Goal: Task Accomplishment & Management: Use online tool/utility

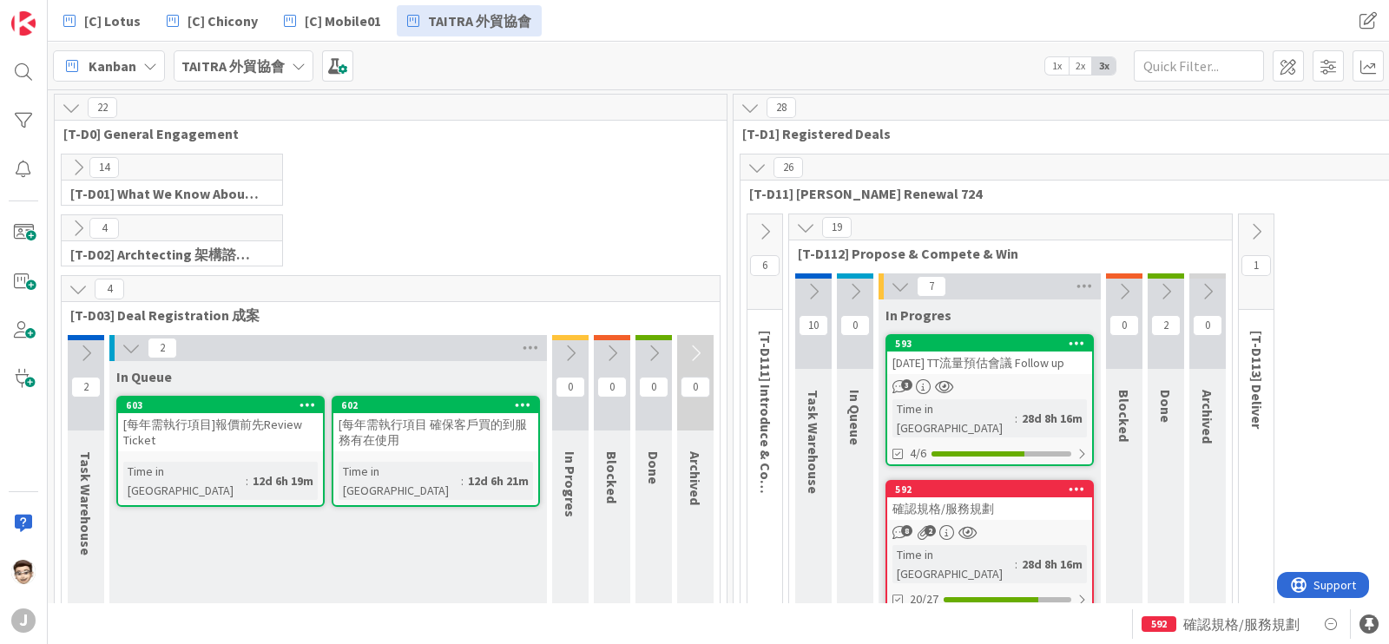
click at [109, 63] on span "Kanban" at bounding box center [113, 66] width 48 height 21
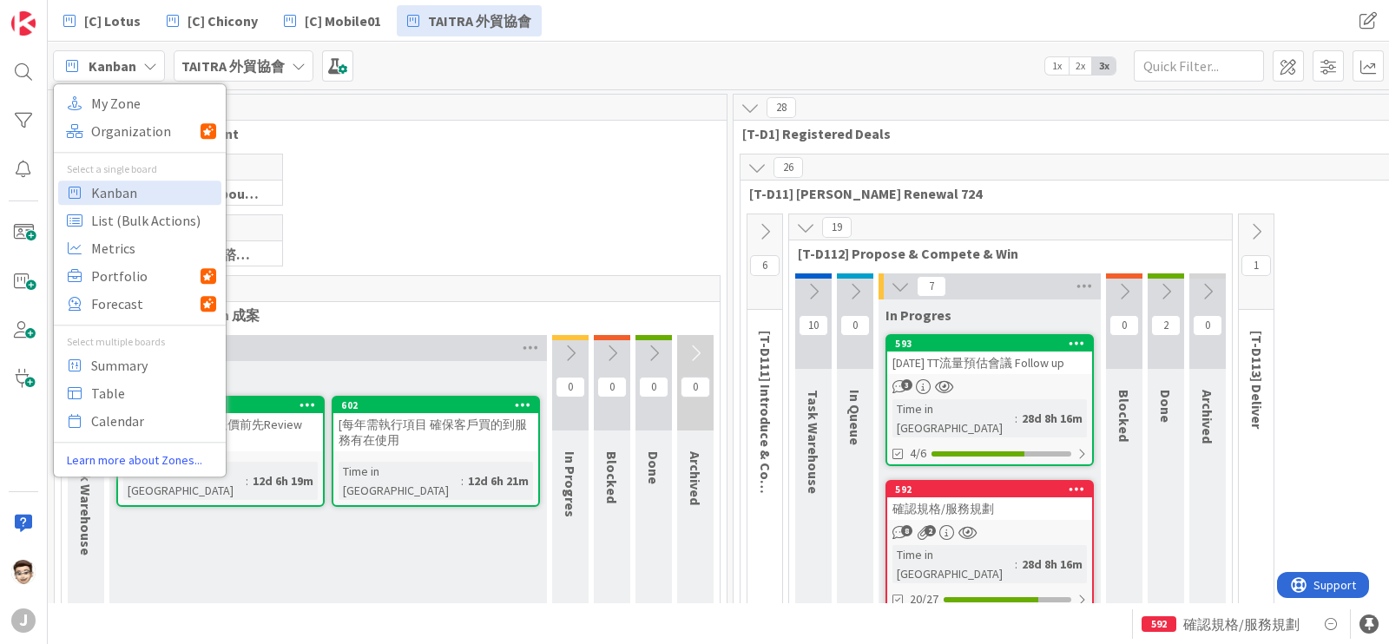
click at [147, 67] on icon at bounding box center [150, 66] width 14 height 14
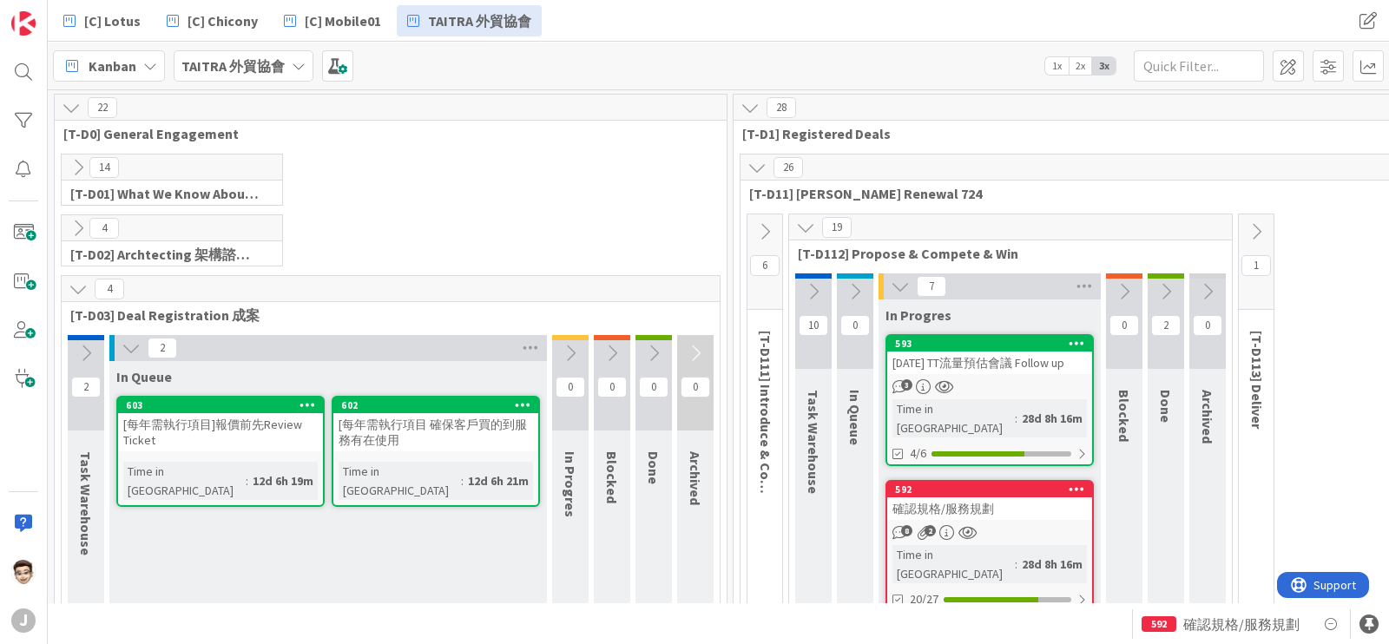
click at [267, 63] on b "TAITRA 外貿協會" at bounding box center [232, 65] width 103 height 17
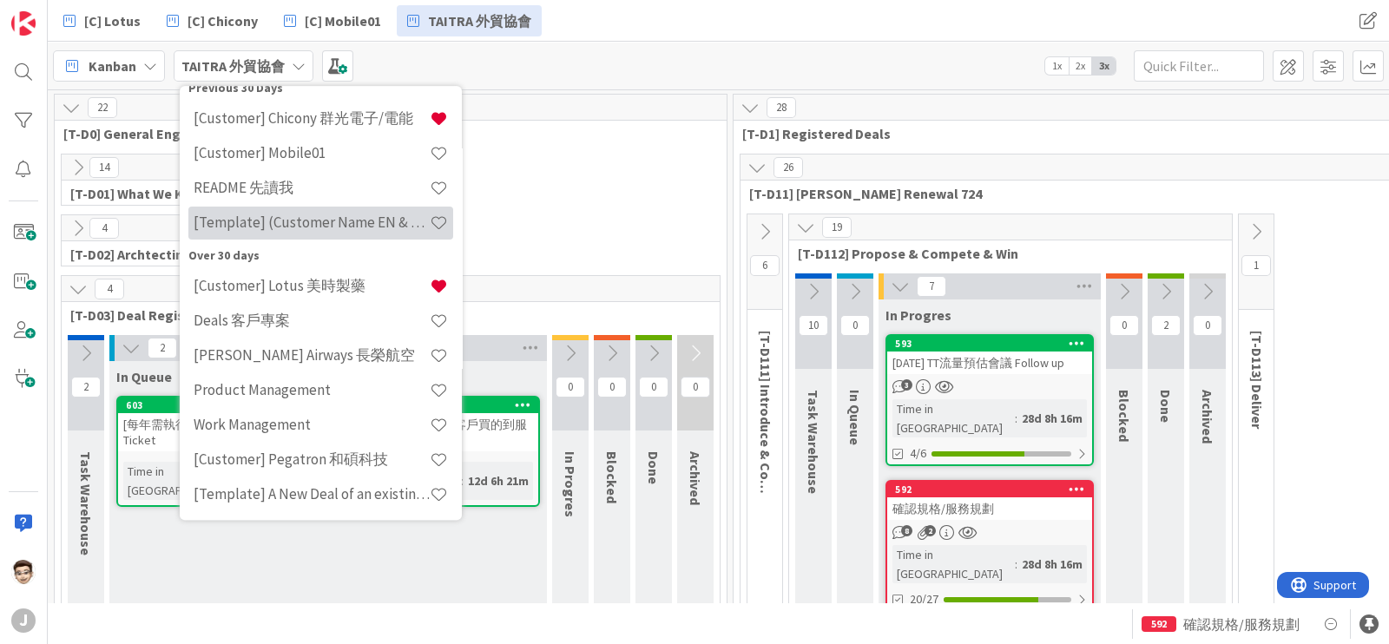
scroll to position [160, 0]
click at [312, 228] on h4 "[Template] (Customer Name EN & CHT)" at bounding box center [312, 222] width 236 height 17
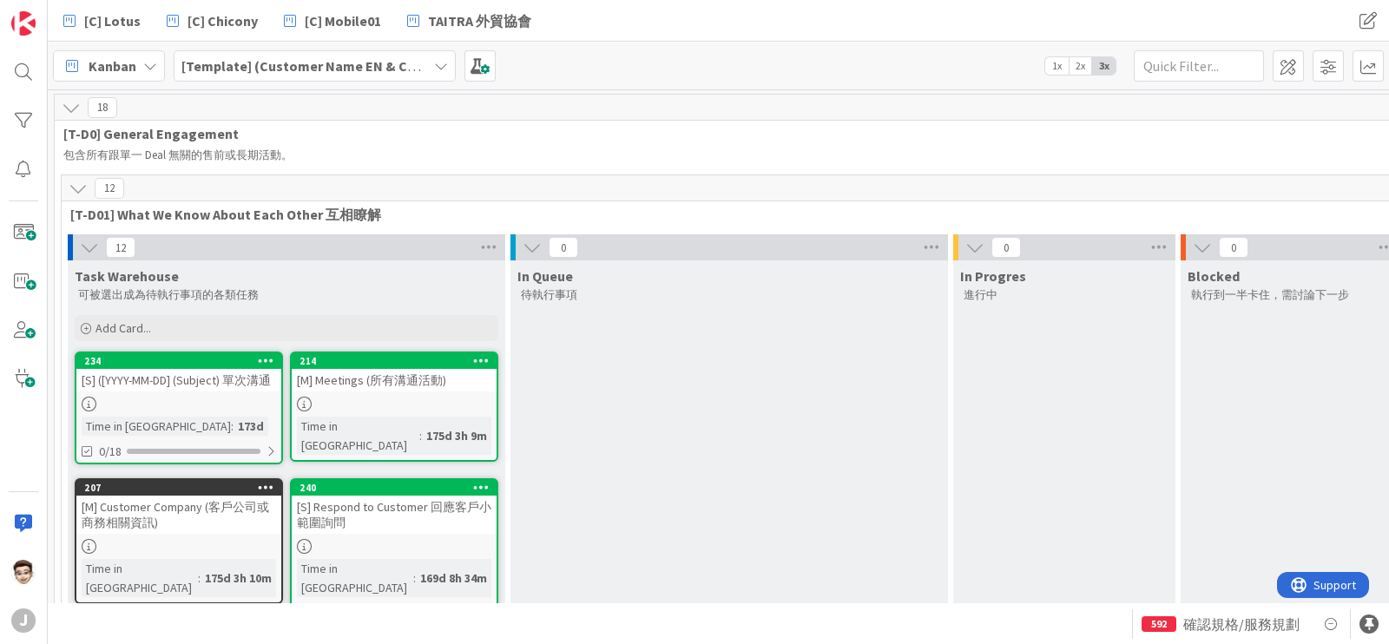
drag, startPoint x: 414, startPoint y: 63, endPoint x: 894, endPoint y: 46, distance: 480.5
click at [894, 46] on div "Kanban My Zone Organization Select a single board Kanban List (Bulk Actions) Me…" at bounding box center [719, 66] width 1342 height 48
click at [1384, 24] on div "[C] Lotus [C] Chicony [C] Mobile01 TAITRA 外貿協會 [C] Lotus [C] Chicony [C] Mobile…" at bounding box center [719, 21] width 1342 height 42
click at [1381, 24] on span at bounding box center [1368, 20] width 31 height 31
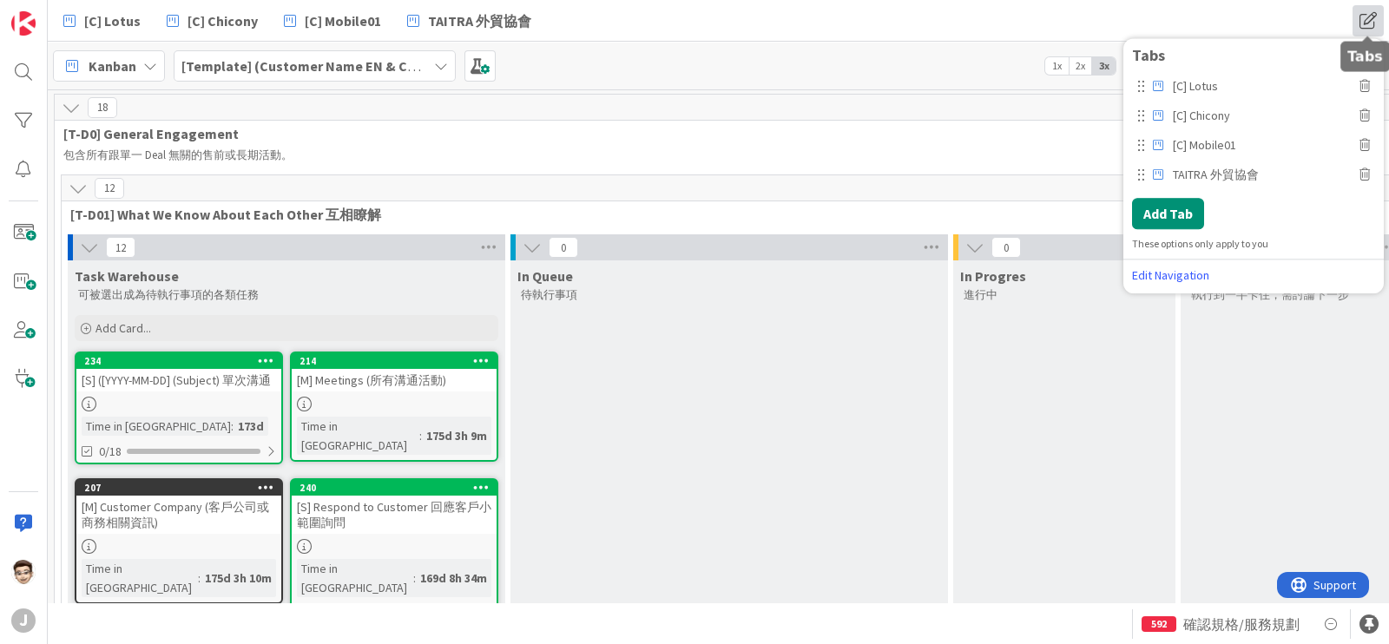
click at [1381, 24] on span at bounding box center [1368, 20] width 31 height 31
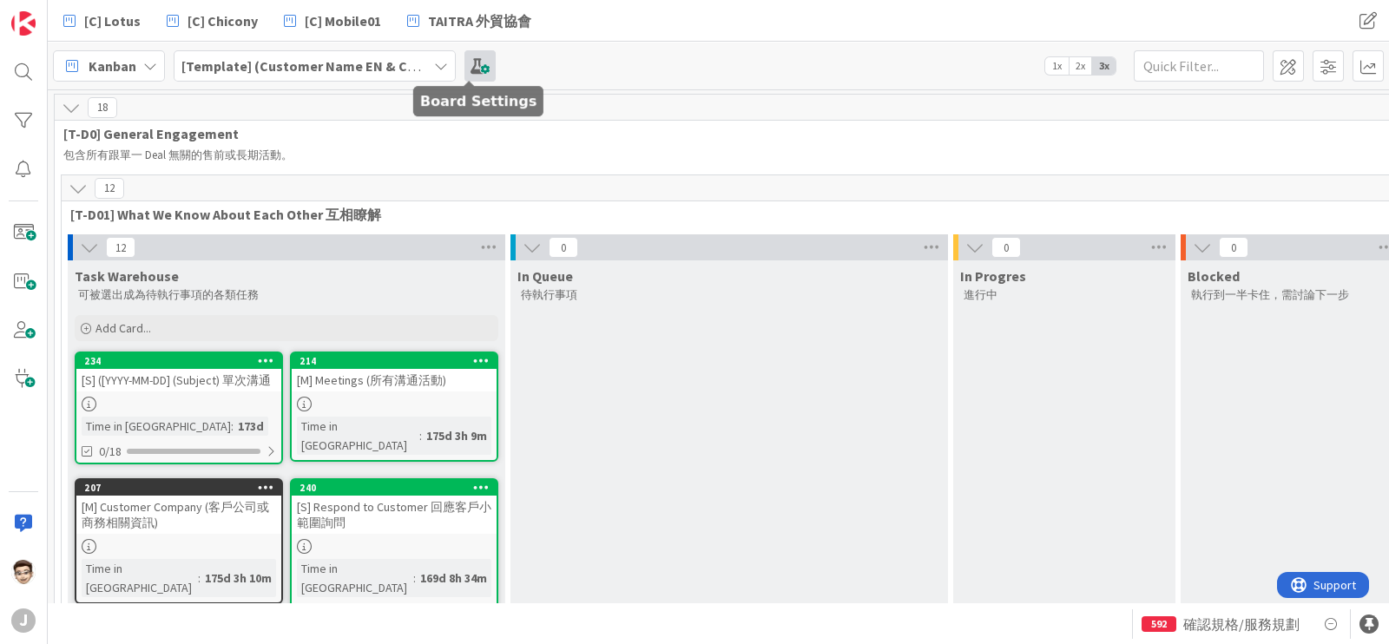
click at [472, 70] on span at bounding box center [480, 65] width 31 height 31
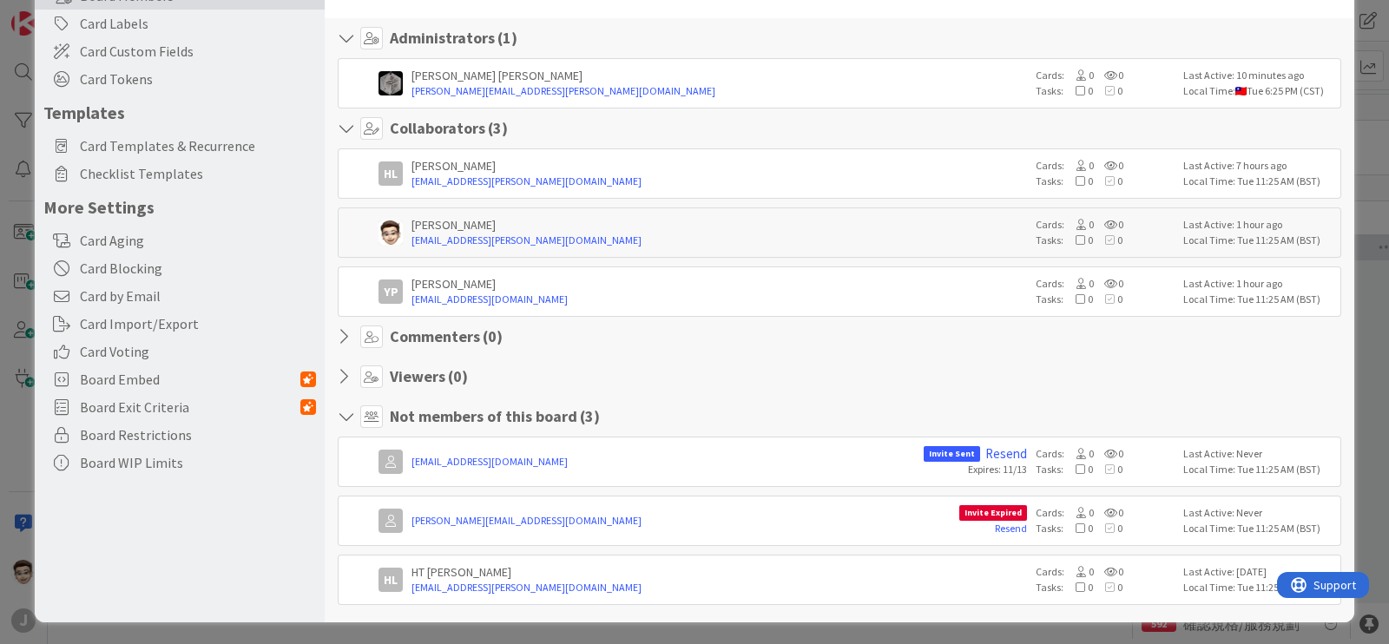
scroll to position [84, 0]
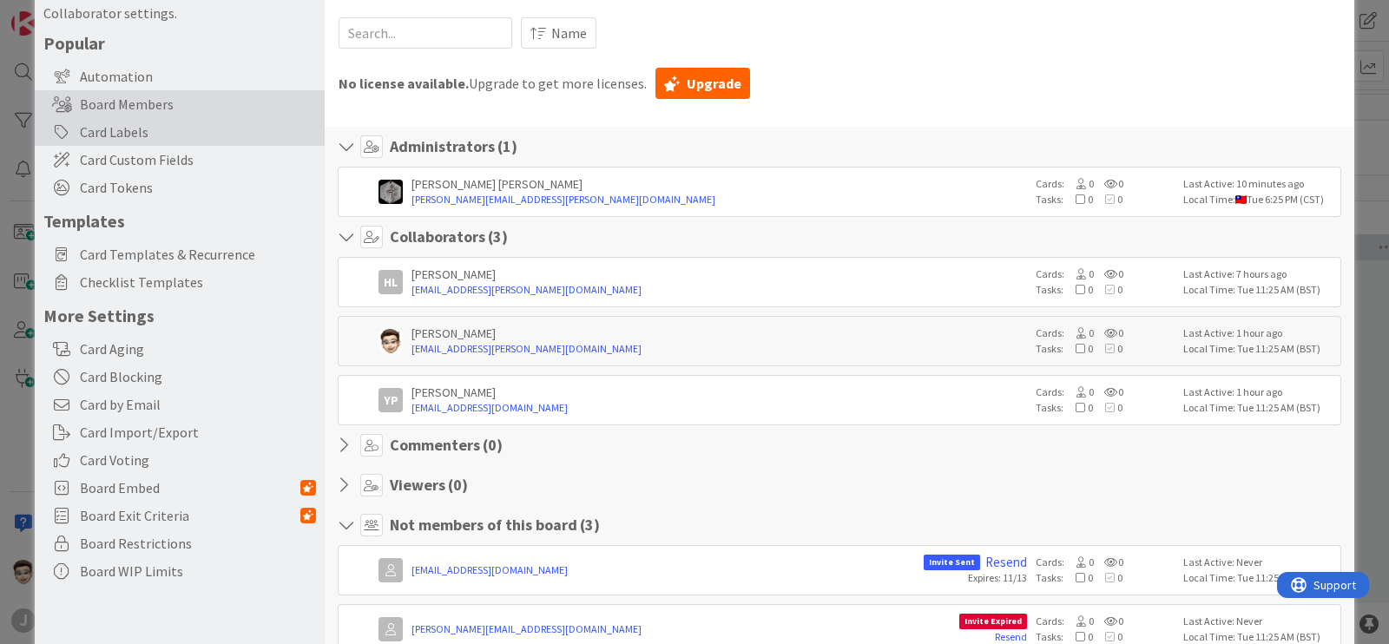
click at [149, 135] on div "Card Labels" at bounding box center [180, 132] width 290 height 28
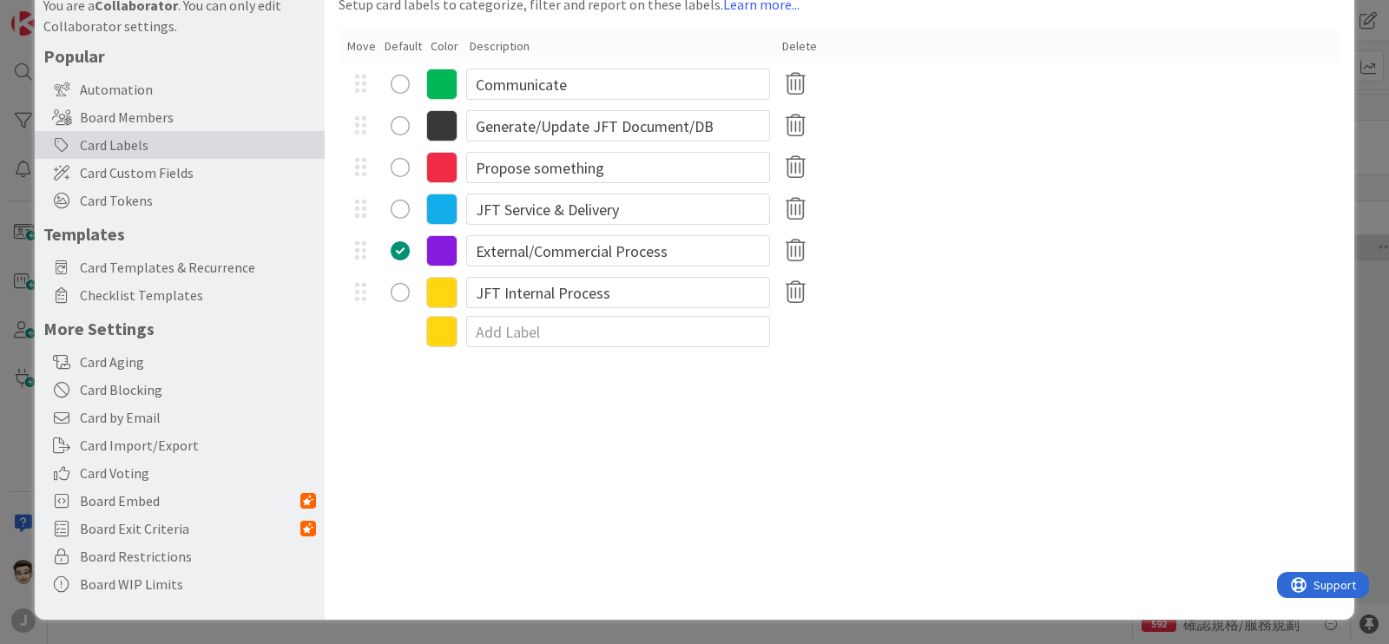
scroll to position [71, 0]
click at [170, 164] on span "Card Custom Fields" at bounding box center [198, 172] width 236 height 21
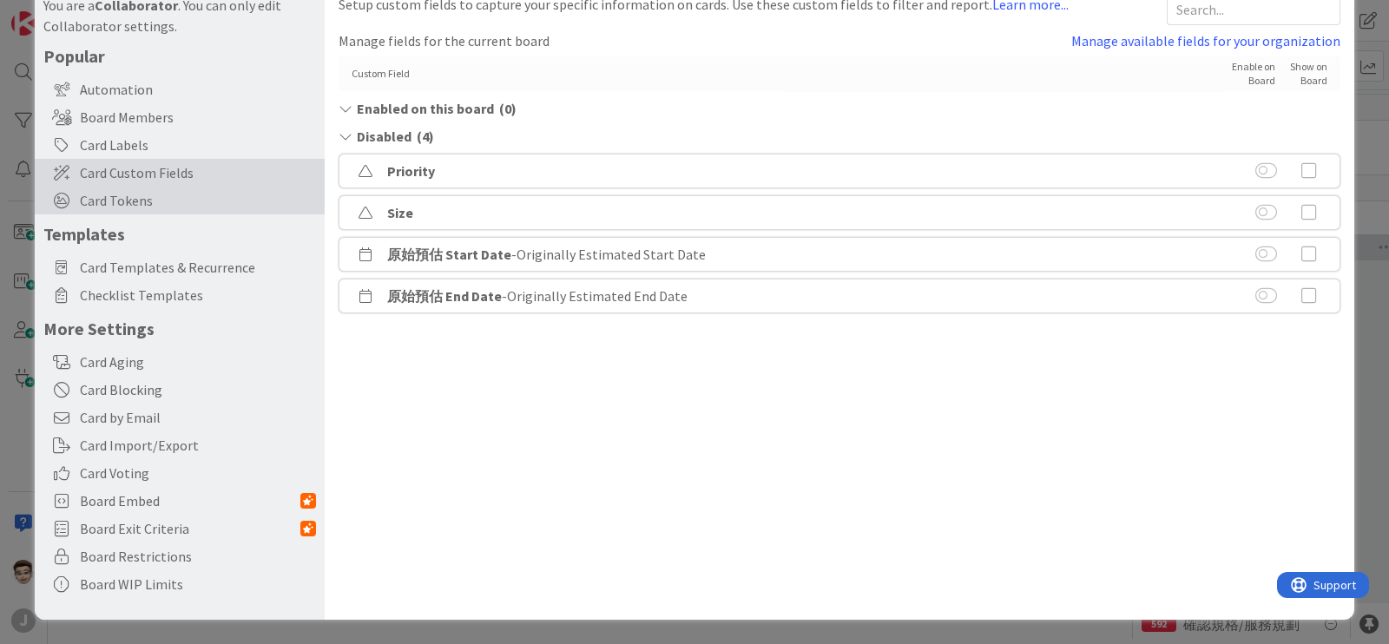
click at [175, 201] on span "Card Tokens" at bounding box center [198, 200] width 236 height 21
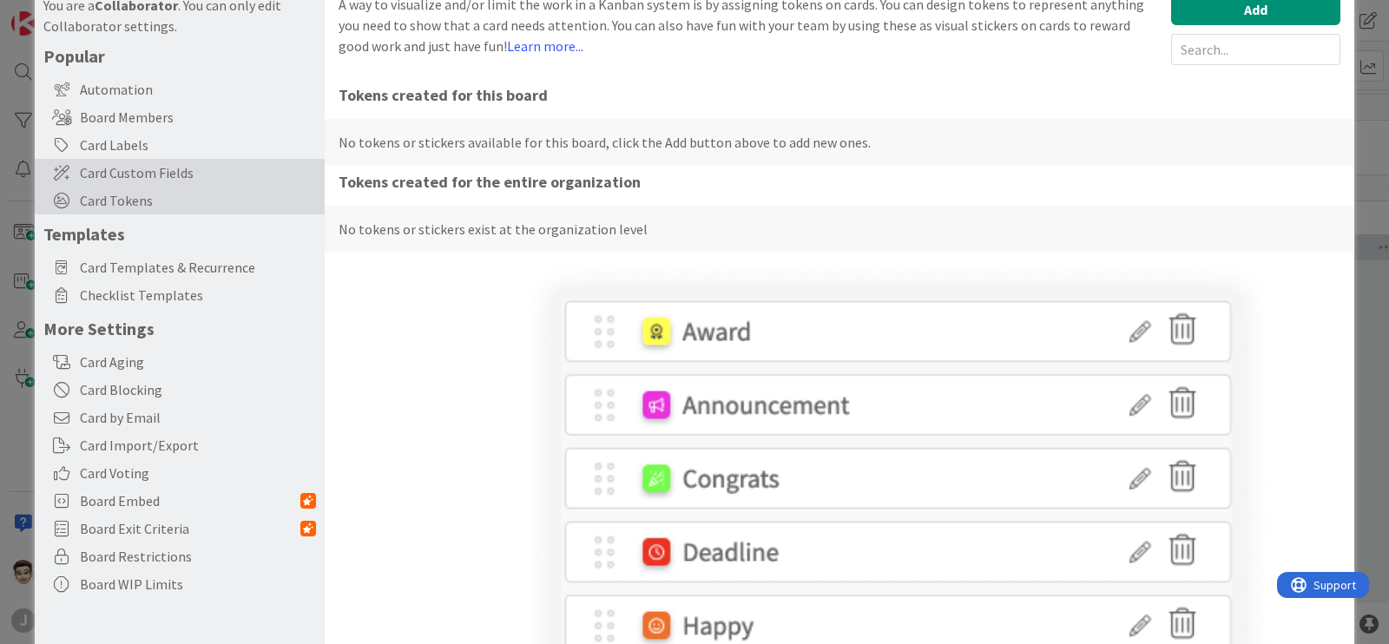
click at [193, 171] on div "Card Custom Fields" at bounding box center [180, 173] width 290 height 28
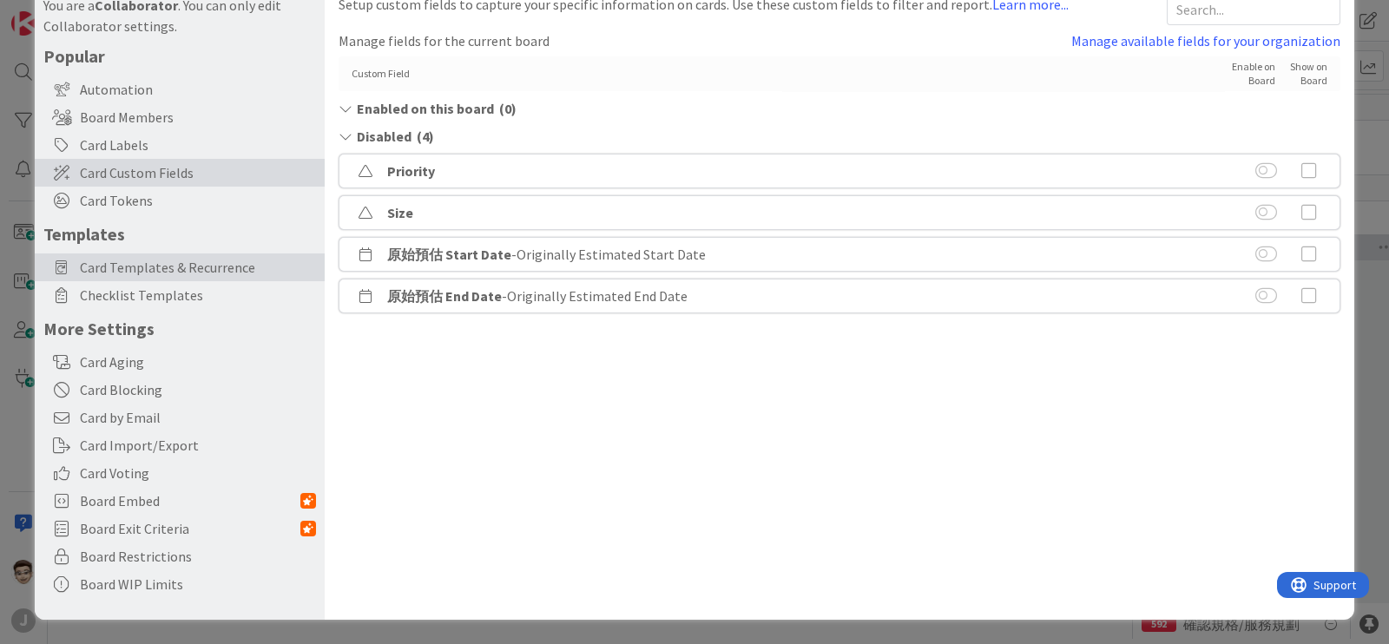
click at [178, 272] on span "Card Templates & Recurrence" at bounding box center [198, 267] width 236 height 21
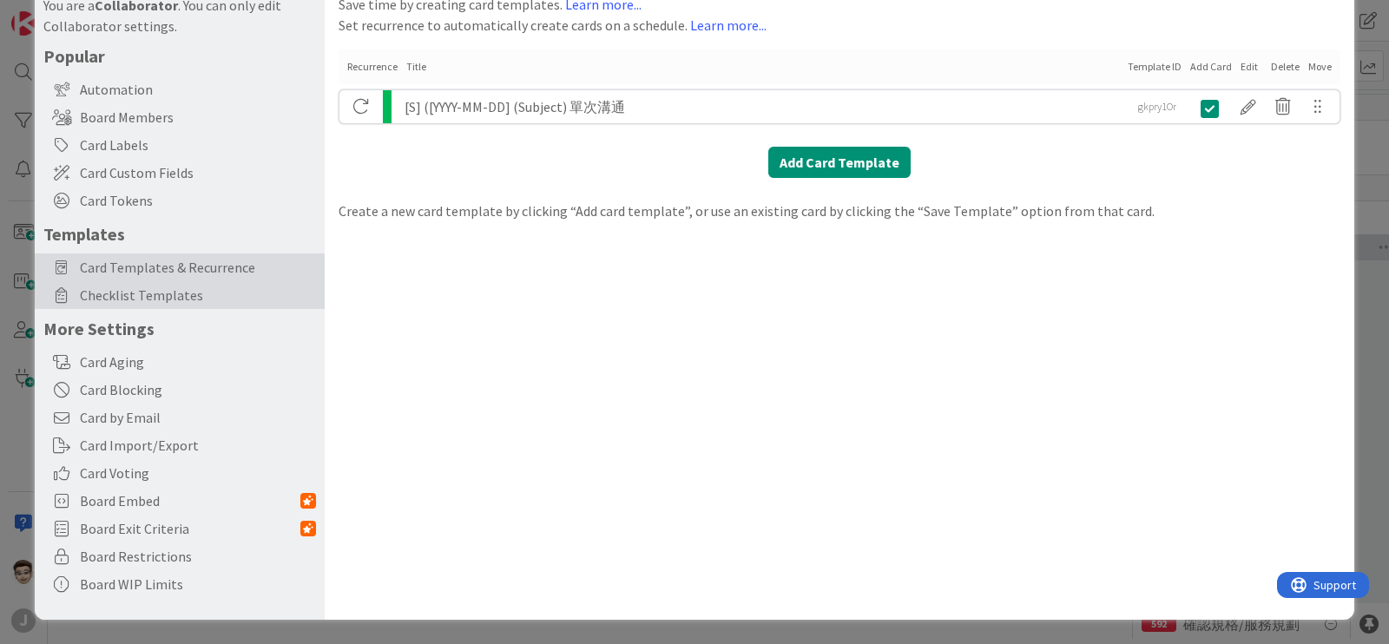
click at [180, 303] on span "Checklist Templates" at bounding box center [198, 295] width 236 height 21
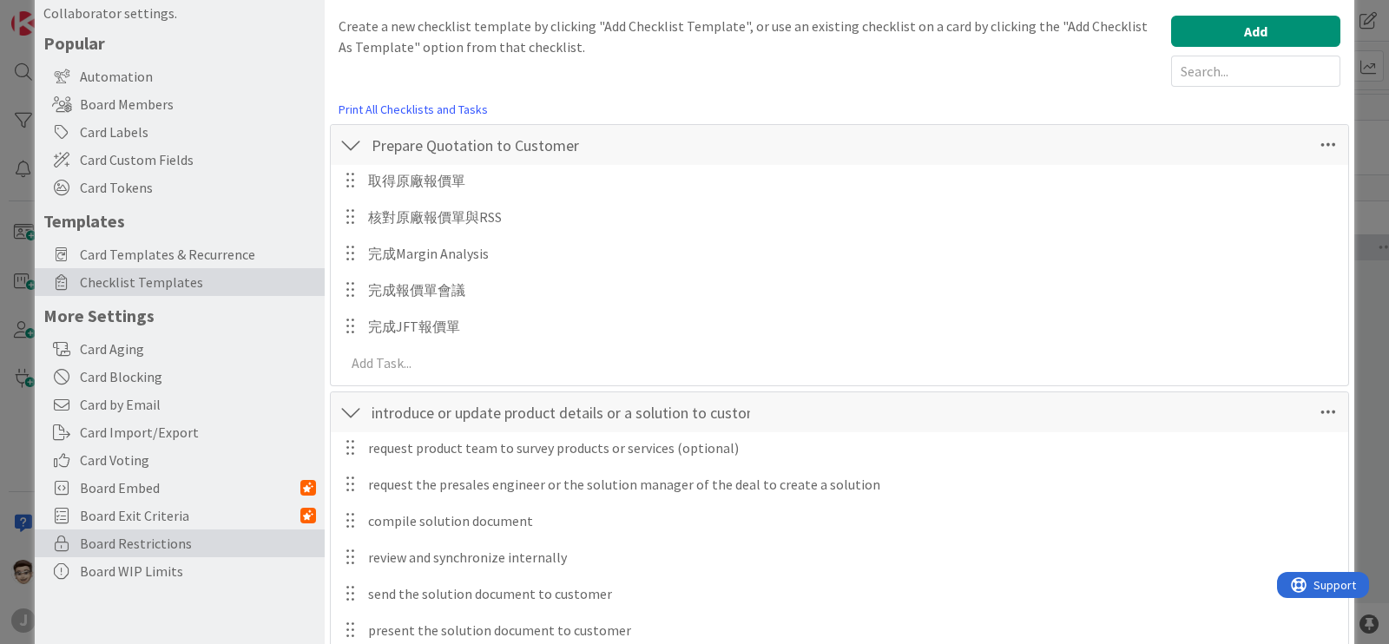
scroll to position [301, 0]
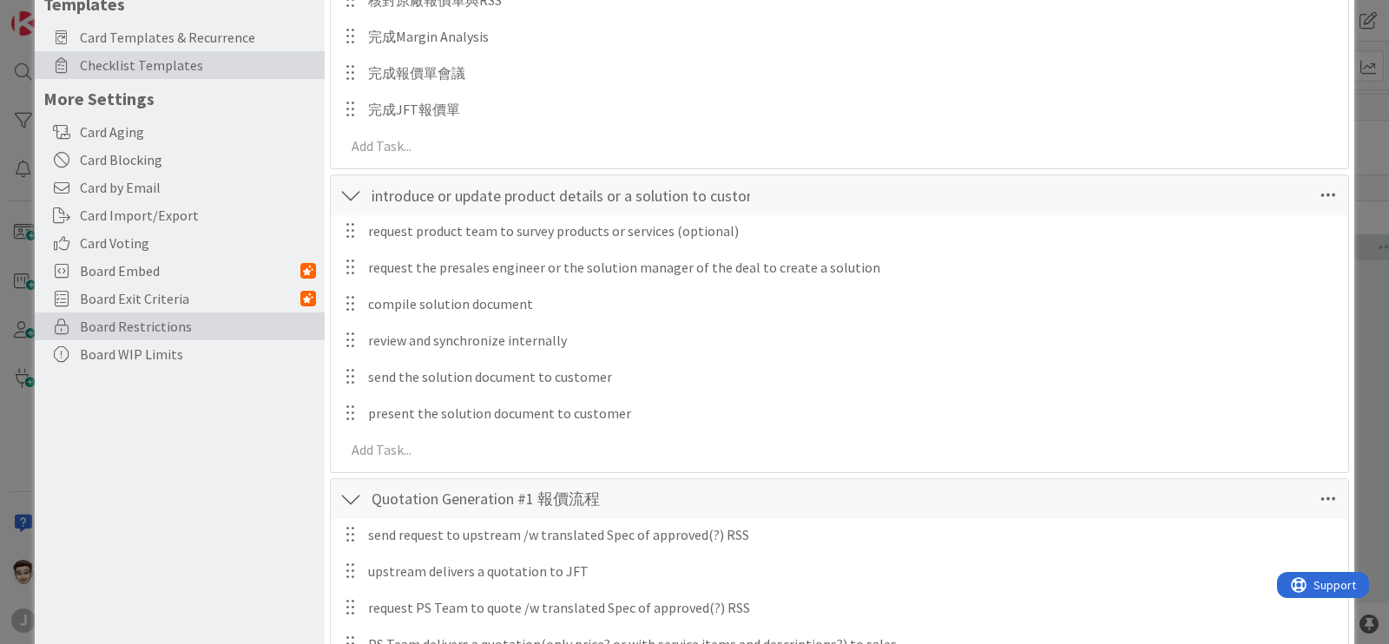
click at [202, 327] on span "Board Restrictions" at bounding box center [198, 326] width 236 height 21
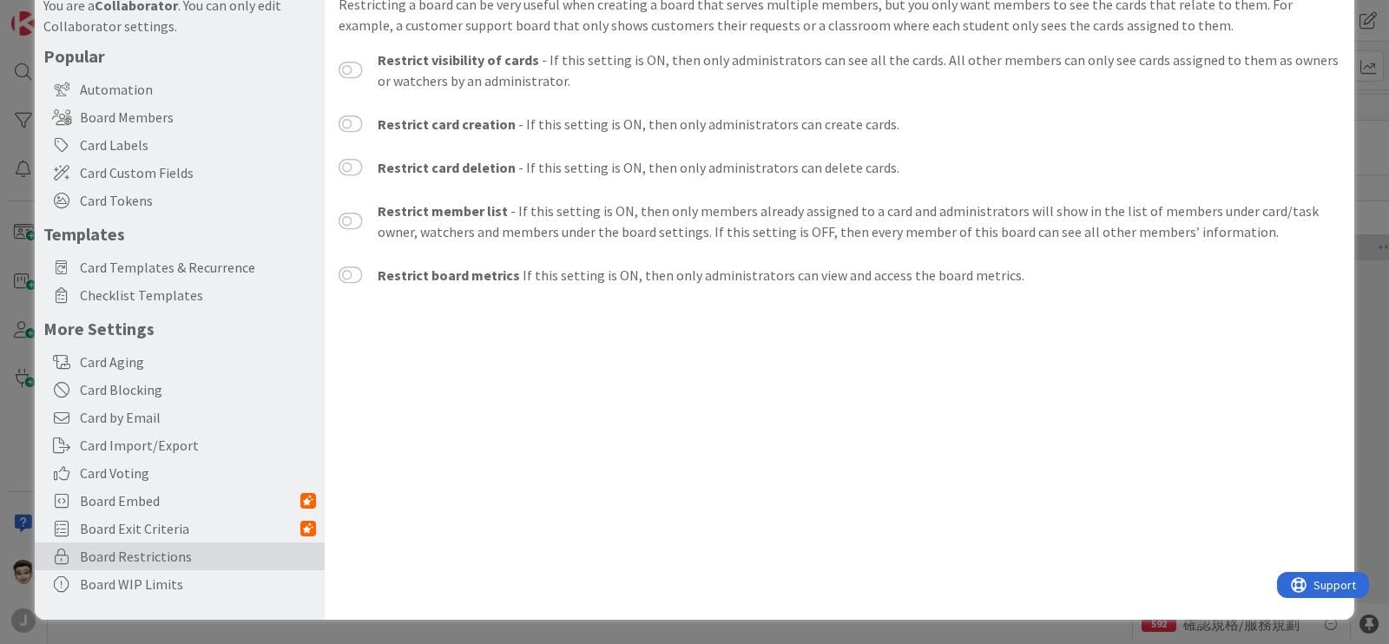
click at [0, 257] on div "Board Settings You are a Collaborator . You can only edit Collaborator settings…" at bounding box center [694, 322] width 1389 height 644
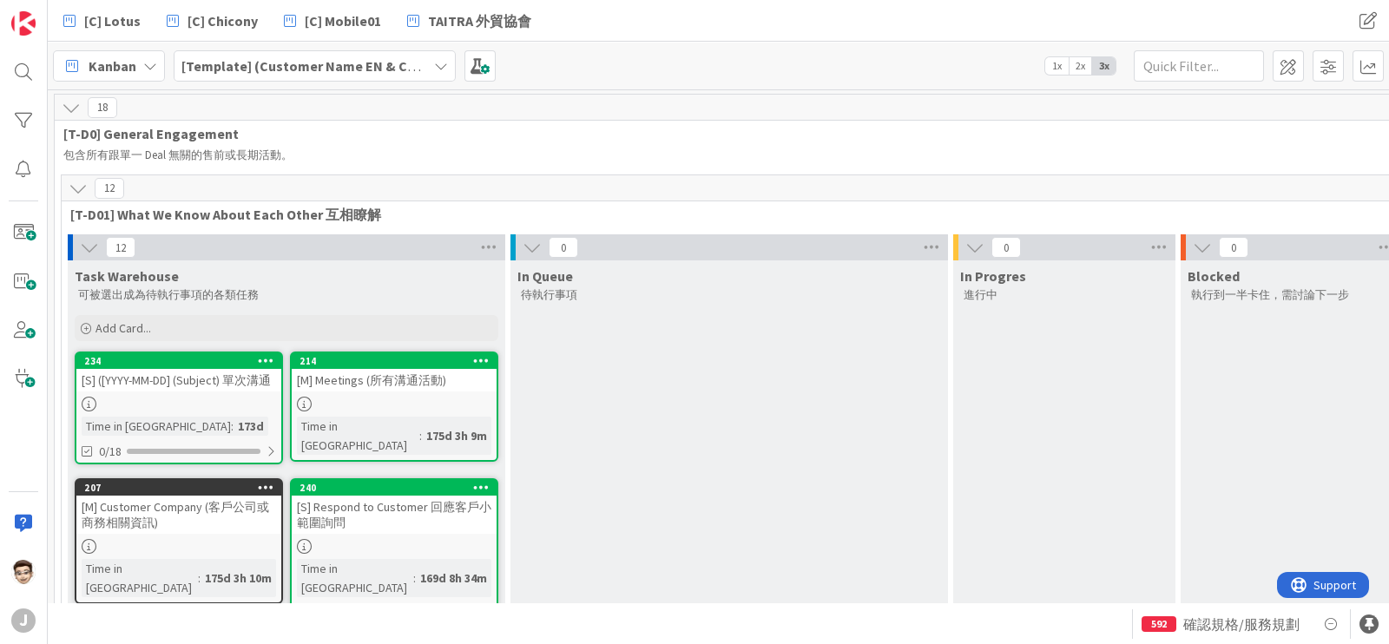
click at [412, 58] on b "[Template] (Customer Name EN & CHT)" at bounding box center [305, 65] width 249 height 17
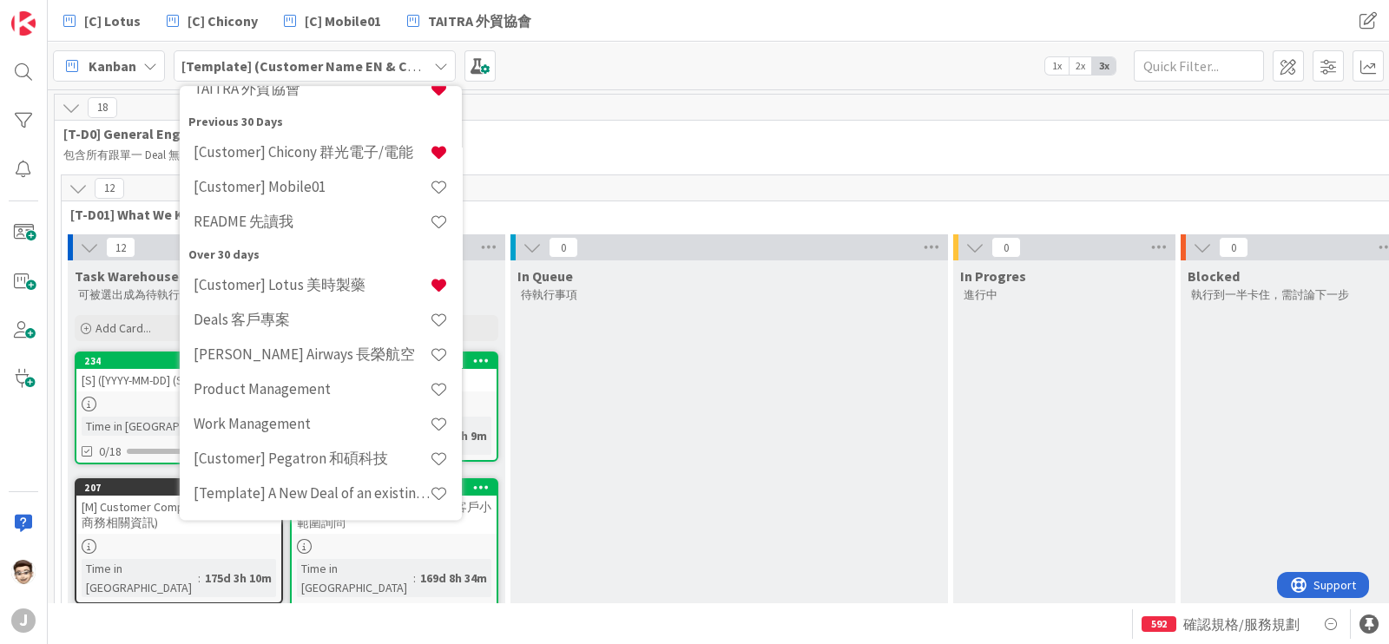
scroll to position [0, 0]
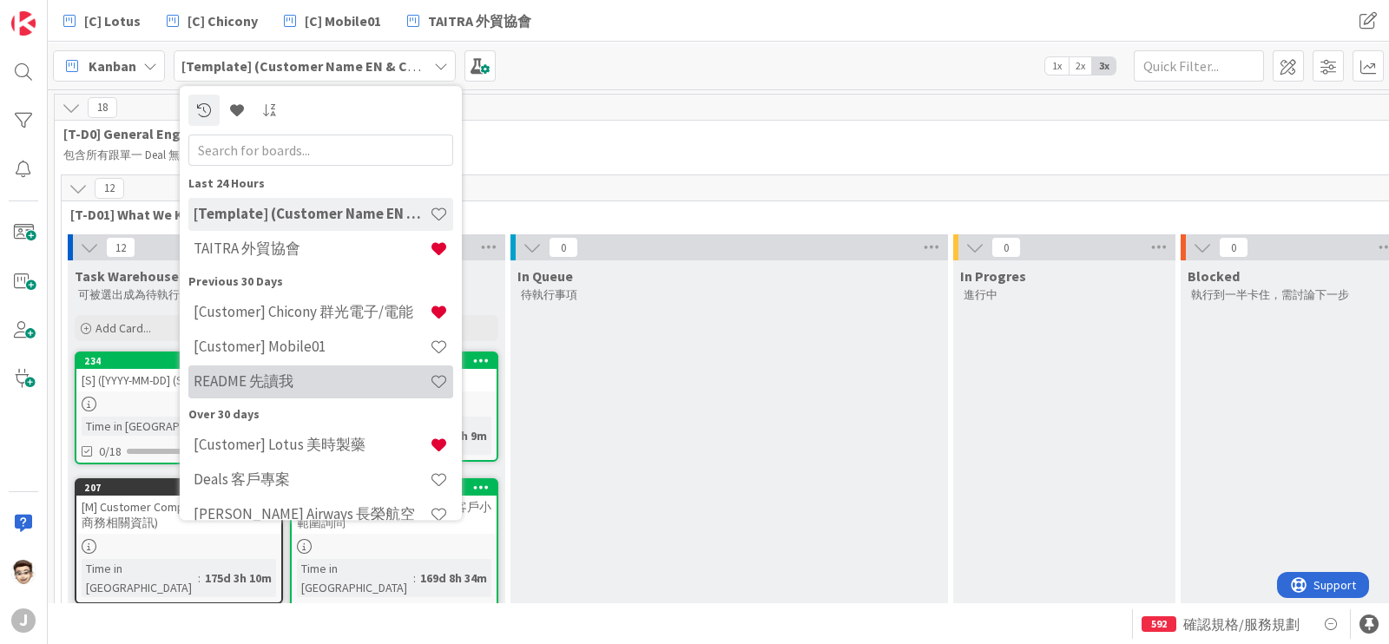
click at [337, 376] on h4 "README 先讀我" at bounding box center [312, 381] width 236 height 17
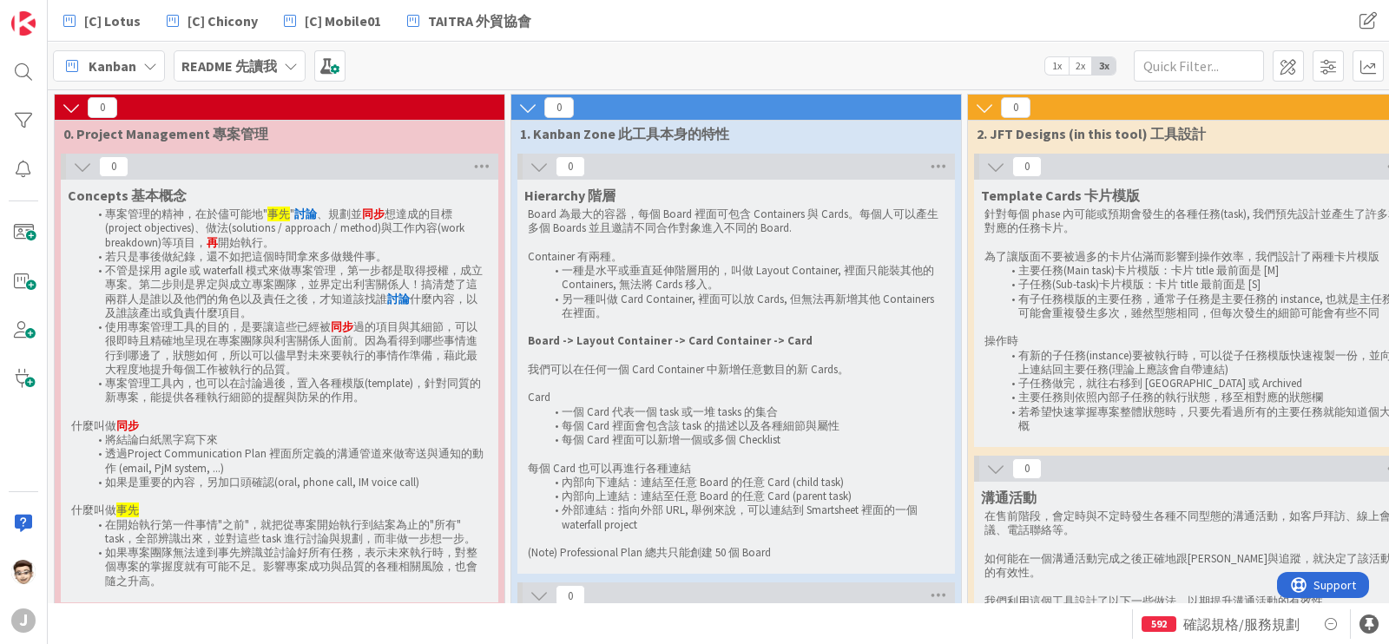
click at [73, 166] on icon at bounding box center [82, 166] width 19 height 19
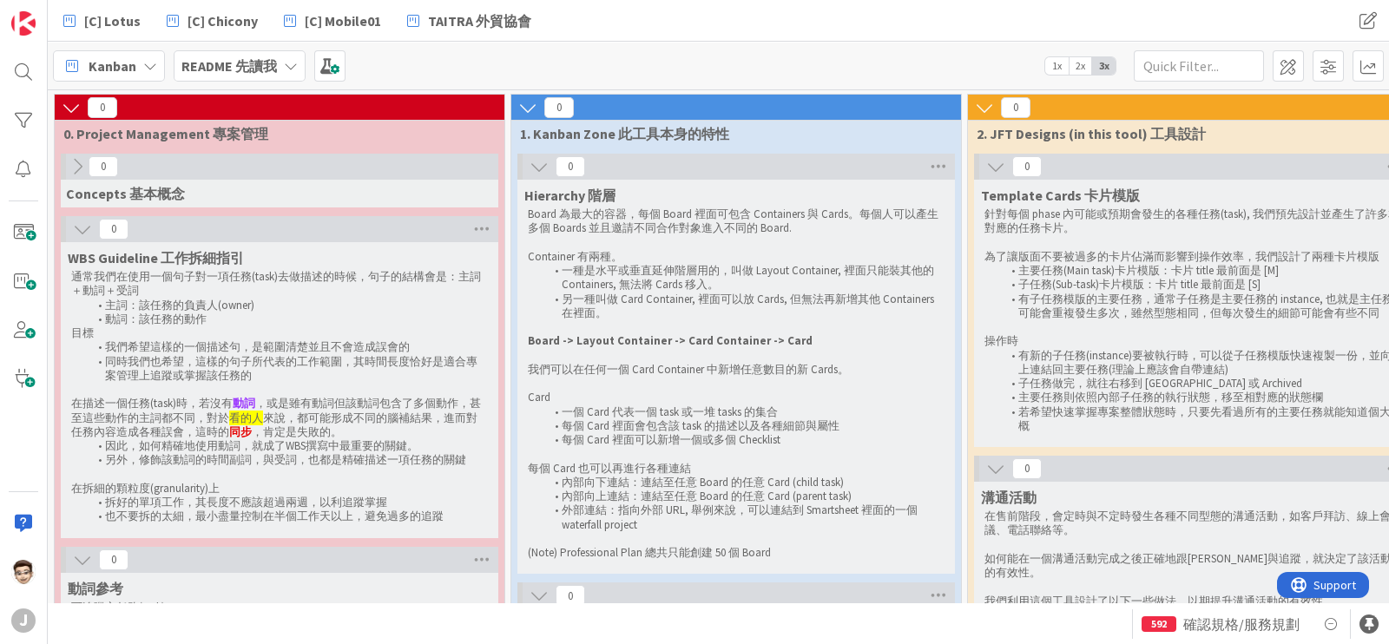
click at [78, 218] on button at bounding box center [82, 229] width 23 height 23
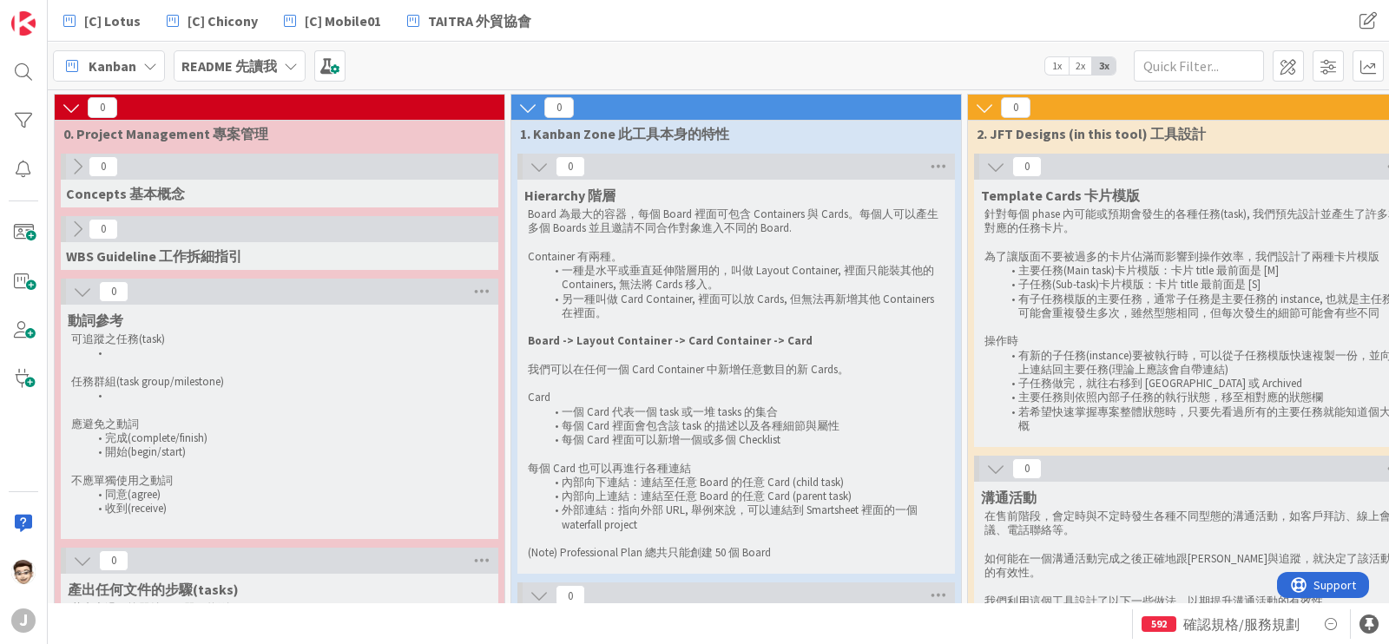
click at [88, 284] on icon at bounding box center [82, 291] width 19 height 19
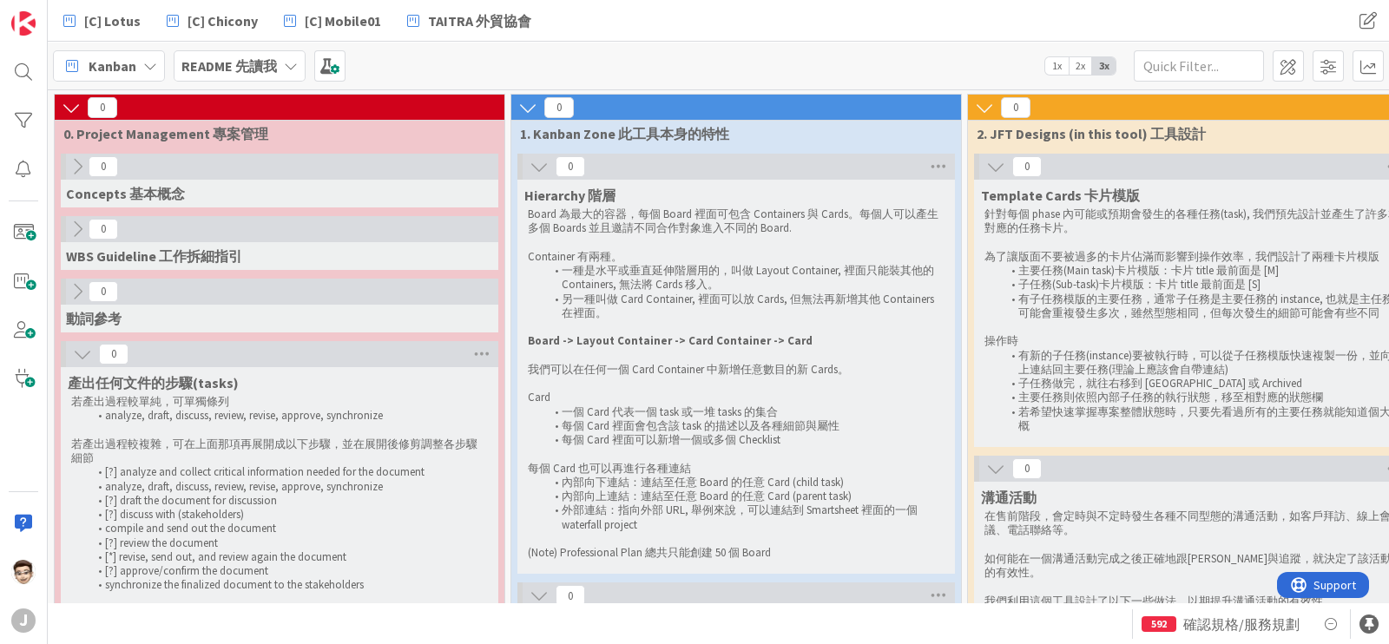
click at [74, 349] on icon at bounding box center [82, 354] width 19 height 19
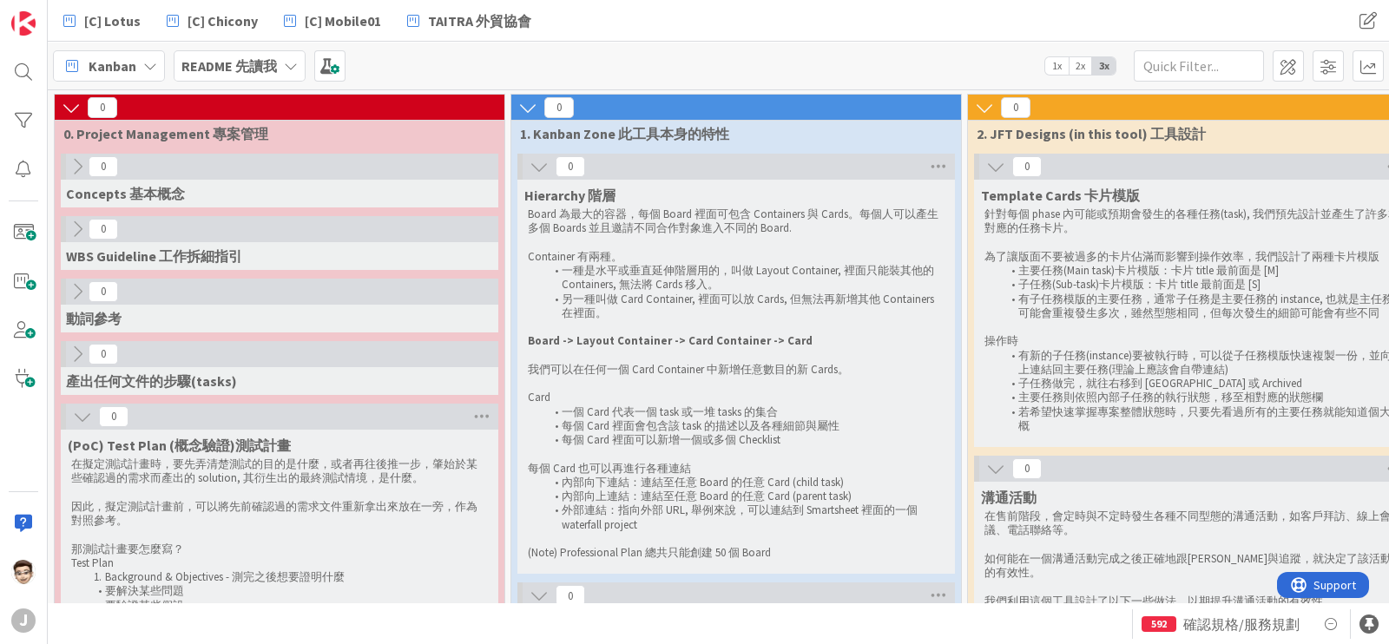
click at [234, 65] on b "README 先讀我" at bounding box center [229, 65] width 96 height 17
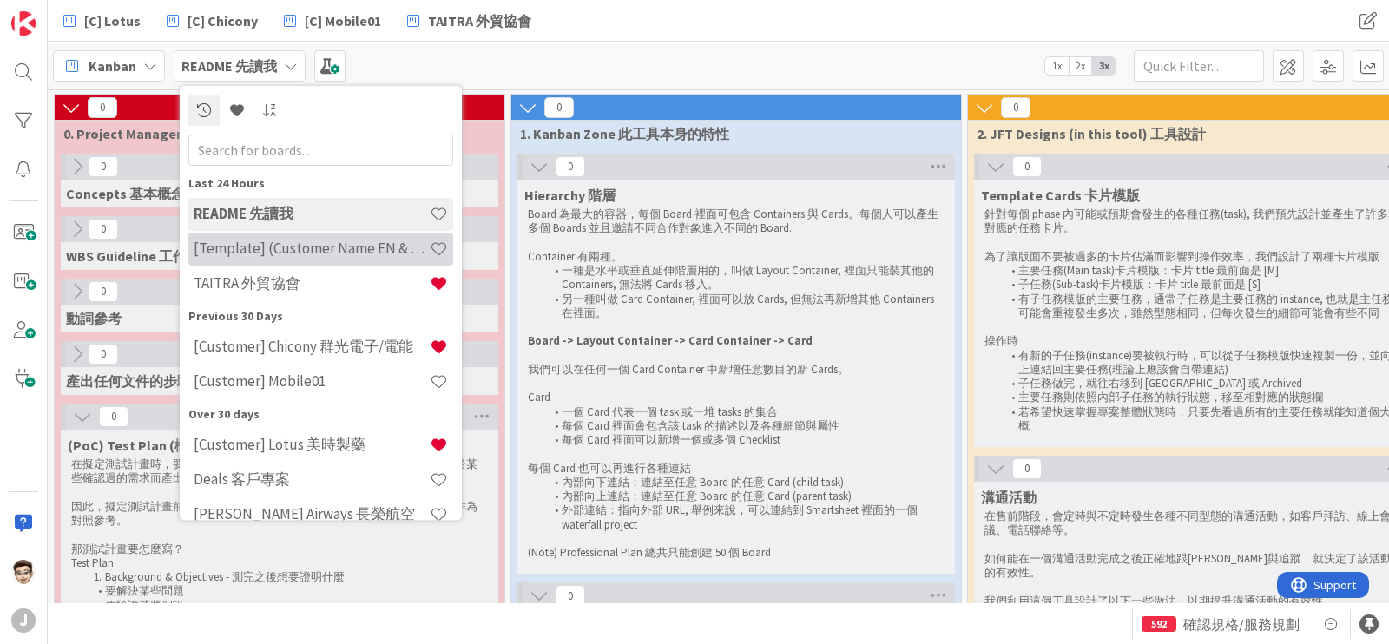
click at [353, 252] on h4 "[Template] (Customer Name EN & CHT)" at bounding box center [312, 249] width 236 height 17
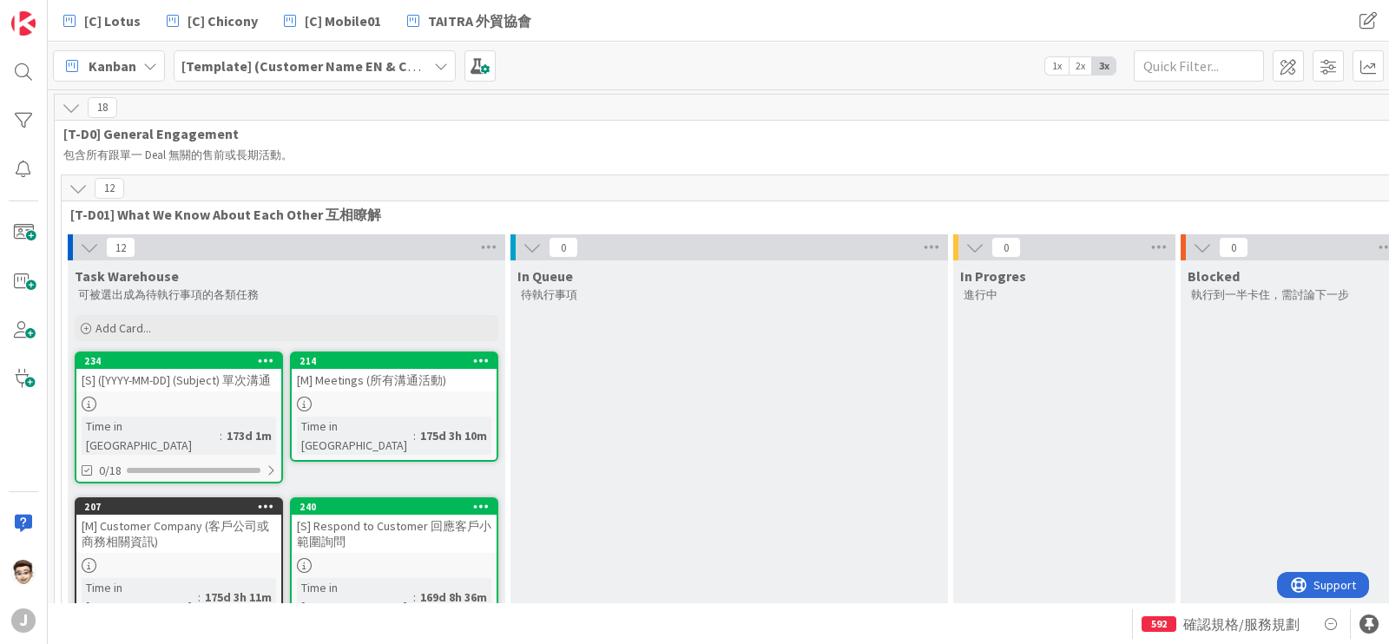
click at [69, 102] on icon at bounding box center [71, 107] width 19 height 19
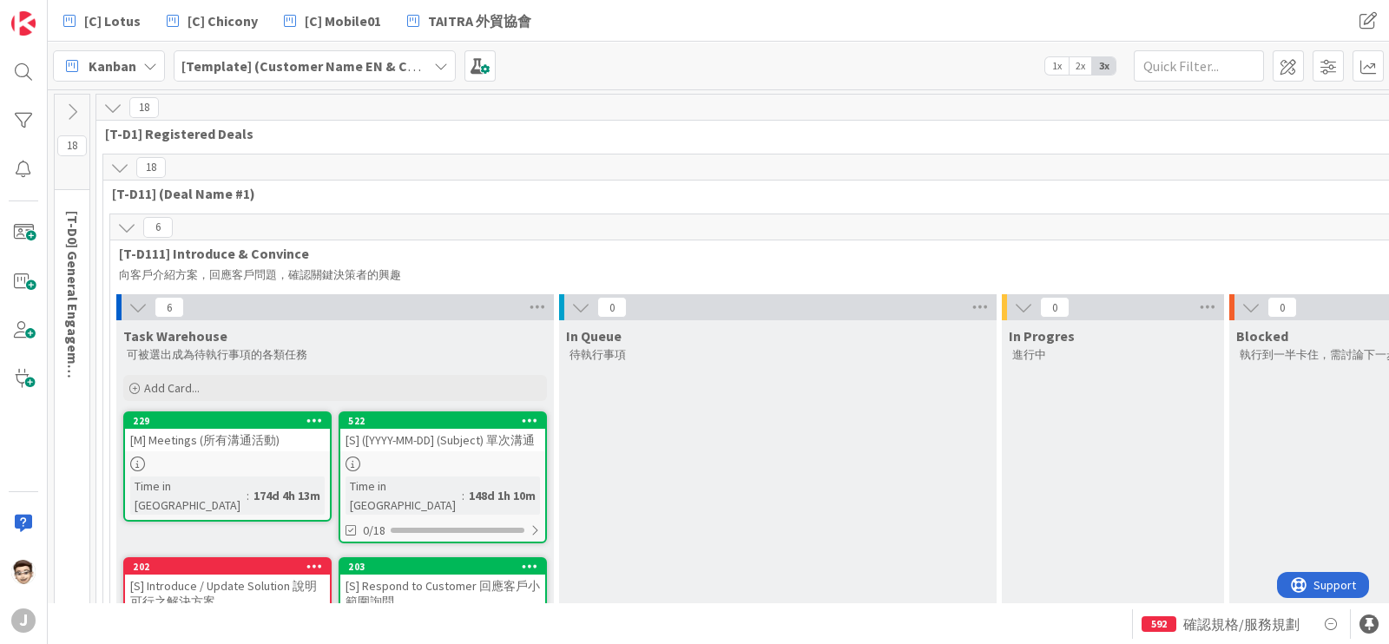
click at [112, 106] on icon at bounding box center [112, 107] width 19 height 19
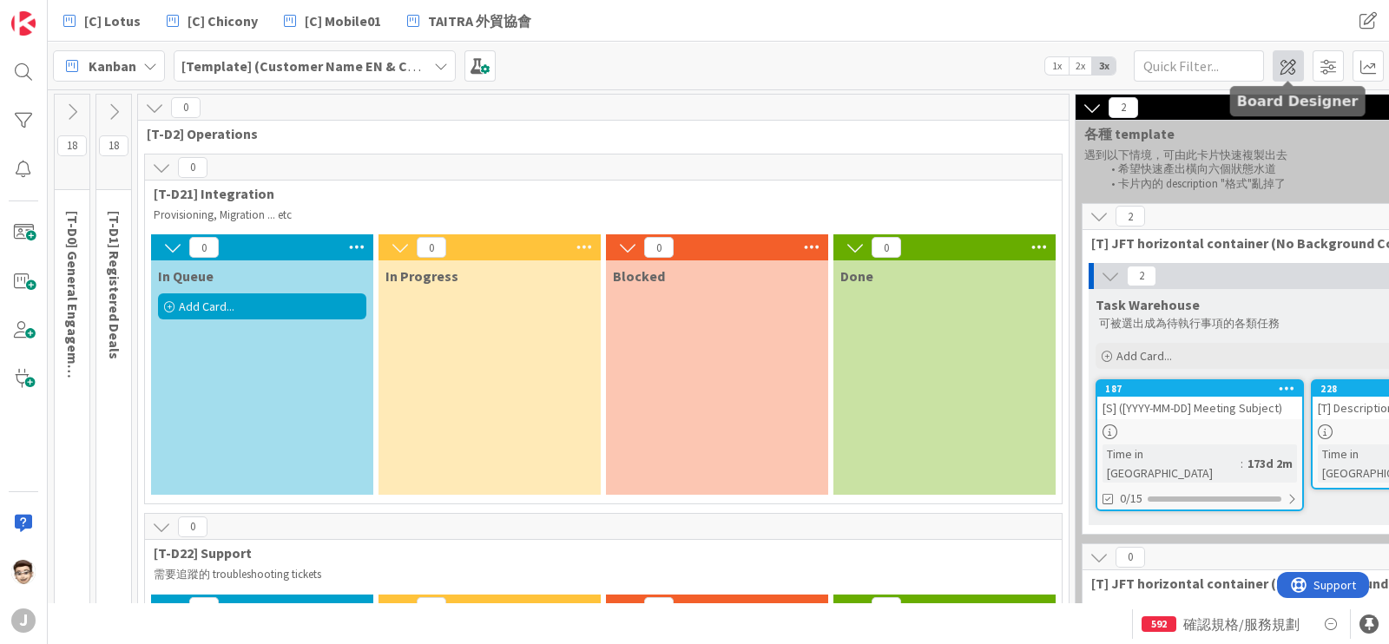
click at [1284, 58] on span at bounding box center [1288, 65] width 31 height 31
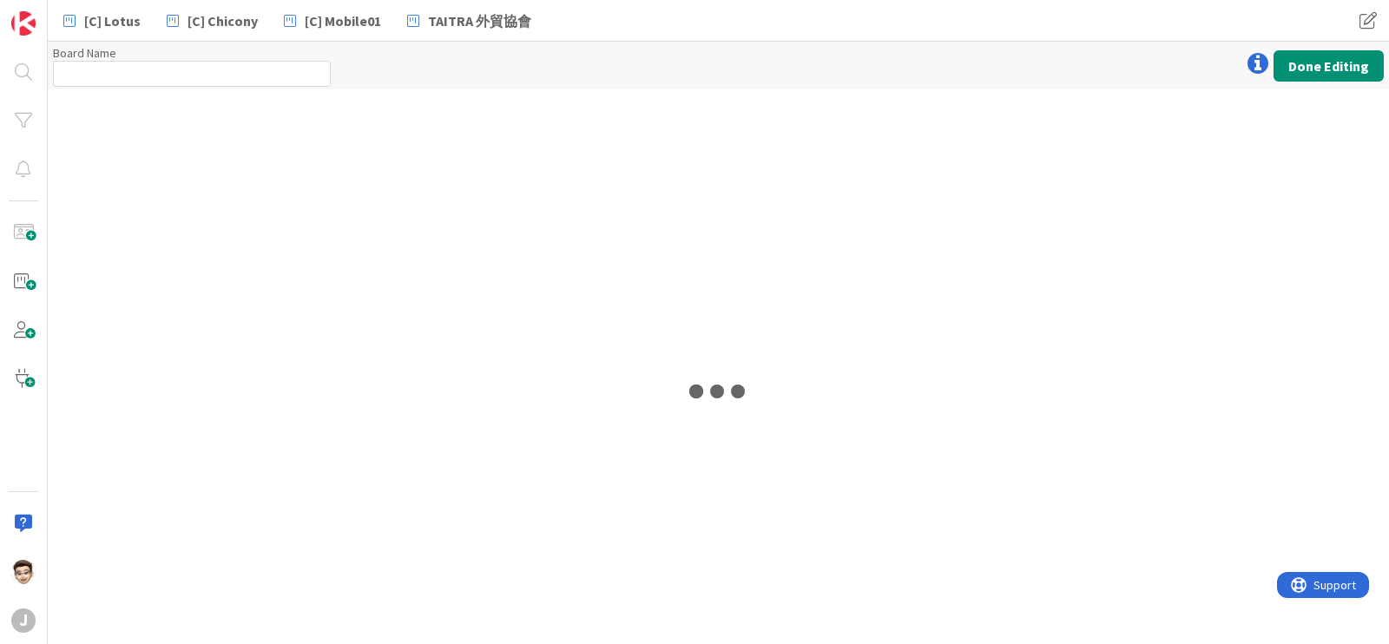
type input "[Template] (Customer Name EN & CHT)"
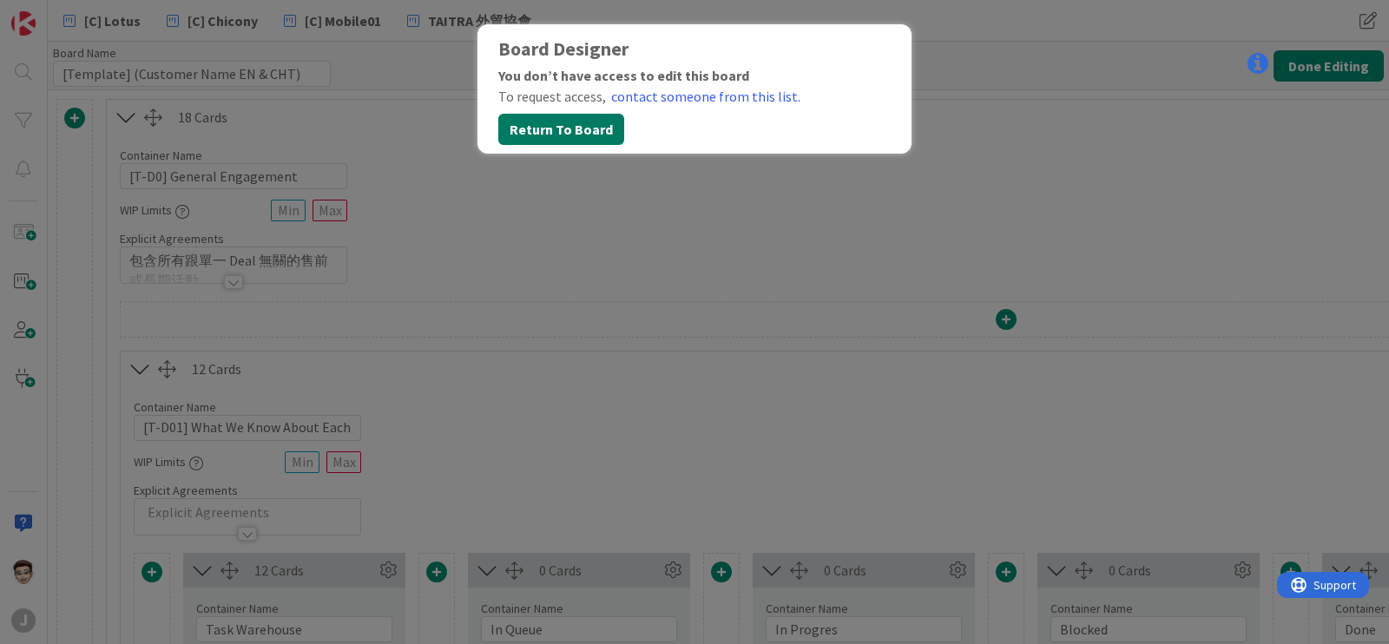
click at [543, 125] on button "Return To Board" at bounding box center [561, 129] width 126 height 31
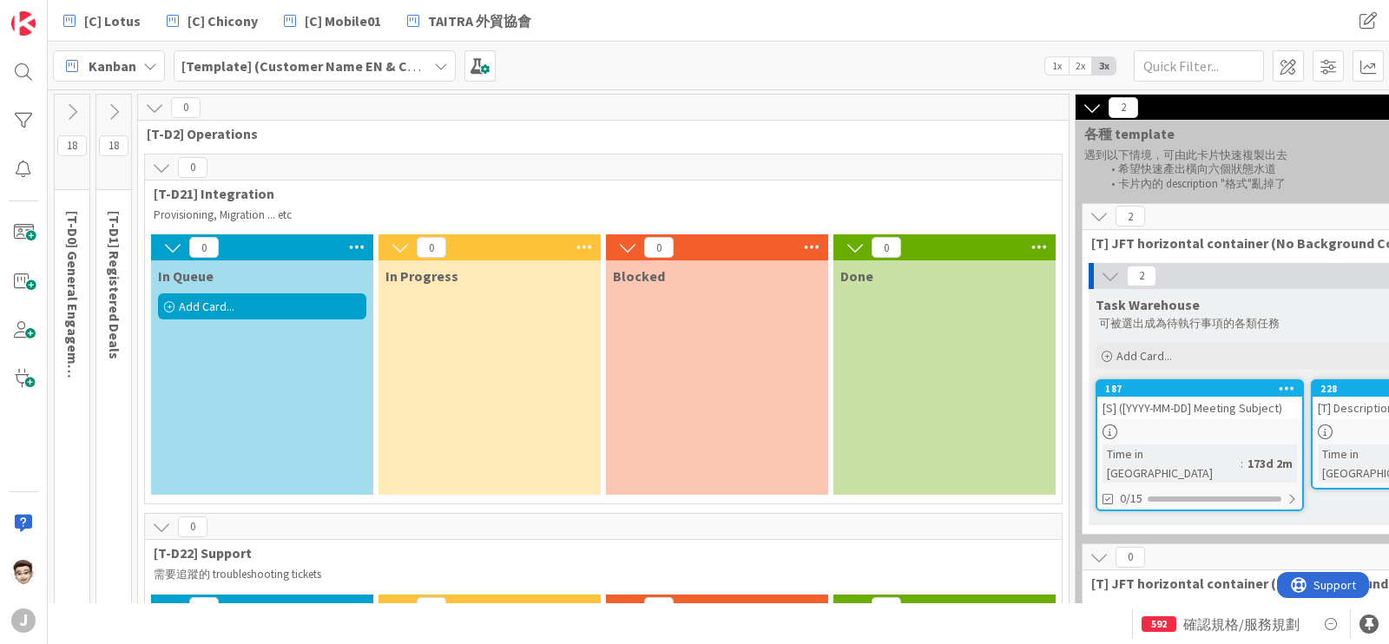
click at [395, 67] on b "[Template] (Customer Name EN & CHT)" at bounding box center [305, 65] width 249 height 17
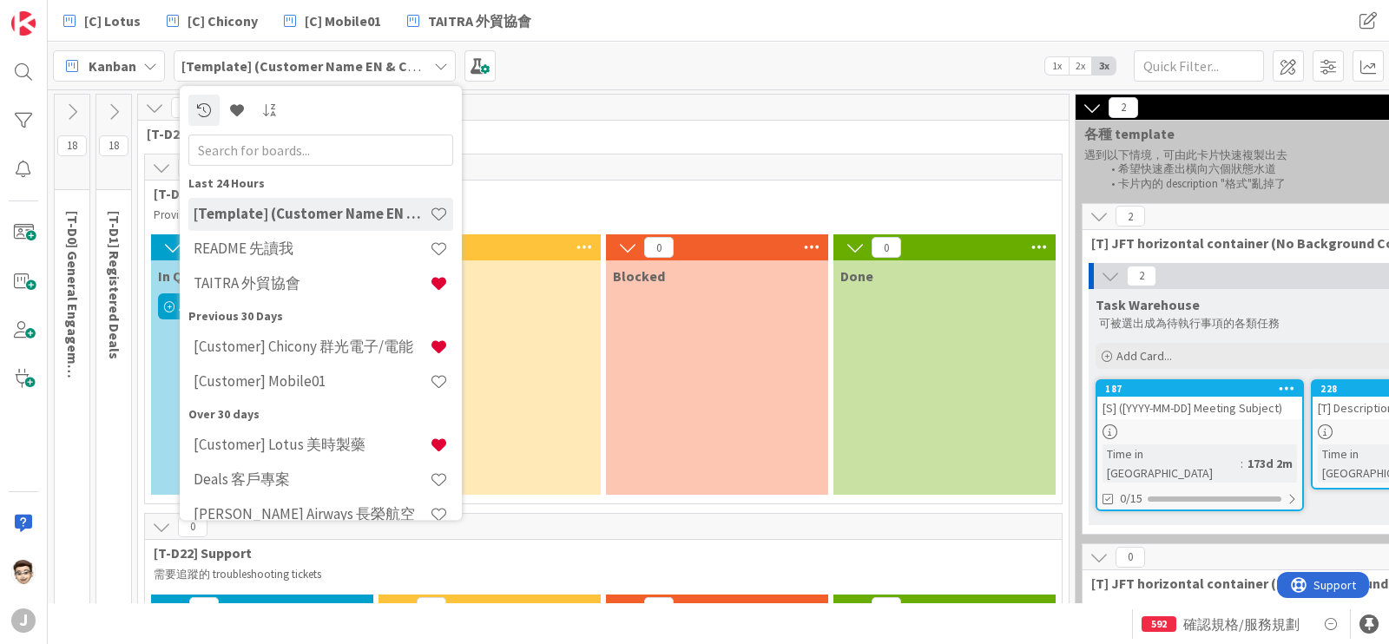
drag, startPoint x: 287, startPoint y: 213, endPoint x: 695, endPoint y: 71, distance: 432.0
click at [695, 71] on div "Kanban [Template] (Customer Name EN & CHT) Last 24 Hours [Template] (Customer N…" at bounding box center [719, 66] width 1342 height 48
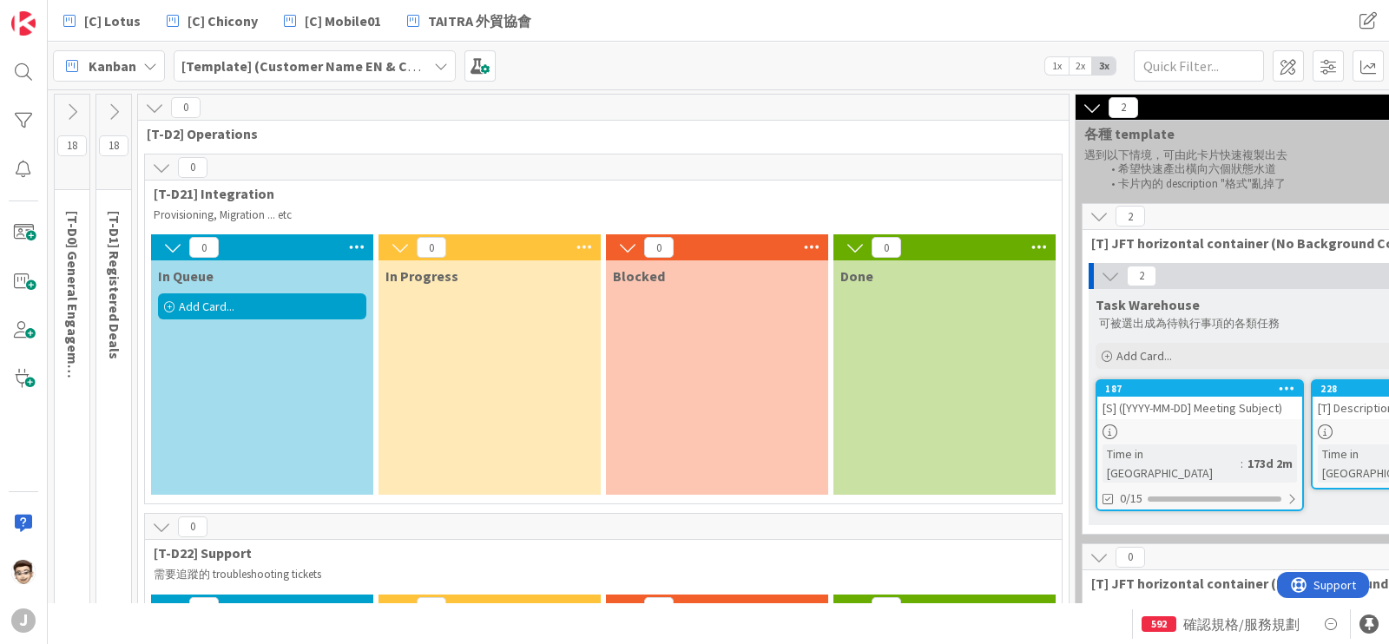
click at [158, 110] on icon at bounding box center [154, 107] width 19 height 19
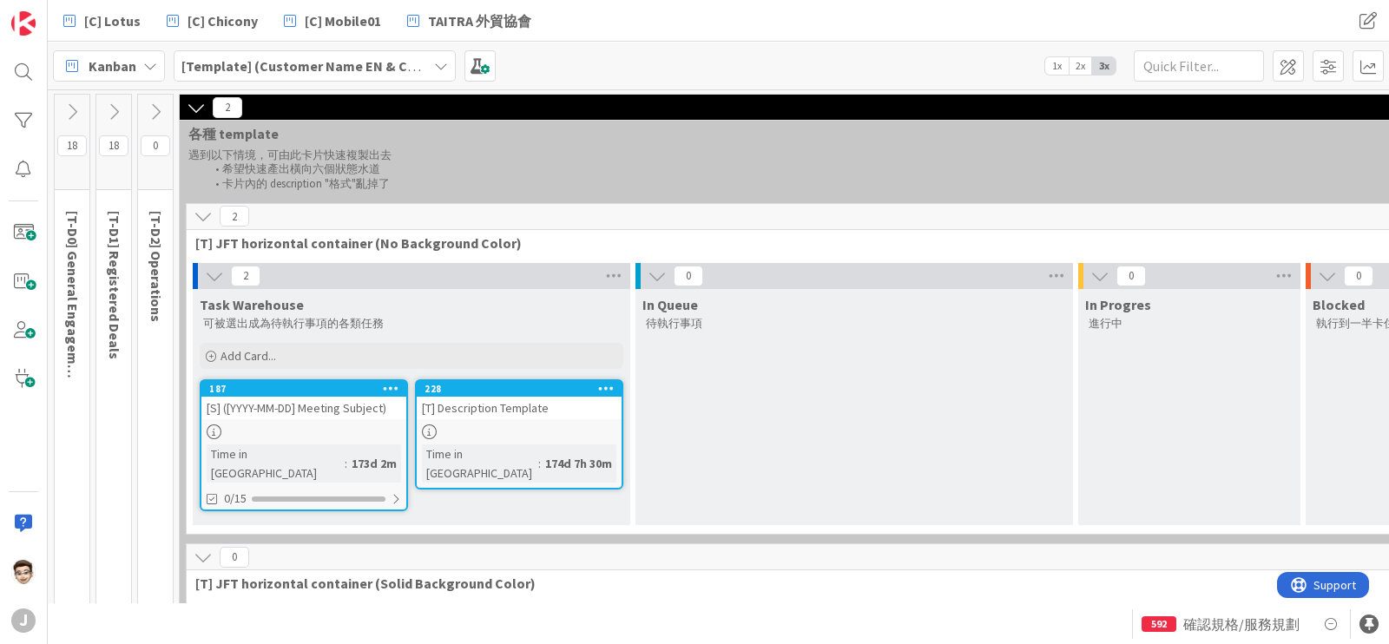
click at [77, 117] on icon at bounding box center [72, 111] width 19 height 19
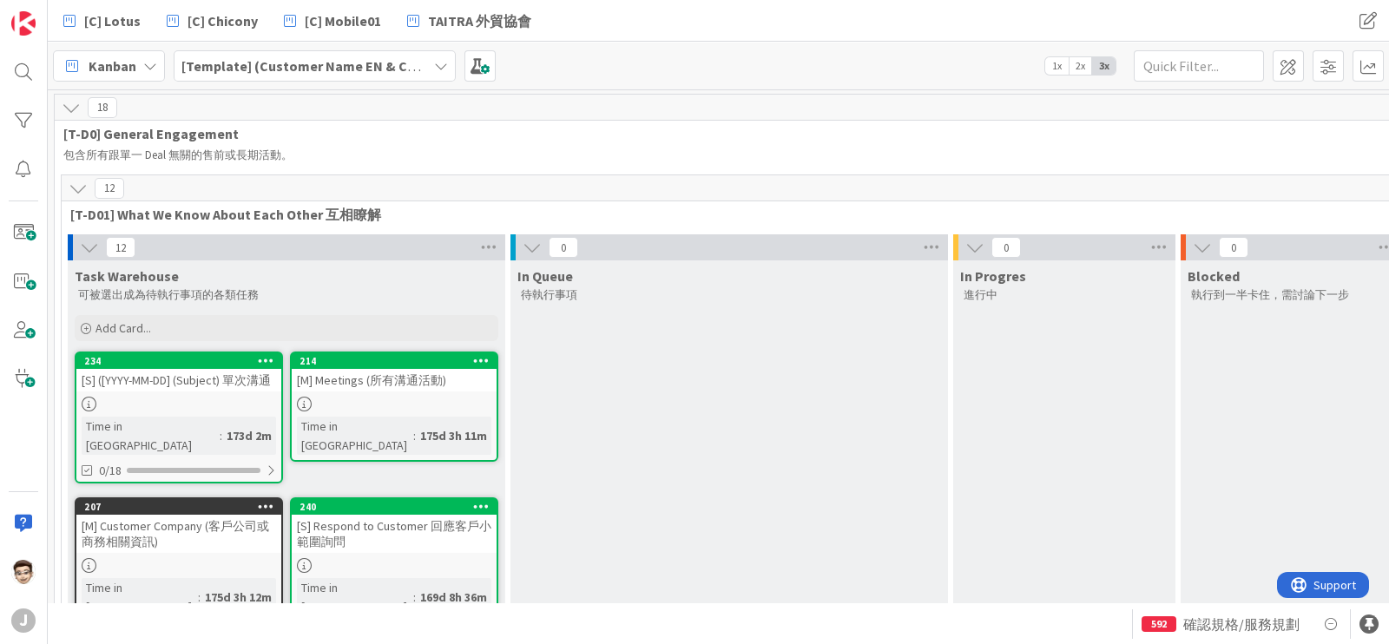
drag, startPoint x: 78, startPoint y: 111, endPoint x: 611, endPoint y: 110, distance: 533.2
click at [611, 110] on div "18" at bounding box center [1178, 108] width 2247 height 26
click at [475, 68] on span at bounding box center [480, 65] width 31 height 31
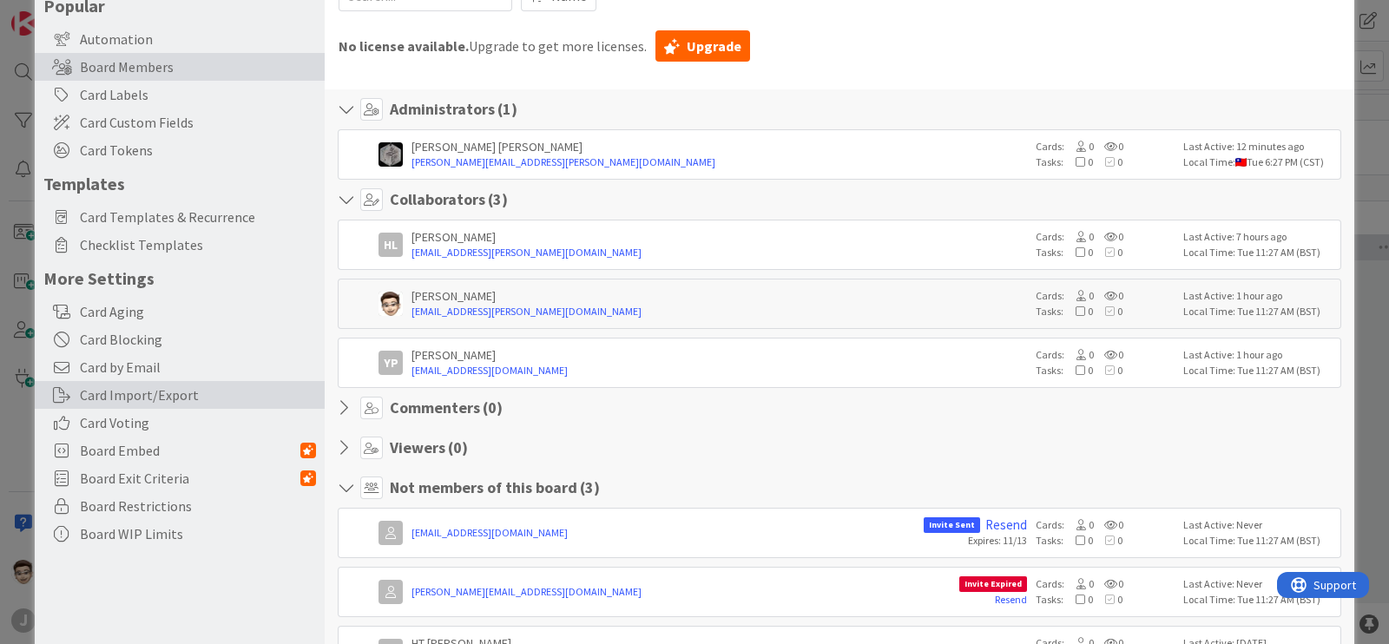
scroll to position [193, 0]
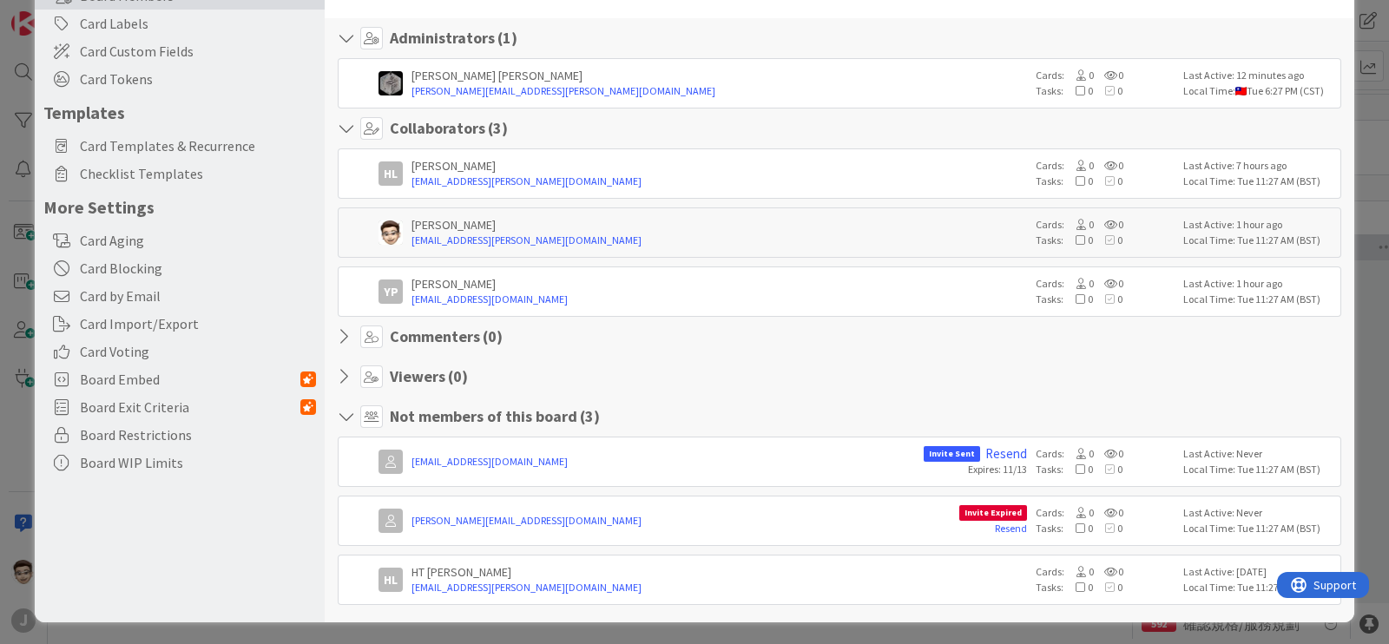
click at [348, 408] on icon at bounding box center [349, 416] width 23 height 17
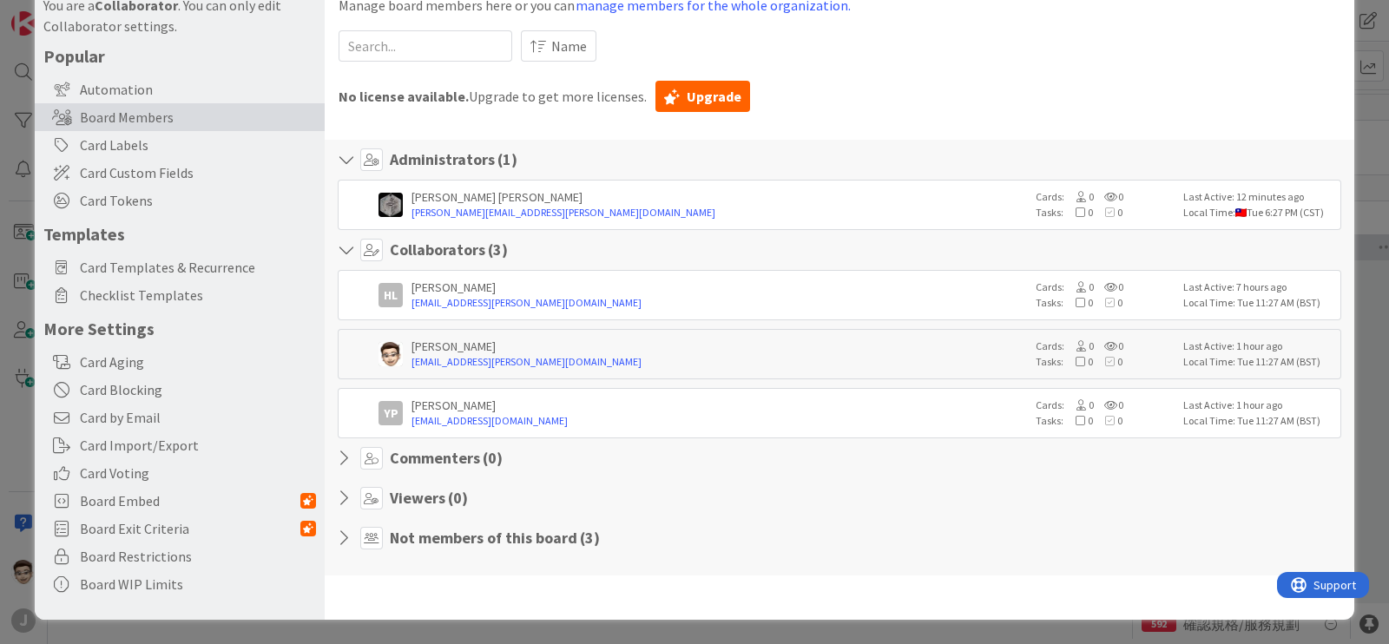
scroll to position [0, 0]
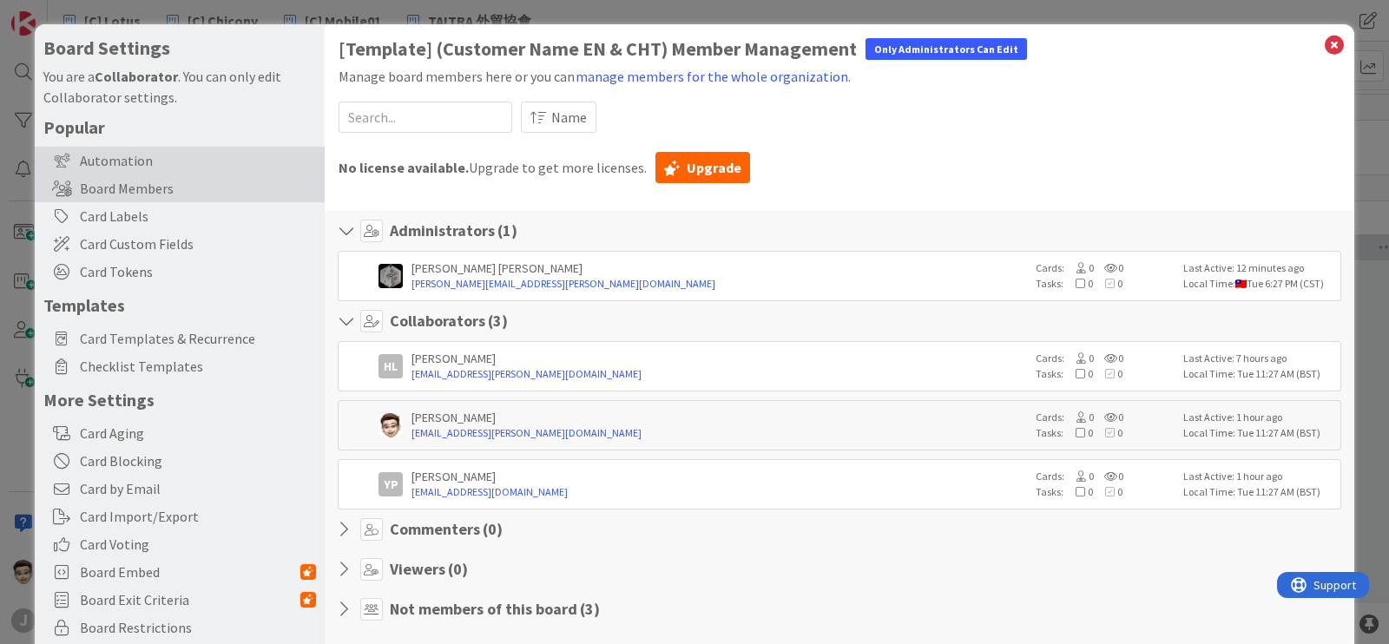
click at [181, 153] on div "Automation" at bounding box center [180, 161] width 290 height 28
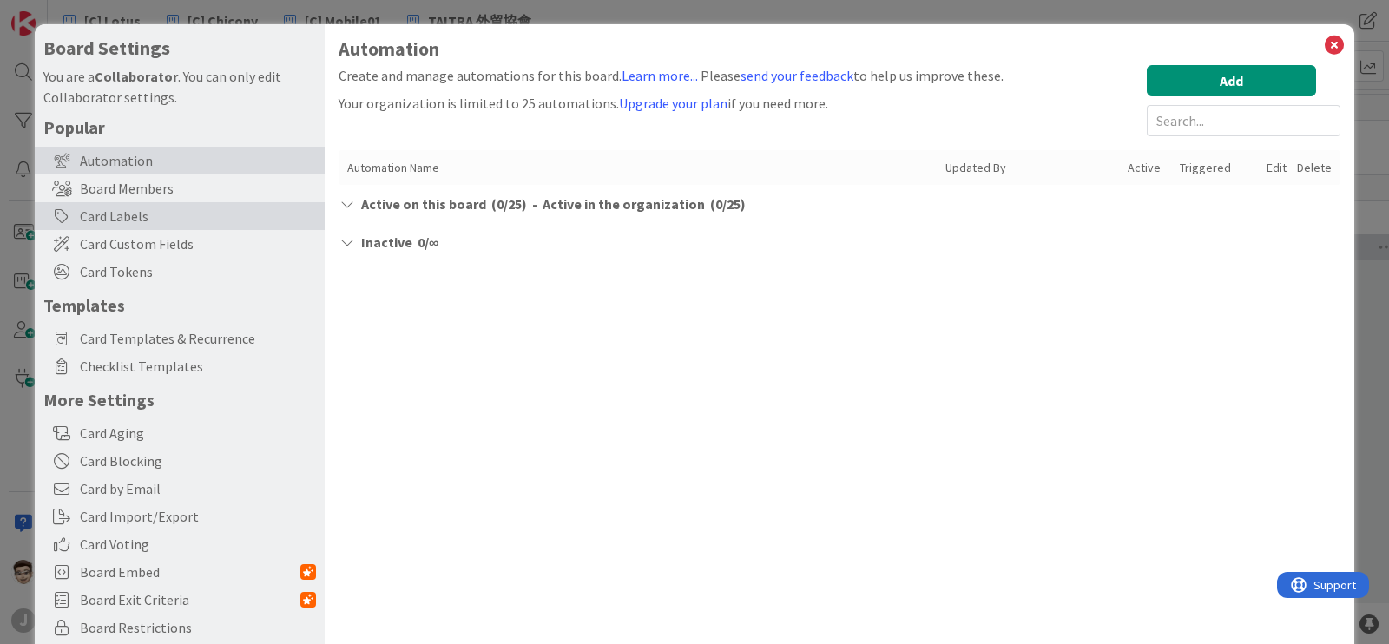
click at [191, 214] on div "Card Labels" at bounding box center [180, 216] width 290 height 28
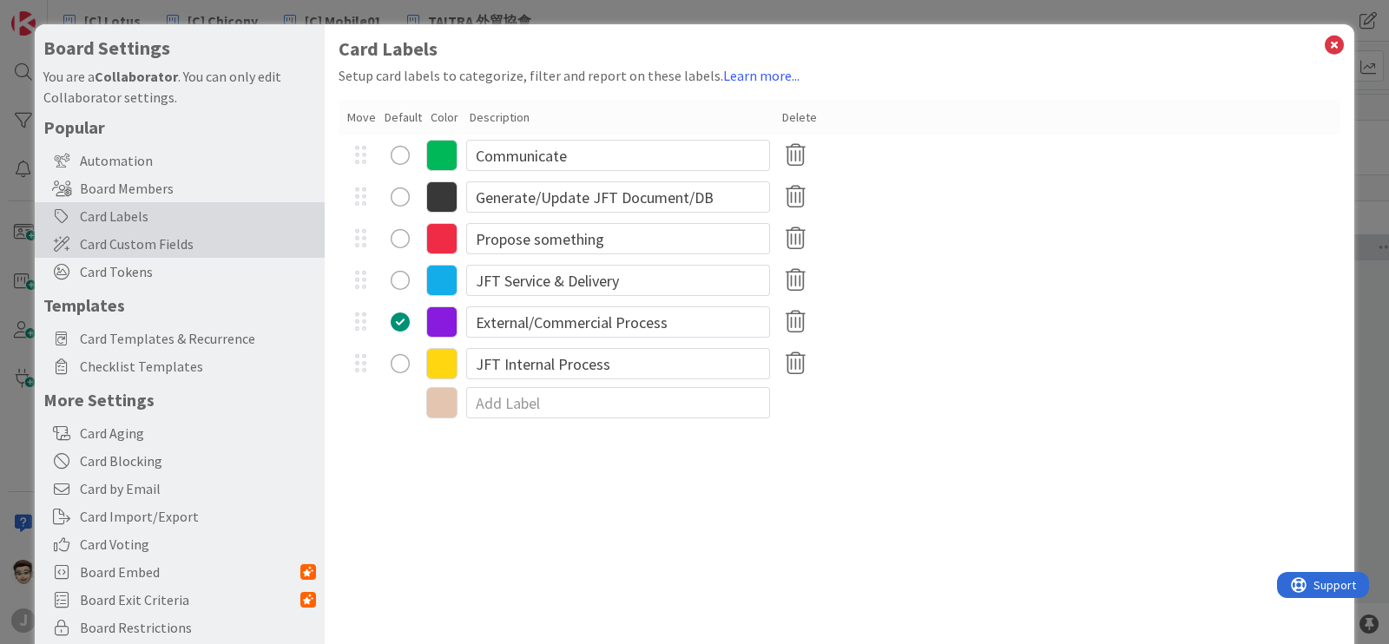
click at [191, 251] on span "Card Custom Fields" at bounding box center [198, 244] width 236 height 21
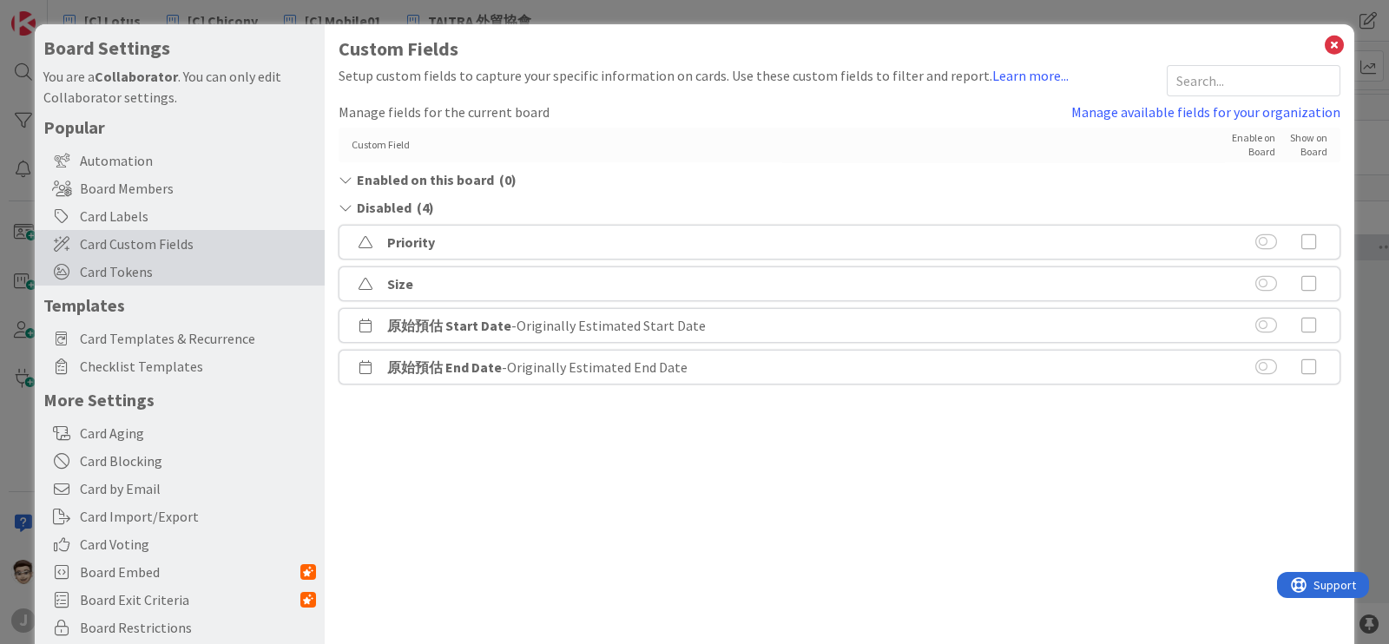
click at [191, 273] on span "Card Tokens" at bounding box center [198, 271] width 236 height 21
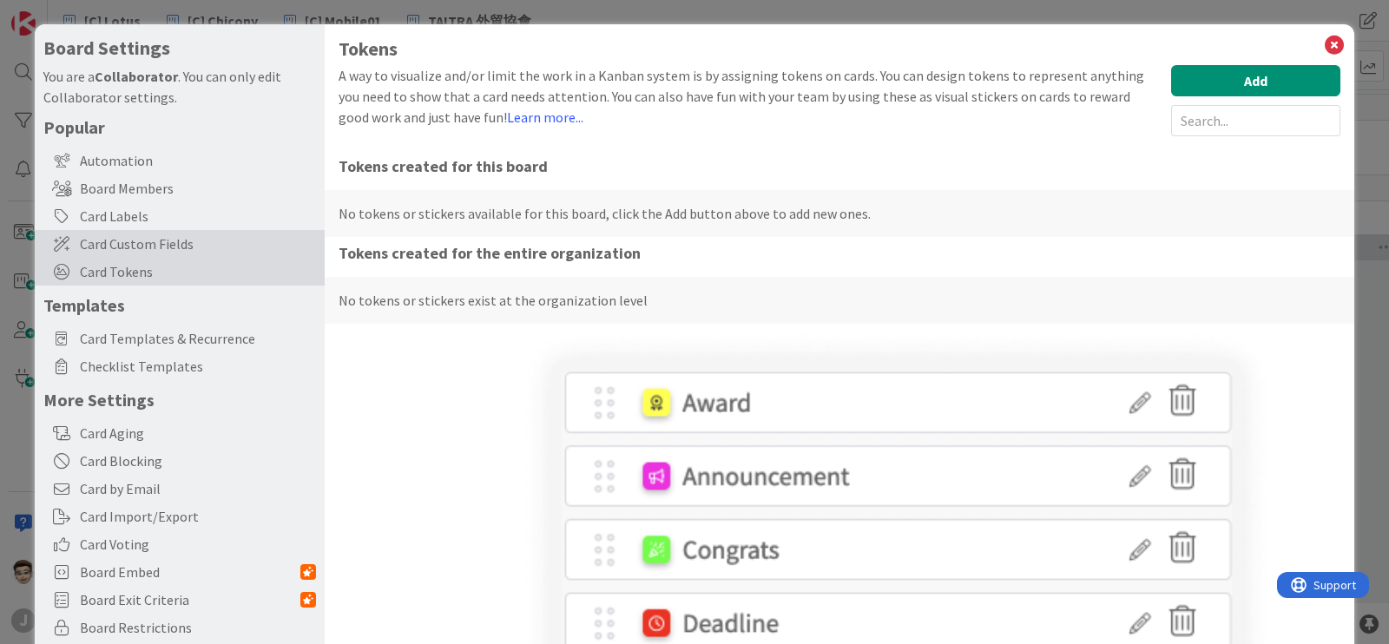
click at [215, 241] on span "Card Custom Fields" at bounding box center [198, 244] width 236 height 21
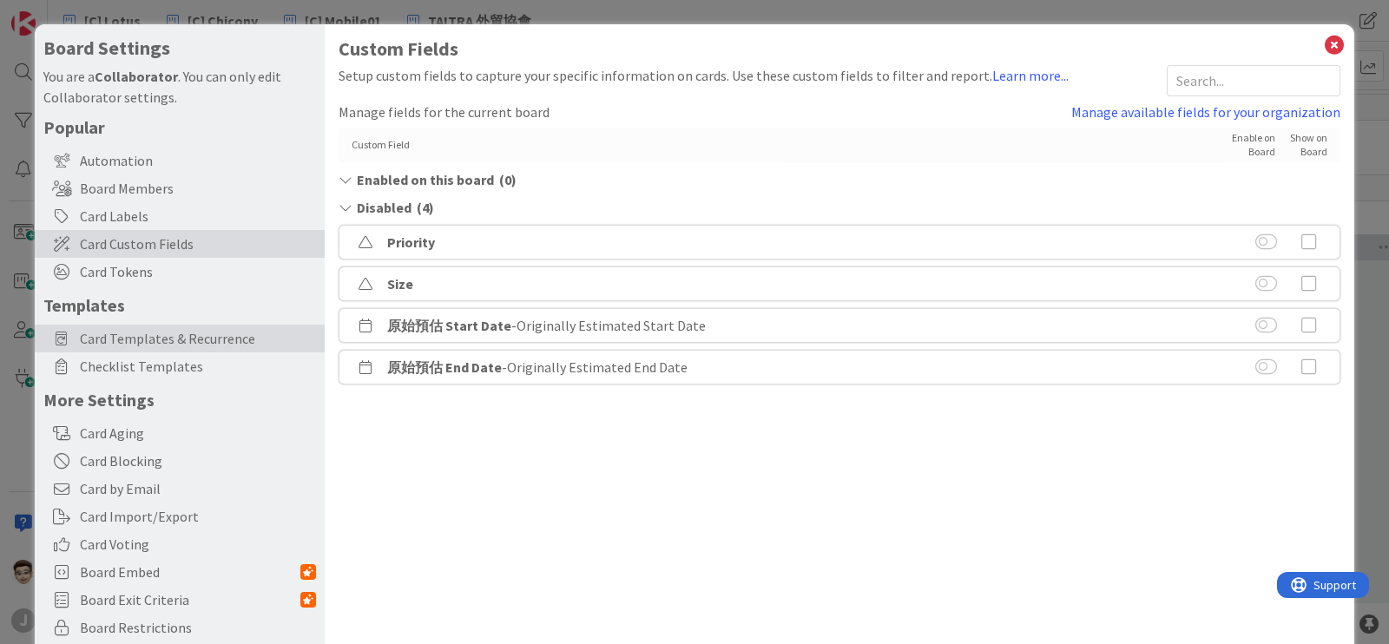
click at [182, 340] on span "Card Templates & Recurrence" at bounding box center [198, 338] width 236 height 21
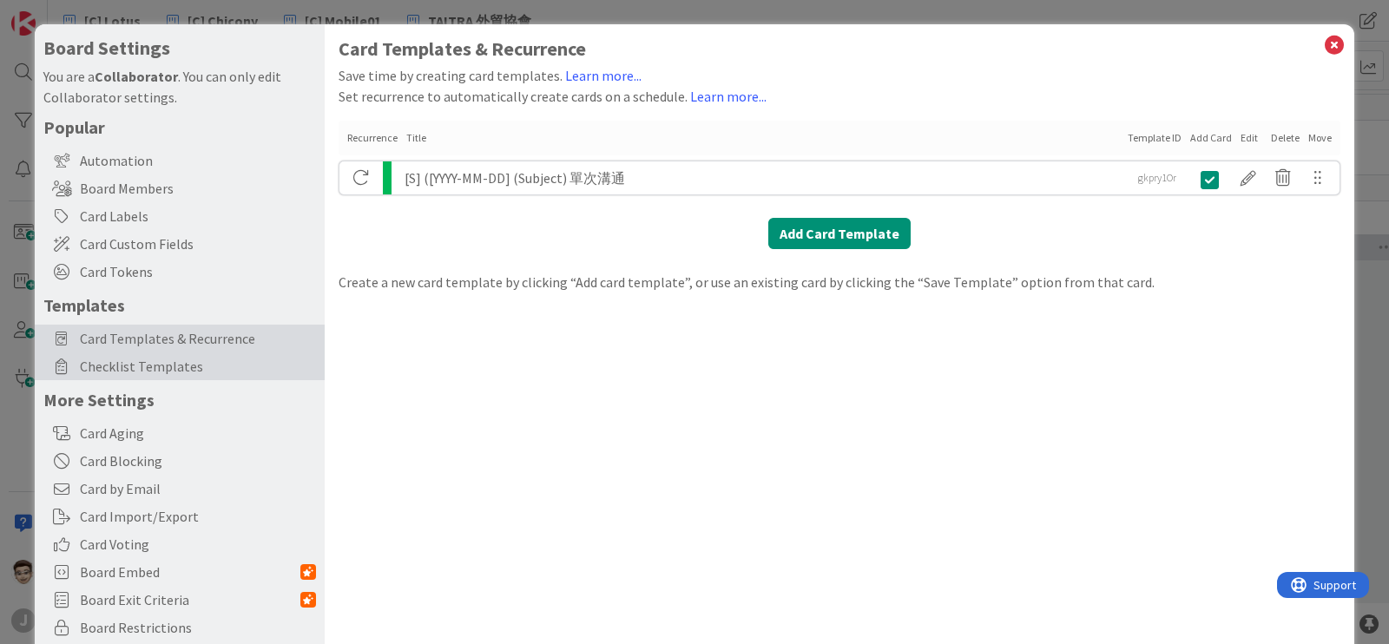
click at [171, 378] on div "Checklist Templates" at bounding box center [180, 367] width 290 height 28
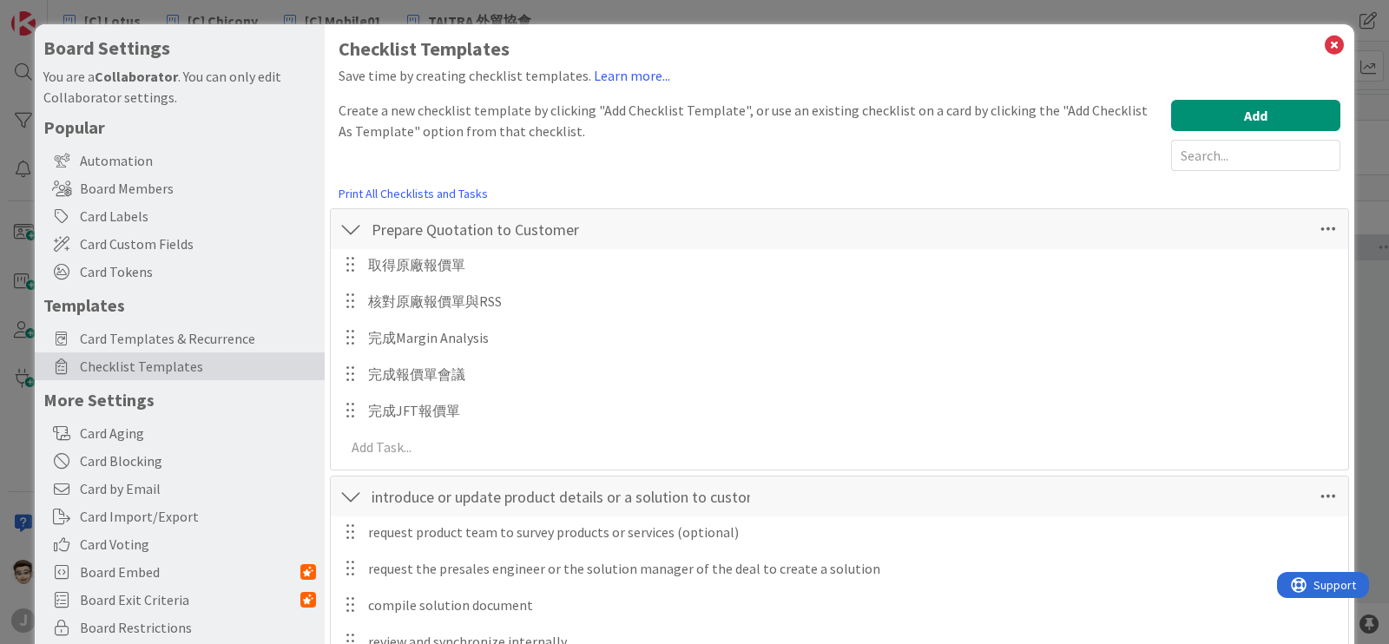
click at [187, 389] on h5 "More Settings" at bounding box center [179, 400] width 273 height 22
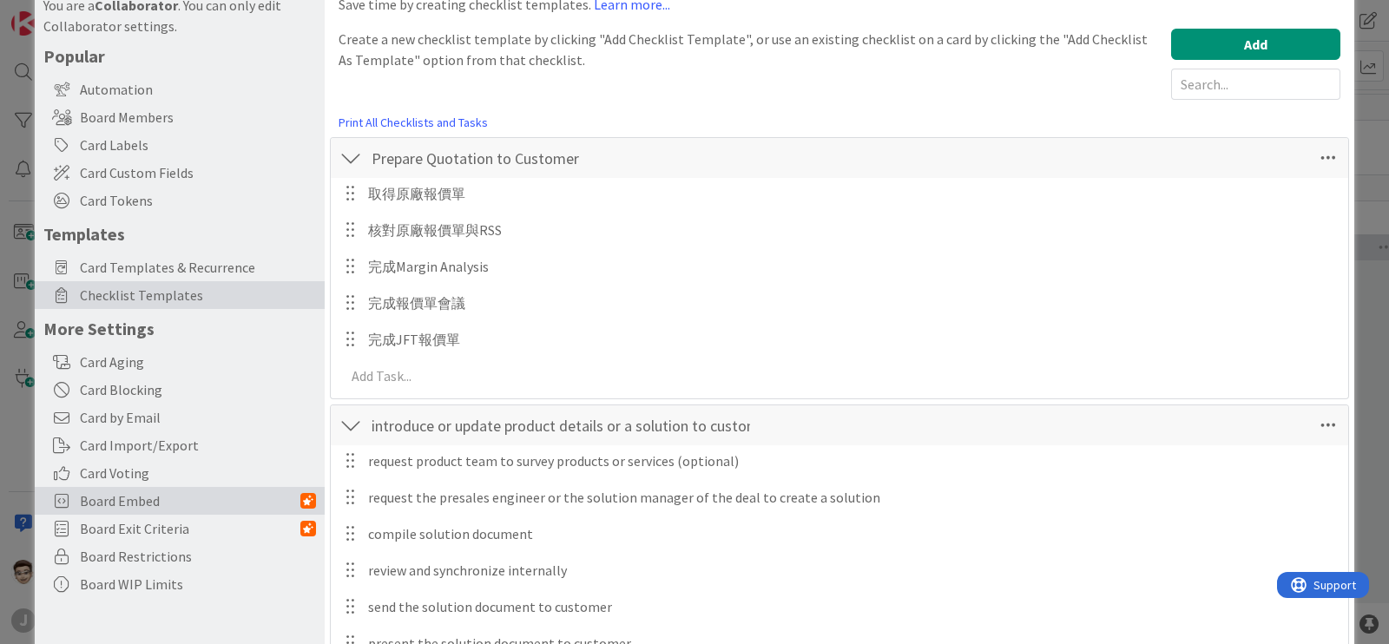
click at [175, 506] on span "Board Embed" at bounding box center [190, 501] width 221 height 21
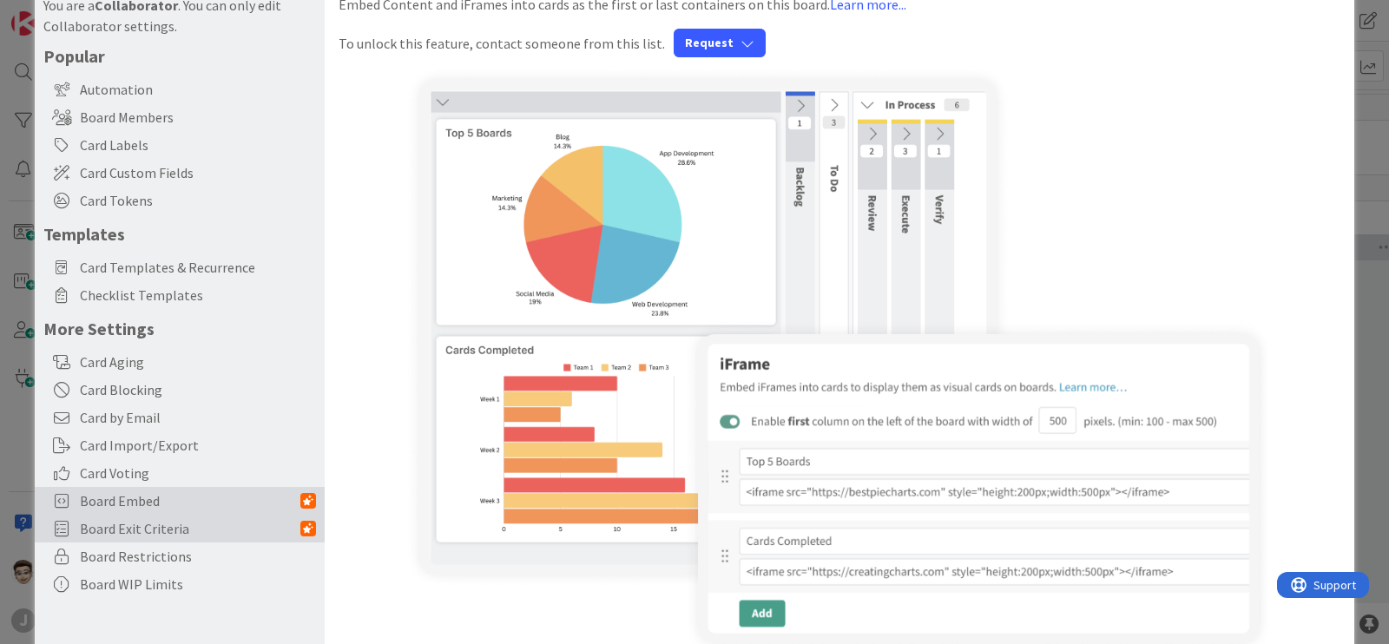
click at [188, 531] on span "Board Exit Criteria" at bounding box center [190, 528] width 221 height 21
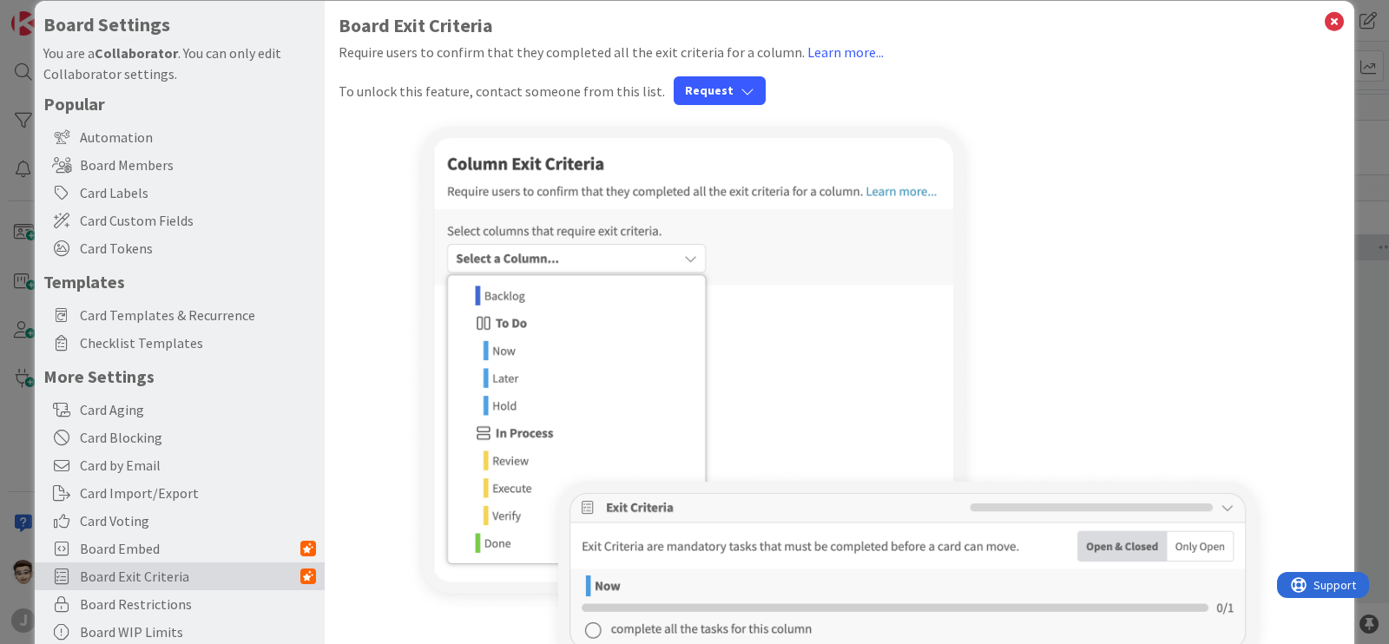
scroll to position [0, 0]
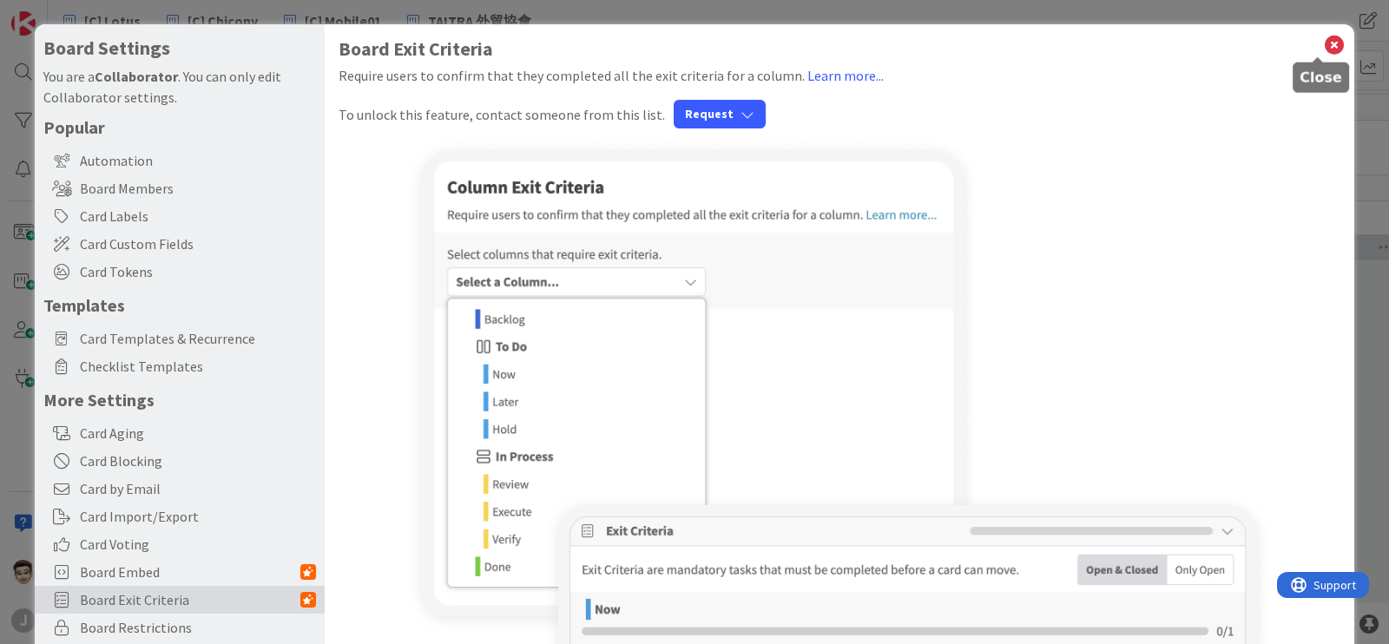
click at [1316, 31] on div "Board Exit Criteria Require users to confirm that they completed all the exit c…" at bounding box center [840, 371] width 1030 height 694
click at [1323, 44] on icon at bounding box center [1334, 45] width 23 height 24
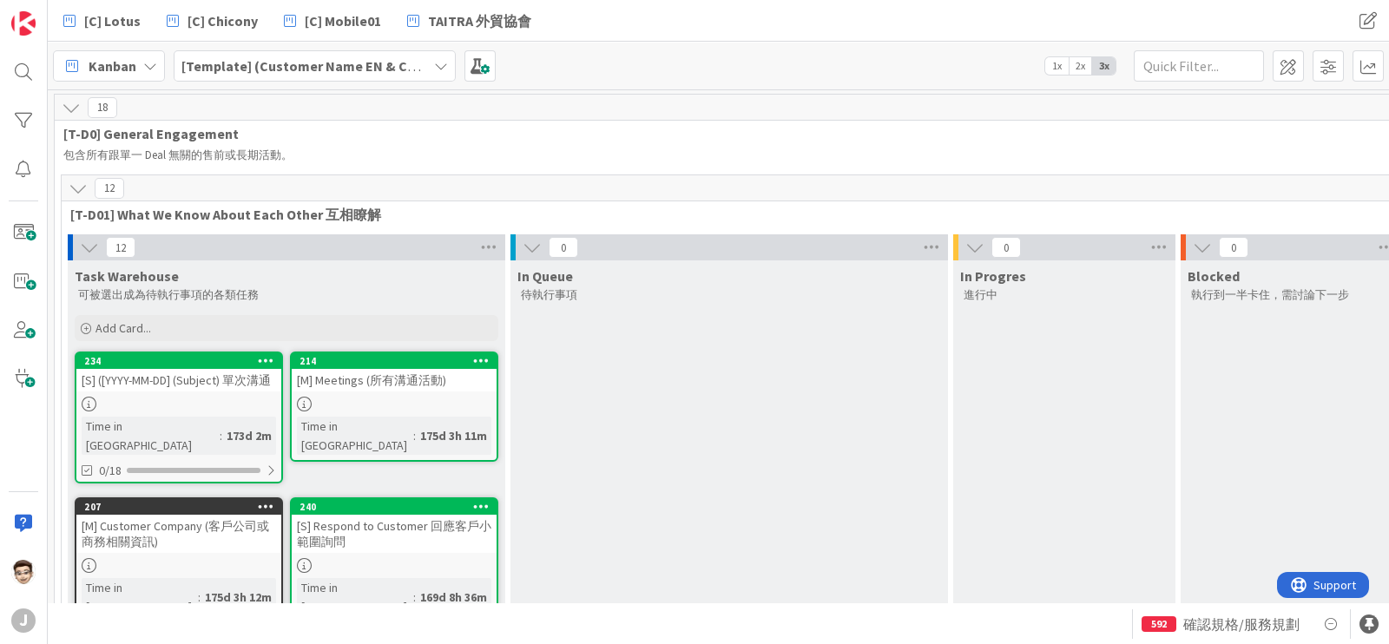
click at [312, 53] on div "[Template] (Customer Name EN & CHT)" at bounding box center [315, 65] width 282 height 31
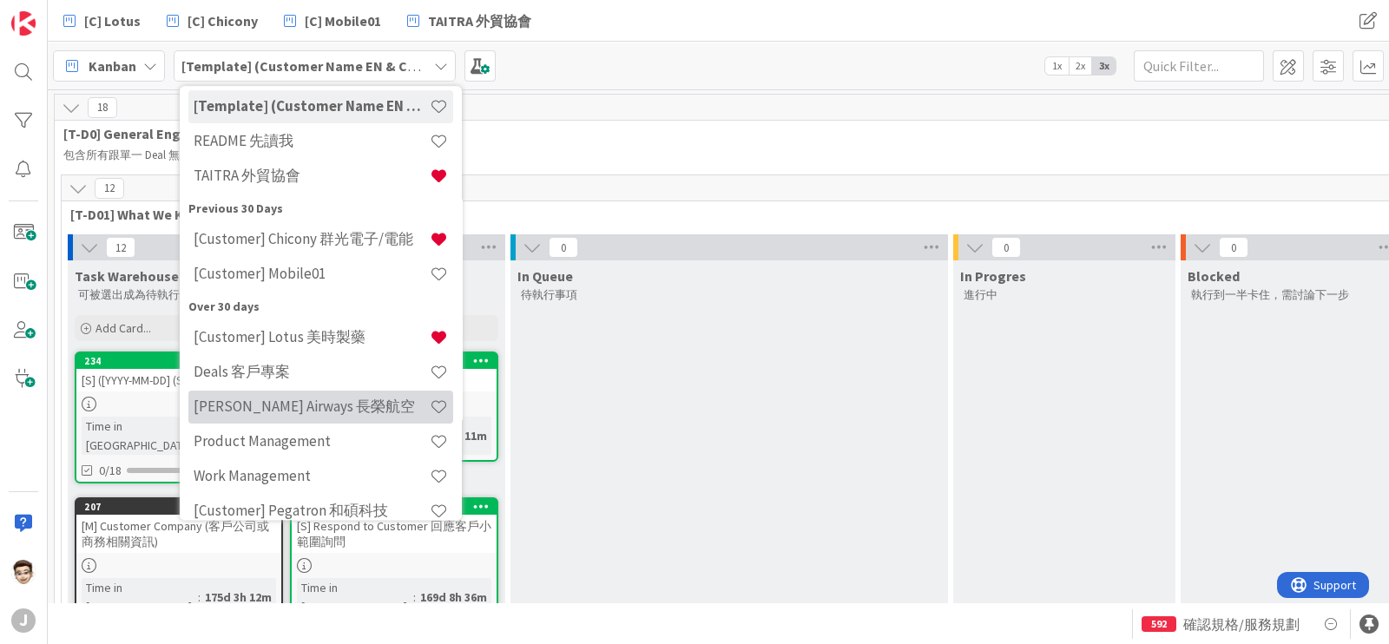
scroll to position [160, 0]
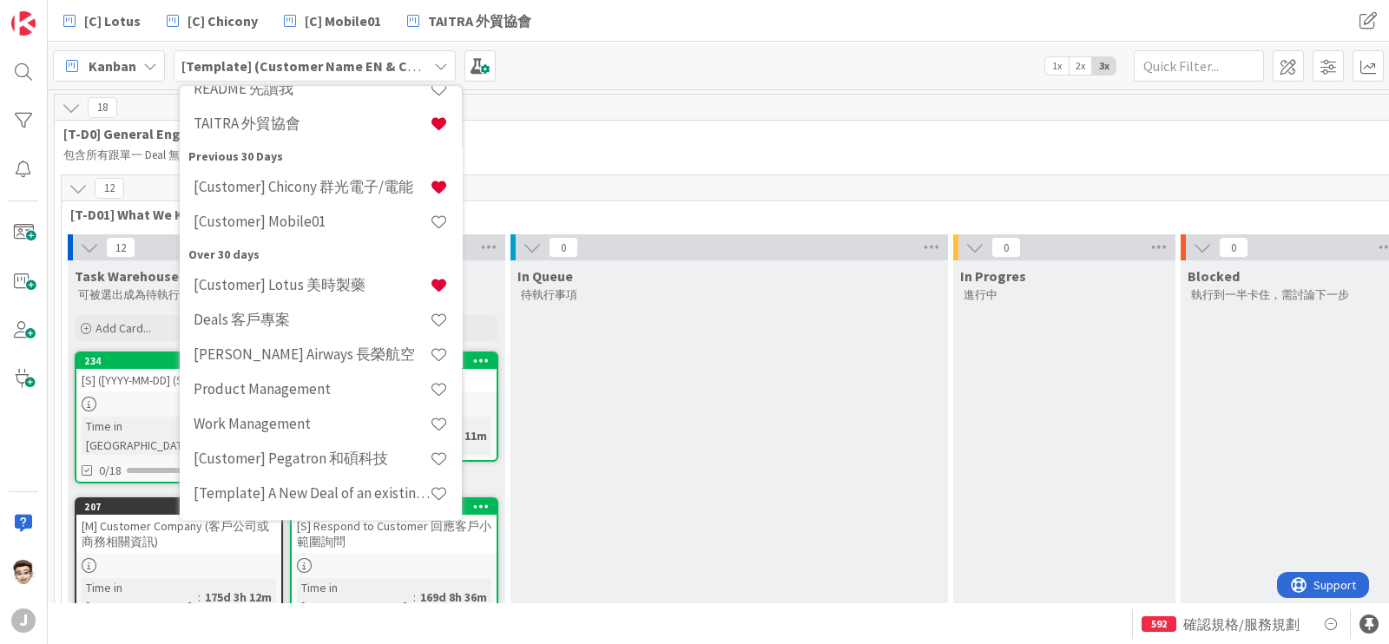
click at [681, 145] on div "包含所有跟單一 Deal 無關的售前或長期活動。" at bounding box center [1170, 155] width 2220 height 21
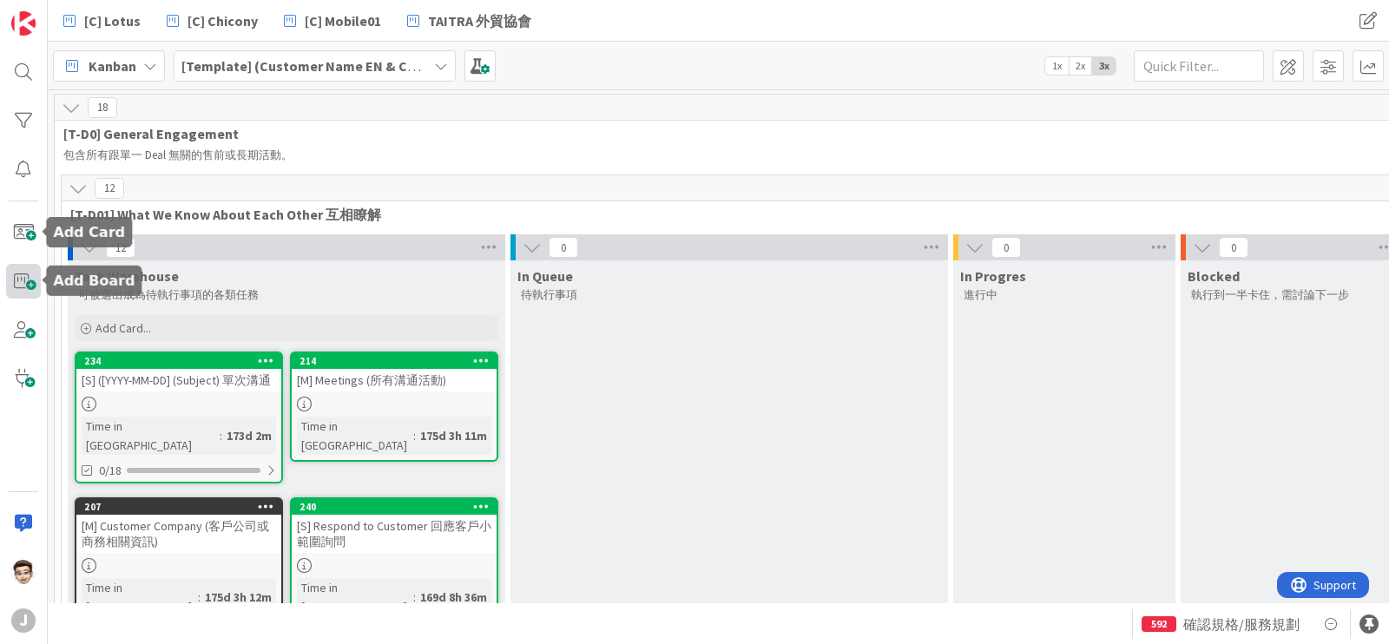
click at [22, 284] on span at bounding box center [23, 281] width 35 height 35
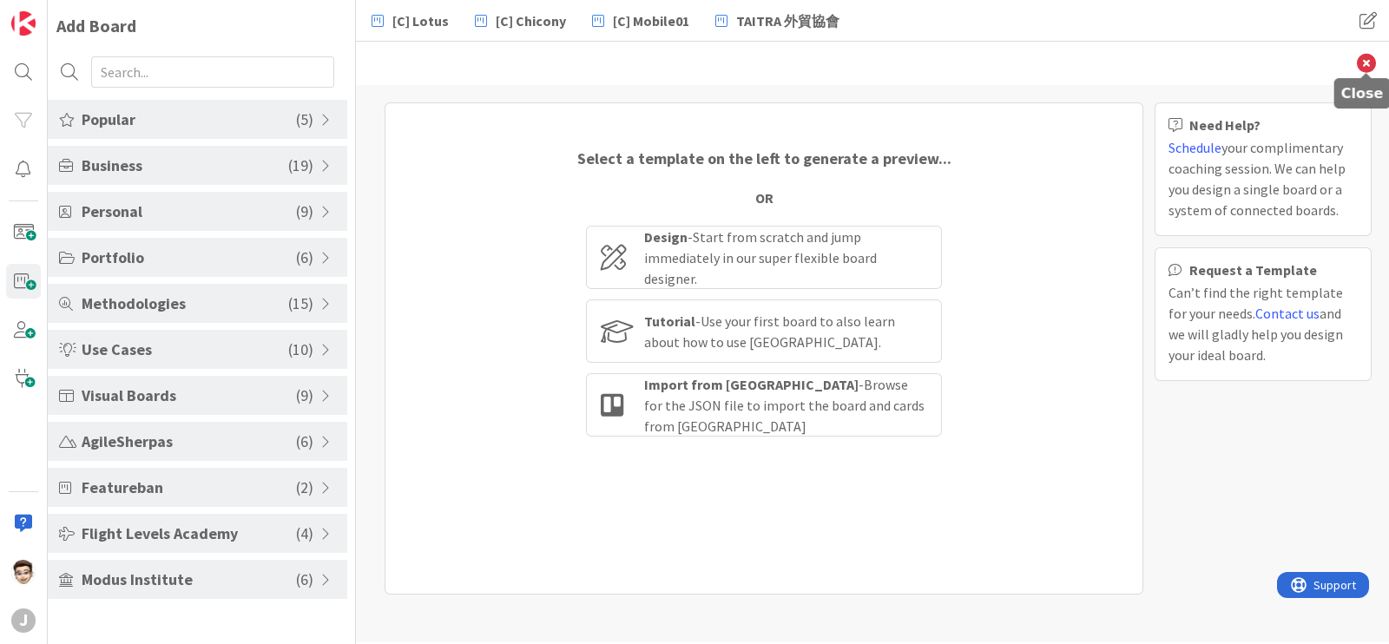
click at [1361, 66] on icon at bounding box center [1366, 63] width 19 height 19
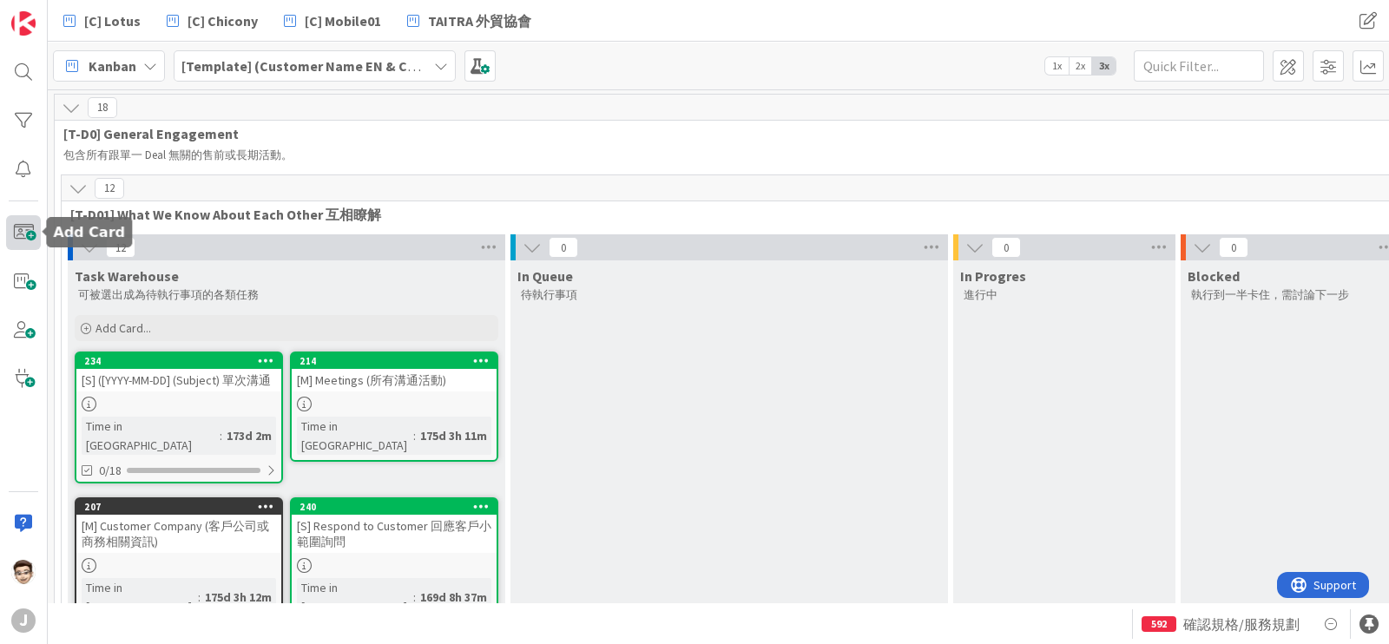
click at [26, 232] on span at bounding box center [23, 232] width 35 height 35
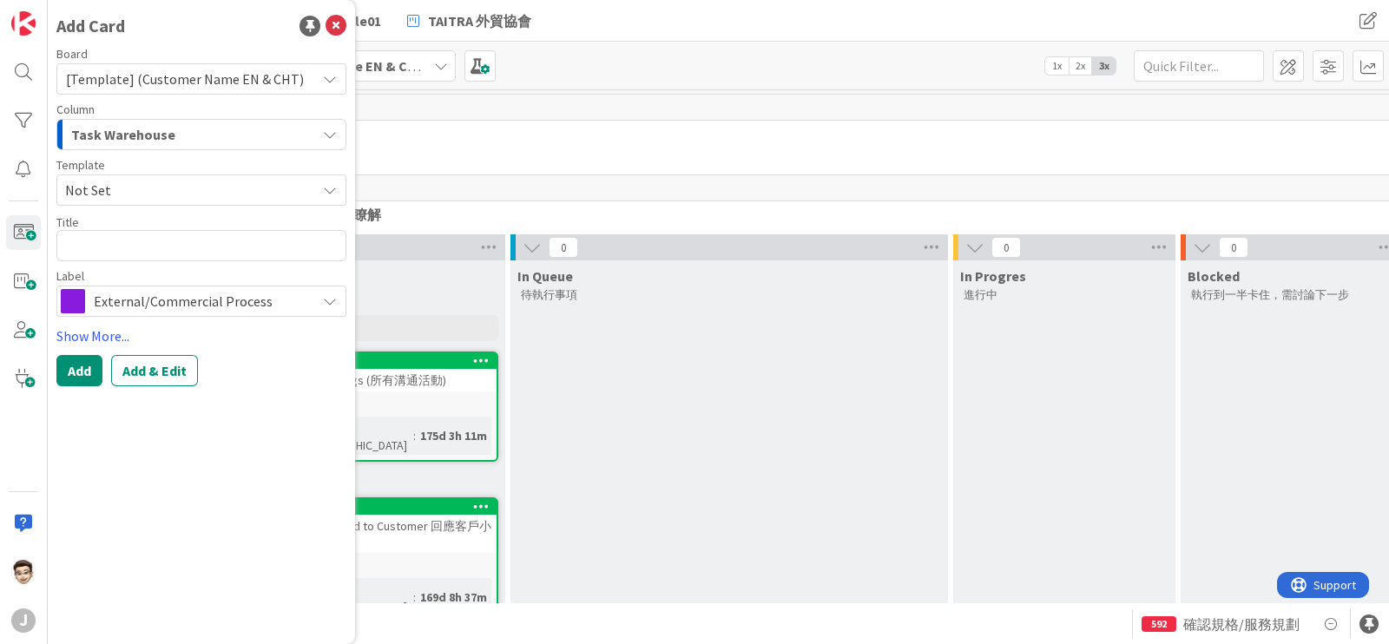
click at [637, 132] on span "[T-D0] General Engagement" at bounding box center [1171, 133] width 2217 height 17
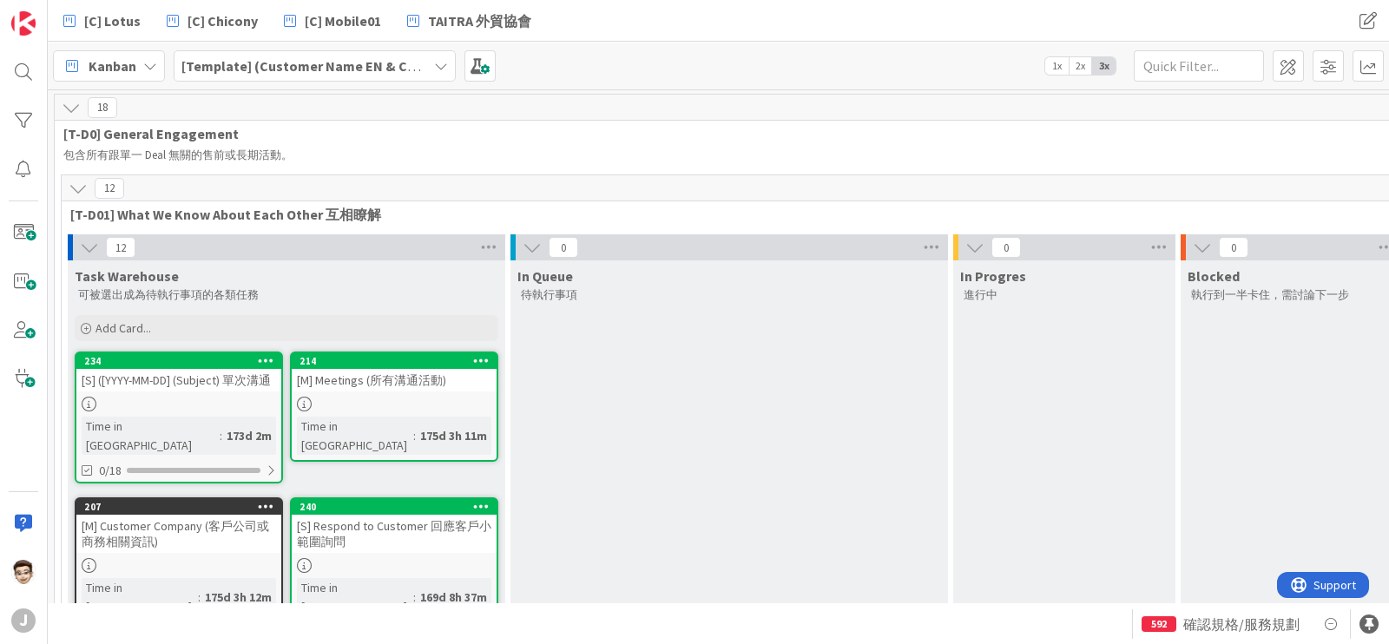
click at [406, 51] on div "[Template] (Customer Name EN & CHT)" at bounding box center [315, 65] width 282 height 31
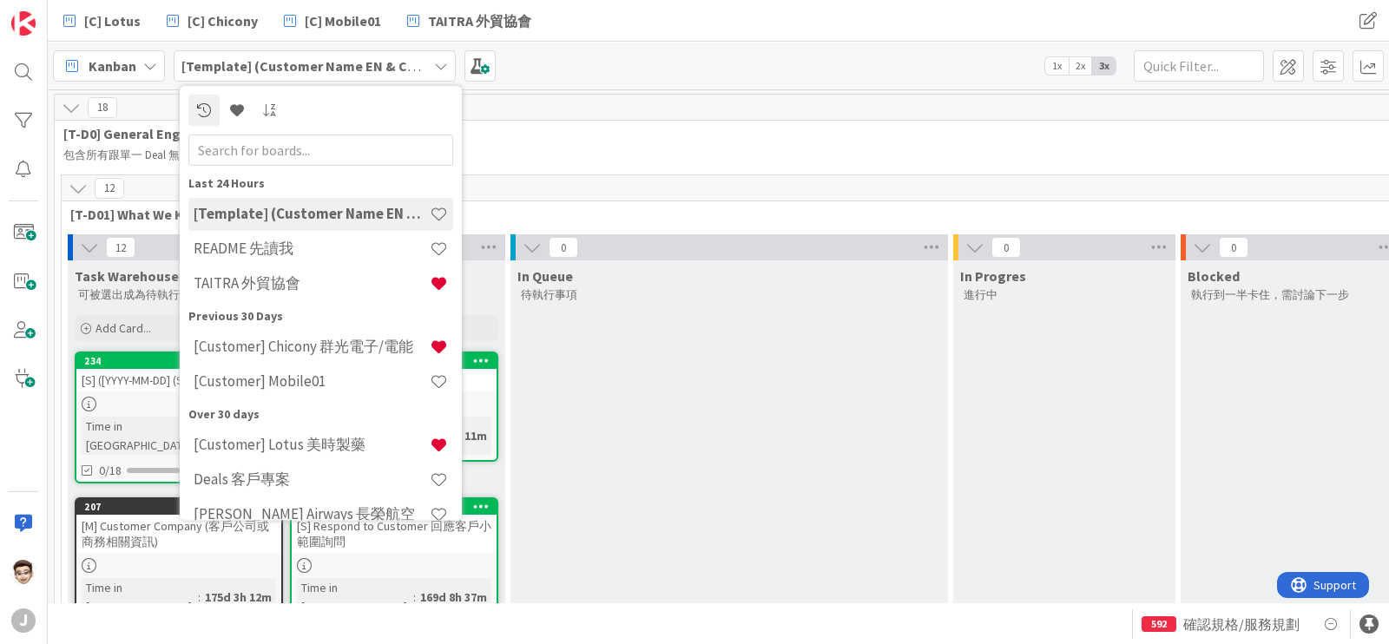
click at [734, 151] on p "包含所有跟單一 Deal 無關的售前或長期活動。" at bounding box center [1169, 155] width 2213 height 14
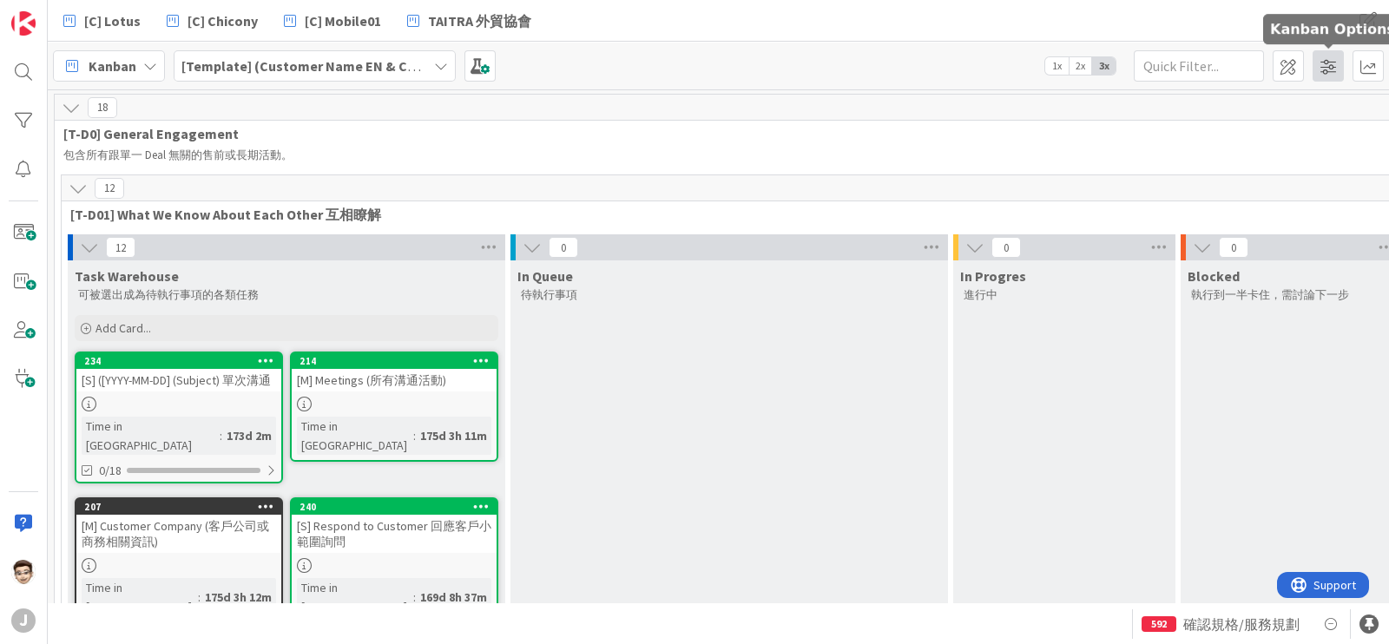
click at [1333, 69] on span at bounding box center [1328, 65] width 31 height 31
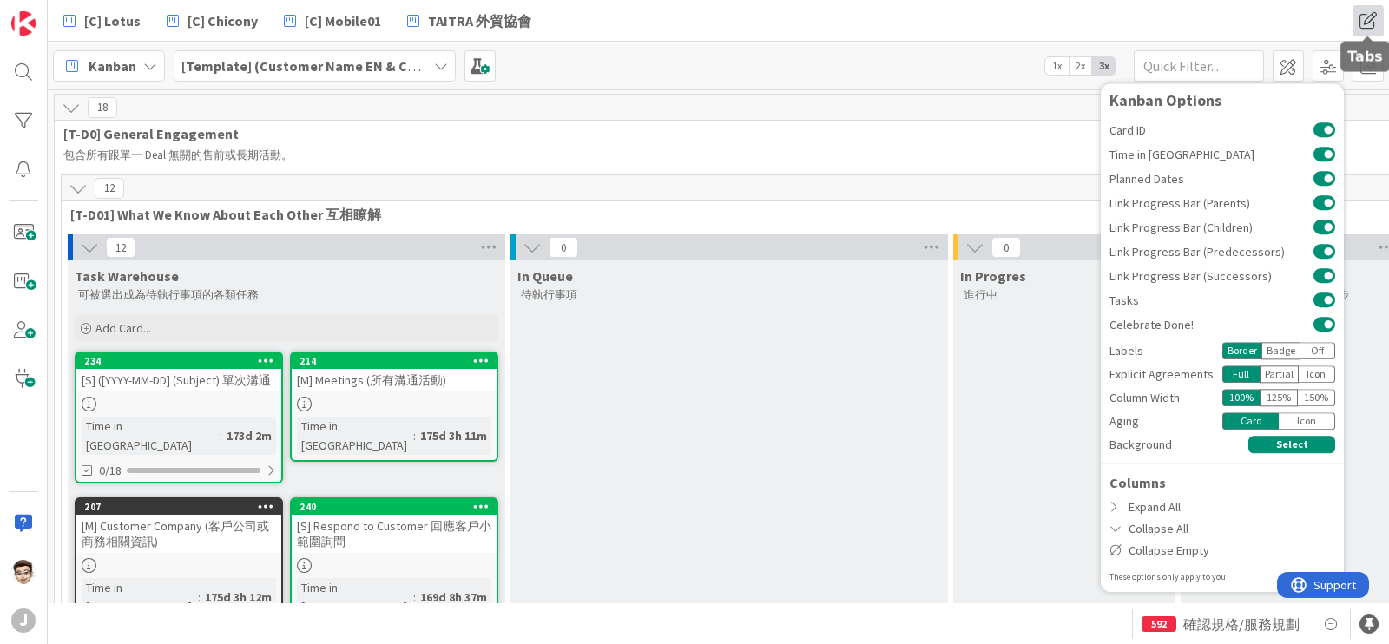
click at [1363, 17] on span at bounding box center [1368, 20] width 31 height 31
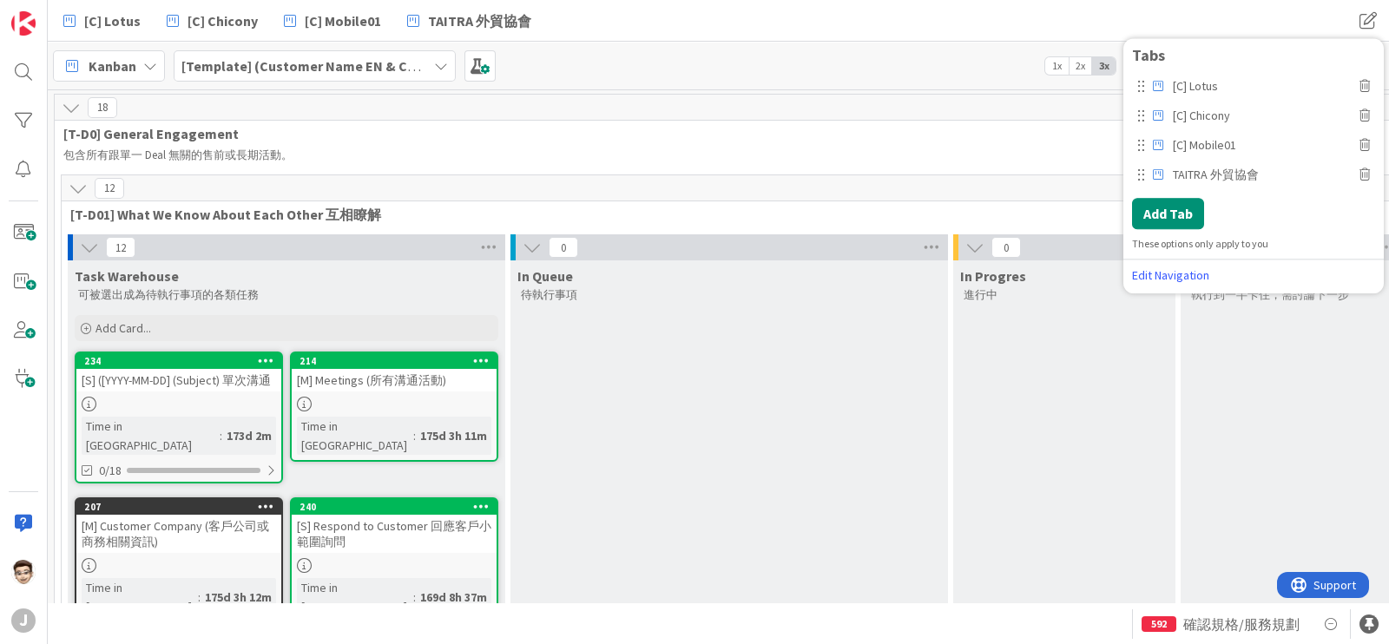
click at [386, 60] on b "[Template] (Customer Name EN & CHT)" at bounding box center [305, 65] width 249 height 17
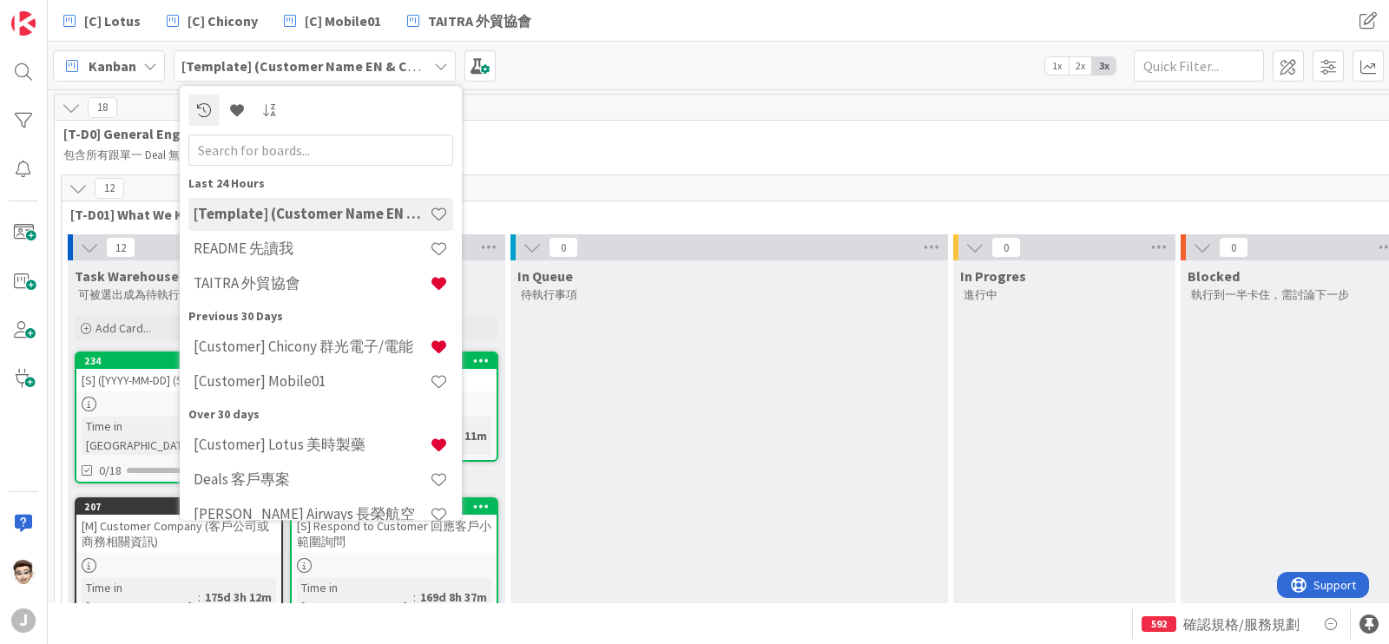
click at [576, 95] on div "18" at bounding box center [1178, 108] width 2247 height 26
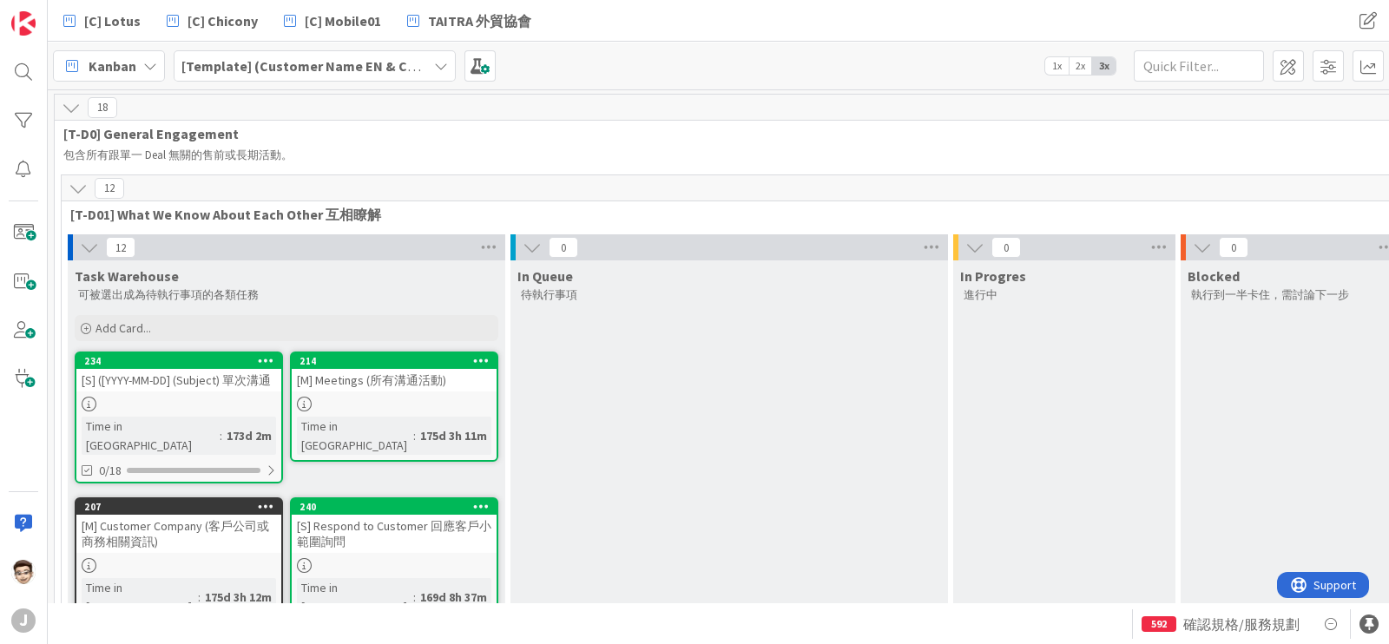
click at [336, 58] on b "[Template] (Customer Name EN & CHT)" at bounding box center [305, 65] width 249 height 17
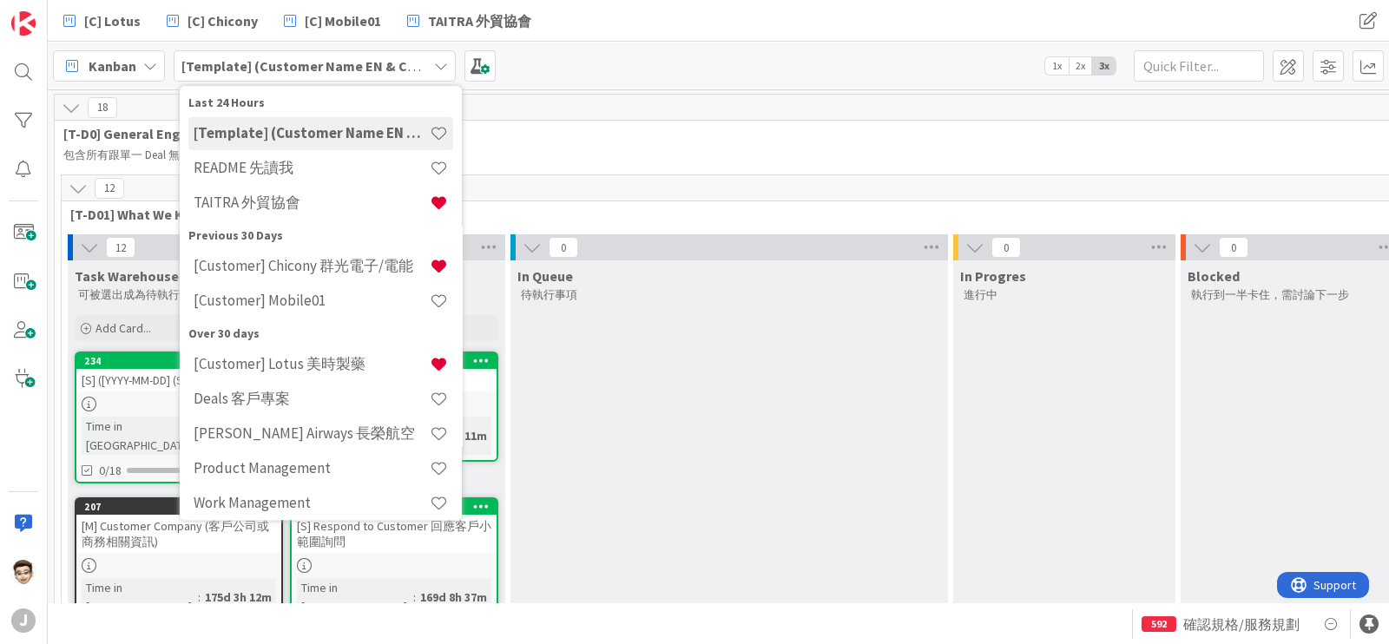
scroll to position [160, 0]
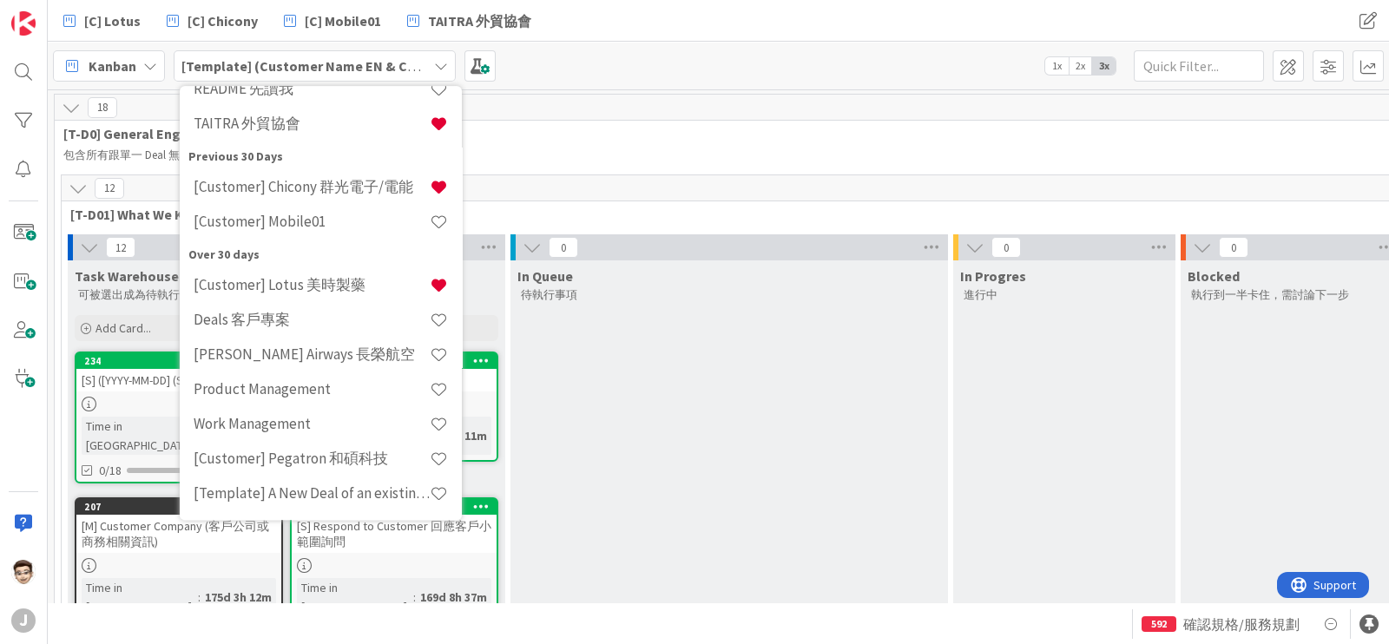
click at [809, 103] on div "18" at bounding box center [1178, 108] width 2247 height 26
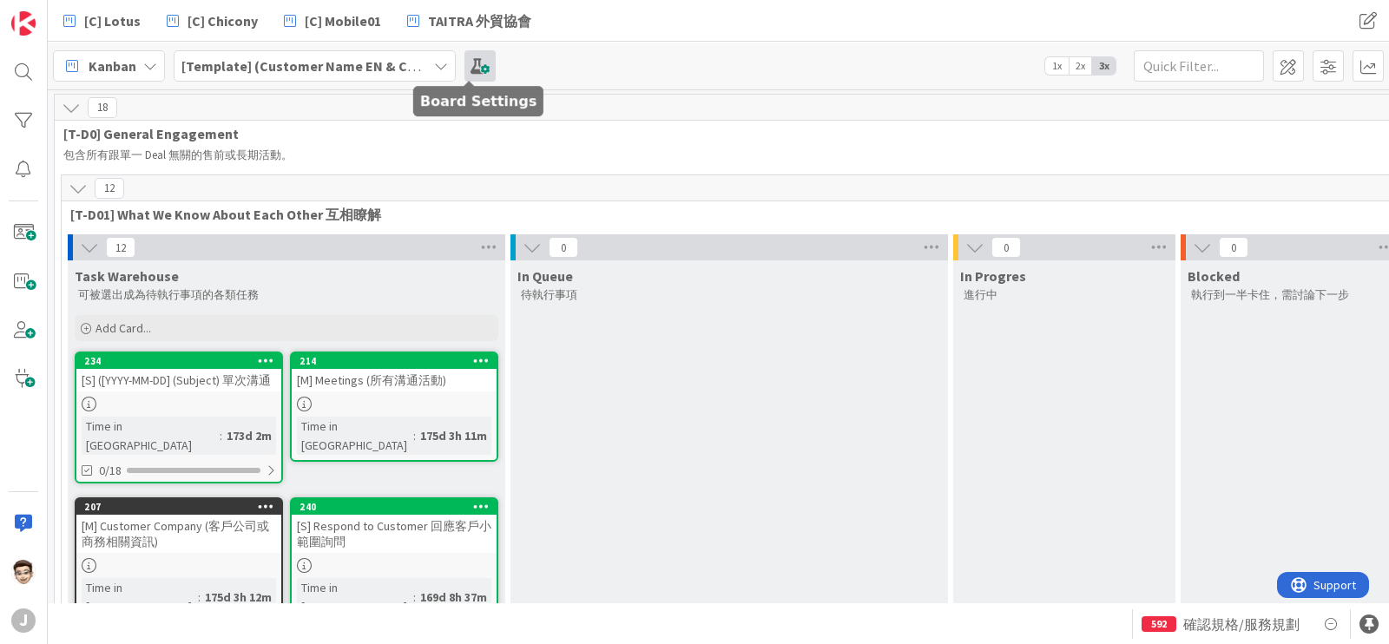
click at [465, 69] on span at bounding box center [480, 65] width 31 height 31
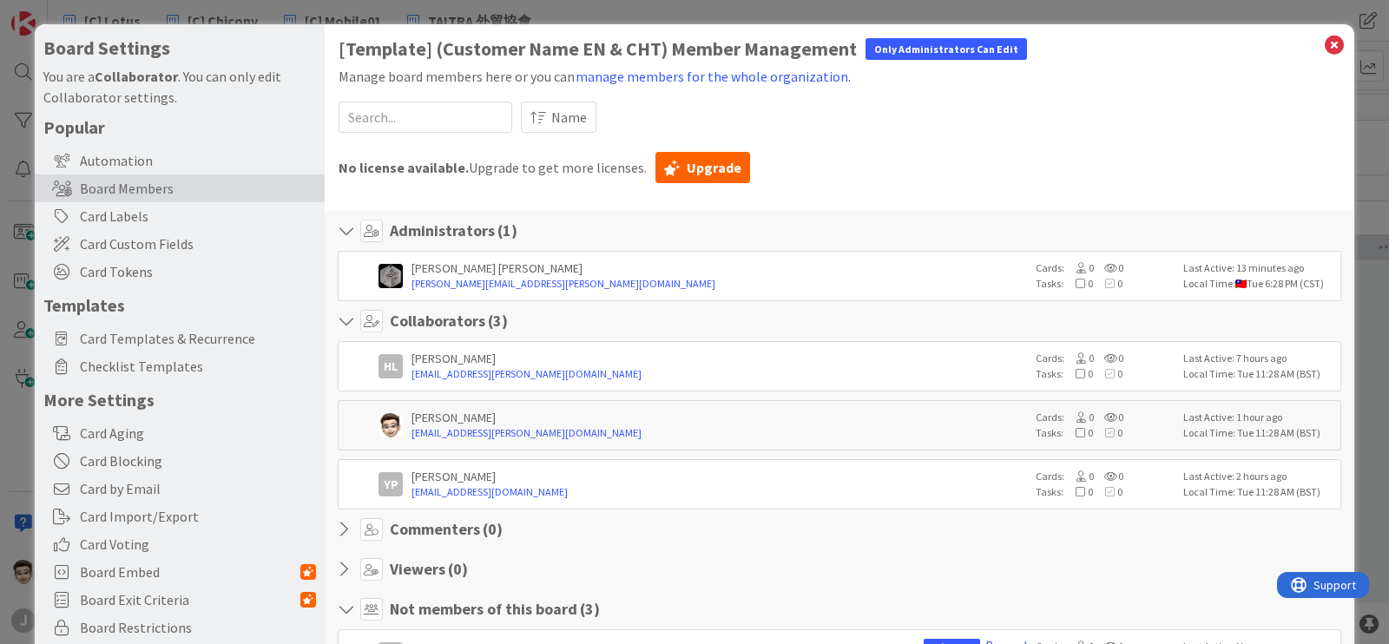
click at [0, 301] on div "Board Settings You are a Collaborator . You can only edit Collaborator settings…" at bounding box center [694, 322] width 1389 height 644
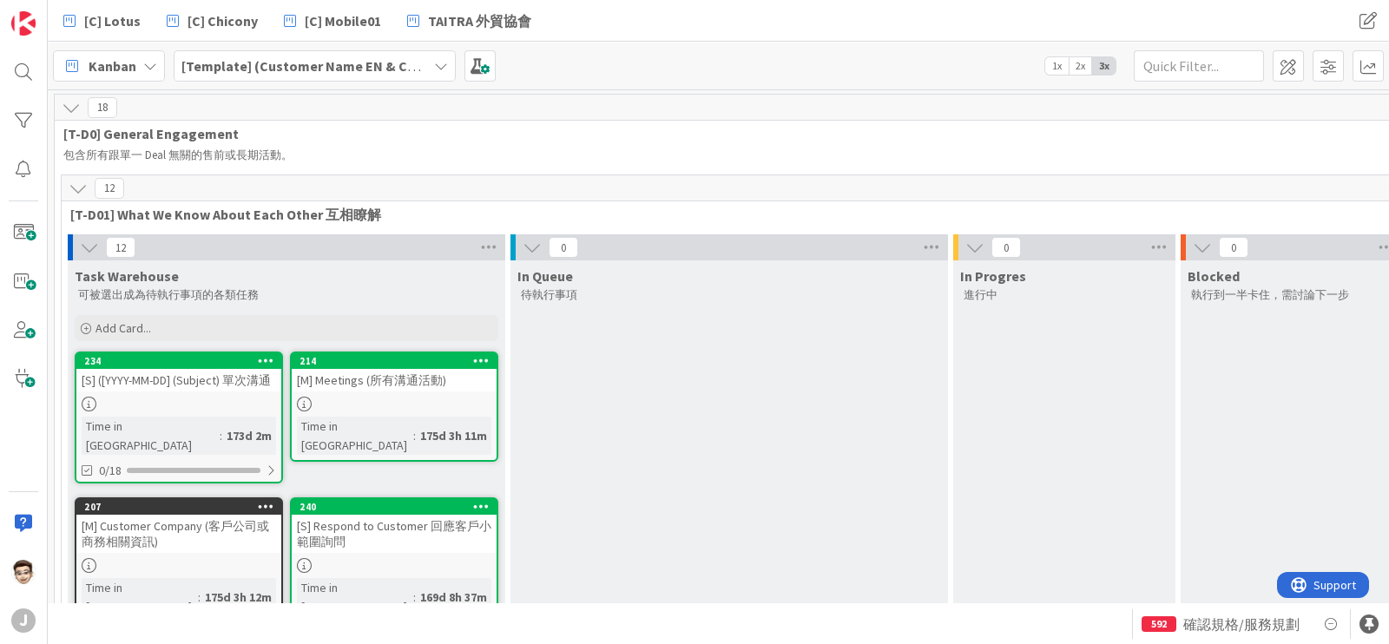
click at [85, 192] on icon at bounding box center [78, 188] width 19 height 19
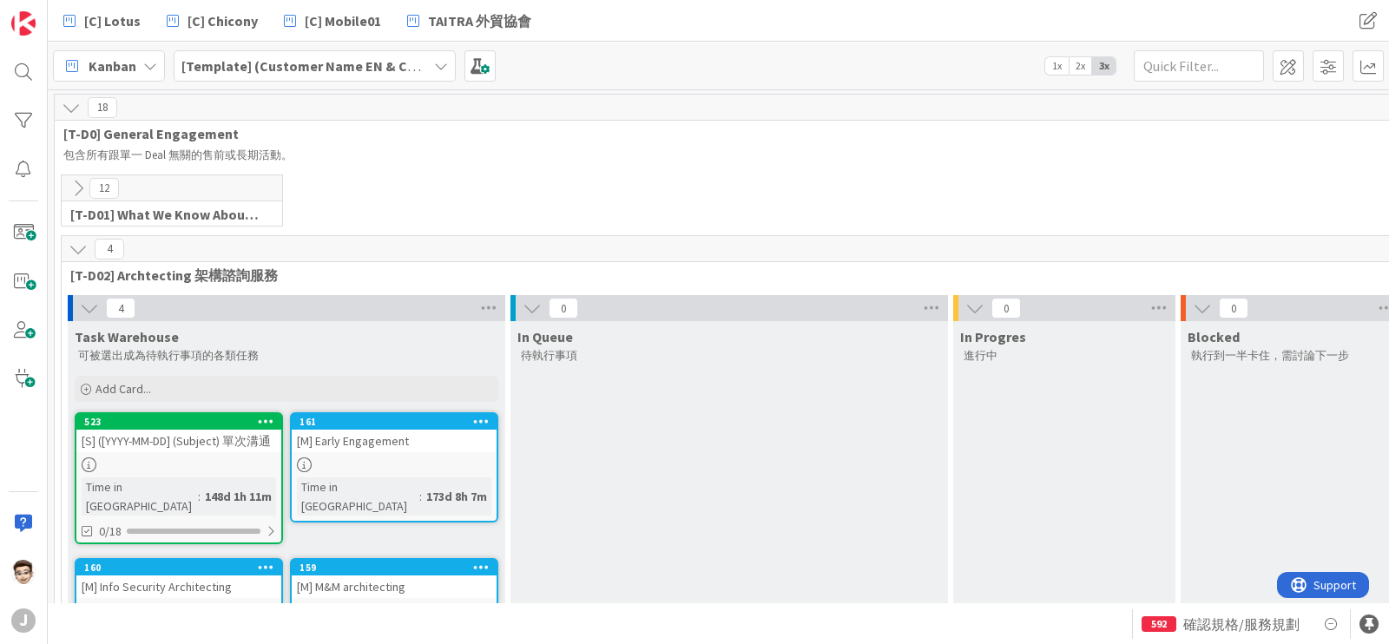
click at [78, 98] on icon at bounding box center [71, 107] width 19 height 19
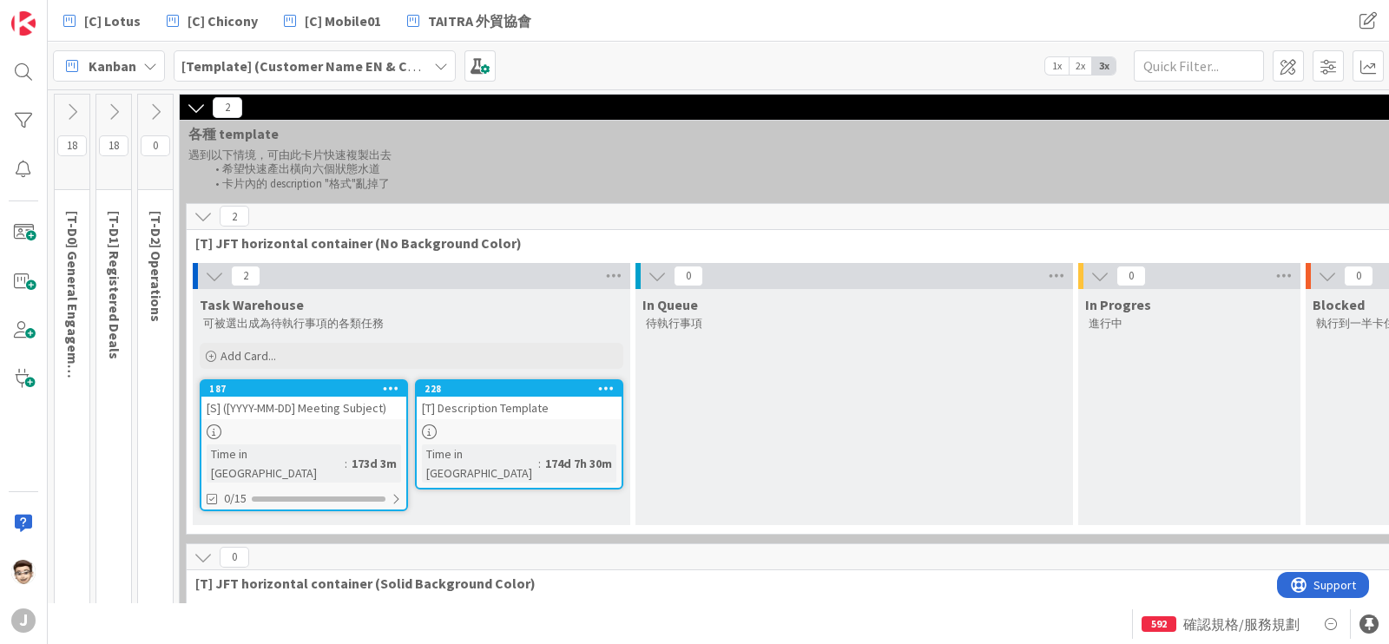
click at [200, 98] on icon at bounding box center [196, 107] width 19 height 19
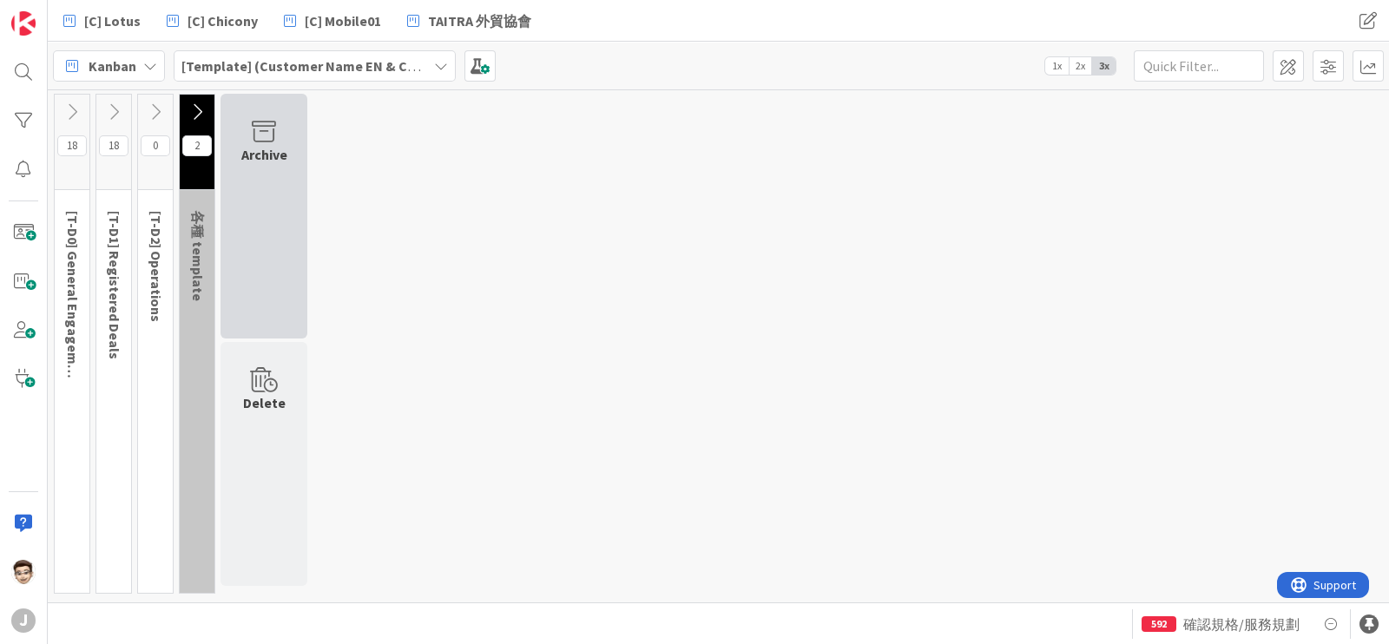
click at [234, 159] on div "Archive" at bounding box center [264, 216] width 87 height 245
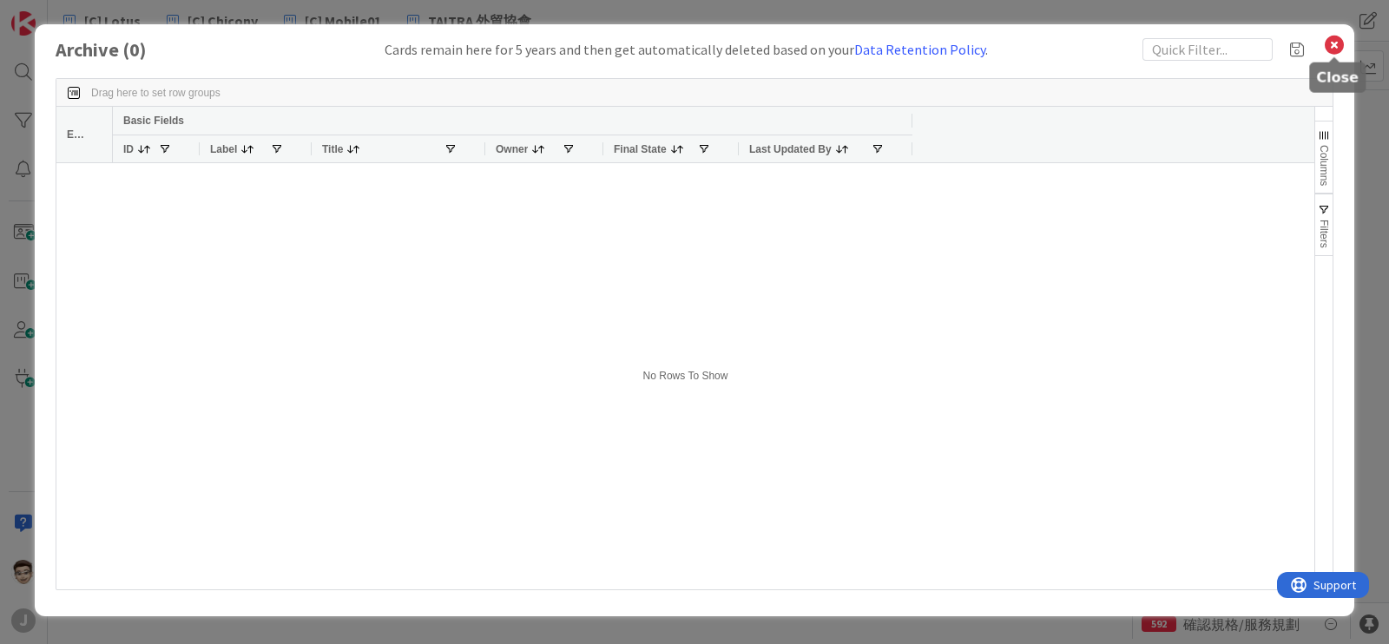
click at [1343, 40] on icon at bounding box center [1334, 45] width 23 height 24
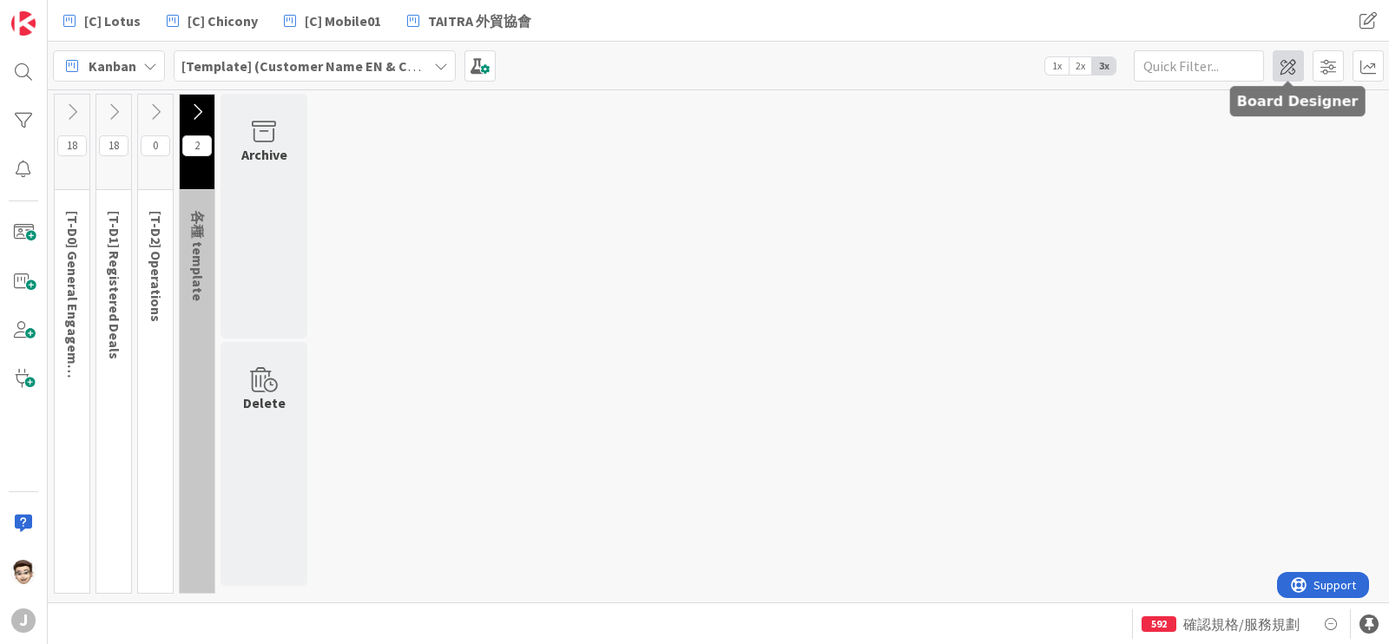
click at [1290, 66] on span at bounding box center [1288, 65] width 31 height 31
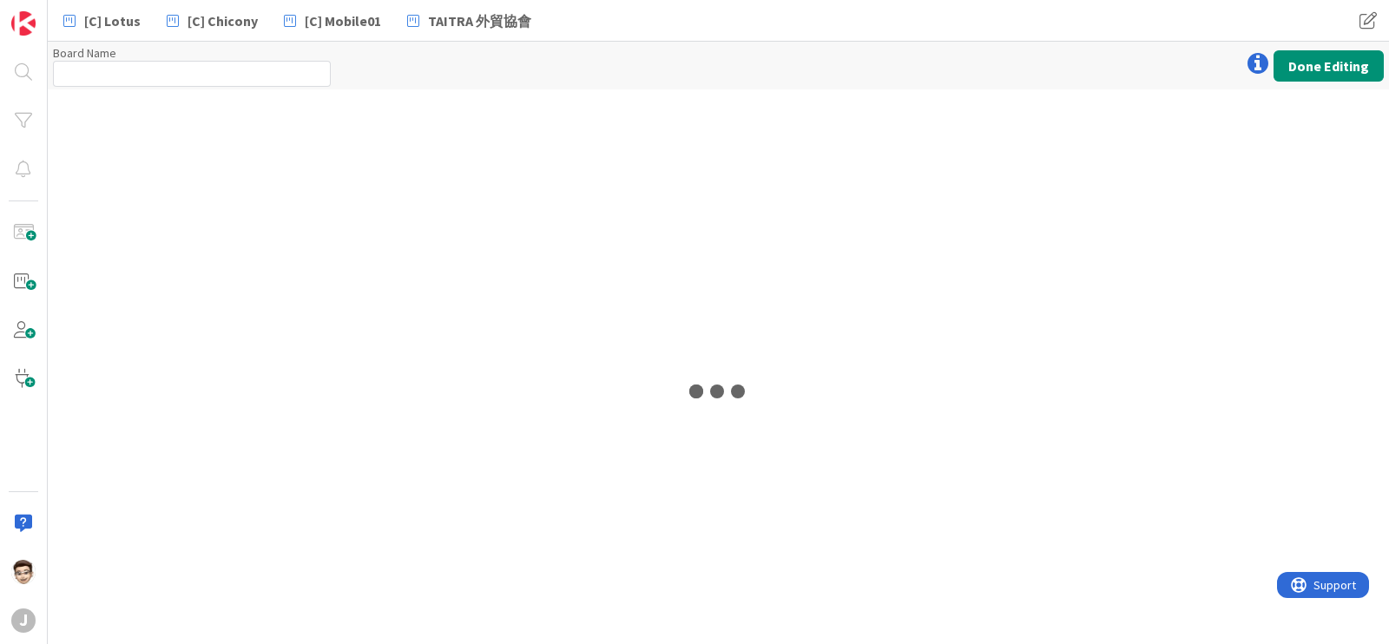
type input "[Template] (Customer Name EN & CHT)"
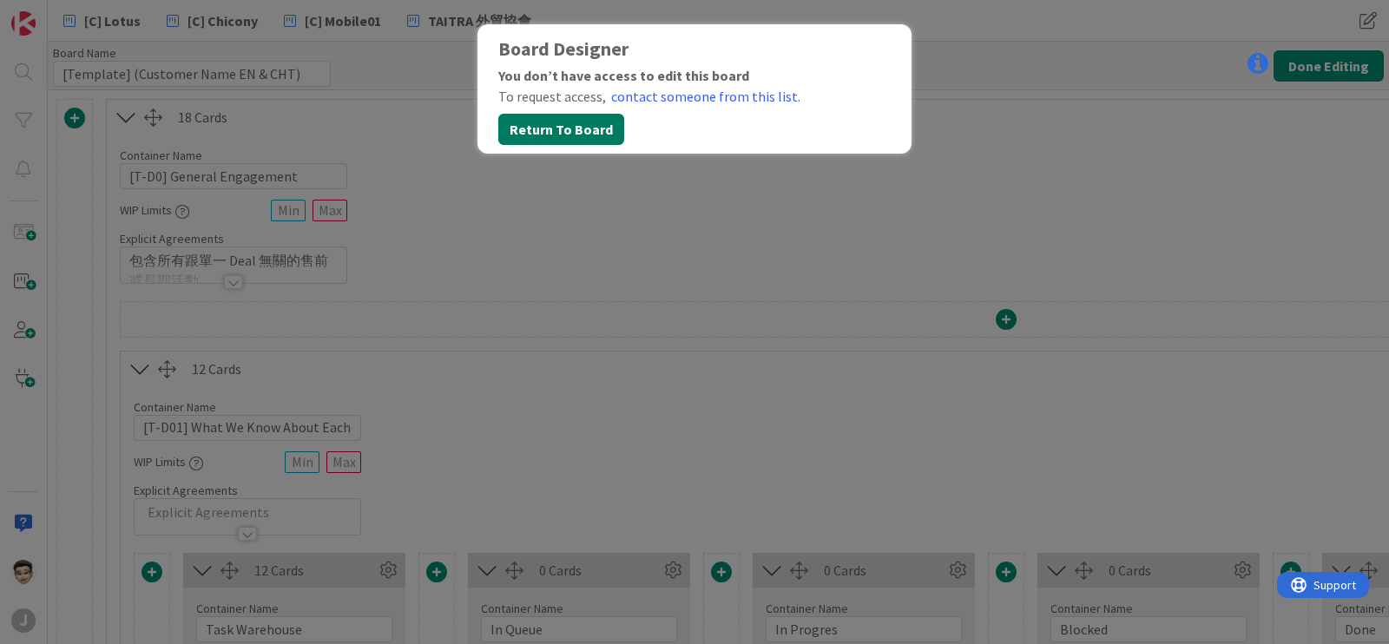
click at [589, 127] on button "Return To Board" at bounding box center [561, 129] width 126 height 31
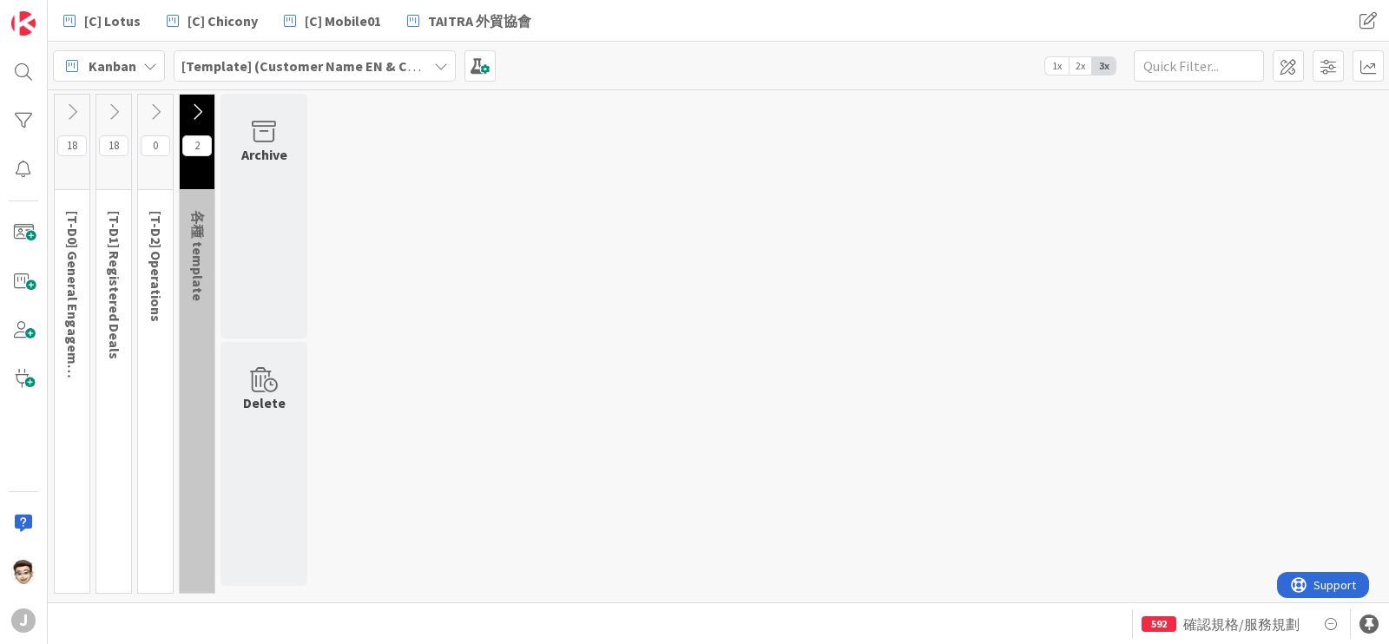
click at [75, 111] on icon at bounding box center [72, 111] width 19 height 19
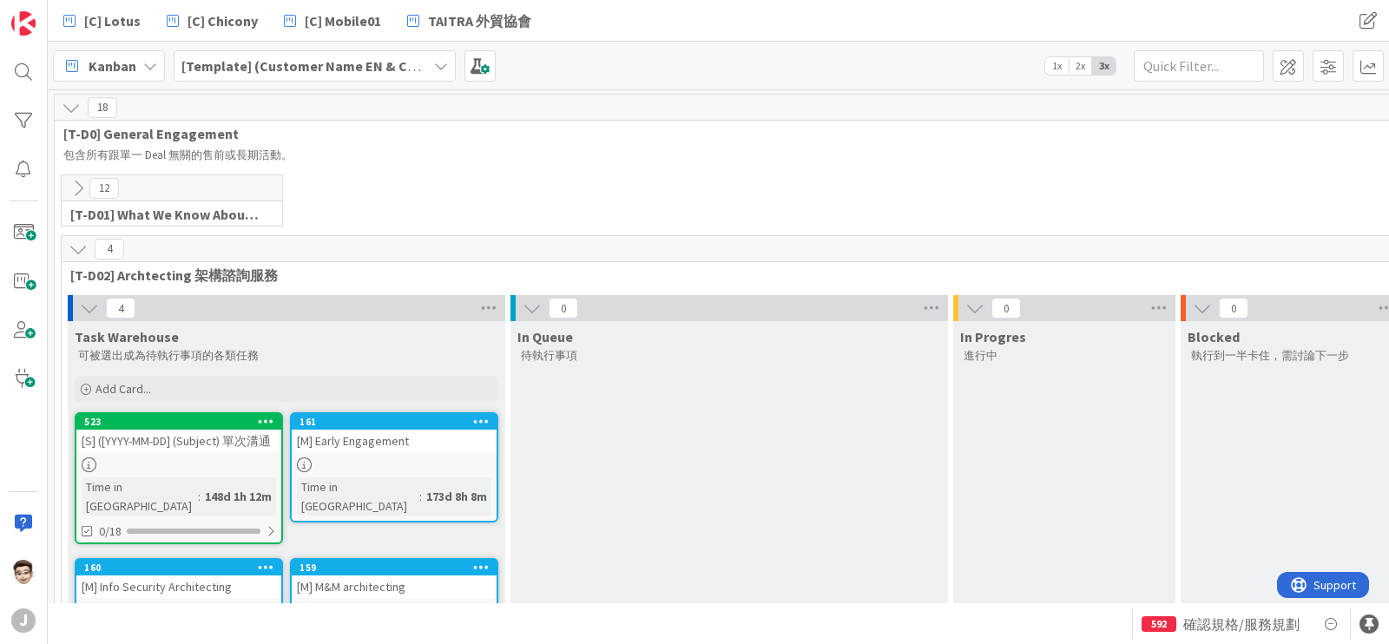
click at [78, 105] on icon at bounding box center [71, 107] width 19 height 19
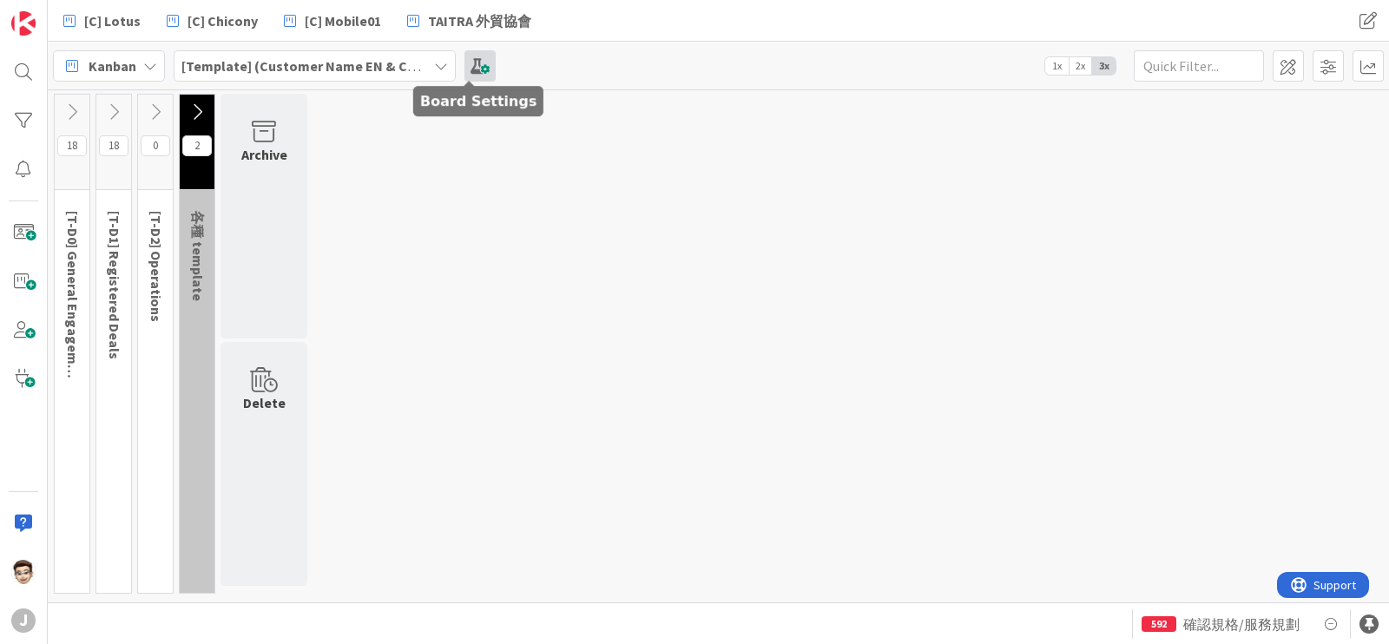
click at [475, 70] on span at bounding box center [480, 65] width 31 height 31
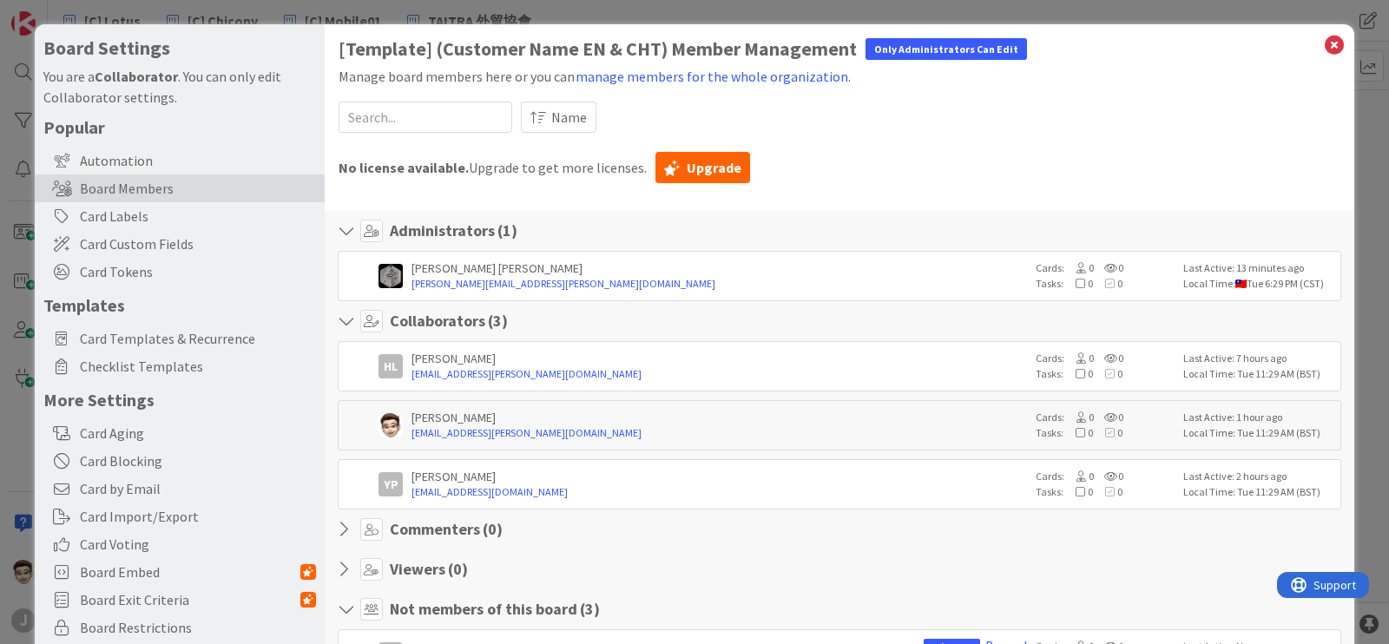
click at [1325, 43] on icon at bounding box center [1334, 45] width 23 height 24
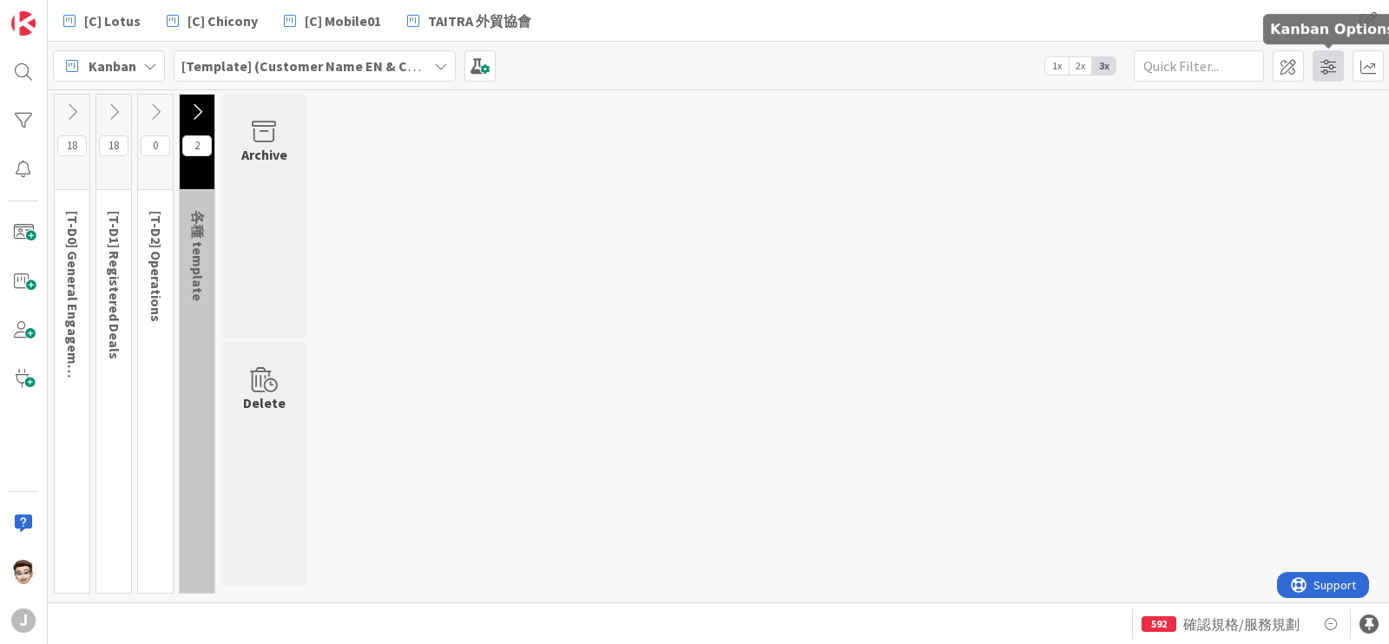
click at [1325, 62] on span at bounding box center [1328, 65] width 31 height 31
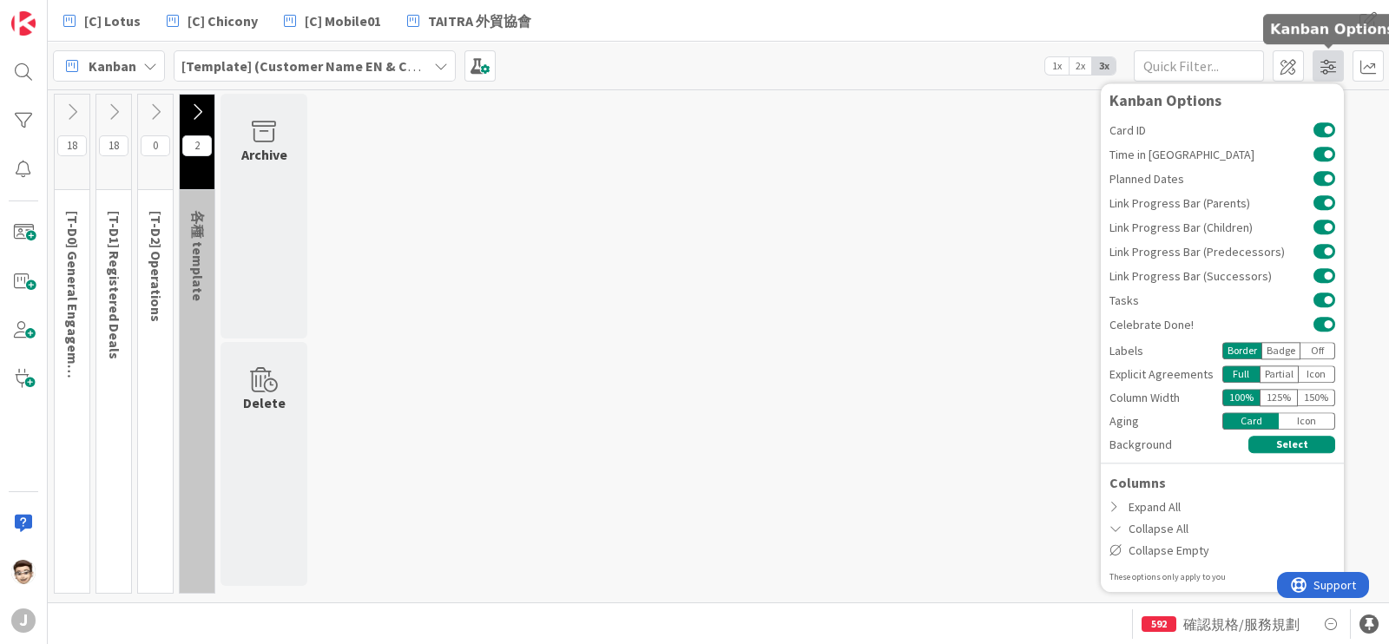
click at [1325, 62] on span at bounding box center [1328, 65] width 31 height 31
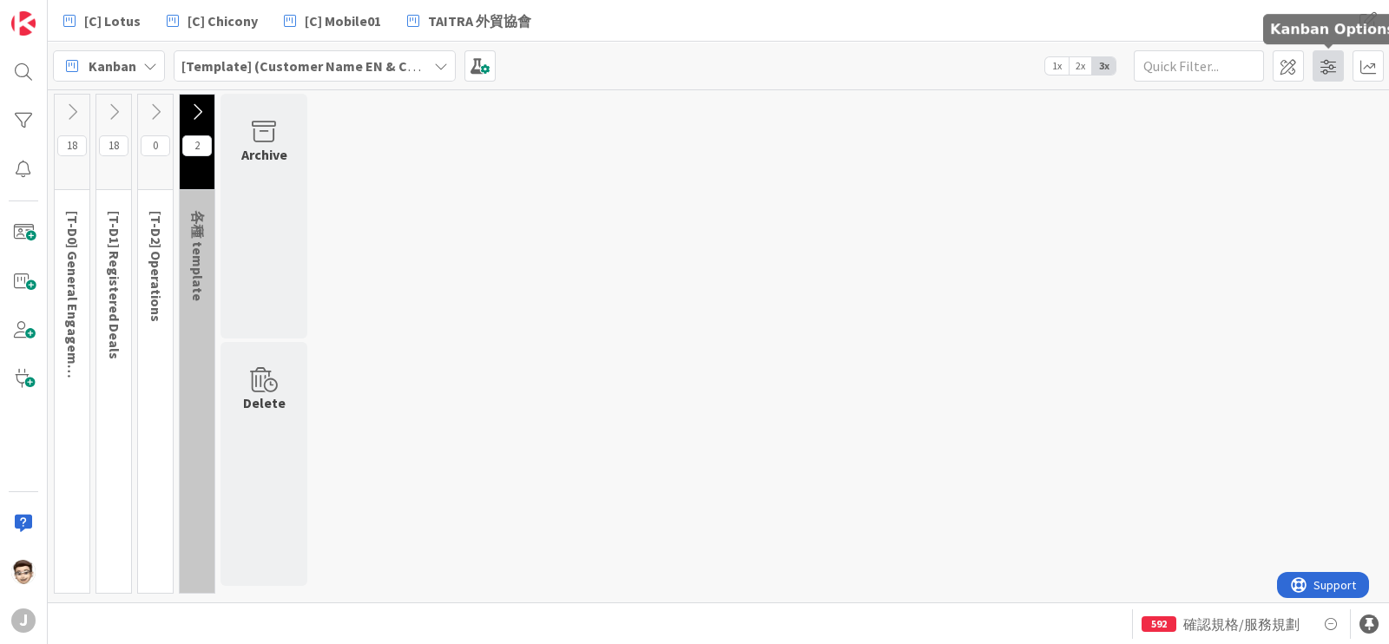
click at [1325, 62] on span at bounding box center [1328, 65] width 31 height 31
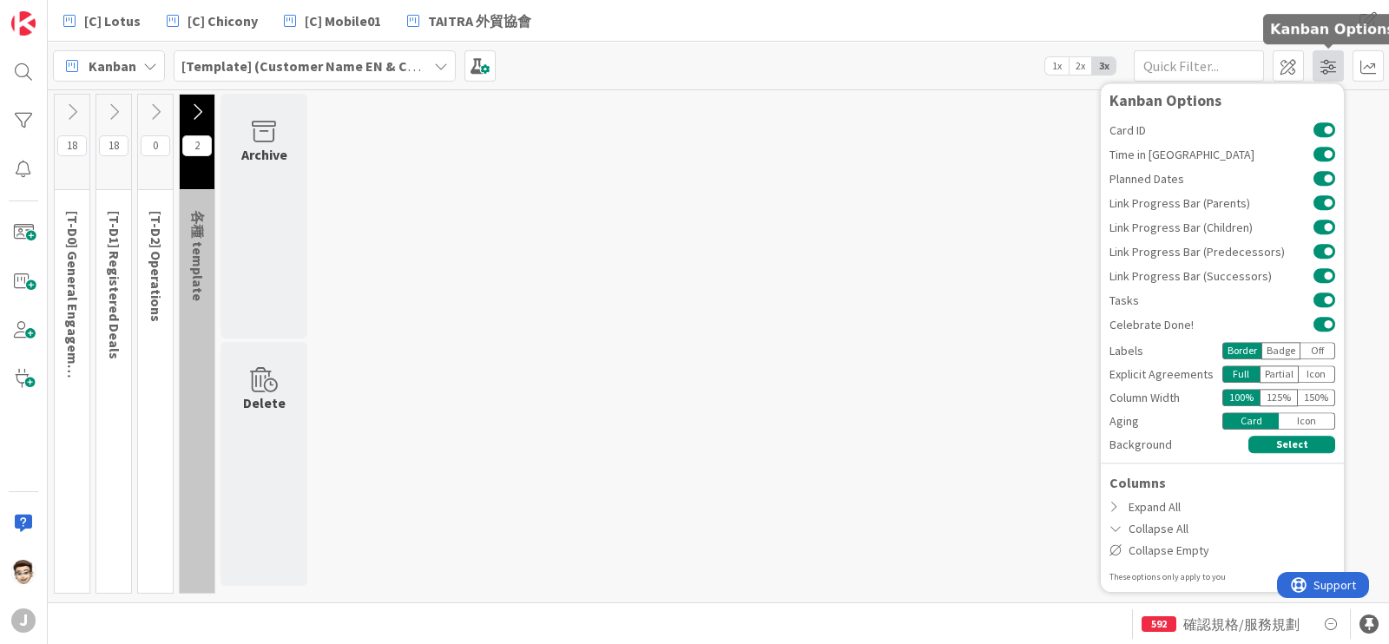
click at [1325, 62] on span at bounding box center [1328, 65] width 31 height 31
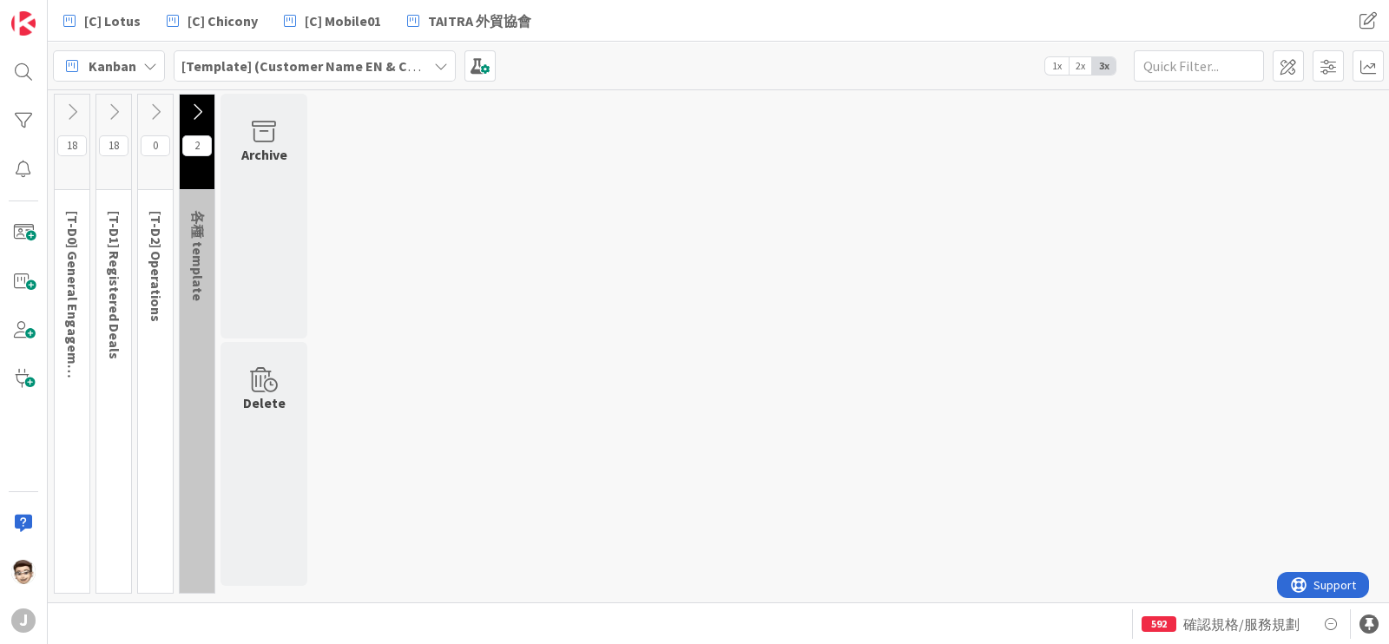
click at [374, 66] on b "[Template] (Customer Name EN & CHT)" at bounding box center [305, 65] width 249 height 17
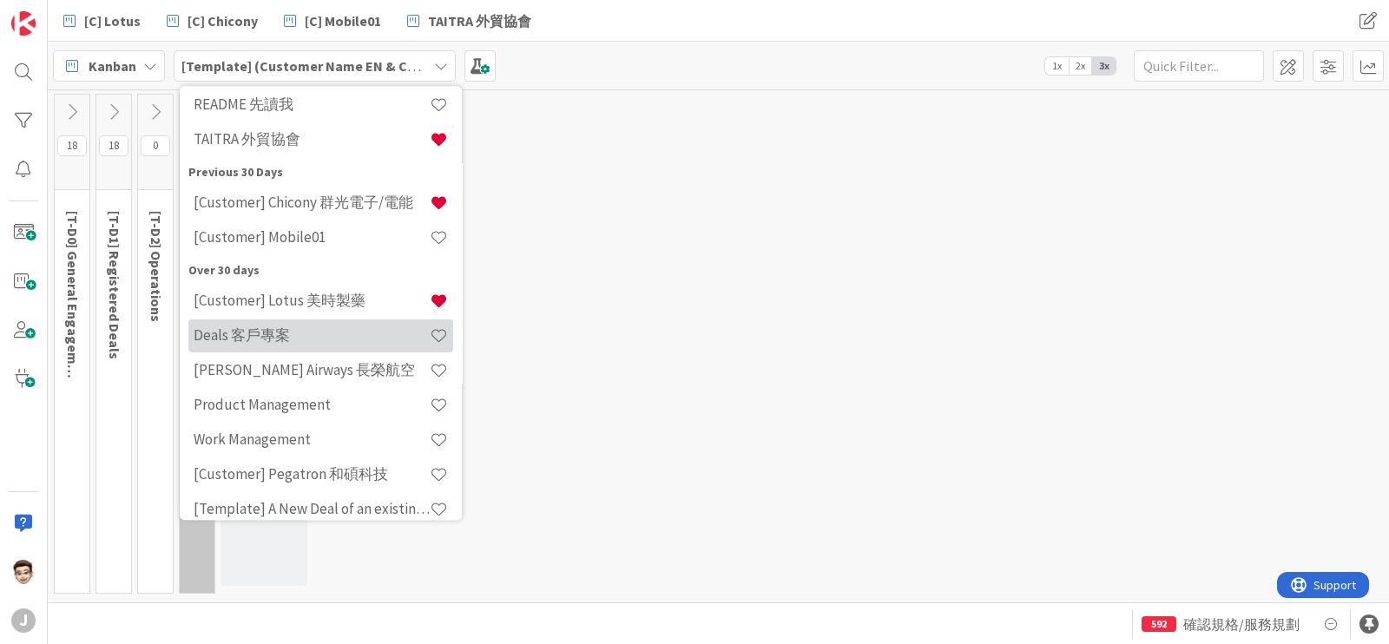
scroll to position [160, 0]
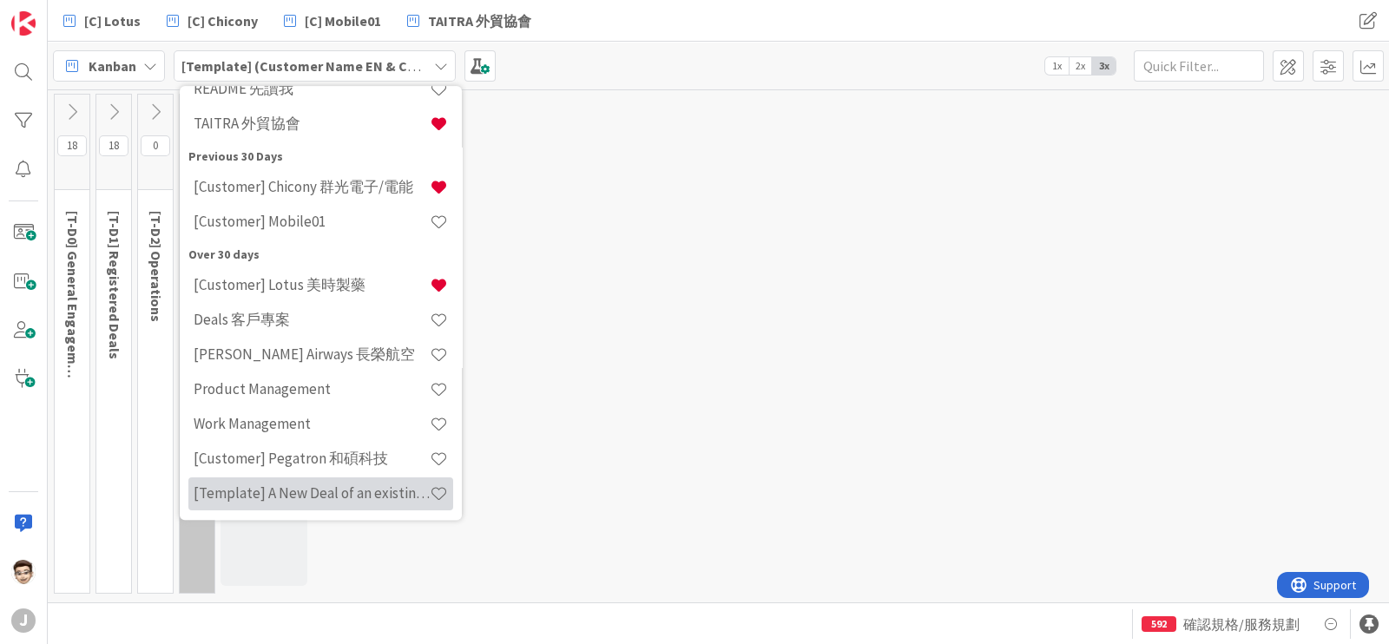
click at [326, 505] on div "[Template] A New Deal of an existing customer & All Cards" at bounding box center [320, 494] width 265 height 33
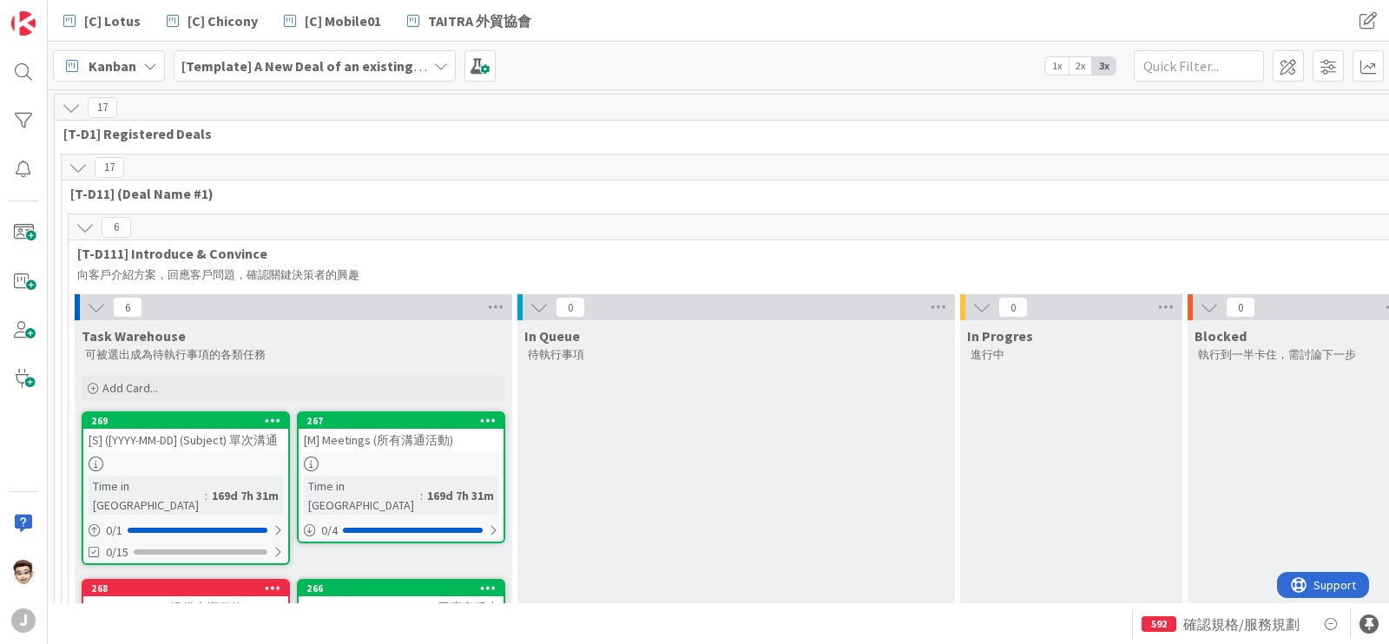
click at [360, 75] on span "[Template] A New Deal of an existing customer & All Cards" at bounding box center [304, 66] width 246 height 21
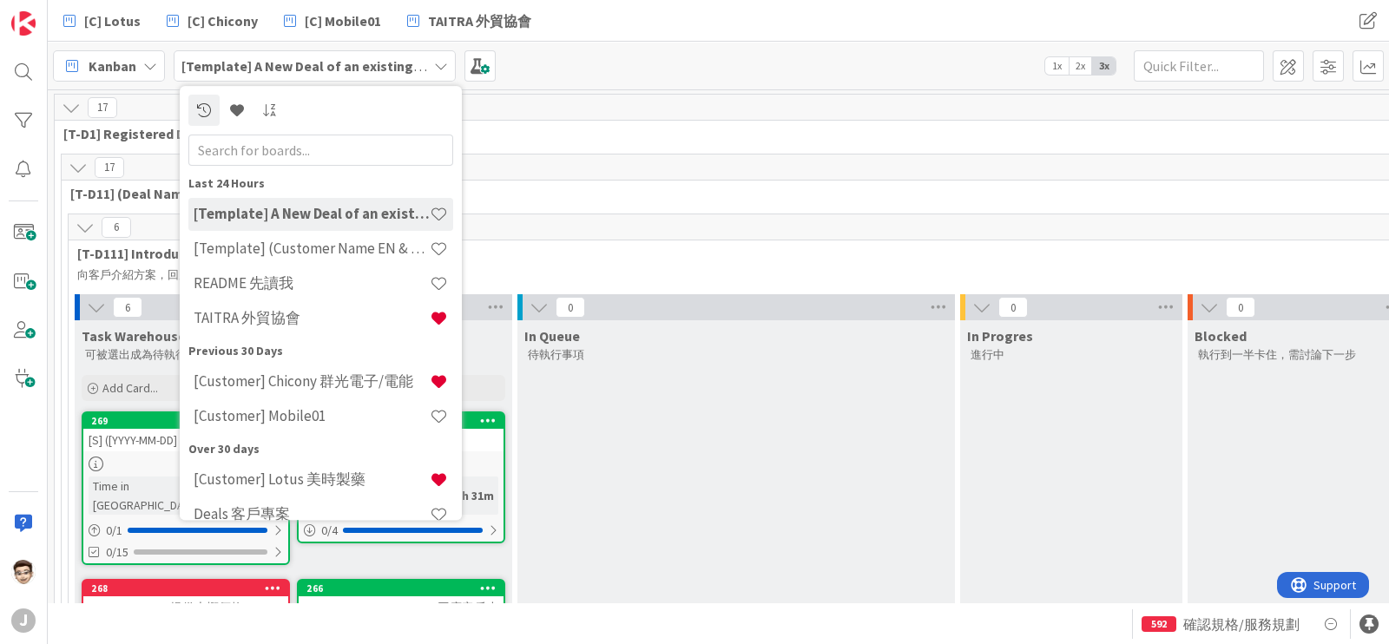
click at [349, 63] on b "[Template] A New Deal of an existing customer & All Cards" at bounding box center [364, 65] width 367 height 17
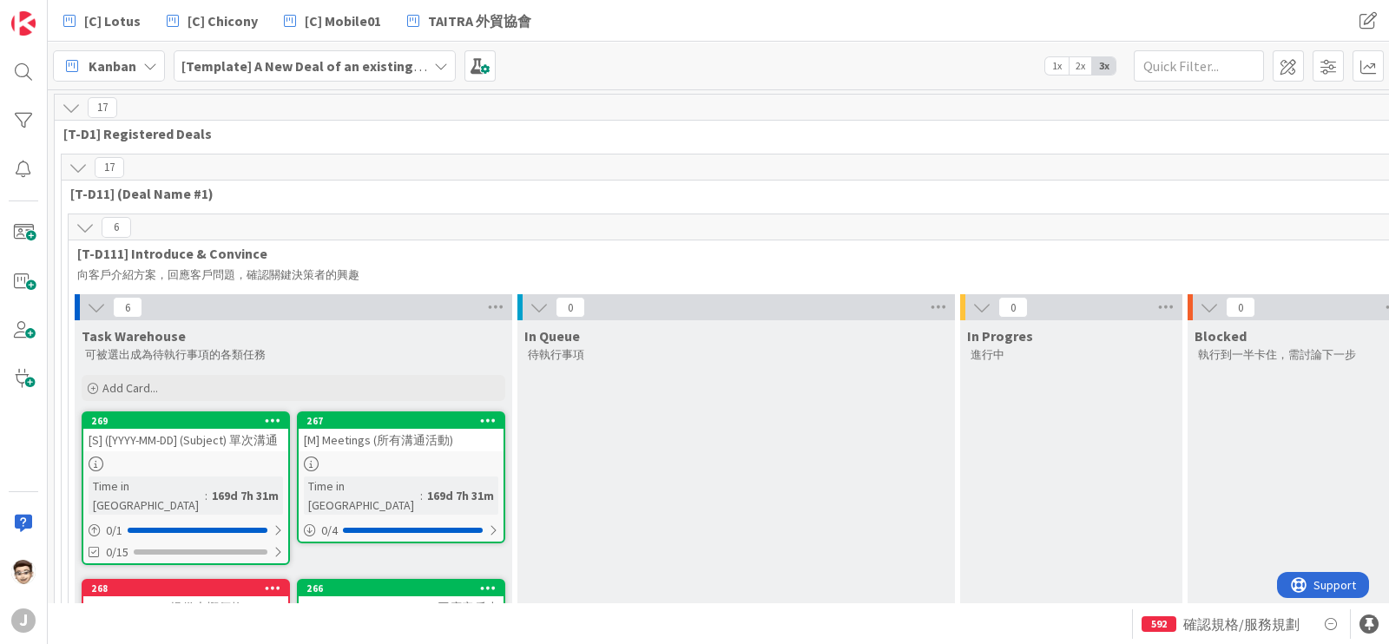
click at [325, 68] on b "[Template] A New Deal of an existing customer & All Cards" at bounding box center [364, 65] width 367 height 17
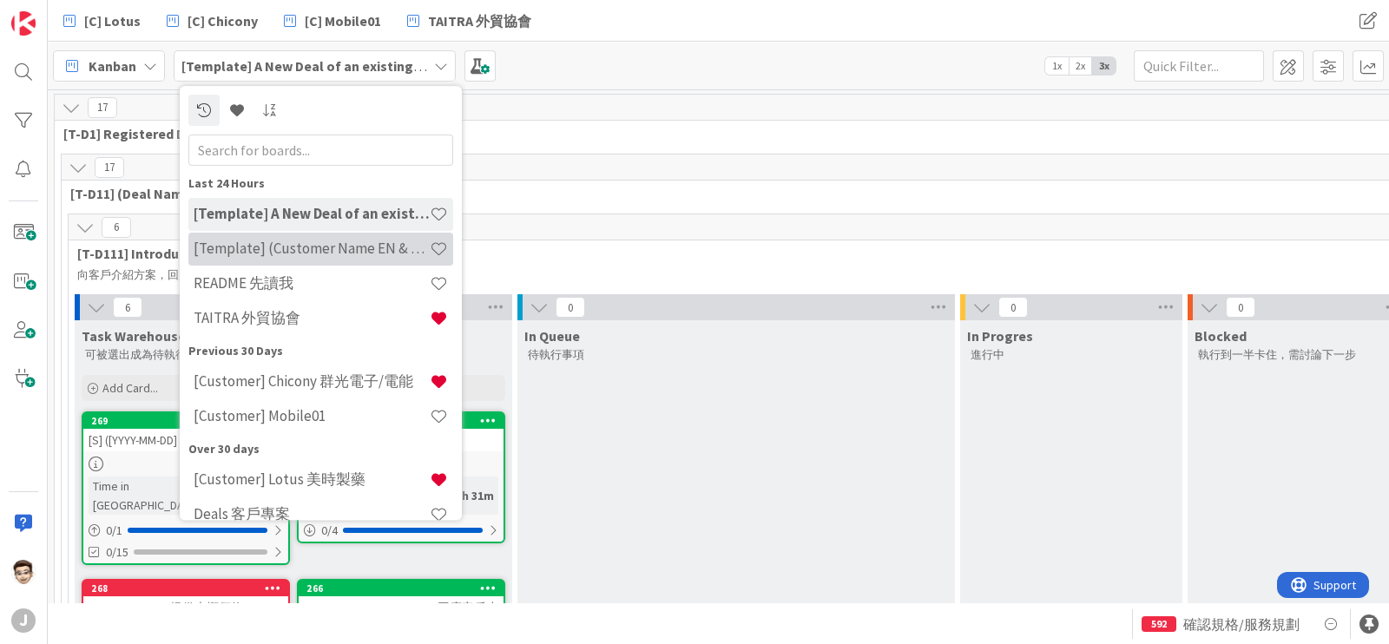
click at [356, 254] on h4 "[Template] (Customer Name EN & CHT)" at bounding box center [312, 249] width 236 height 17
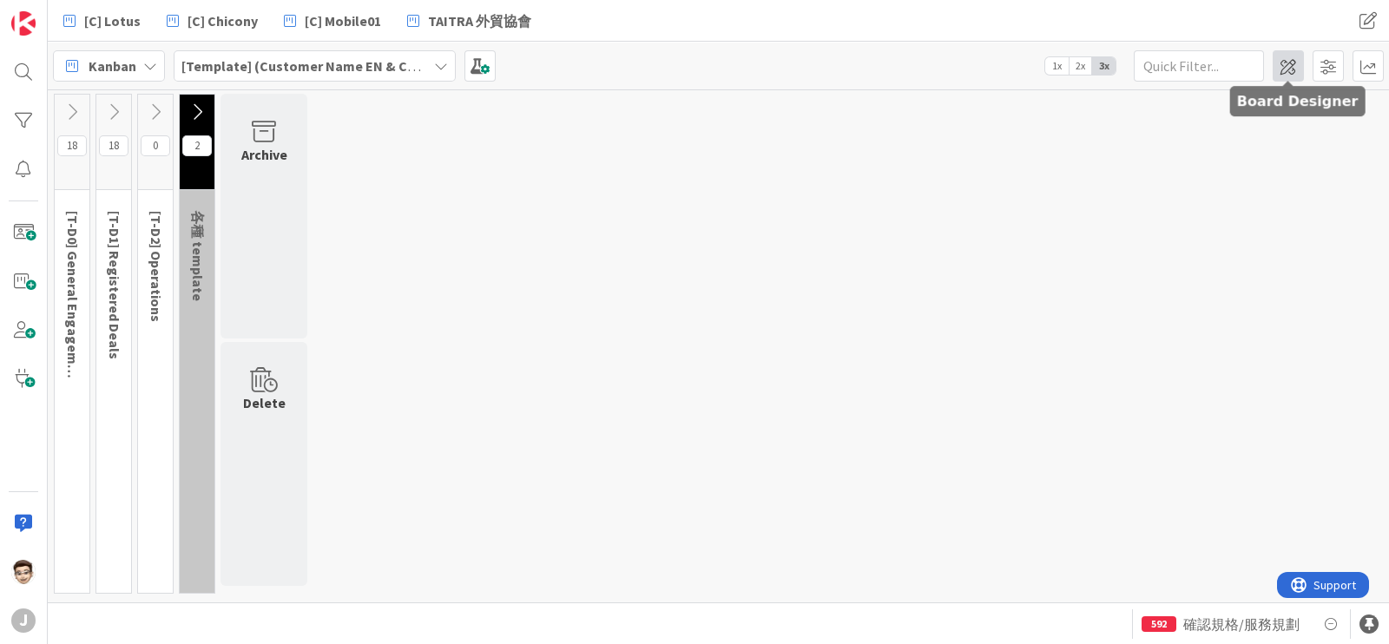
click at [1290, 75] on span at bounding box center [1288, 65] width 31 height 31
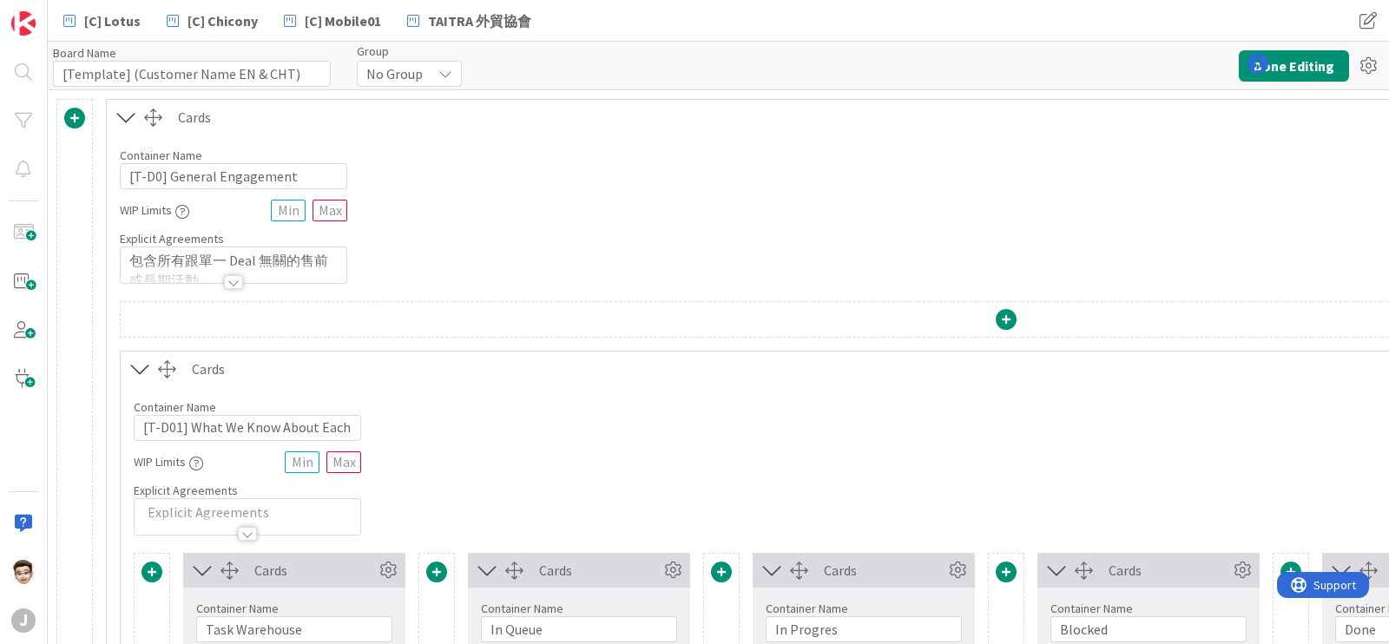
type input "[Template] (Customer Name EN & CHT)"
click at [1368, 56] on icon at bounding box center [1368, 65] width 31 height 31
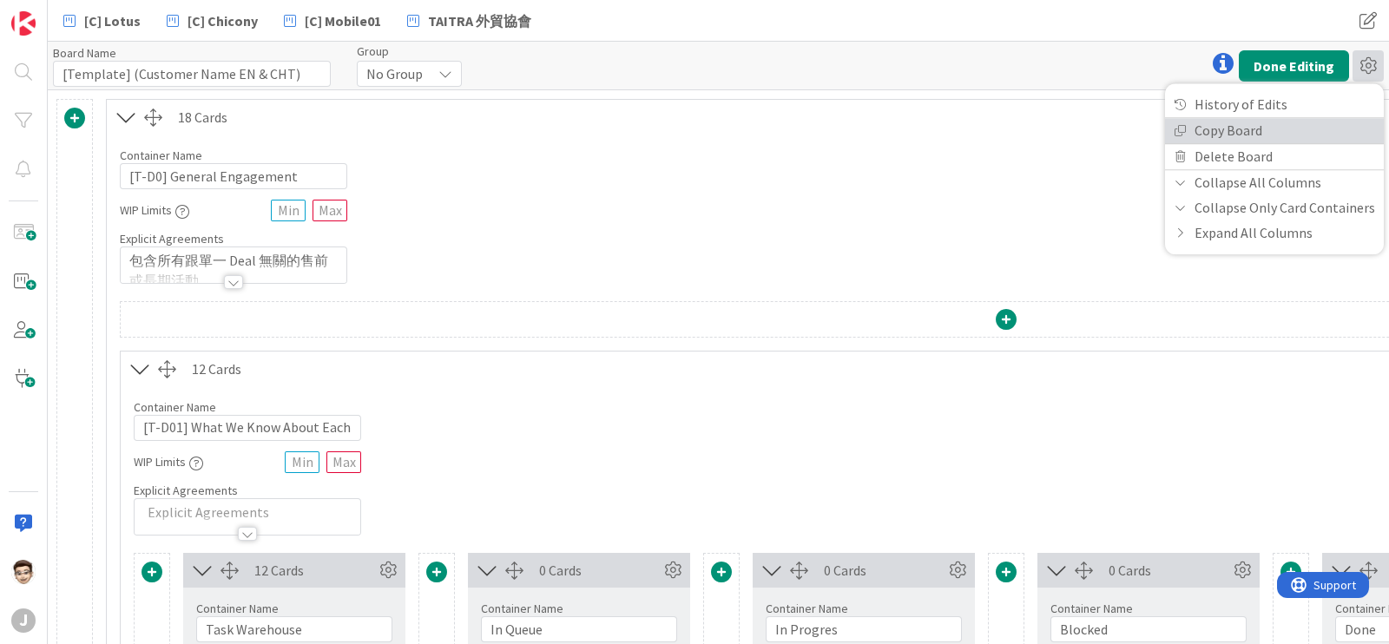
click at [1211, 129] on link "Copy Board" at bounding box center [1274, 130] width 219 height 25
type textarea "x"
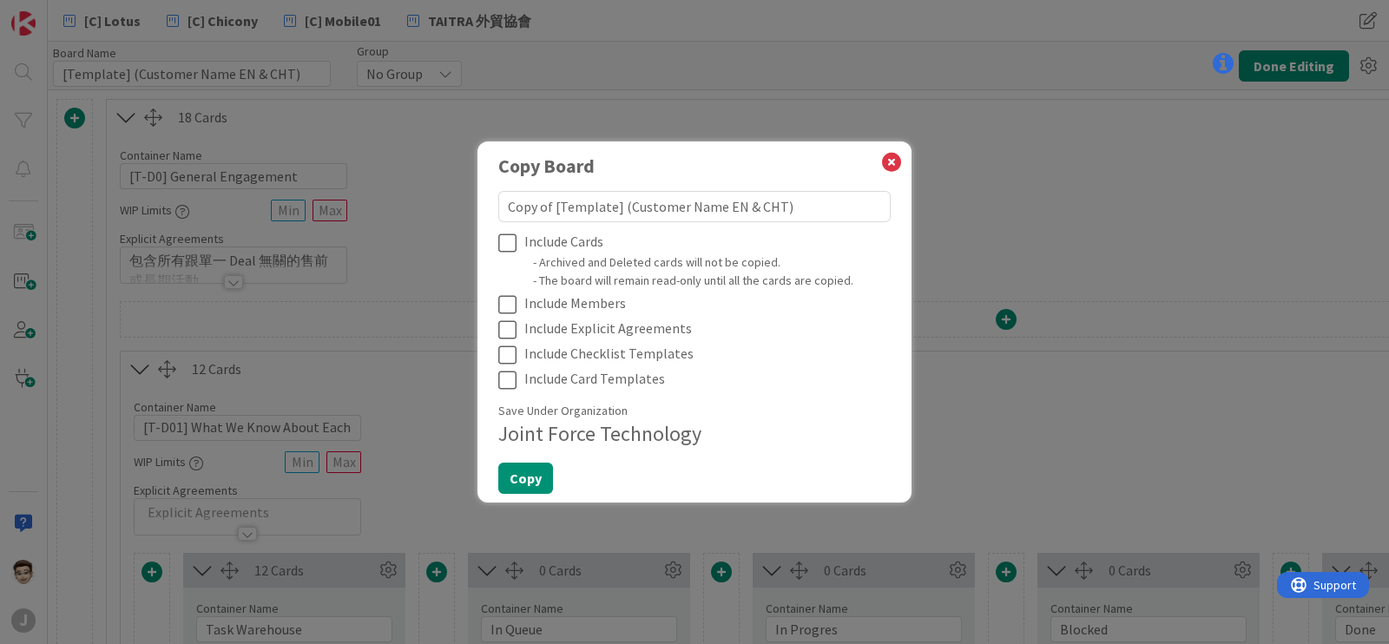
drag, startPoint x: 555, startPoint y: 210, endPoint x: 397, endPoint y: 206, distance: 158.1
click at [397, 206] on div "Copy Board Copy of [Template] (Customer Name EN & CHT) Include Cards - Archived…" at bounding box center [694, 322] width 1389 height 644
type textarea "[Template] (Customer Name EN & CHT)"
type textarea "x"
type textarea "[Template] (Customer Name EN & CHT)"
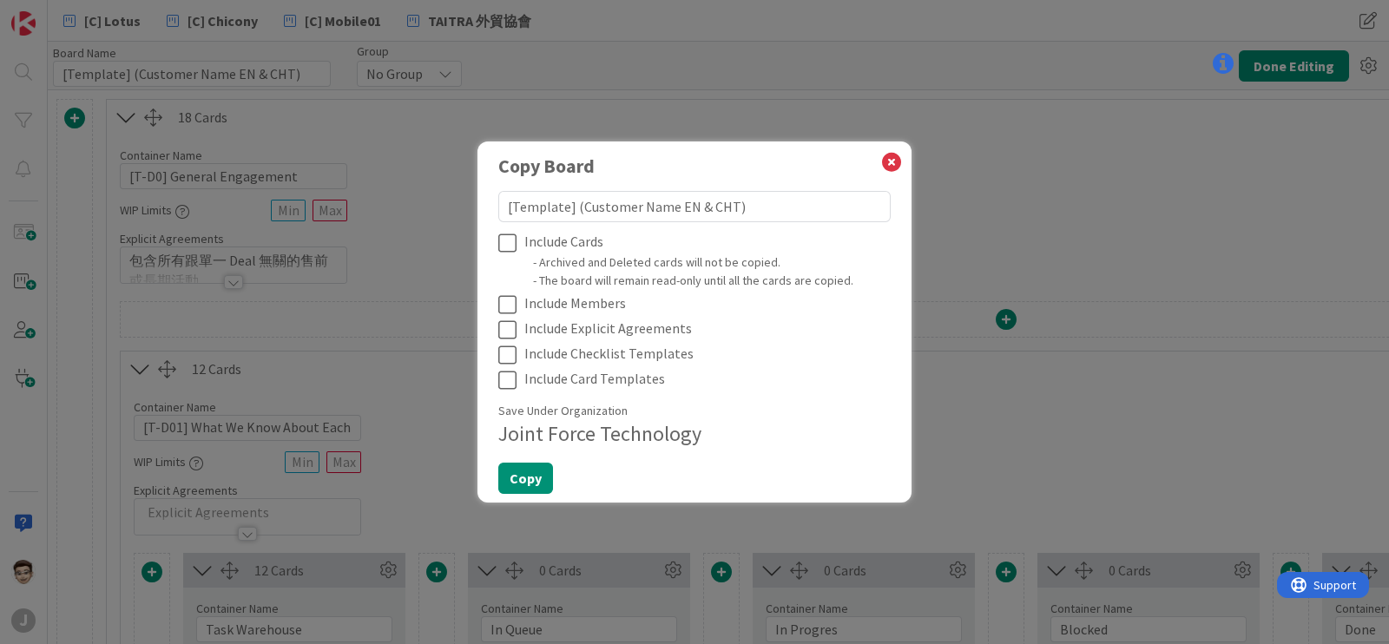
click at [508, 249] on icon at bounding box center [511, 243] width 26 height 21
click at [501, 288] on div "Include Cards - Archived and Deleted cards will not be copied. - The board will…" at bounding box center [694, 260] width 393 height 59
click at [506, 316] on div "Include Cards - Archived and Deleted cards will not be copied. - The board will…" at bounding box center [694, 311] width 393 height 160
click at [508, 340] on div "Include Cards - Archived and Deleted cards will not be copied. - The board will…" at bounding box center [694, 311] width 393 height 160
click at [509, 300] on icon at bounding box center [511, 304] width 26 height 21
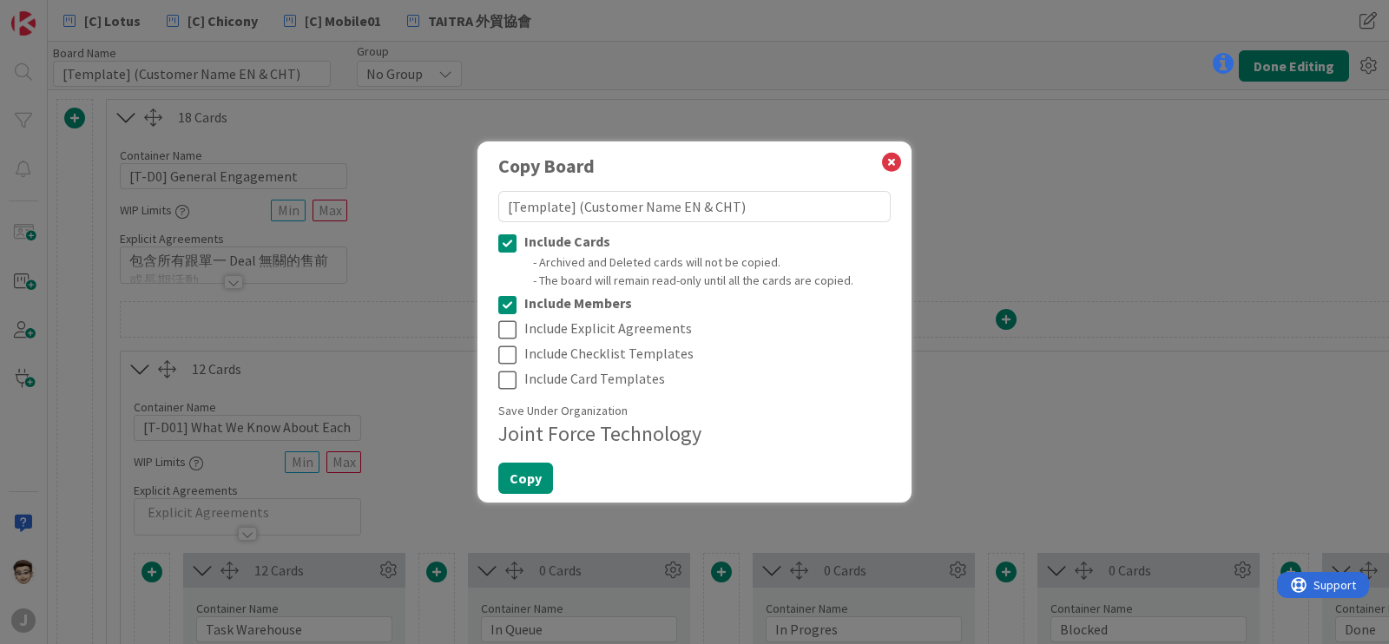
click at [509, 330] on icon at bounding box center [511, 330] width 26 height 21
click at [509, 354] on icon at bounding box center [511, 355] width 26 height 21
click at [511, 376] on icon at bounding box center [511, 380] width 26 height 21
type textarea "x"
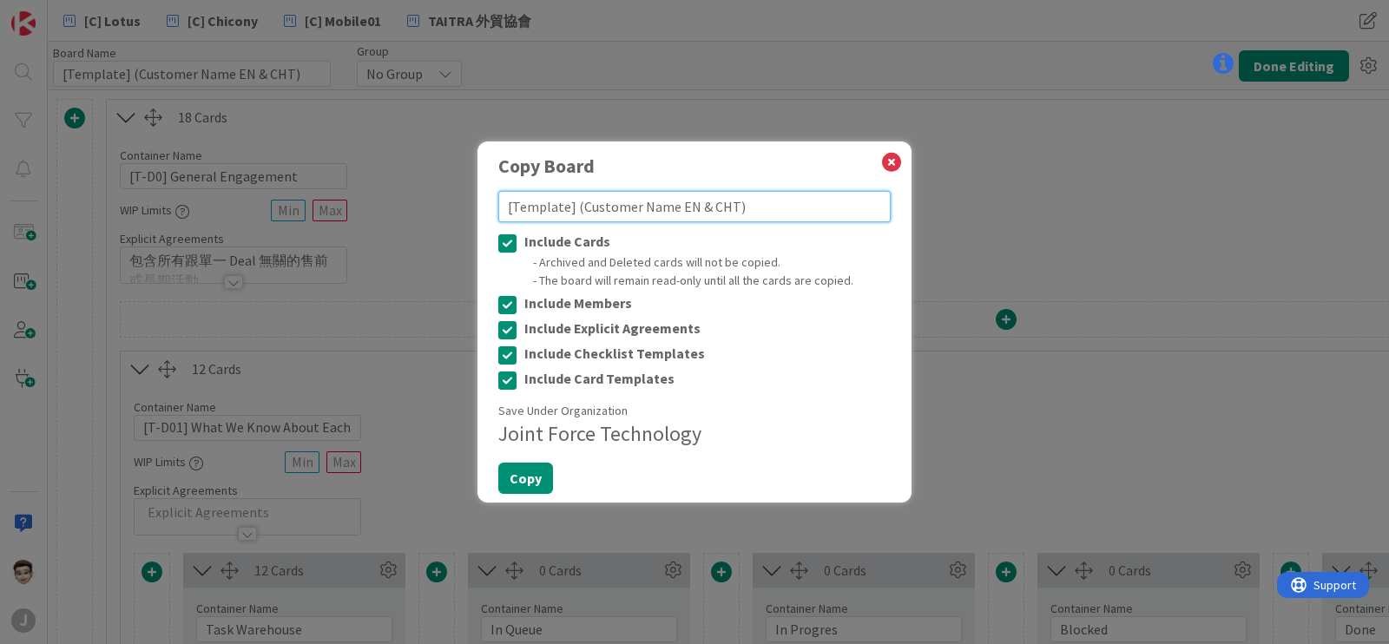
click at [564, 208] on textarea "[Template] (Customer Name EN & CHT)" at bounding box center [694, 206] width 393 height 31
type textarea "[Templat] (Customer Name EN & CHT)"
type textarea "x"
type textarea "[Templa] (Customer Name EN & CHT)"
type textarea "x"
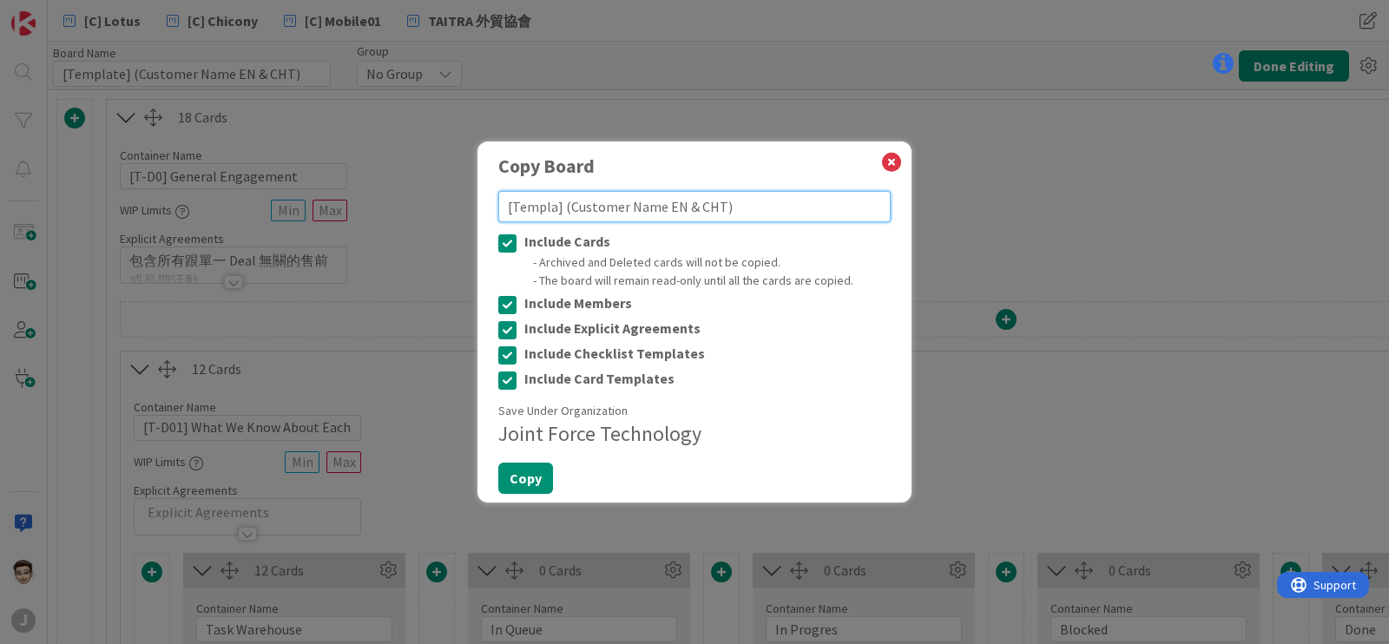
type textarea "[Templ] (Customer Name EN & CHT)"
type textarea "x"
type textarea "[Temp] (Customer Name EN & CHT)"
type textarea "x"
type textarea "[Tem] (Customer Name EN & CHT)"
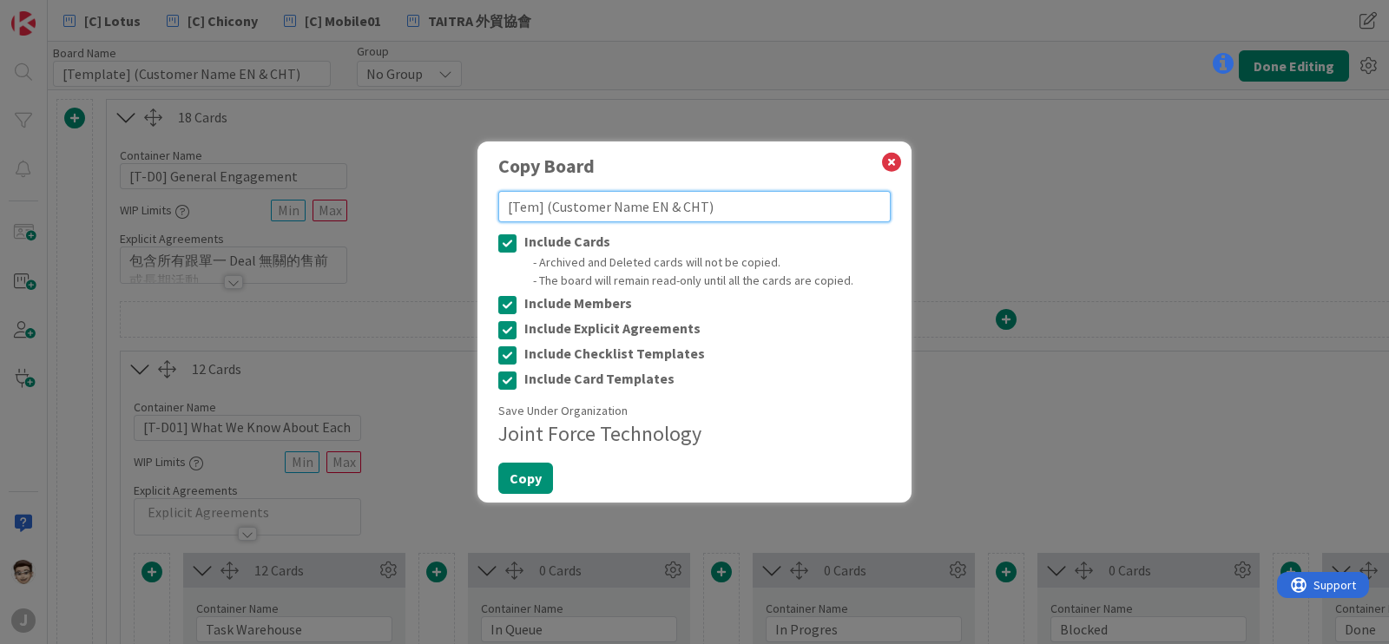
type textarea "x"
type textarea "[Te] (Customer Name EN & CHT)"
type textarea "x"
type textarea "[T] (Customer Name EN & CHT)"
type textarea "x"
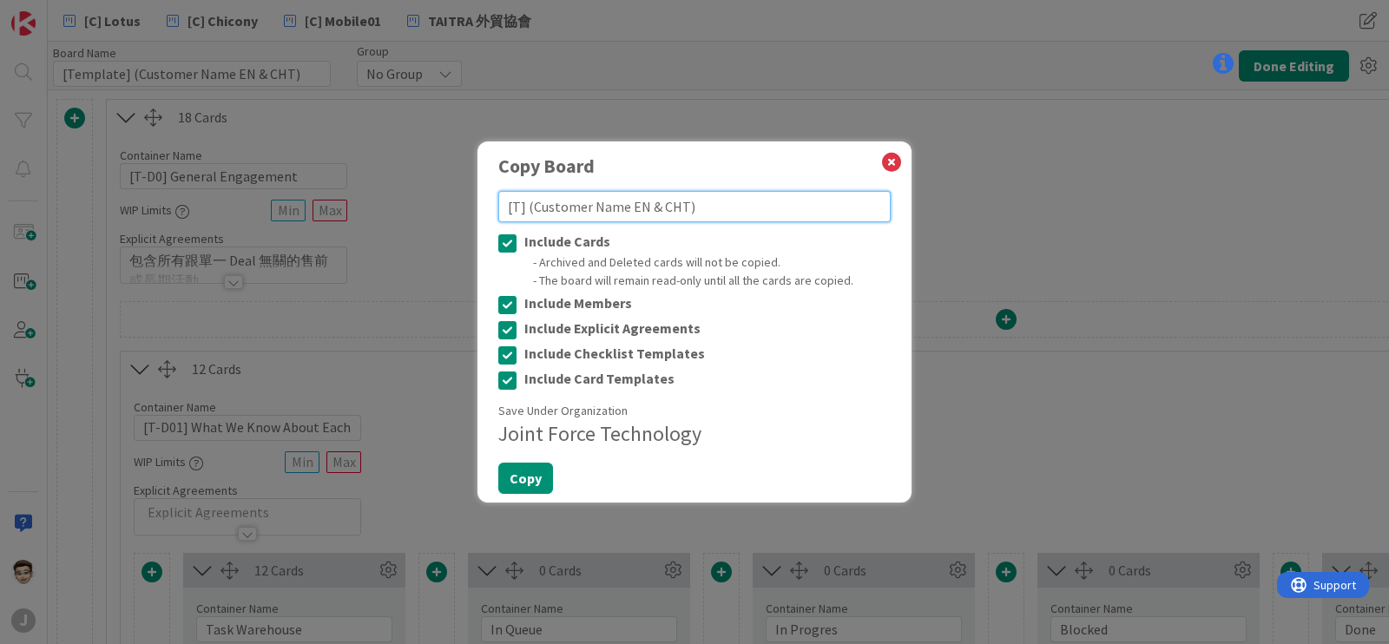
type textarea "[] (Customer Name EN & CHT)"
type textarea "x"
type textarea "[C] EN & CHT)"
type textarea "x"
type textarea "[C] ˇ EN & CHT)"
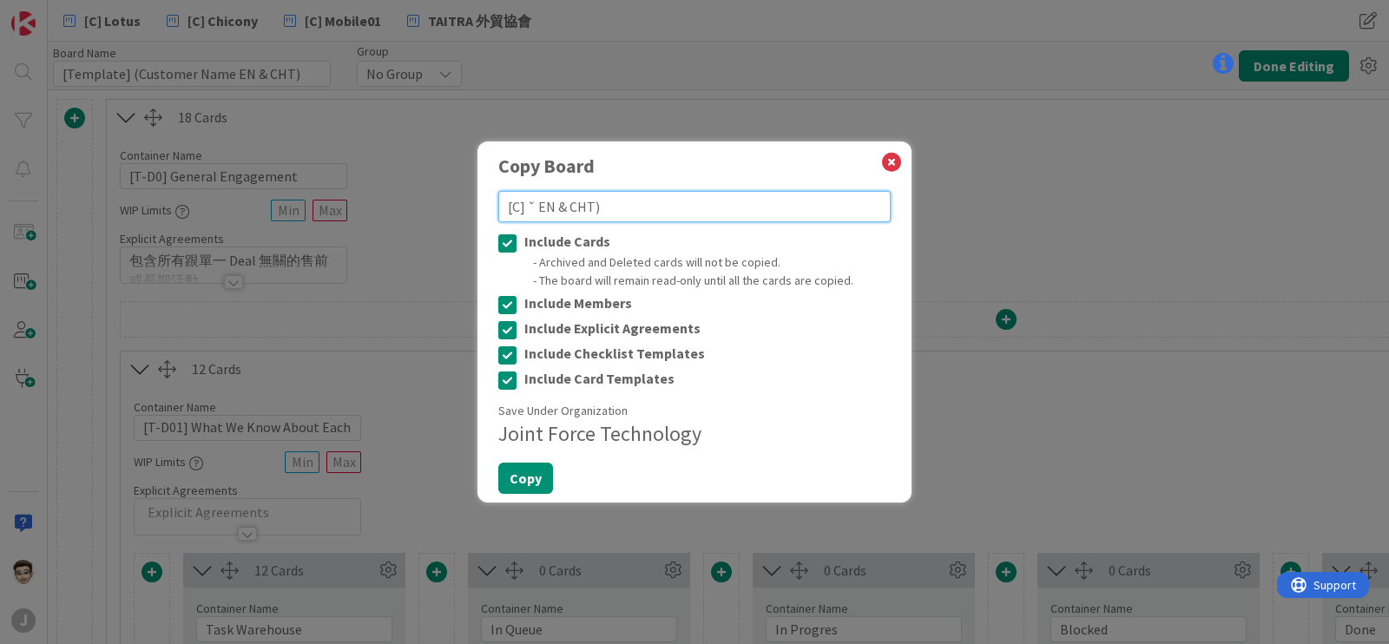
type textarea "x"
type textarea "[C] EN & CHT)"
type textarea "x"
type textarea "[C] ㄏㄨ EN & CHT)"
type textarea "x"
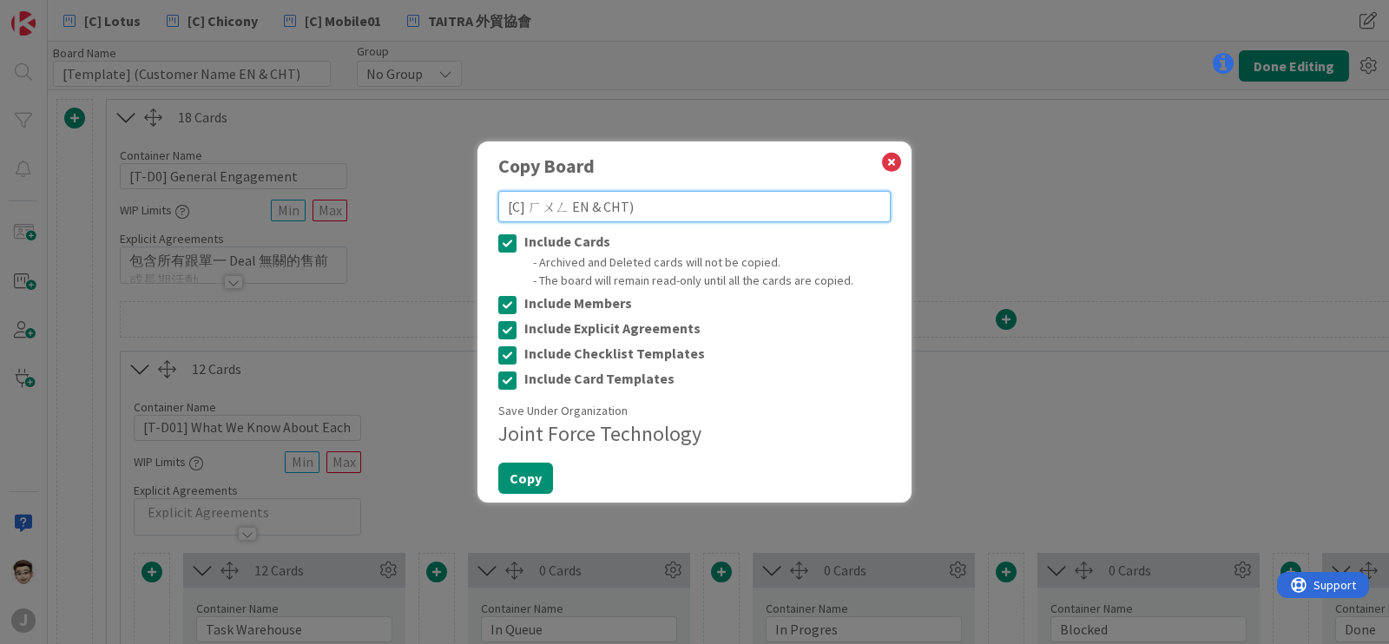
type textarea "[C] 洪 EN & CHT)"
type textarea "x"
type textarea "[C] 洪ㄏㄞ EN & CHT)"
type textarea "x"
type textarea "[C] 鴻海ㄐ EN & CHT)"
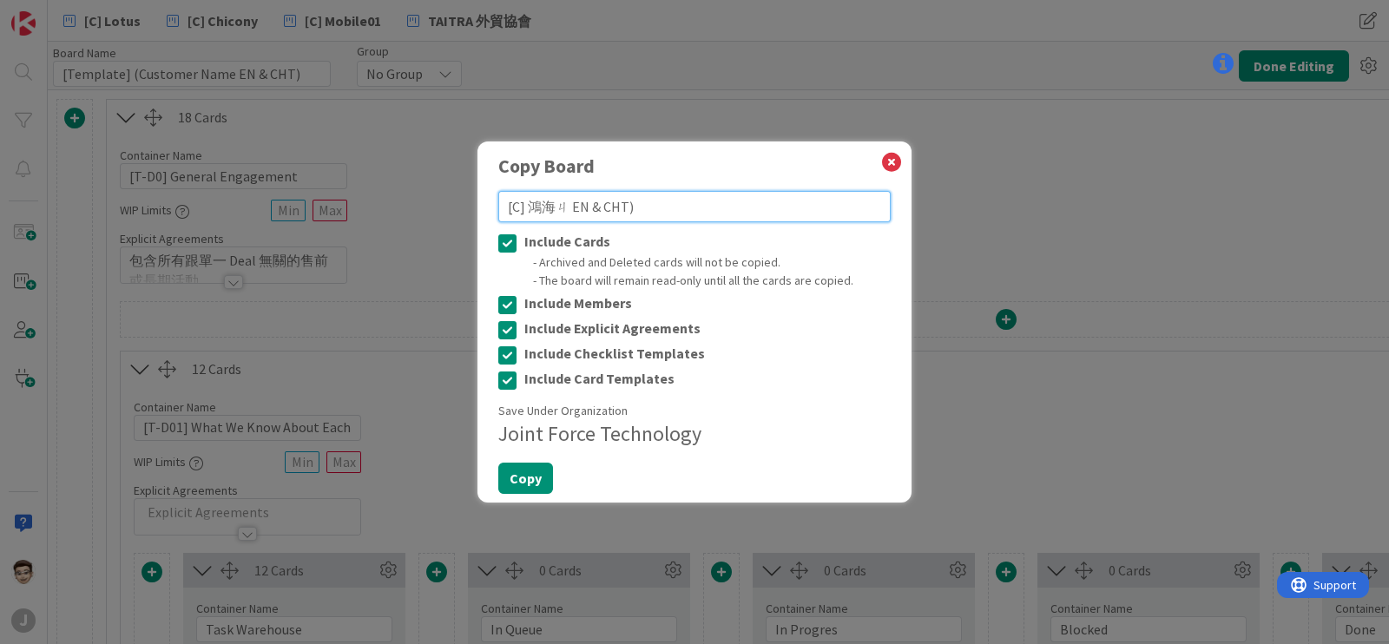
type textarea "x"
type textarea "[C] 鴻海ㄐㄧ EN & CHT)"
type textarea "x"
type textarea "[C] 鴻海及 EN & CHT)"
type textarea "x"
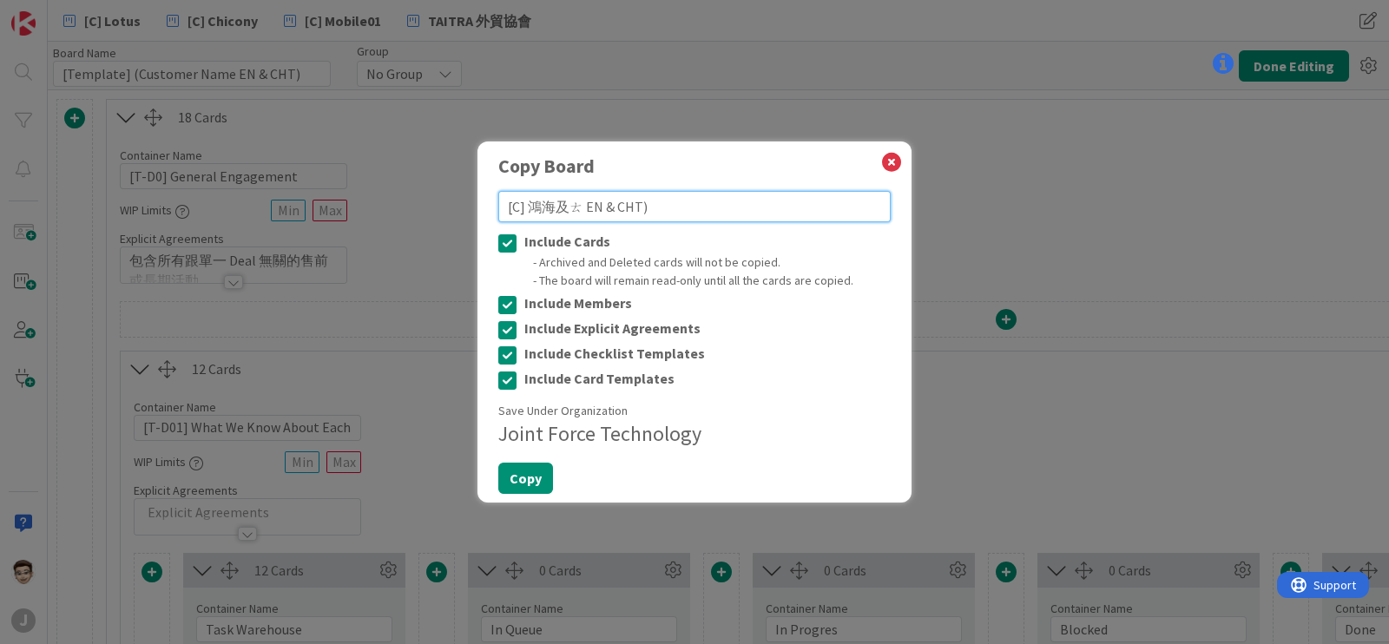
type textarea "[C] 鴻海及ㄊㄨ EN & CHT)"
type textarea "x"
type textarea "[C] 鴻海及ㄊㄨㄢ EN & CHT)"
type textarea "x"
drag, startPoint x: 585, startPoint y: 207, endPoint x: 643, endPoint y: 207, distance: 57.3
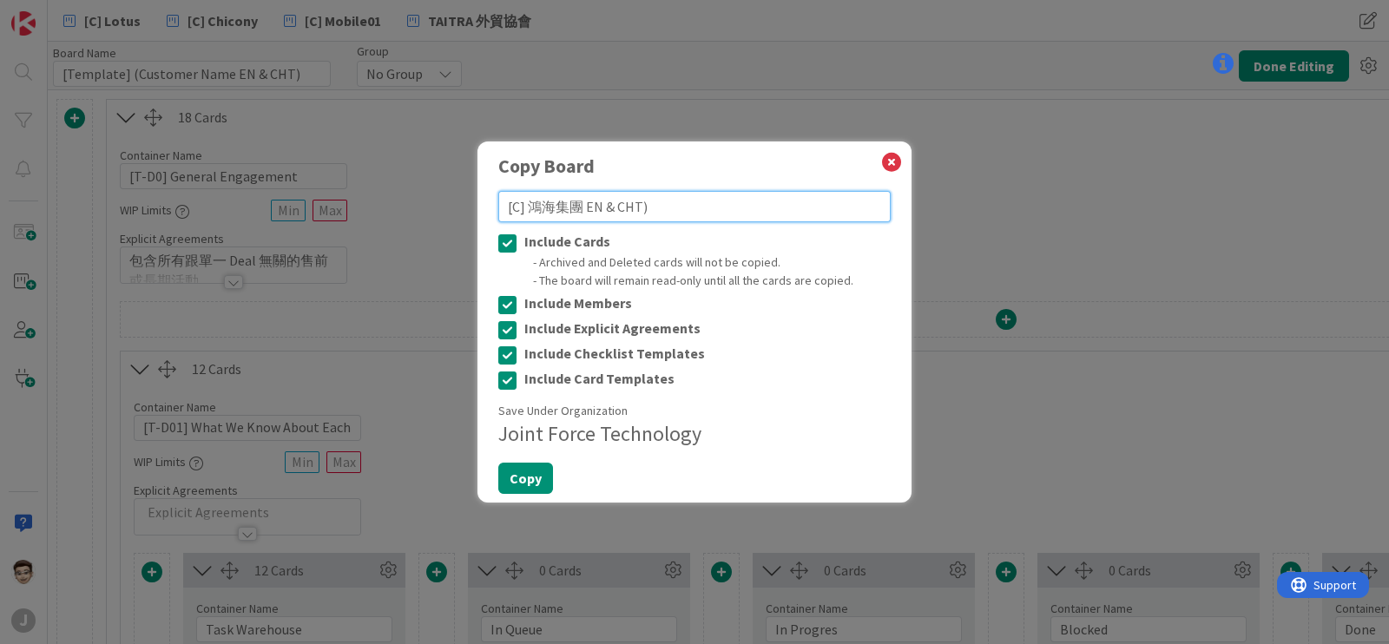
click at [643, 207] on textarea "[C] 鴻海集團 EN & CHT)" at bounding box center [694, 206] width 393 height 31
type textarea "[C] 鴻海集團"
type textarea "x"
type textarea "[C] 鴻海集團"
paste textarea "Foxconn"
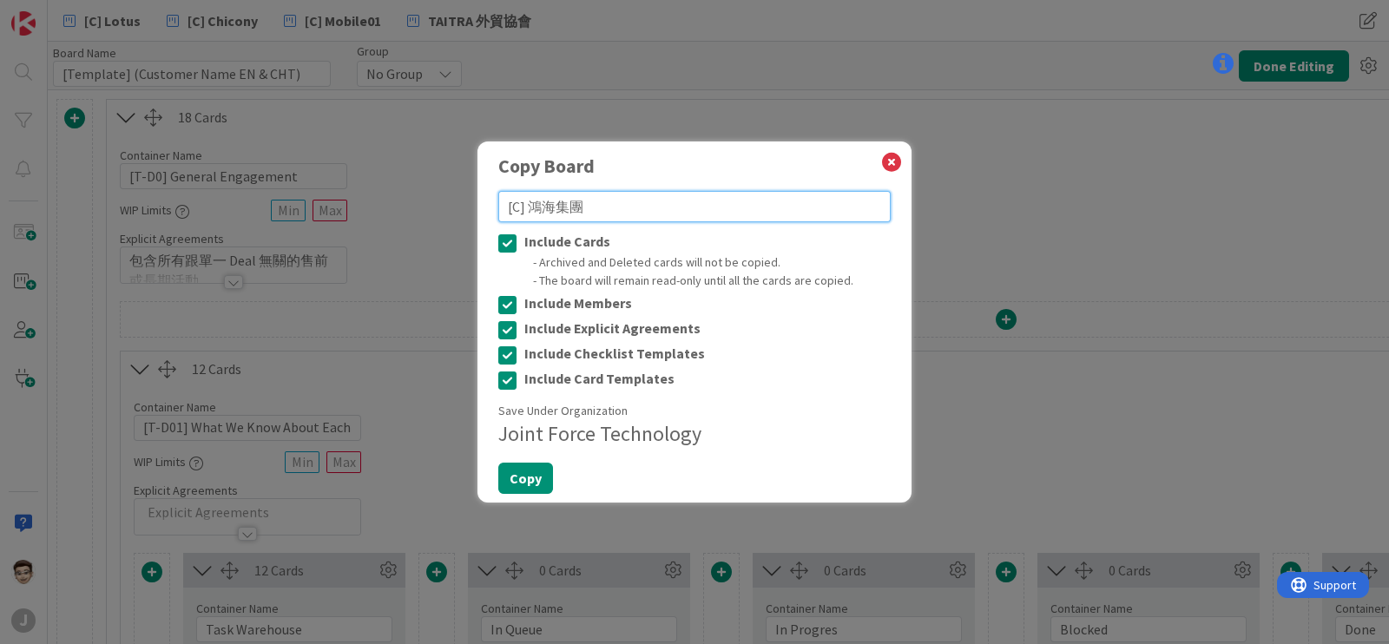
type textarea "x"
type textarea "[C] Foxconn 鴻海集團"
type textarea "x"
type textarea "[C] Foxconn 鴻海集團"
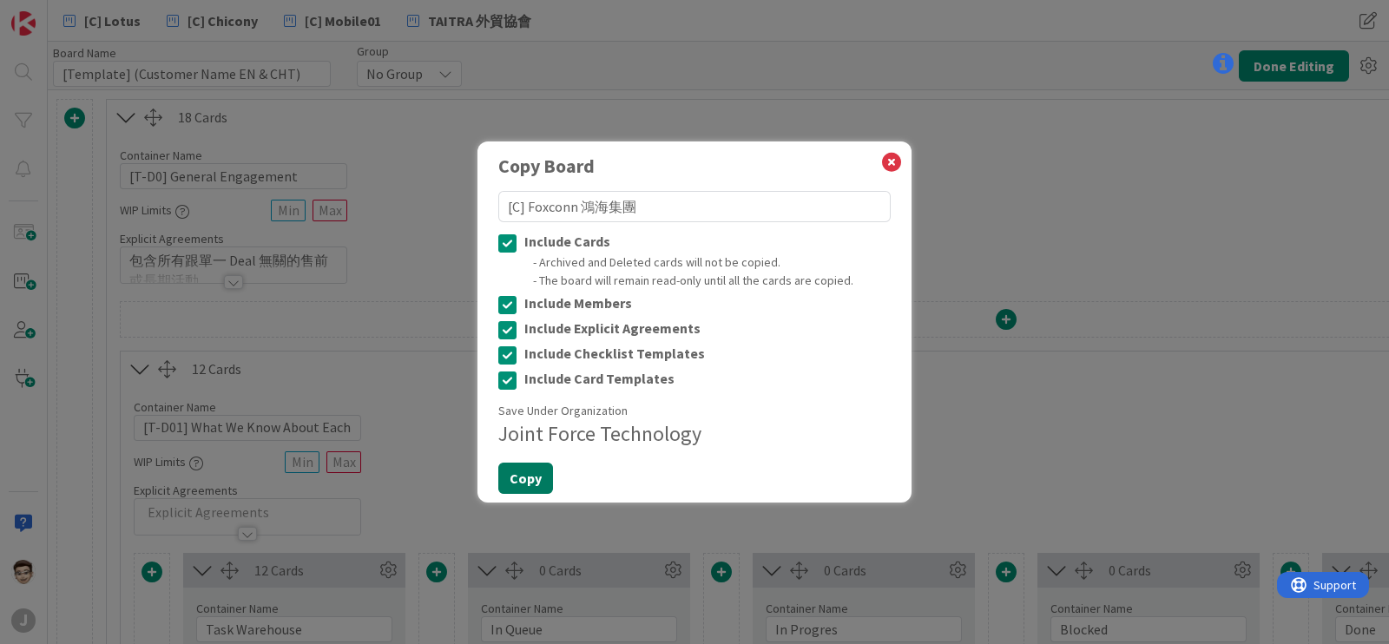
click at [517, 476] on button "Copy" at bounding box center [525, 478] width 55 height 31
type textarea "x"
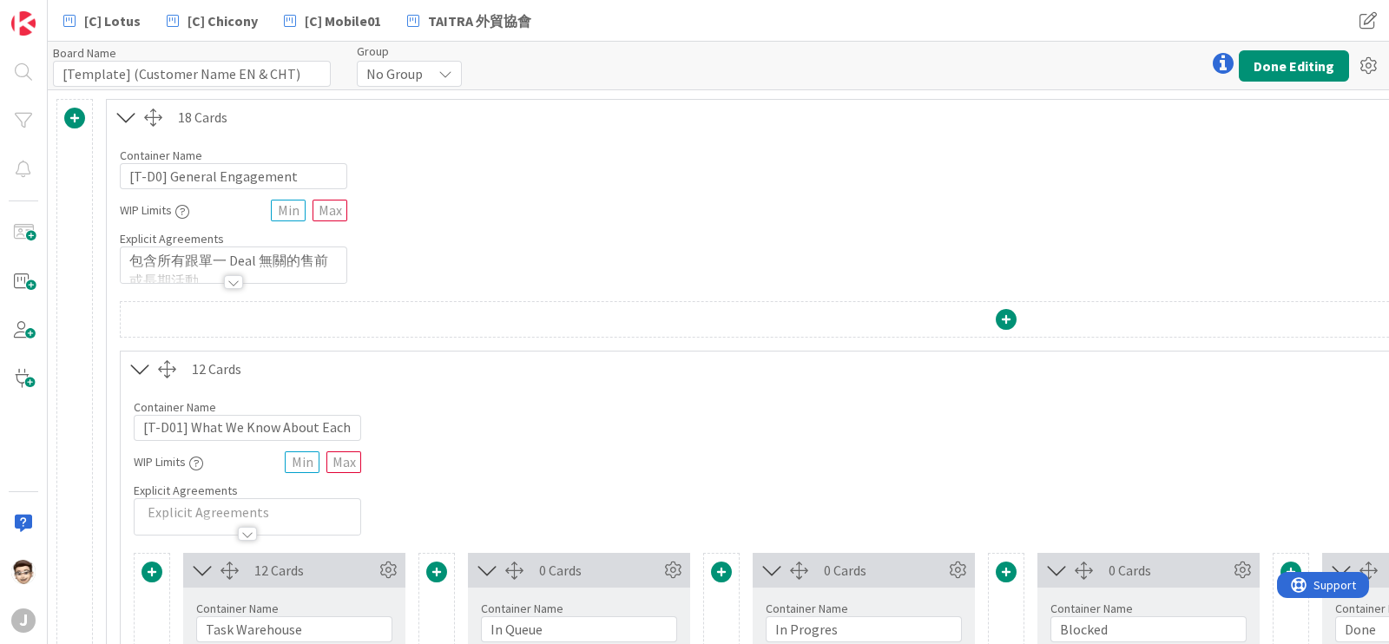
type input "[C] Foxconn 鴻海集團"
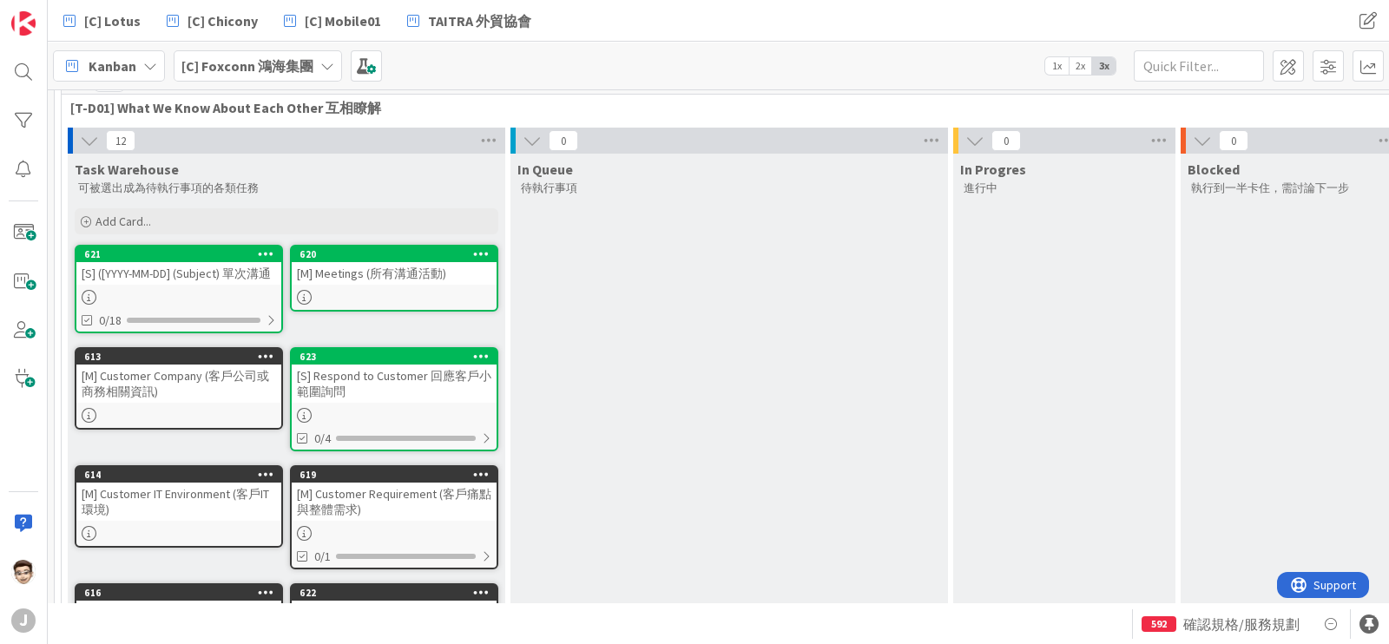
scroll to position [108, 0]
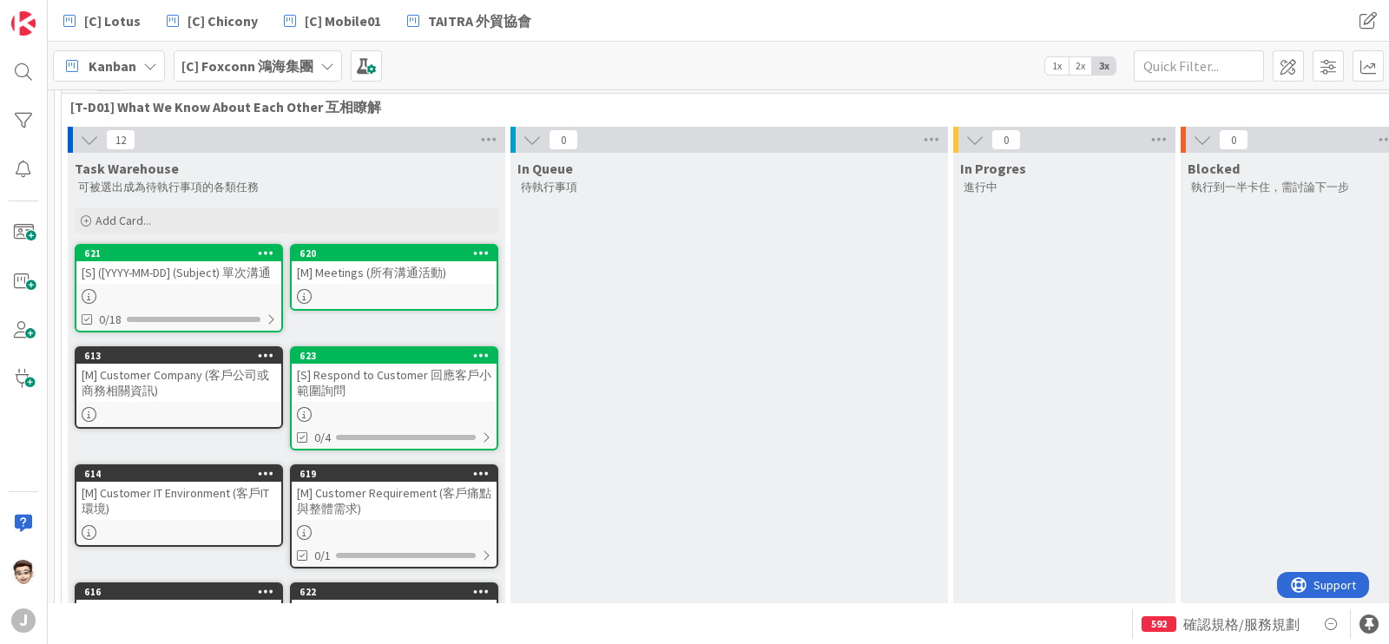
click at [92, 130] on icon at bounding box center [89, 139] width 19 height 19
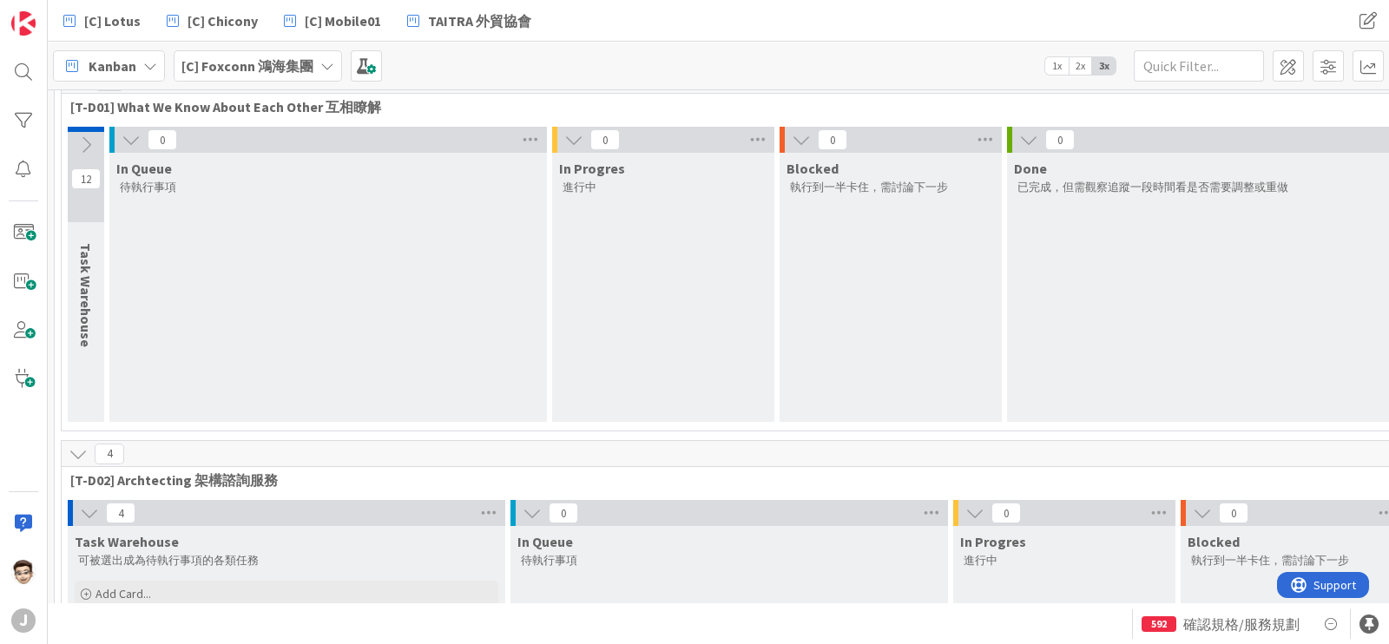
scroll to position [0, 0]
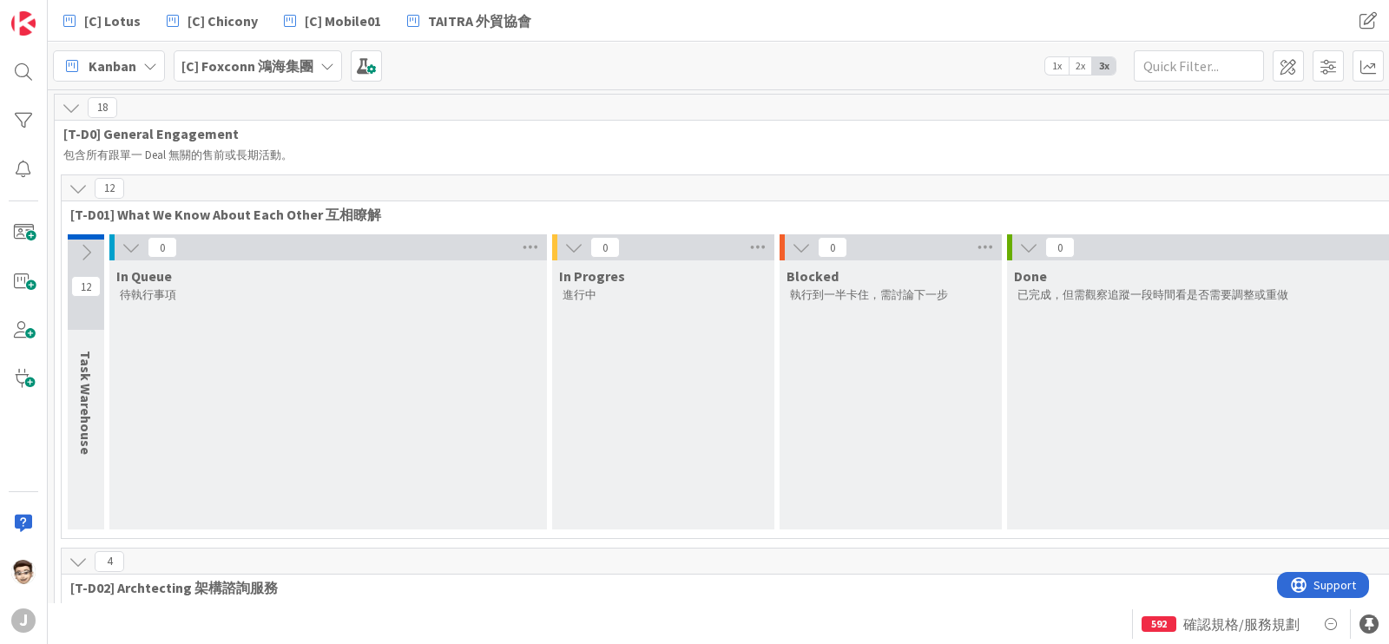
click at [127, 246] on icon at bounding box center [131, 247] width 19 height 19
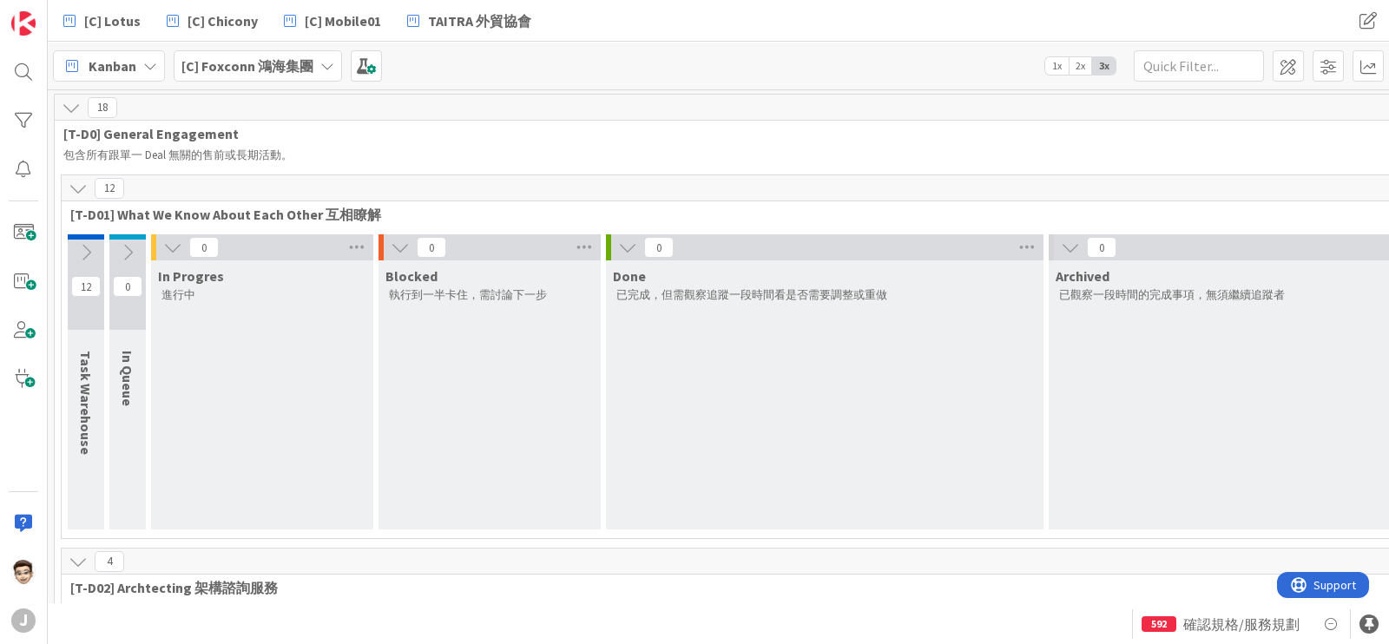
click at [131, 248] on icon at bounding box center [127, 252] width 19 height 19
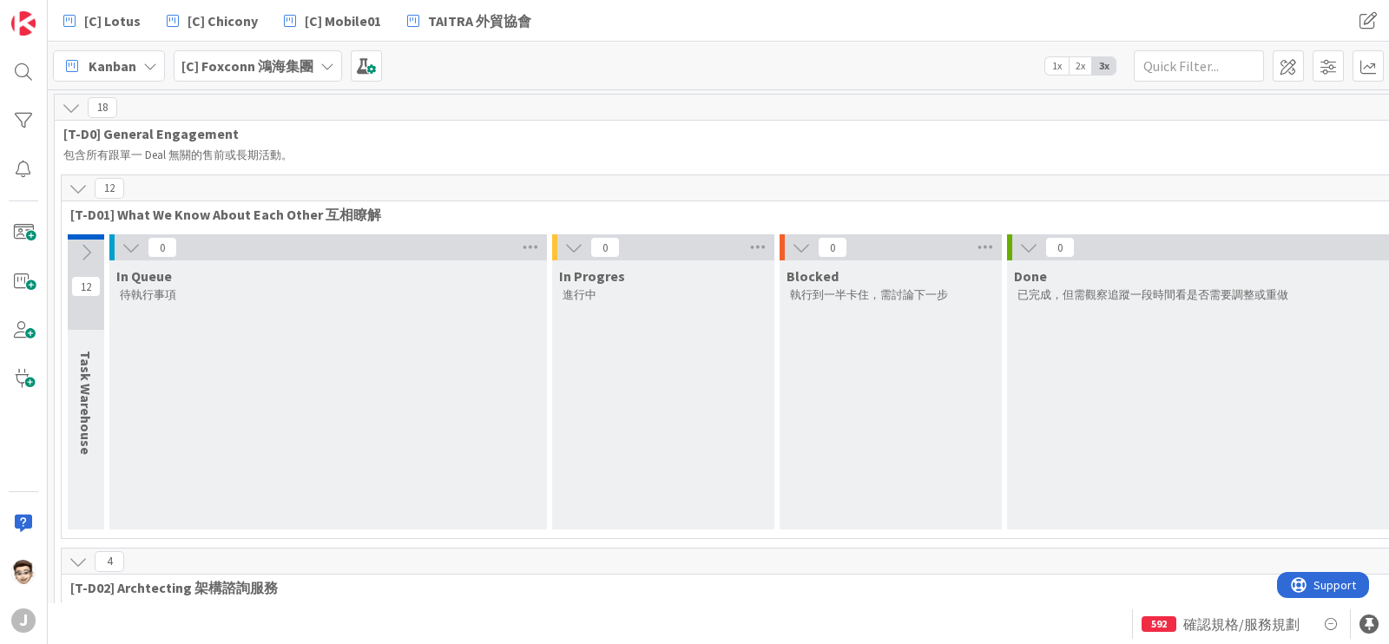
click at [95, 249] on icon at bounding box center [85, 252] width 19 height 19
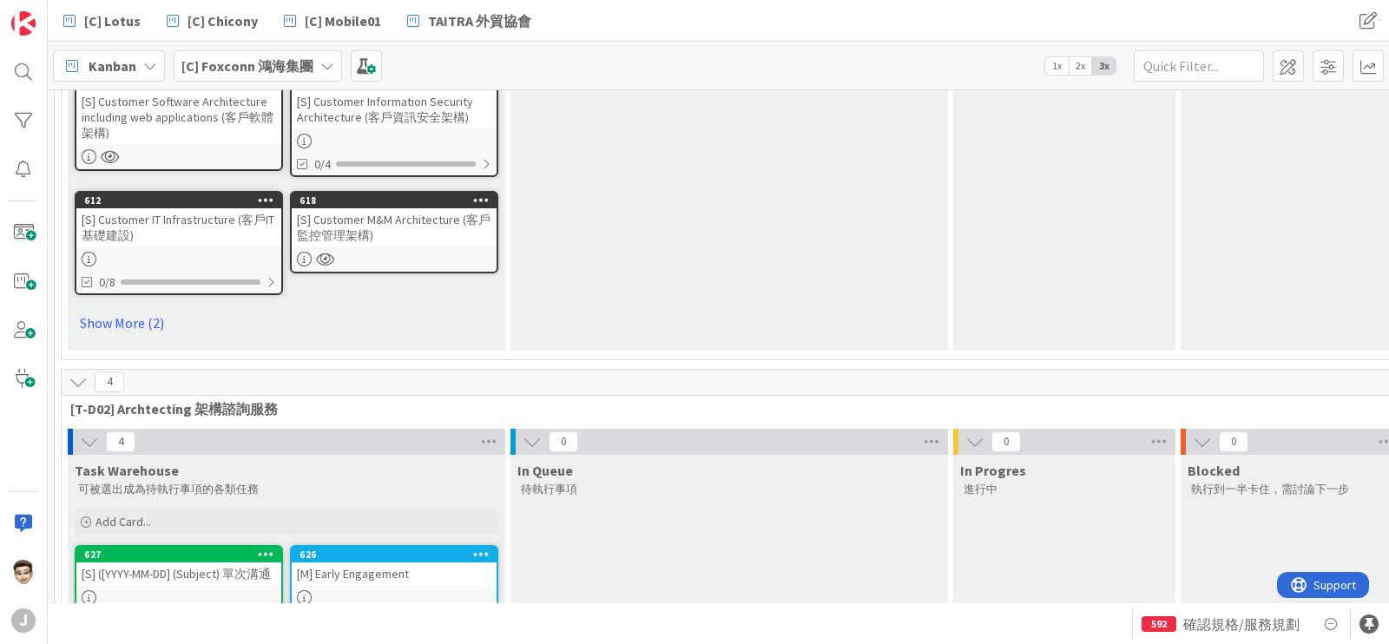
scroll to position [651, 0]
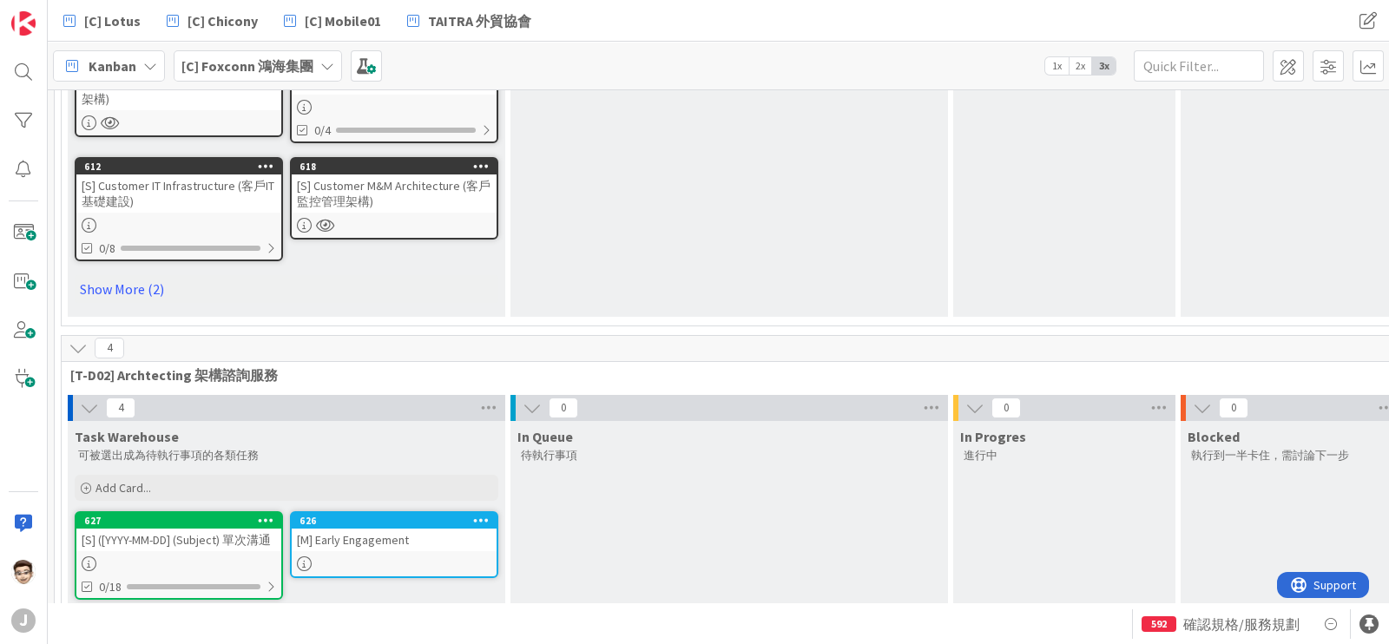
click at [88, 399] on icon at bounding box center [89, 408] width 19 height 19
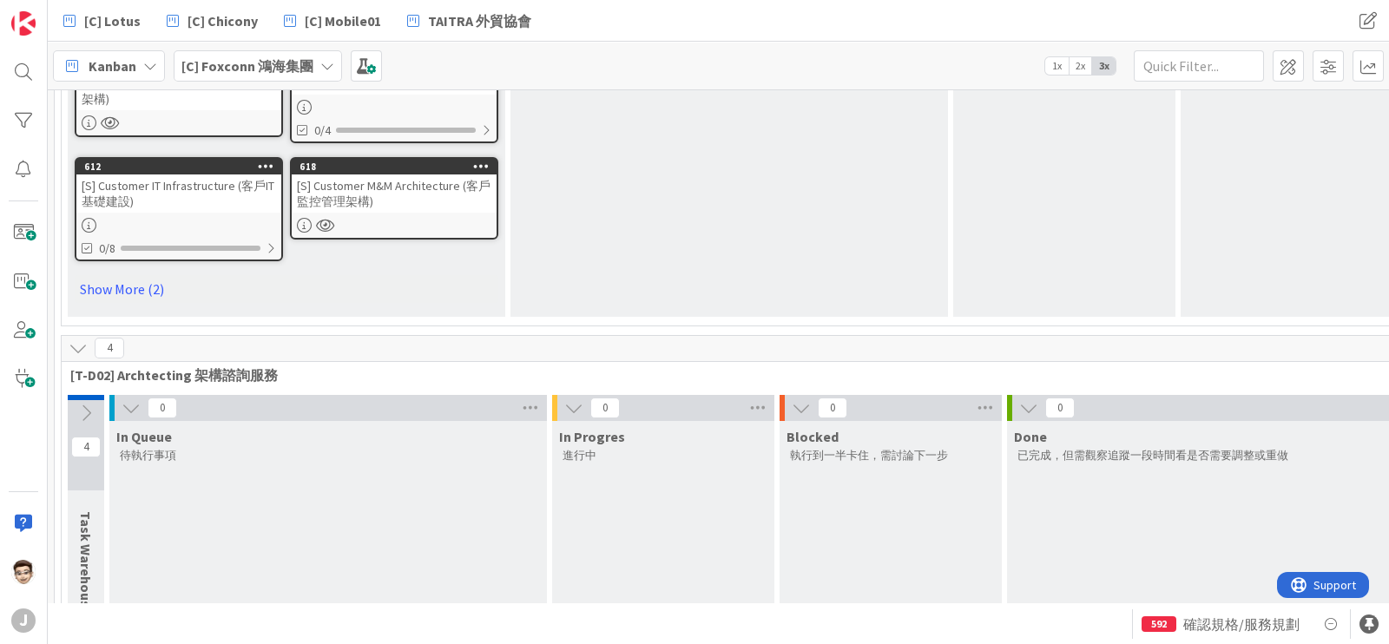
click at [133, 399] on icon at bounding box center [131, 408] width 19 height 19
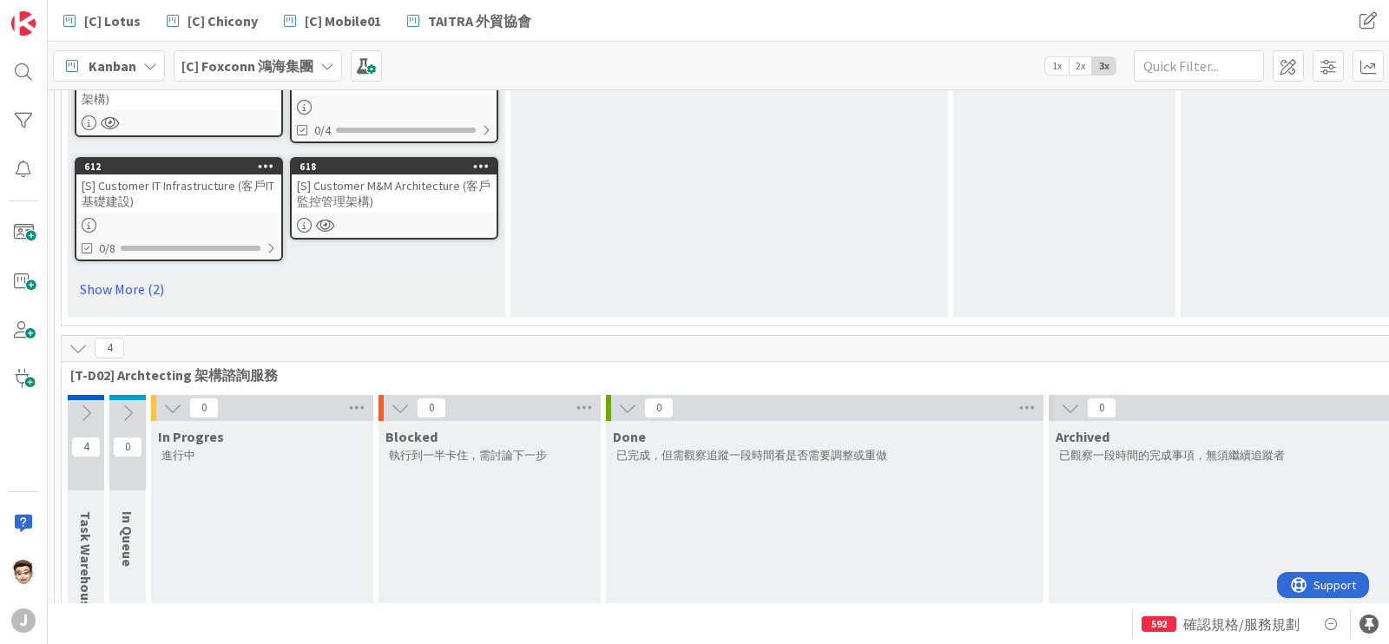
click at [69, 339] on icon at bounding box center [78, 348] width 19 height 19
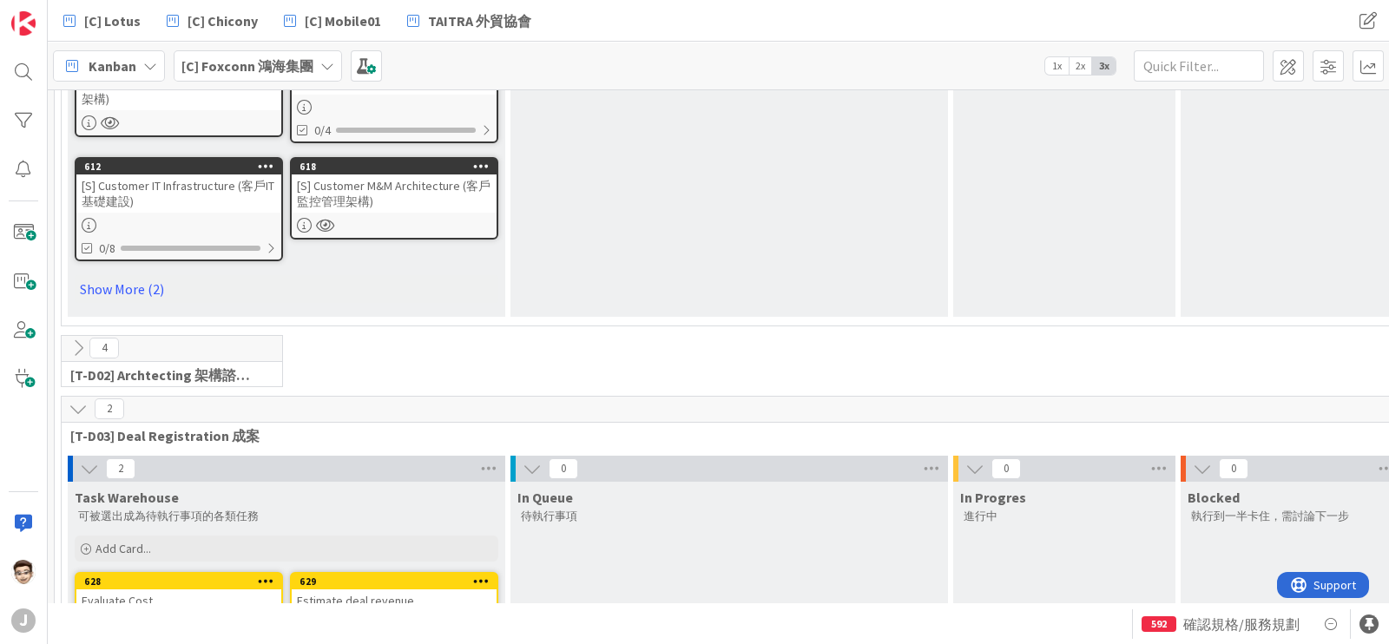
click at [82, 456] on div "2" at bounding box center [287, 469] width 438 height 26
click at [87, 465] on icon at bounding box center [89, 468] width 19 height 19
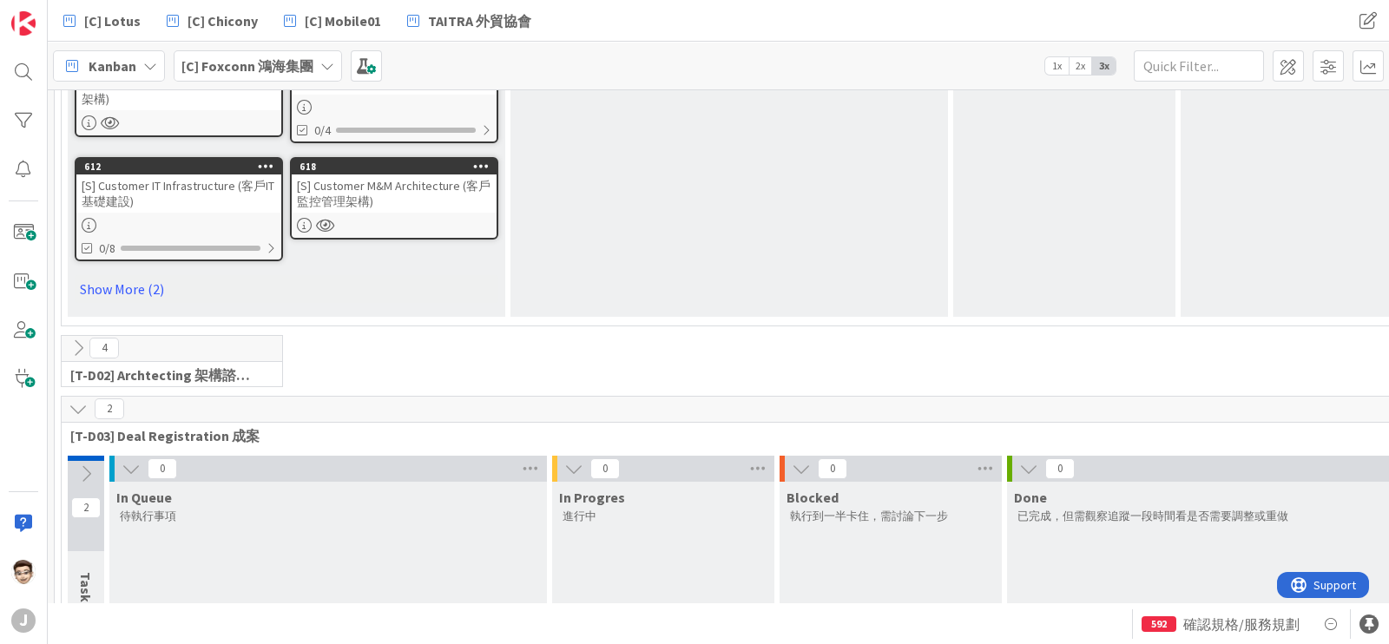
click at [117, 456] on div "0" at bounding box center [328, 469] width 438 height 26
click at [91, 409] on div "2" at bounding box center [1179, 410] width 2234 height 26
click at [74, 409] on icon at bounding box center [78, 408] width 19 height 19
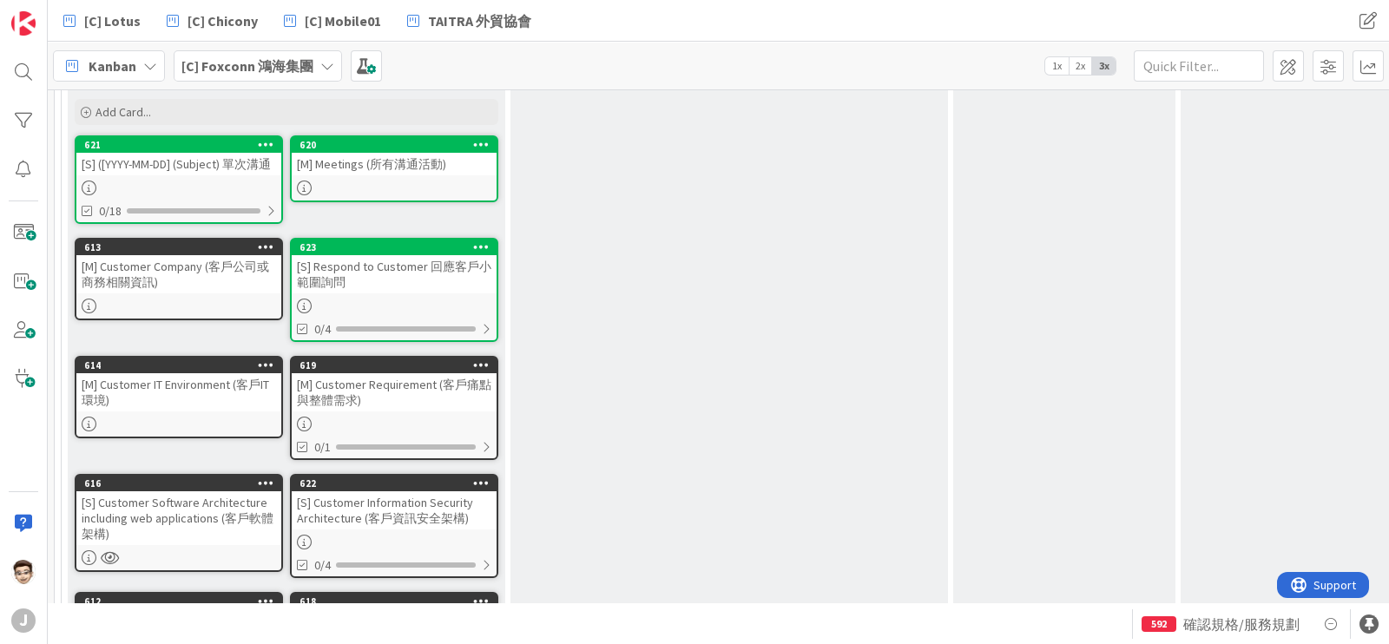
scroll to position [0, 0]
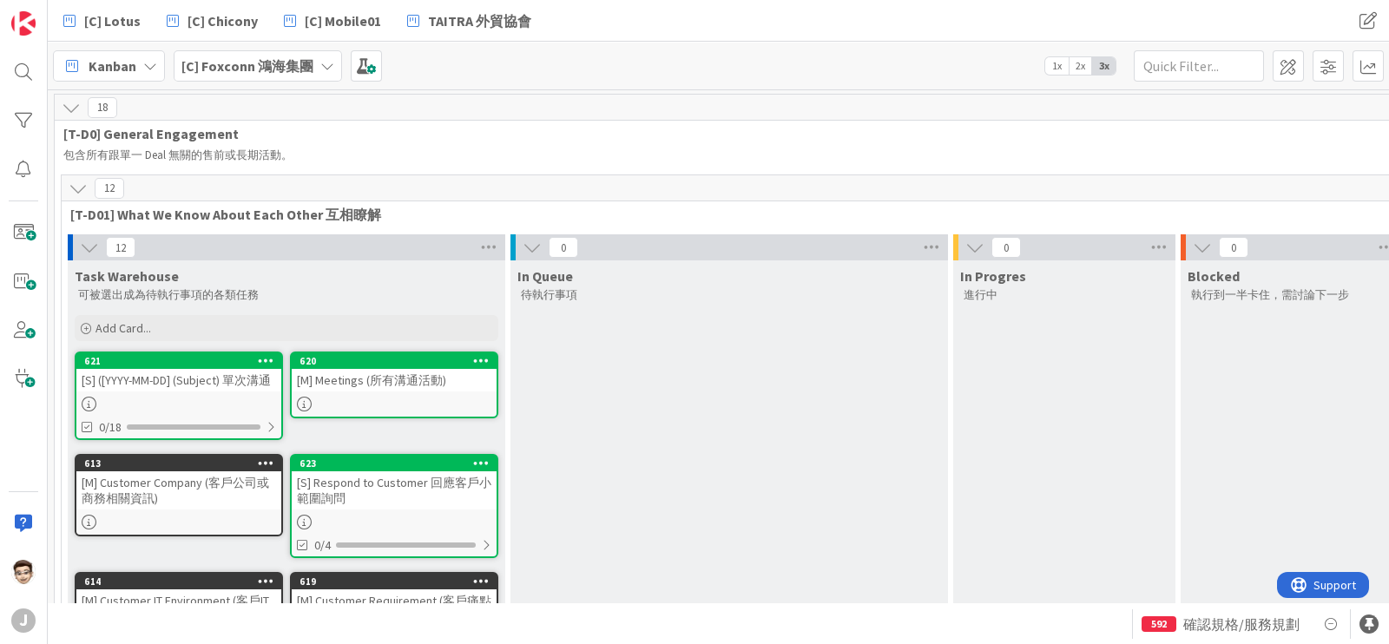
click at [84, 184] on icon at bounding box center [78, 188] width 19 height 19
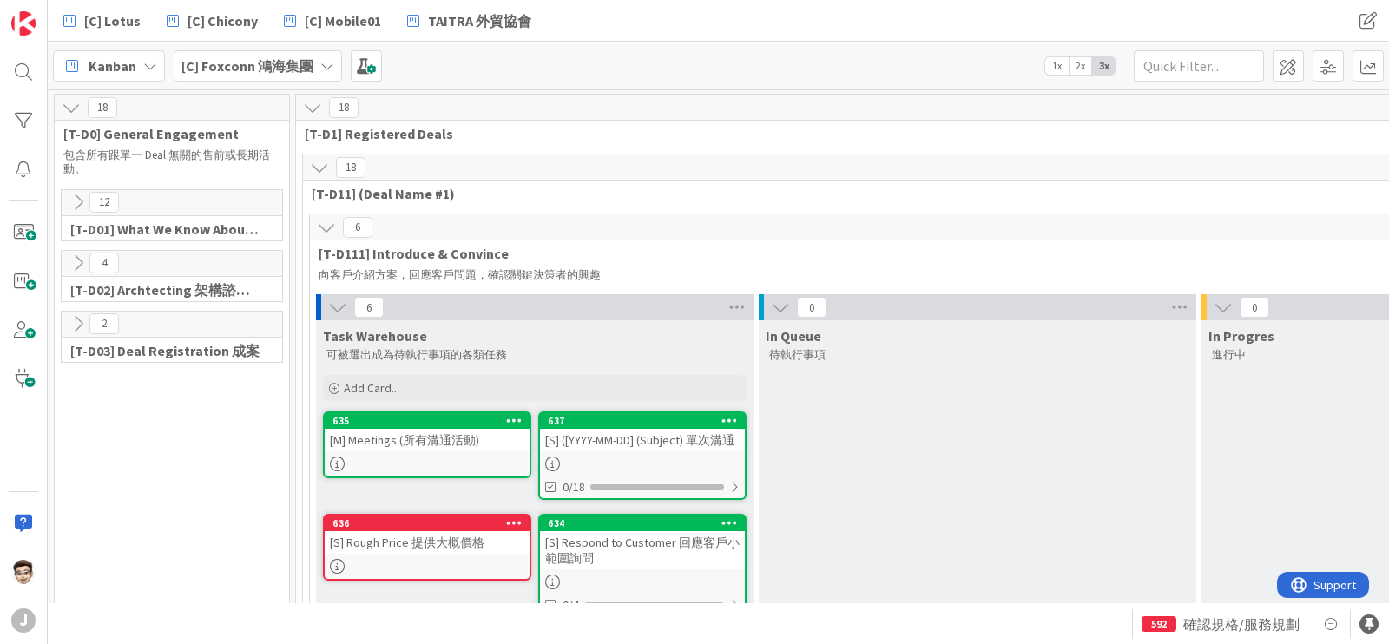
click at [313, 170] on icon at bounding box center [319, 167] width 19 height 19
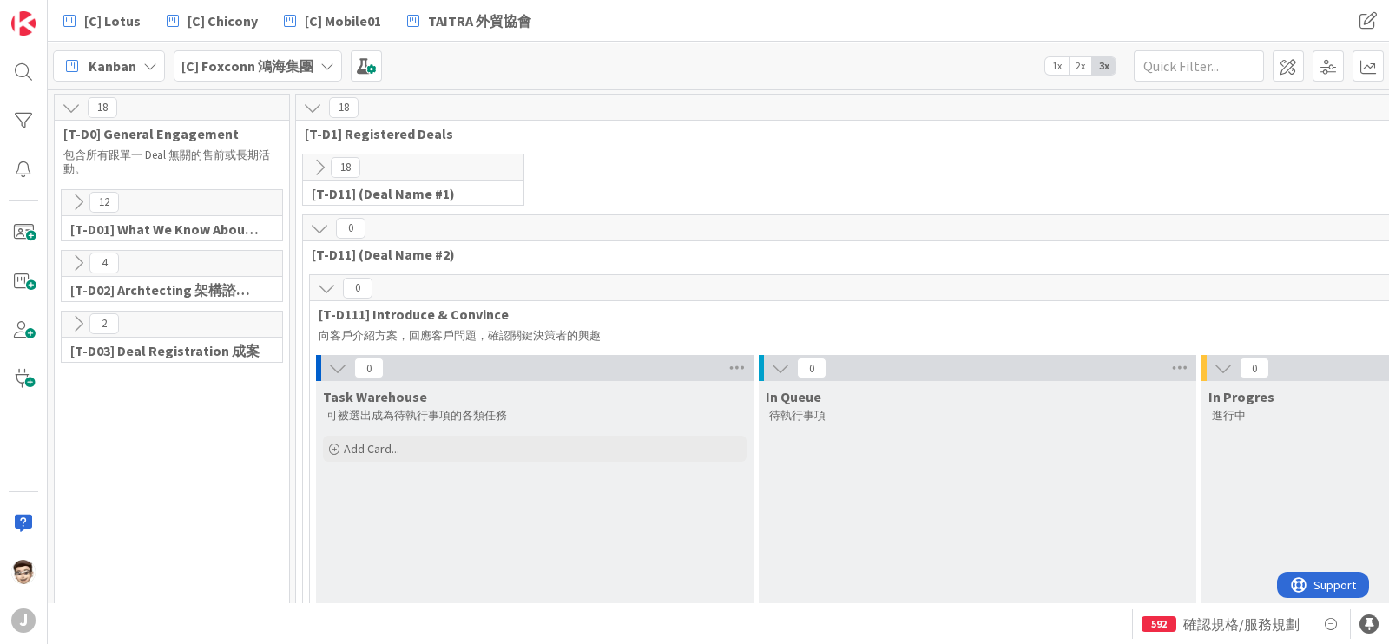
click at [315, 170] on icon at bounding box center [319, 167] width 19 height 19
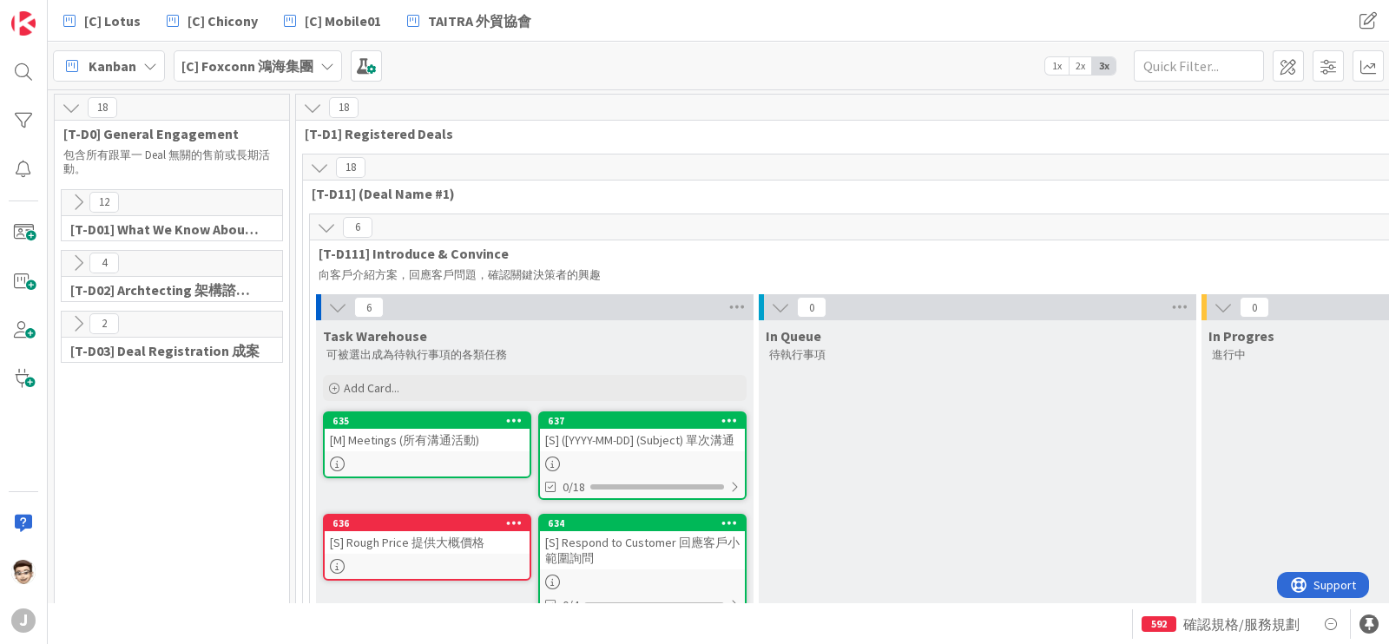
click at [1289, 68] on span at bounding box center [1288, 65] width 31 height 31
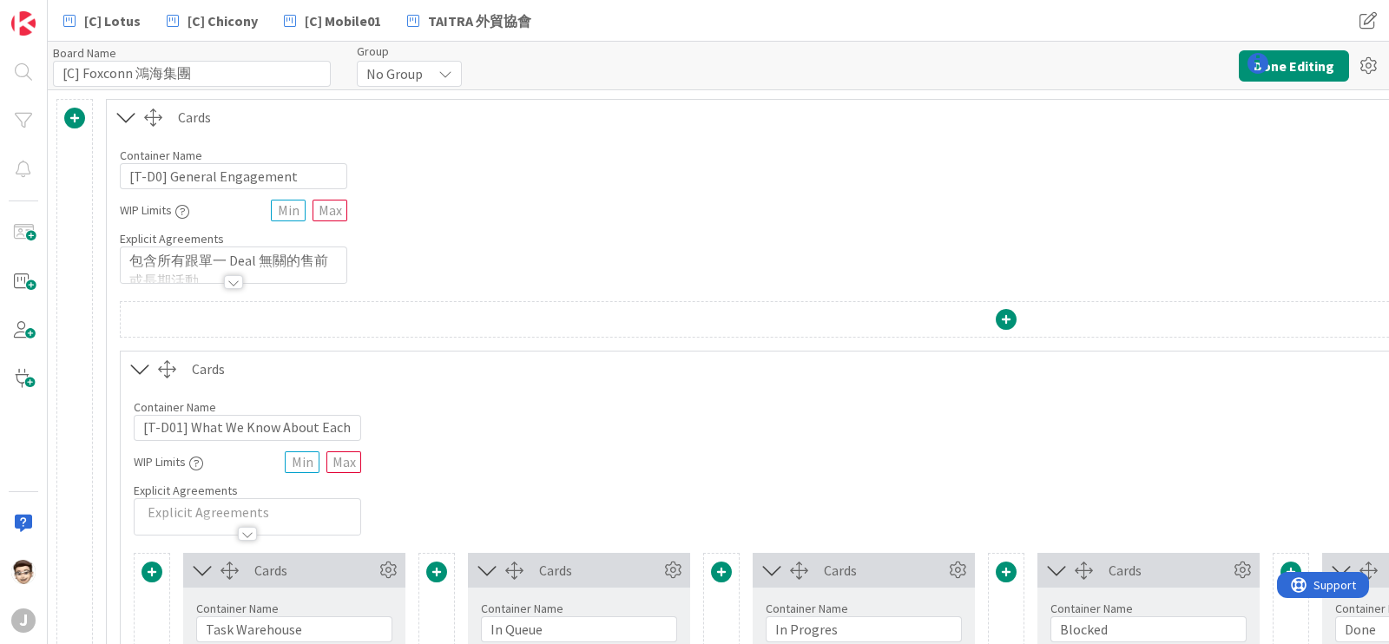
type input "[C] Foxconn 鴻海集團"
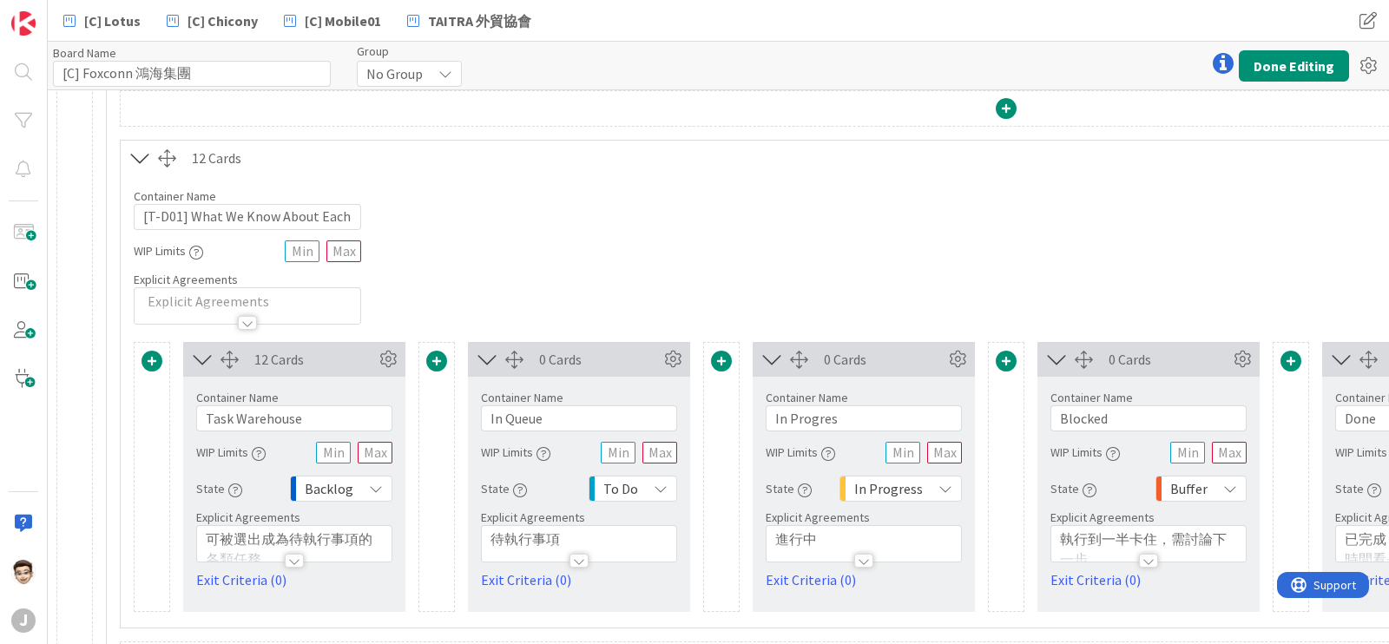
scroll to position [216, 0]
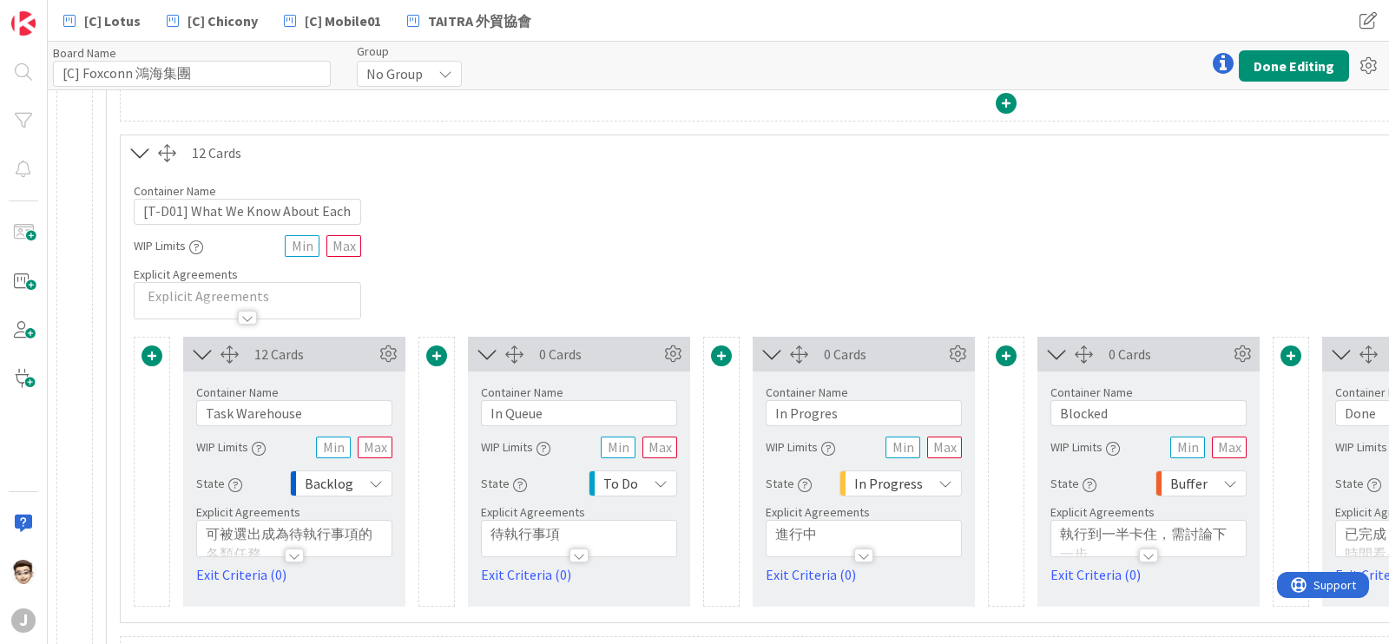
click at [141, 142] on icon at bounding box center [140, 153] width 29 height 23
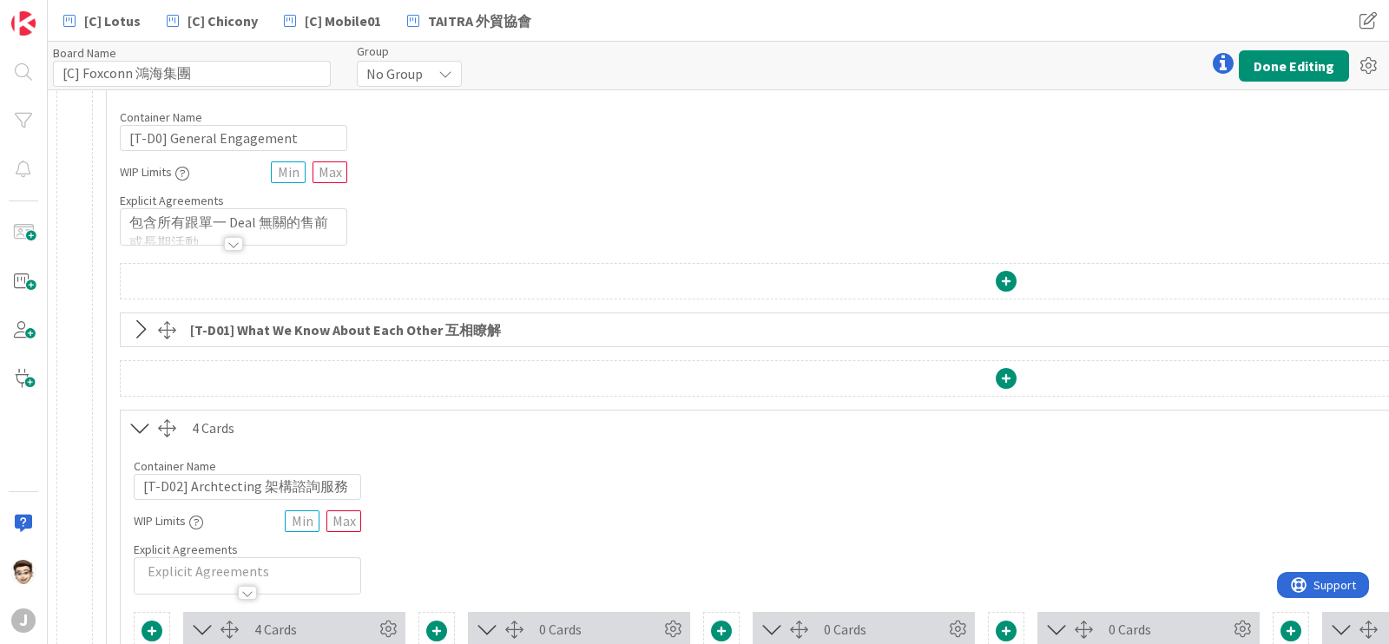
scroll to position [0, 0]
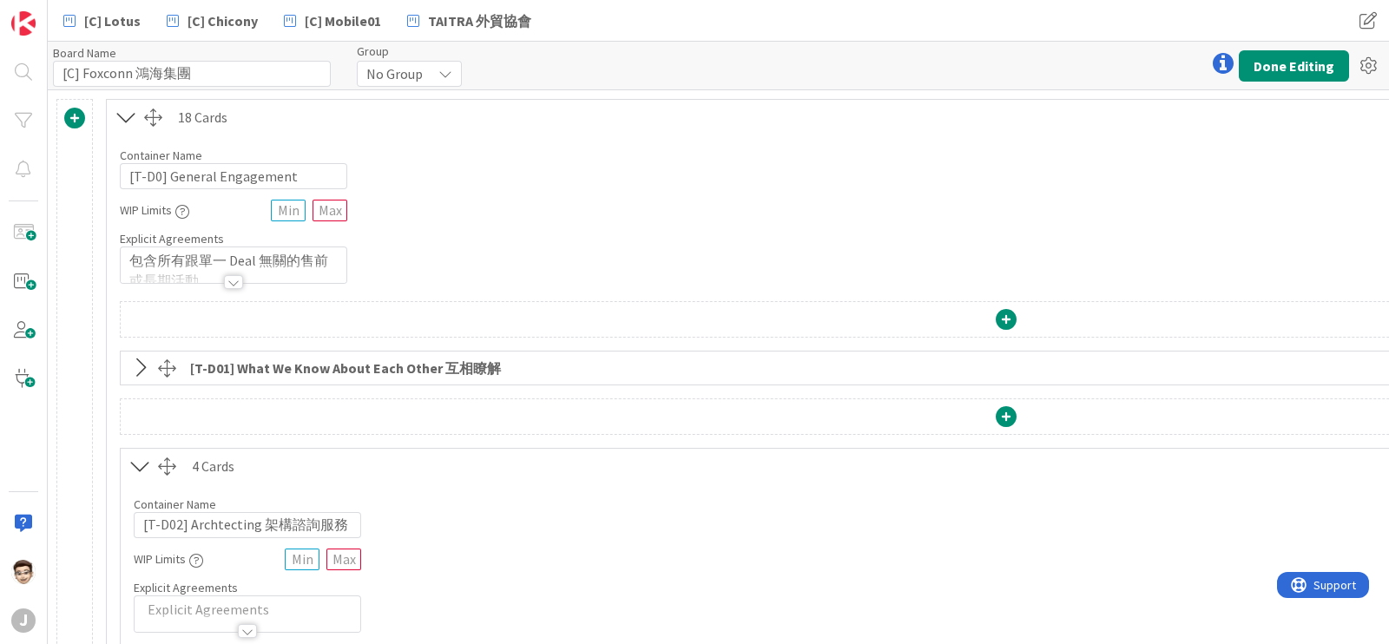
click at [122, 109] on icon at bounding box center [126, 117] width 29 height 23
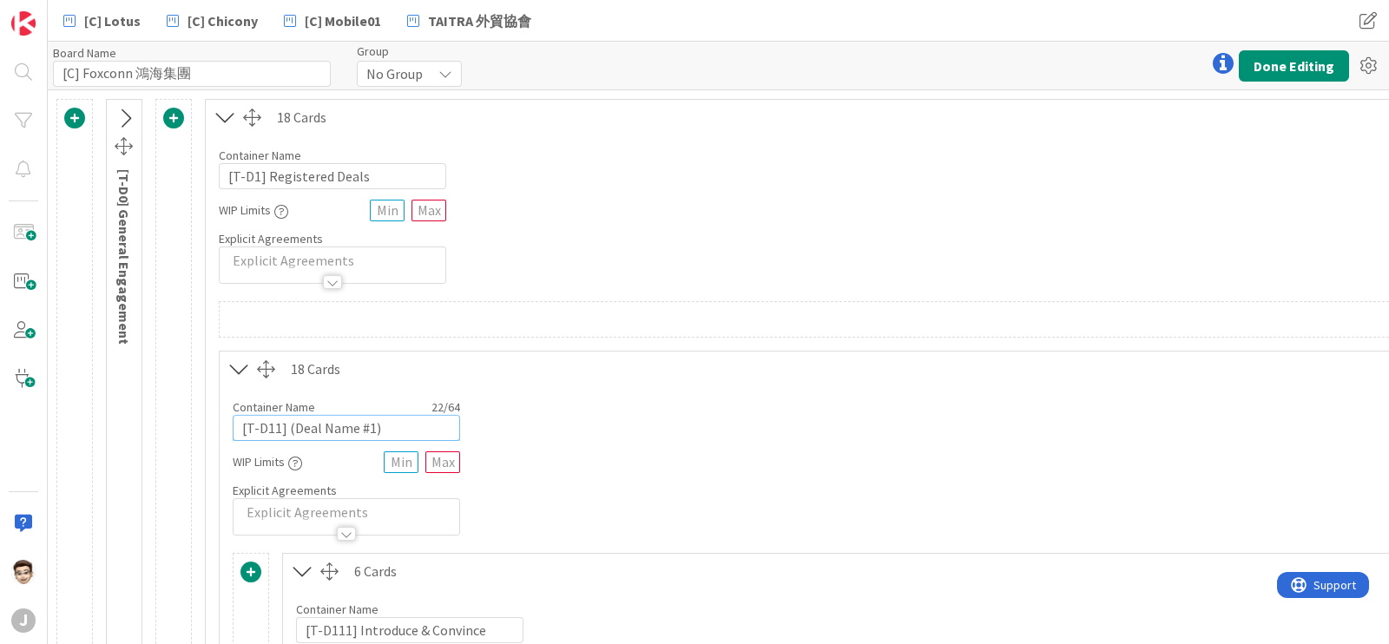
click at [363, 432] on input "[T-D11] (Deal Name #1)" at bounding box center [347, 428] width 228 height 26
drag, startPoint x: 291, startPoint y: 431, endPoint x: 371, endPoint y: 428, distance: 79.9
click at [371, 428] on input "[T-D11] (Deal Name #1)" at bounding box center [347, 428] width 228 height 26
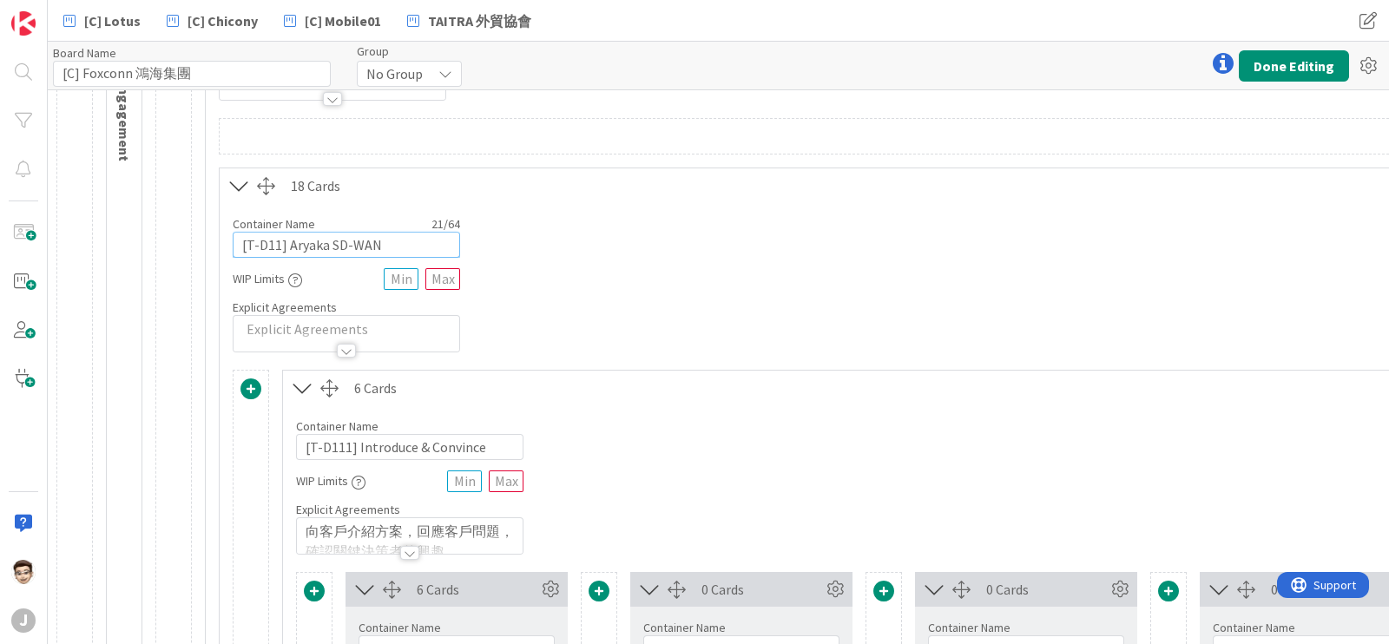
scroll to position [216, 0]
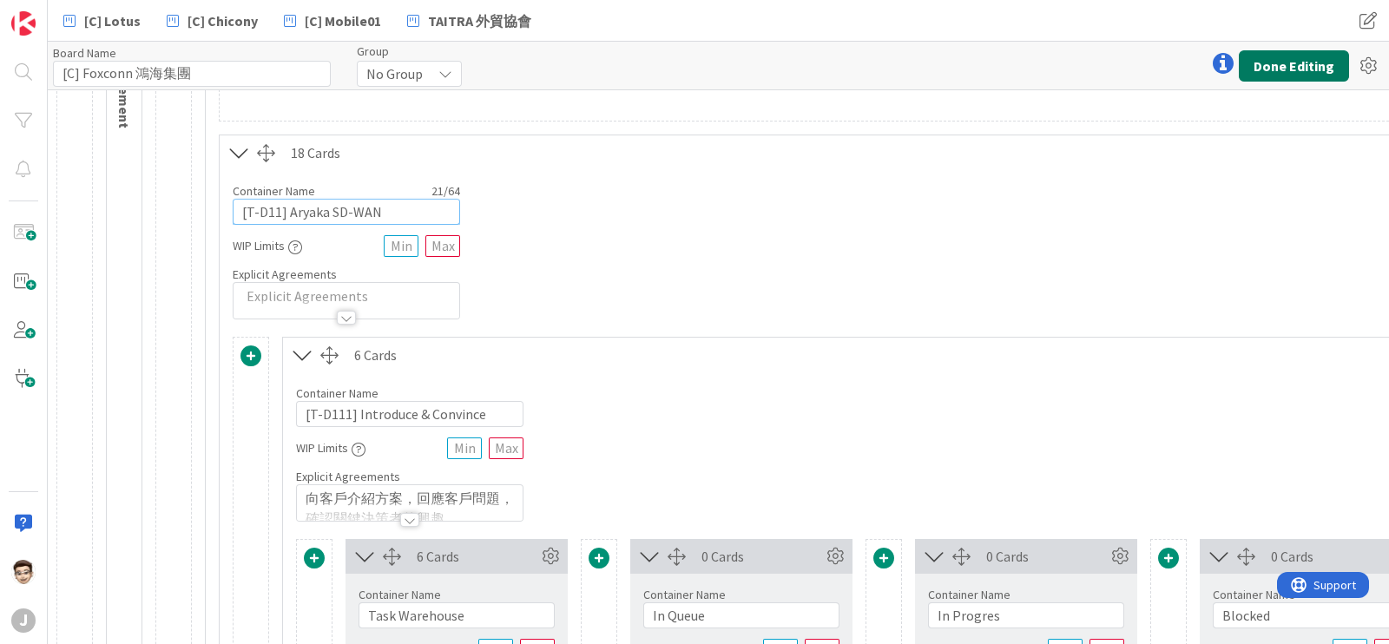
type input "[T-D11] Aryaka SD-WAN"
click at [1291, 67] on button "Done Editing" at bounding box center [1294, 65] width 110 height 31
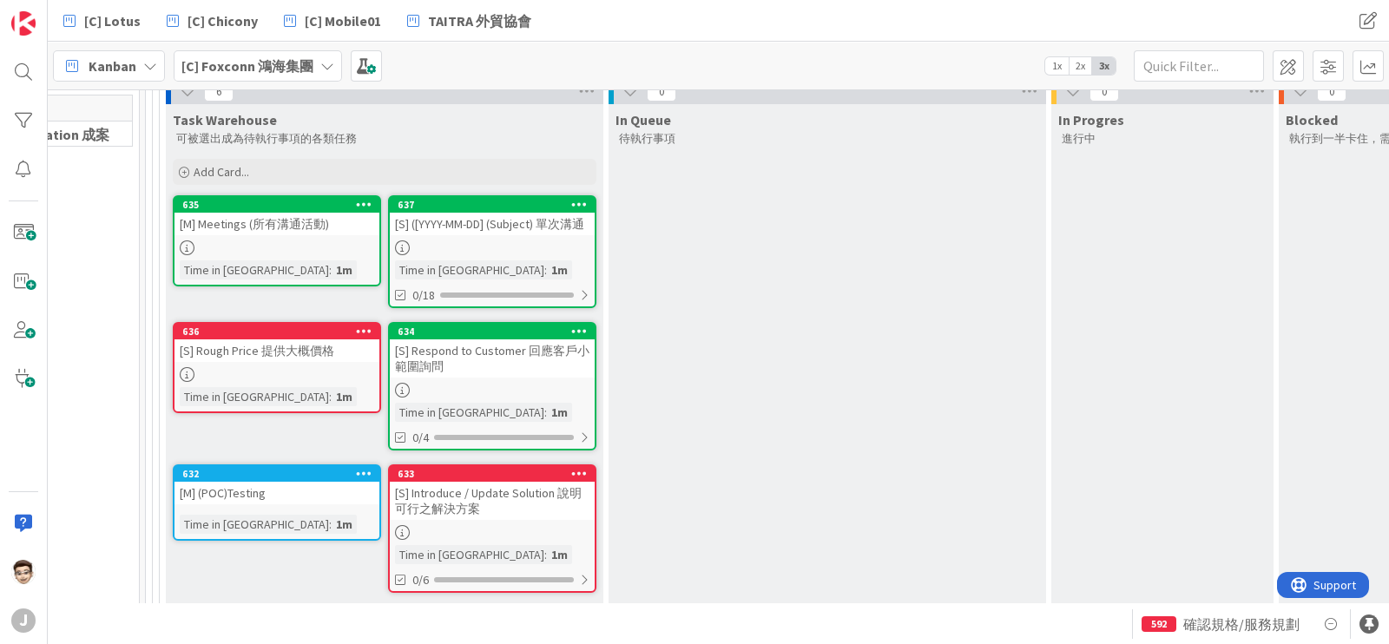
scroll to position [216, 109]
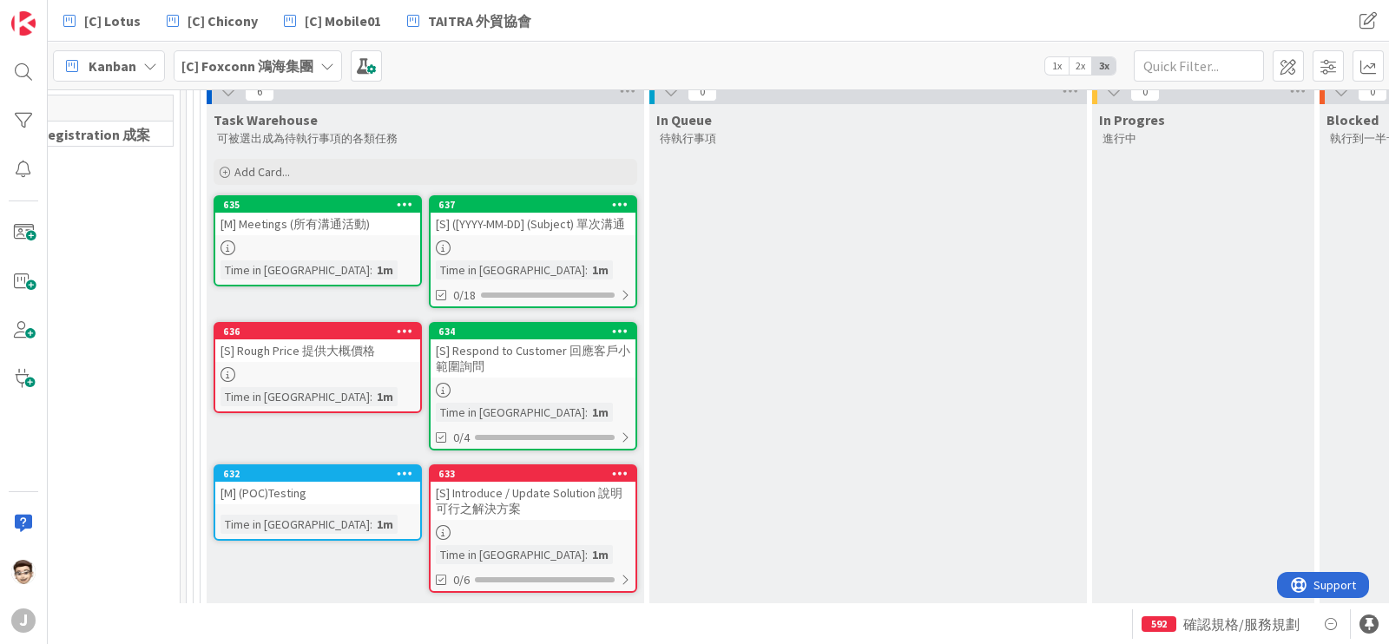
click at [533, 215] on div "[S] ([YYYY-MM-DD] (Subject) 單次溝通" at bounding box center [533, 224] width 205 height 23
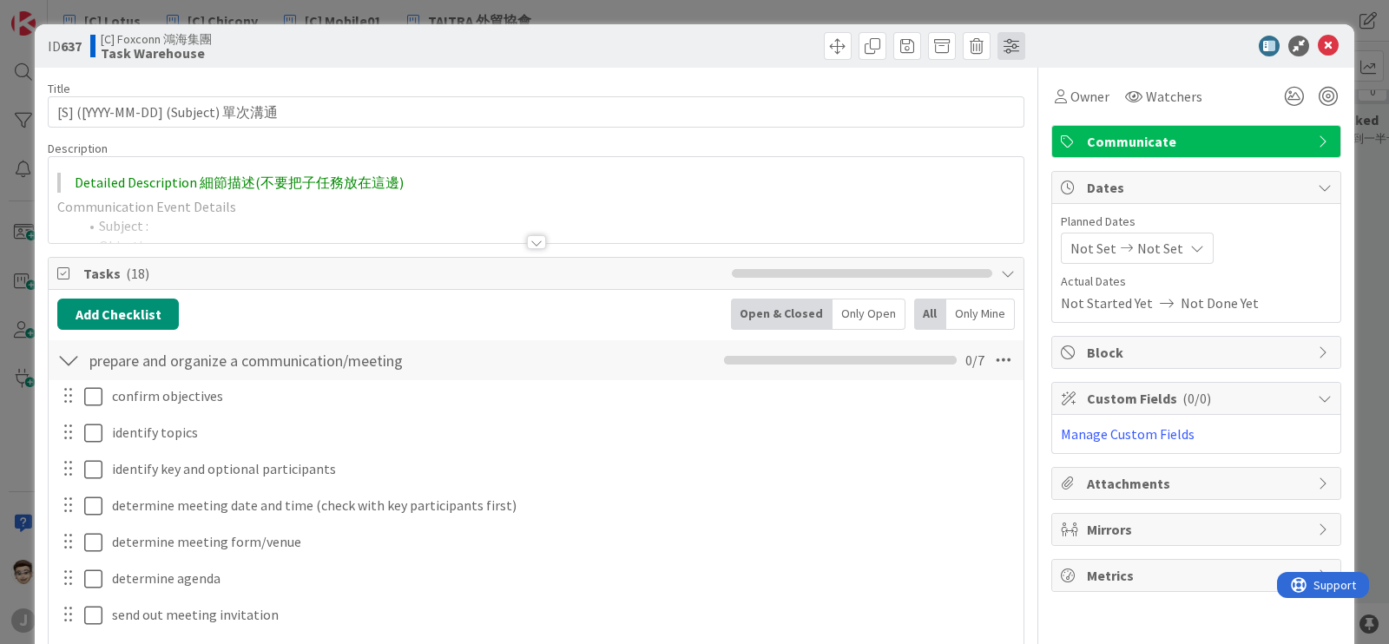
click at [998, 44] on span at bounding box center [1012, 46] width 28 height 28
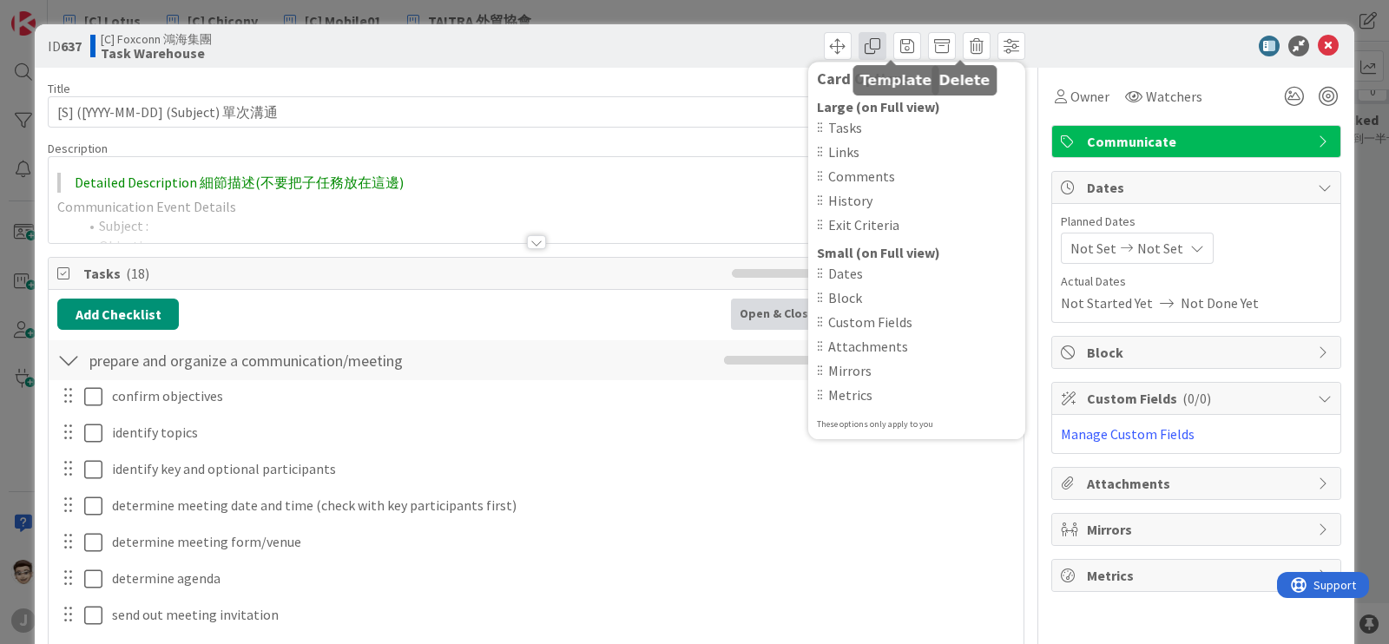
click at [859, 49] on span at bounding box center [873, 46] width 28 height 28
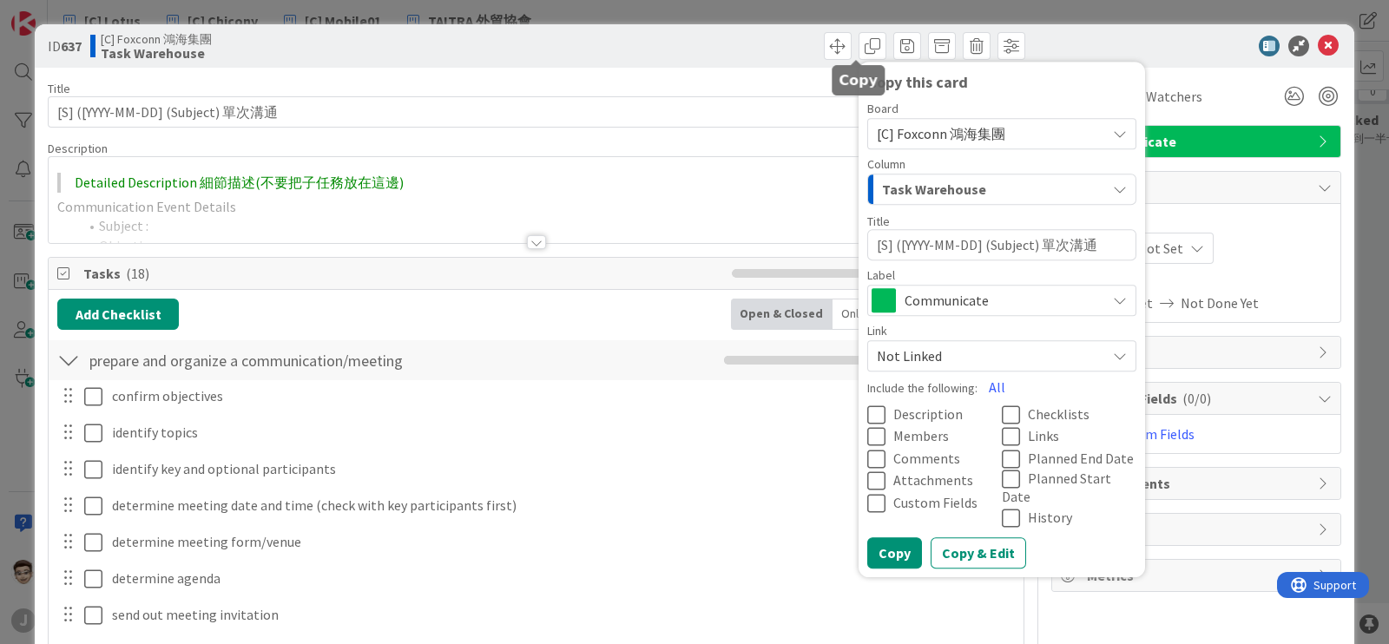
type textarea "x"
drag, startPoint x: 884, startPoint y: 245, endPoint x: 960, endPoint y: 245, distance: 76.4
click at [960, 245] on textarea "[S] ([YYYY-MM-DD] (Subject) 單次溝通" at bounding box center [1002, 244] width 269 height 31
type textarea "[S] (] (Subject) 單次溝通"
type textarea "x"
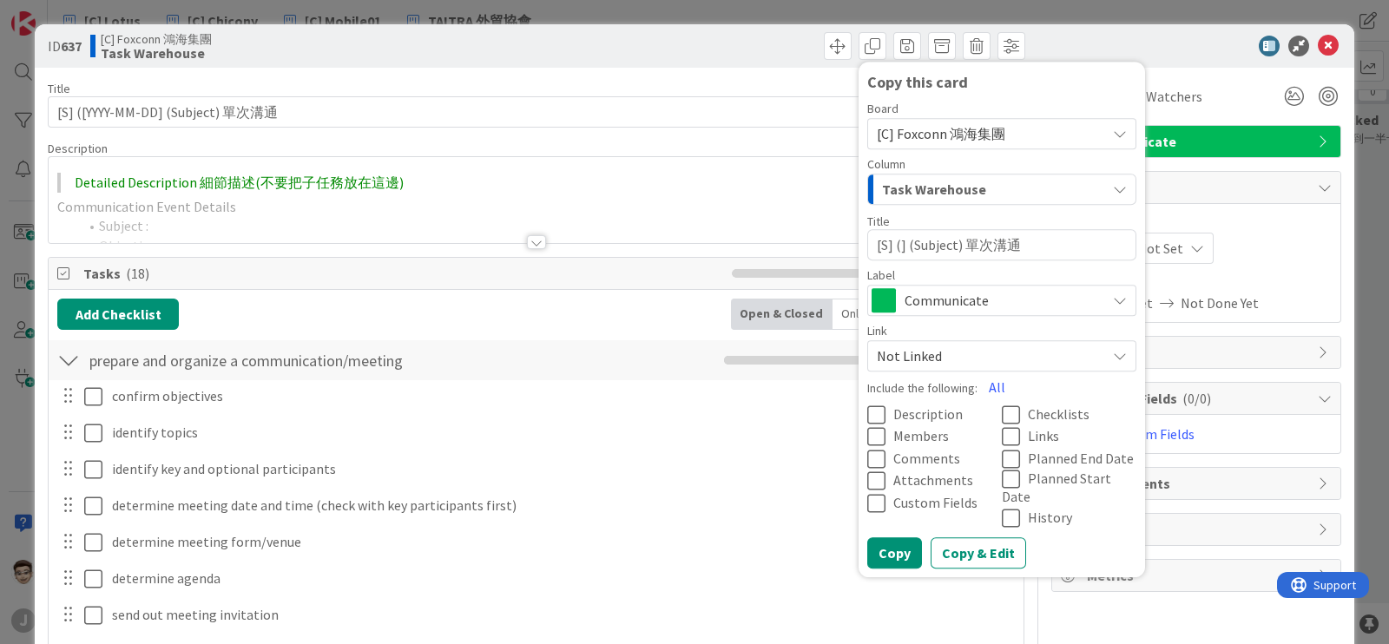
type textarea "[S] ( (Subject) 單次溝通"
type textarea "x"
type textarea "[S] ㄉㄢ (Subject) 單次溝通"
type textarea "x"
type textarea "[S] ㄓㄢ (Subject) 單次溝通"
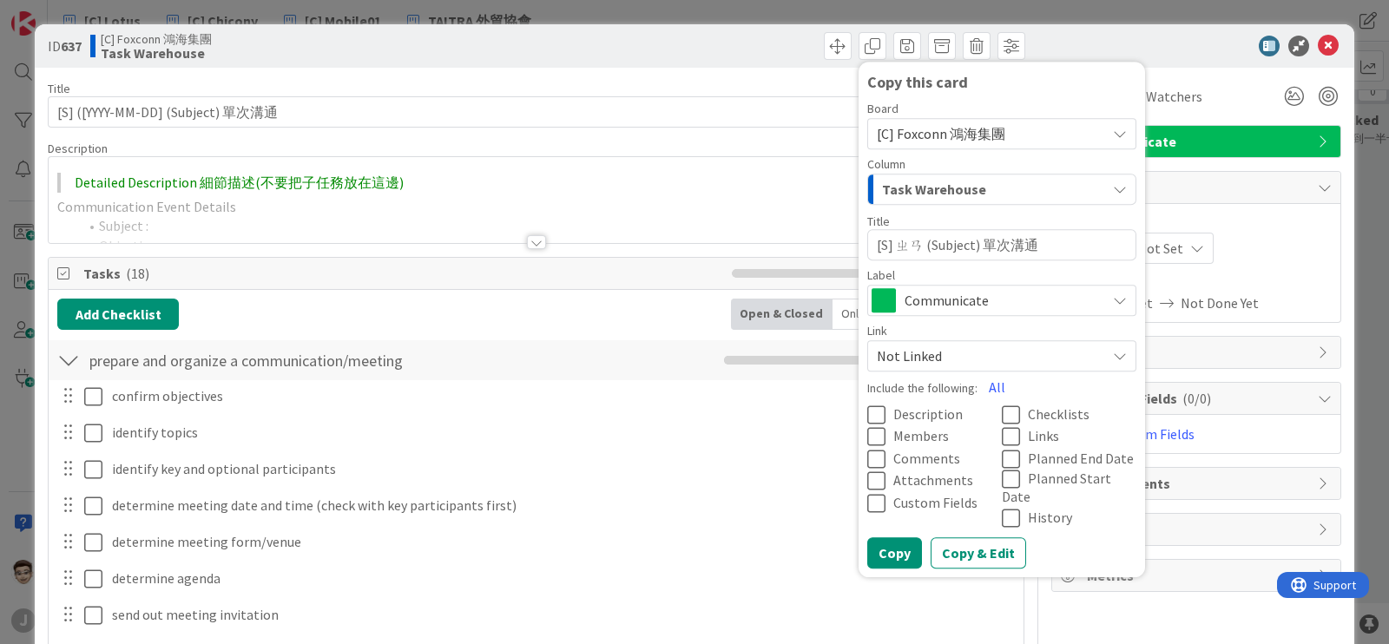
type textarea "x"
type textarea "[S] 20 (Subject) 單次溝通"
type textarea "x"
type textarea "[S] 2025 (Subject) 單次溝通"
type textarea "x"
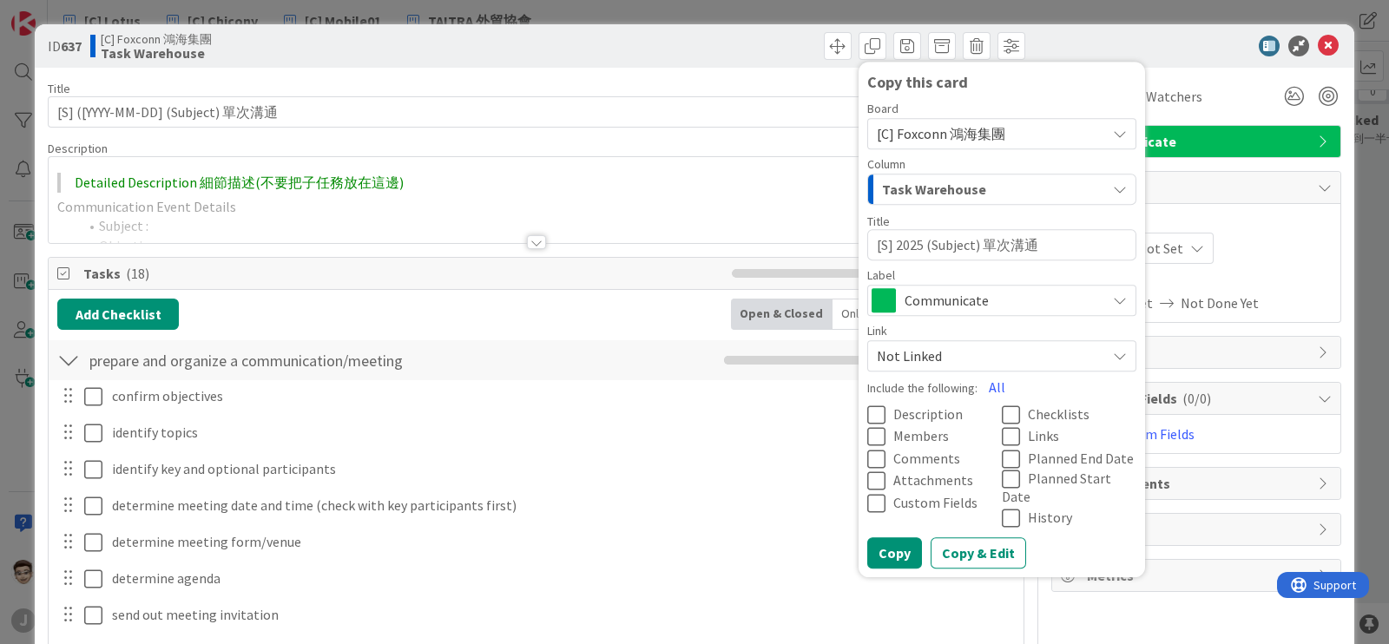
type textarea "[S] 20250 (Subject) 單次溝通"
type textarea "x"
type textarea "[S] 2025 (Subject) 單次溝通"
type textarea "x"
type textarea "[S] 2025- (Subject) 單次溝通"
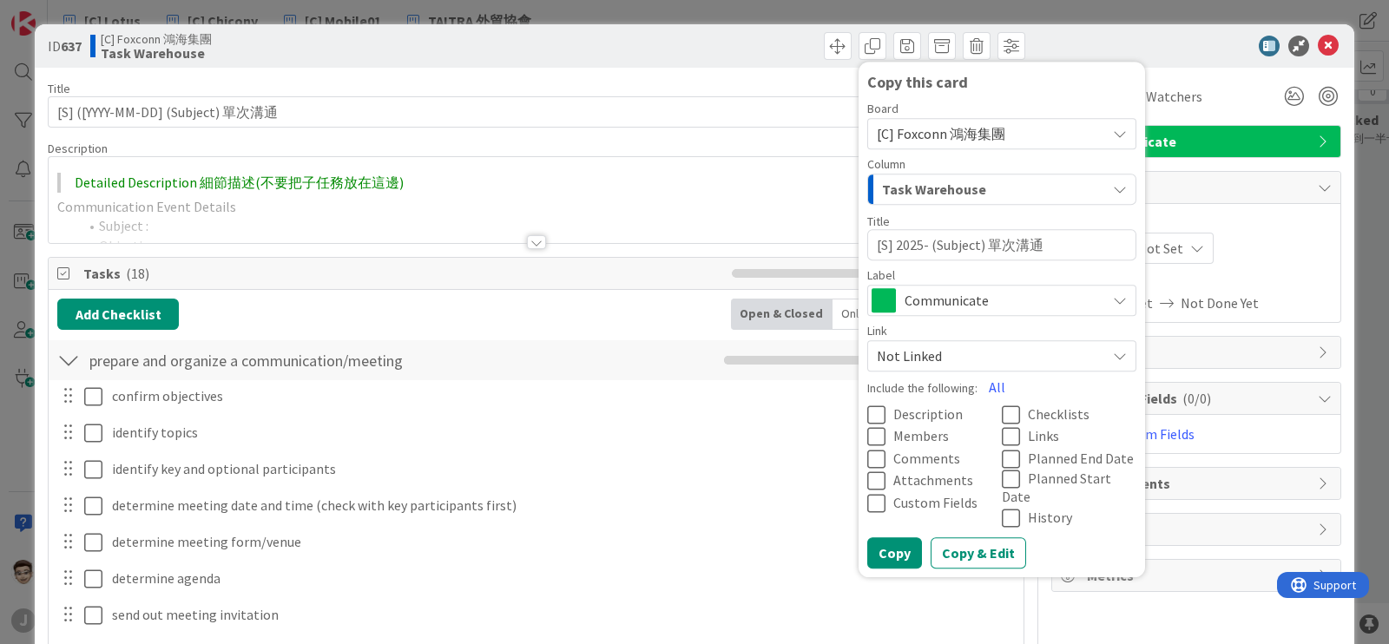
type textarea "x"
type textarea "[S] 2025- (Subject) 單次溝通"
type textarea "x"
type textarea "[S] 2025-0 (Subject) 單次溝通"
type textarea "x"
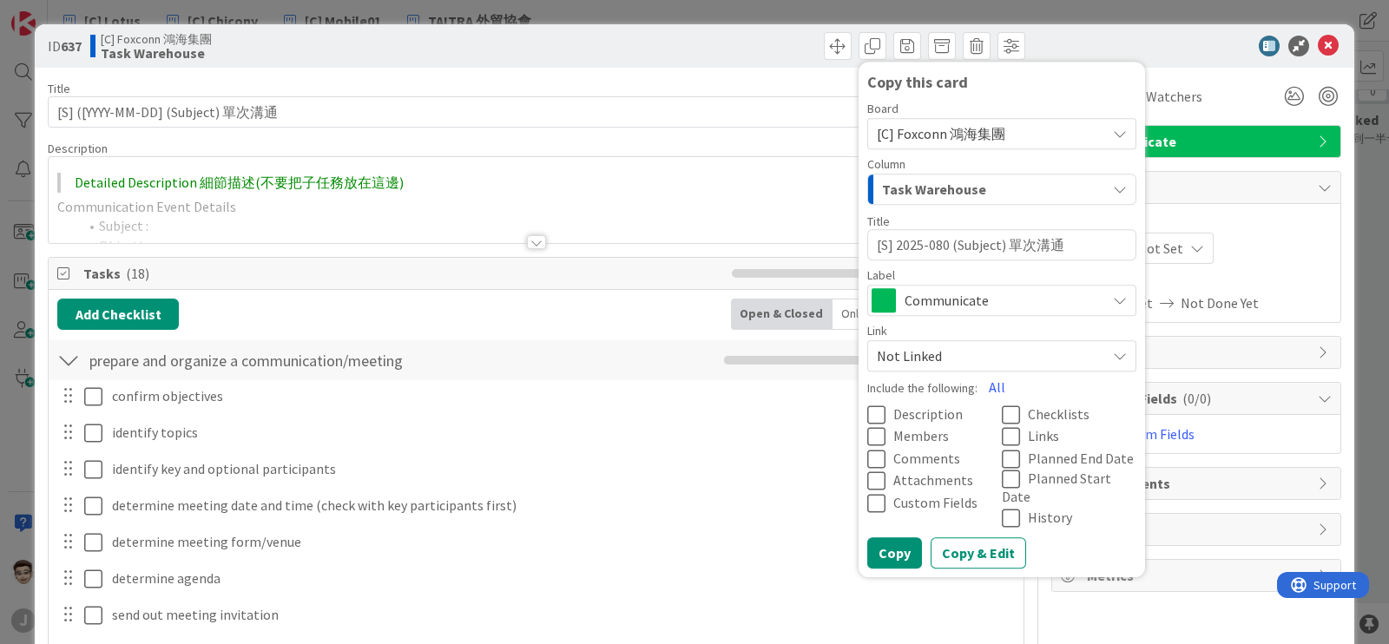
type textarea "[S] 2025-080- (Subject) 單次溝通"
type textarea "x"
type textarea "[S] 2025-080 (Subject) 單次溝通"
type textarea "x"
type textarea "[S] 2025-08- (Subject) 單次溝通"
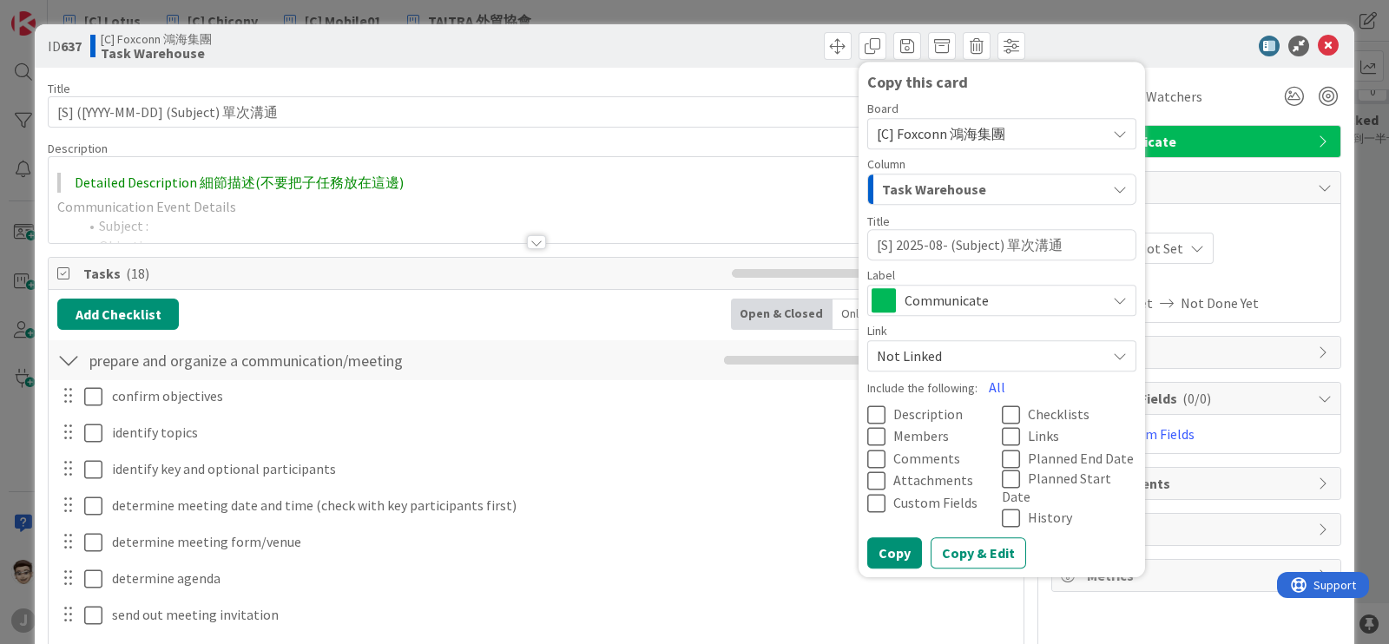
type textarea "x"
type textarea "[S] 2025-08-2 (Subject) 單次溝通"
type textarea "x"
drag, startPoint x: 945, startPoint y: 246, endPoint x: 1119, endPoint y: 246, distance: 174.6
click at [1119, 246] on textarea "[S] 2025-08-20 (Subject) 單次溝通" at bounding box center [1002, 244] width 269 height 31
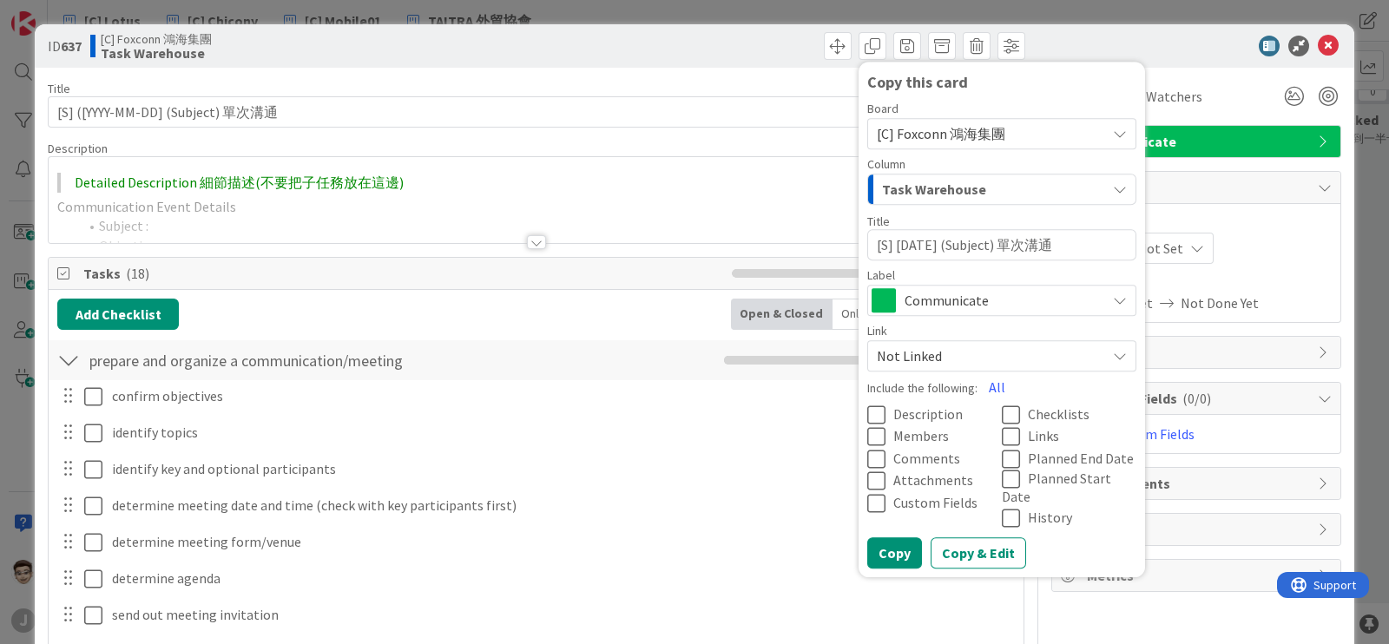
type textarea "[S] 2025-08-20"
type textarea "x"
click at [981, 239] on textarea "[S] 2025-08-20" at bounding box center [1002, 244] width 269 height 31
paste textarea "Aryaka Network 解決方案介紹"
type textarea "[S] [DATE] Aryaka Network 解決方案介紹"
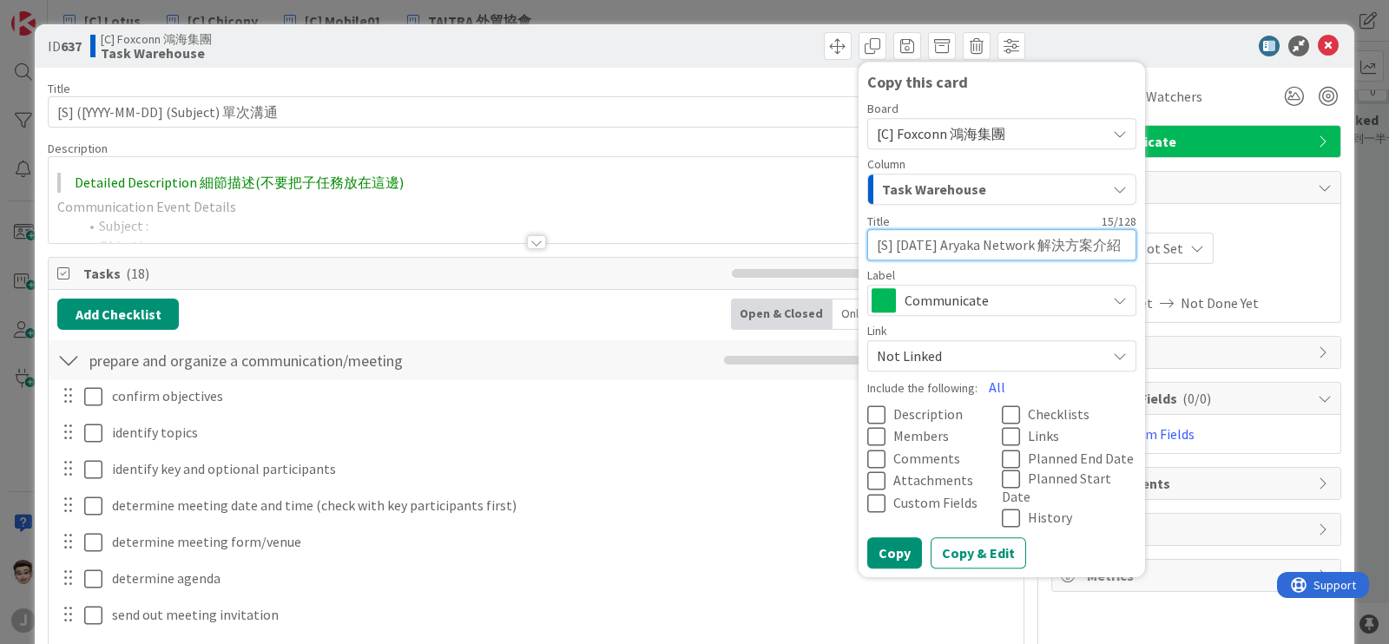
type textarea "x"
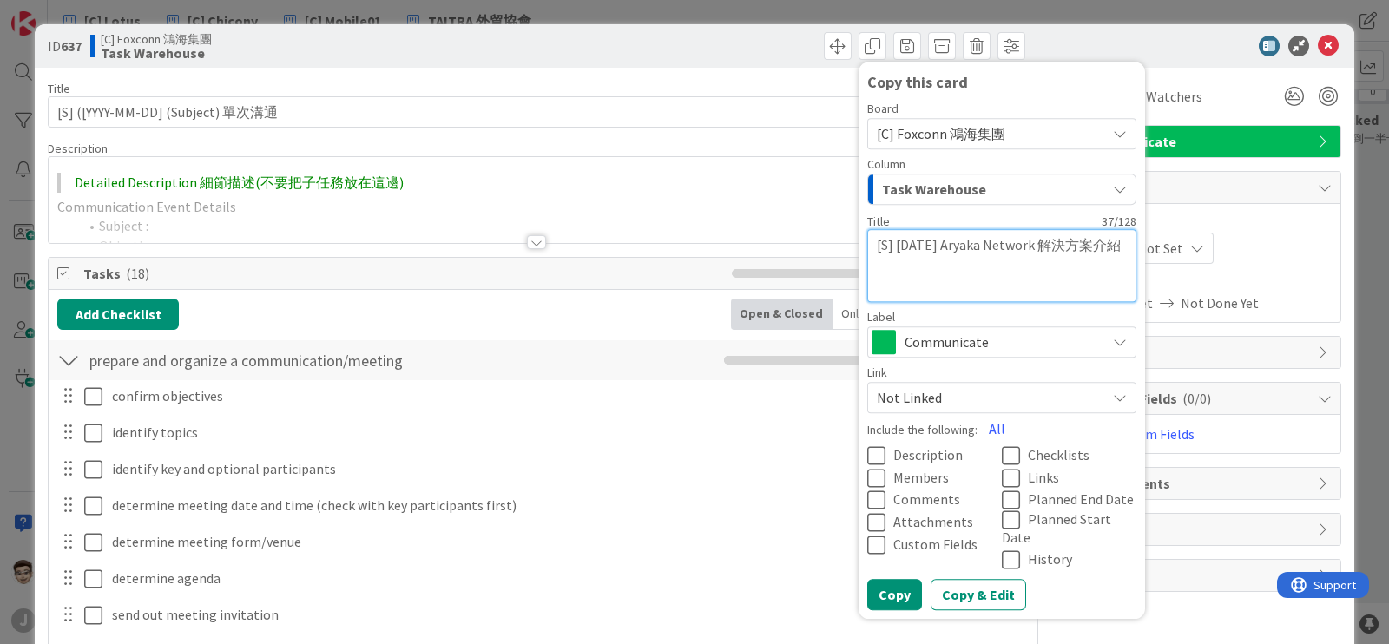
type textarea "[S] [DATE] Aryaka Network 解決方案介紹"
type textarea "x"
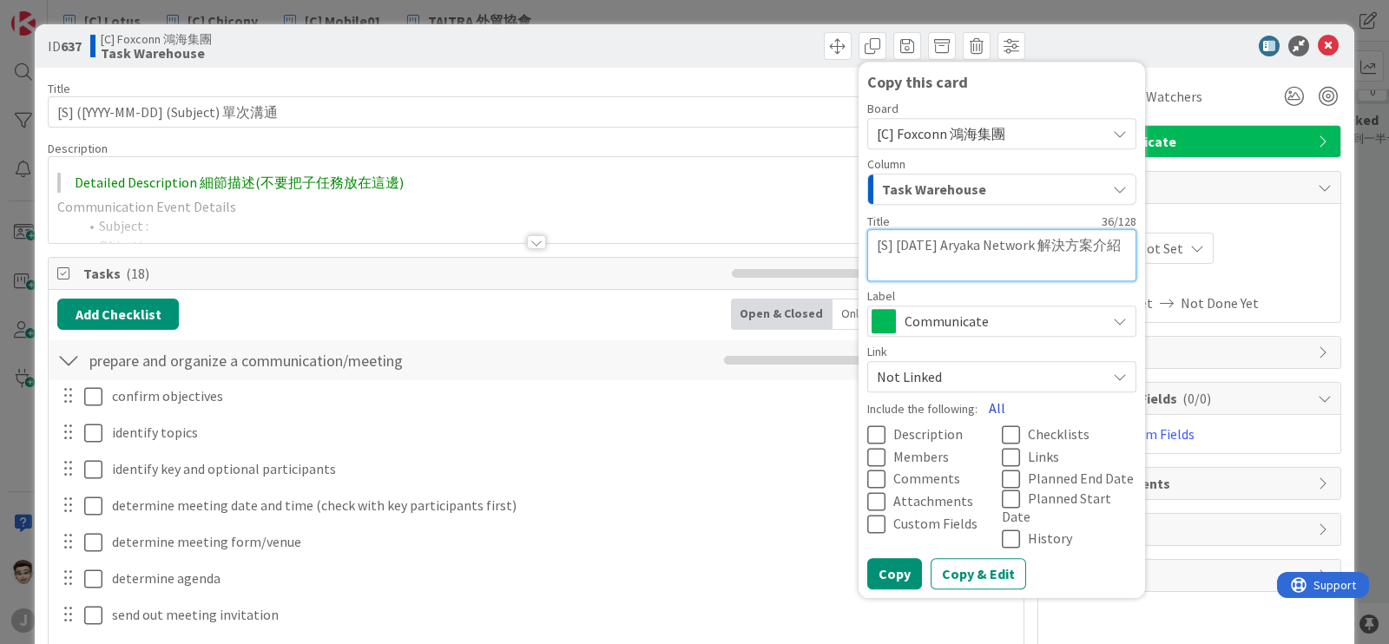
type textarea "[S] [DATE] Aryaka Network 解決方案介紹"
click at [978, 404] on button "All" at bounding box center [997, 408] width 39 height 31
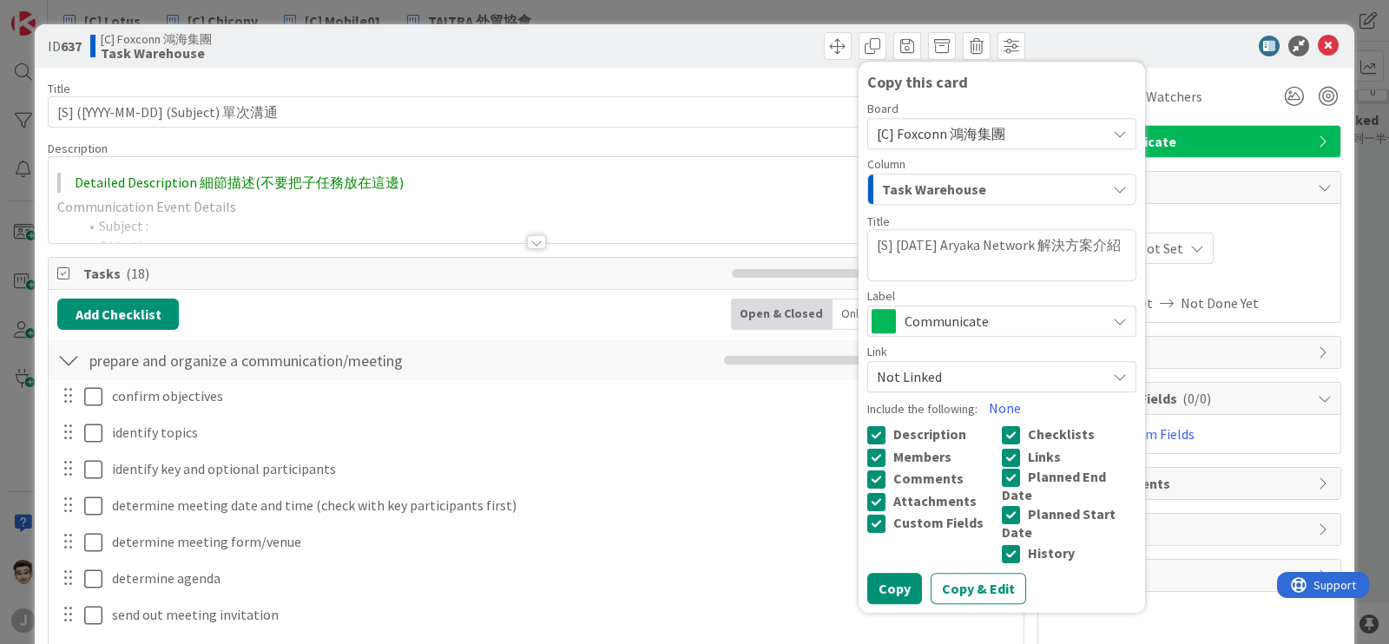
click at [940, 573] on button "Copy & Edit" at bounding box center [979, 588] width 96 height 31
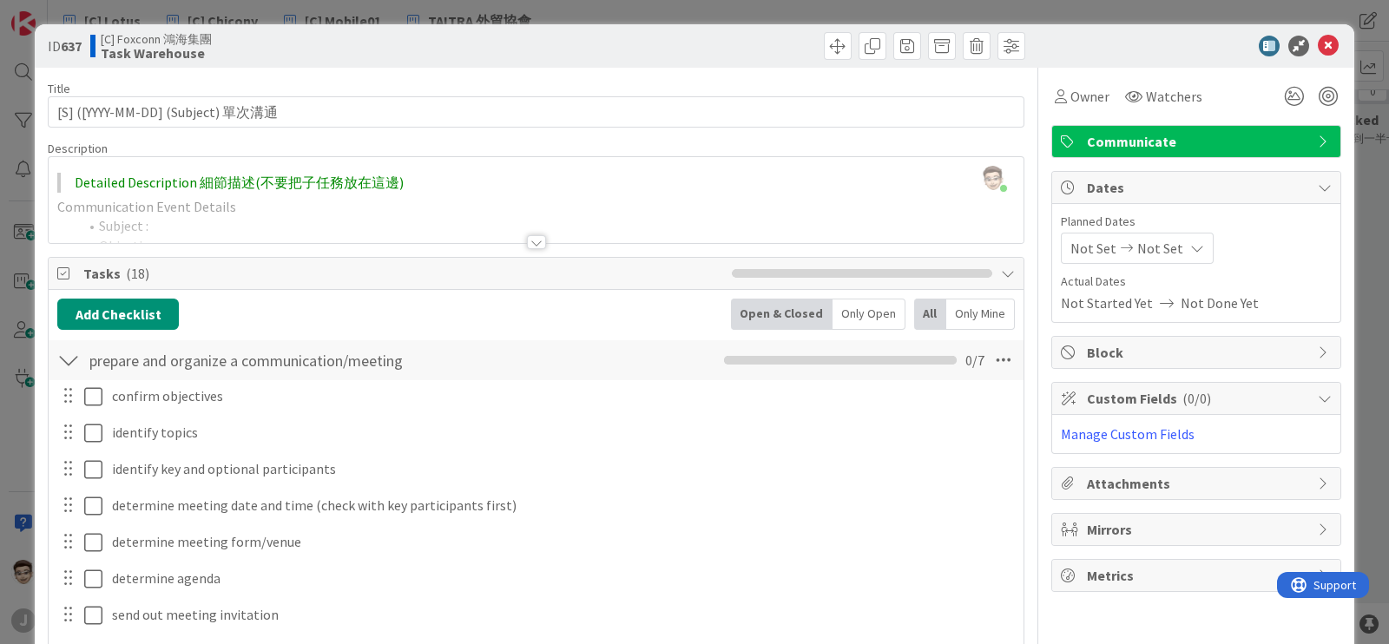
type textarea "x"
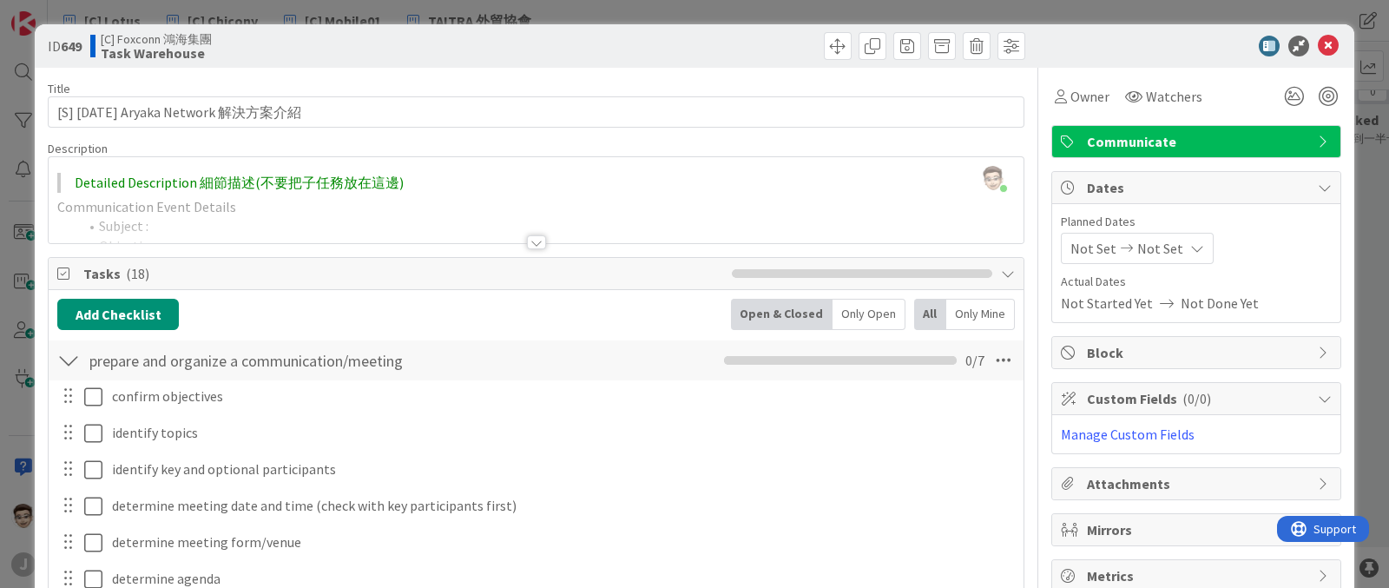
click at [80, 364] on div "prepare and organize a communication/meeting Checklist Name 44 / 64 prepare and…" at bounding box center [536, 360] width 975 height 40
click at [69, 358] on div at bounding box center [68, 360] width 23 height 31
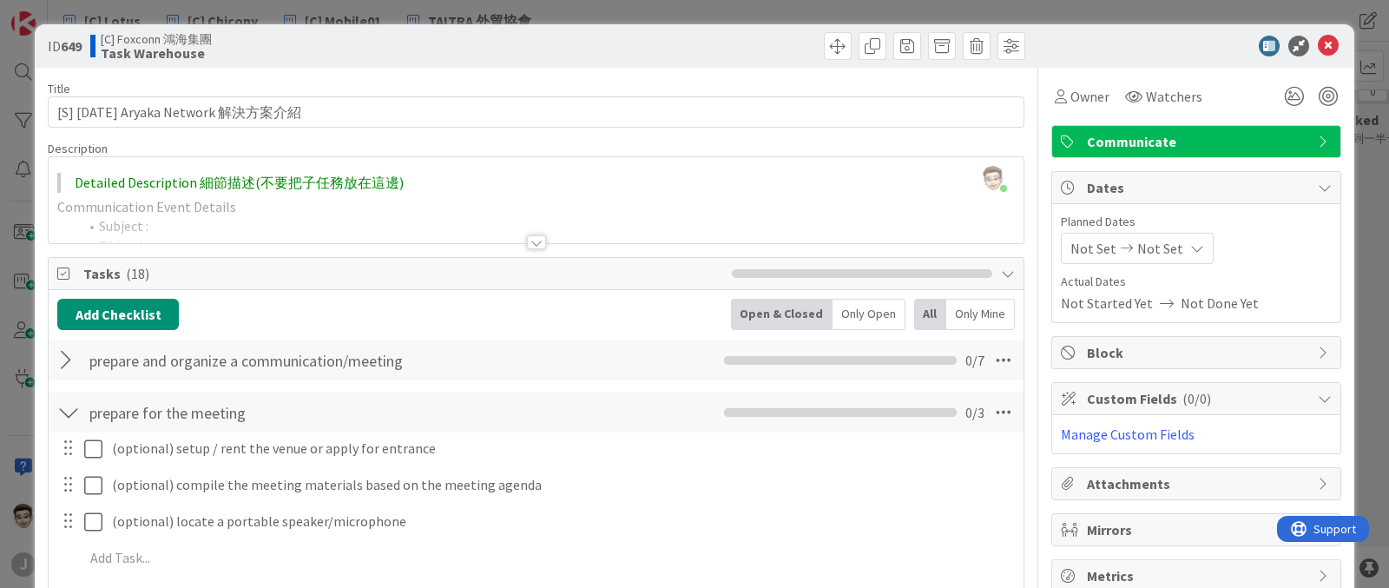
click at [69, 412] on div at bounding box center [68, 412] width 23 height 31
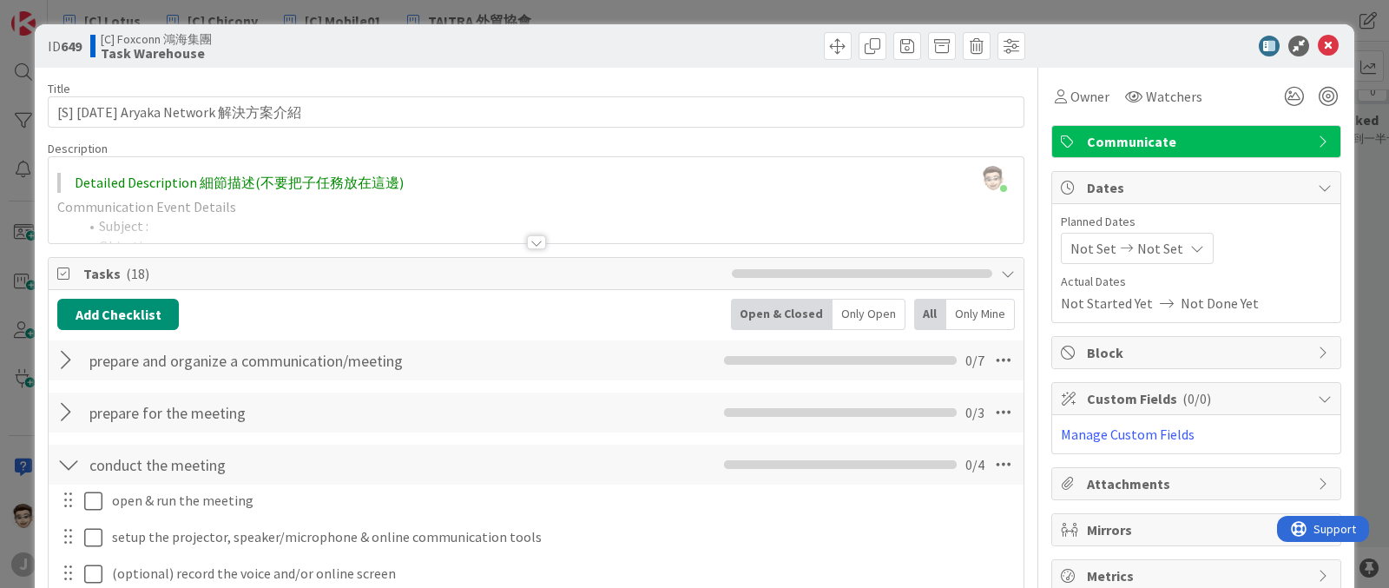
click at [65, 462] on div at bounding box center [68, 464] width 23 height 31
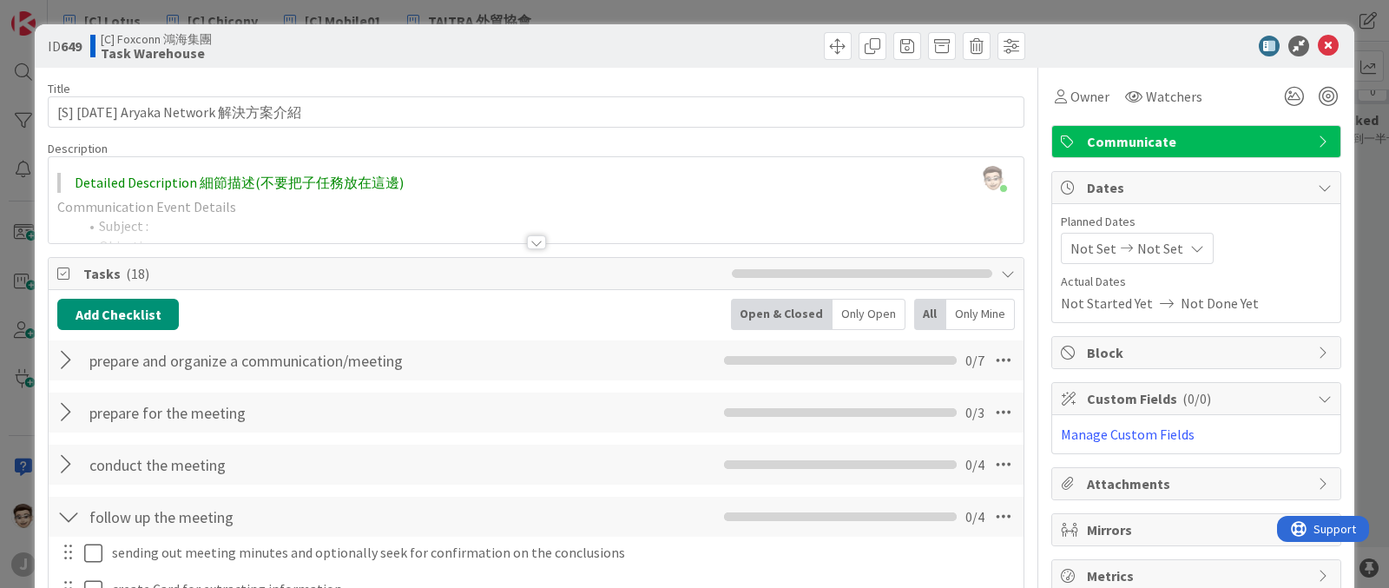
scroll to position [326, 0]
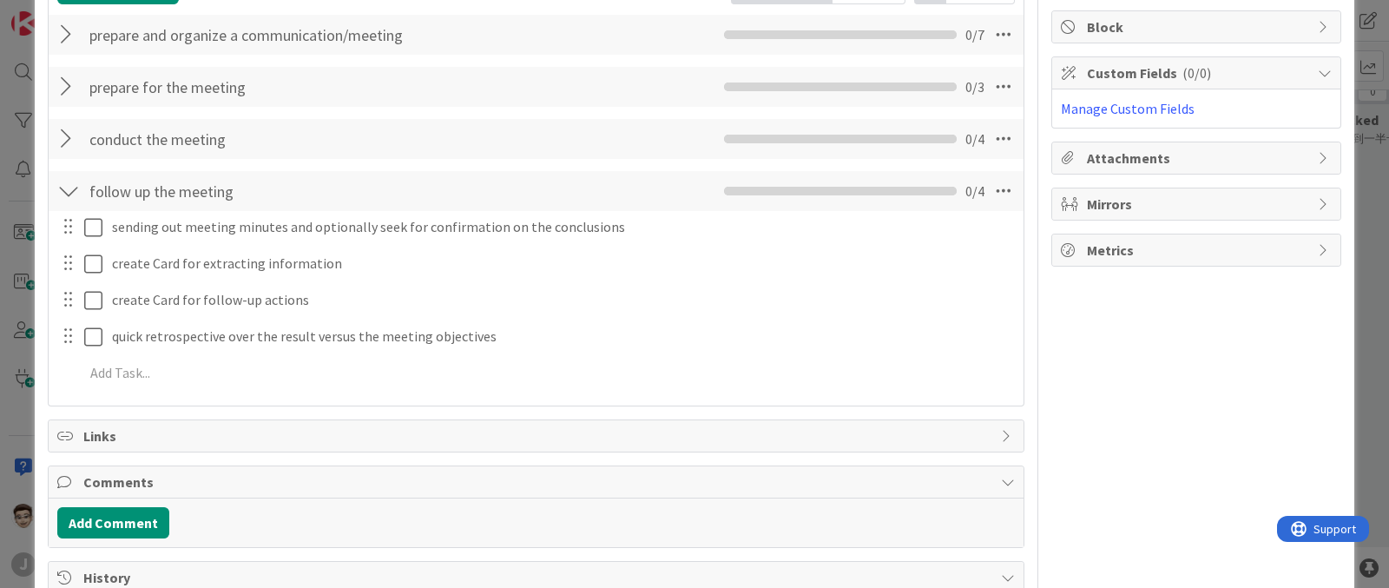
click at [53, 183] on div "follow up the meeting Checklist Name 21 / 64 follow up the meeting 0 / 4" at bounding box center [536, 191] width 975 height 40
click at [65, 185] on div at bounding box center [68, 190] width 23 height 31
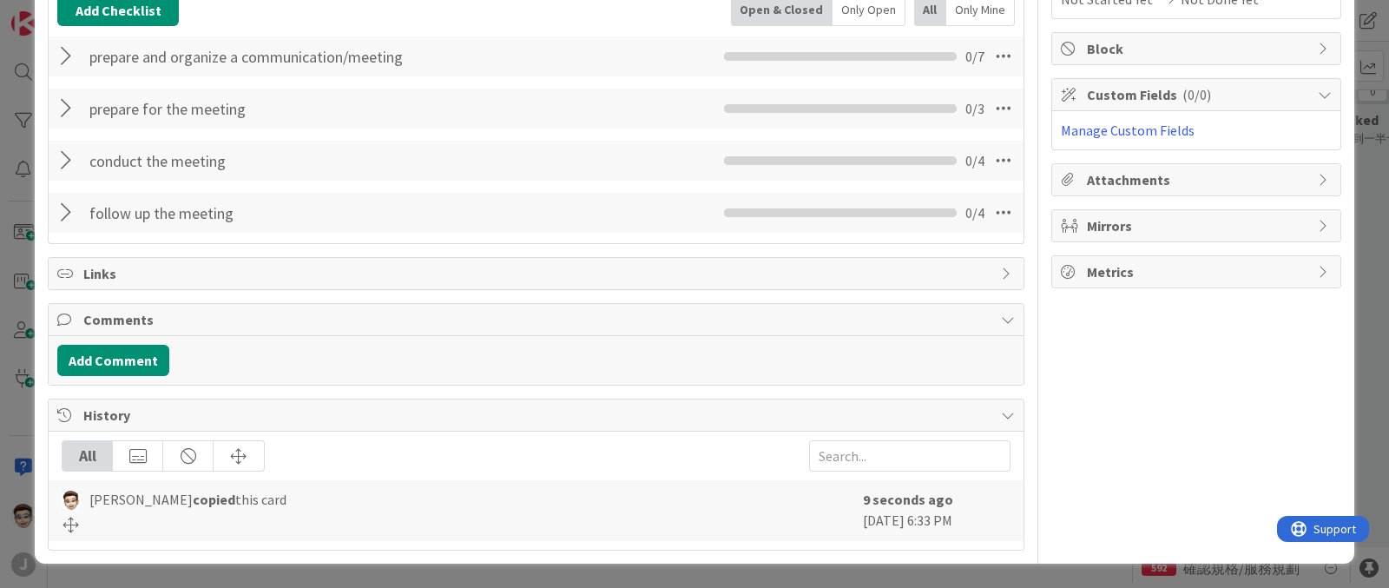
scroll to position [300, 0]
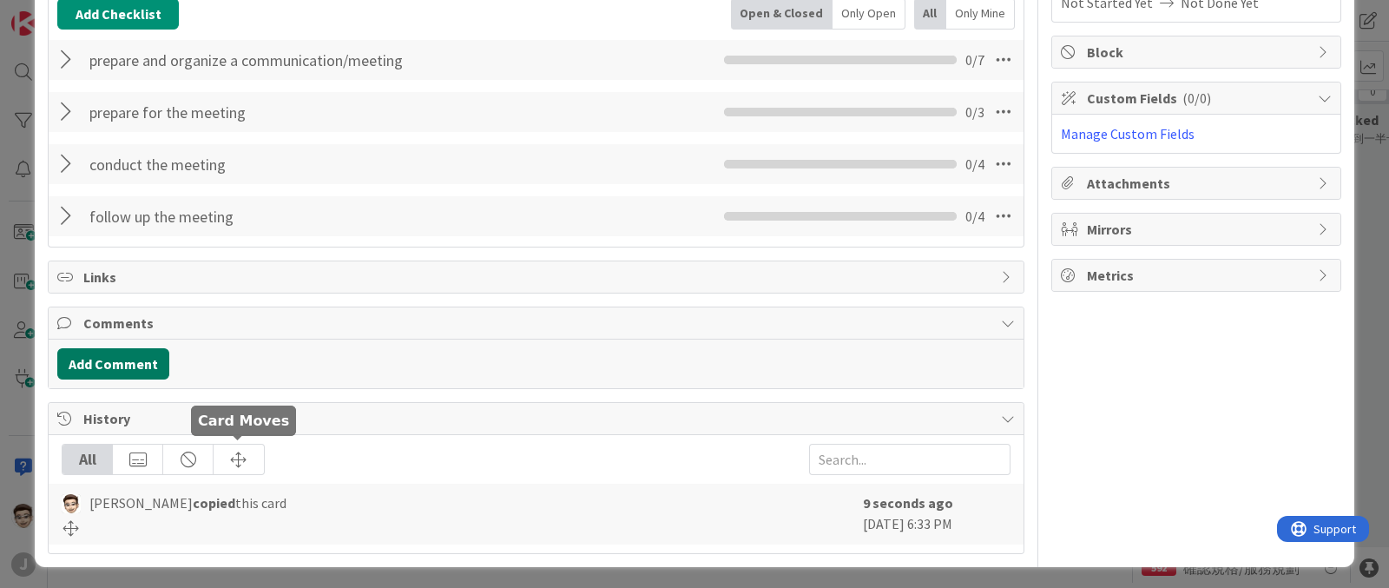
click at [143, 362] on button "Add Comment" at bounding box center [113, 363] width 112 height 31
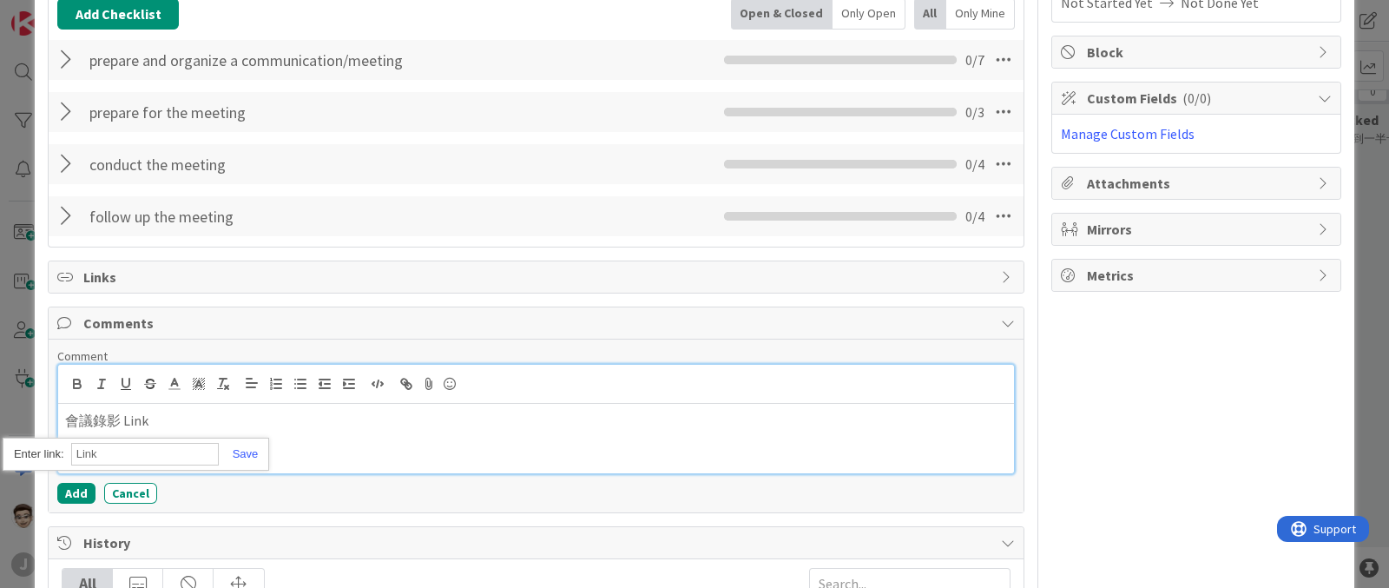
paste input "https://osysmis-my.sharepoint.com/personal/kerwinyang_osys_com_tw/_layouts/15/s…"
click at [196, 422] on p "會議錄影 Link" at bounding box center [536, 421] width 942 height 20
drag, startPoint x: 202, startPoint y: 450, endPoint x: 122, endPoint y: 435, distance: 82.1
click at [122, 435] on div "會議錄影 Link 會議記錄 Link" at bounding box center [536, 438] width 956 height 69
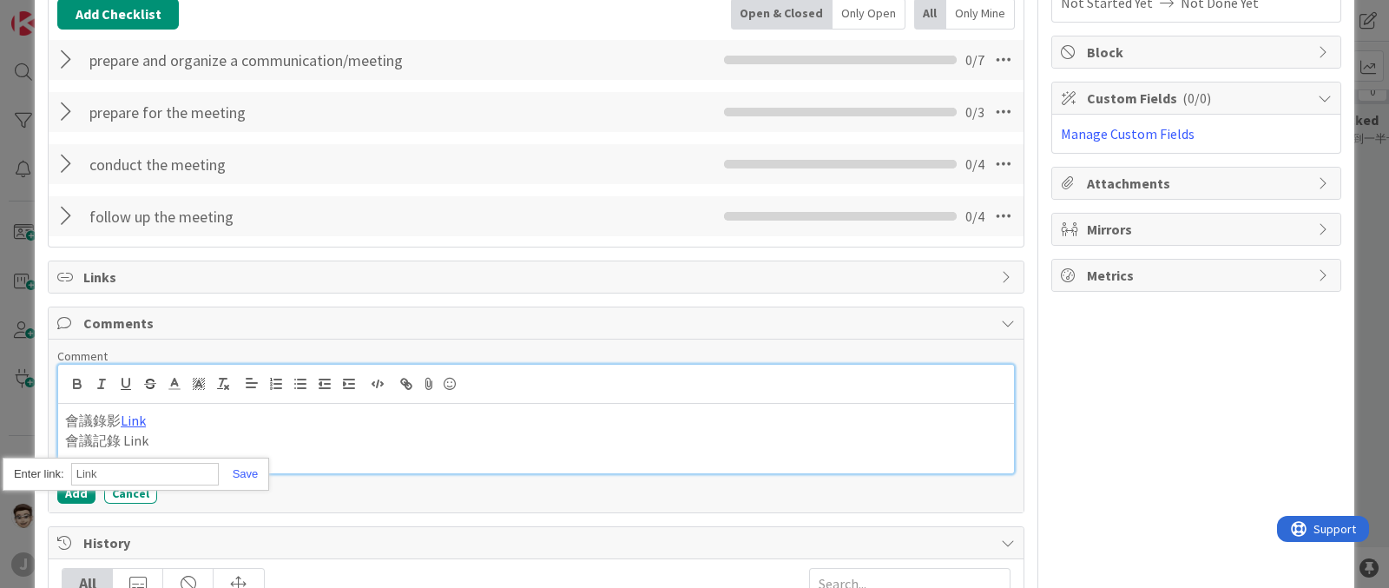
paste input "https://groups.google.com/a/jforce.com.tw/g/Aryaka/c/M6OvKOEjFm8/m/TLcplGBsAQAJ"
type input "https://groups.google.com/a/jforce.com.tw/g/Aryaka/c/M6OvKOEjFm8/m/TLcplGBsAQAJ"
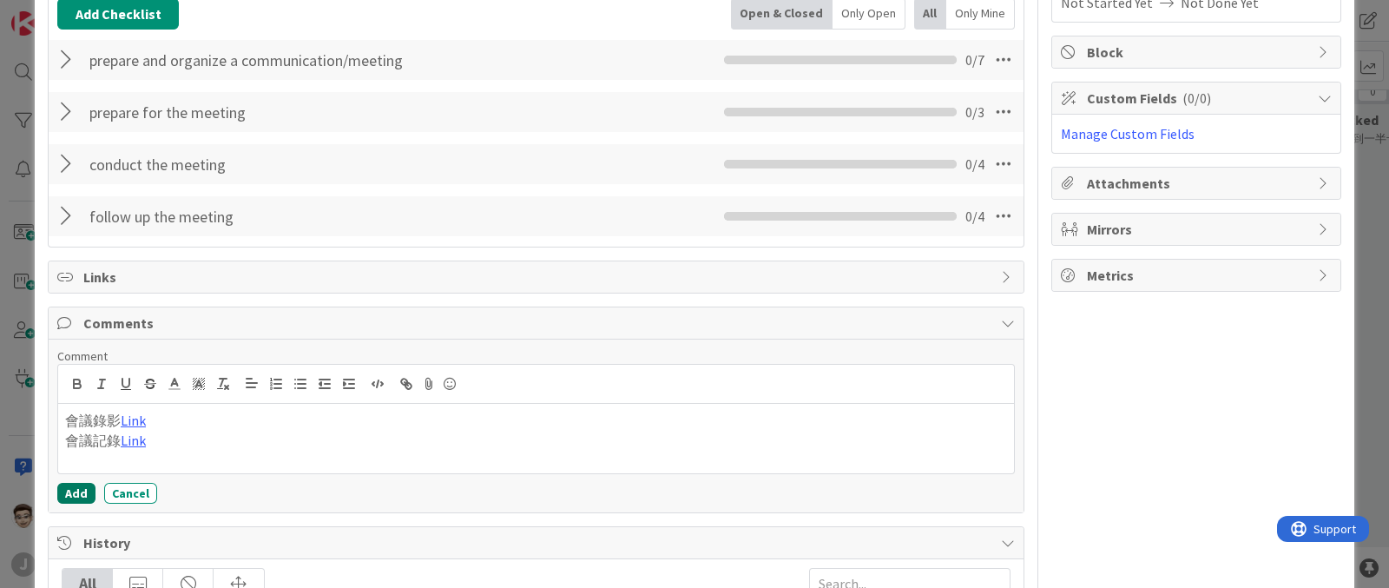
click at [63, 497] on button "Add" at bounding box center [76, 493] width 38 height 21
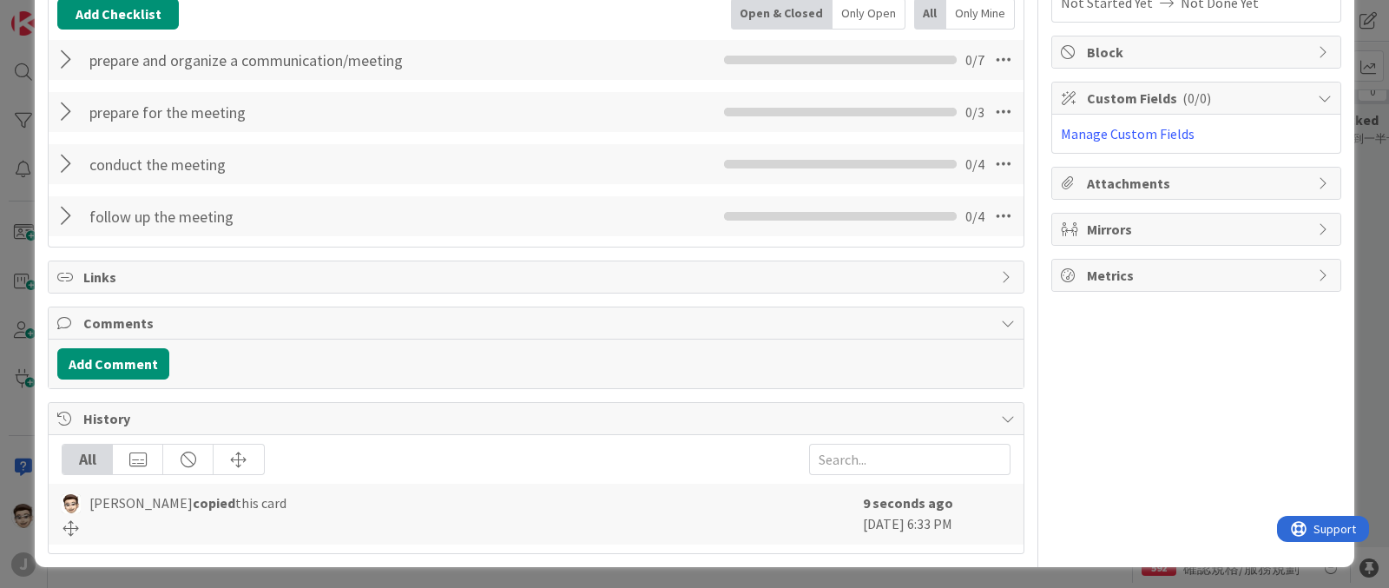
scroll to position [24, 0]
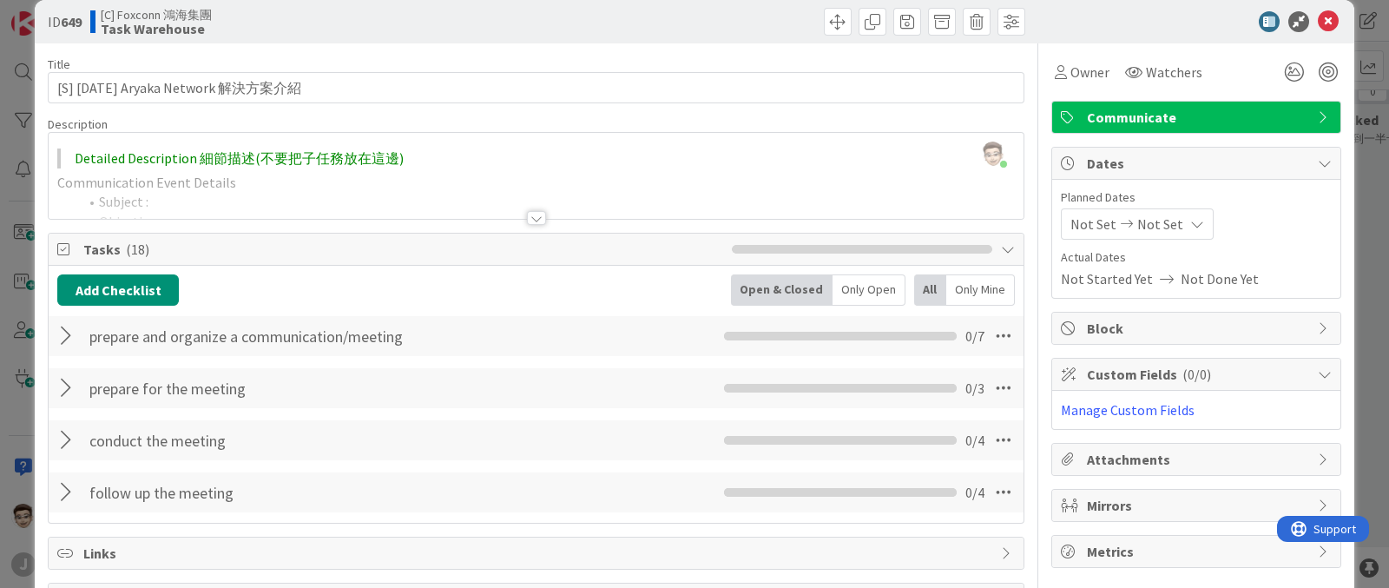
click at [1318, 32] on icon at bounding box center [1328, 21] width 21 height 21
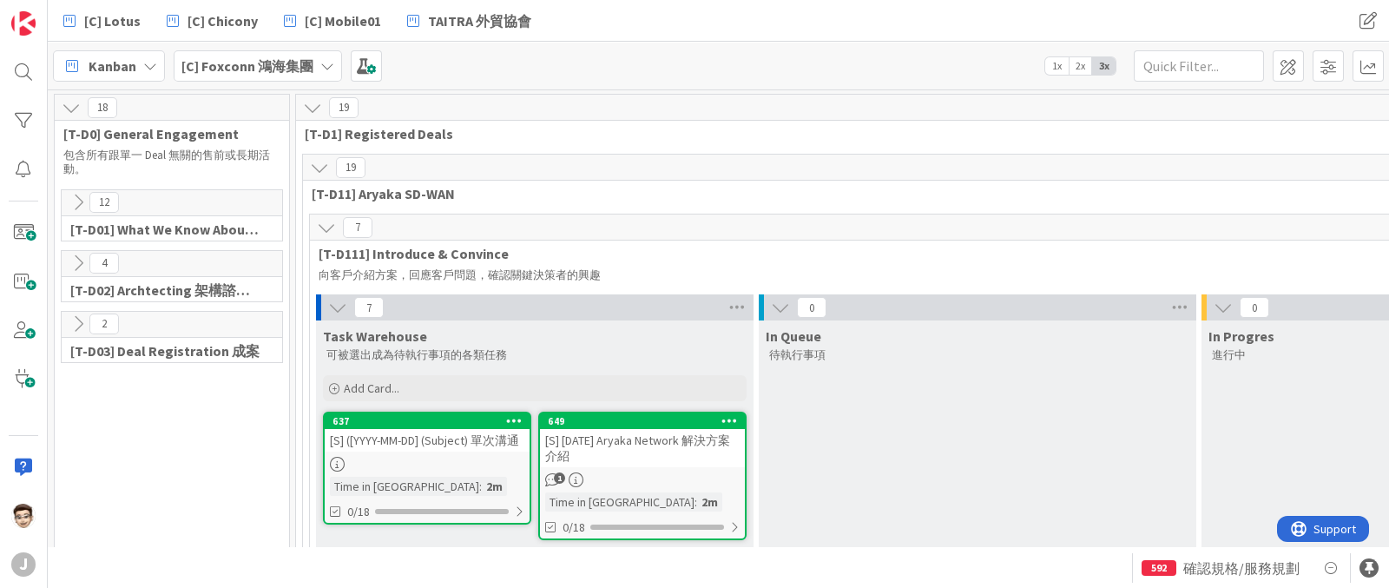
click at [75, 99] on icon at bounding box center [71, 107] width 19 height 19
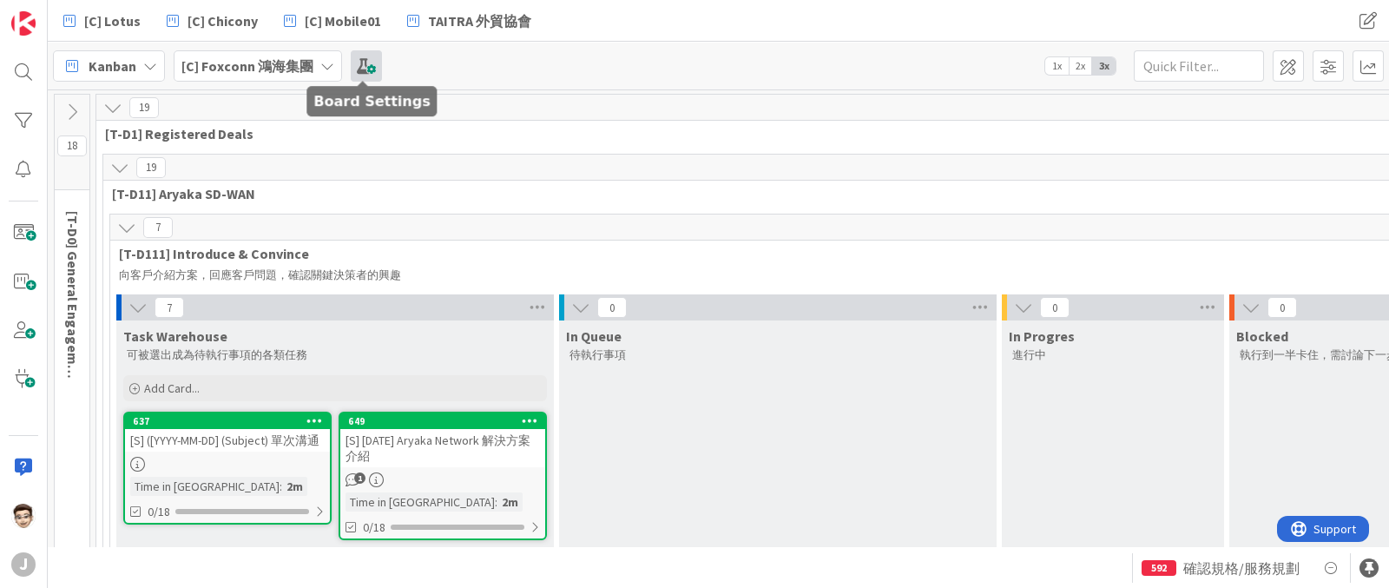
click at [362, 73] on span at bounding box center [366, 65] width 31 height 31
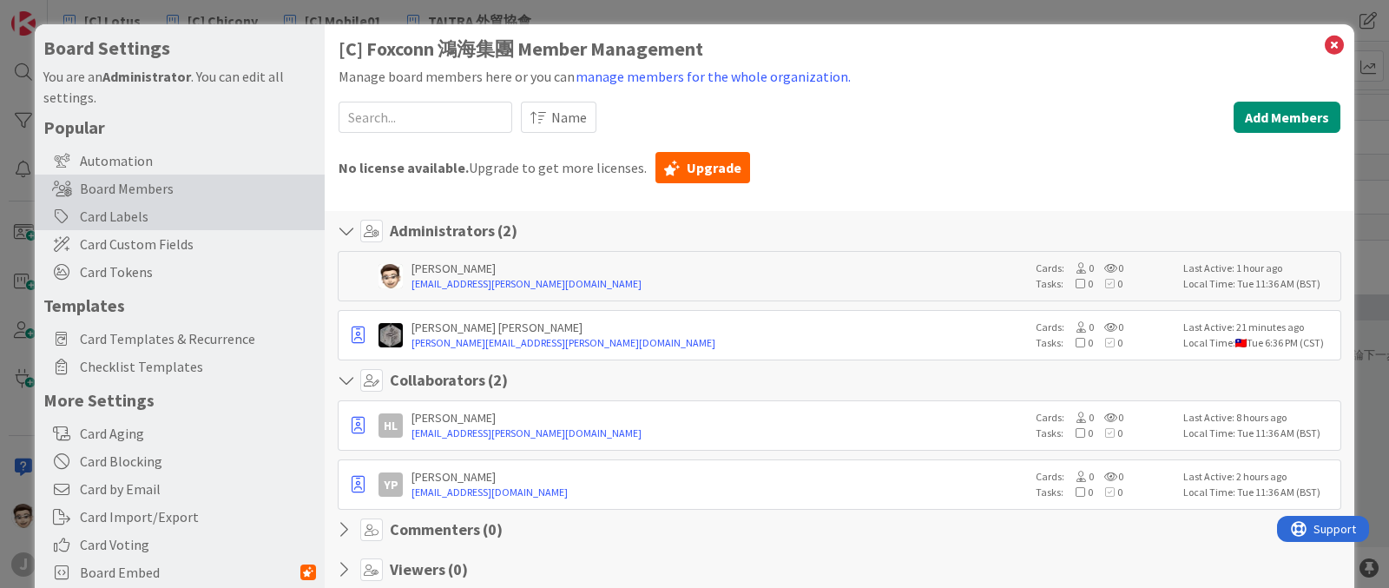
click at [228, 205] on div "Card Labels" at bounding box center [180, 216] width 290 height 28
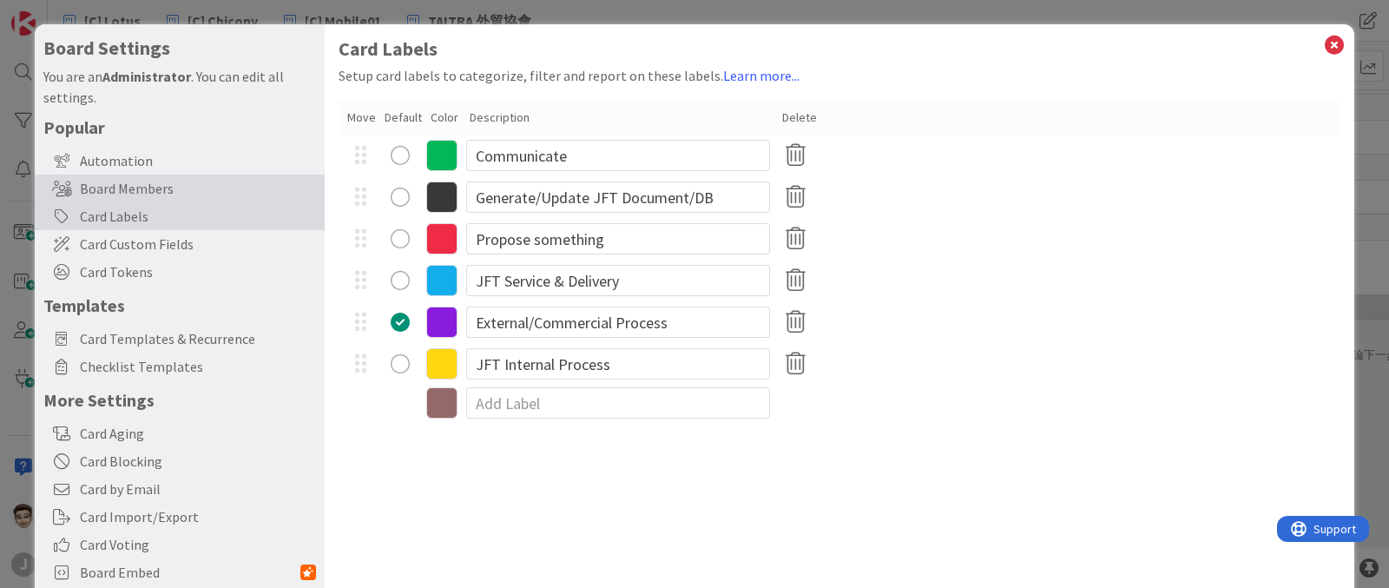
click at [239, 184] on div "Board Members" at bounding box center [180, 189] width 290 height 28
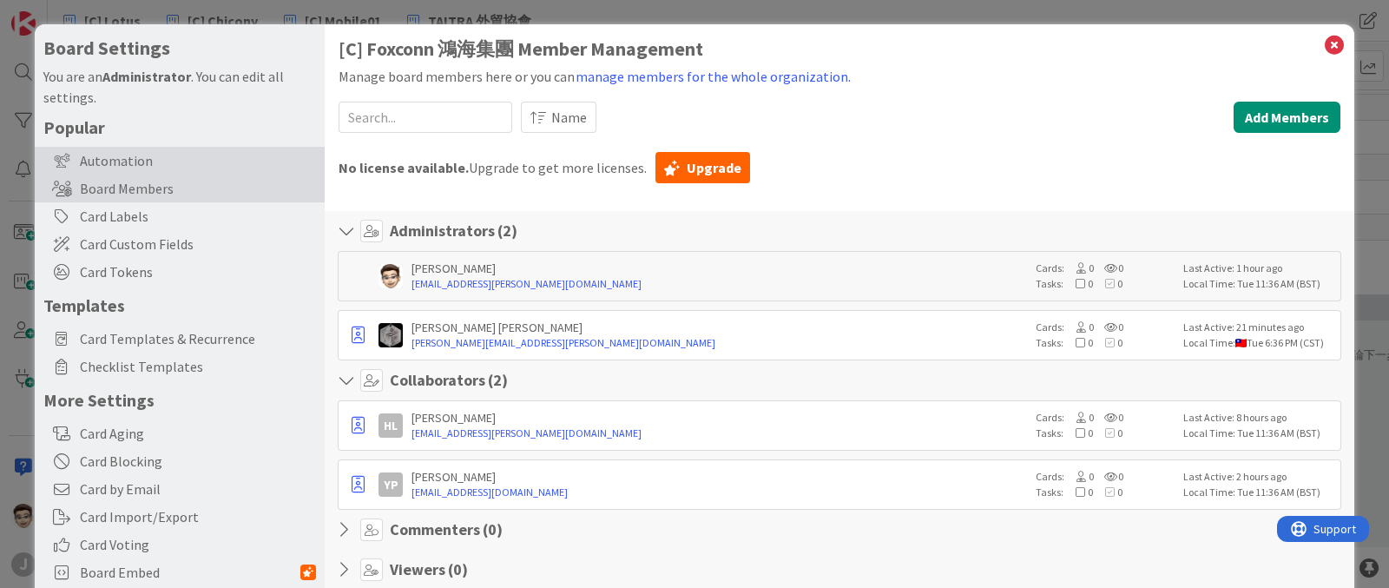
click at [239, 161] on div "Automation" at bounding box center [180, 161] width 290 height 28
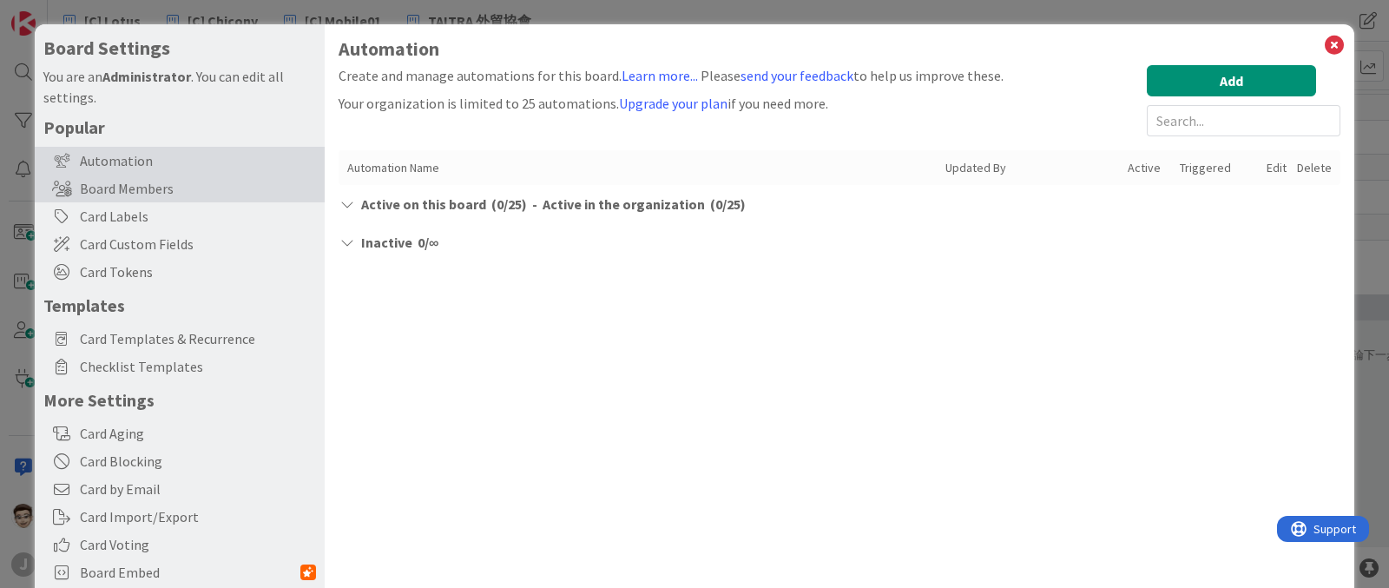
click at [242, 182] on div "Board Members" at bounding box center [180, 189] width 290 height 28
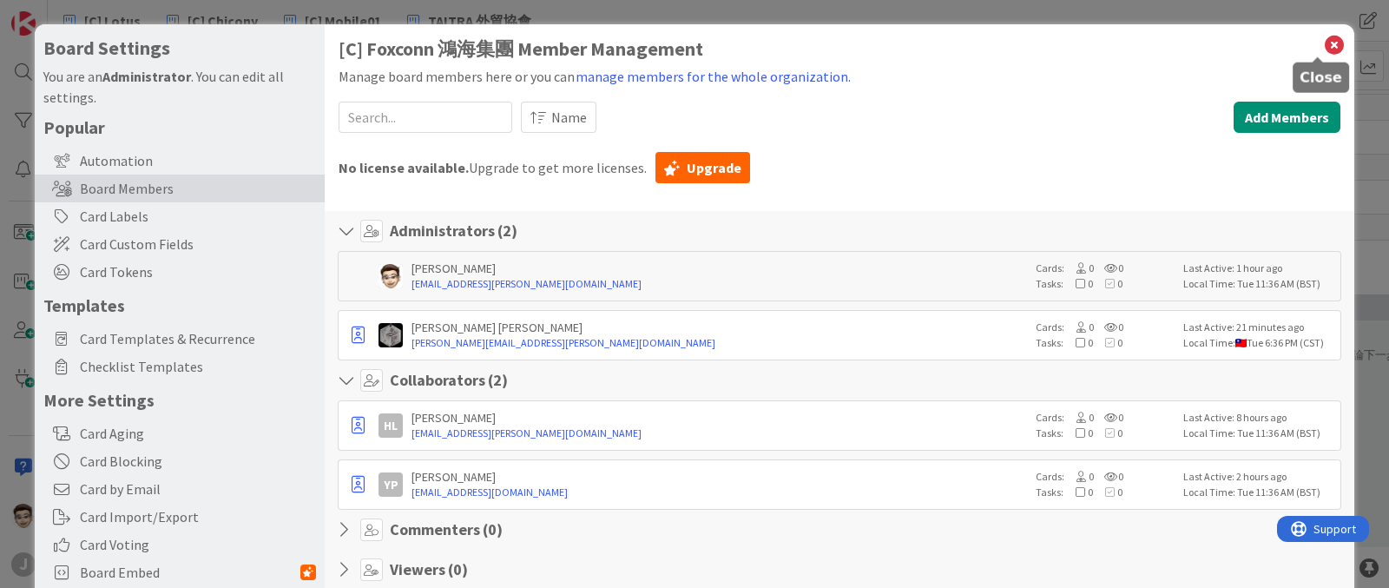
click at [1323, 43] on icon at bounding box center [1334, 45] width 23 height 24
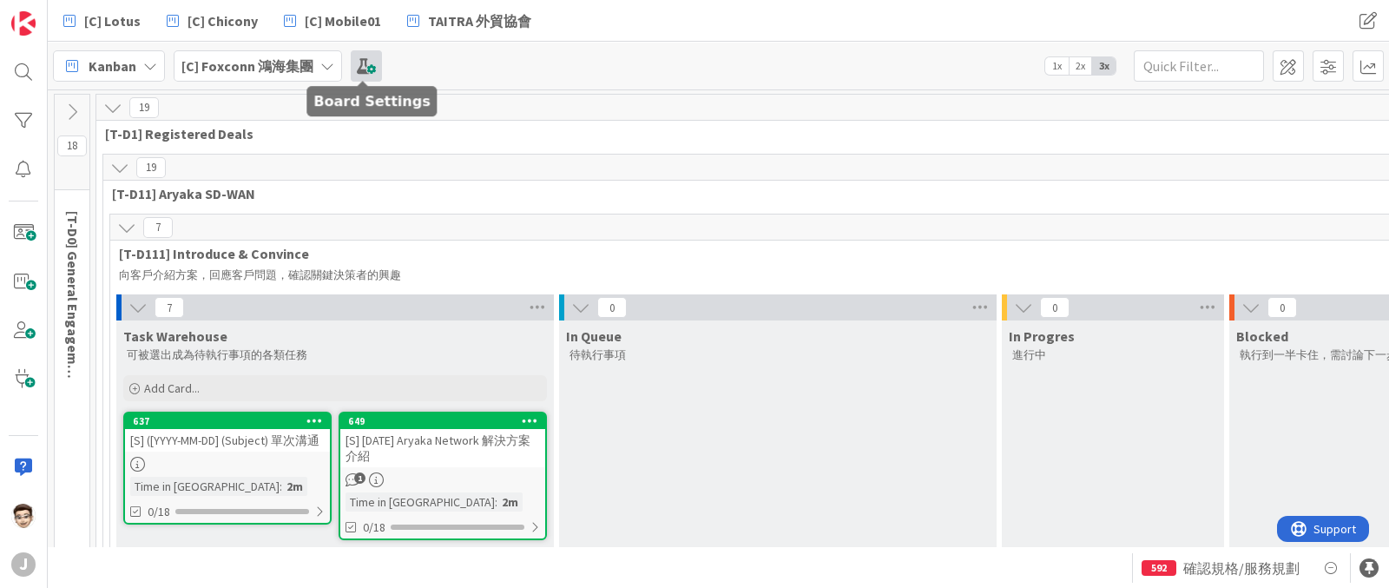
click at [362, 73] on span at bounding box center [366, 65] width 31 height 31
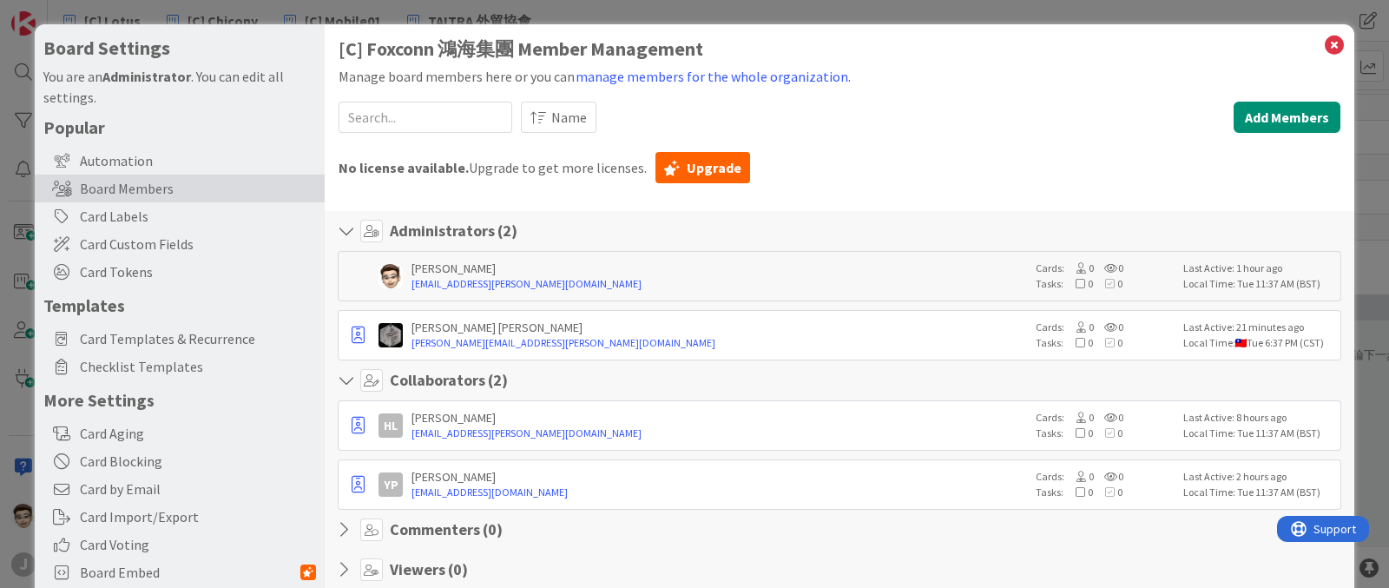
click at [446, 120] on input at bounding box center [426, 117] width 174 height 31
drag, startPoint x: 338, startPoint y: 82, endPoint x: 562, endPoint y: 77, distance: 224.1
click at [562, 77] on div "Manage board members here or you can manage members for the whole organization." at bounding box center [840, 76] width 1002 height 23
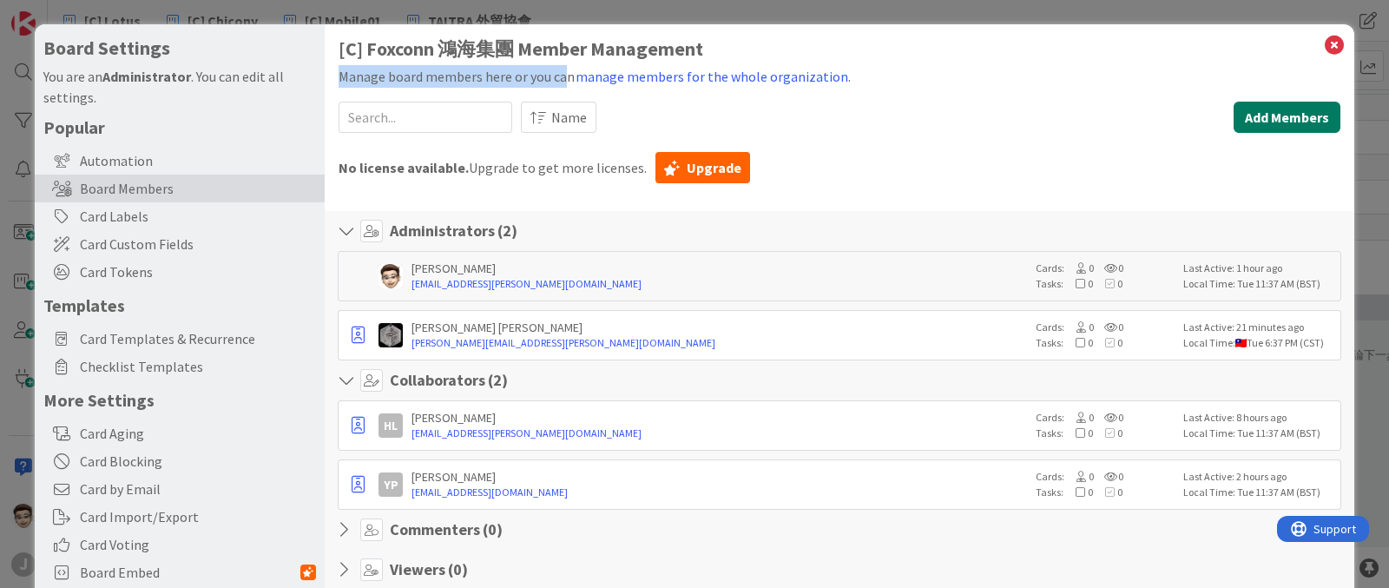
click at [1289, 129] on button "Add Members" at bounding box center [1287, 117] width 107 height 31
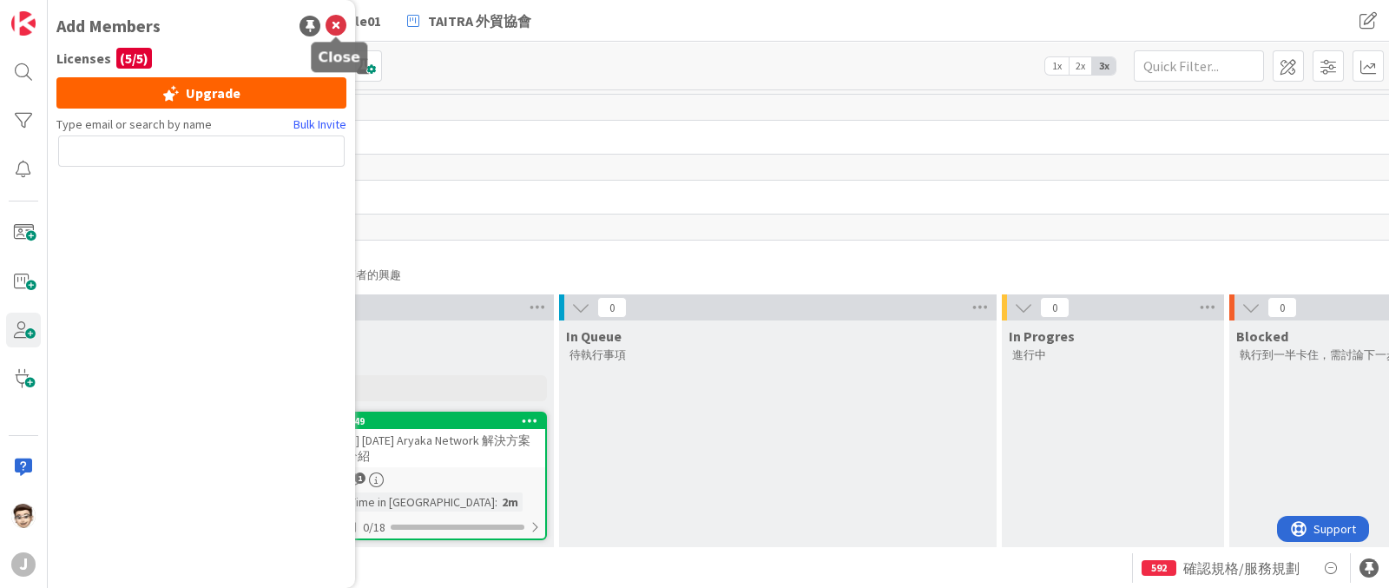
click at [344, 24] on icon at bounding box center [336, 26] width 21 height 21
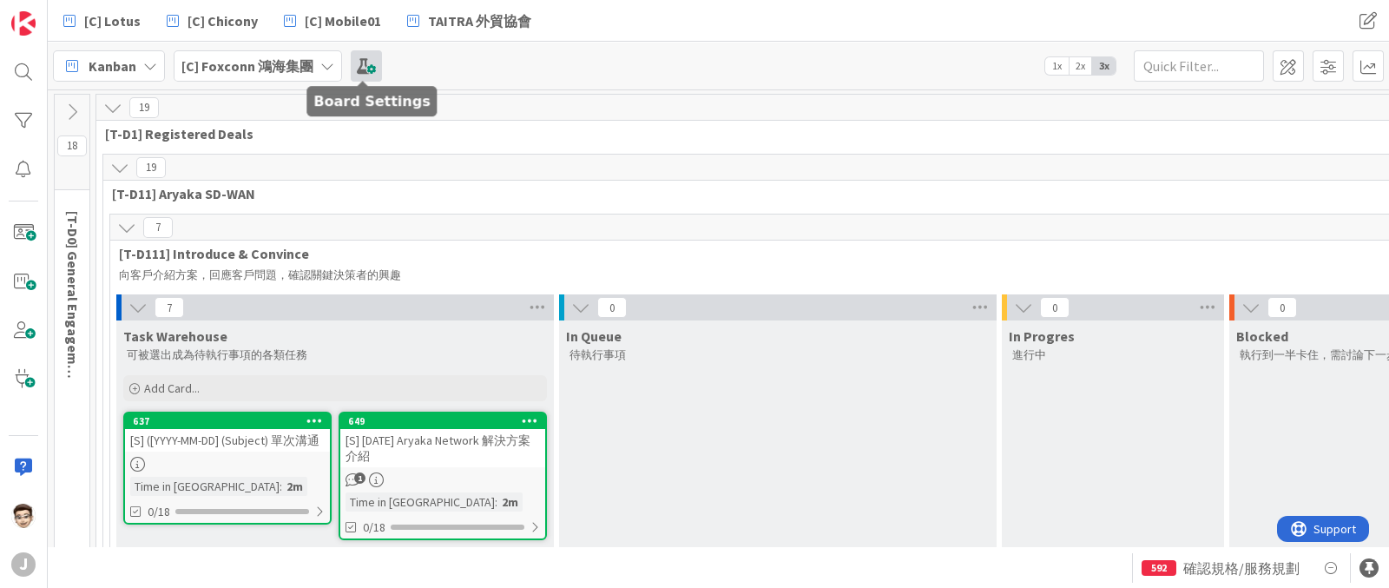
click at [357, 72] on span at bounding box center [366, 65] width 31 height 31
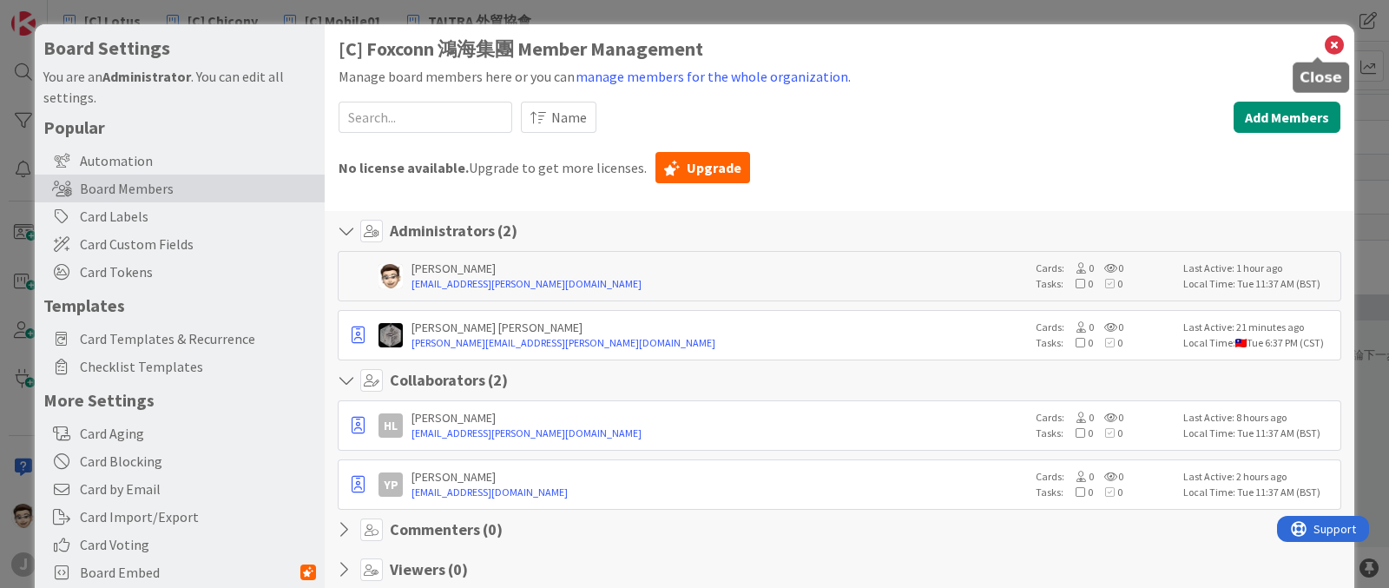
click at [1323, 45] on icon at bounding box center [1334, 45] width 23 height 24
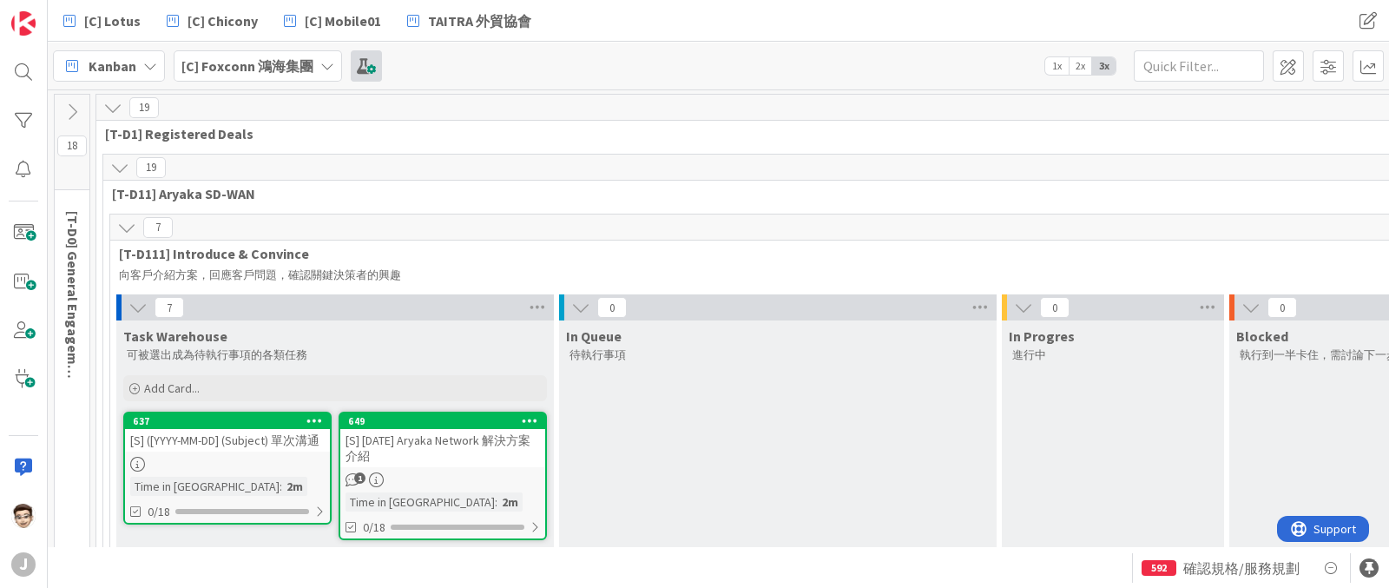
click at [352, 56] on span at bounding box center [366, 65] width 31 height 31
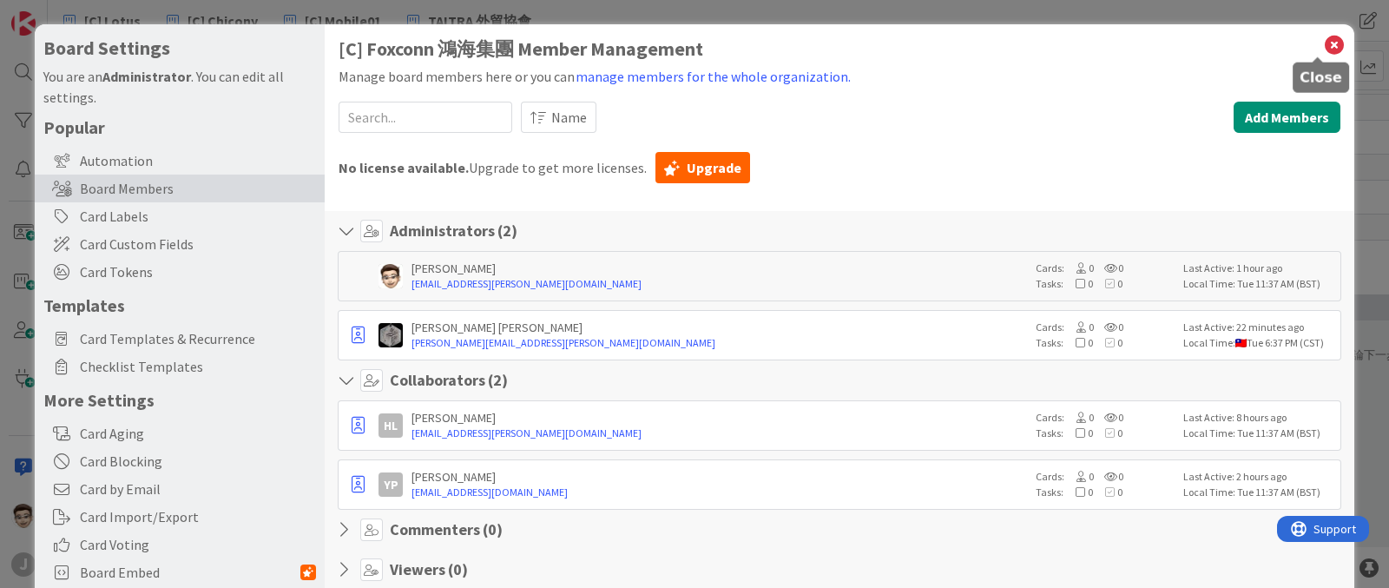
click at [1323, 53] on icon at bounding box center [1334, 45] width 23 height 24
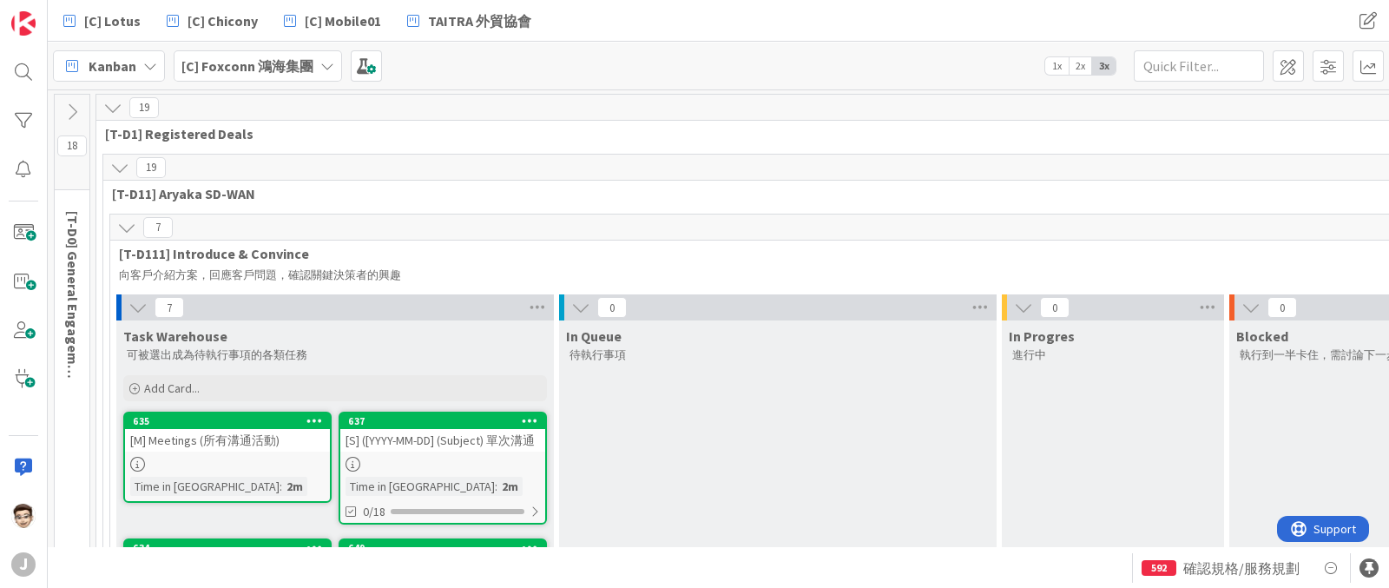
click at [76, 104] on icon at bounding box center [72, 111] width 19 height 19
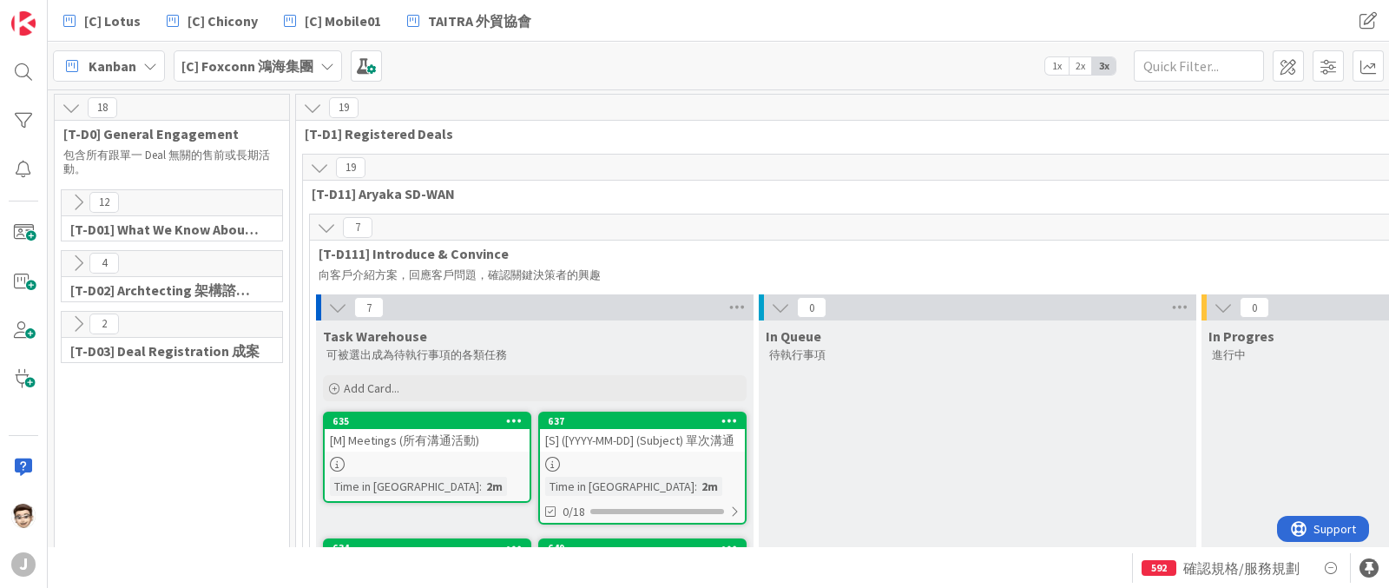
click at [326, 228] on icon at bounding box center [326, 227] width 19 height 19
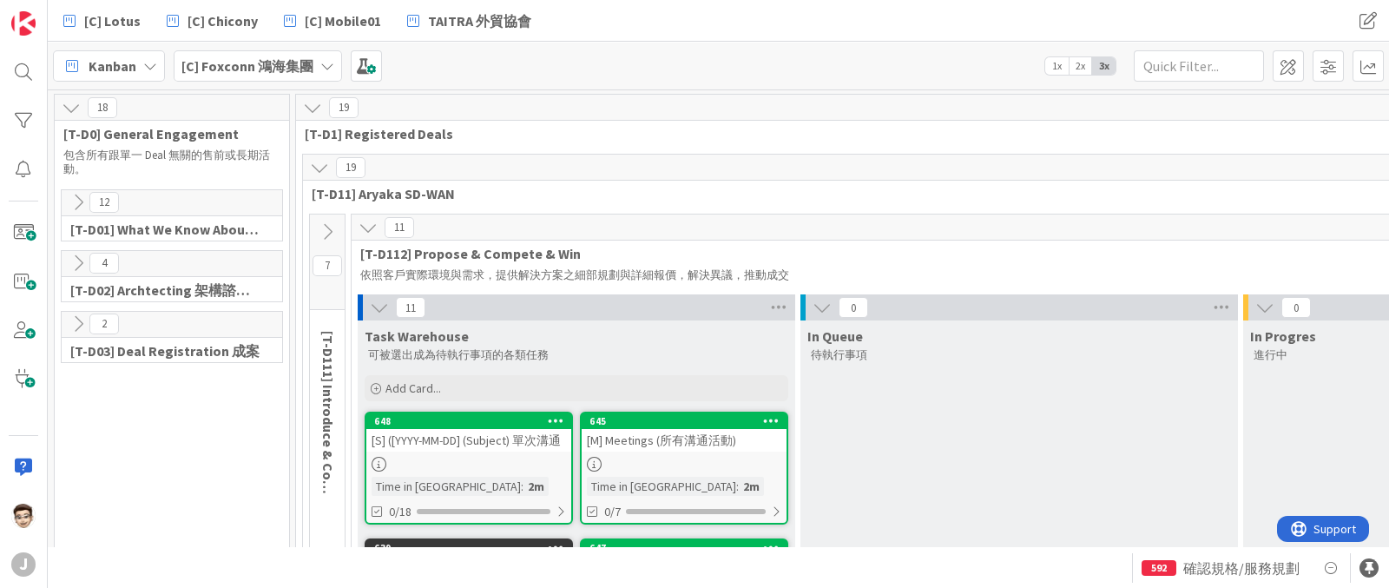
click at [78, 197] on icon at bounding box center [78, 202] width 19 height 19
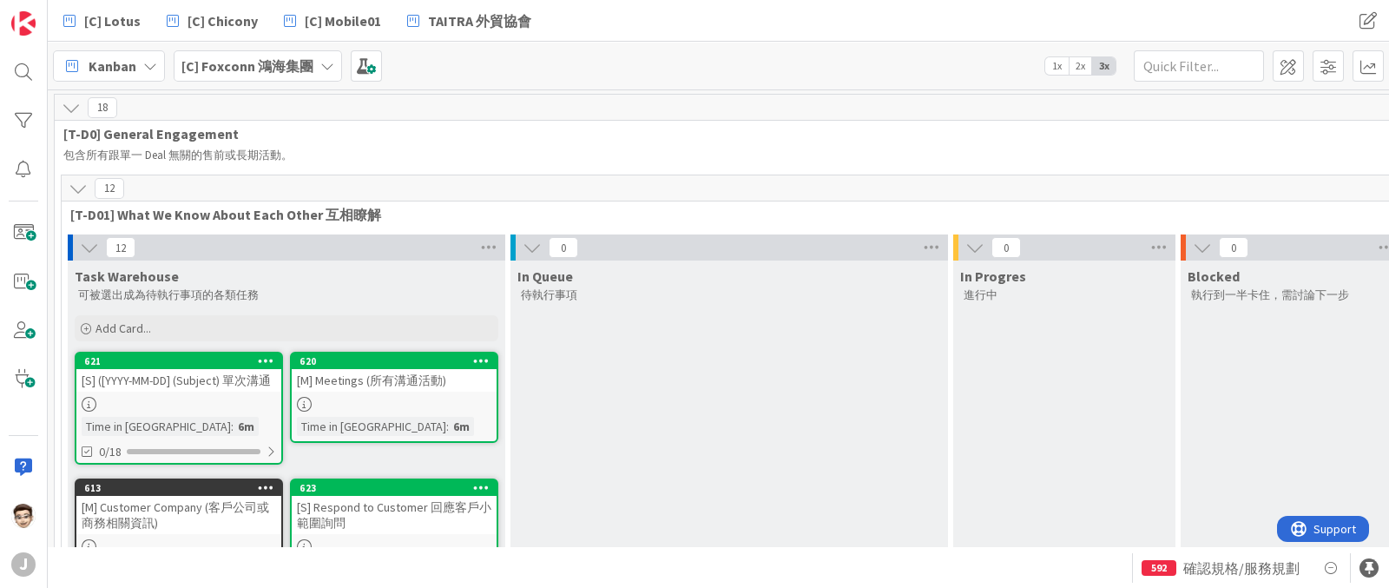
click at [511, 242] on div at bounding box center [513, 247] width 5 height 26
click at [525, 243] on icon at bounding box center [532, 247] width 19 height 19
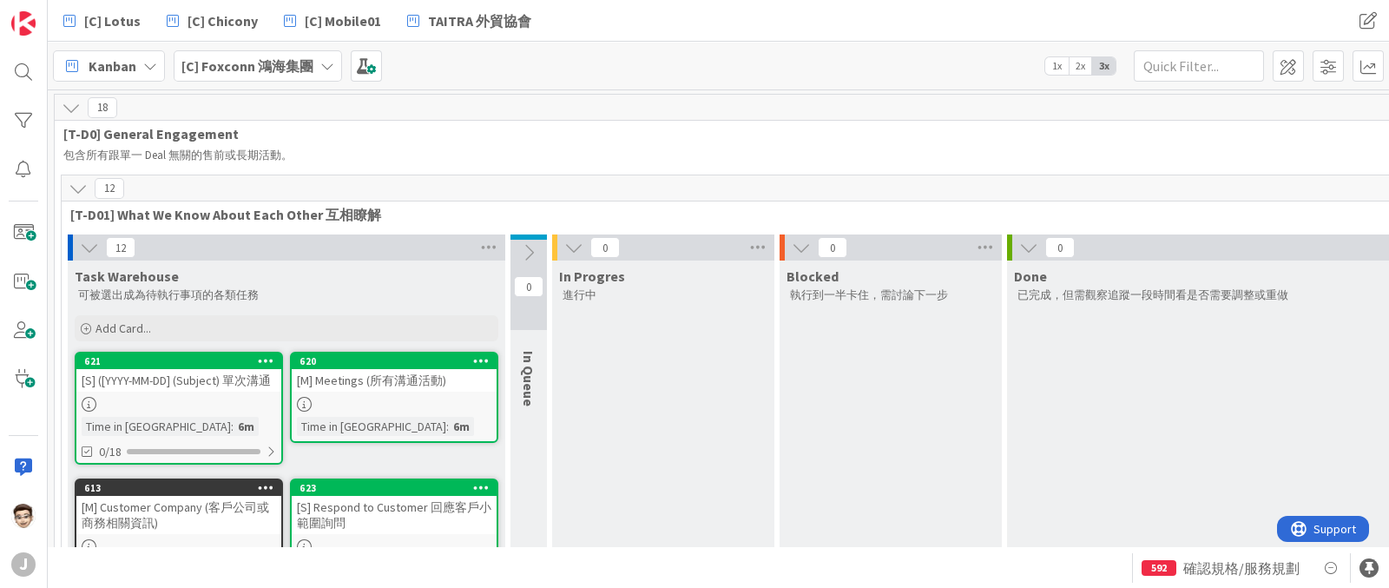
click at [582, 248] on icon at bounding box center [573, 247] width 19 height 19
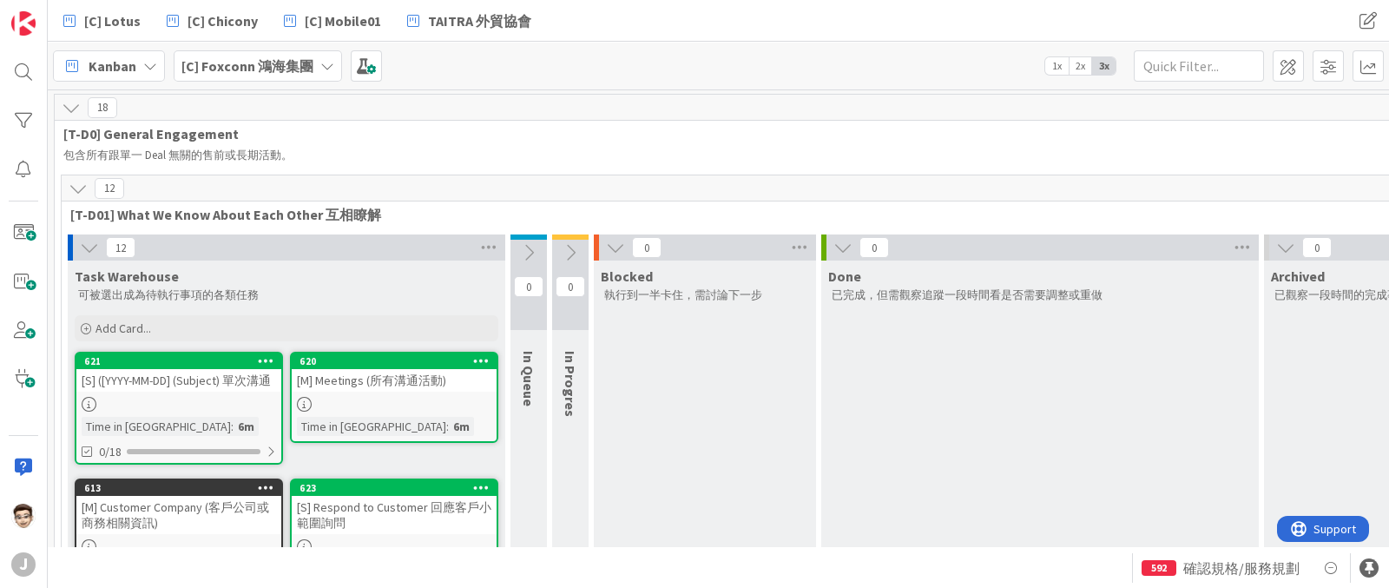
click at [624, 241] on icon at bounding box center [615, 247] width 19 height 19
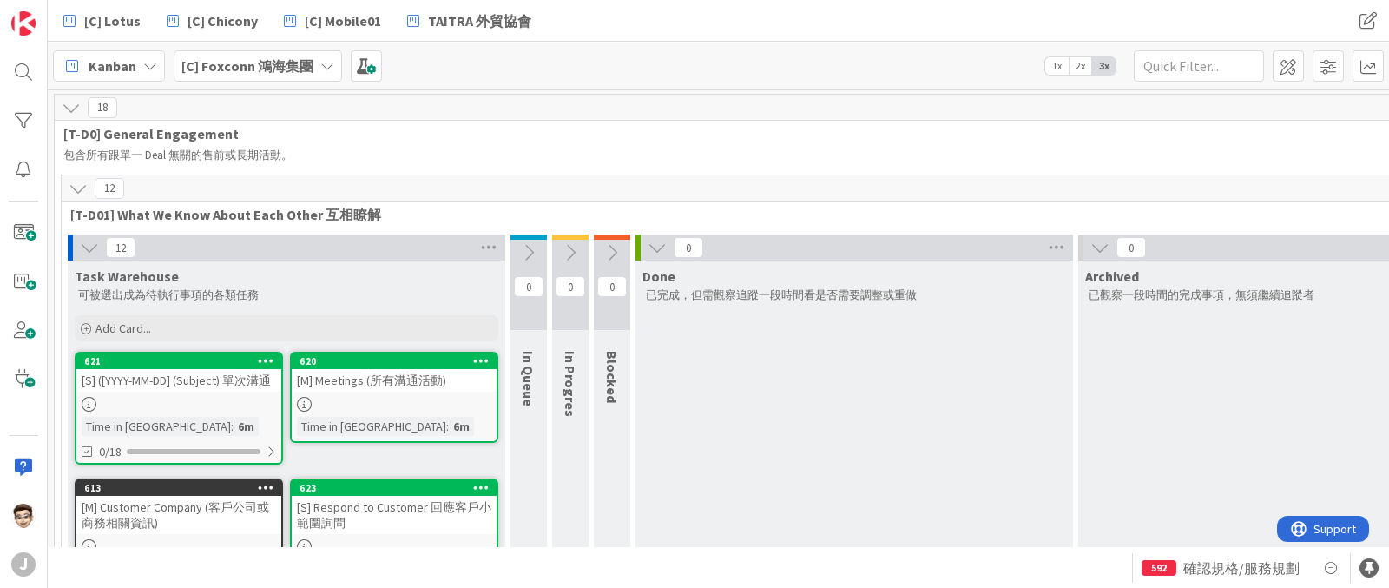
click at [644, 245] on div "0" at bounding box center [855, 247] width 438 height 26
click at [663, 242] on icon at bounding box center [657, 247] width 19 height 19
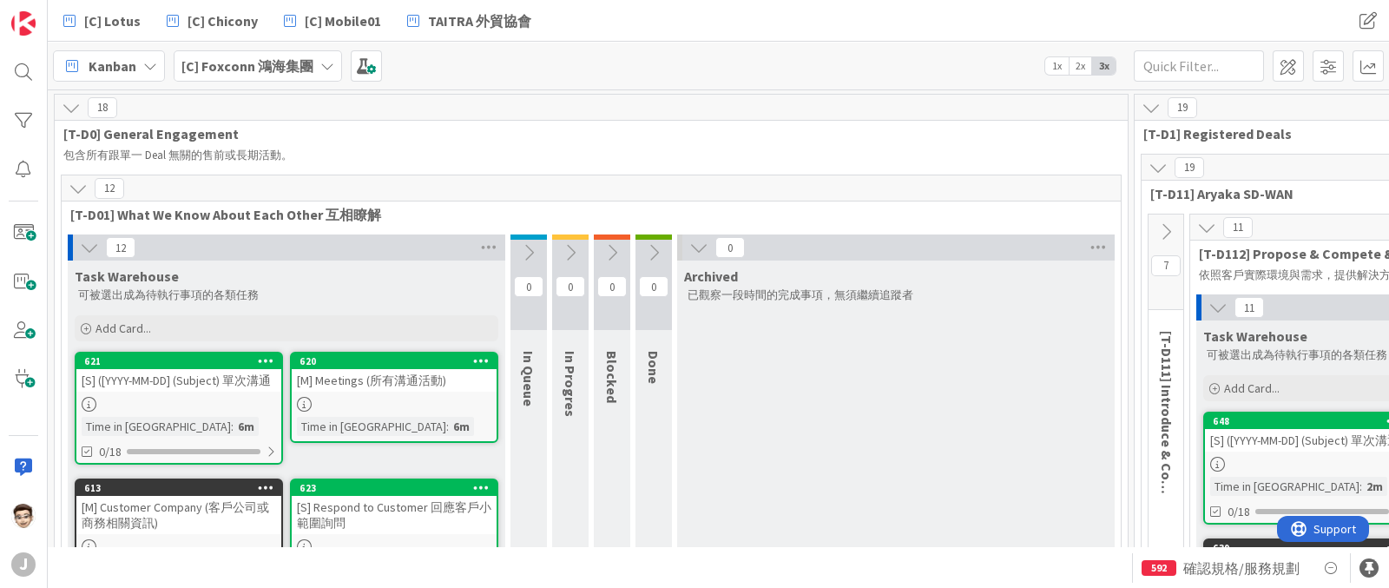
click at [706, 245] on icon at bounding box center [699, 247] width 19 height 19
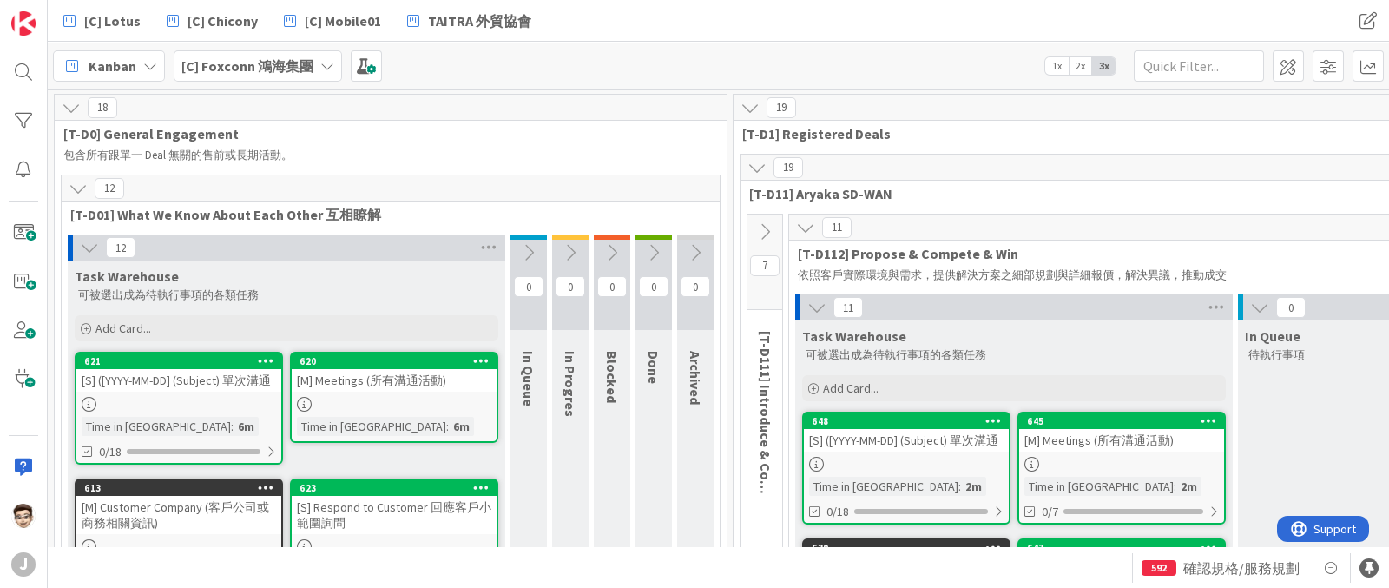
click at [86, 245] on icon at bounding box center [89, 247] width 19 height 19
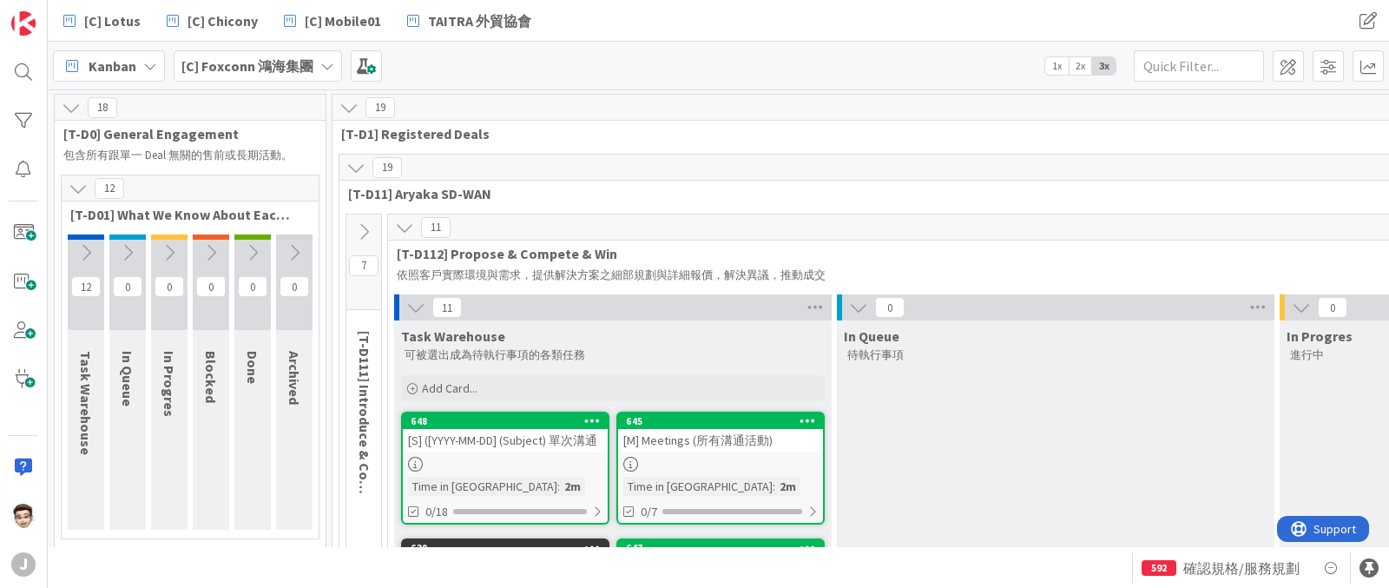
click at [173, 247] on icon at bounding box center [169, 252] width 19 height 19
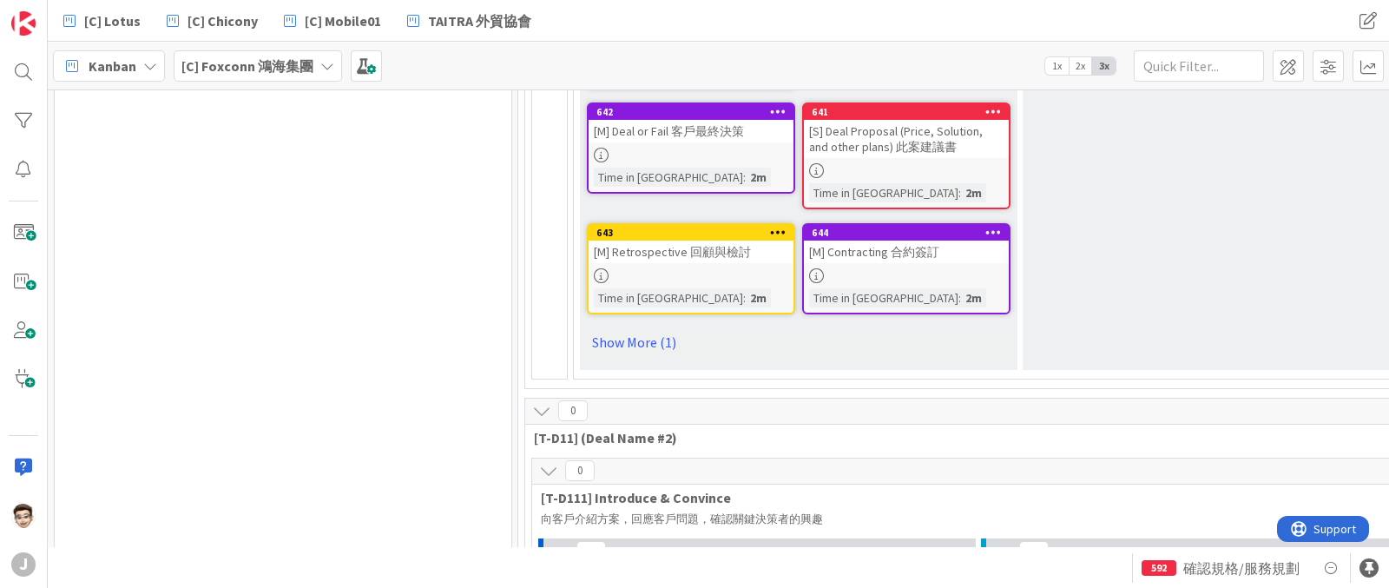
scroll to position [759, 0]
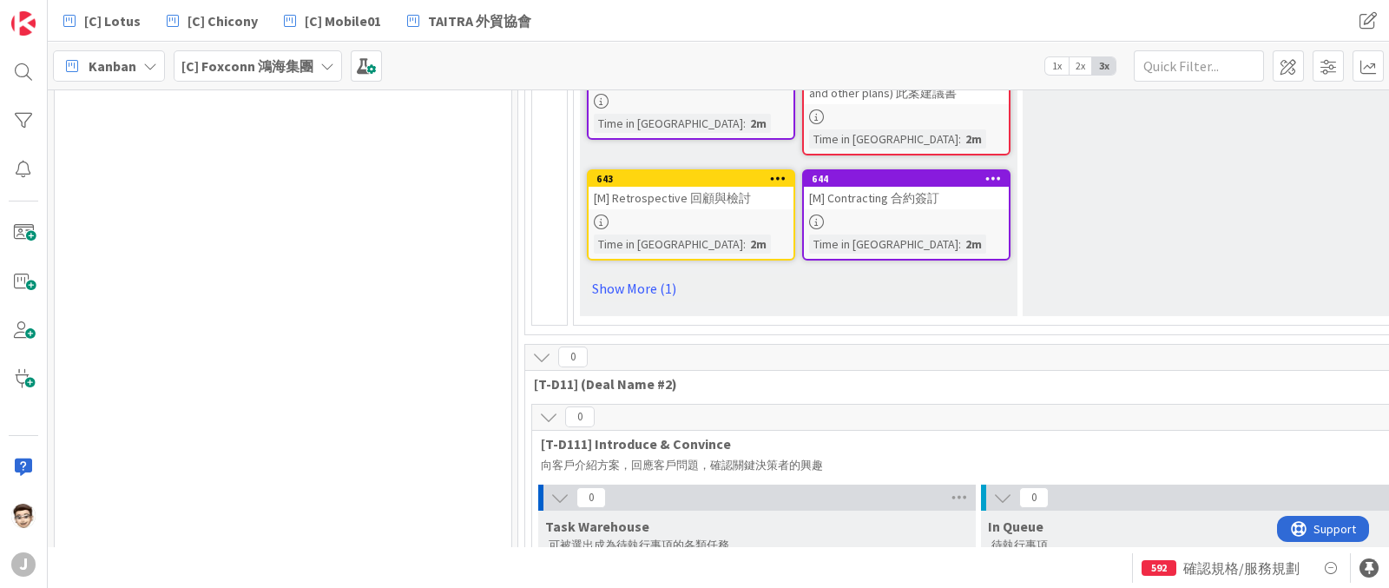
click at [643, 287] on link "Show More (1)" at bounding box center [799, 288] width 424 height 28
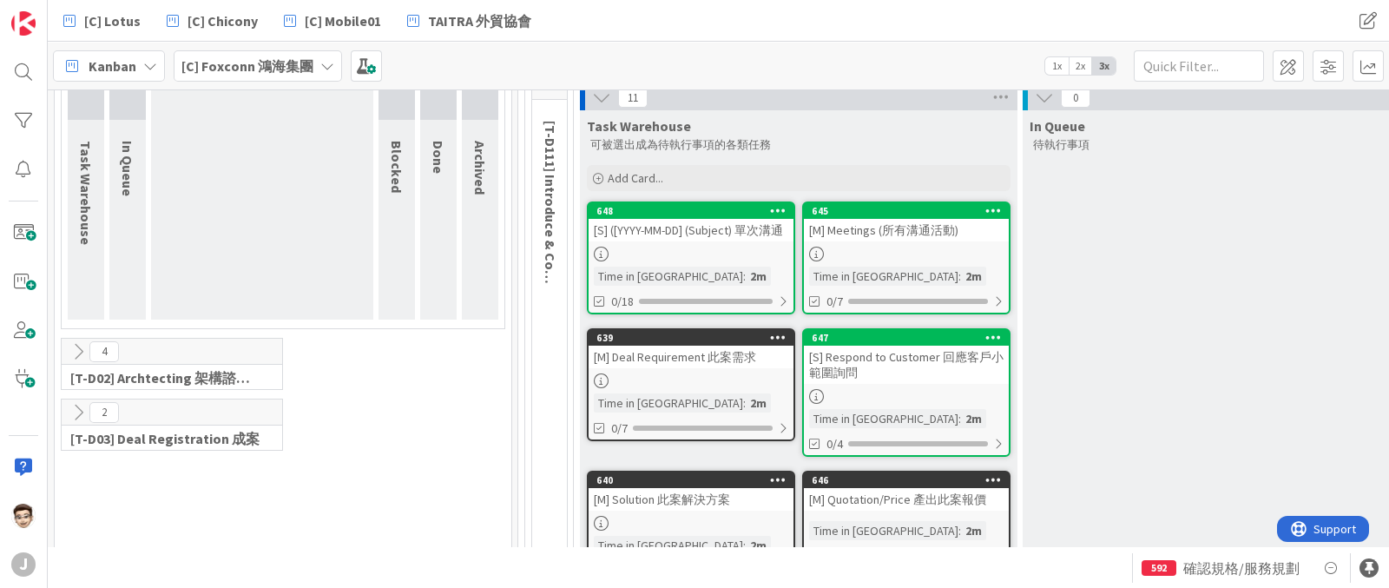
scroll to position [0, 0]
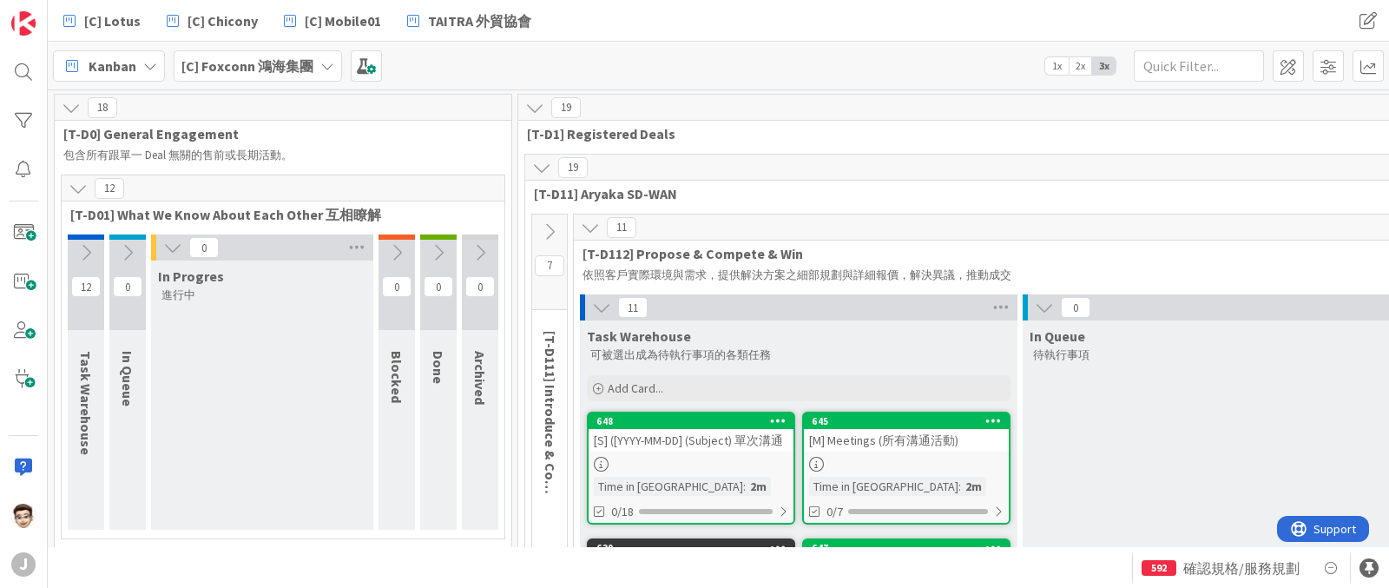
click at [584, 228] on icon at bounding box center [590, 227] width 19 height 19
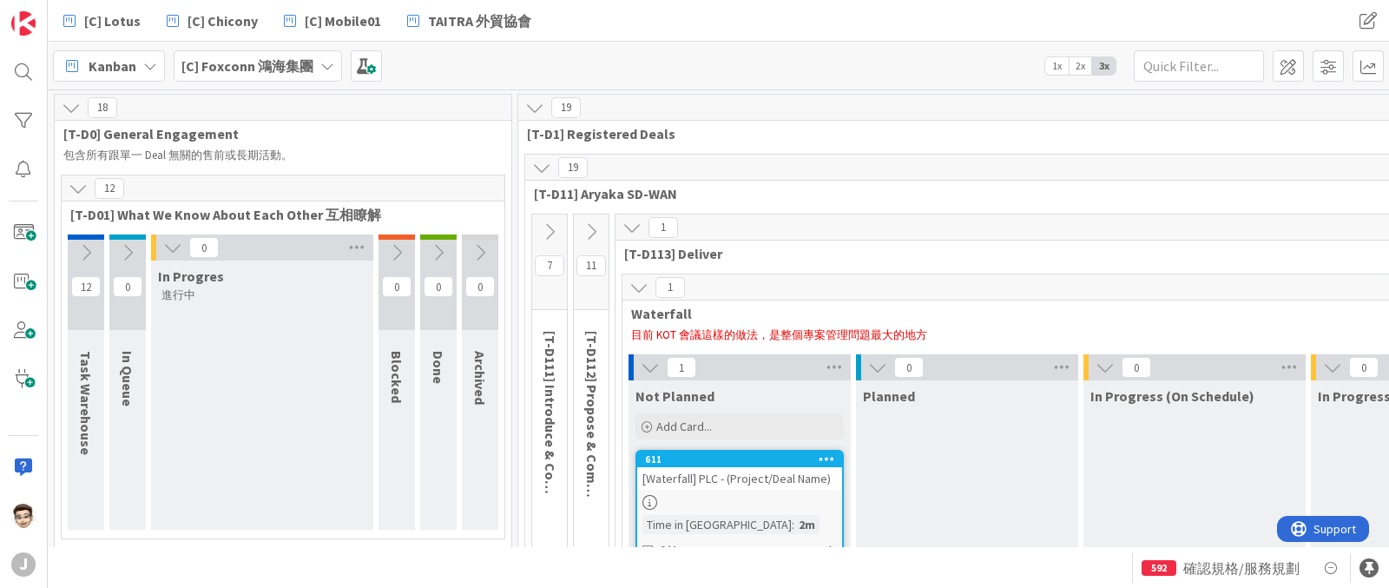
click at [562, 232] on button at bounding box center [549, 232] width 35 height 26
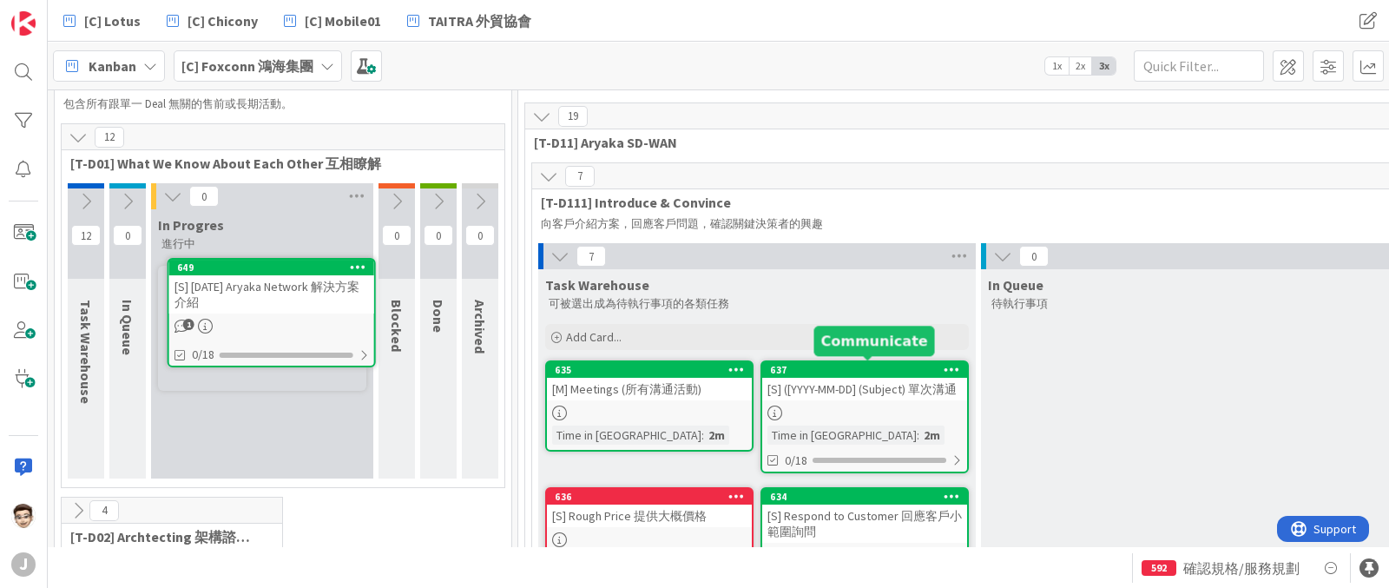
scroll to position [50, 0]
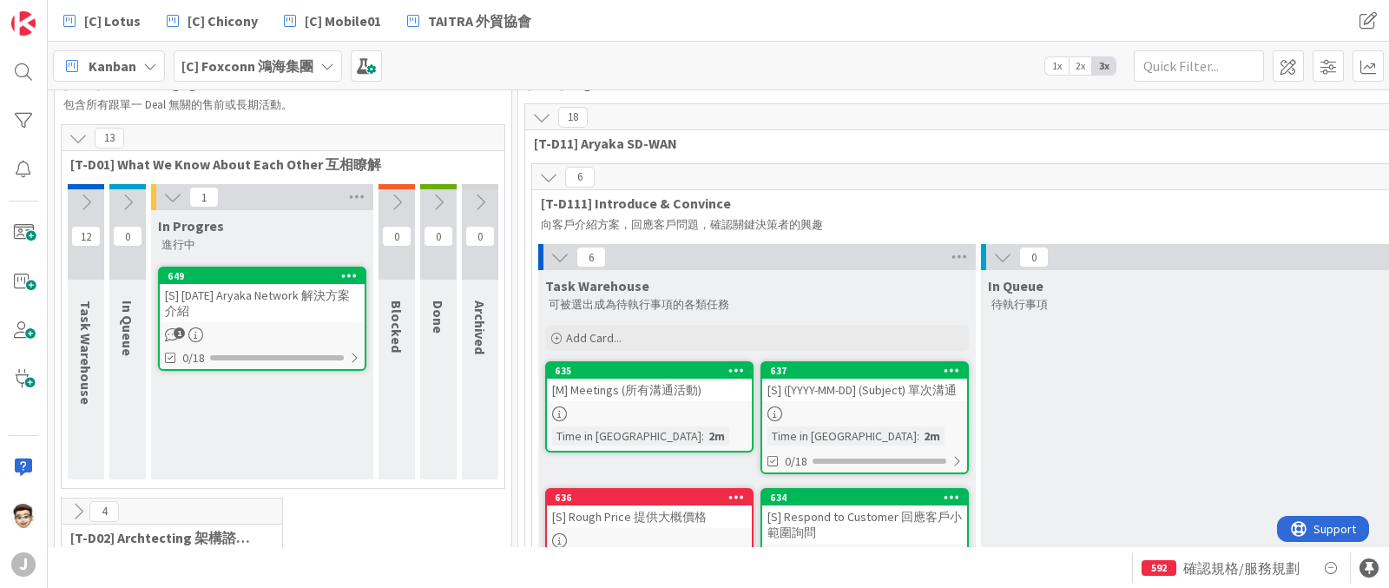
click at [544, 111] on icon at bounding box center [541, 117] width 19 height 19
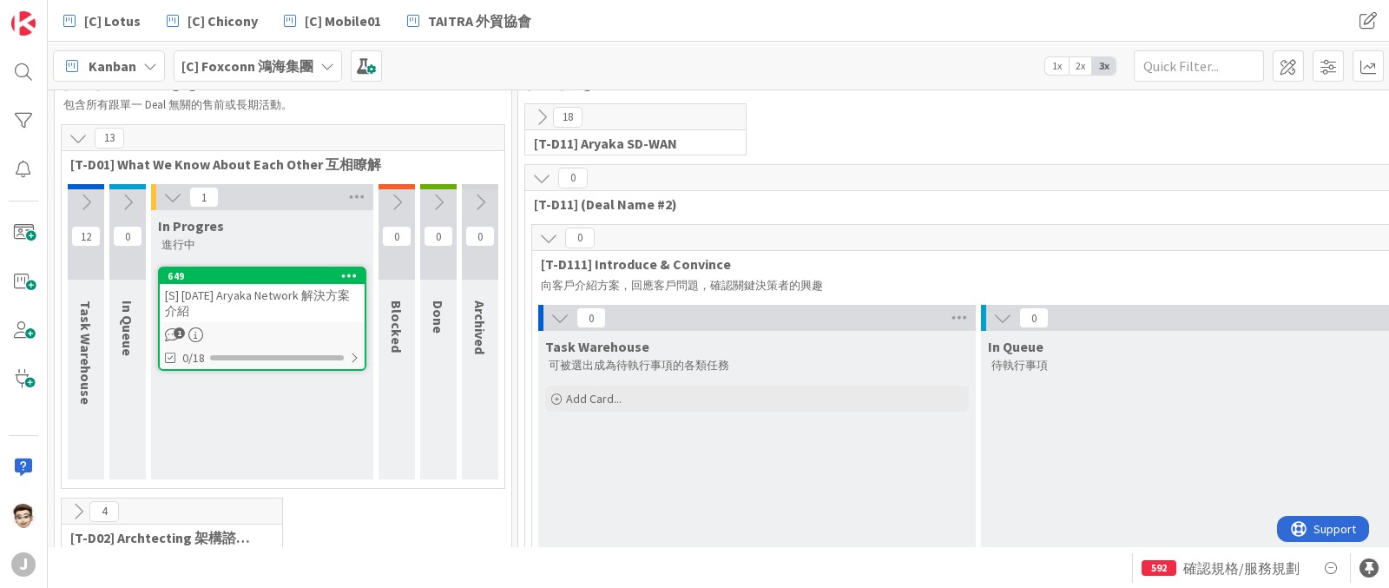
click at [547, 174] on icon at bounding box center [541, 177] width 19 height 19
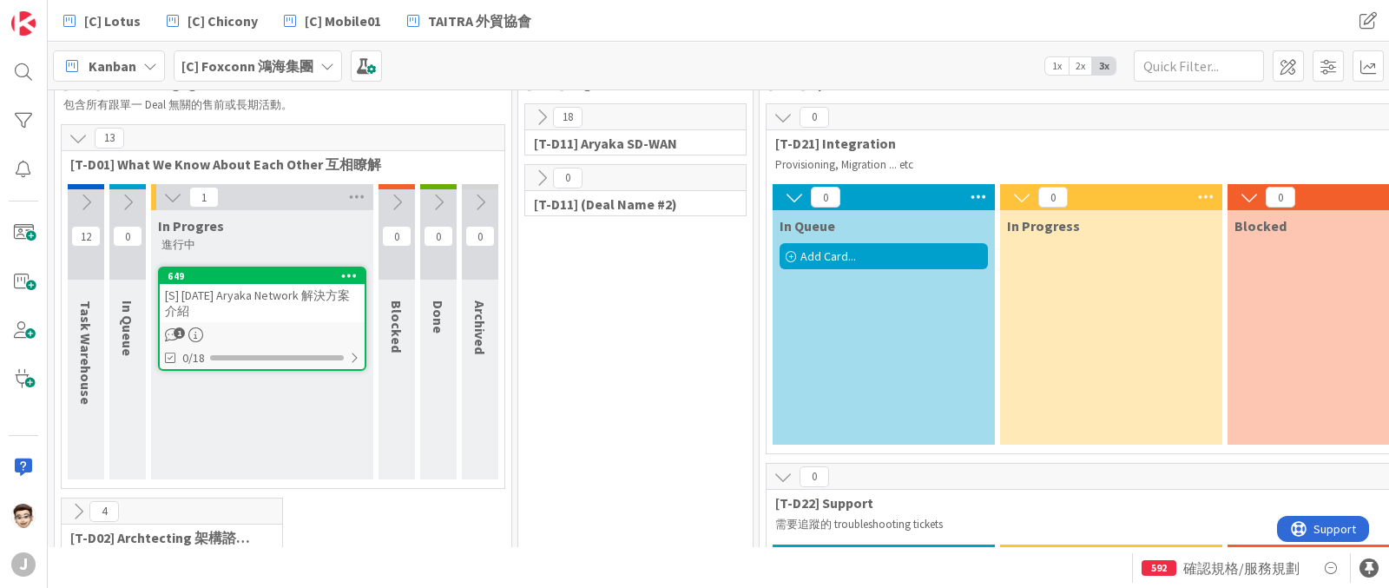
click at [793, 119] on button at bounding box center [783, 117] width 23 height 23
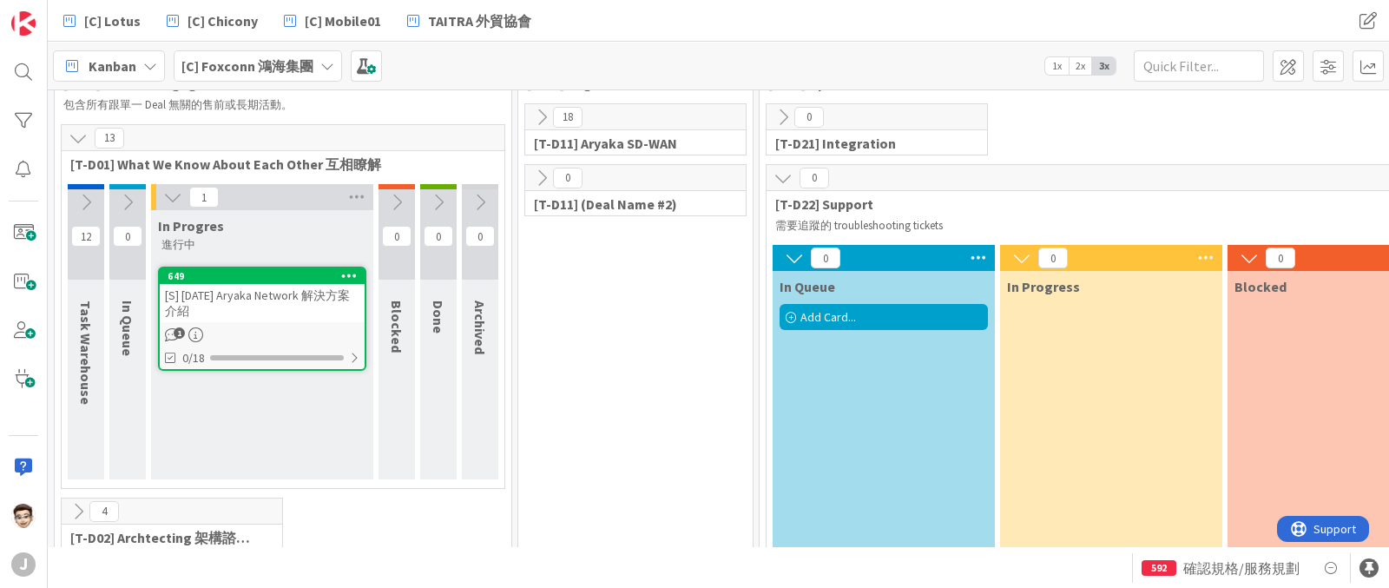
click at [784, 175] on icon at bounding box center [783, 177] width 19 height 19
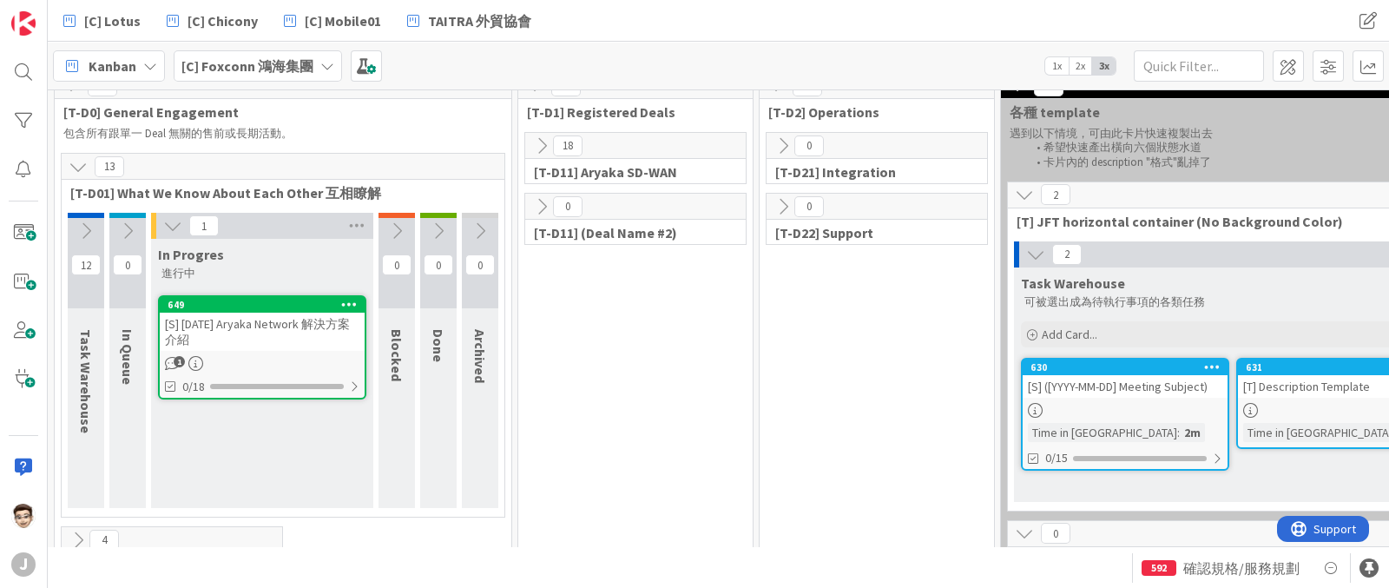
scroll to position [0, 0]
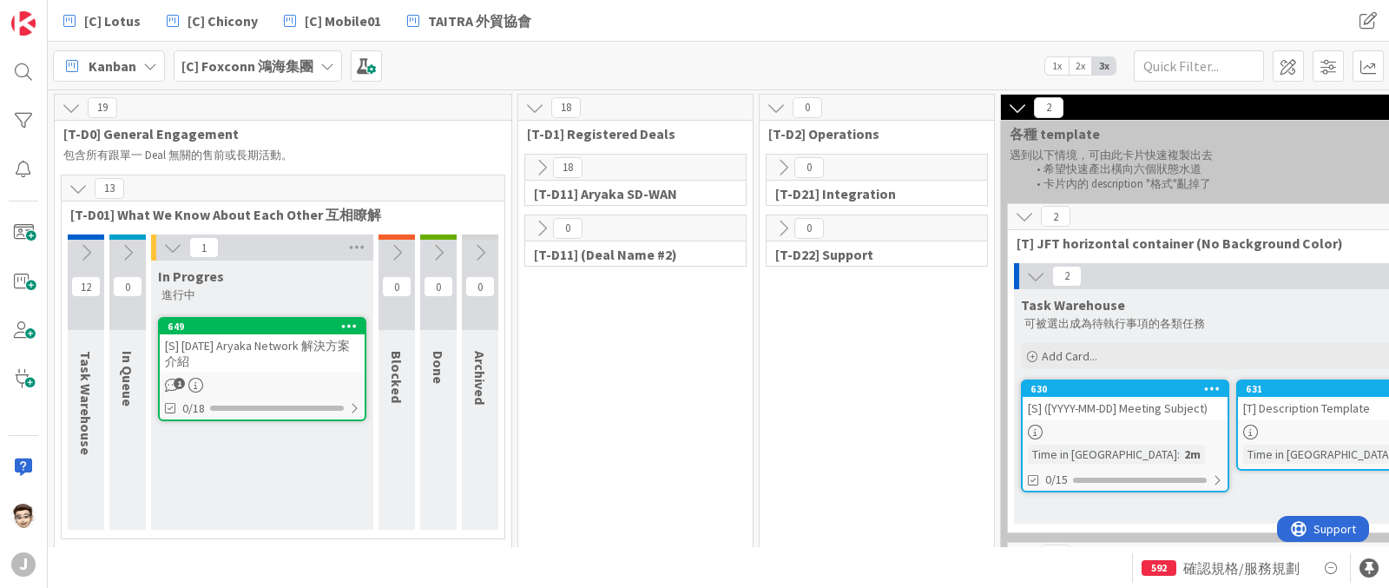
click at [1013, 109] on icon at bounding box center [1017, 107] width 19 height 19
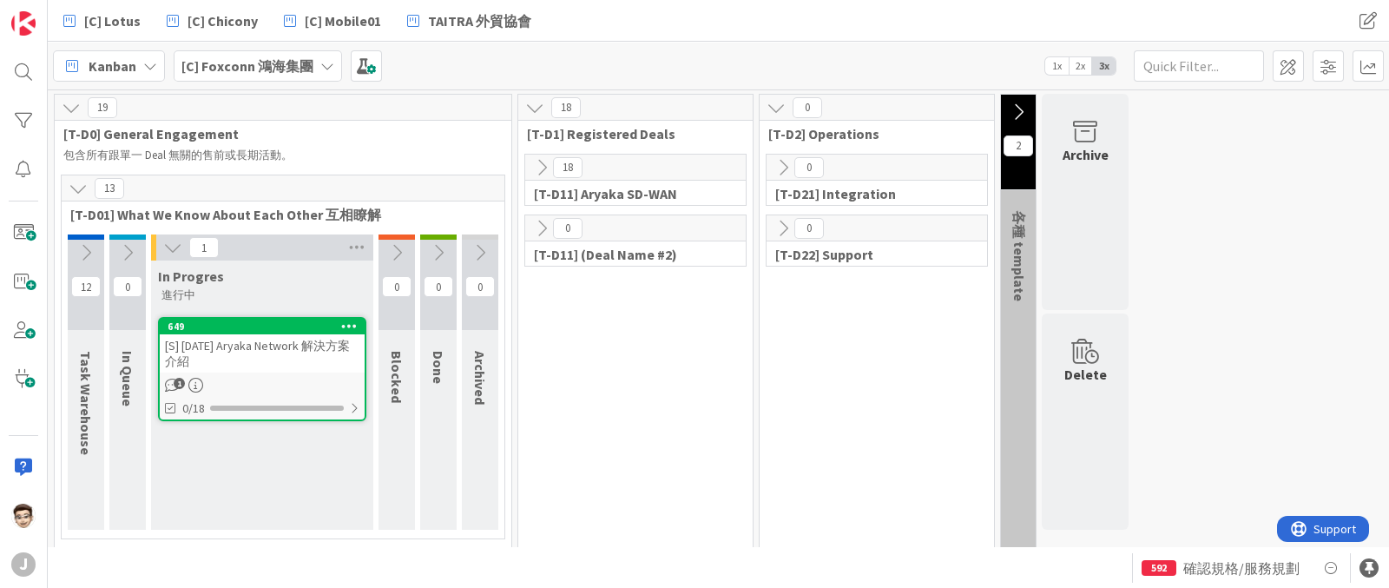
click at [779, 110] on icon at bounding box center [776, 107] width 19 height 19
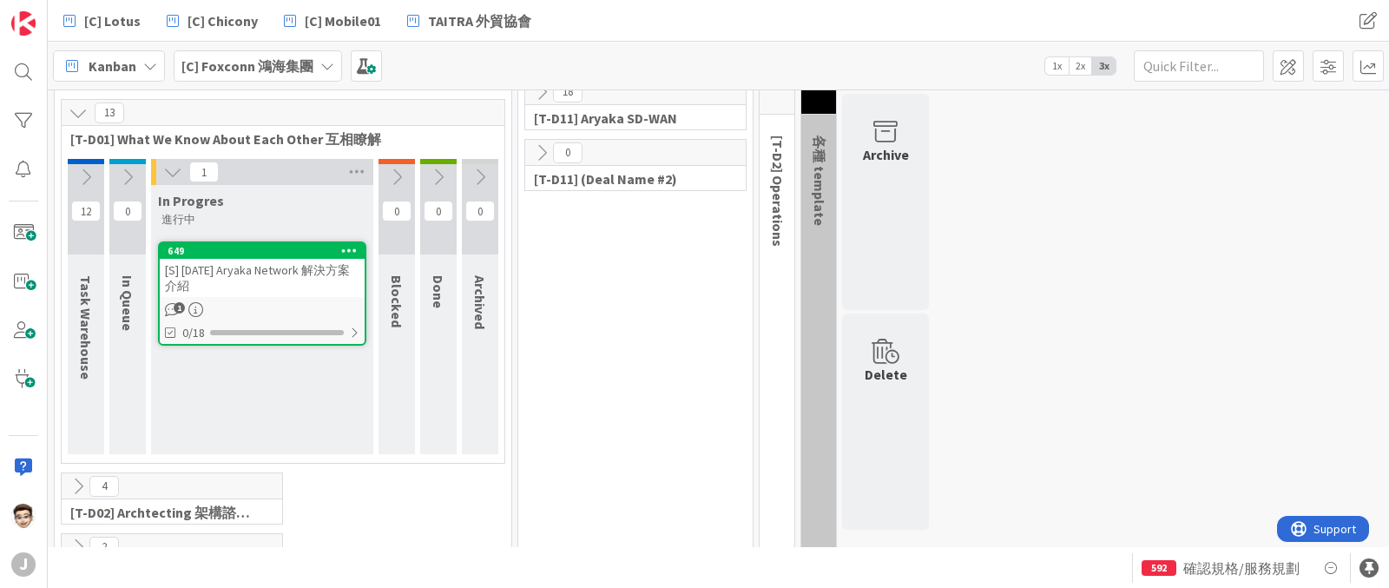
scroll to position [131, 0]
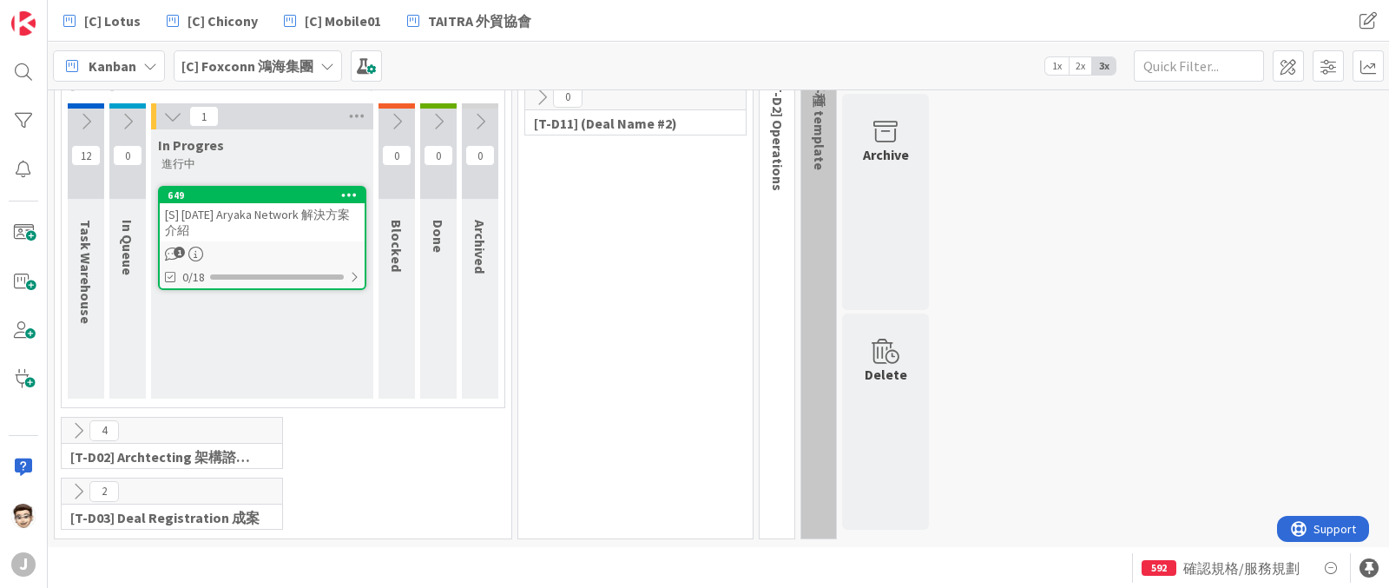
click at [74, 432] on icon at bounding box center [78, 430] width 19 height 19
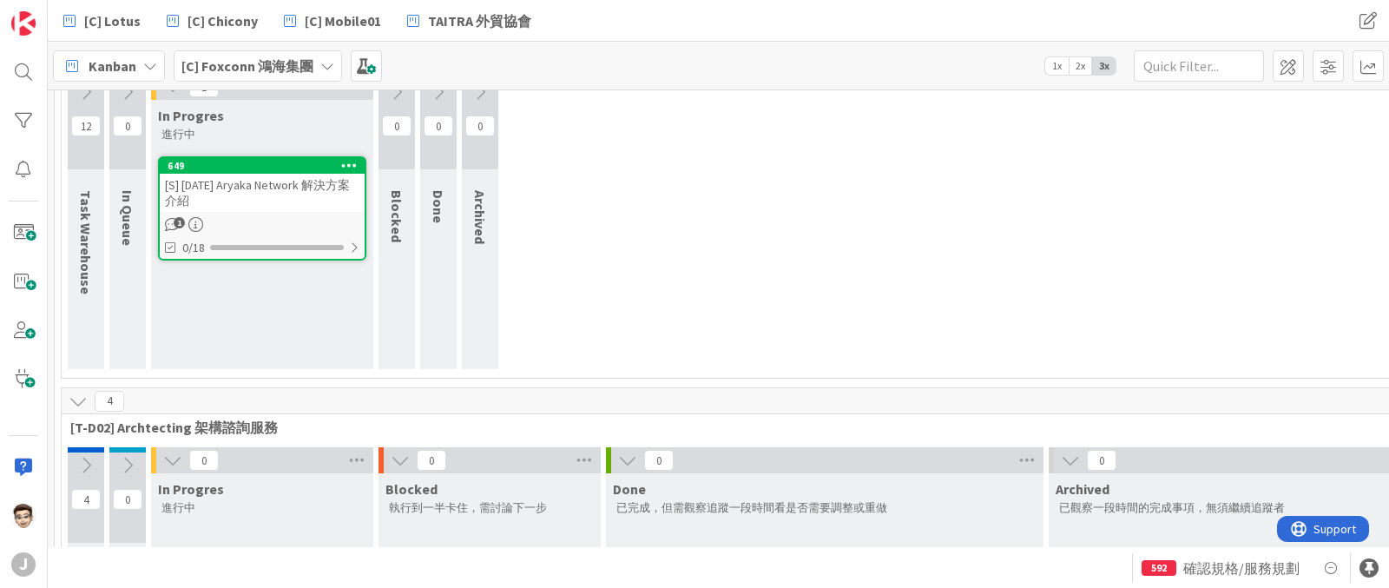
scroll to position [326, 0]
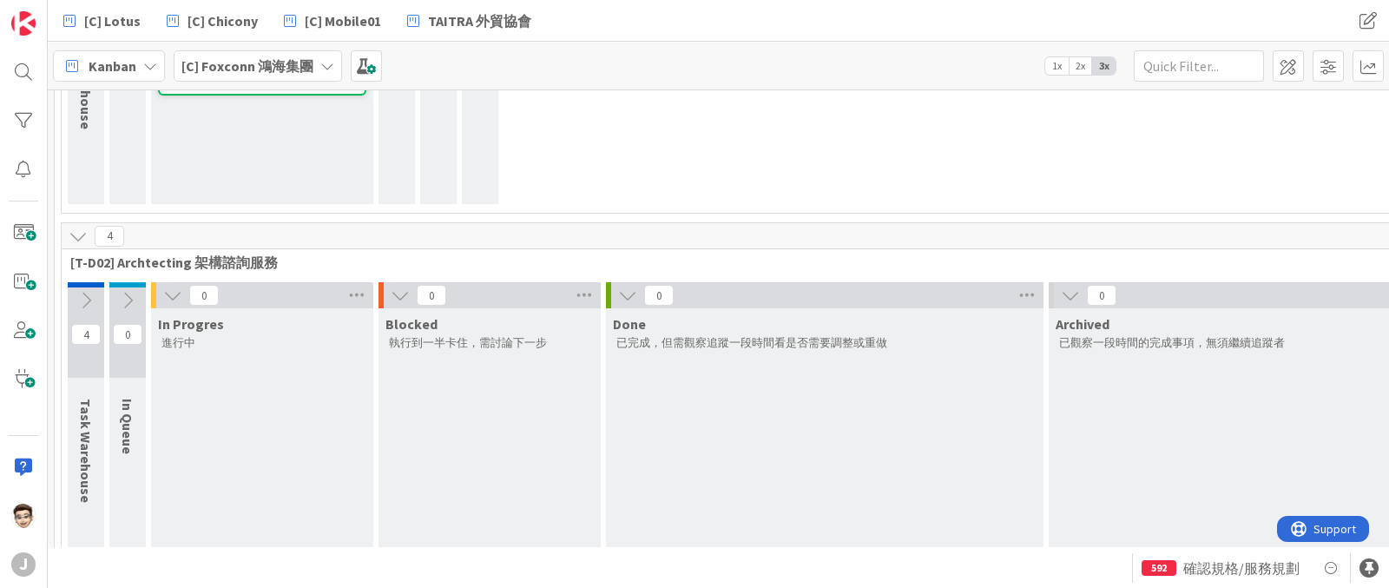
click at [171, 295] on icon at bounding box center [172, 295] width 19 height 19
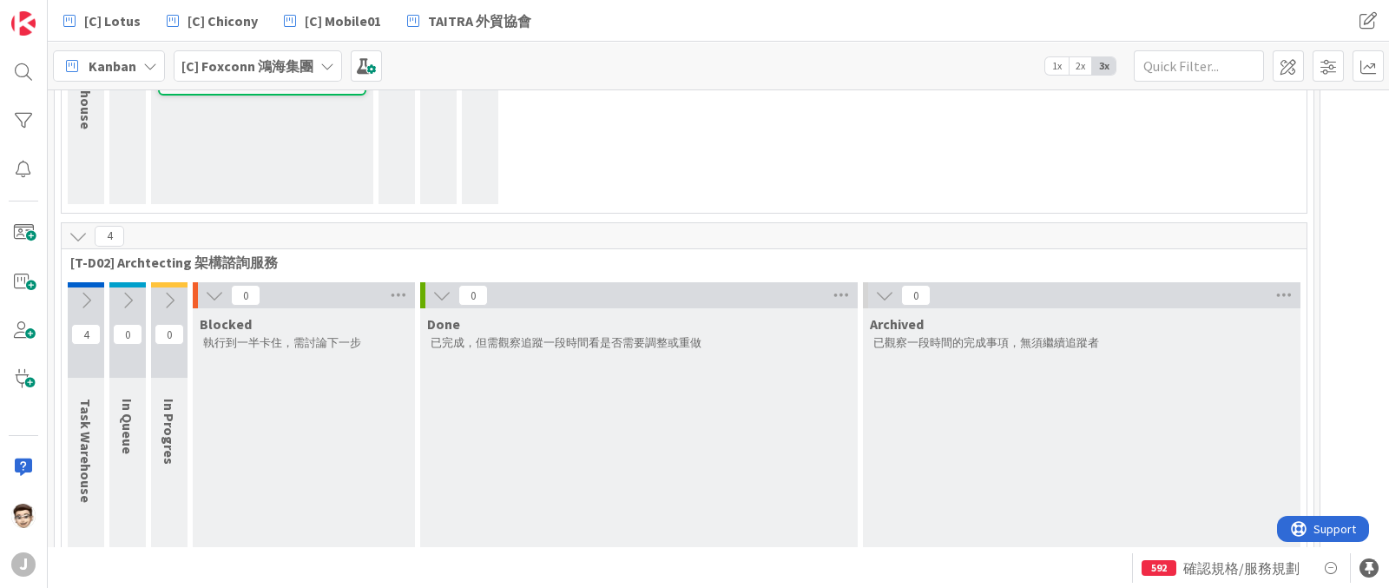
click at [226, 291] on div "0" at bounding box center [304, 295] width 222 height 26
click at [213, 295] on icon at bounding box center [214, 295] width 19 height 19
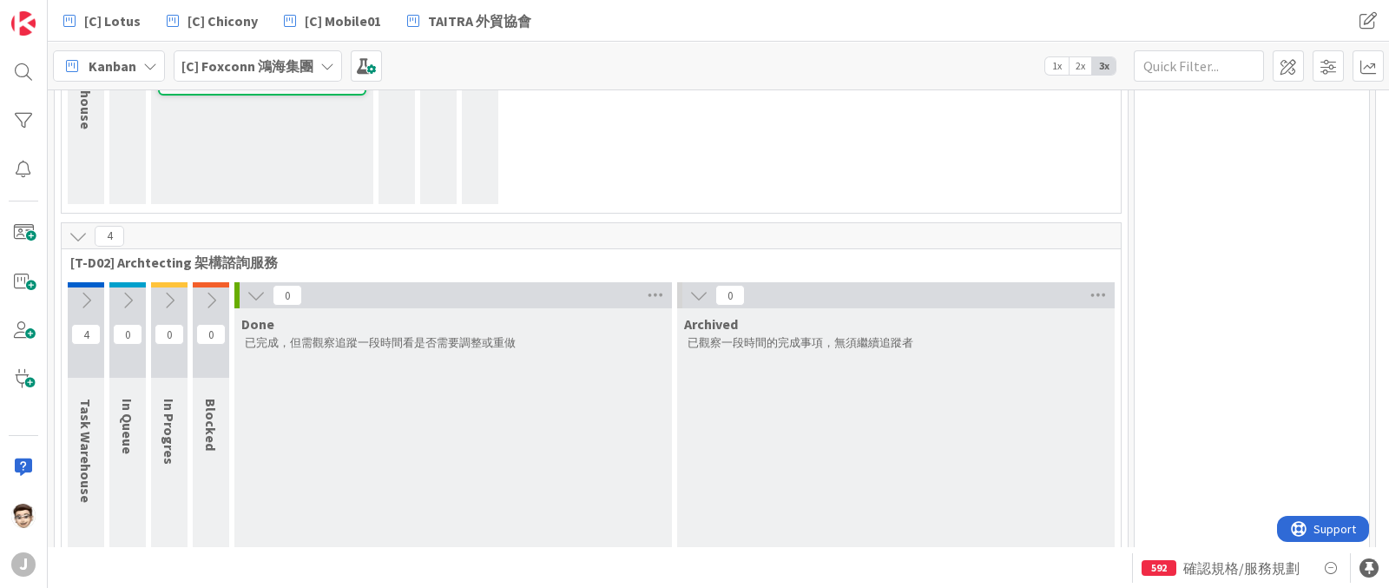
click at [261, 294] on icon at bounding box center [256, 295] width 19 height 19
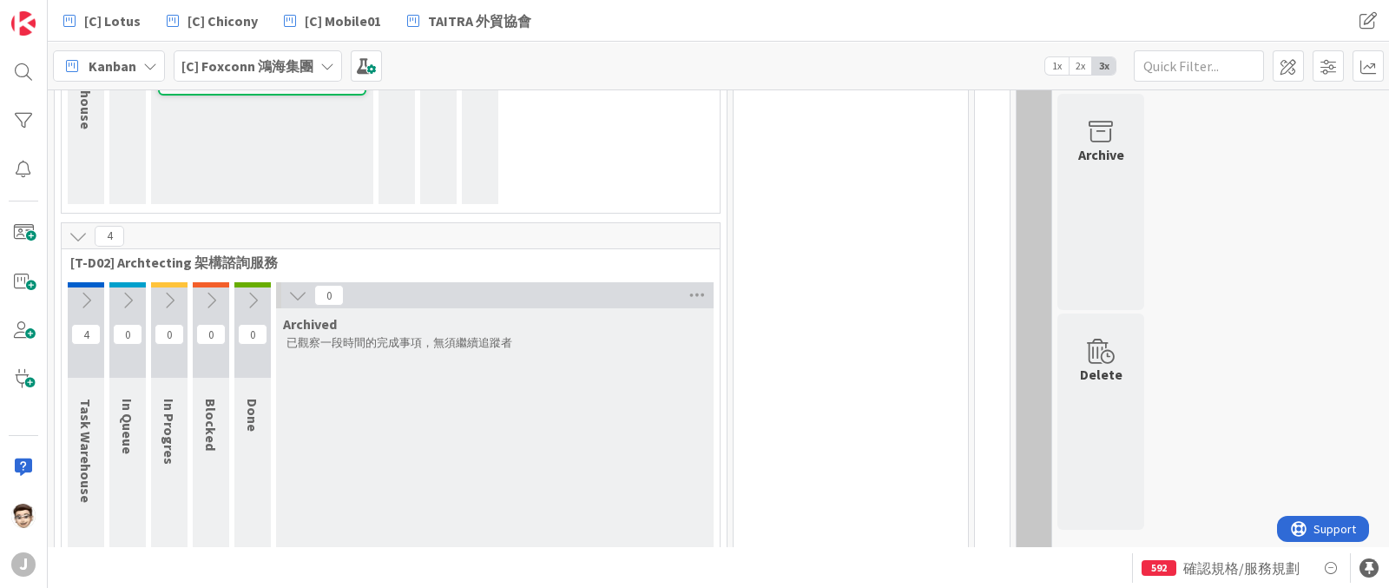
click at [300, 294] on icon at bounding box center [297, 295] width 19 height 19
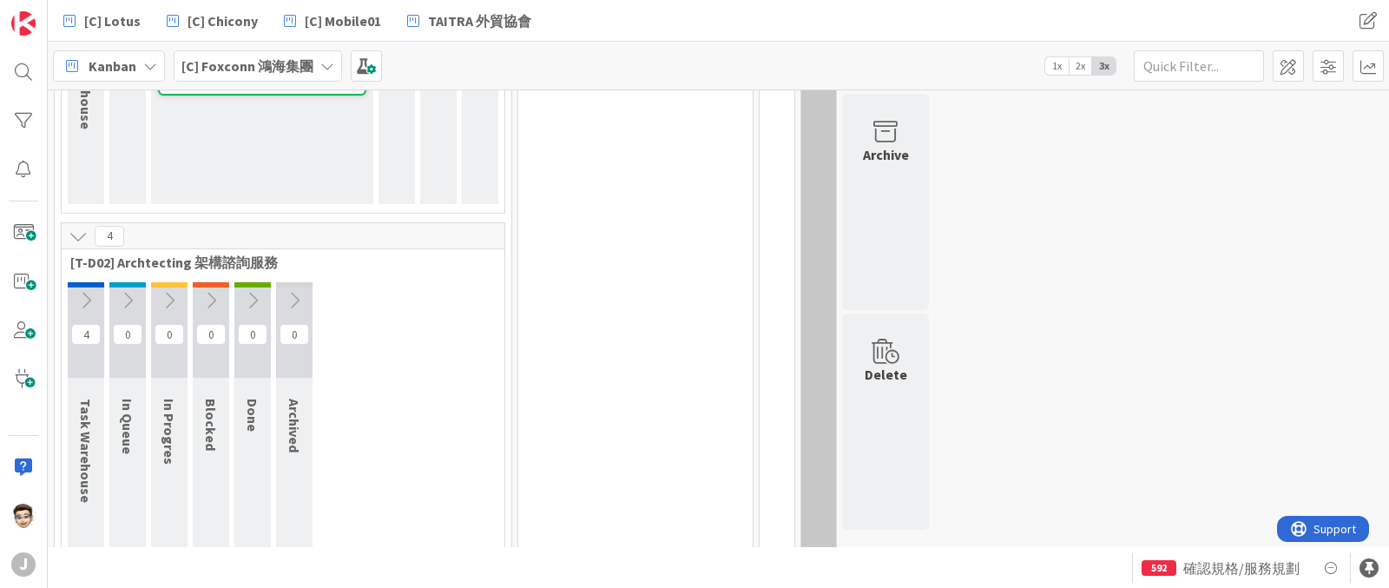
scroll to position [0, 0]
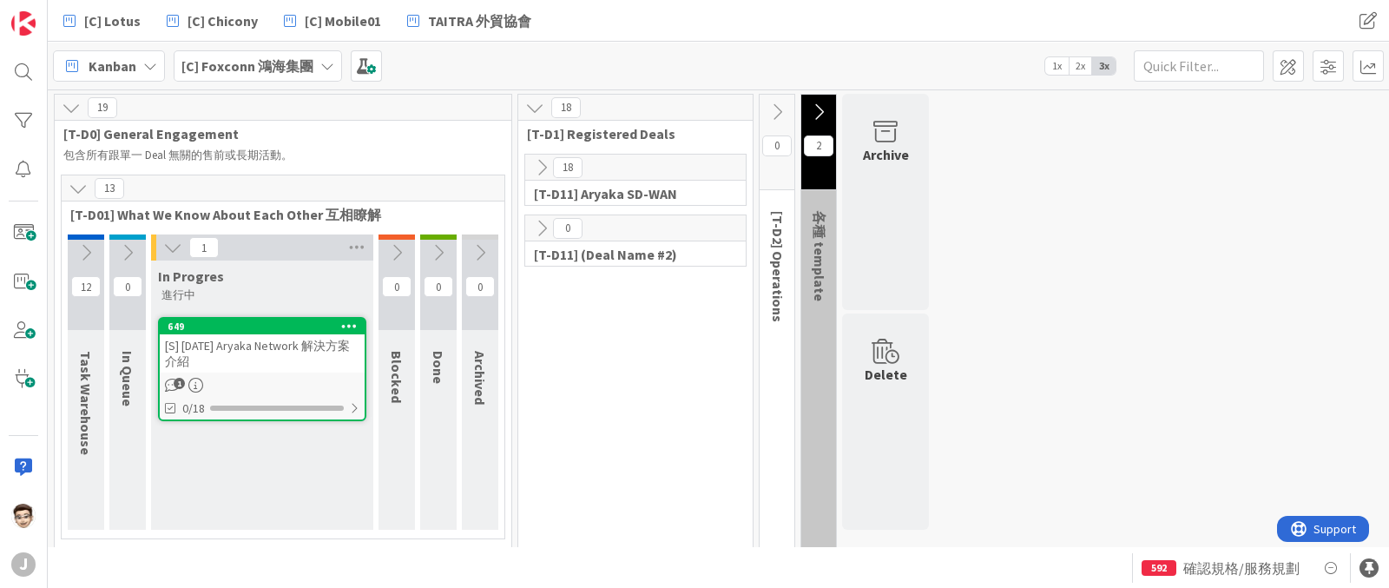
click at [135, 247] on icon at bounding box center [127, 252] width 19 height 19
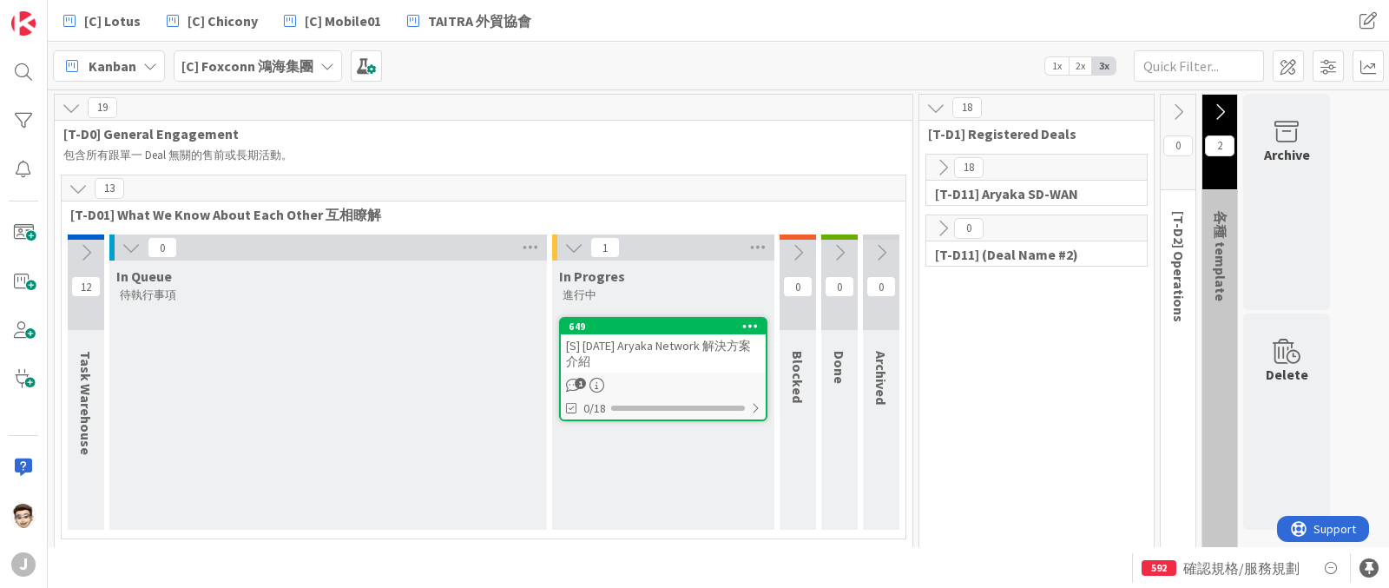
click at [89, 249] on icon at bounding box center [85, 252] width 19 height 19
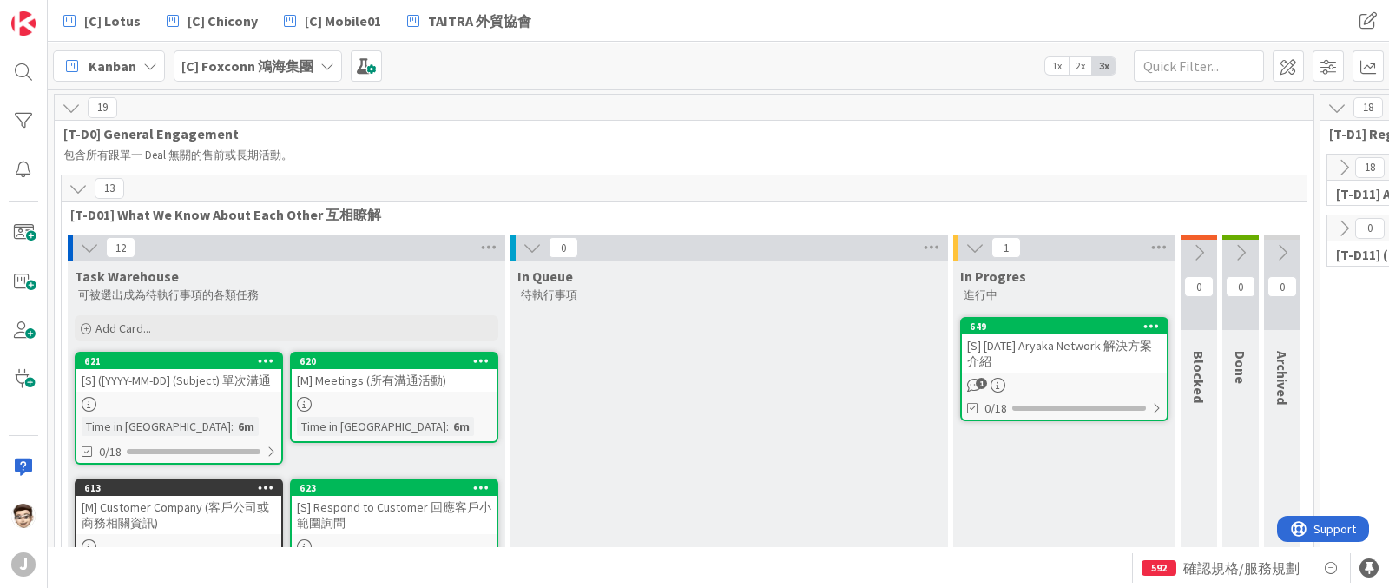
click at [1088, 353] on div "[S] [DATE] Aryaka Network 解決方案介紹" at bounding box center [1064, 353] width 205 height 38
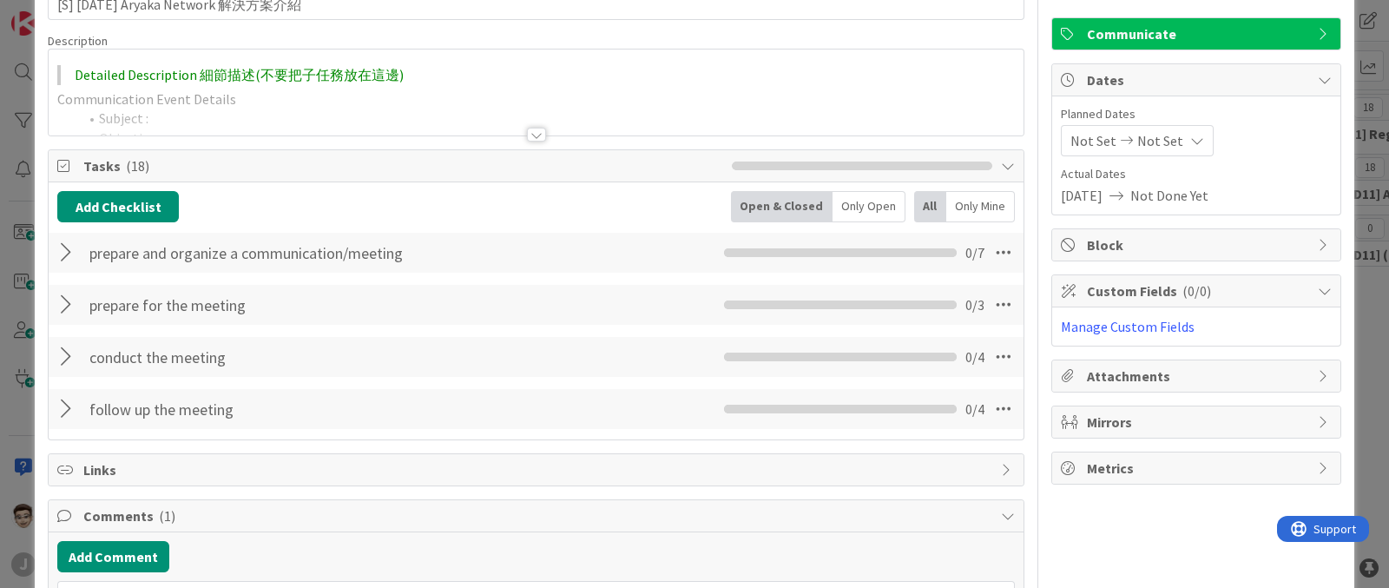
click at [69, 249] on div at bounding box center [68, 252] width 23 height 31
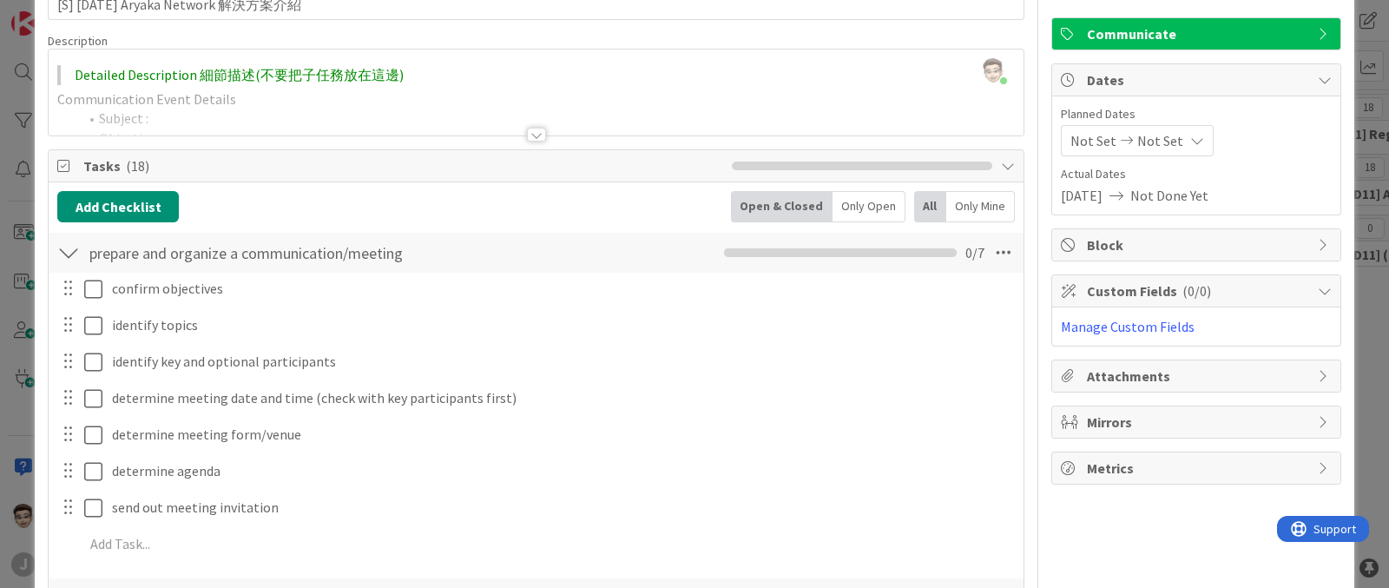
click at [69, 249] on div at bounding box center [68, 252] width 23 height 31
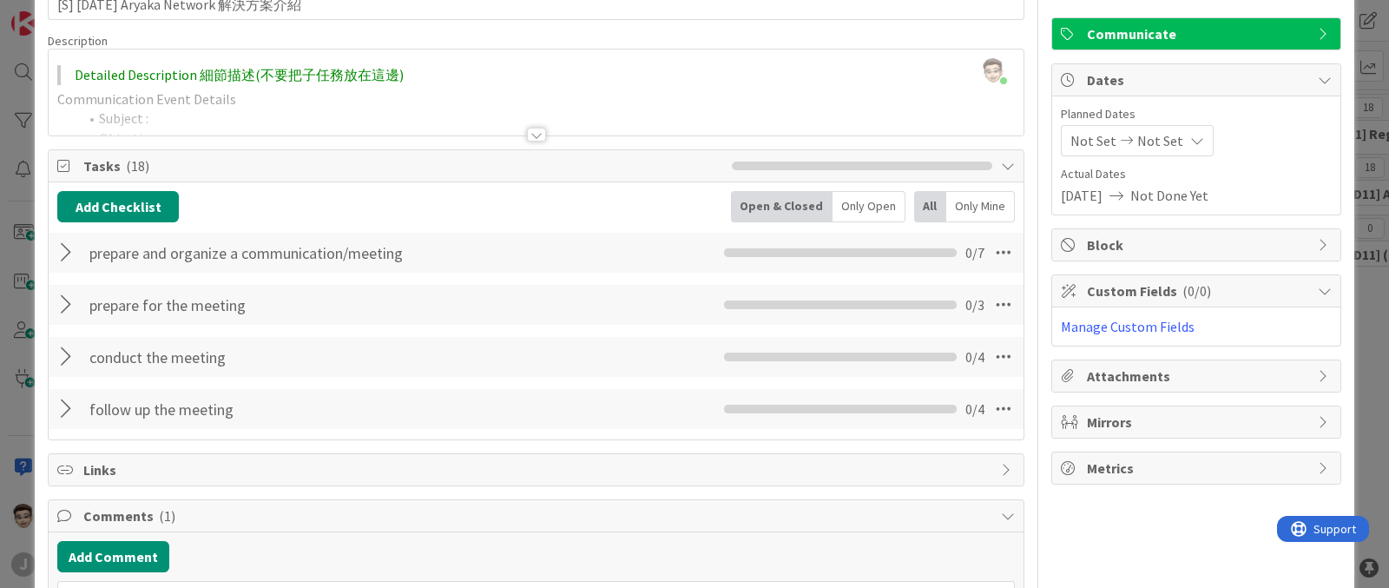
click at [1005, 249] on div "prepare and organize a communication/meeting Checklist Name 44 / 64 prepare and…" at bounding box center [536, 253] width 975 height 40
click at [994, 253] on icon at bounding box center [1003, 252] width 31 height 31
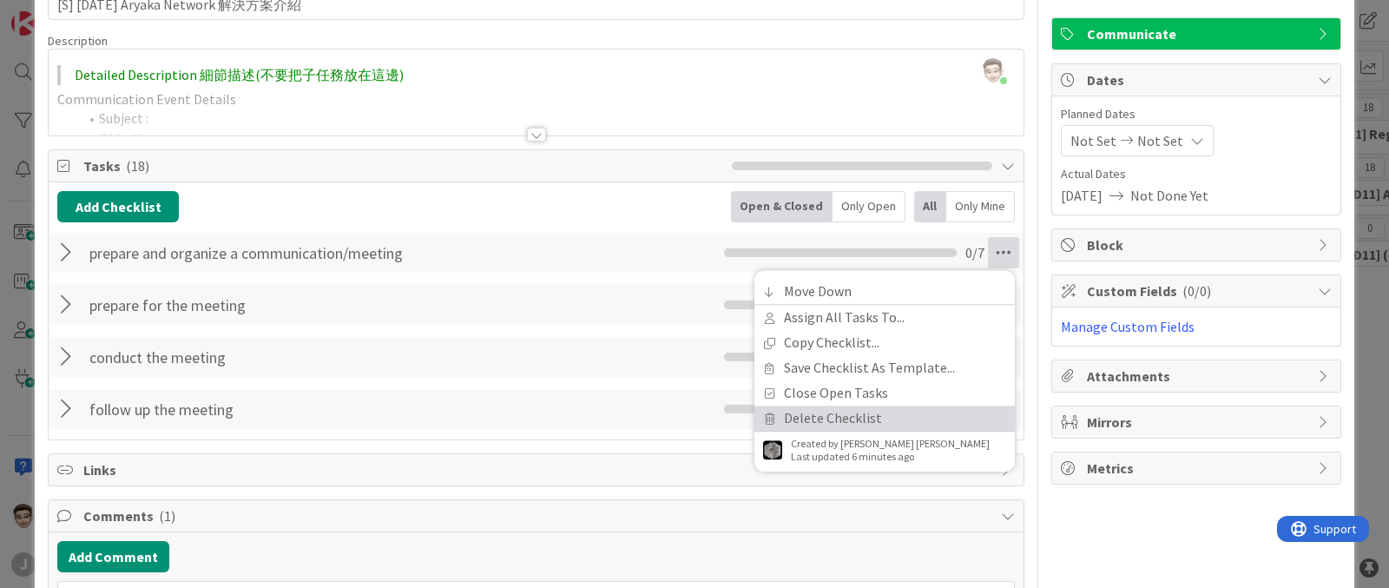
click at [896, 414] on link "Delete Checklist" at bounding box center [885, 418] width 261 height 25
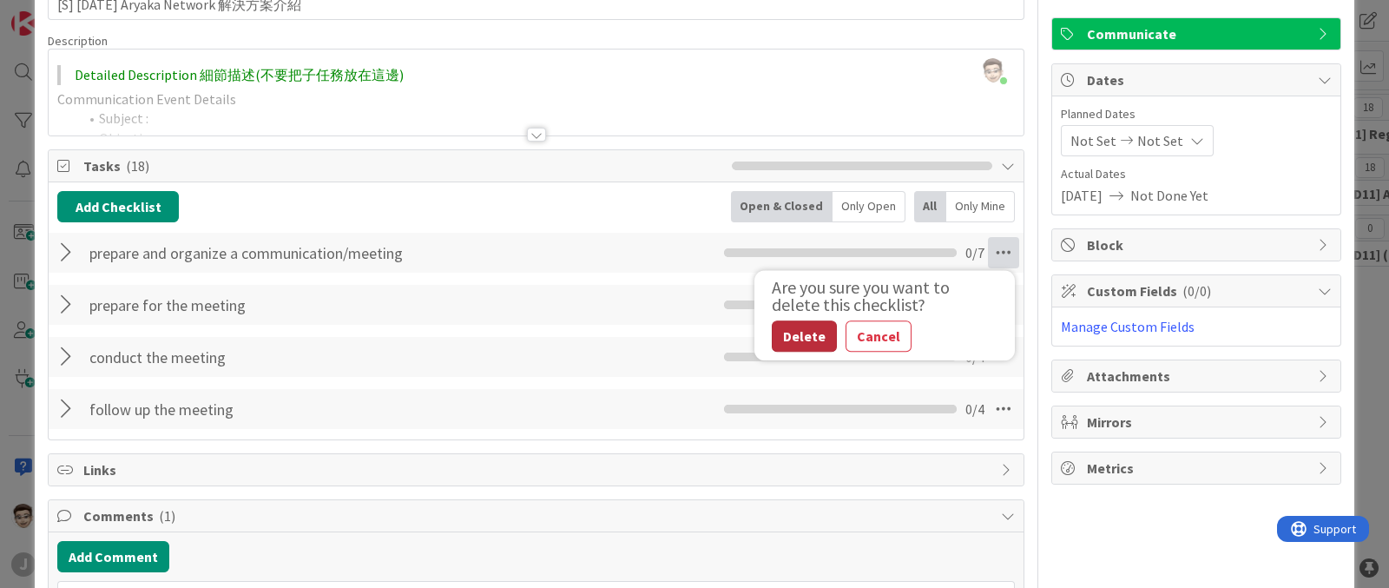
click at [801, 335] on button "Delete" at bounding box center [804, 335] width 65 height 31
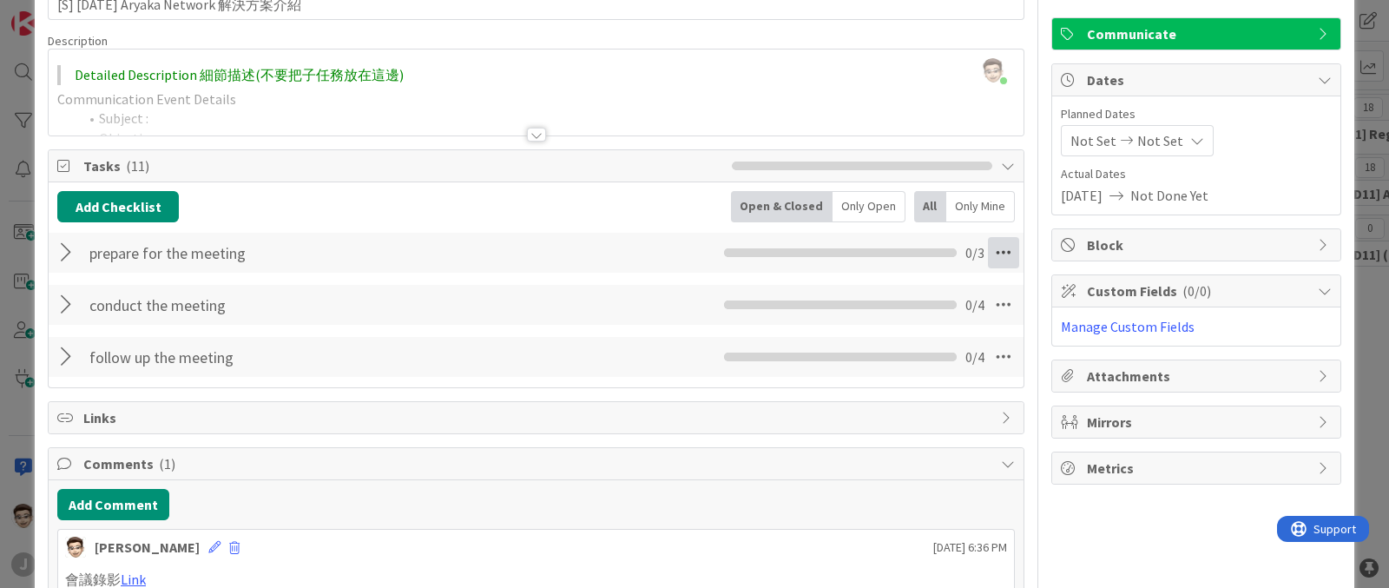
click at [988, 257] on icon at bounding box center [1003, 252] width 31 height 31
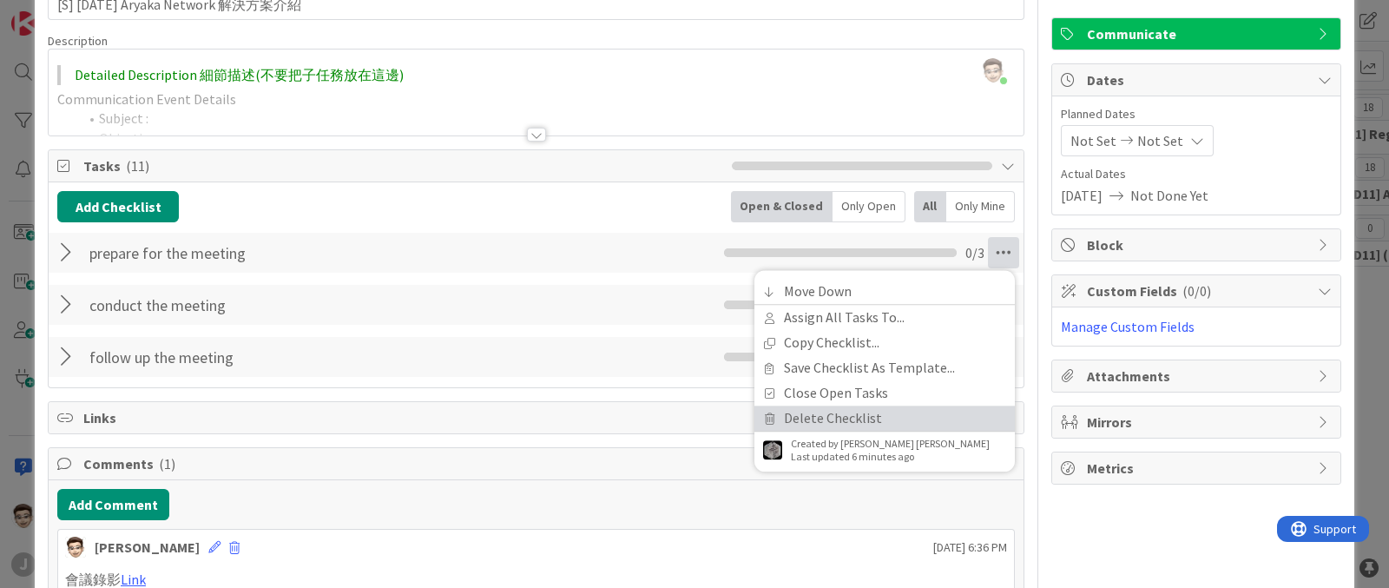
click at [831, 424] on link "Delete Checklist" at bounding box center [885, 418] width 261 height 25
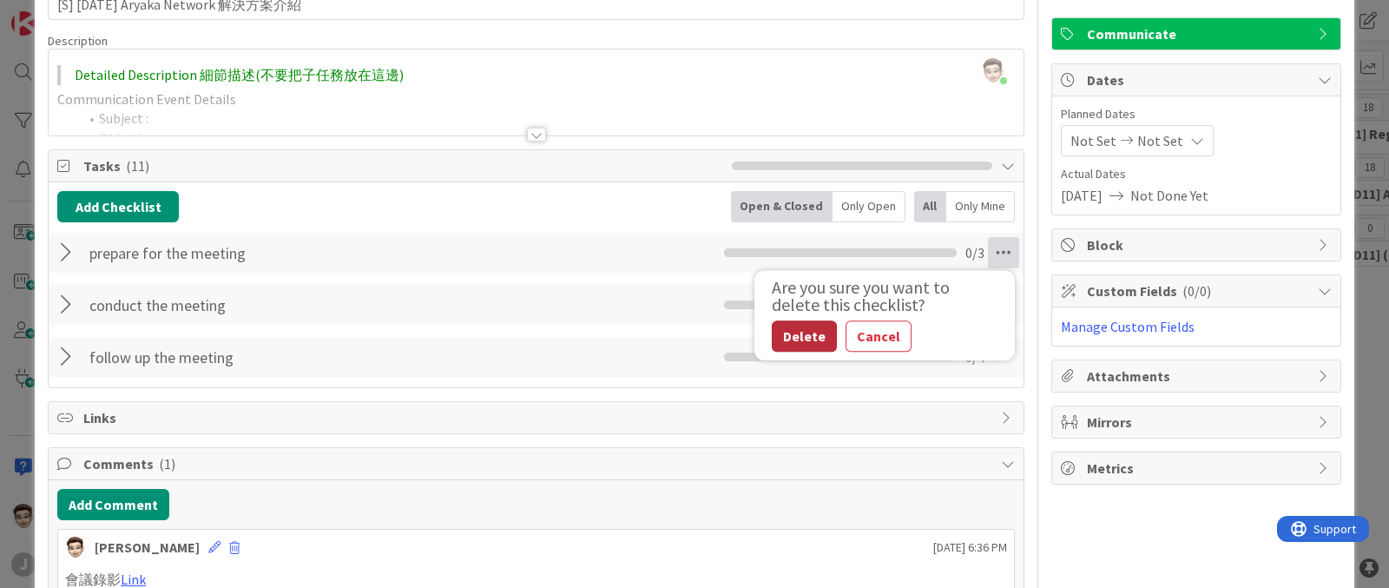
click at [785, 349] on button "Delete" at bounding box center [804, 335] width 65 height 31
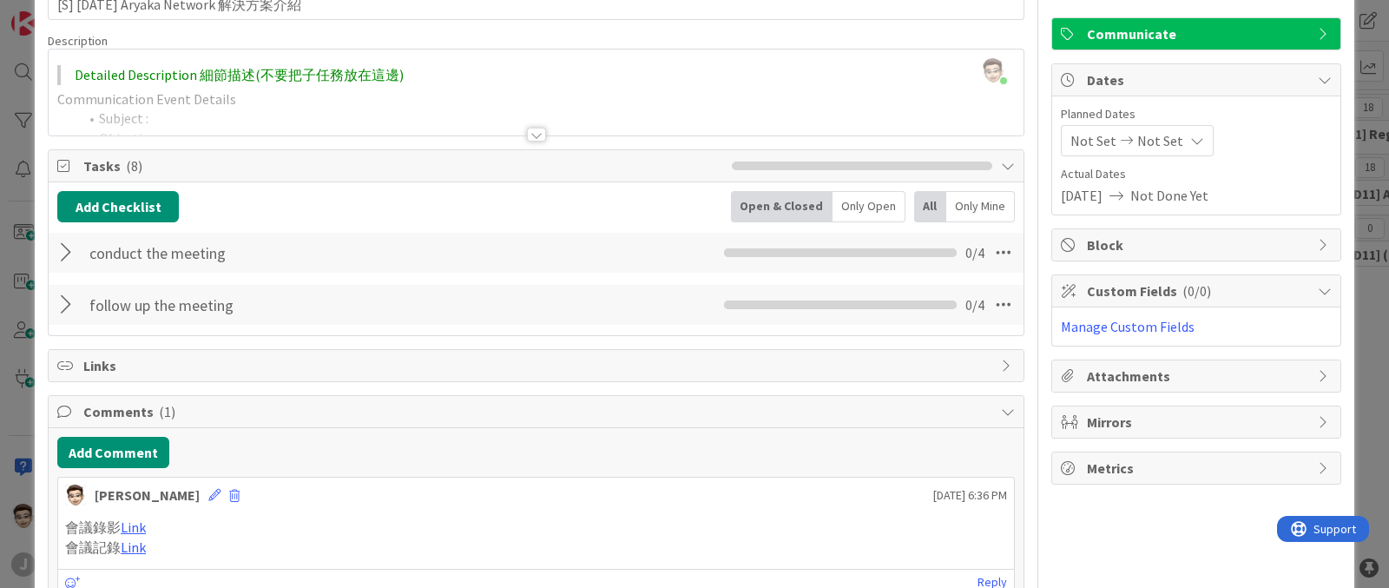
click at [796, 340] on div "Title 36 / 128 [S] 2025-08-20 Aryaka Network 解決方案介紹 Description Stanley chen ju…" at bounding box center [536, 433] width 977 height 946
click at [996, 259] on icon at bounding box center [1003, 252] width 31 height 31
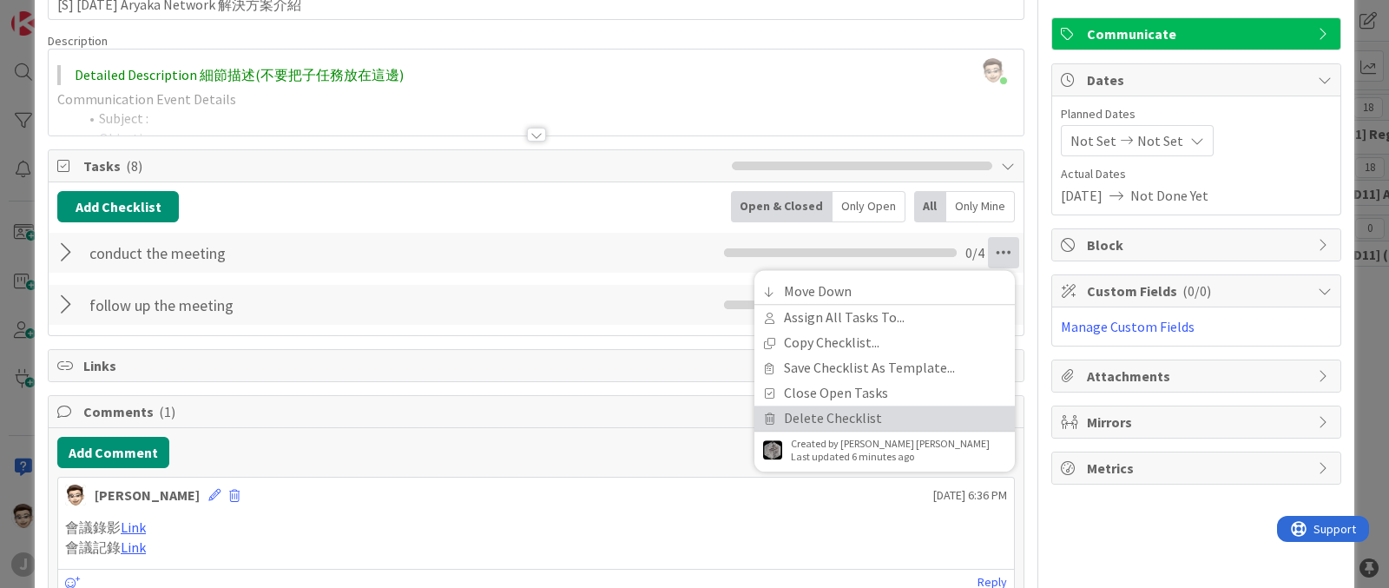
click at [842, 419] on link "Delete Checklist" at bounding box center [885, 418] width 261 height 25
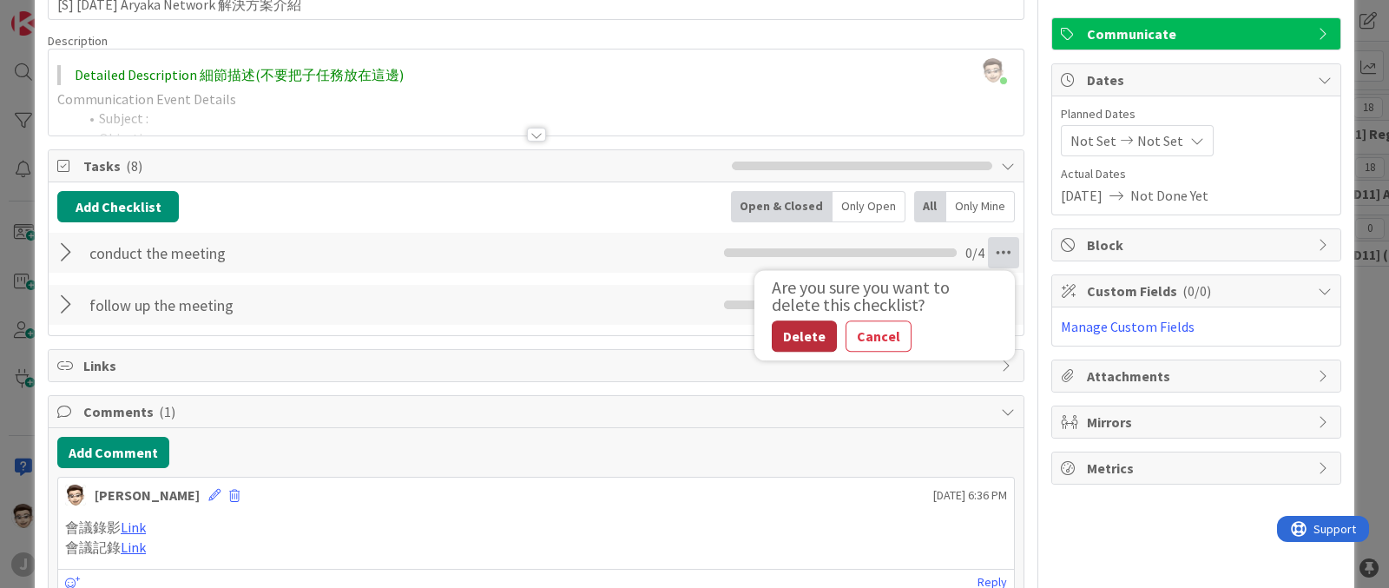
click at [773, 338] on button "Delete" at bounding box center [804, 335] width 65 height 31
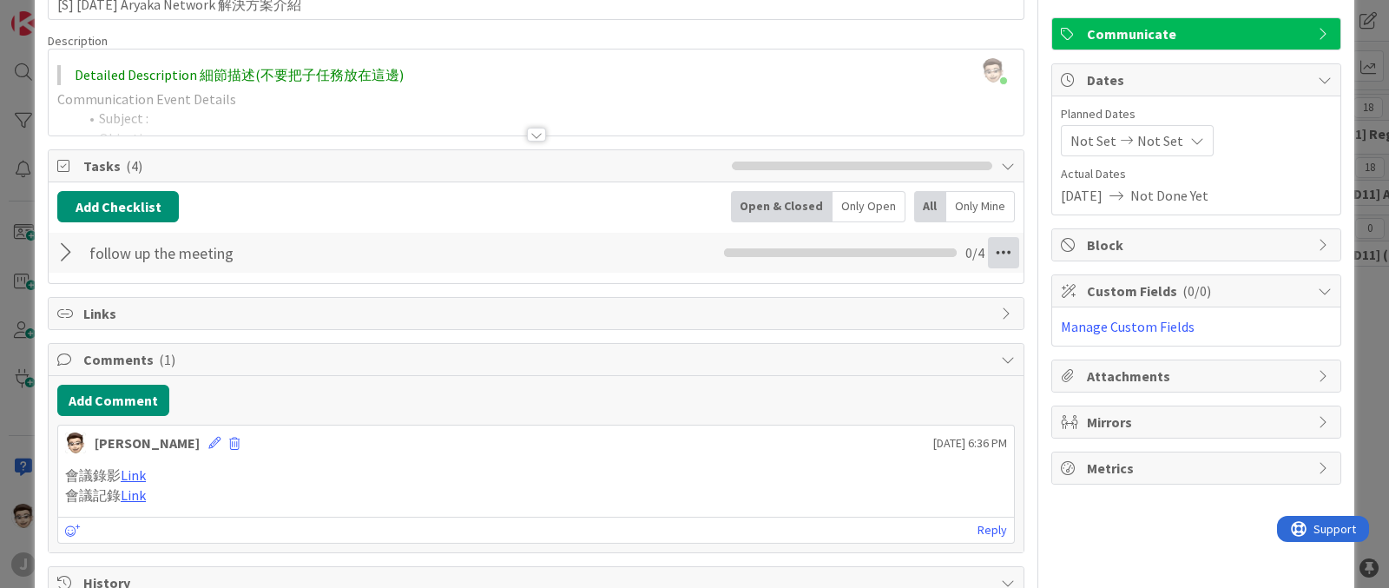
click at [988, 252] on icon at bounding box center [1003, 252] width 31 height 31
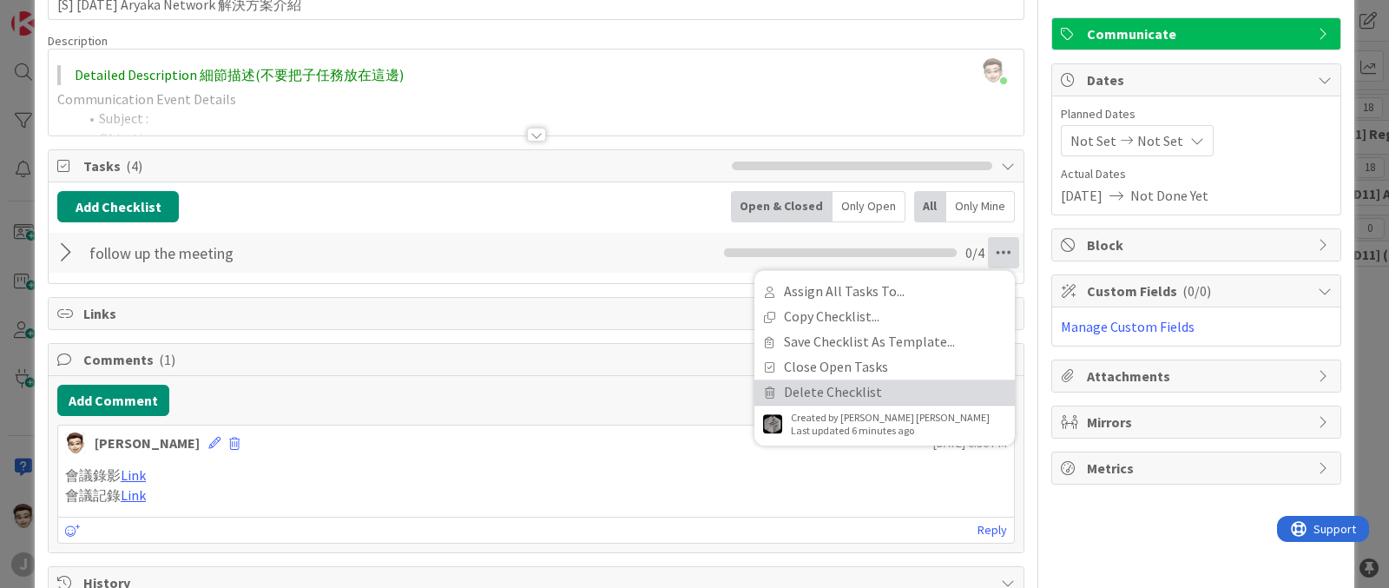
click at [845, 394] on link "Delete Checklist" at bounding box center [885, 391] width 261 height 25
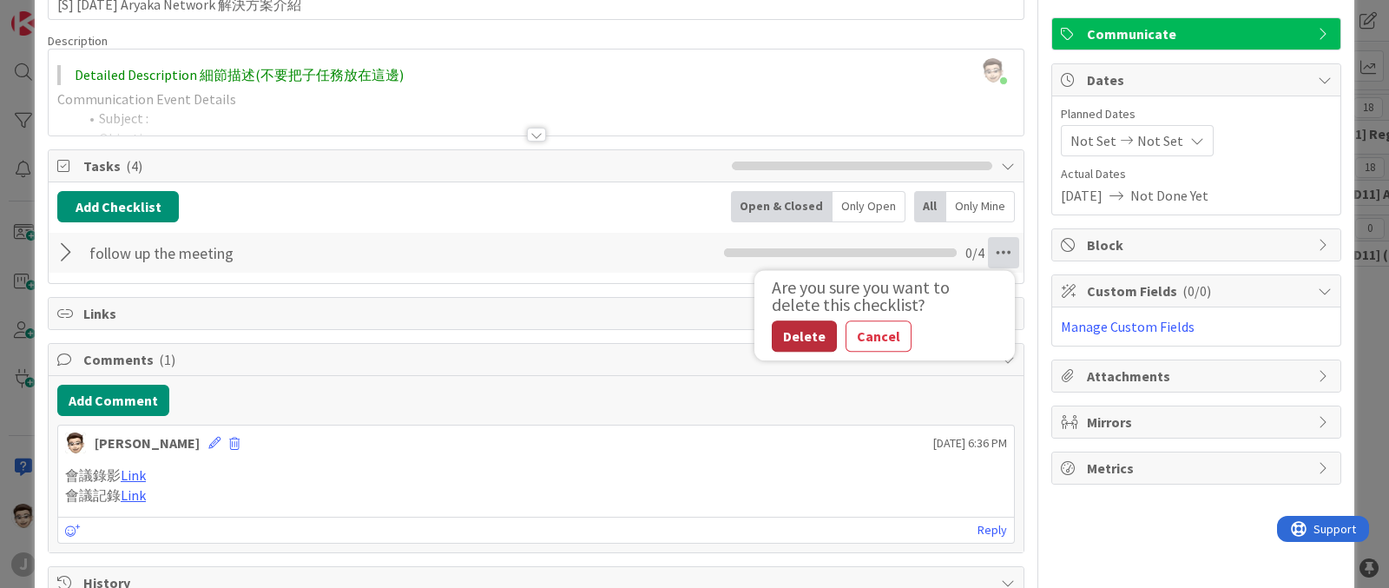
click at [782, 332] on button "Delete" at bounding box center [804, 335] width 65 height 31
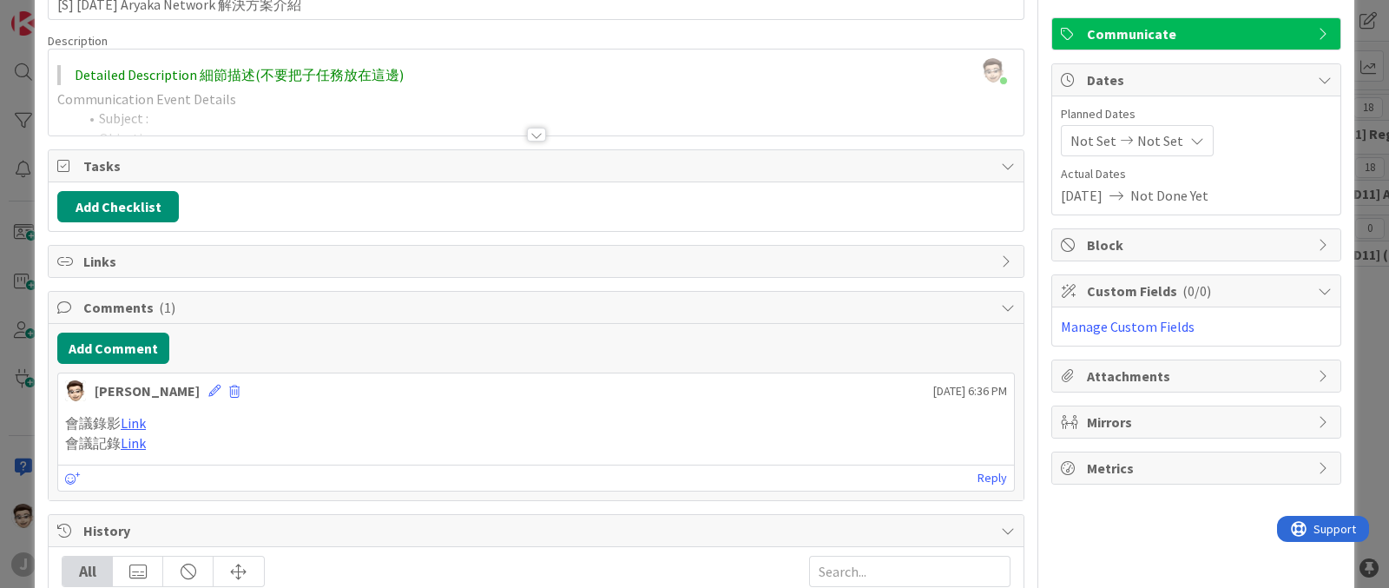
click at [0, 261] on div "ID 649 [C] Foxconn 鴻海集團 In Progres Title 36 / 128 [S] 2025-08-20 Aryaka Network…" at bounding box center [694, 294] width 1389 height 588
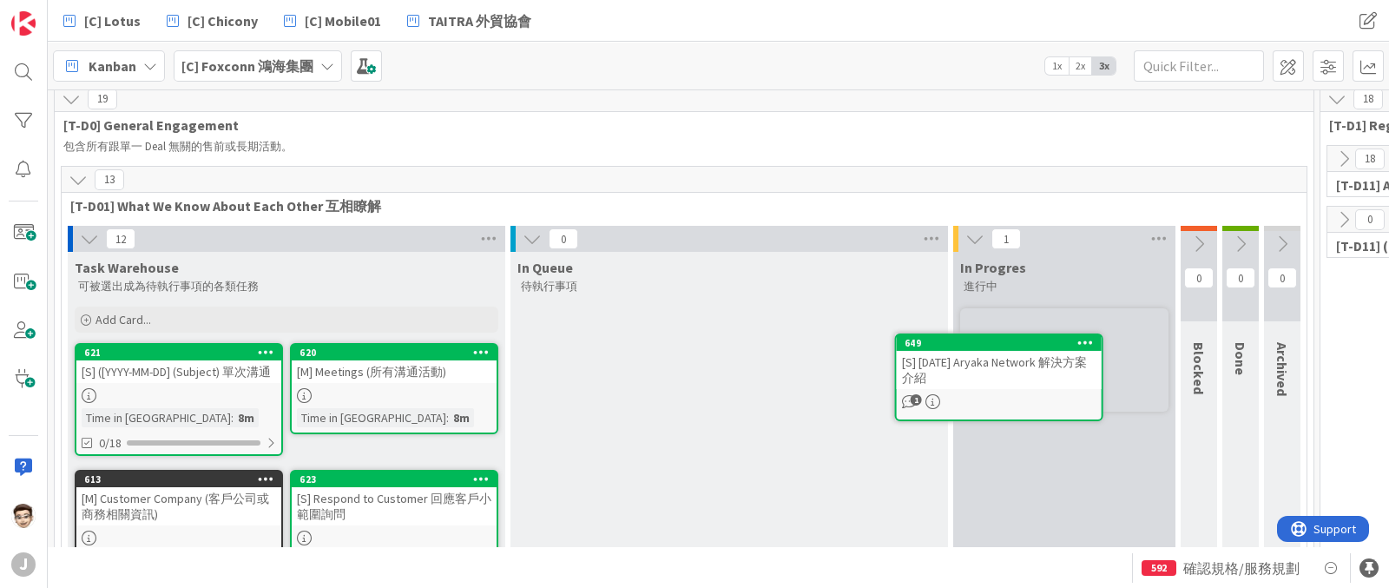
scroll to position [10, 0]
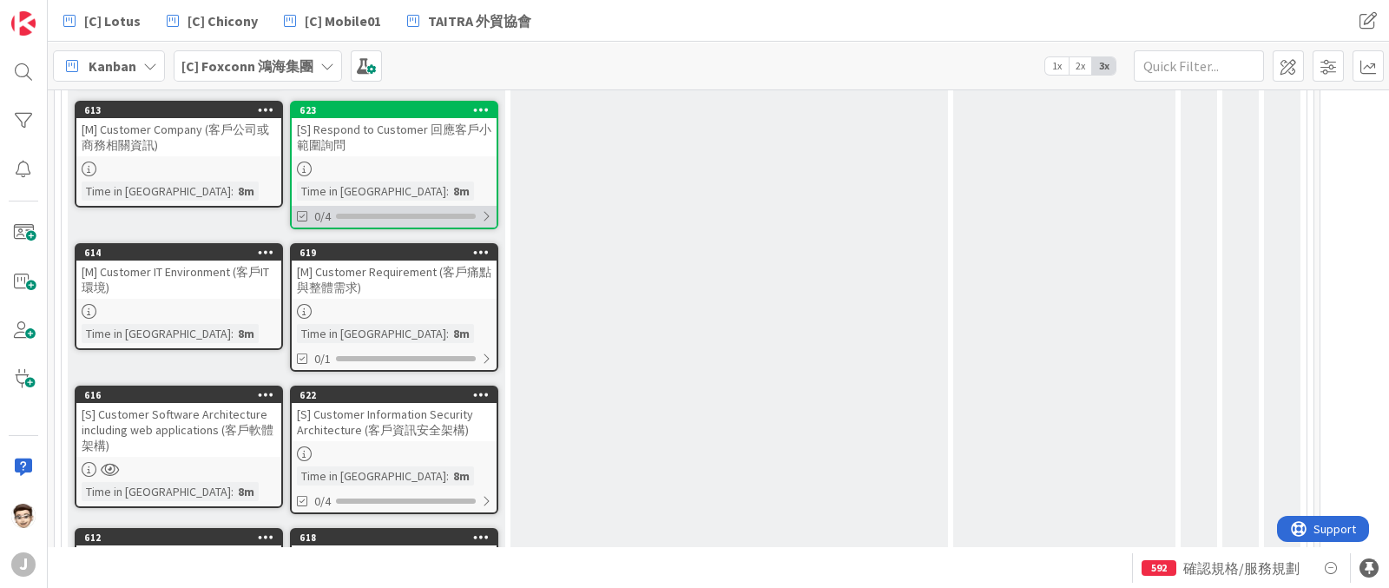
scroll to position [335, 0]
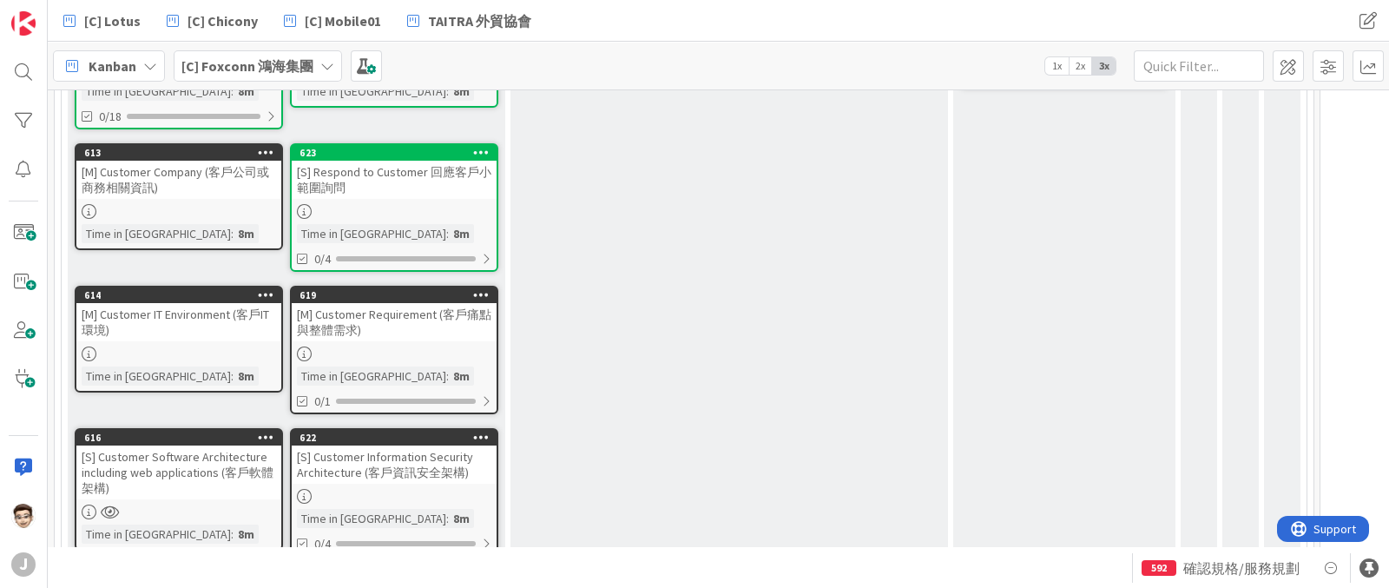
click at [258, 149] on icon at bounding box center [266, 152] width 16 height 12
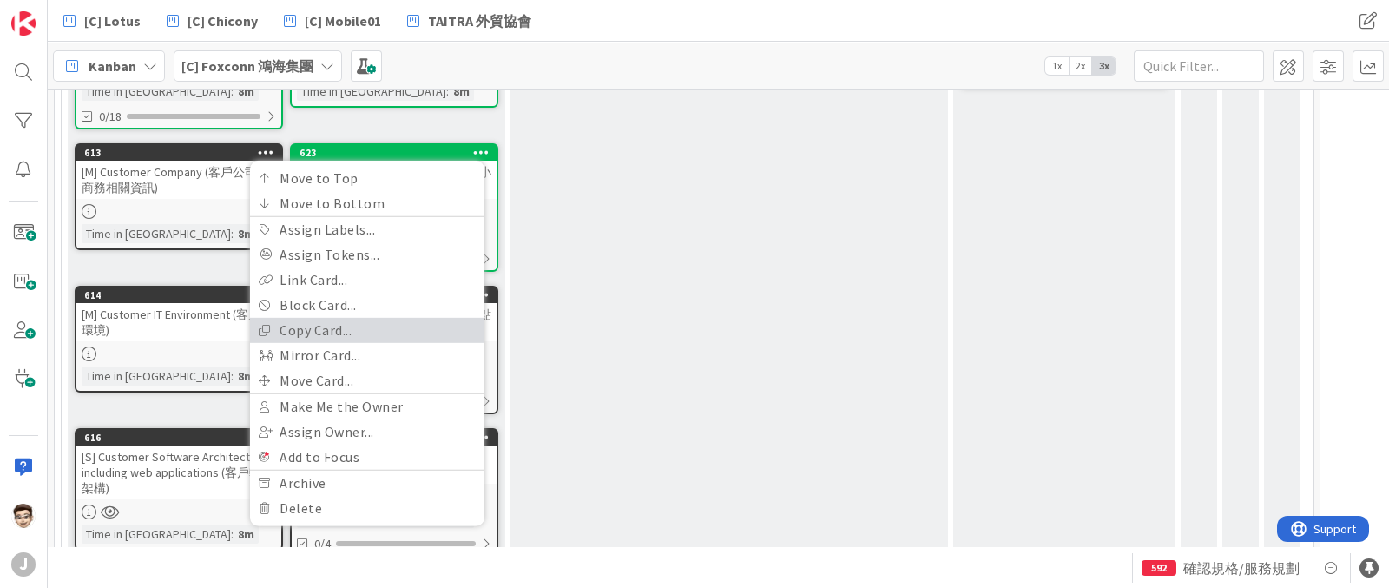
click at [336, 331] on link "Copy Card..." at bounding box center [367, 329] width 234 height 25
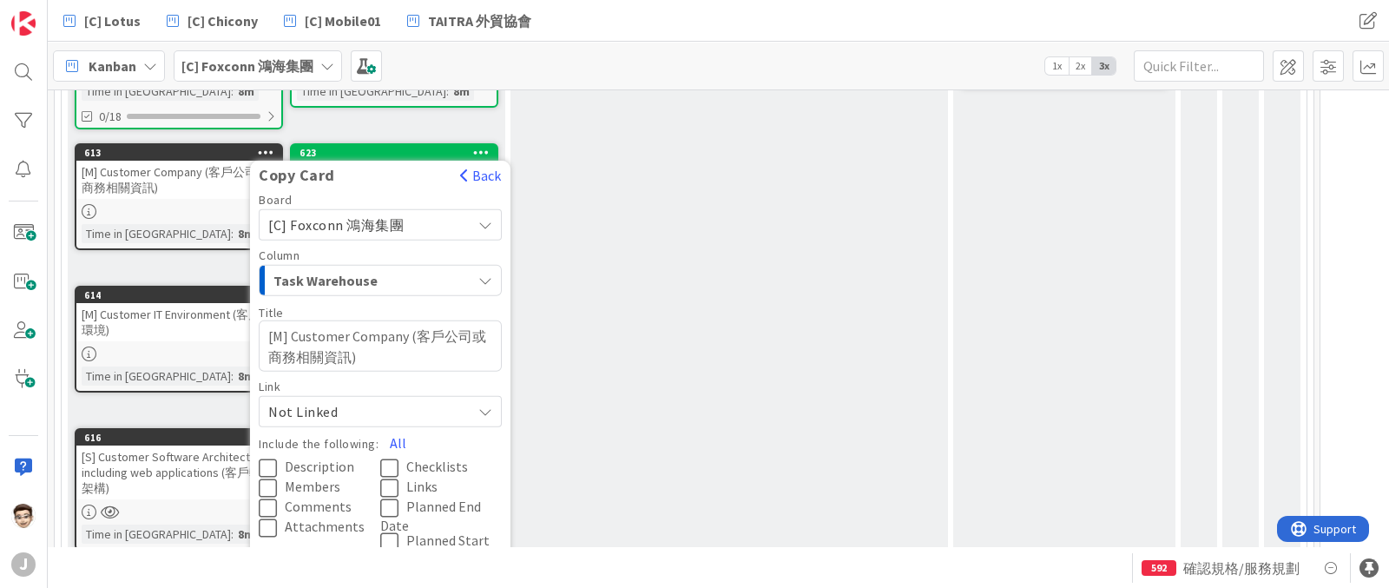
click at [347, 342] on textarea "[M] Customer Company (客戶公司或商務相關資訊)" at bounding box center [380, 346] width 243 height 52
drag, startPoint x: 291, startPoint y: 333, endPoint x: 360, endPoint y: 346, distance: 70.7
click at [360, 346] on textarea "[M] Customer Company (客戶公司或商務相關資訊)" at bounding box center [380, 346] width 243 height 52
click at [404, 358] on textarea "[M] Customer Company (客戶公司或商務相關資訊)" at bounding box center [380, 346] width 243 height 52
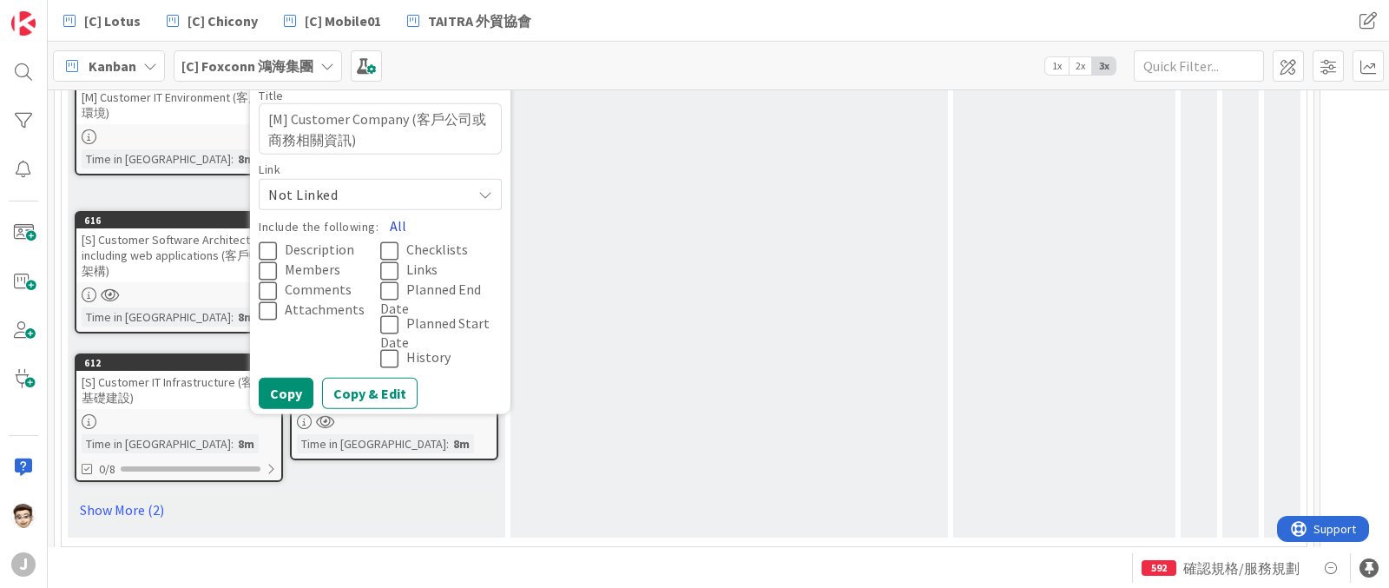
click at [394, 215] on button "All" at bounding box center [398, 225] width 39 height 31
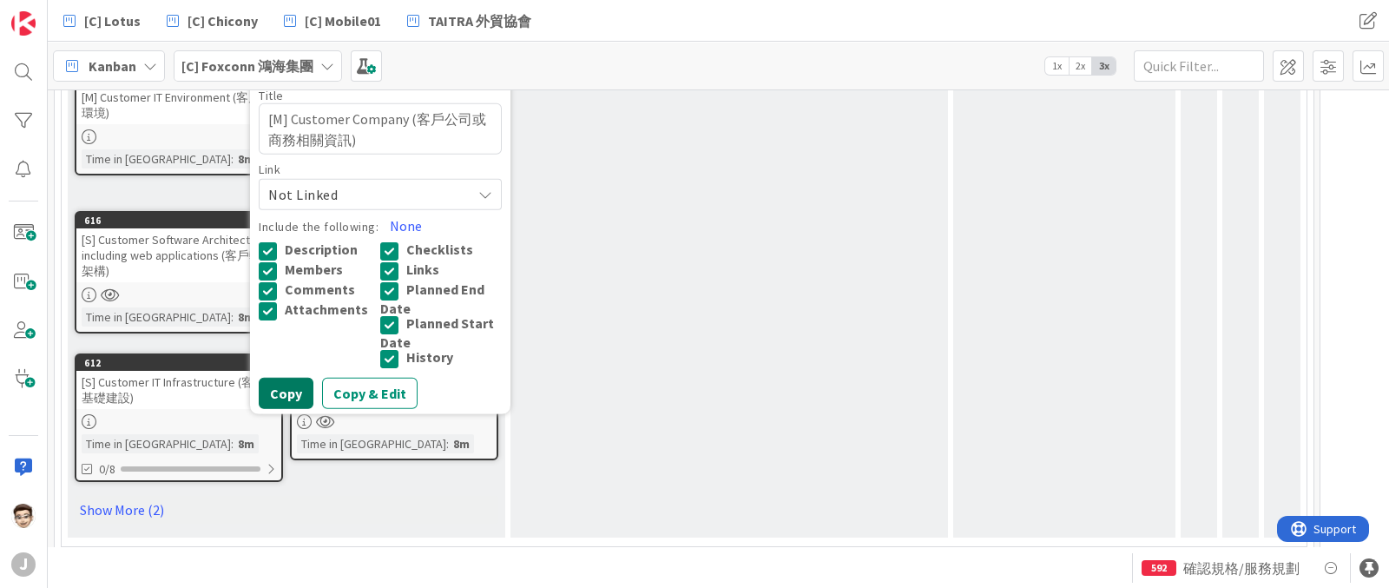
click at [289, 389] on button "Copy" at bounding box center [286, 393] width 55 height 31
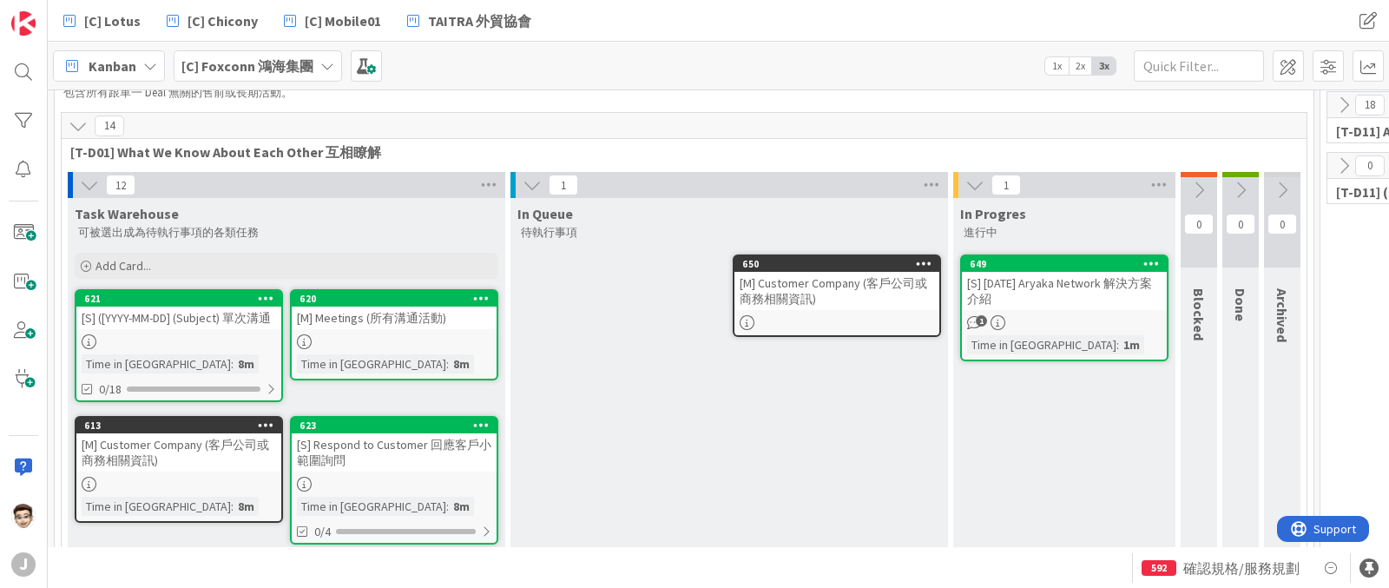
scroll to position [0, 0]
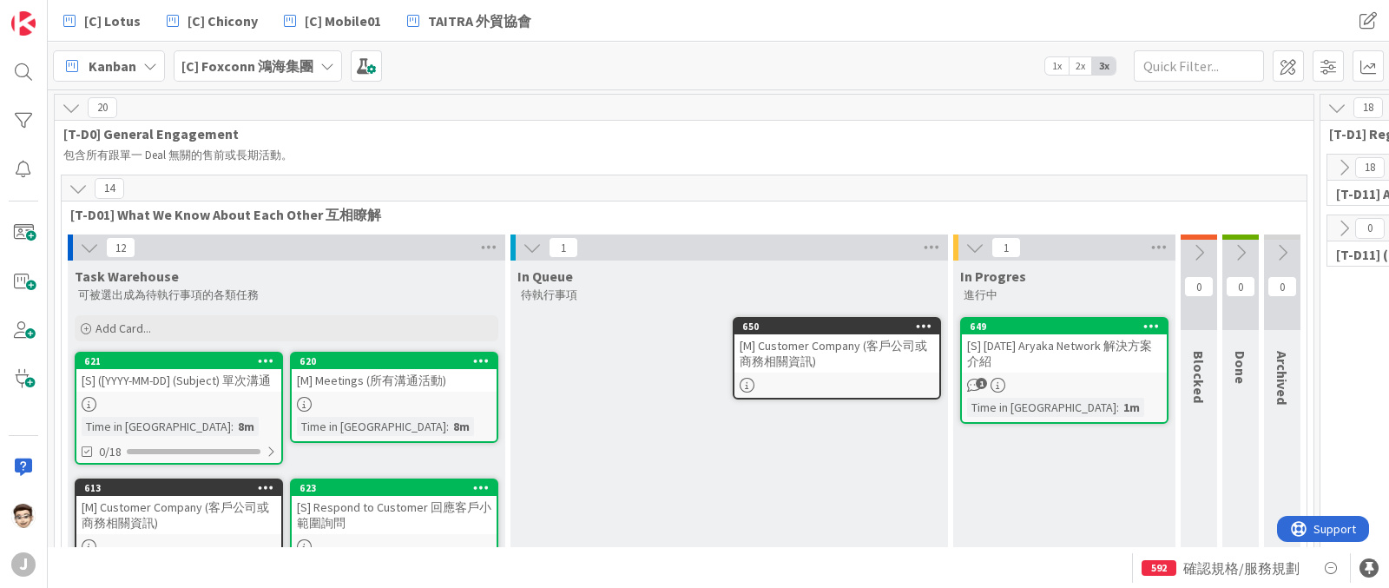
click at [851, 345] on div "[M] Customer Company (客戶公司或商務相關資訊)" at bounding box center [837, 353] width 205 height 38
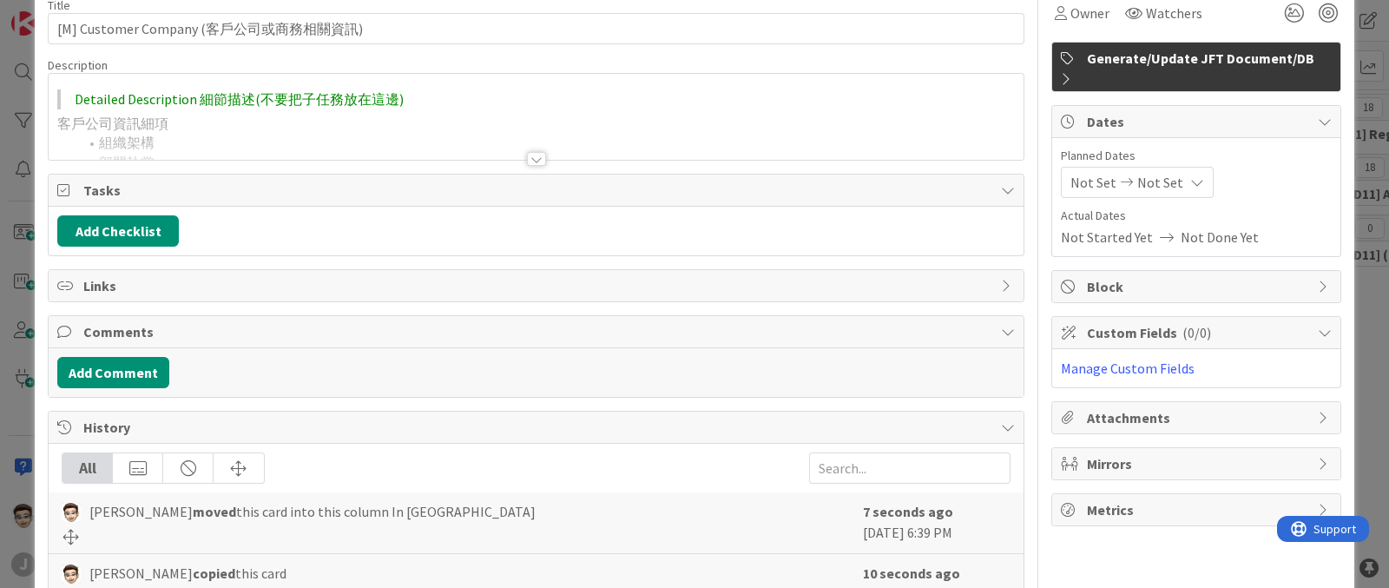
scroll to position [108, 0]
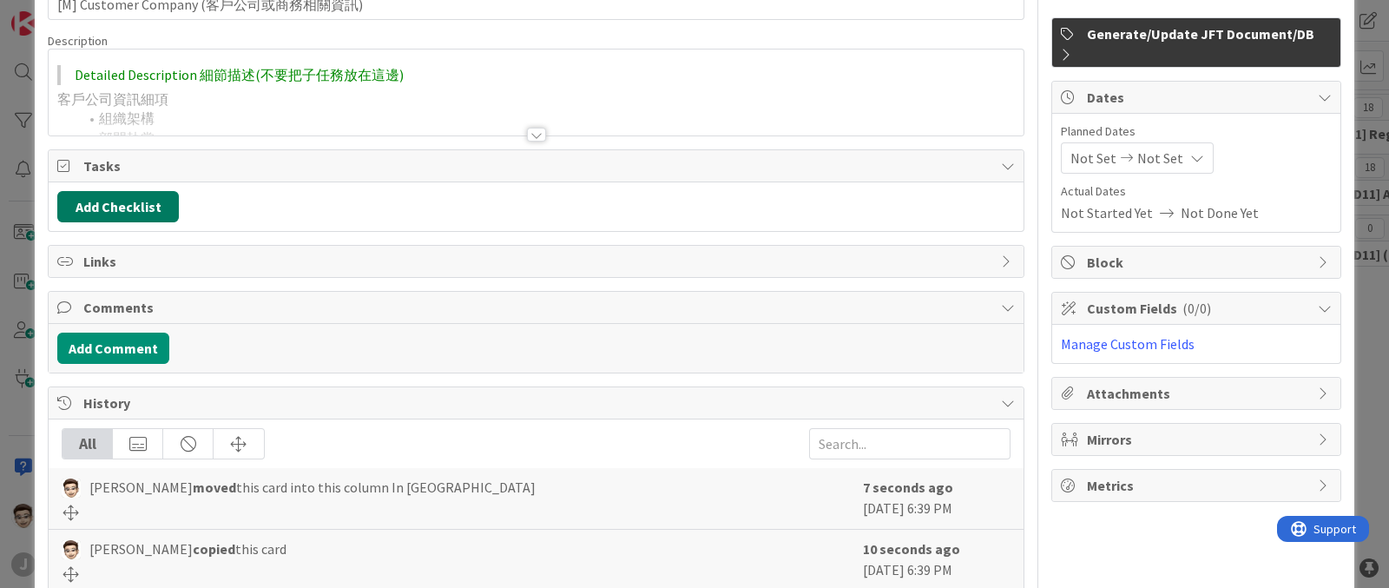
click at [155, 201] on button "Add Checklist" at bounding box center [118, 206] width 122 height 31
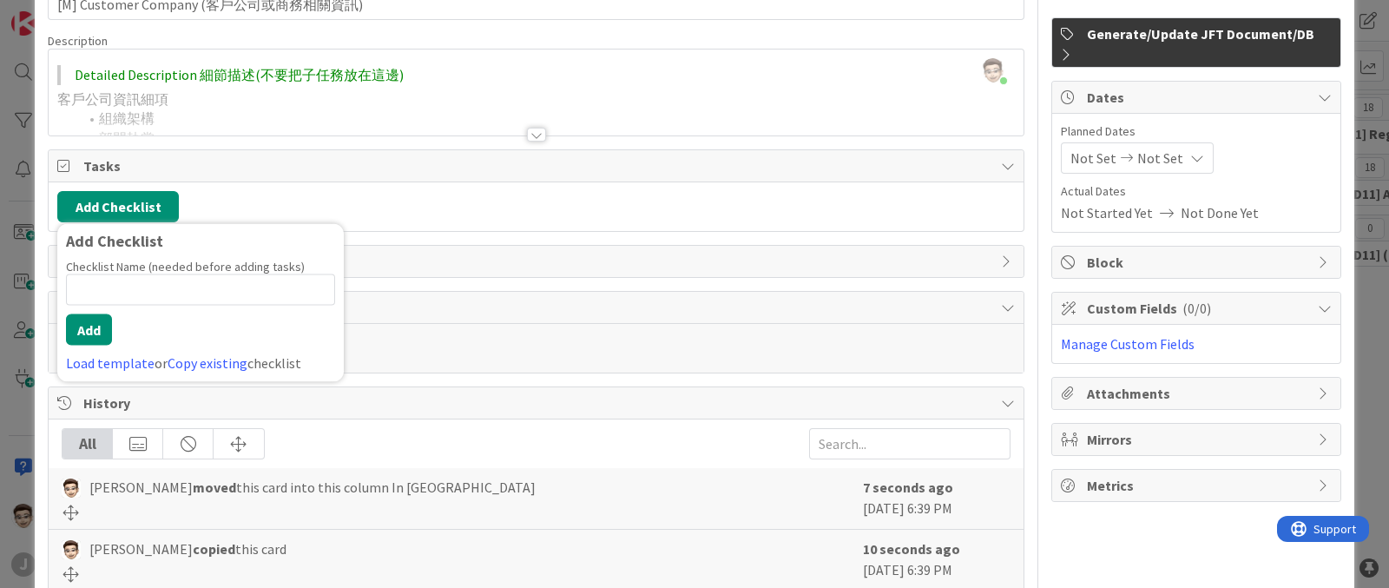
click at [299, 277] on input at bounding box center [200, 289] width 269 height 31
click at [240, 266] on label "Checklist Name (needed before adding tasks)" at bounding box center [185, 267] width 239 height 16
click at [247, 277] on input at bounding box center [200, 289] width 269 height 31
click at [582, 232] on div "Title 34 / 128 [M] Customer Company (客戶公司或商務相關資訊) Description Stanley chen just…" at bounding box center [536, 280] width 977 height 640
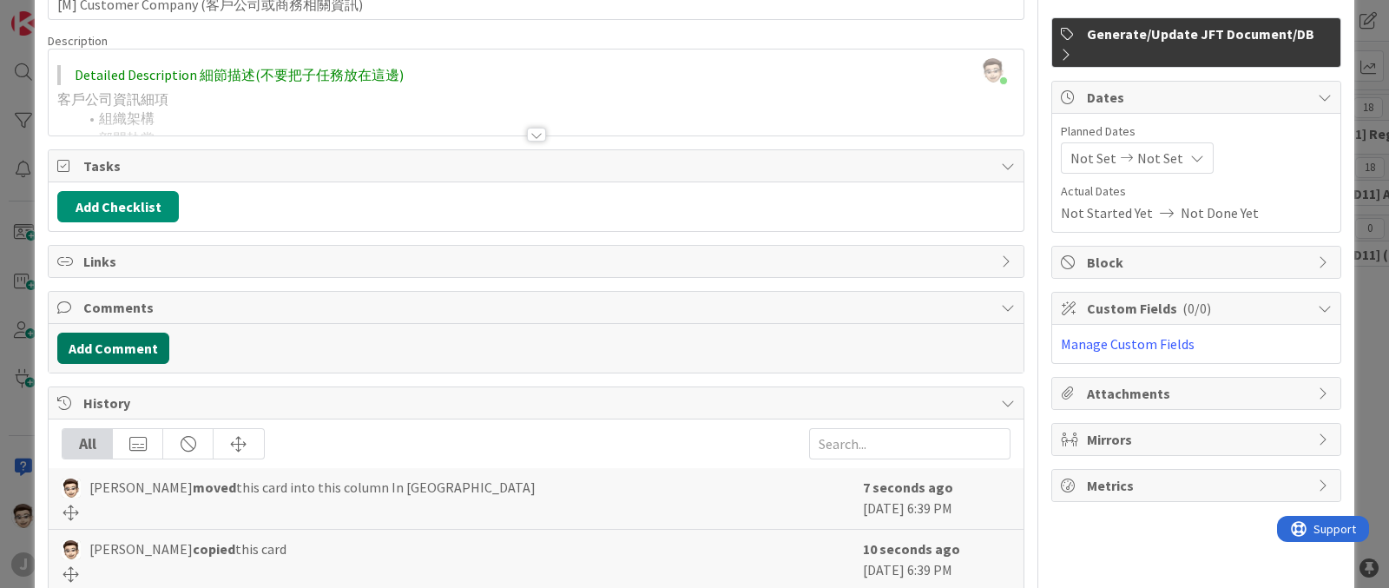
click at [122, 333] on button "Add Comment" at bounding box center [113, 348] width 112 height 31
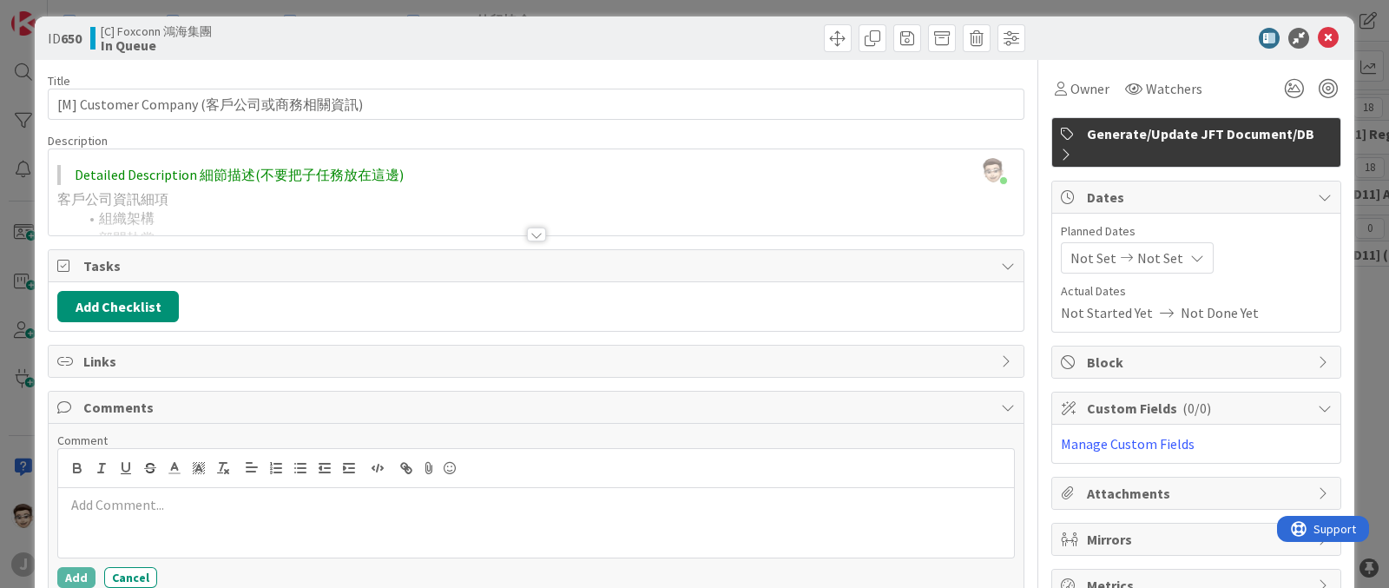
scroll to position [0, 0]
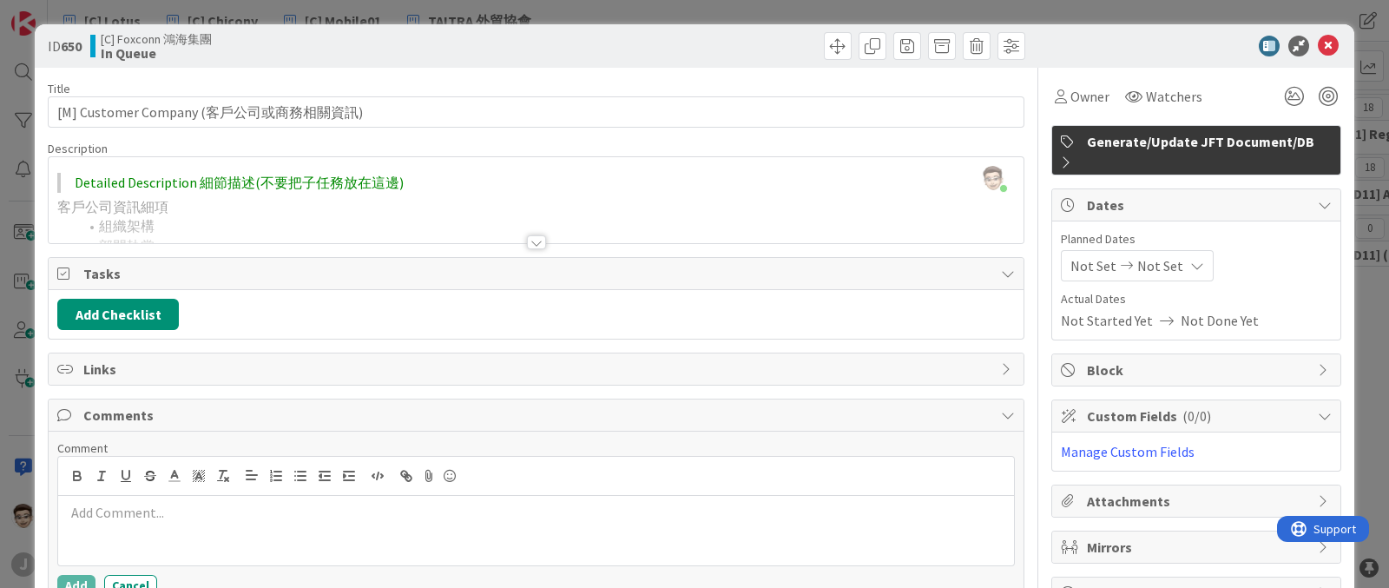
click at [529, 228] on div at bounding box center [536, 221] width 975 height 44
type textarea "x"
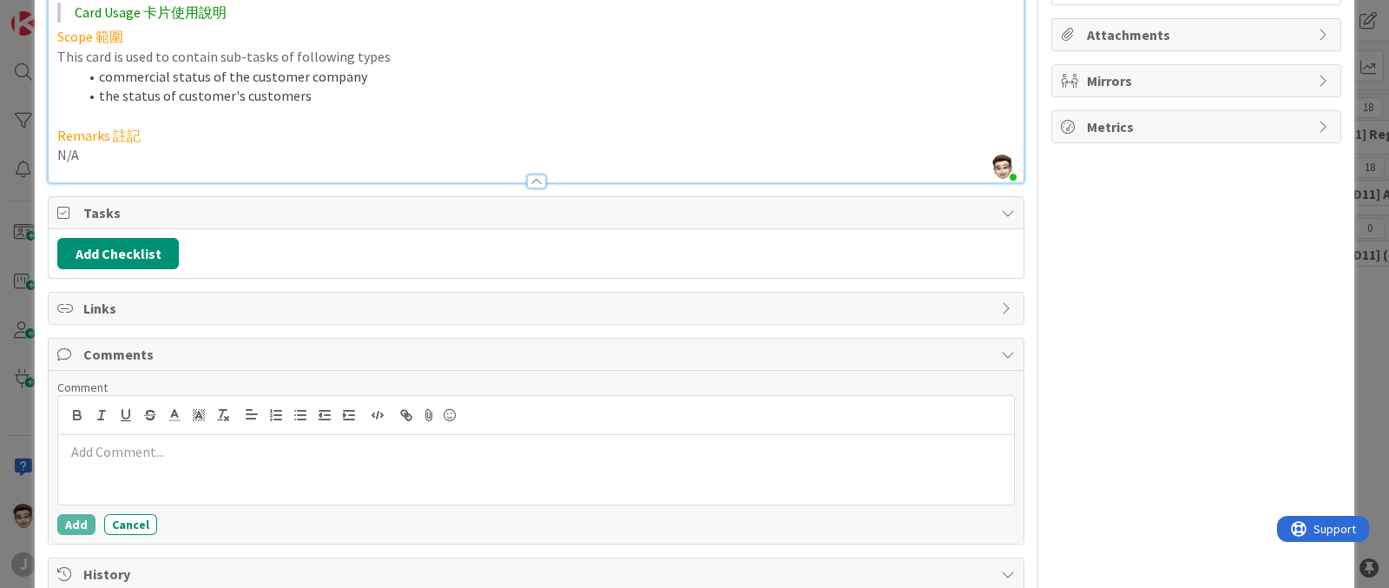
click at [534, 187] on div at bounding box center [536, 182] width 19 height 14
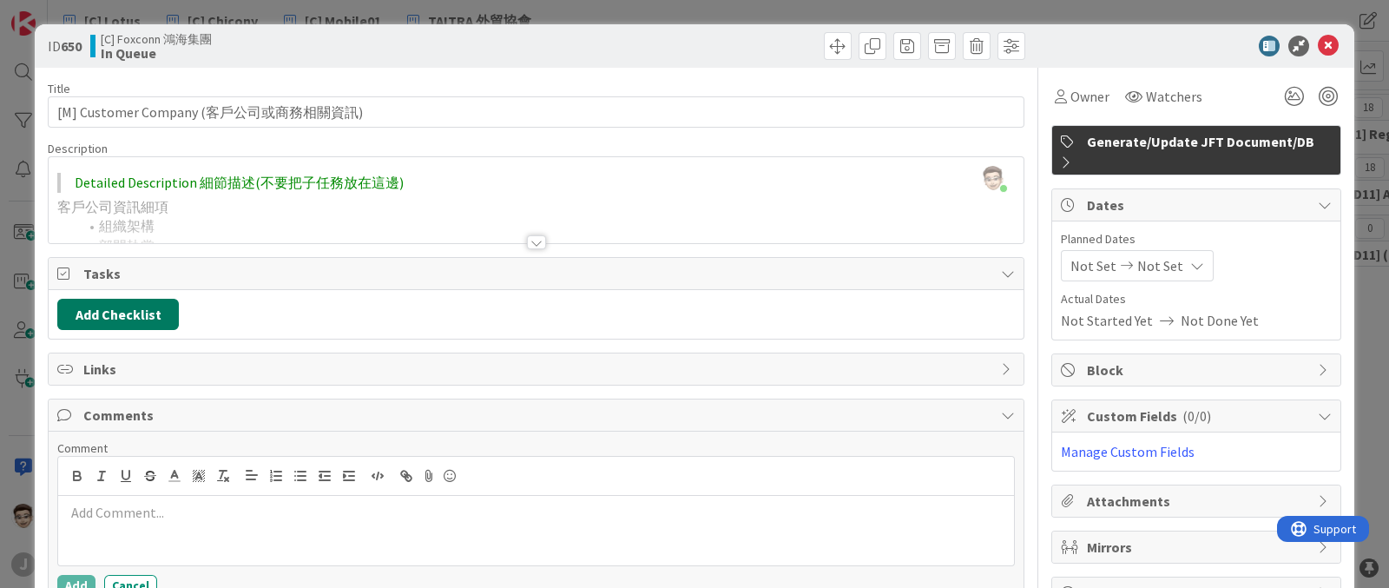
click at [139, 314] on button "Add Checklist" at bounding box center [118, 314] width 122 height 31
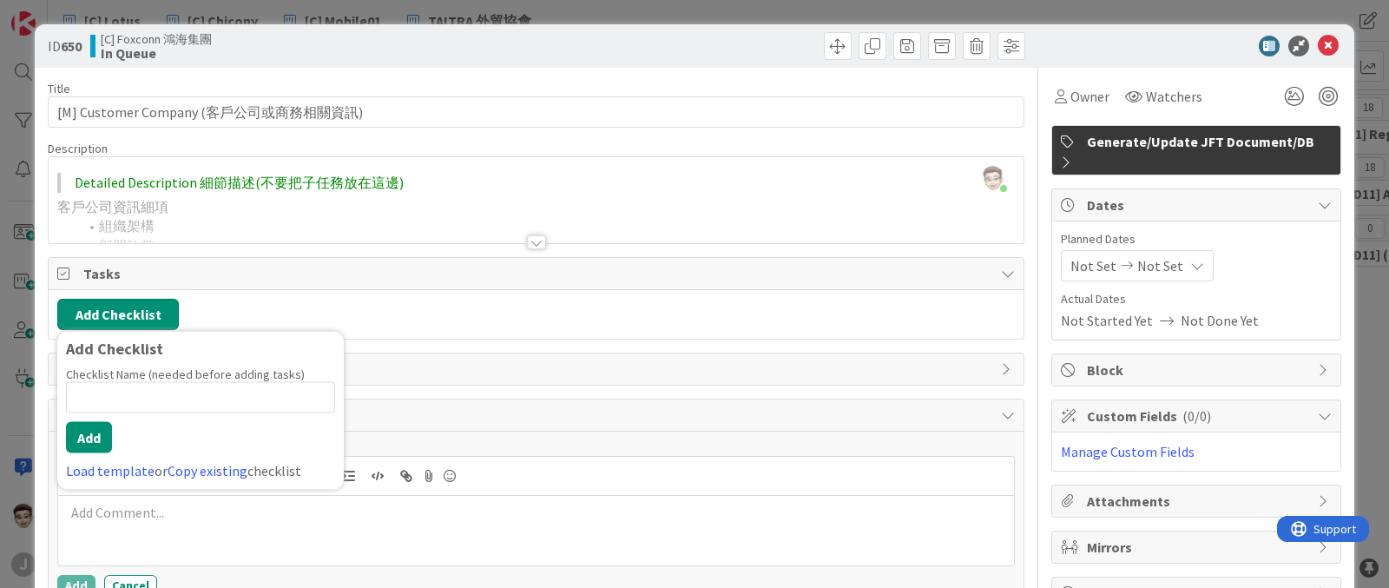
scroll to position [278, 0]
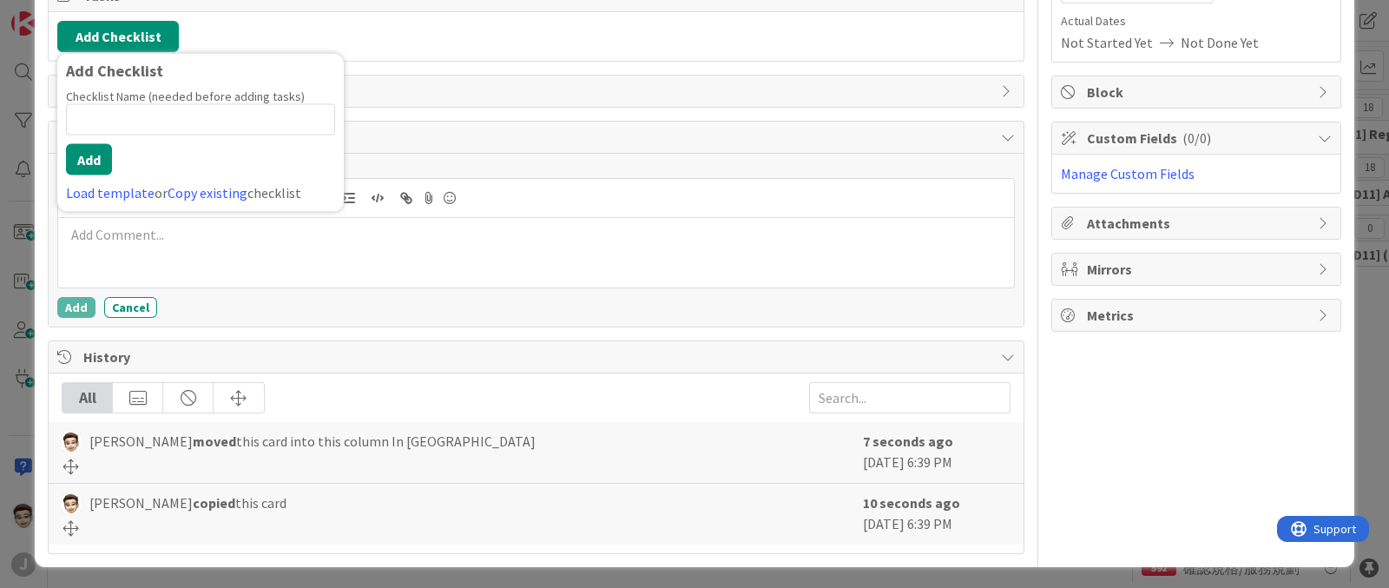
type input "x"
type input "ˇ"
type textarea "x"
type input "ㄏ"
type input "節"
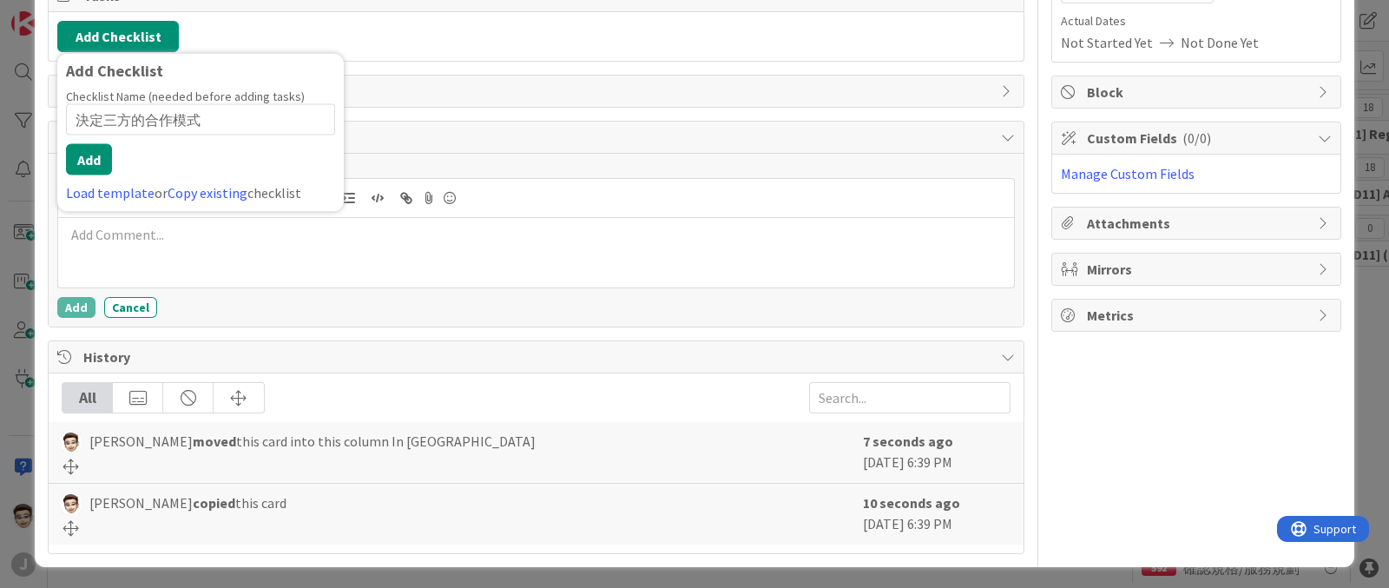
click at [135, 114] on input "決定三方的合作模式" at bounding box center [200, 119] width 269 height 31
type input "決定三方(新立/JFT/Aryaka)的合作模式"
click at [85, 154] on button "Add" at bounding box center [89, 159] width 46 height 31
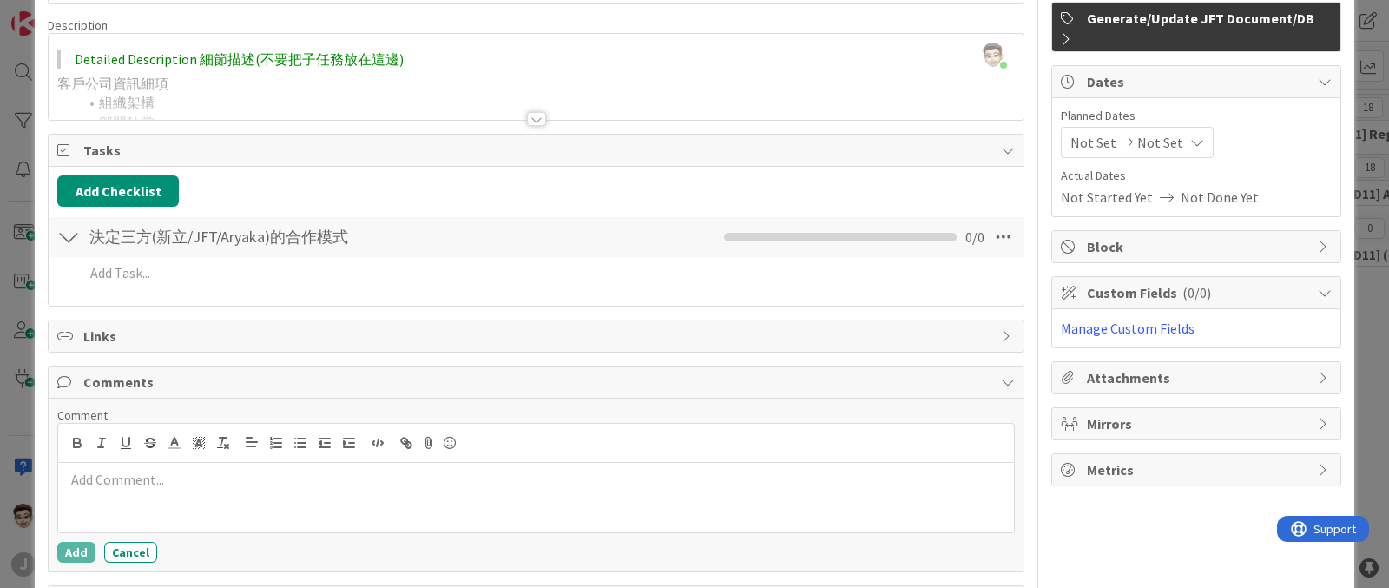
scroll to position [61, 0]
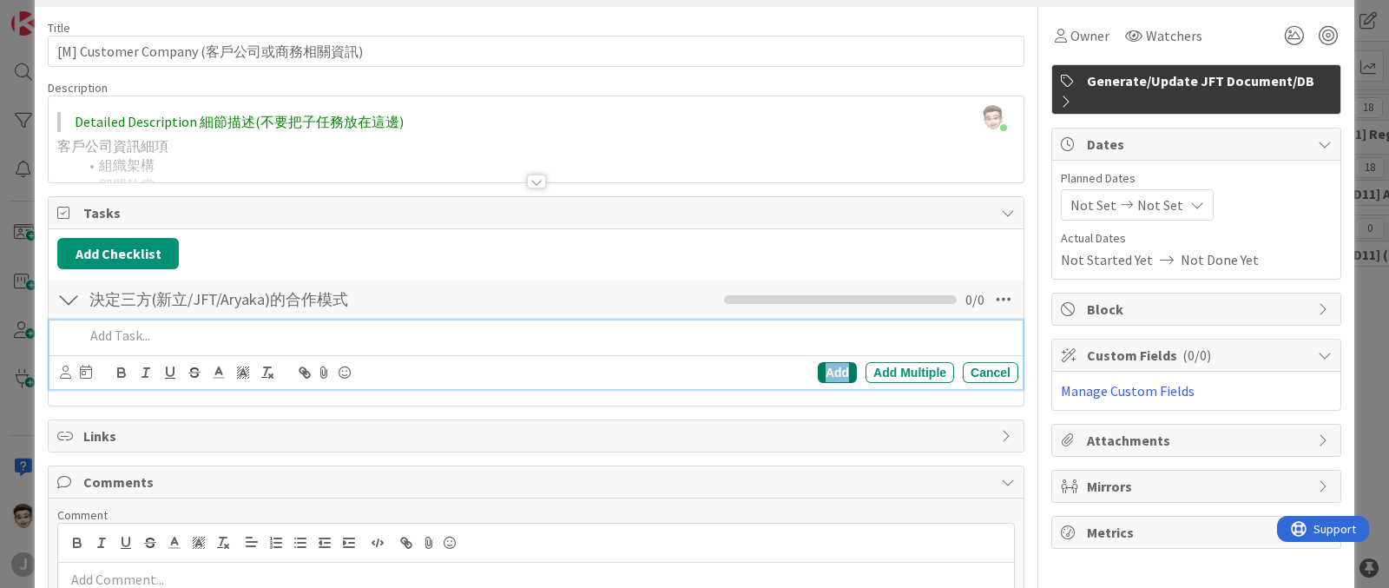
click at [818, 368] on div "Add" at bounding box center [837, 372] width 39 height 21
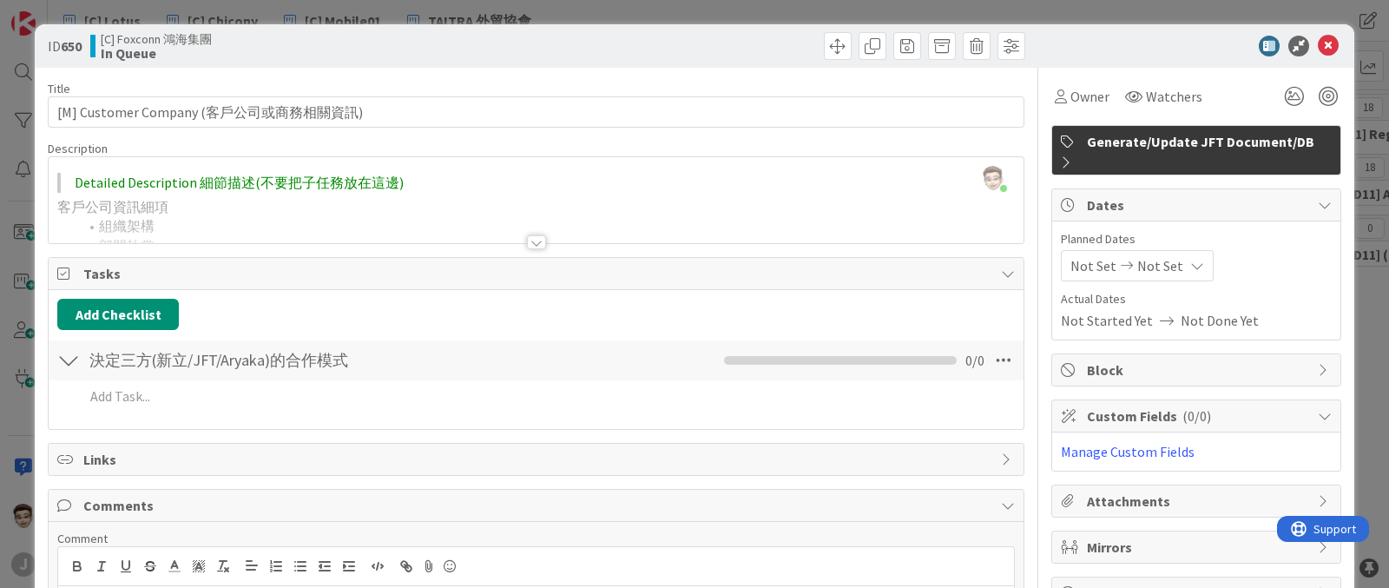
scroll to position [0, 0]
click at [1318, 43] on icon at bounding box center [1328, 46] width 21 height 21
type textarea "x"
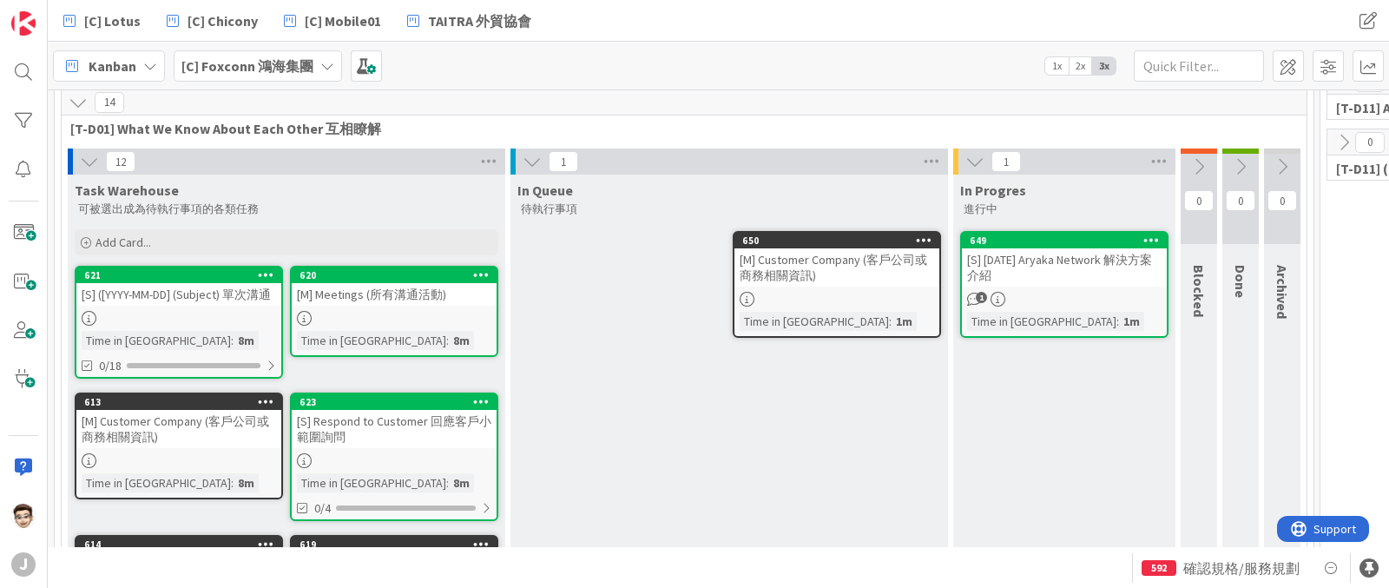
click at [74, 159] on div "12" at bounding box center [287, 161] width 438 height 26
click at [96, 167] on icon at bounding box center [89, 161] width 19 height 19
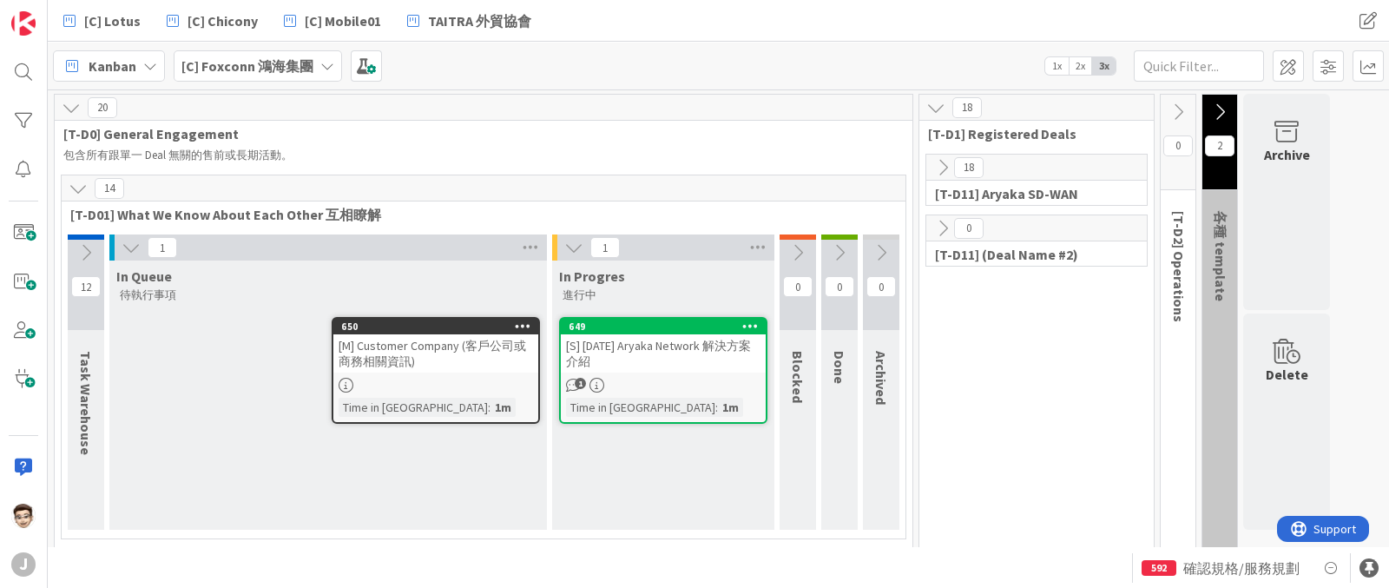
click at [947, 170] on icon at bounding box center [943, 167] width 19 height 19
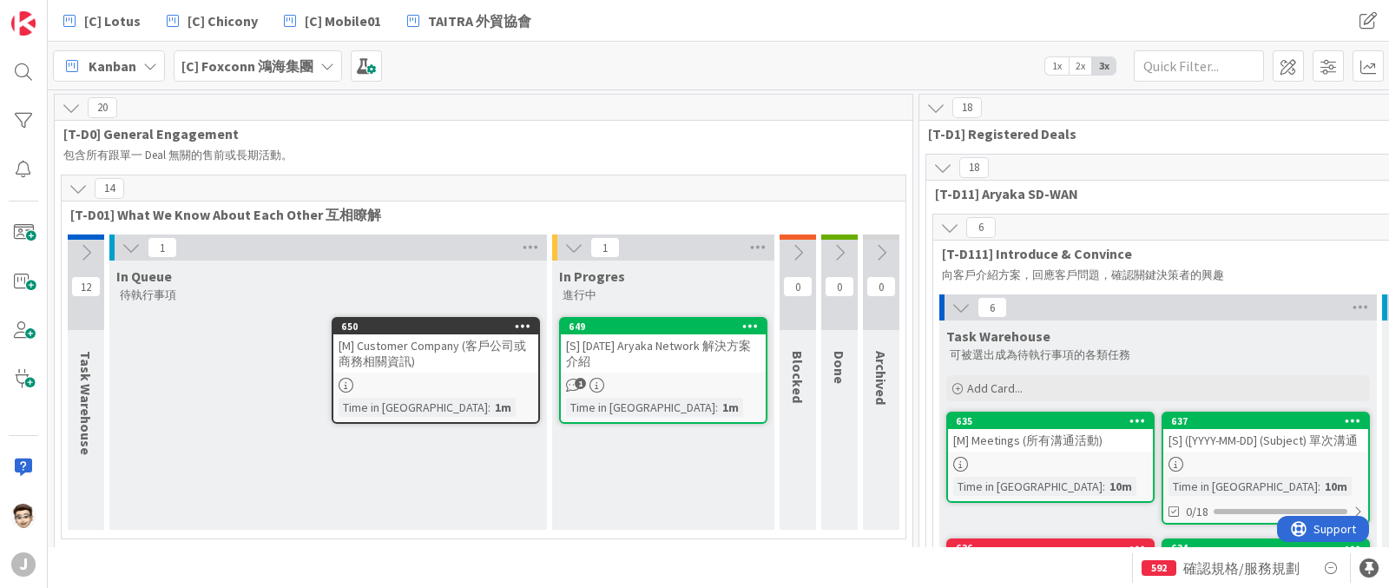
click at [957, 301] on icon at bounding box center [961, 307] width 19 height 19
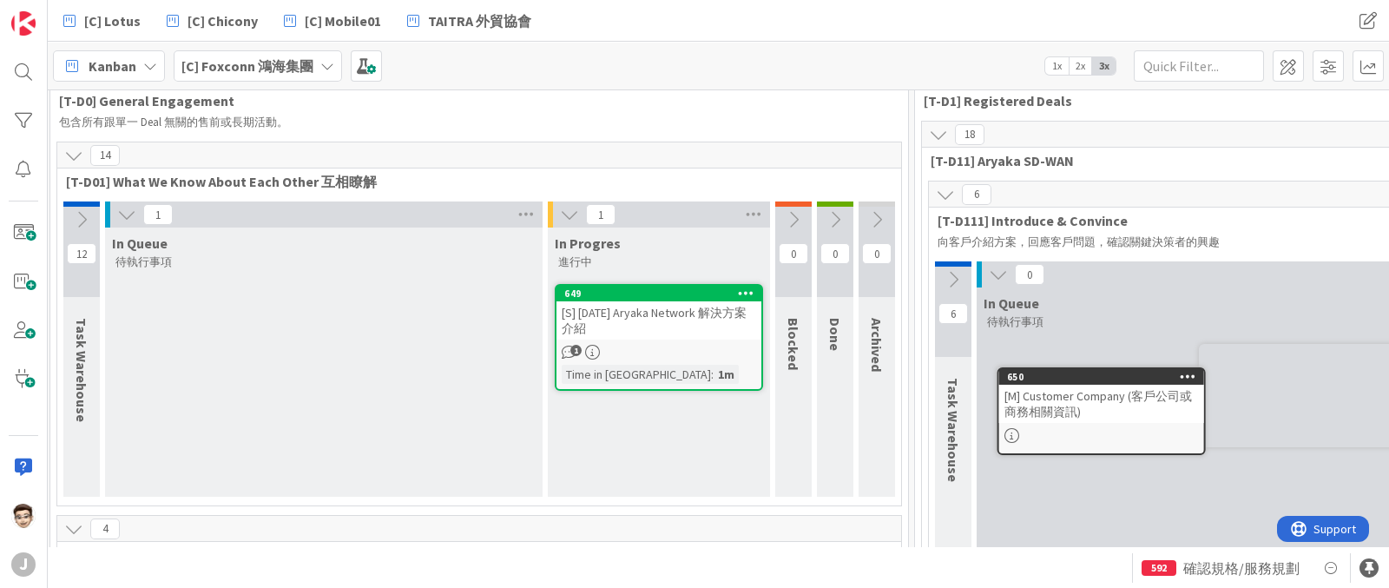
scroll to position [62, 16]
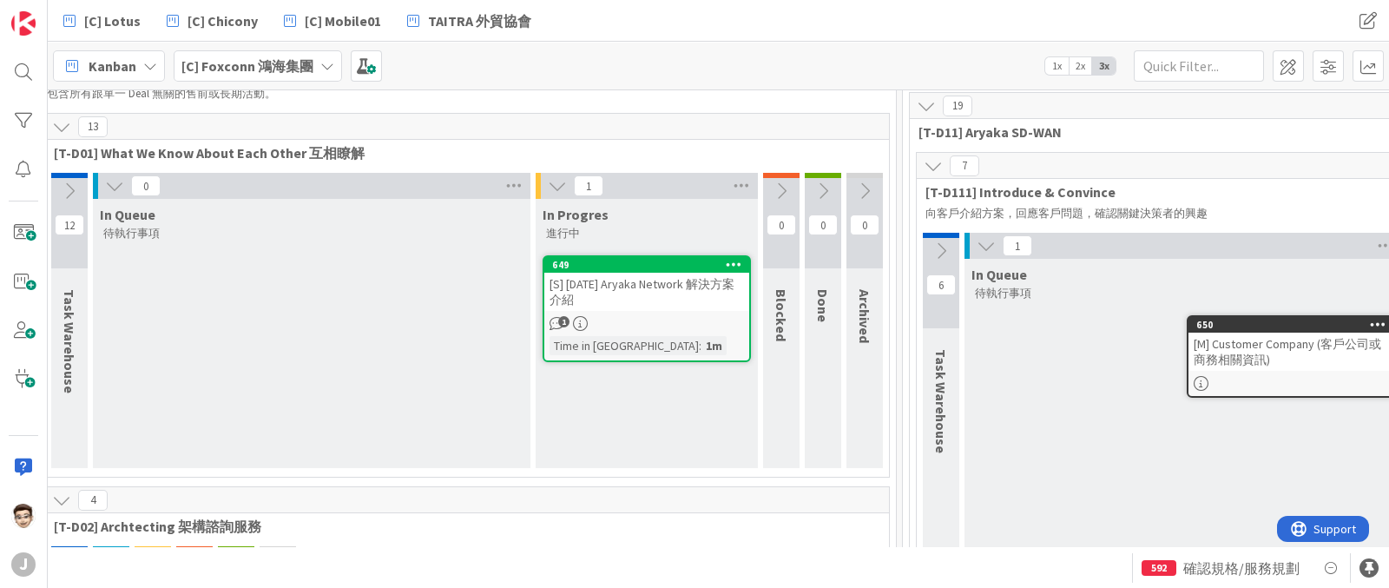
click at [985, 241] on icon at bounding box center [986, 245] width 19 height 19
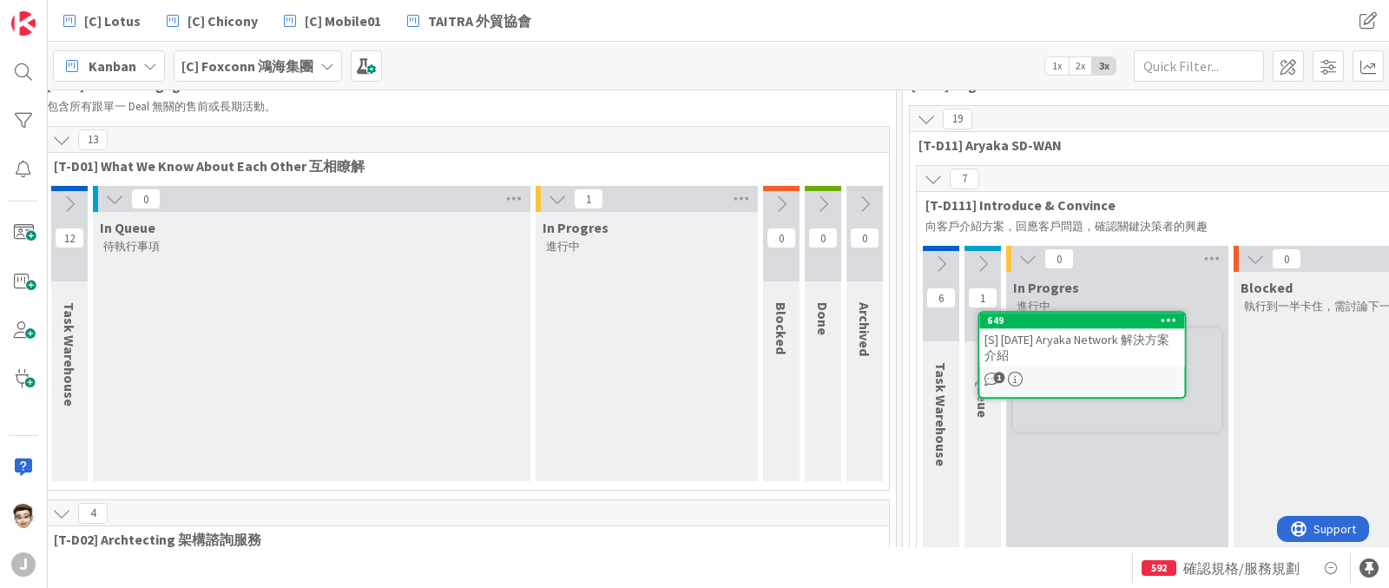
scroll to position [49, 17]
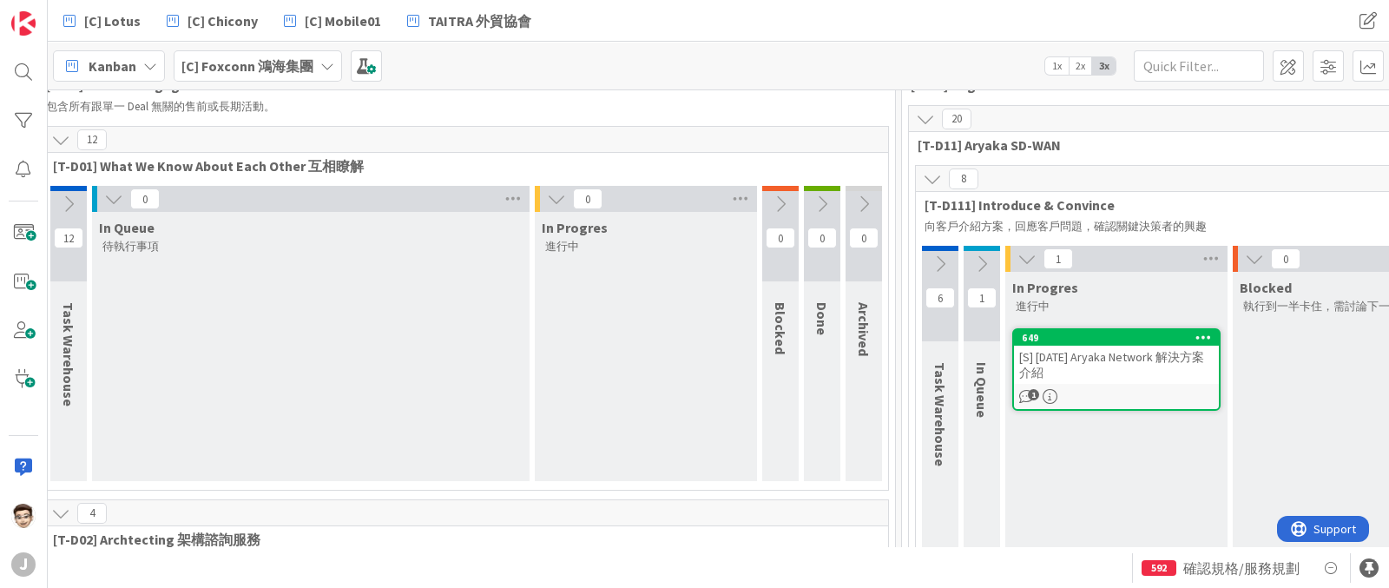
click at [124, 195] on div "0" at bounding box center [311, 199] width 438 height 26
click at [118, 194] on icon at bounding box center [113, 198] width 19 height 19
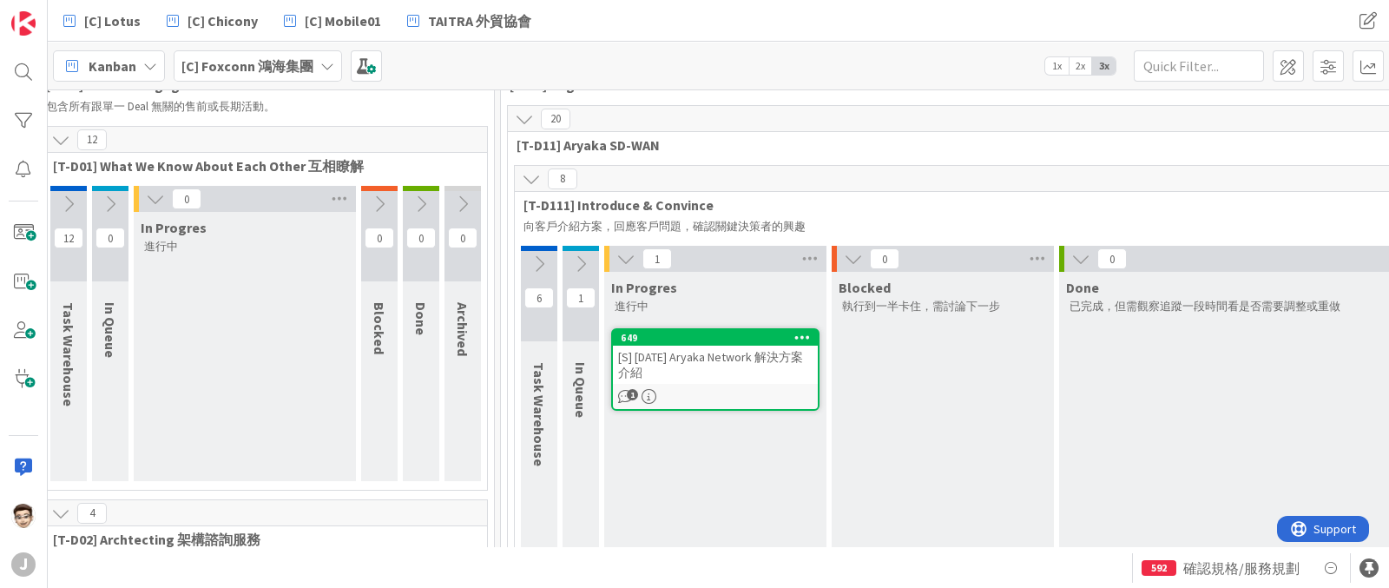
click at [152, 197] on icon at bounding box center [155, 198] width 19 height 19
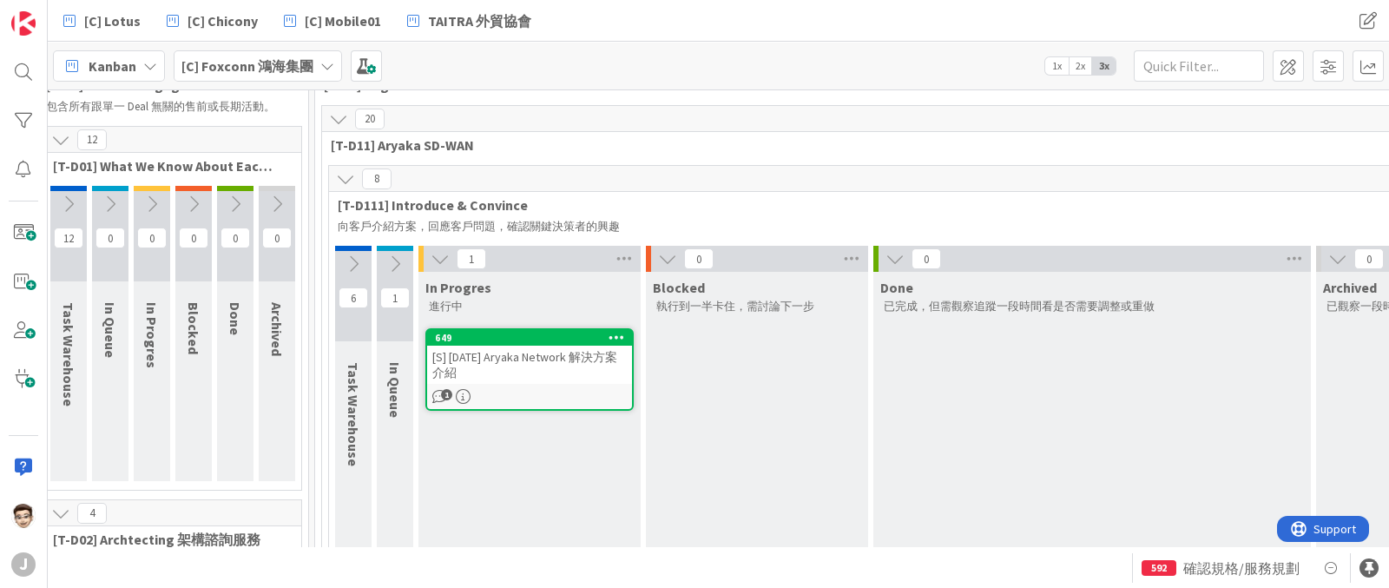
click at [54, 149] on button at bounding box center [60, 140] width 23 height 23
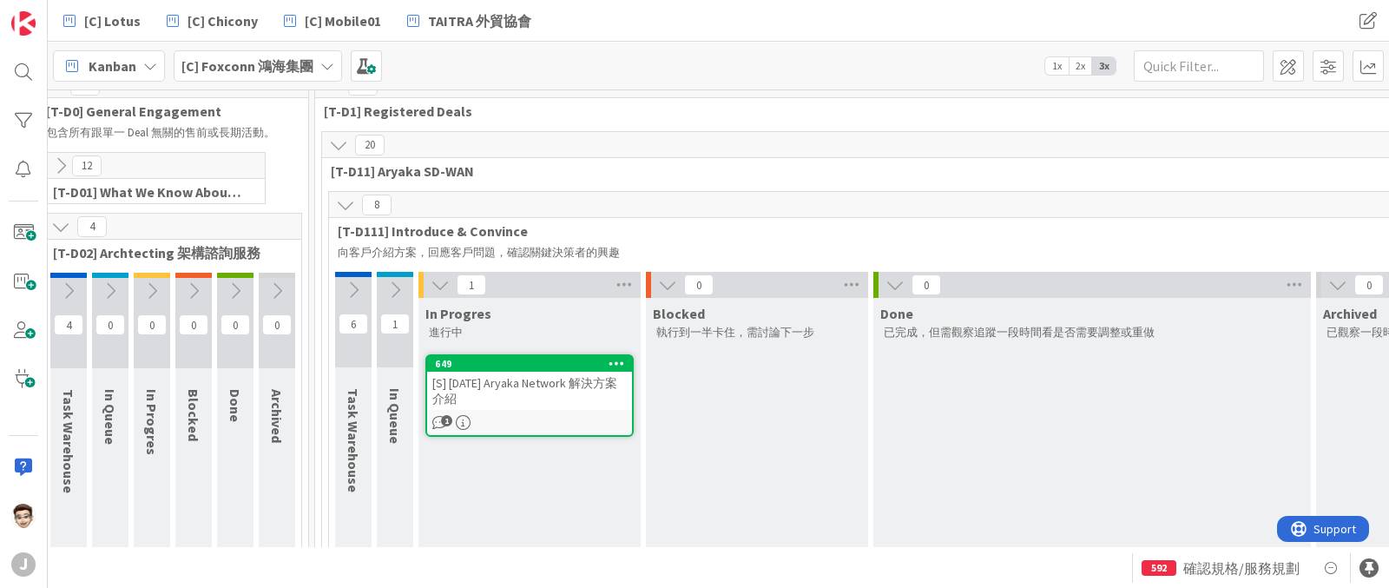
scroll to position [0, 17]
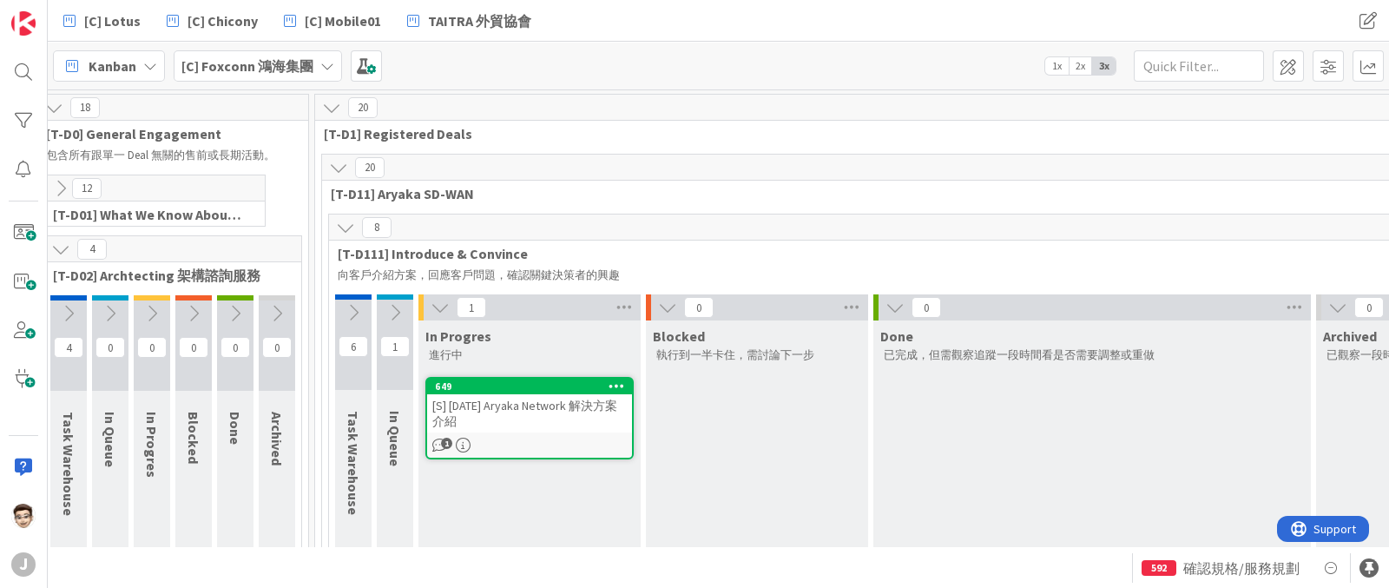
click at [56, 119] on div "18" at bounding box center [172, 108] width 271 height 26
click at [56, 106] on icon at bounding box center [53, 107] width 19 height 19
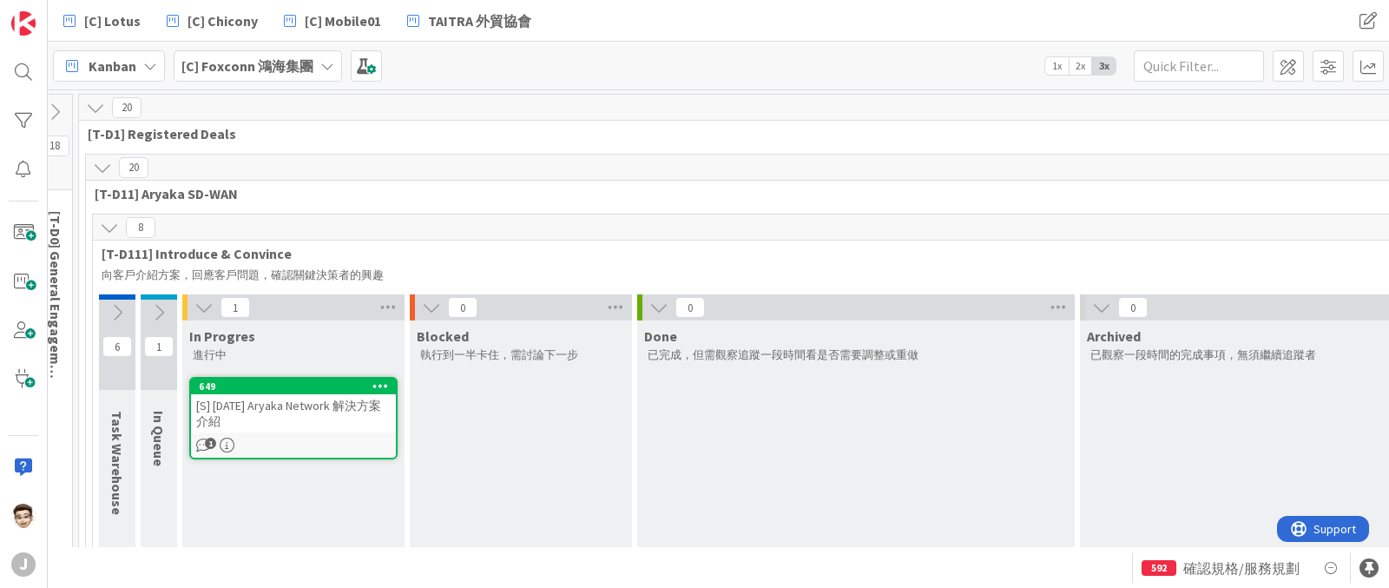
click at [156, 307] on icon at bounding box center [158, 312] width 19 height 19
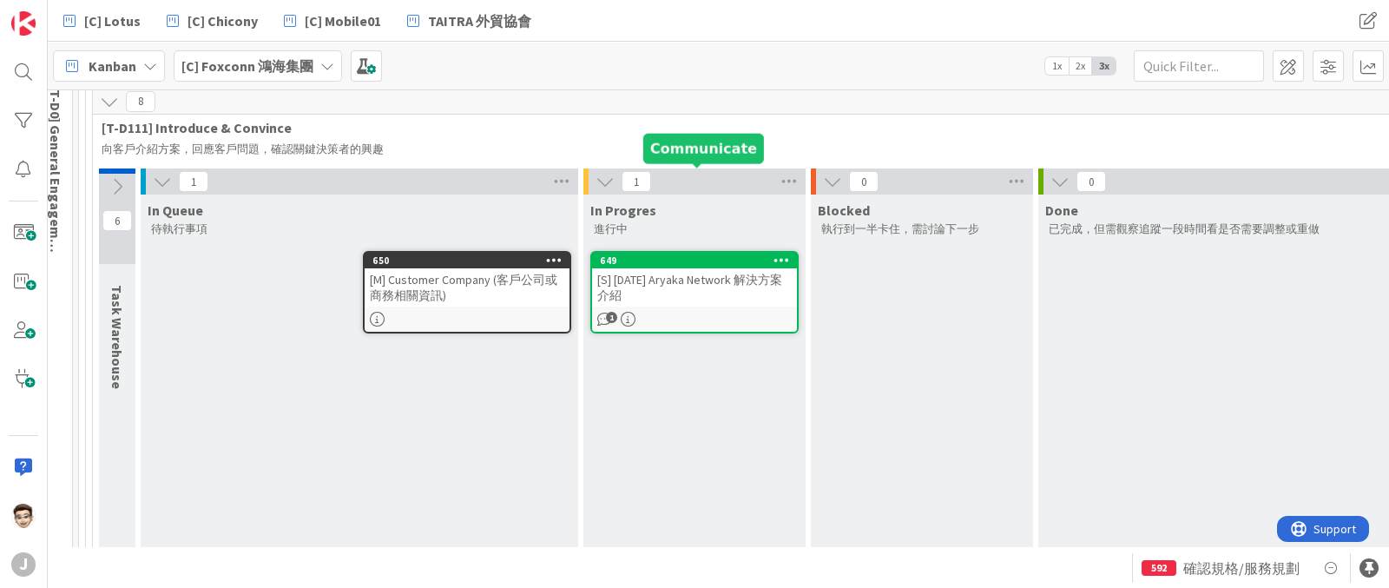
scroll to position [108, 17]
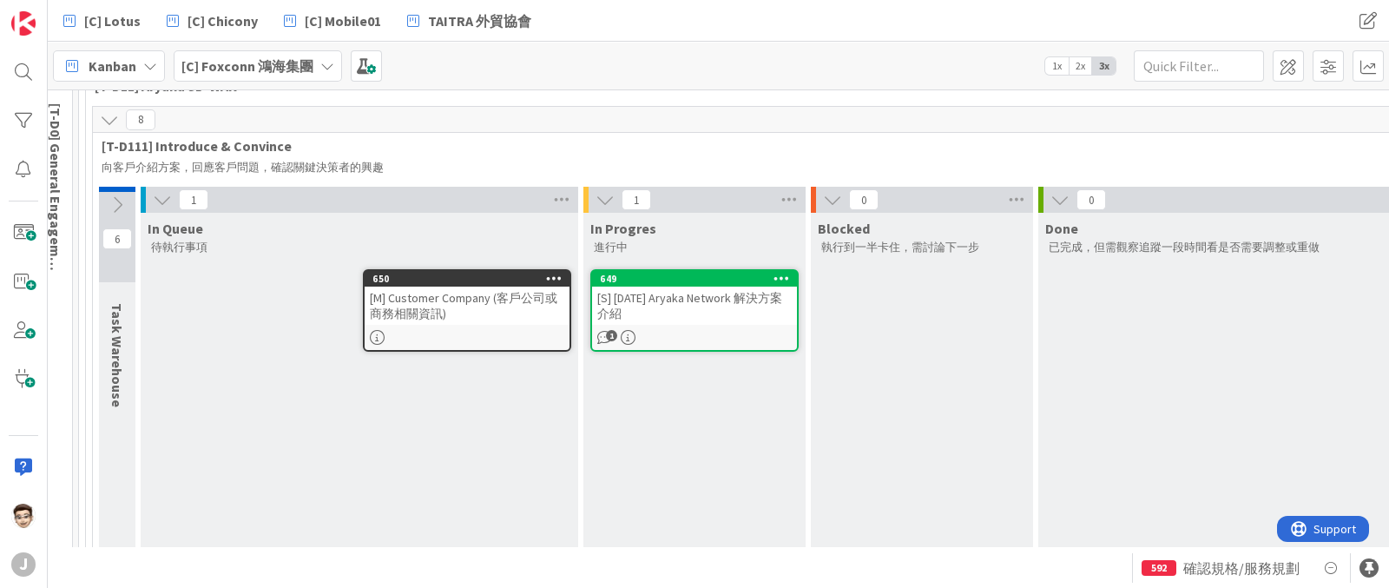
click at [834, 201] on icon at bounding box center [832, 199] width 19 height 19
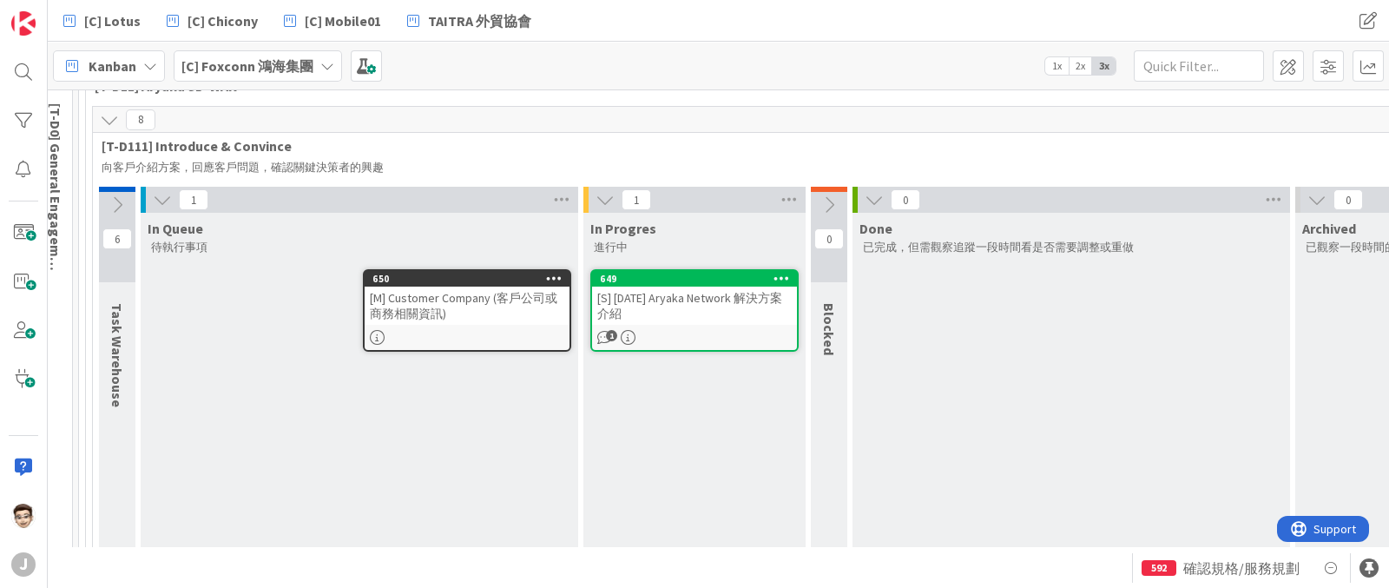
click at [882, 195] on icon at bounding box center [874, 199] width 19 height 19
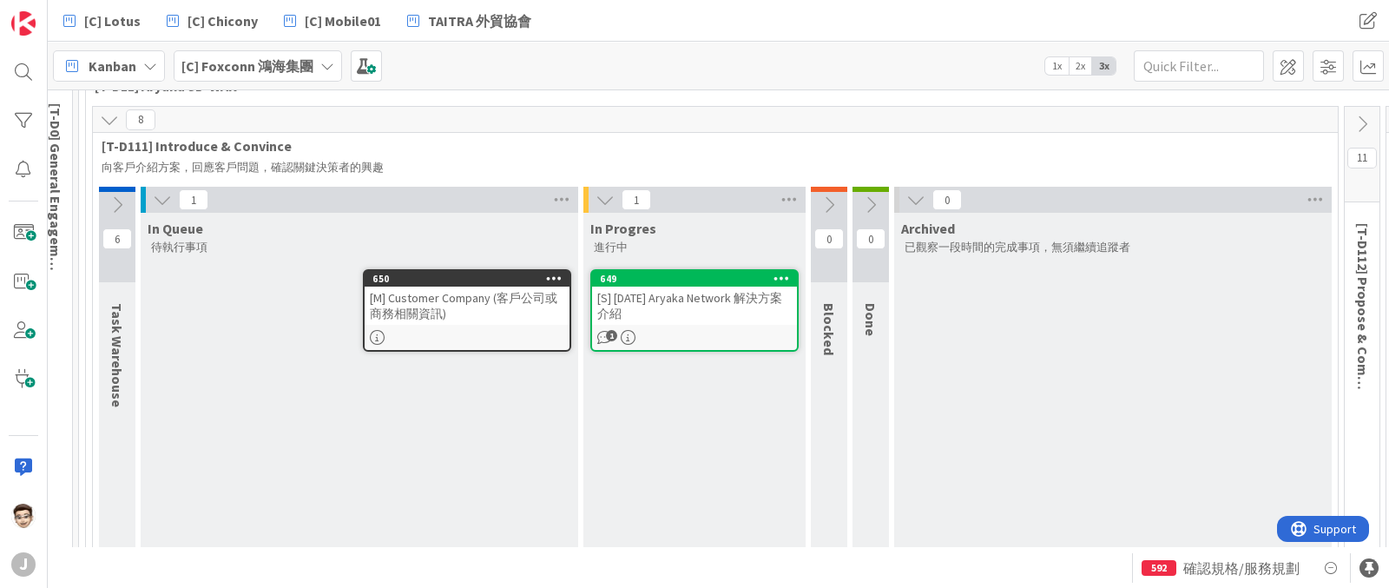
click at [899, 201] on div "0" at bounding box center [1113, 200] width 438 height 26
click at [902, 198] on div "0" at bounding box center [1113, 200] width 438 height 26
click at [908, 195] on icon at bounding box center [916, 199] width 19 height 19
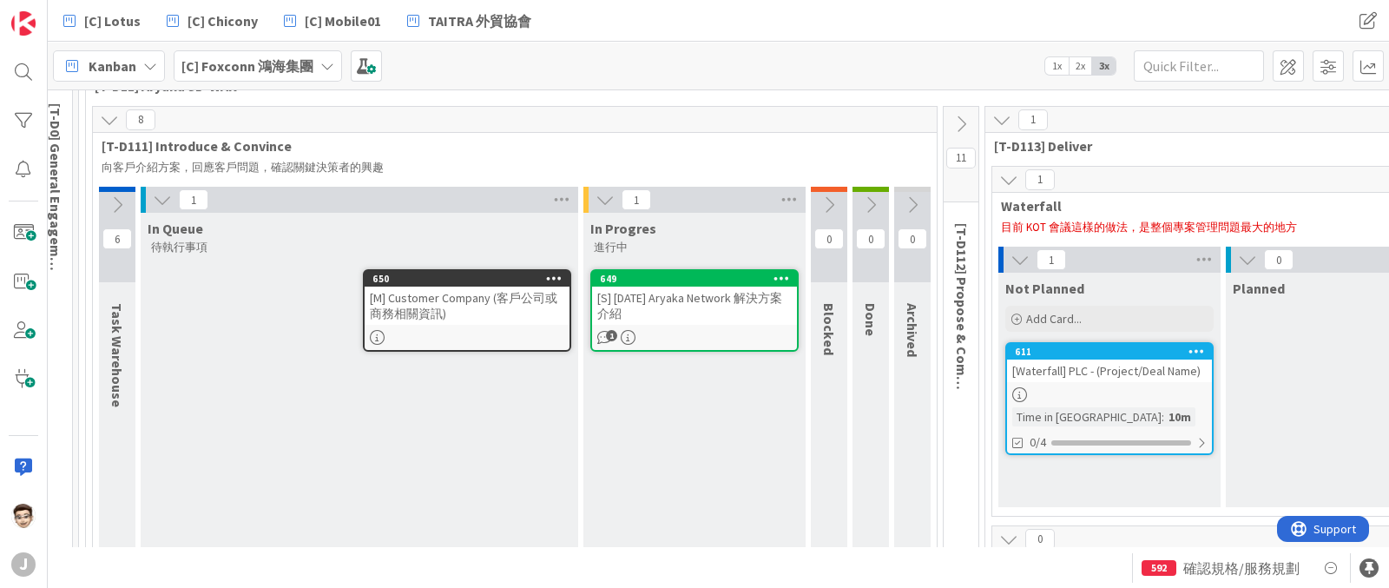
click at [1000, 129] on button at bounding box center [1002, 120] width 23 height 23
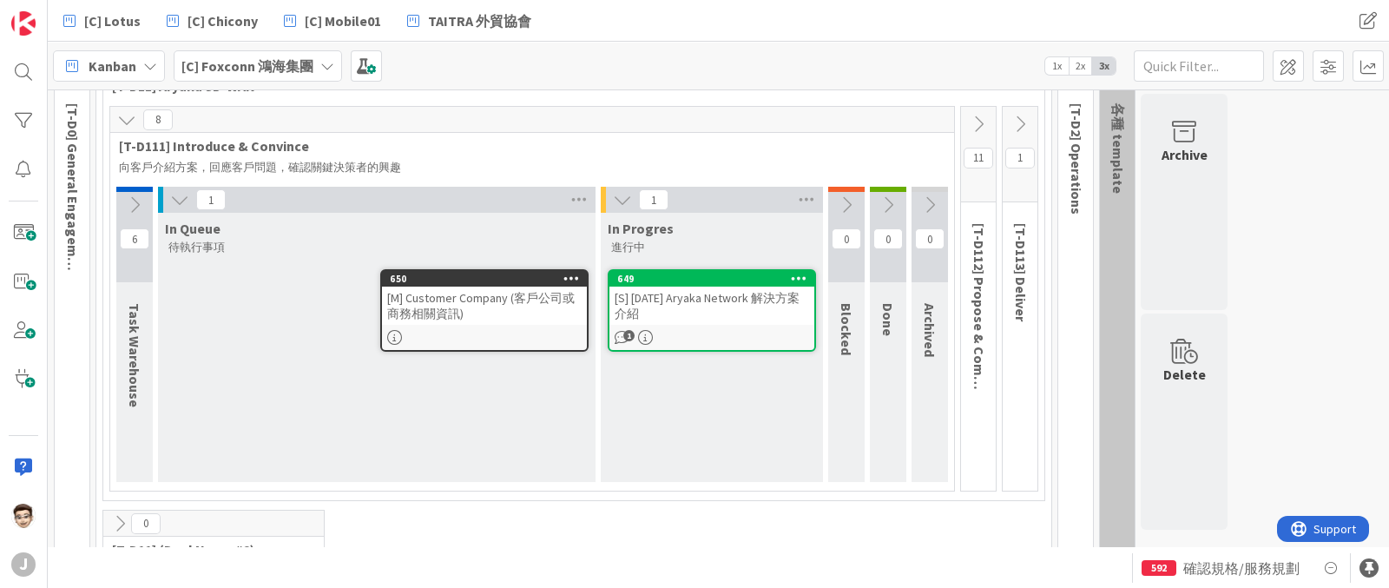
click at [1000, 119] on div "1 [T-D113] Deliver" at bounding box center [1021, 303] width 42 height 394
click at [129, 195] on icon at bounding box center [134, 204] width 19 height 19
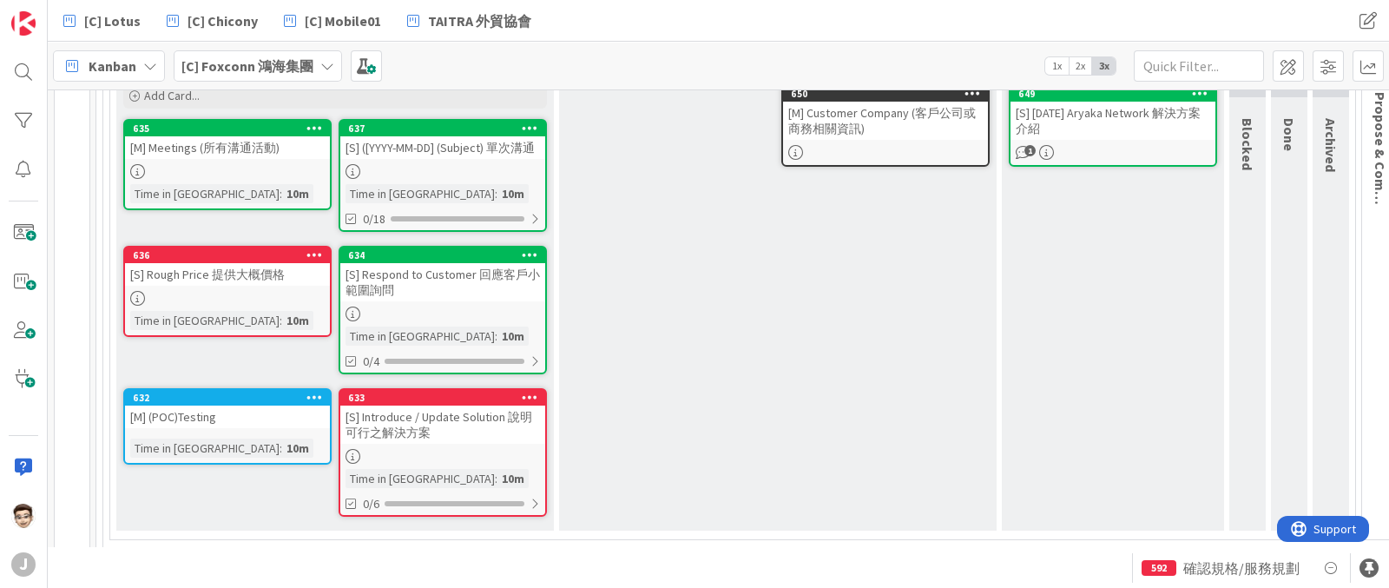
scroll to position [76, 0]
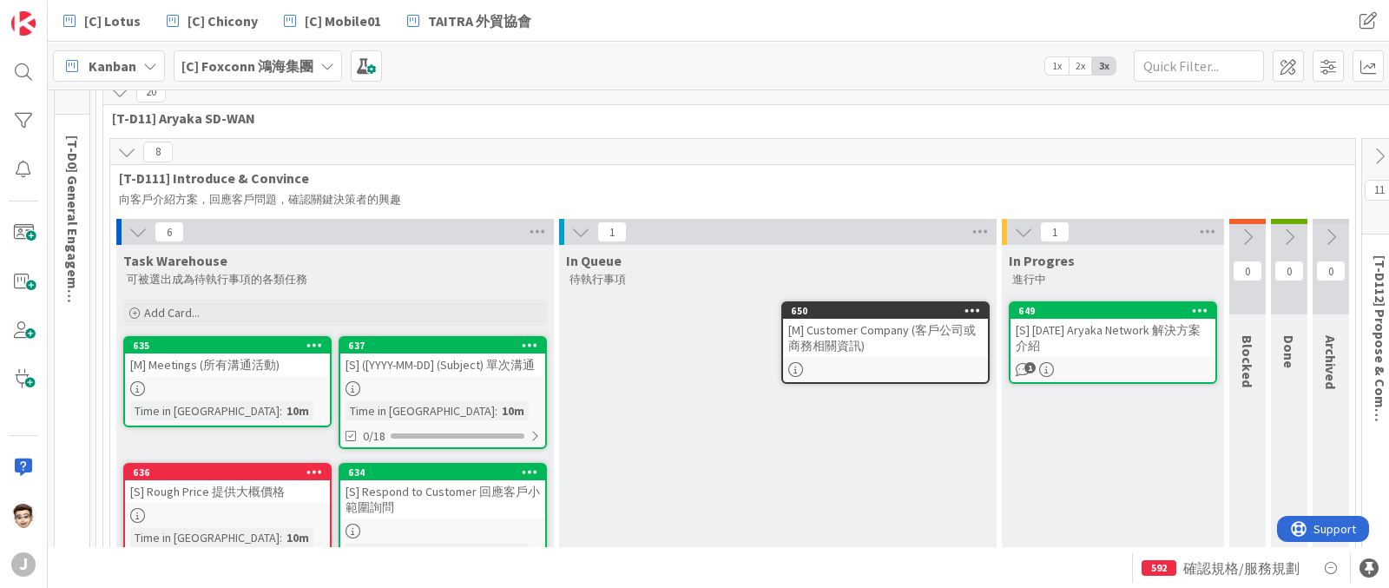
click at [967, 306] on icon at bounding box center [973, 310] width 16 height 12
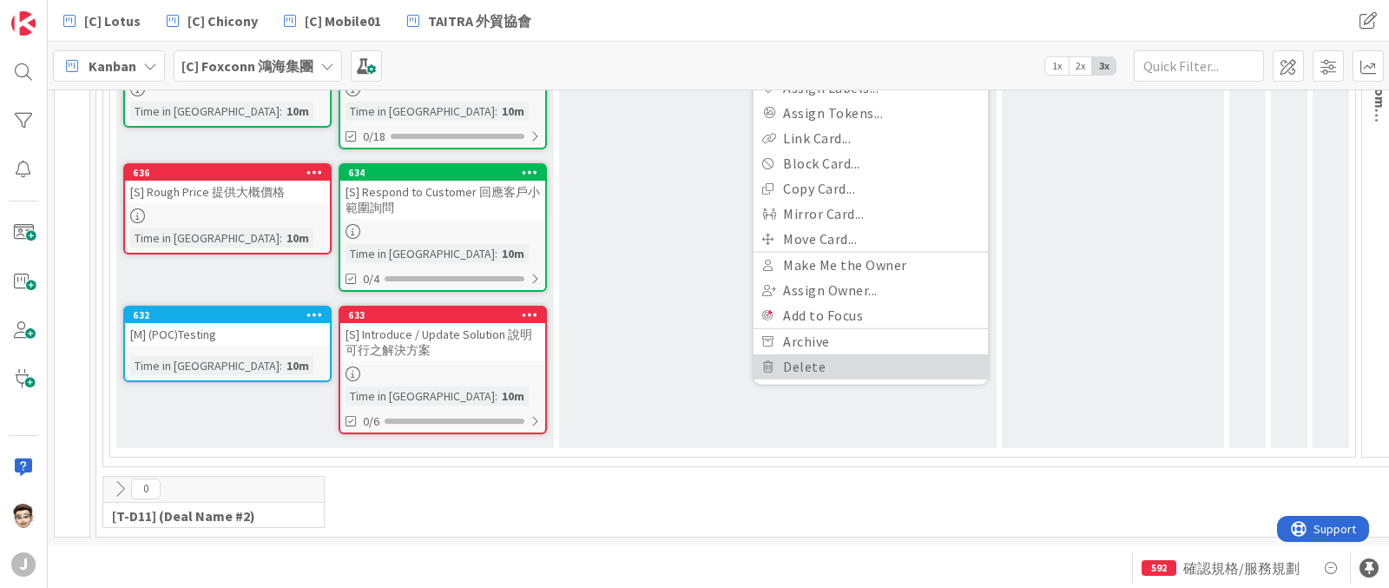
scroll to position [279, 0]
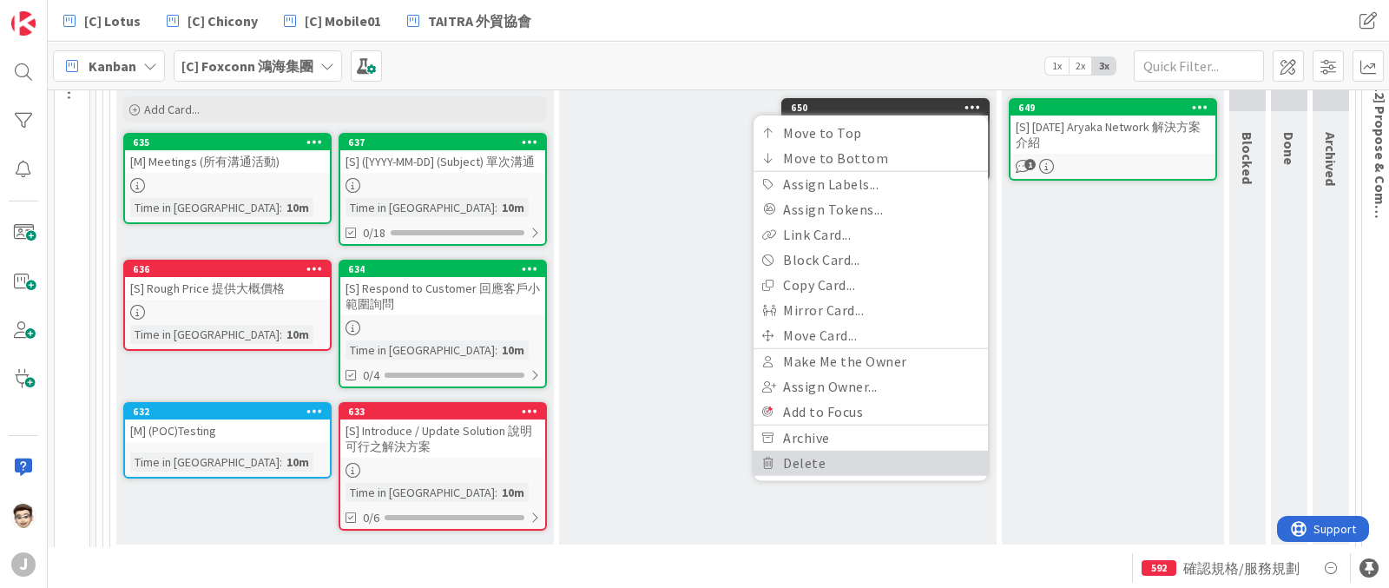
click at [847, 458] on link "Delete" at bounding box center [871, 462] width 234 height 25
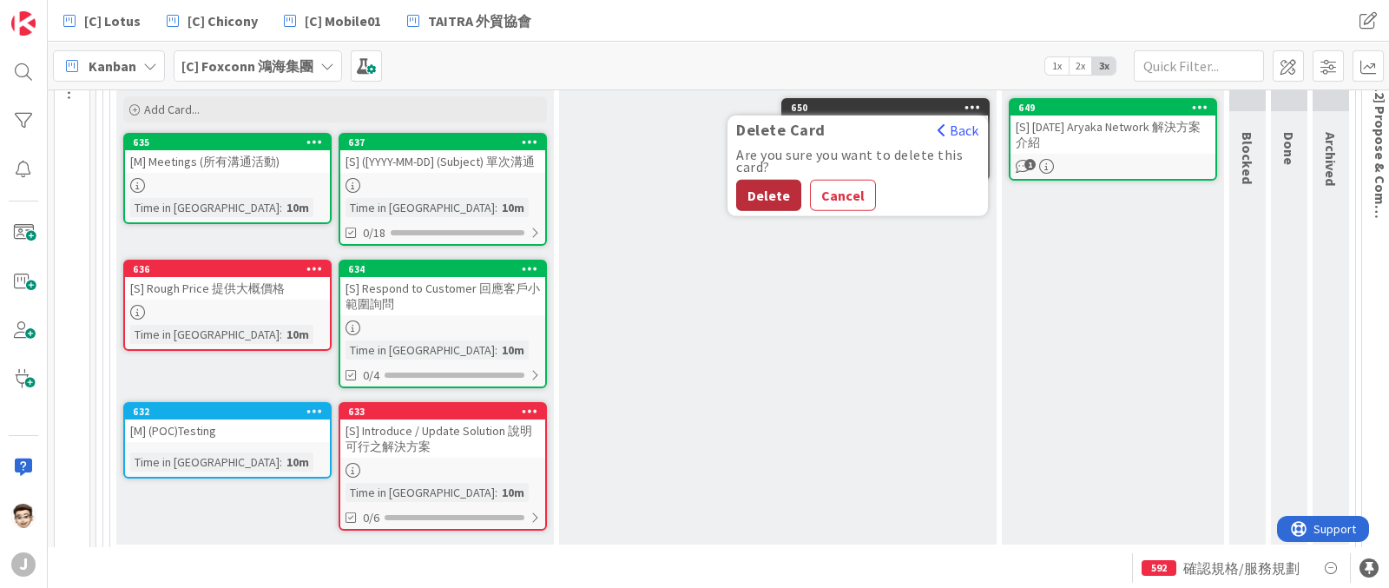
click at [789, 191] on button "Delete" at bounding box center [768, 194] width 65 height 31
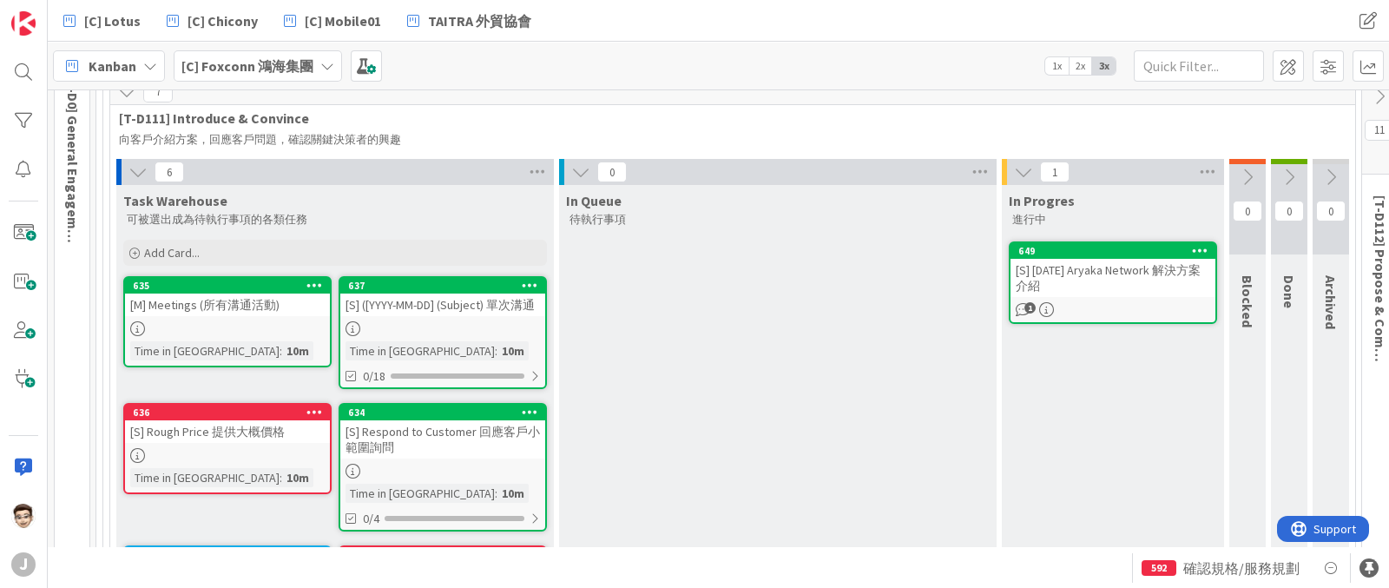
scroll to position [62, 0]
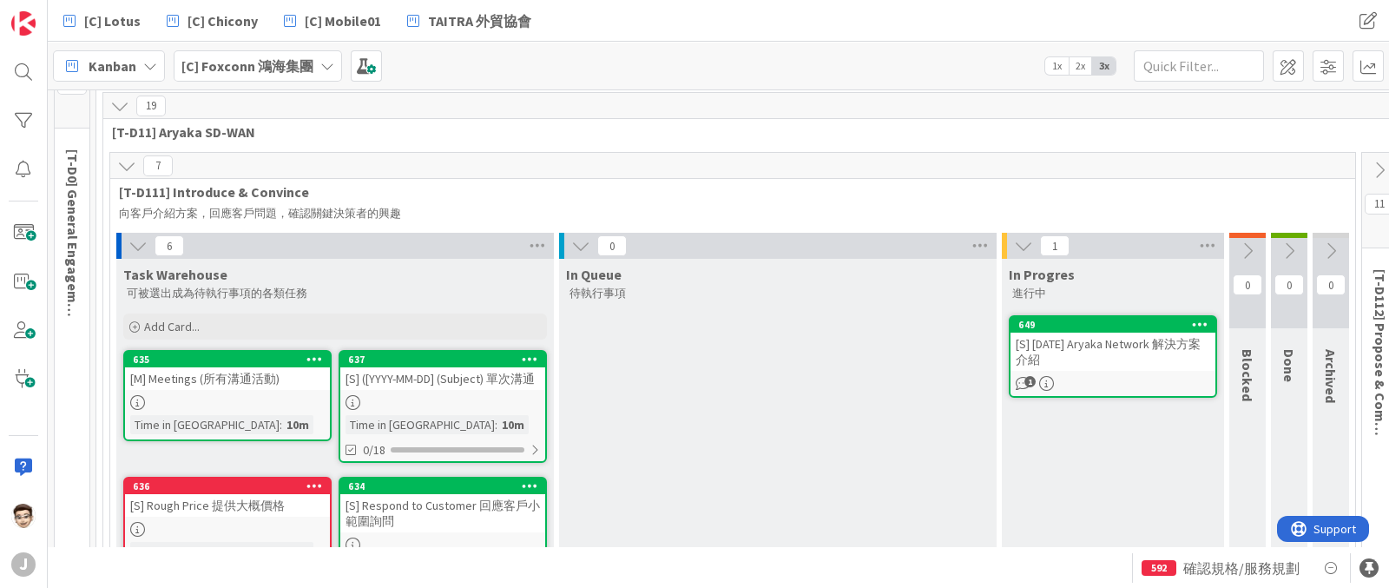
click at [590, 241] on icon at bounding box center [580, 245] width 19 height 19
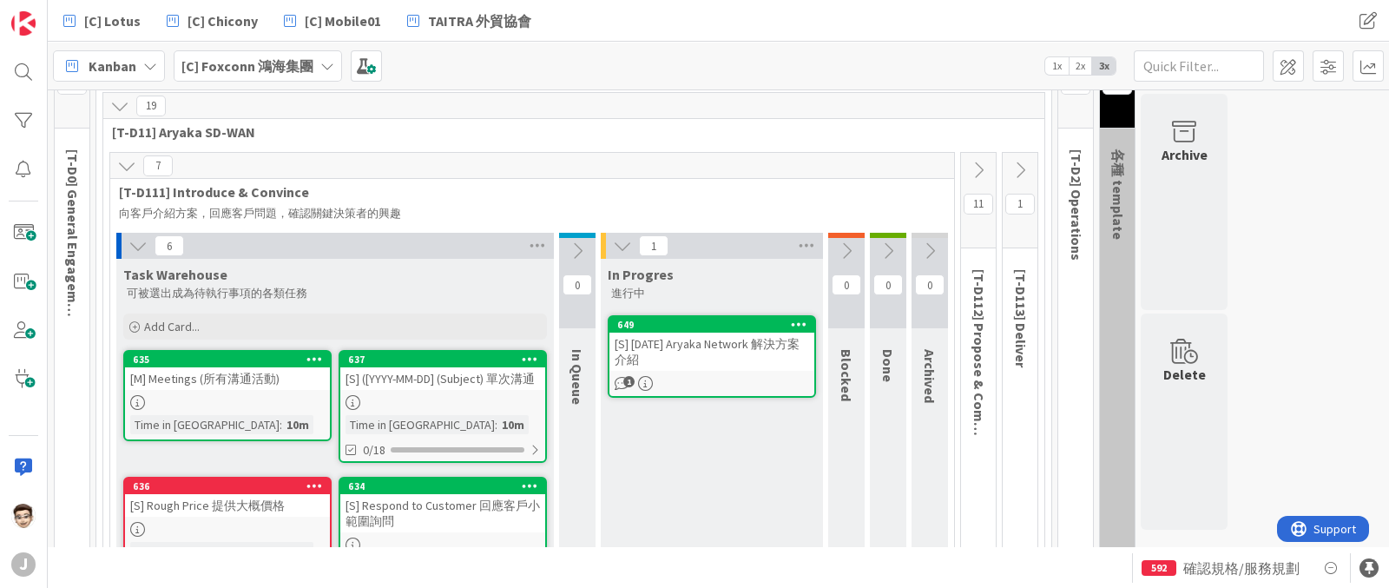
click at [692, 356] on div "[S] [DATE] Aryaka Network 解決方案介紹" at bounding box center [712, 352] width 205 height 38
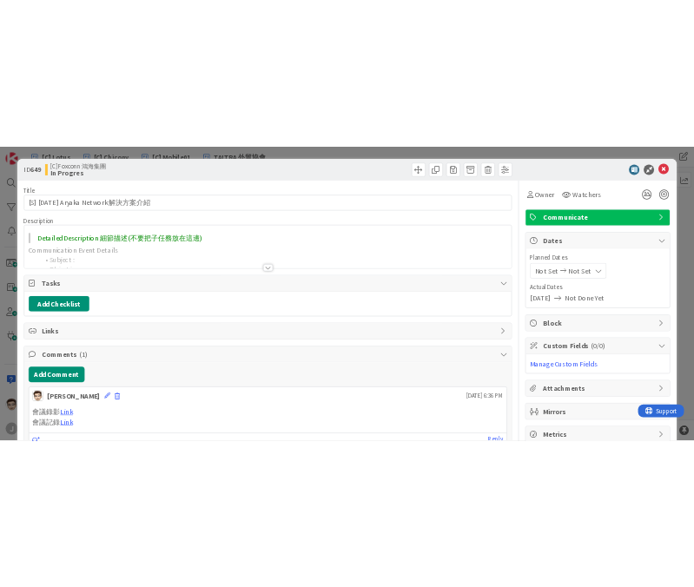
scroll to position [25, 0]
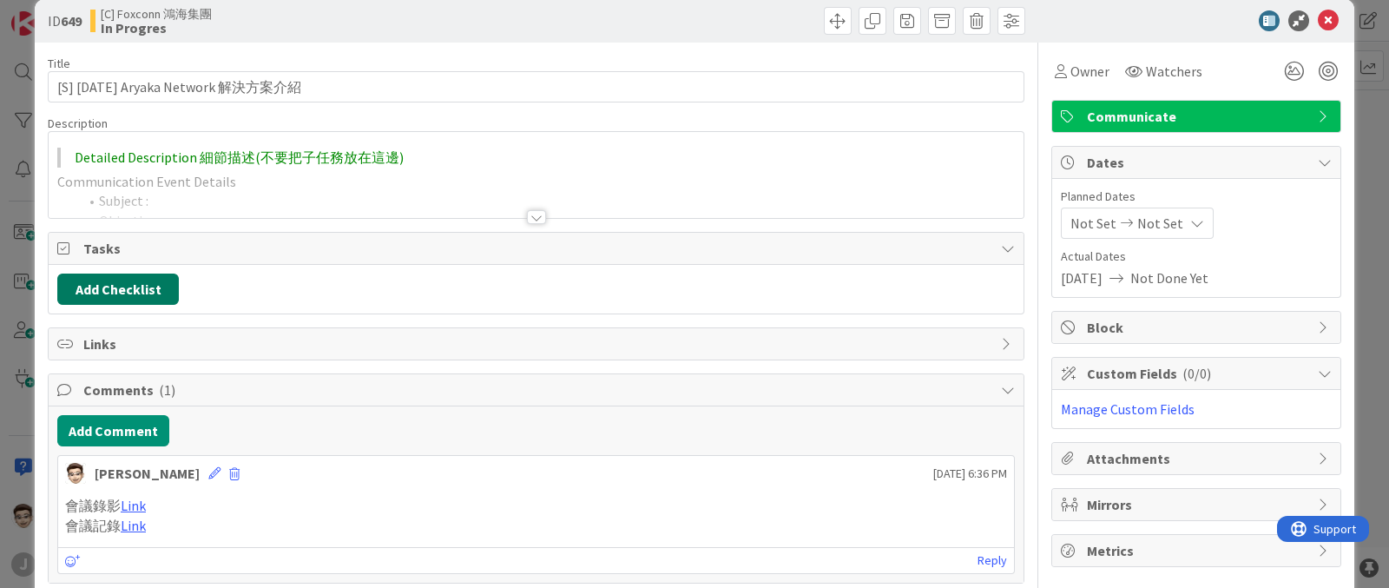
click at [135, 275] on button "Add Checklist" at bounding box center [118, 289] width 122 height 31
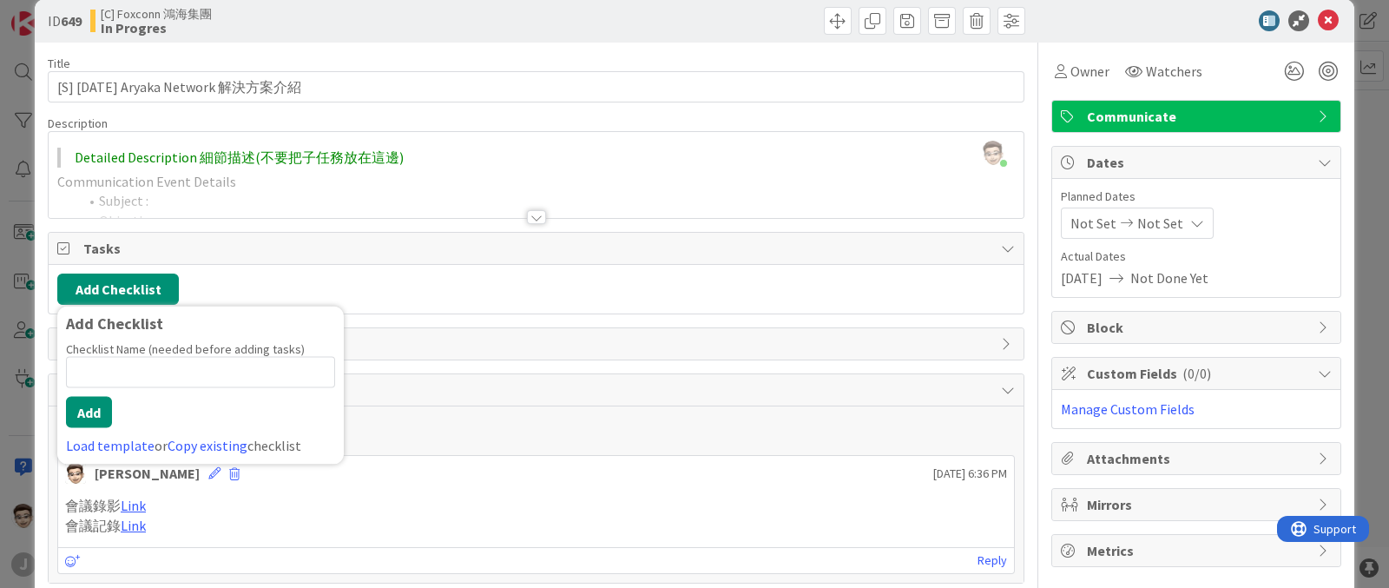
click at [527, 215] on div at bounding box center [536, 217] width 19 height 14
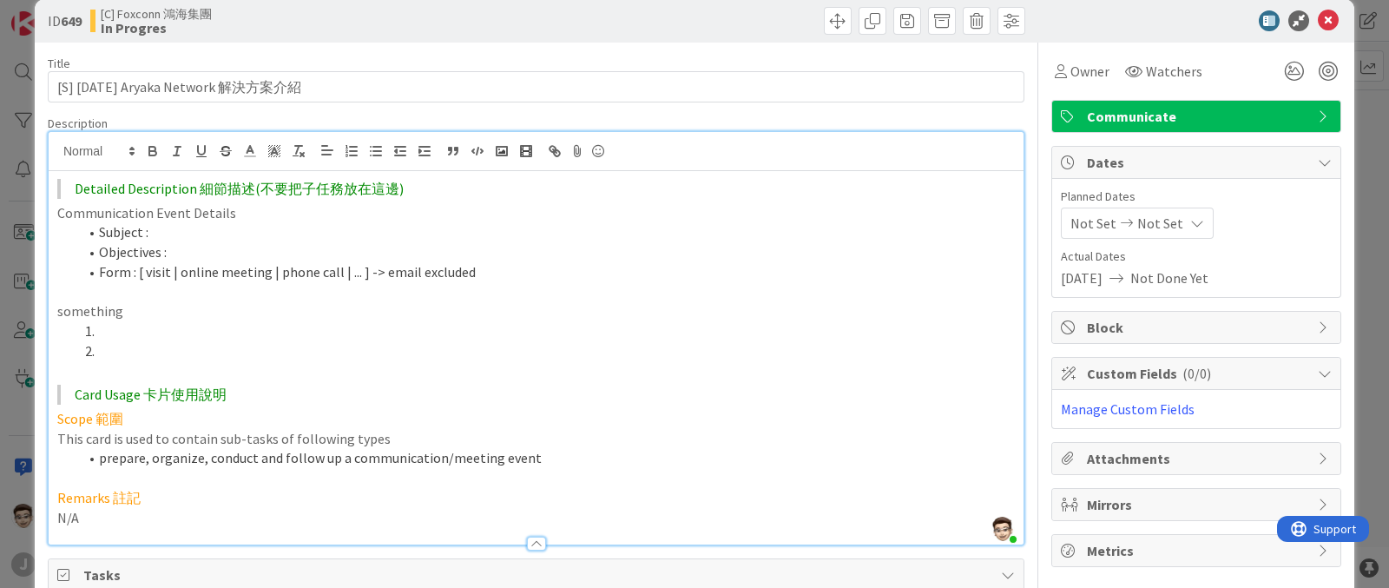
click at [532, 547] on div at bounding box center [536, 544] width 19 height 14
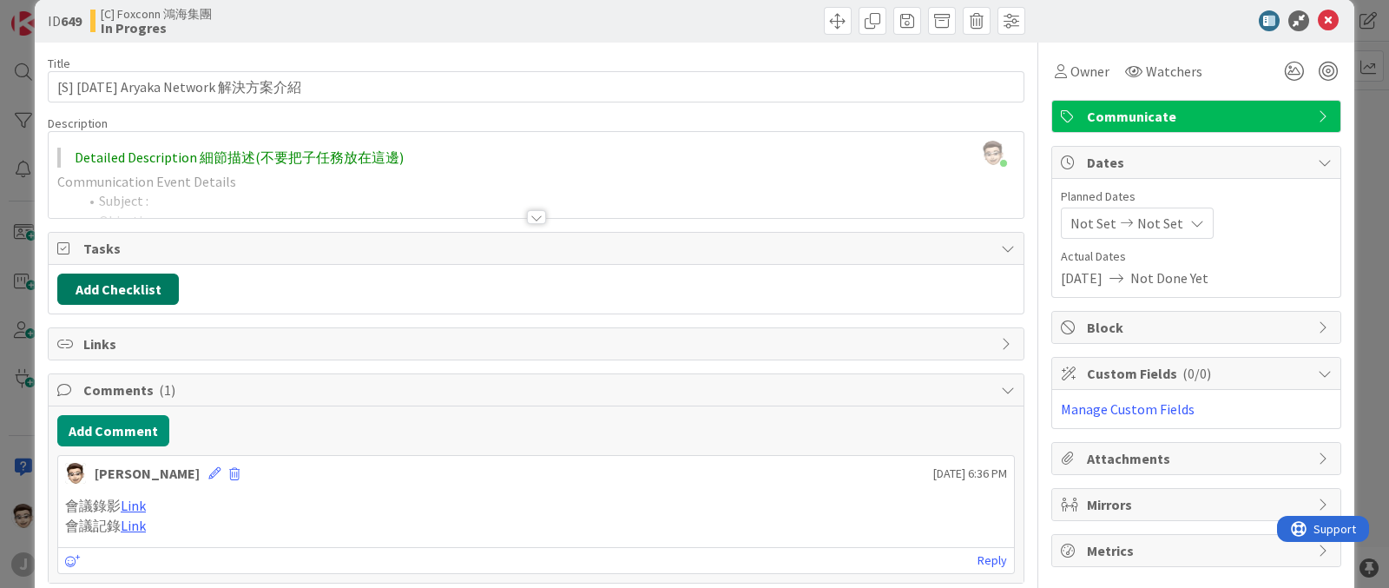
click at [129, 287] on button "Add Checklist" at bounding box center [118, 289] width 122 height 31
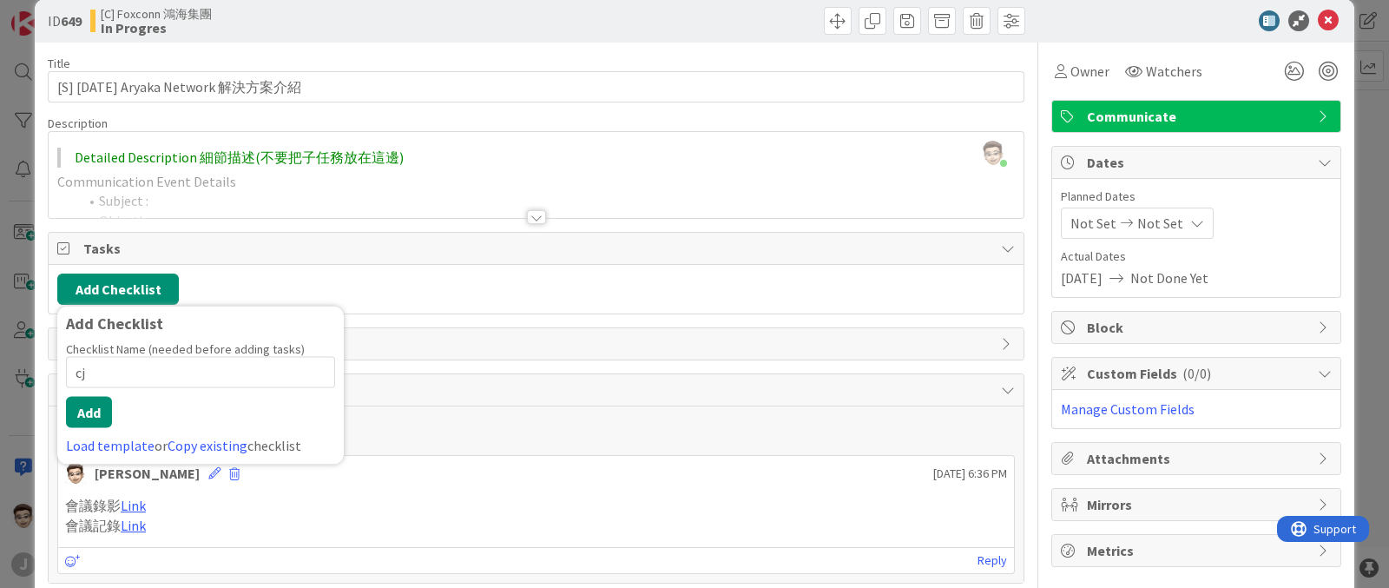
type input "c"
type input "Action item"
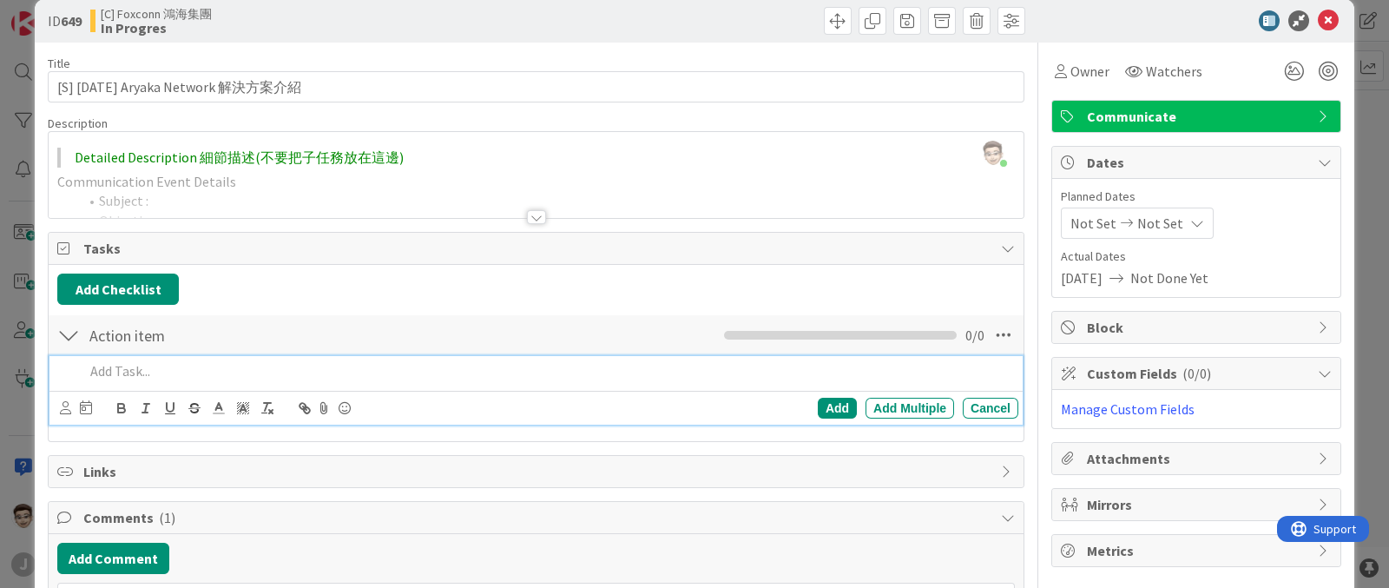
click at [234, 369] on p at bounding box center [547, 371] width 927 height 20
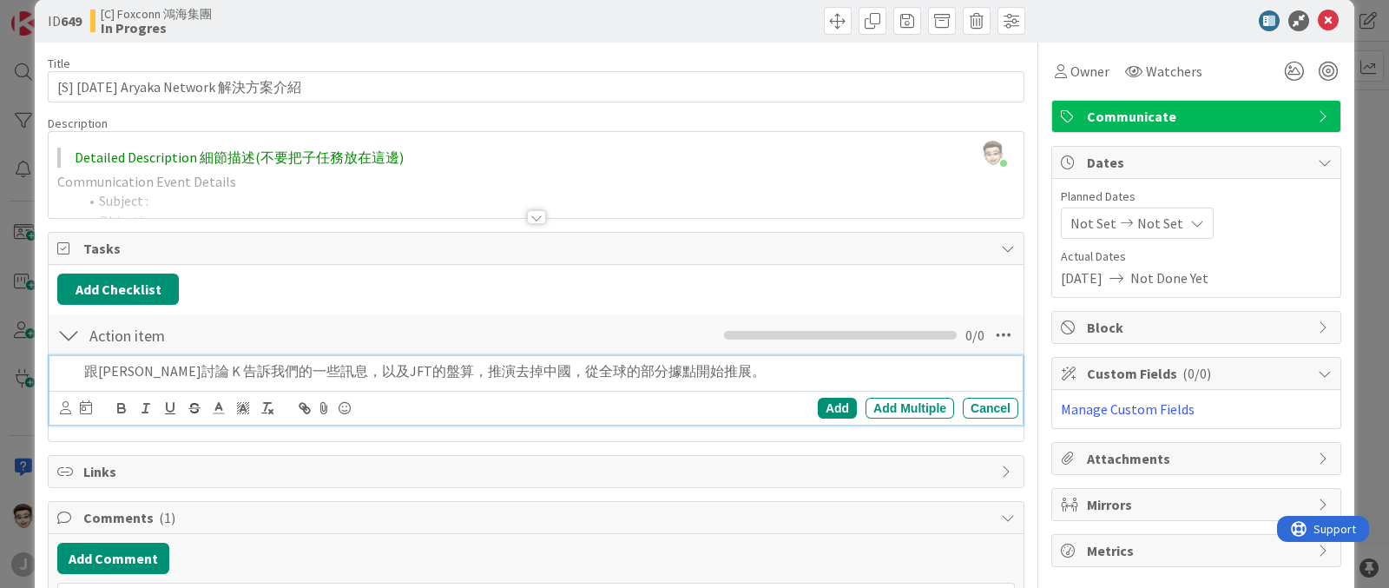
click at [96, 363] on p "跟William討論 K 告訴我們的一些訊息，以及JFT的盤算，推演去掉中國，從全球的部分據點開始推展。" at bounding box center [547, 371] width 927 height 20
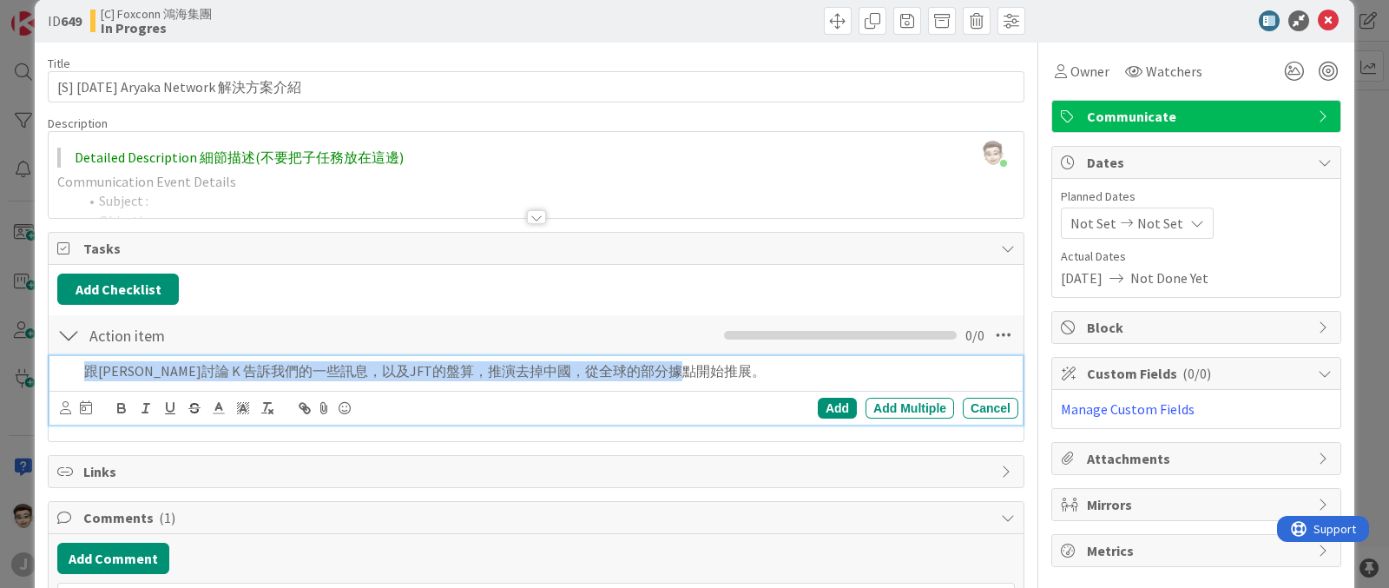
drag, startPoint x: 86, startPoint y: 372, endPoint x: 769, endPoint y: 362, distance: 682.6
click at [769, 362] on p "跟William討論 K 告訴我們的一些訊息，以及JFT的盤算，推演去掉中國，從全球的部分據點開始推展。" at bounding box center [547, 371] width 927 height 20
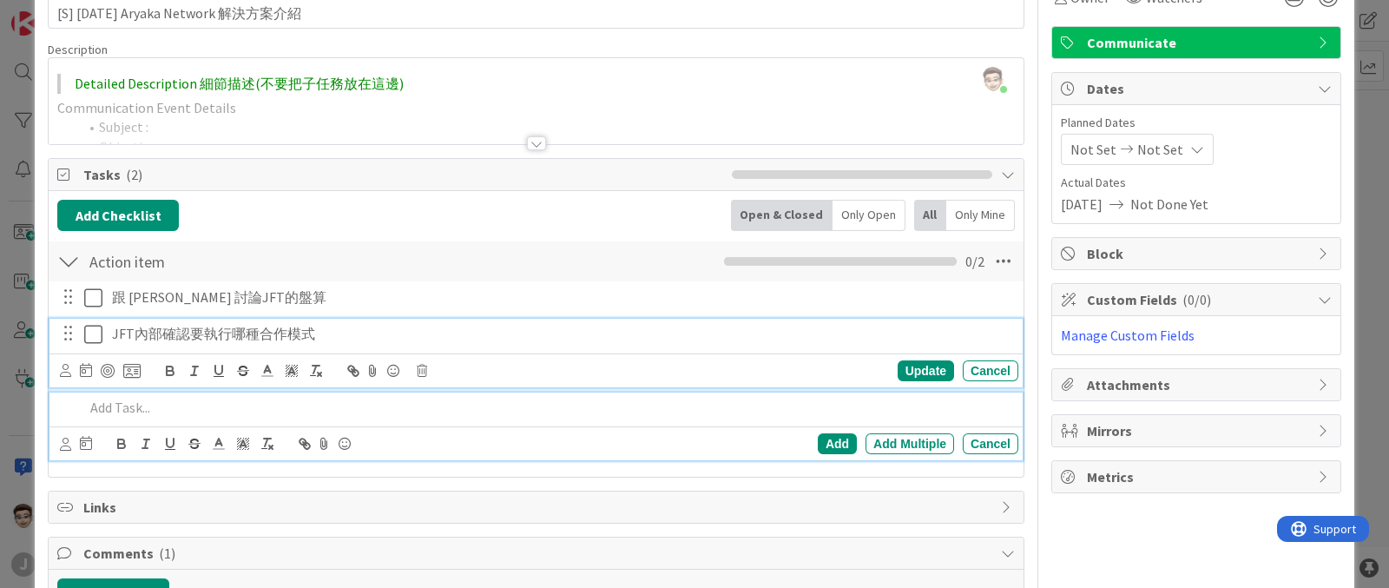
scroll to position [135, 0]
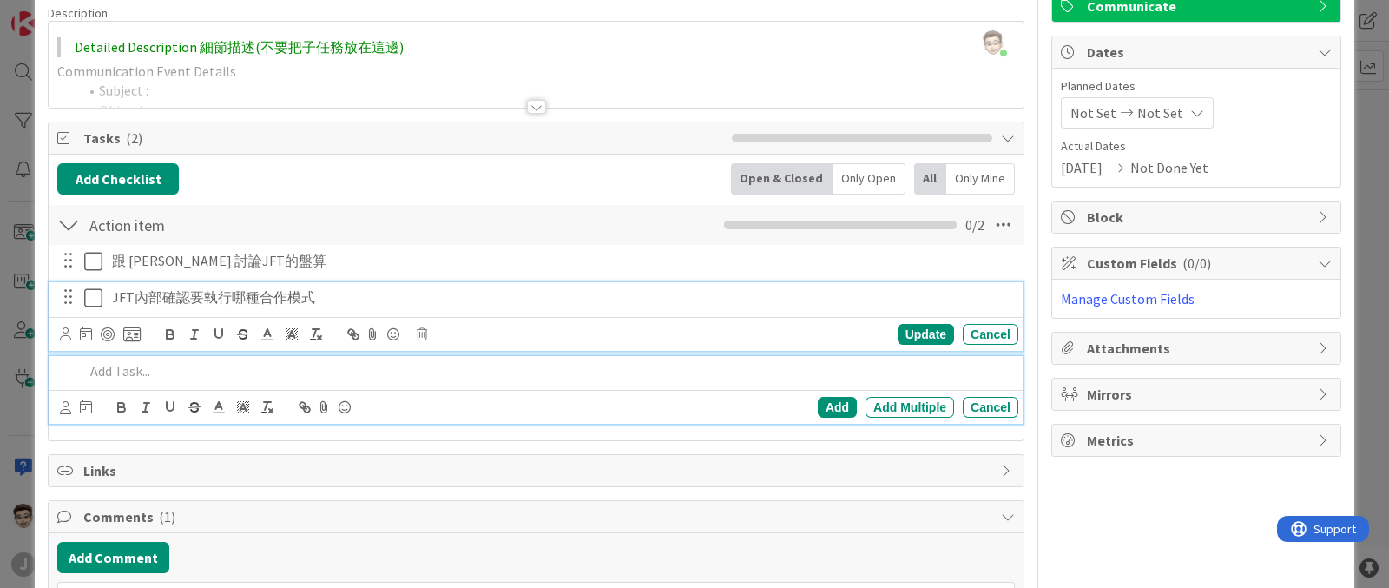
click at [946, 328] on div "JFT內部確認要執行哪種合作模式 Update Cancel" at bounding box center [535, 316] width 973 height 69
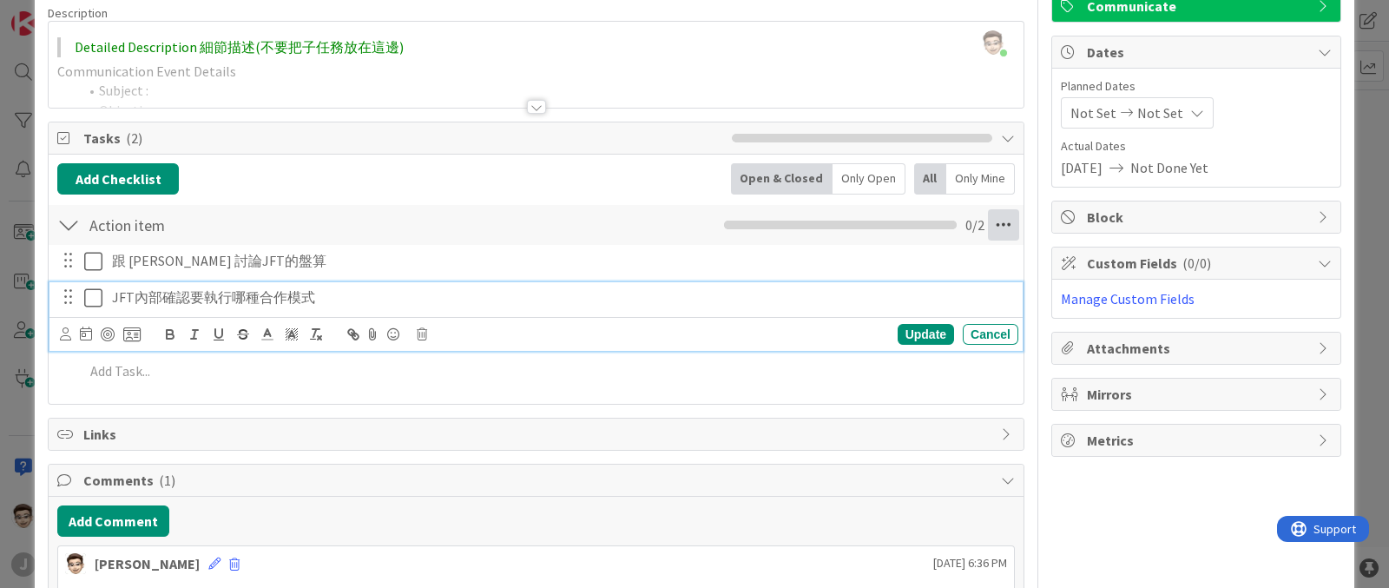
click at [988, 232] on icon at bounding box center [1003, 224] width 31 height 31
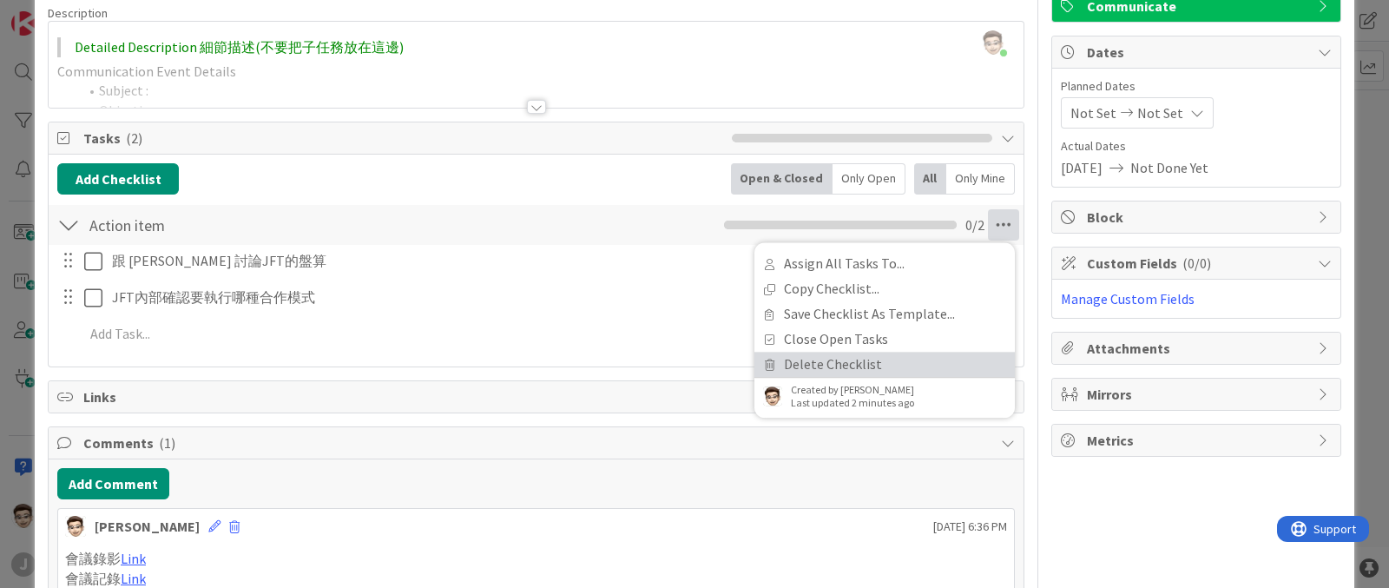
click at [818, 362] on link "Delete Checklist" at bounding box center [885, 364] width 261 height 25
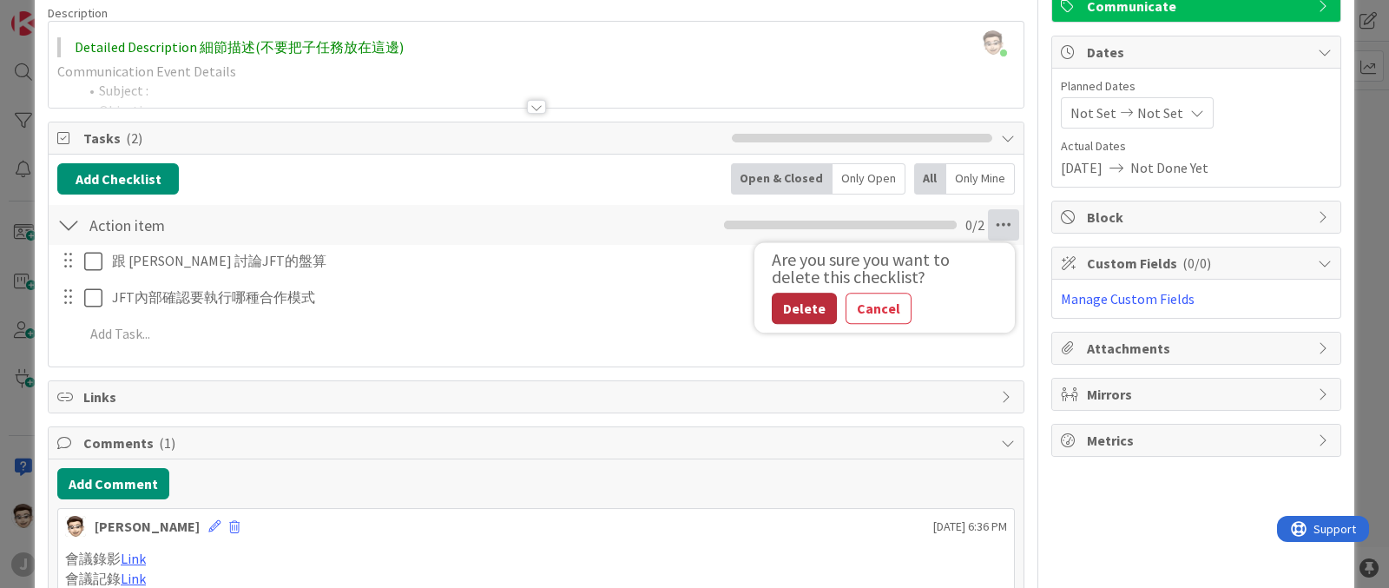
click at [792, 312] on button "Delete" at bounding box center [804, 308] width 65 height 31
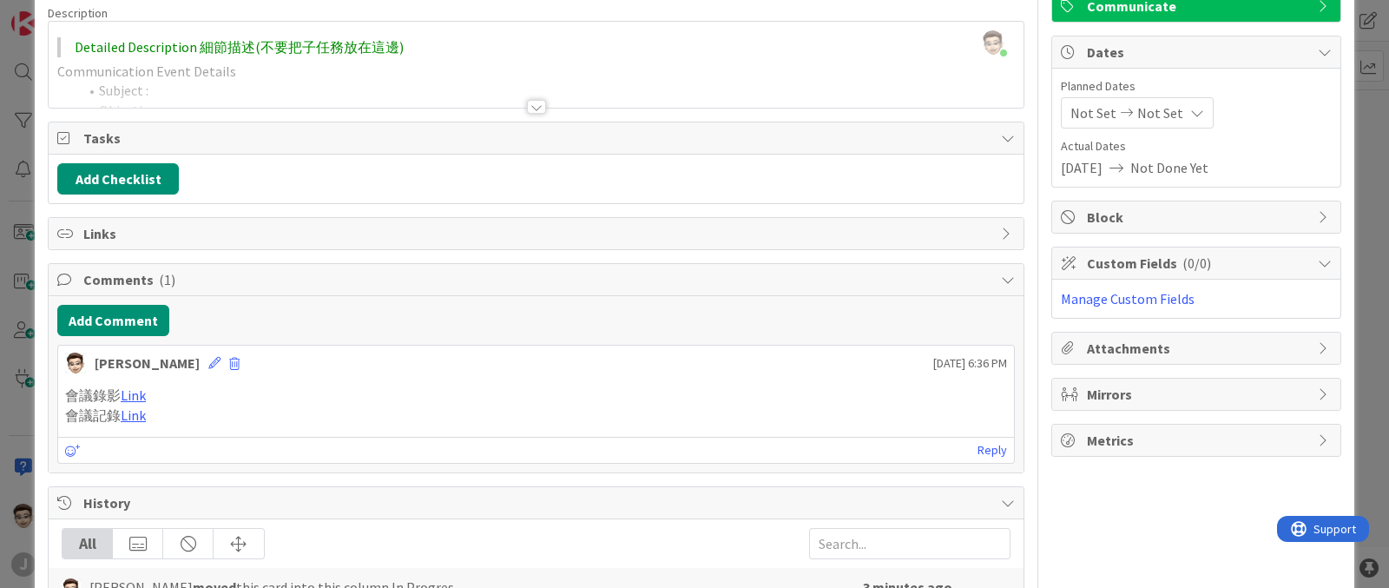
scroll to position [0, 0]
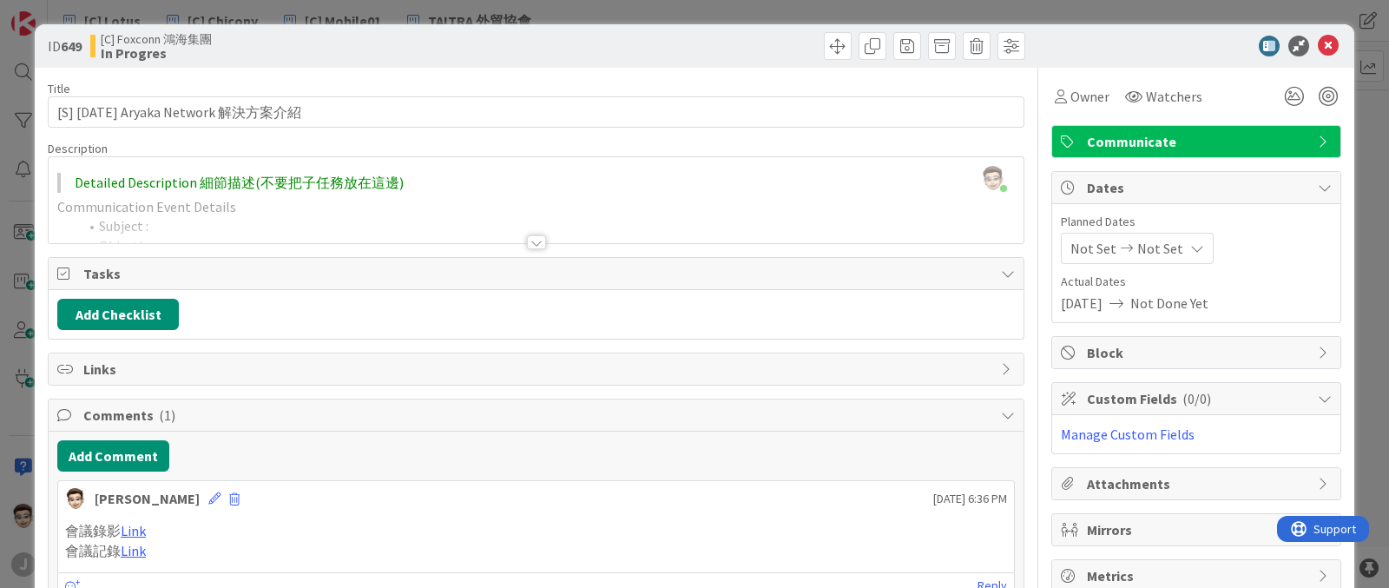
click at [1318, 45] on icon at bounding box center [1328, 46] width 21 height 21
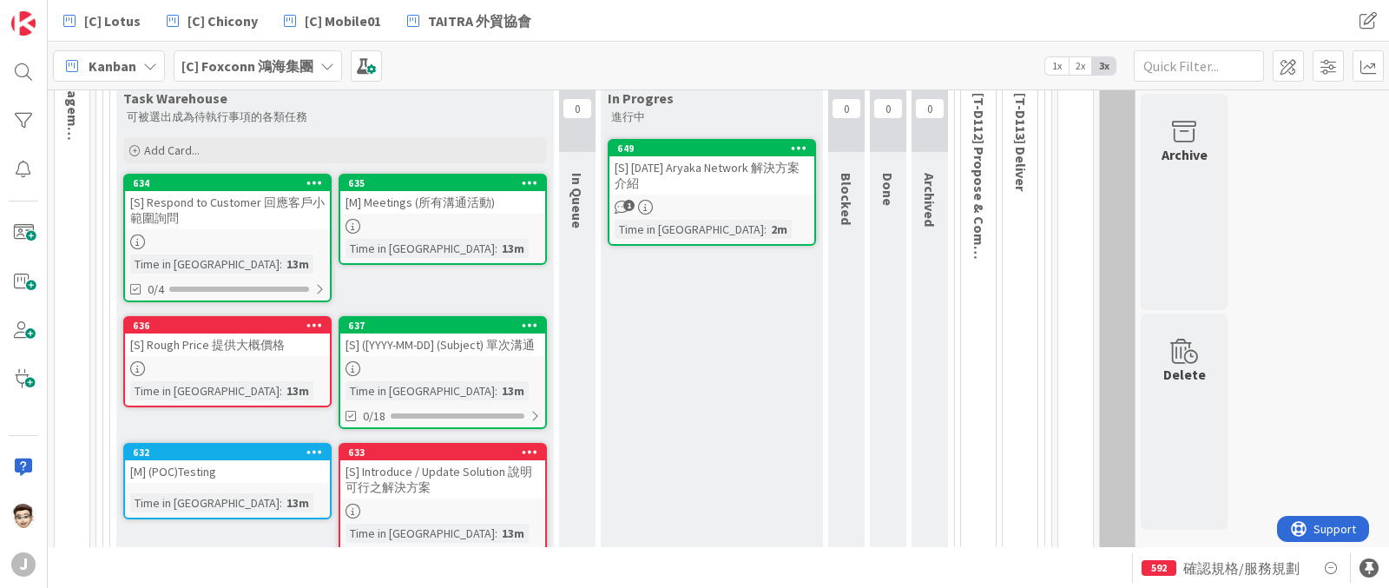
scroll to position [320, 0]
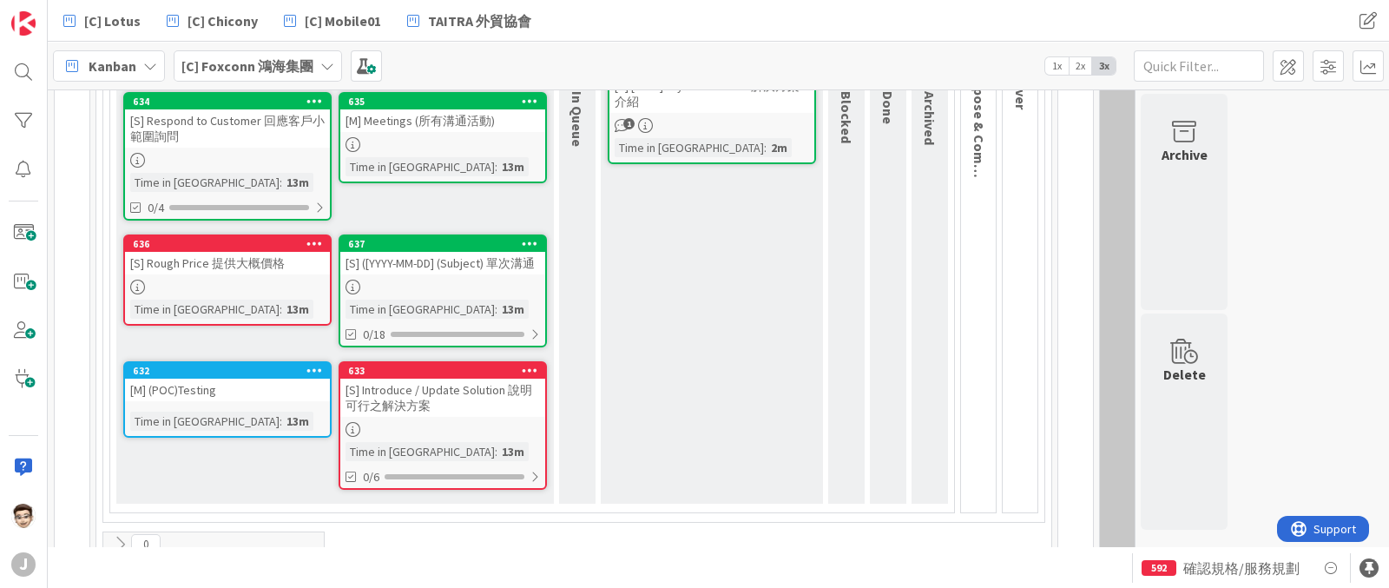
click at [530, 237] on icon at bounding box center [530, 243] width 16 height 12
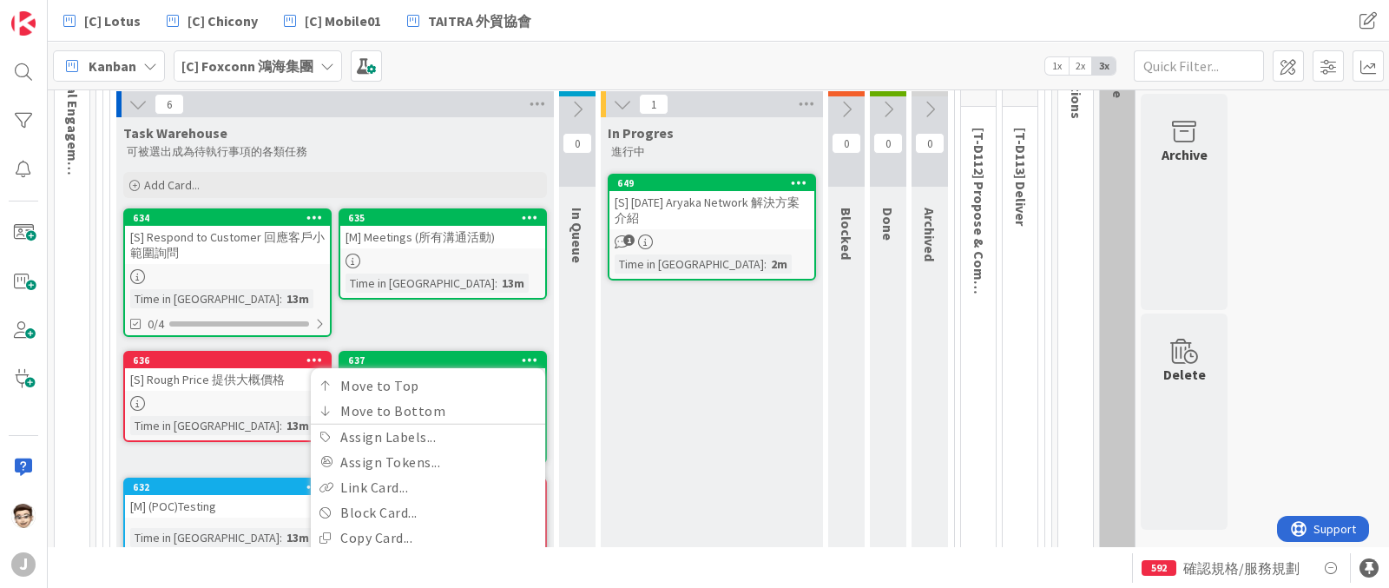
scroll to position [211, 0]
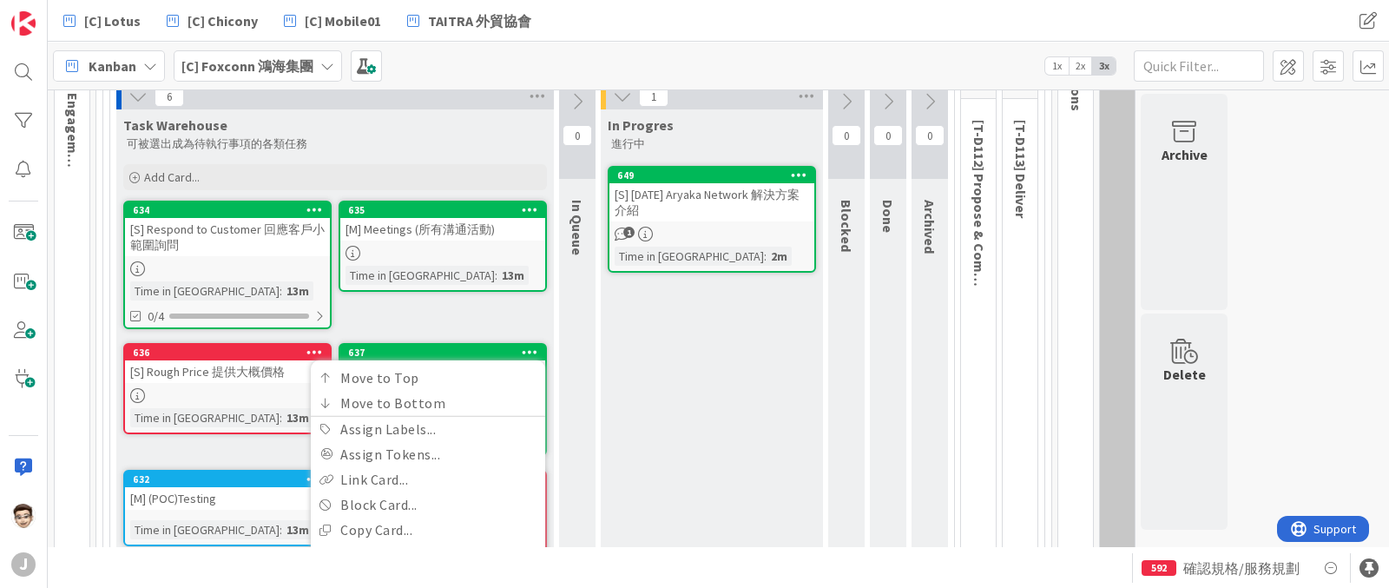
click at [726, 210] on div "[S] [DATE] Aryaka Network 解決方案介紹" at bounding box center [712, 202] width 205 height 38
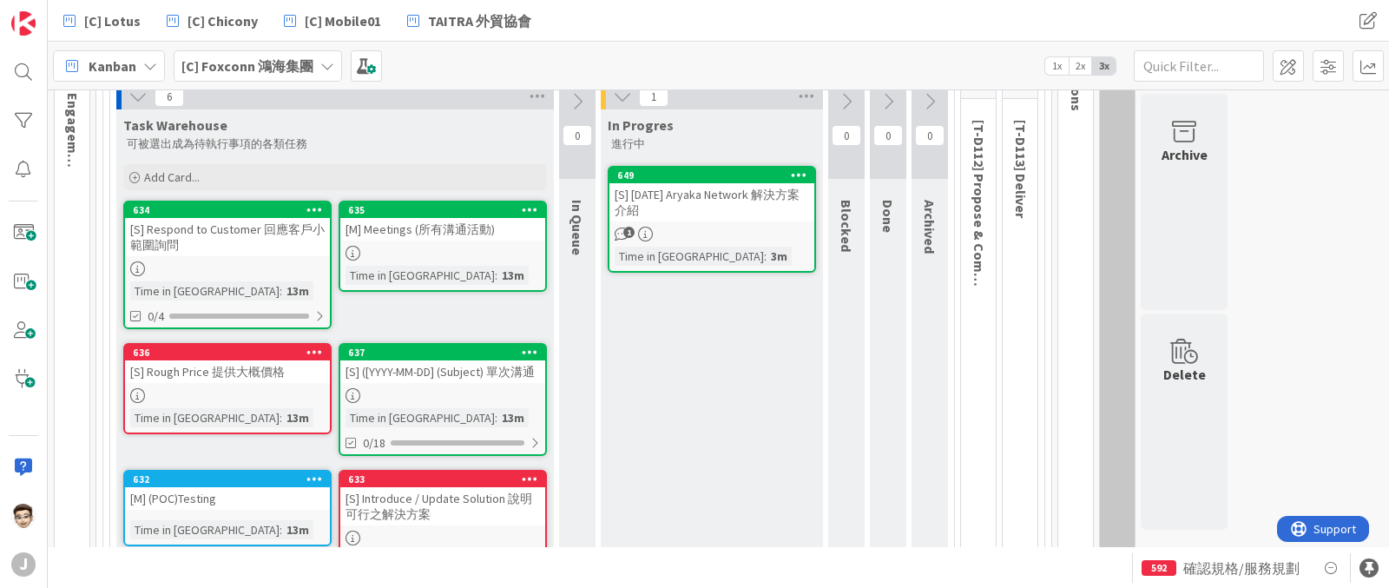
click at [844, 93] on icon at bounding box center [846, 101] width 19 height 19
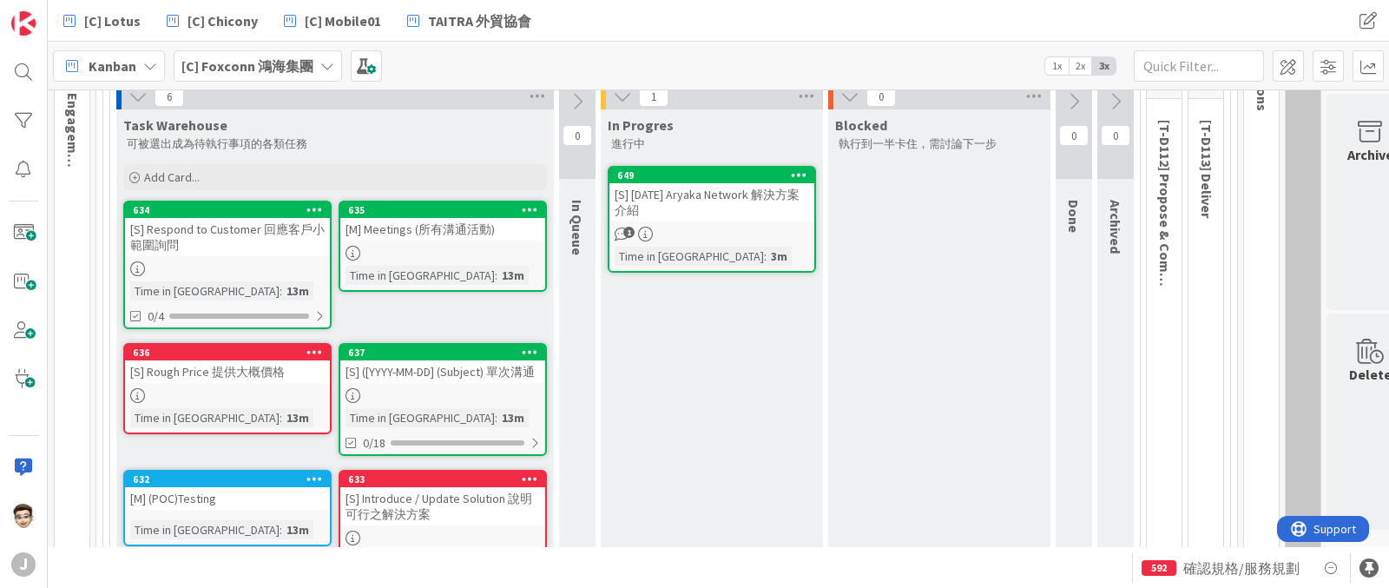
click at [839, 90] on div "0" at bounding box center [939, 96] width 222 height 26
click at [850, 96] on icon at bounding box center [850, 96] width 19 height 19
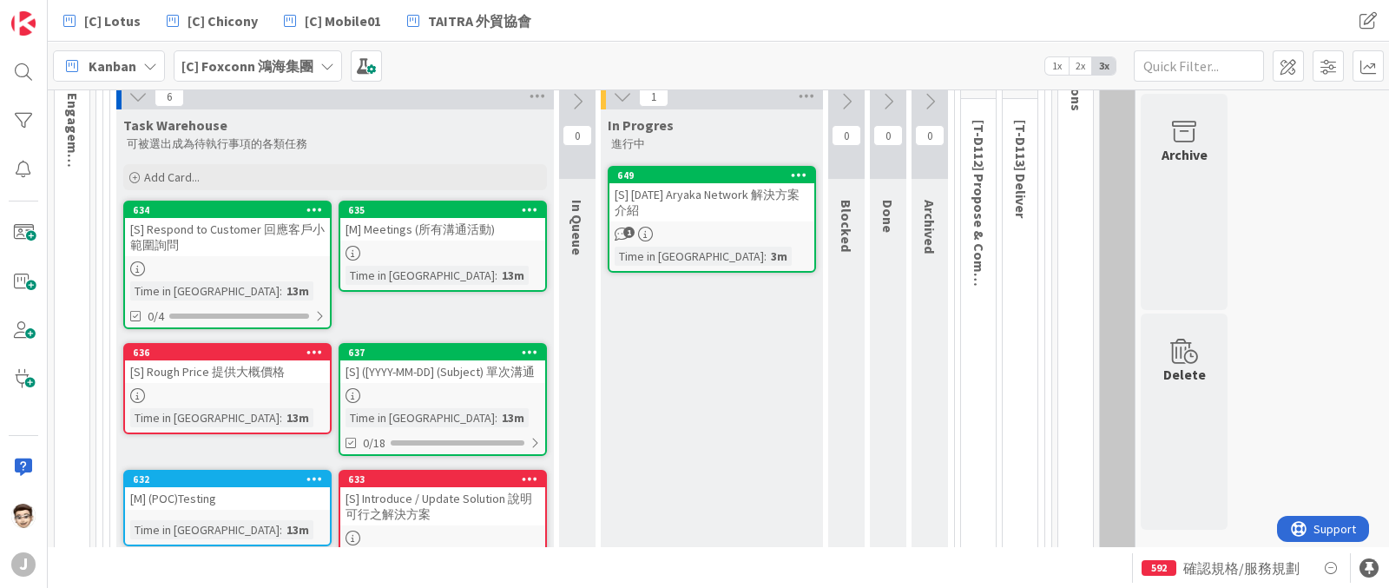
click at [852, 106] on icon at bounding box center [846, 101] width 19 height 19
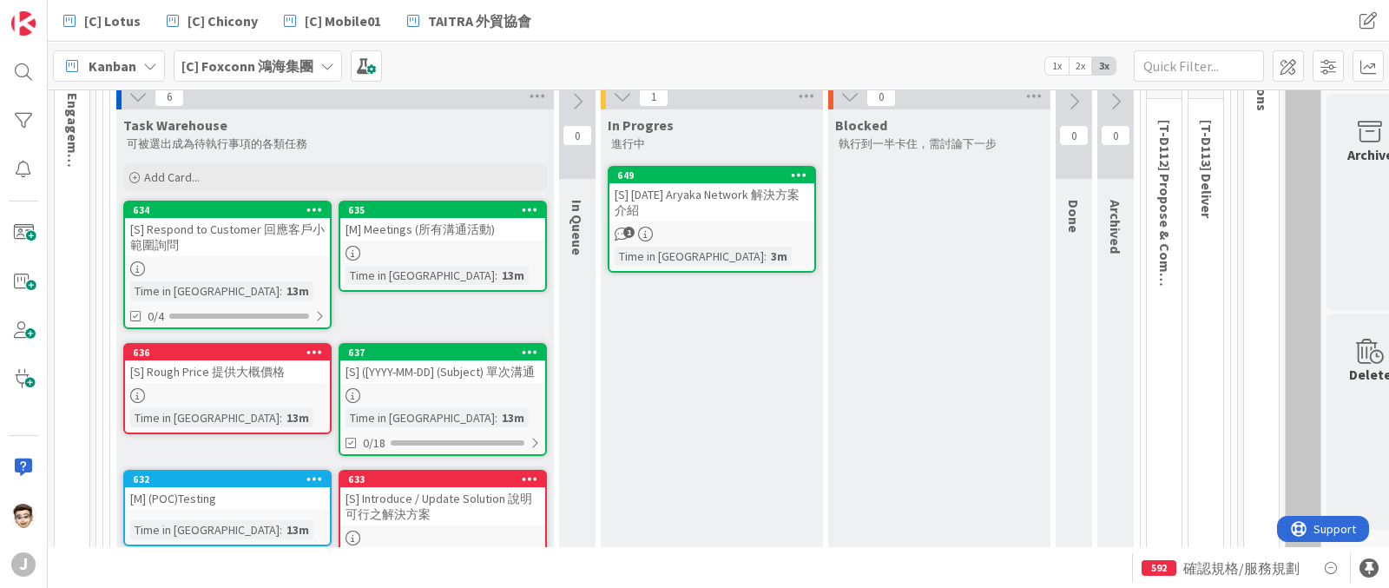
click at [848, 90] on icon at bounding box center [850, 96] width 19 height 19
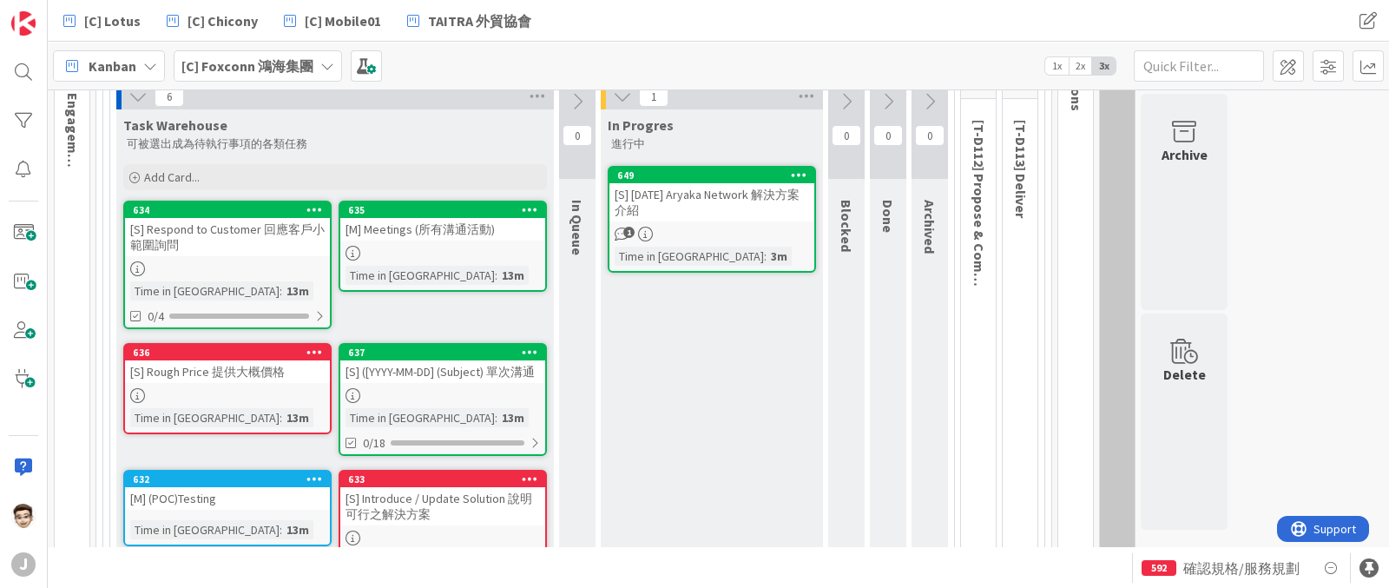
click at [886, 97] on icon at bounding box center [888, 101] width 19 height 19
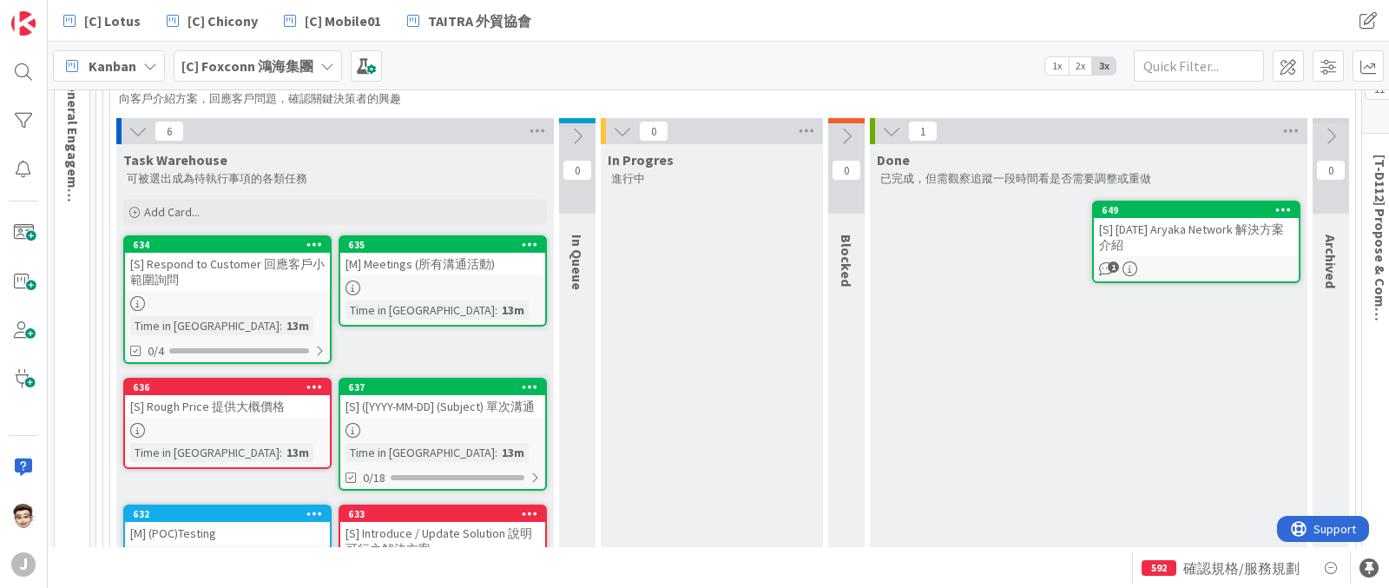
scroll to position [129, 0]
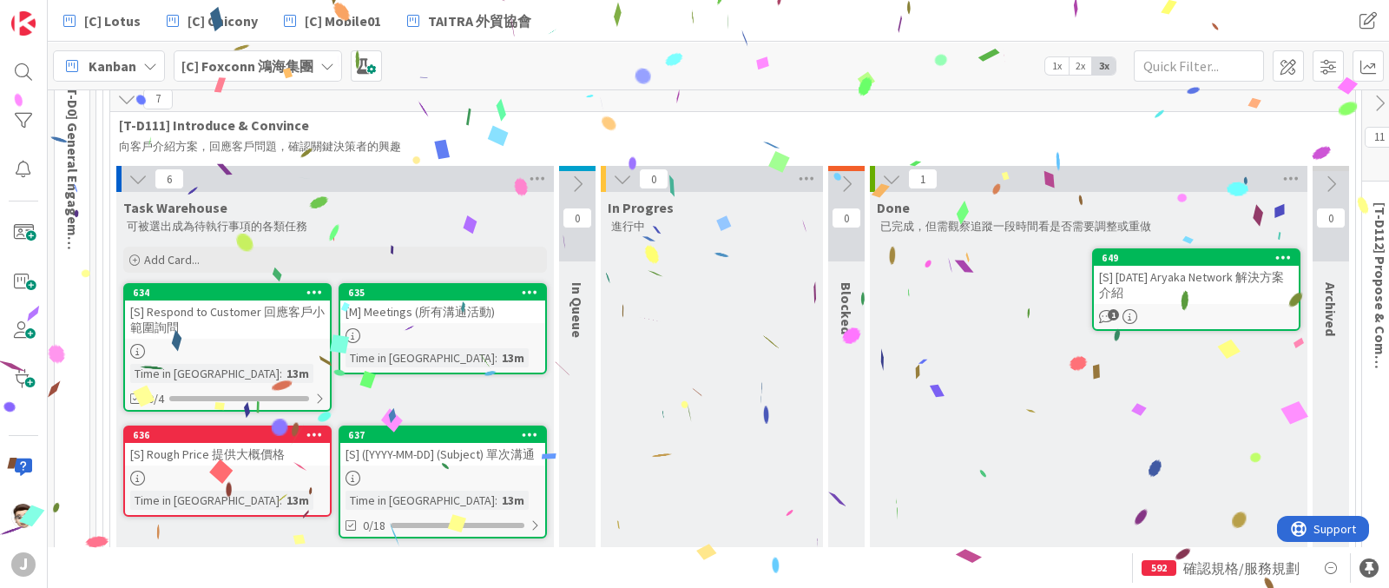
click at [525, 428] on icon at bounding box center [530, 434] width 16 height 12
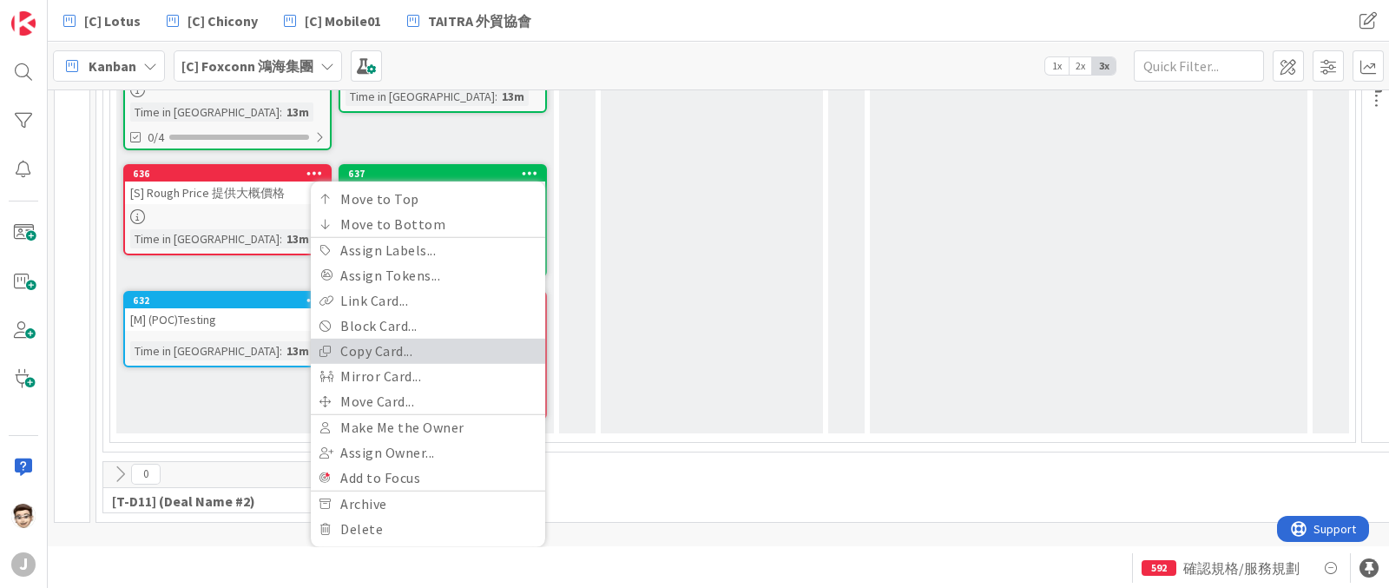
click at [445, 340] on link "Copy Card..." at bounding box center [428, 350] width 234 height 25
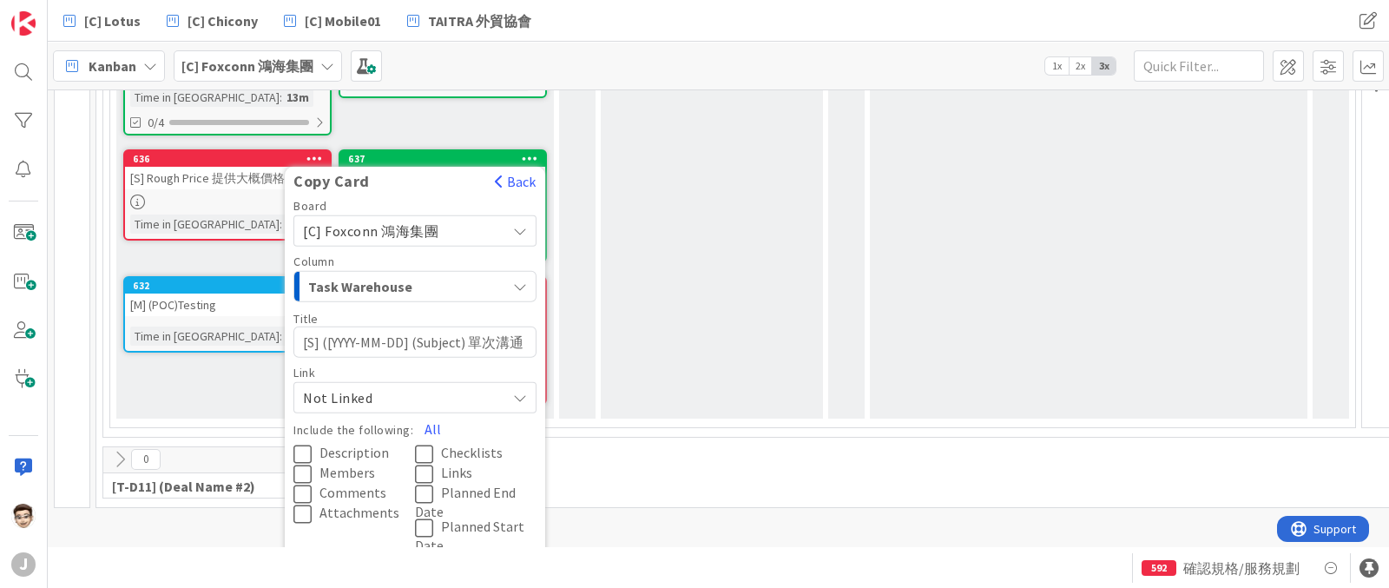
drag, startPoint x: 303, startPoint y: 340, endPoint x: 404, endPoint y: 336, distance: 100.8
click at [404, 336] on textarea "[S] ([YYYY-MM-DD] (Subject) 單次溝通" at bounding box center [415, 341] width 243 height 31
click at [309, 334] on textarea "[S] ([YYYY-MM-DD] (Subject) 單次溝通" at bounding box center [415, 341] width 243 height 31
drag, startPoint x: 320, startPoint y: 335, endPoint x: 274, endPoint y: 340, distance: 46.3
click at [274, 340] on div "Task Warehouse 可被選出成為待執行事項的各類任務 Add Card... 635 [M] Meetings (所有溝通活動) Time in C…" at bounding box center [335, 167] width 438 height 502
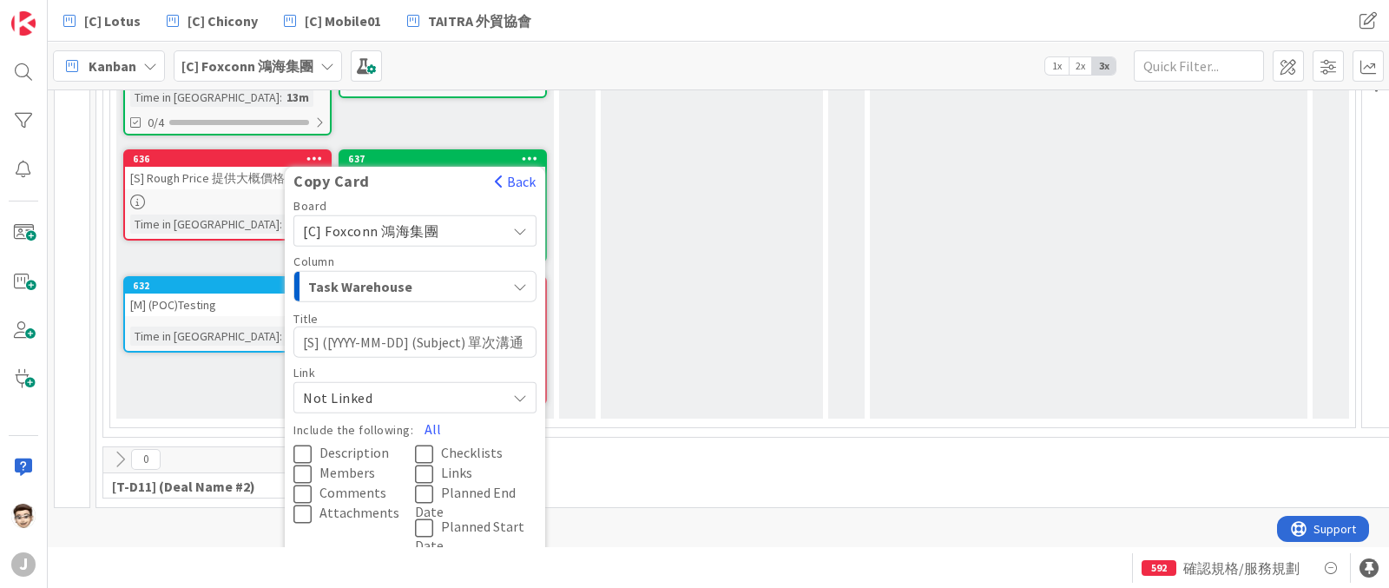
type textarea "x"
type textarea "([YYYY-MM-DD] (Subject) 單次溝通"
type textarea "x"
type textarea "(YYYY-MM-DD] (Subject) 單次溝通"
type textarea "x"
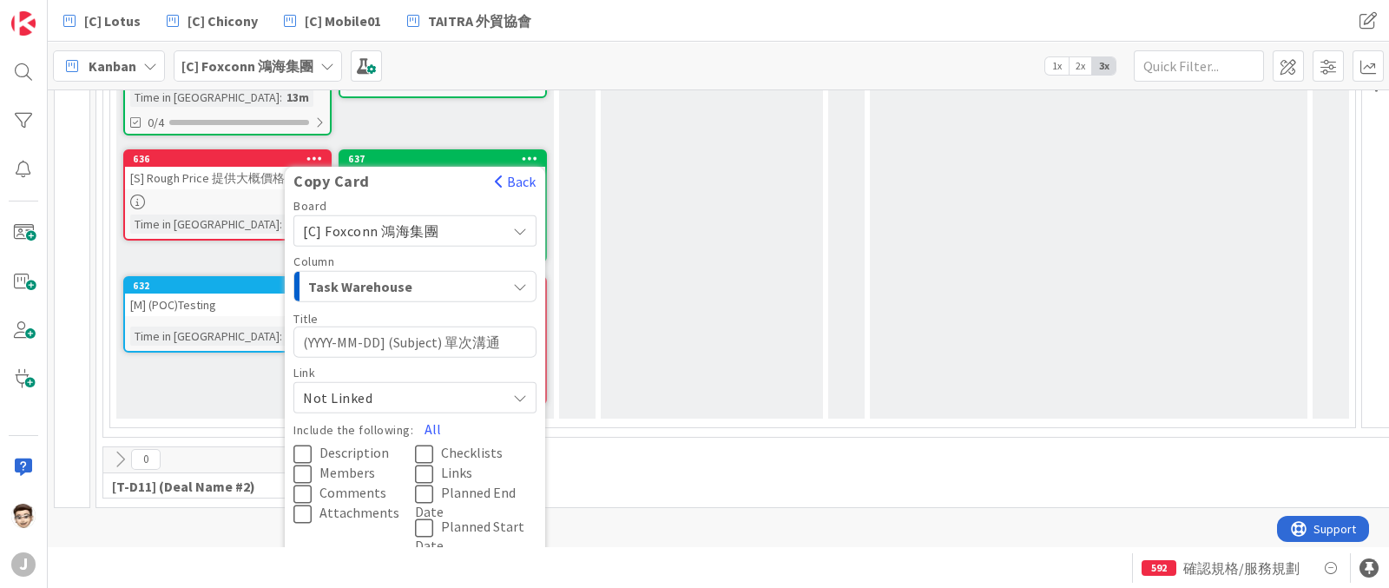
type textarea "YYYY-MM-DD] (Subject) 單次溝通"
type textarea "x"
type textarea "YYYY-MM-DD] (Subject) 單次溝通"
type textarea "x"
type textarea "YYY-MM-DD] (Subject) 單次溝通"
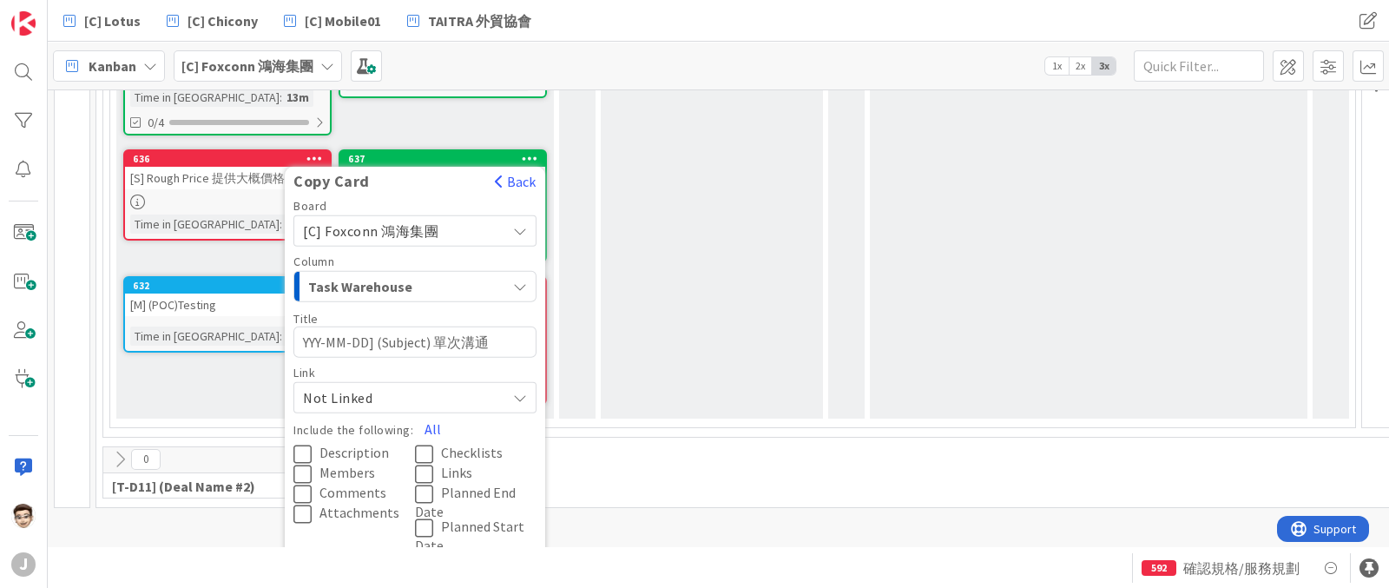
type textarea "x"
type textarea "YY-MM-DD] (Subject) 單次溝通"
type textarea "x"
type textarea "Y-MM-DD] (Subject) 單次溝通"
type textarea "x"
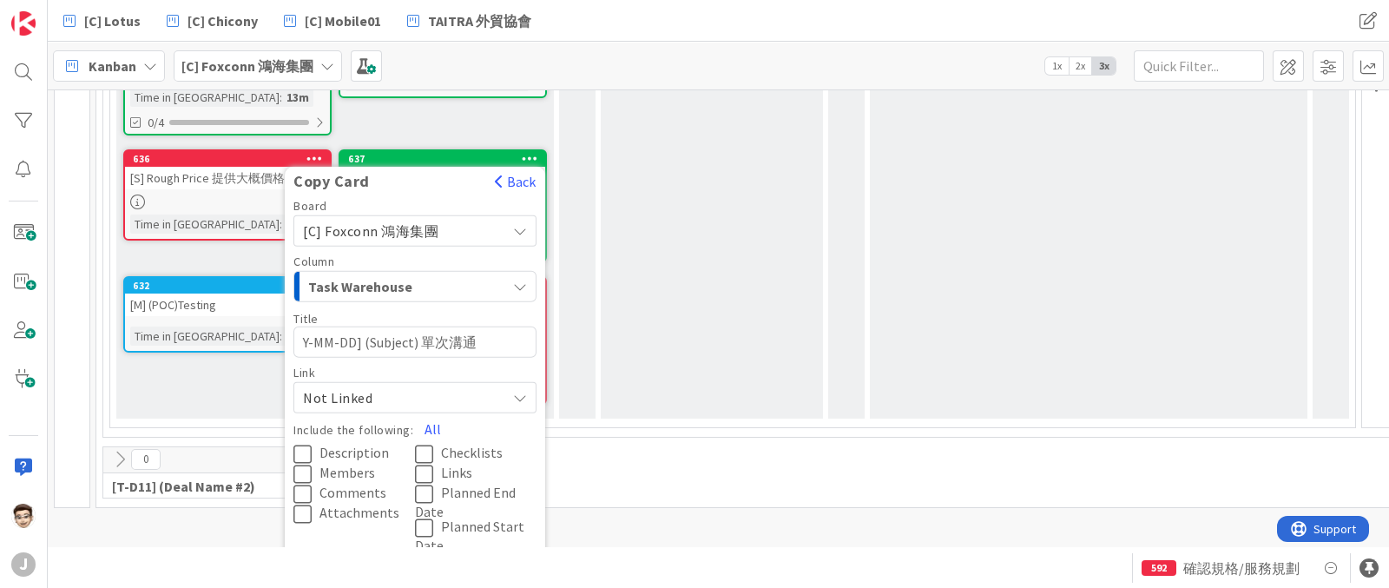
type textarea "-MM-DD] (Subject) 單次溝通"
type textarea "x"
type textarea "[-MM-DD] (Subject) 單次溝通"
type textarea "x"
type textarea "[2-MM-DD] (Subject) 單次溝通"
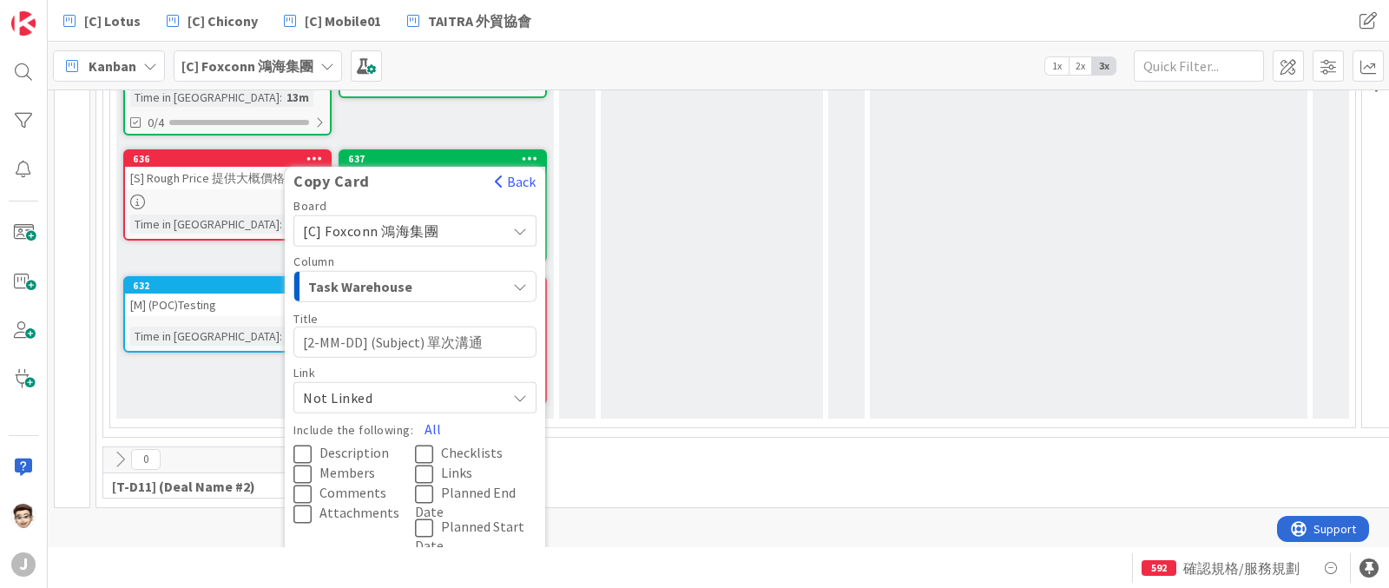
type textarea "x"
type textarea "[20-MM-DD] (Subject) 單次溝通"
type textarea "x"
type textarea "[202-MM-DD] (Subject) 單次溝通"
type textarea "x"
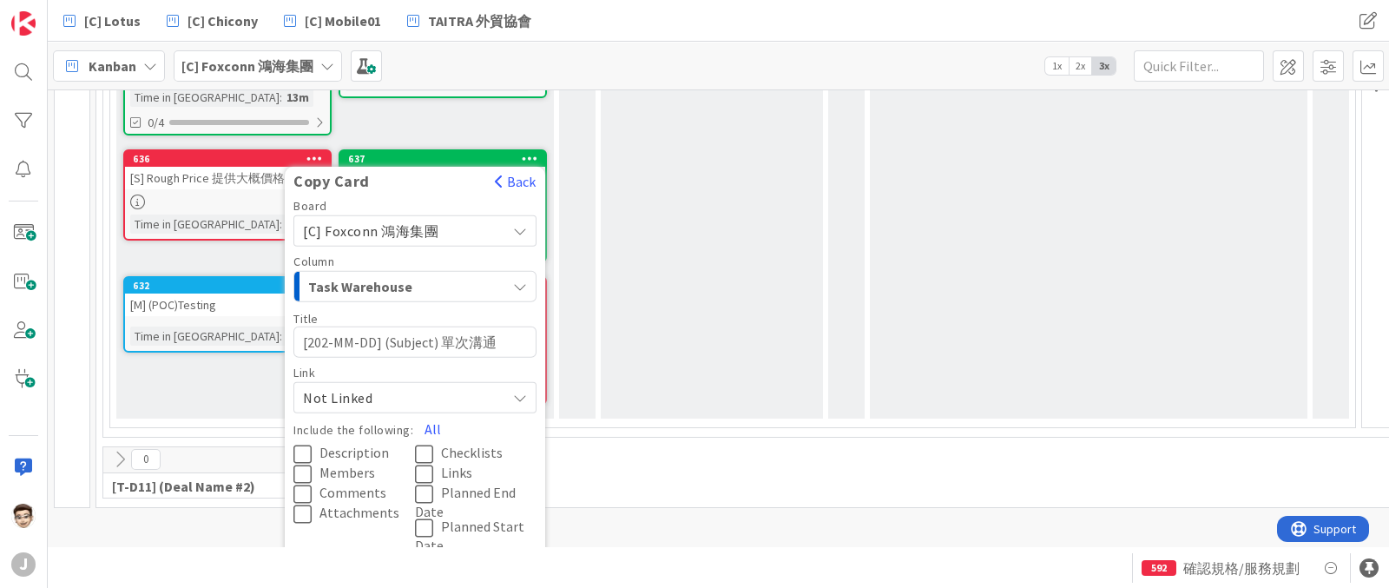
type textarea "[2025-MM-DD] (Subject) 單次溝通"
type textarea "x"
type textarea "[2025-M-DD] (Subject) 單次溝通"
type textarea "x"
type textarea "[2025--DD] (Subject) 單次溝通"
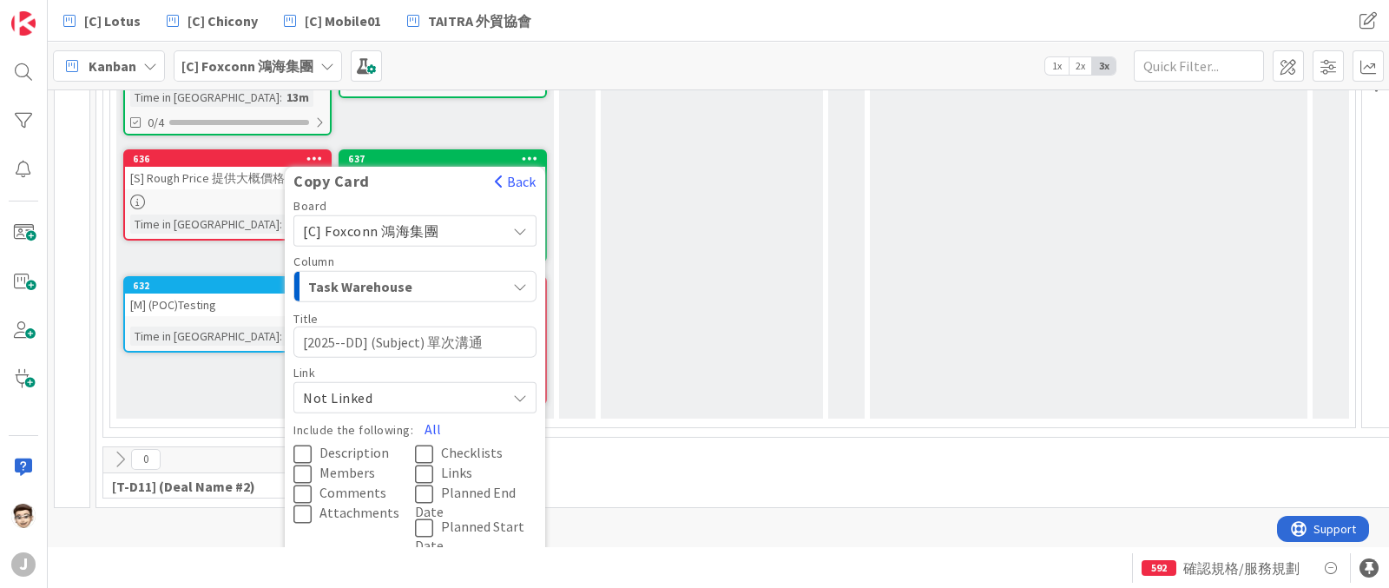
type textarea "x"
type textarea "[2025-0-DD] (Subject) 單次溝通"
type textarea "x"
type textarea "[2025-09-DD] (Subject) 單次溝通"
type textarea "x"
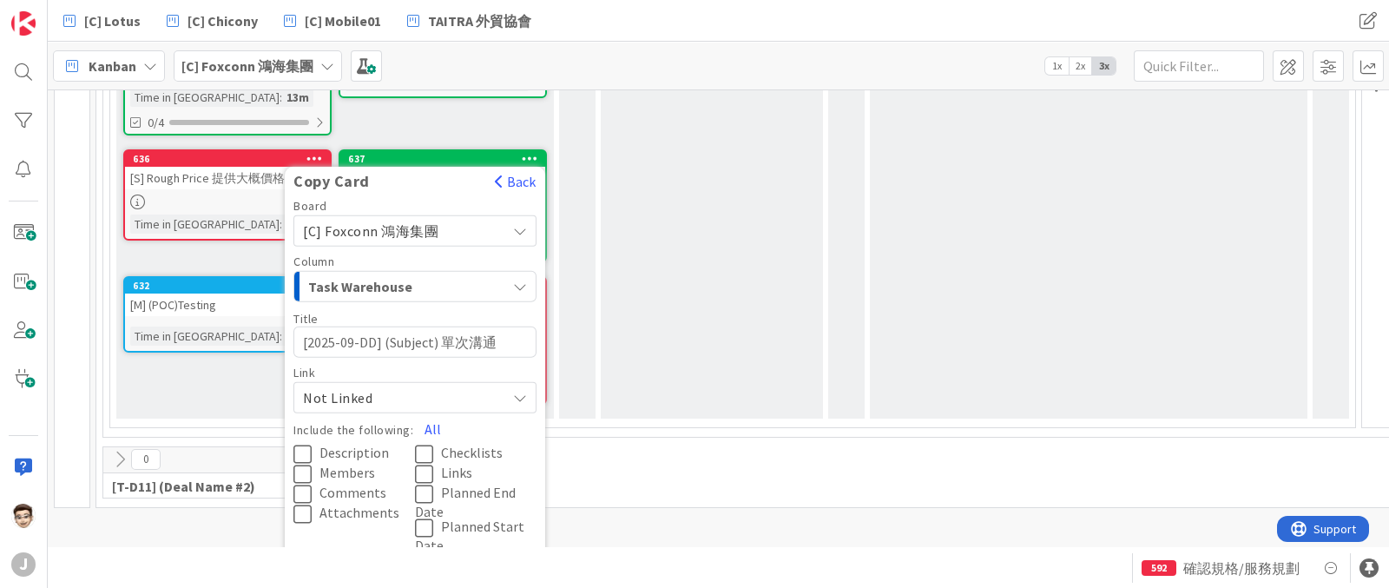
type textarea "[2025-09-D] (Subject) 單次溝通"
type textarea "x"
type textarea "[2025-09-] (Subject) 單次溝通"
type textarea "x"
type textarea "[2025-09-x] (Subject) 單次溝通"
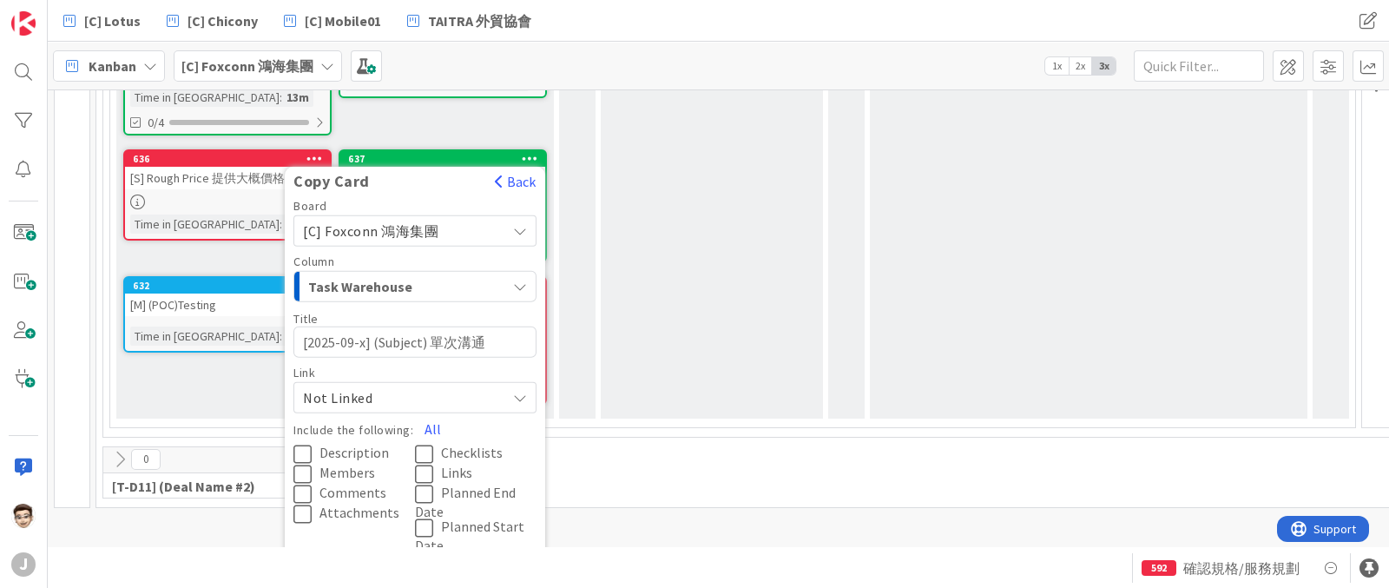
type textarea "x"
type textarea "[2025-09-xx] (Subject) 單次溝通"
type textarea "x"
type textarea "[2025-09-xx]"
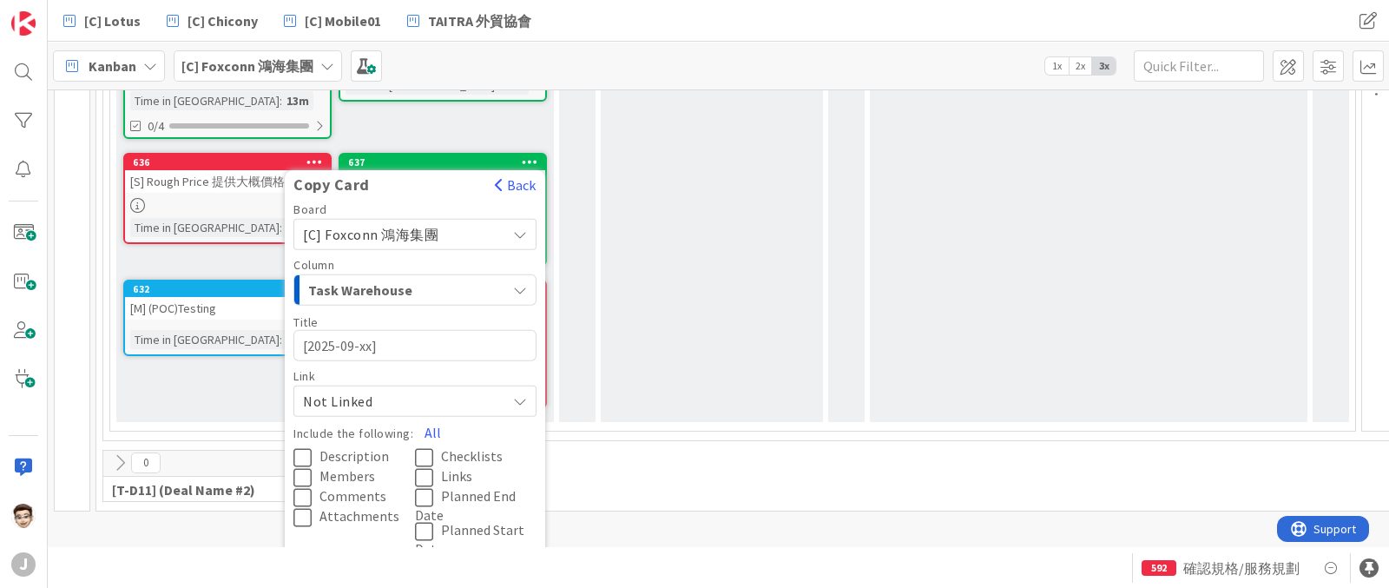
scroll to position [400, 0]
type textarea "x"
type textarea "[2025-09-xx] 3"
type textarea "x"
type textarea "[2025-09-xx]"
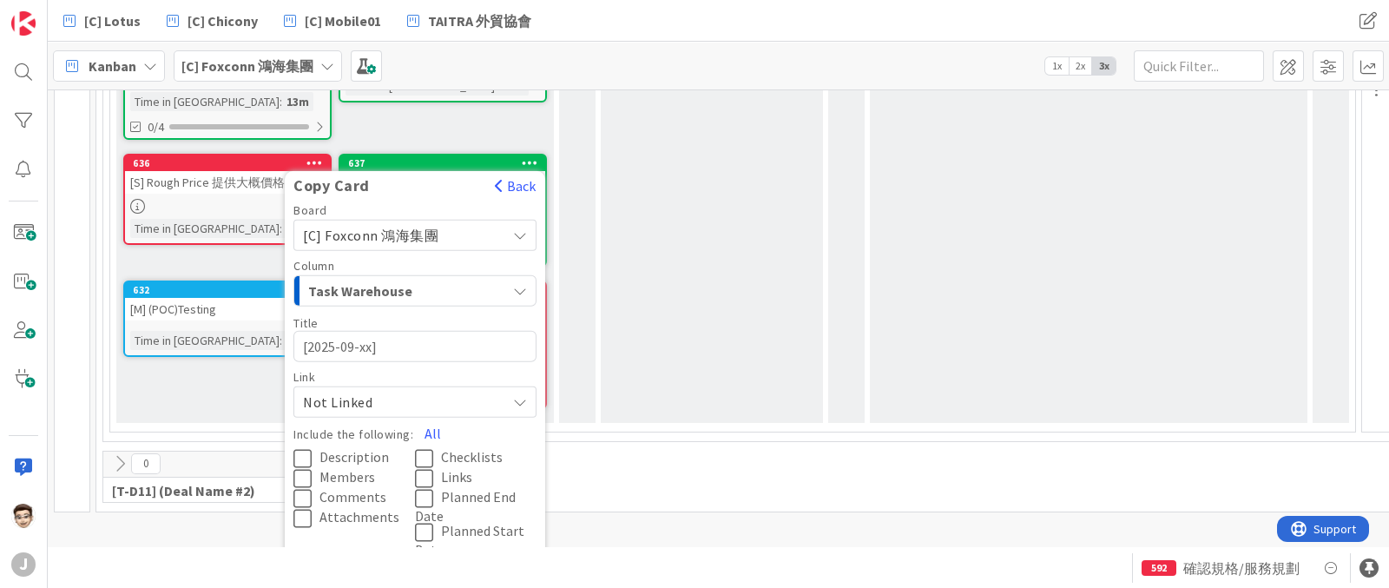
type textarea "x"
type textarea "[2025-09-xx] ㄍ"
type textarea "x"
type textarea "[2025-09-xx] ㄍㄣ"
type textarea "x"
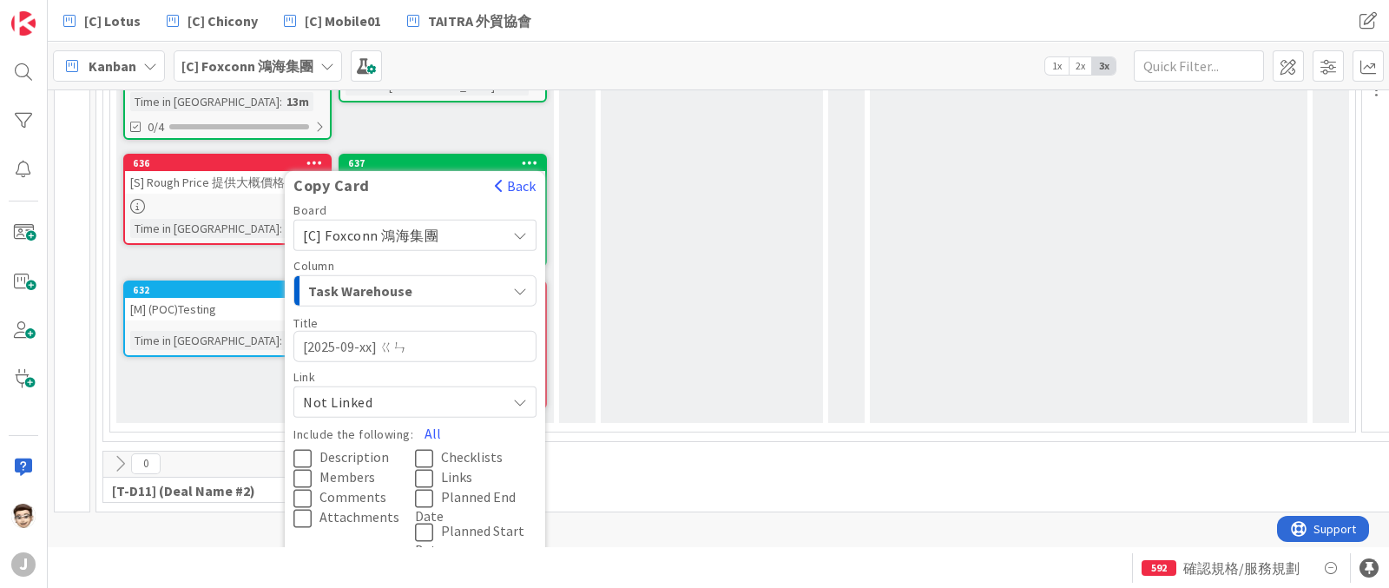
type textarea "[2025-09-xx] 跟"
type textarea "x"
type textarea "[2025-09-xx] 跟W"
type textarea "x"
type textarea "[2025-09-xx] 跟Wi"
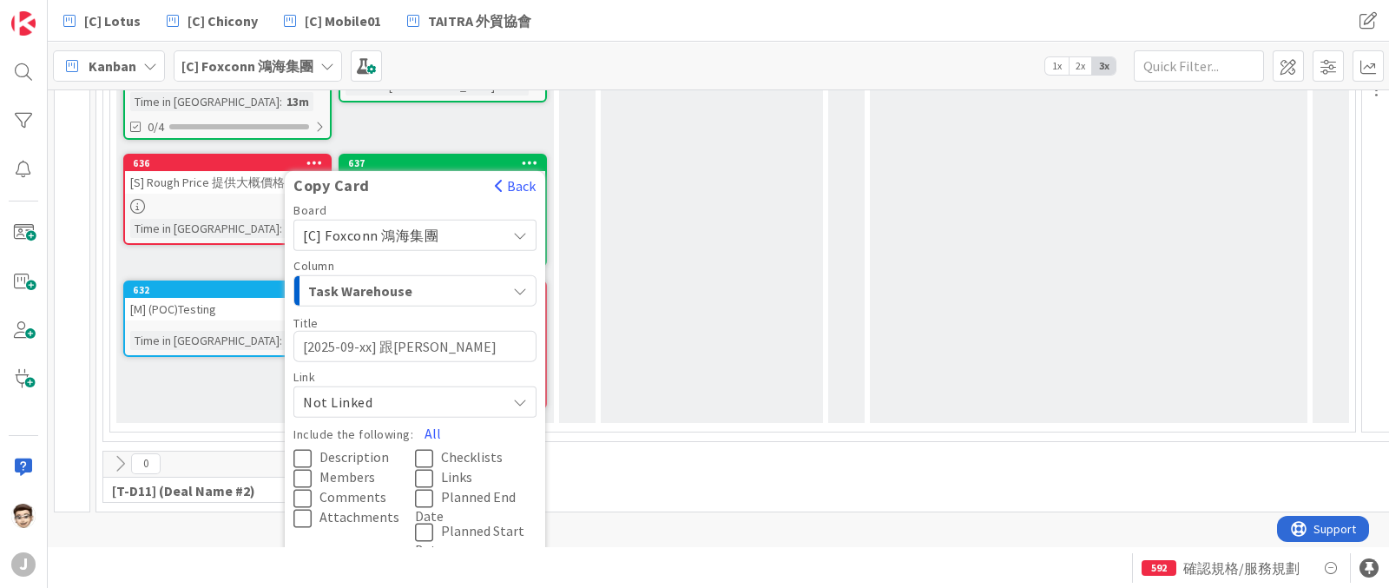
type textarea "x"
type textarea "[2025-09-xx] 跟Wil"
type textarea "x"
type textarea "[2025-09-xx] 跟Will"
type textarea "x"
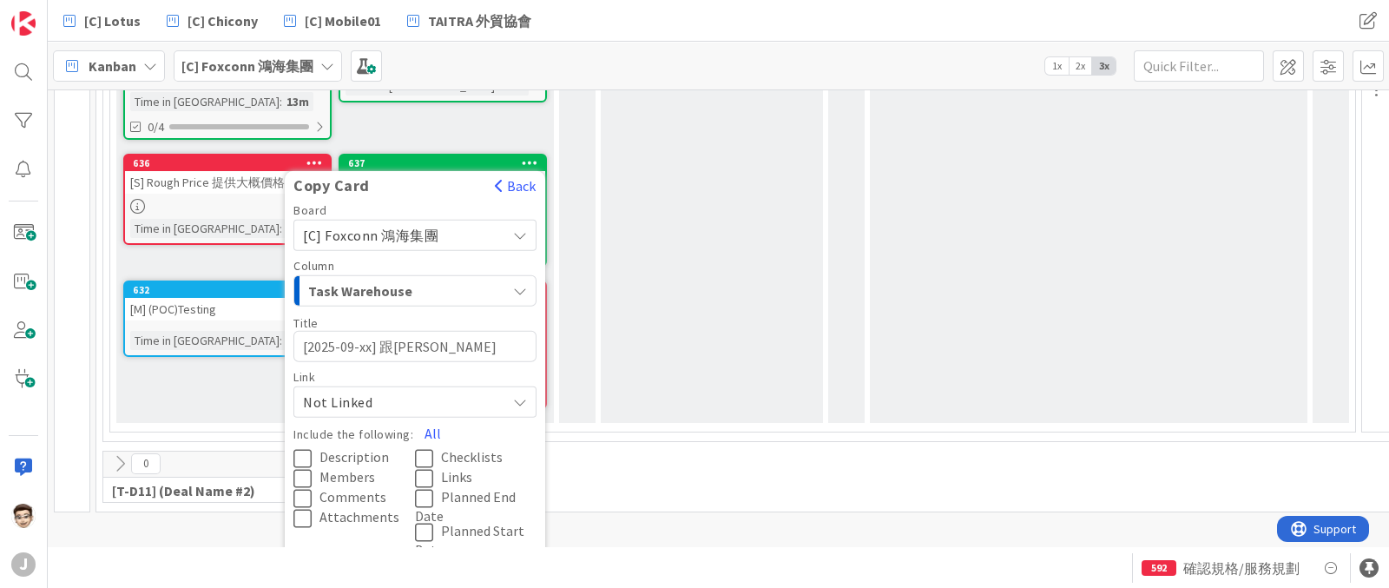
type textarea "[2025-09-xx] 跟Willi"
type textarea "x"
type textarea "[2025-09-xx] 跟Willia"
type textarea "x"
type textarea "[2025-09-xx] 跟Willian"
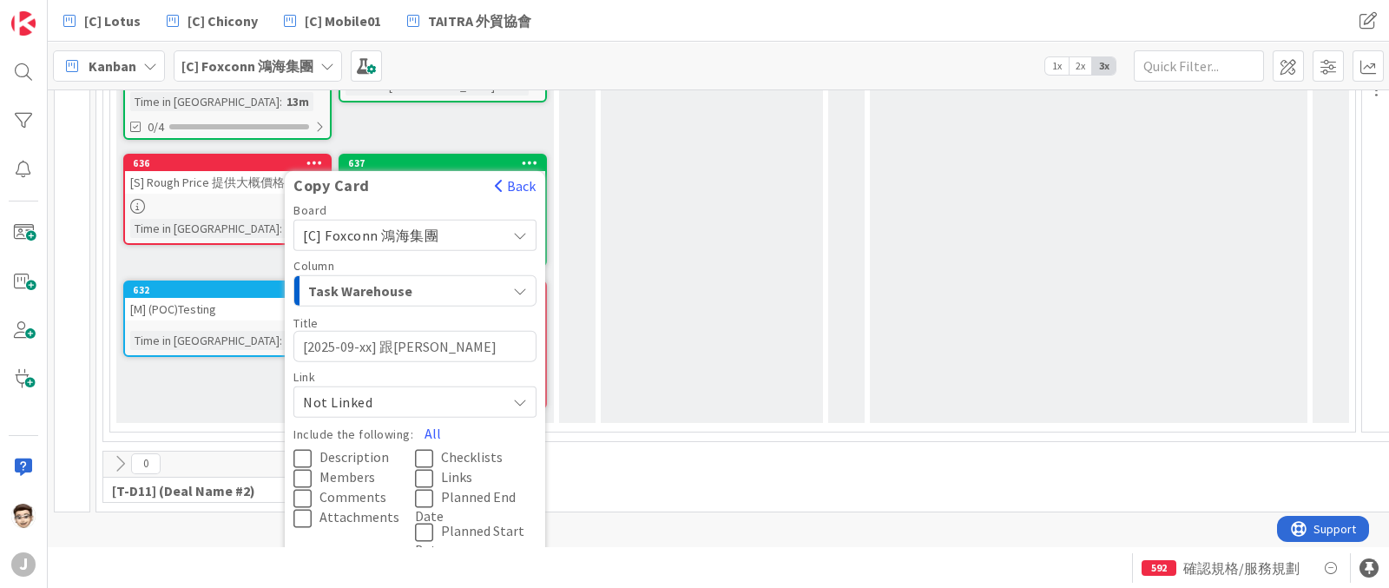
type textarea "x"
type textarea "[2025-09-xx] 跟Willia"
type textarea "x"
type textarea "[2025-09-xx] 跟William"
type textarea "x"
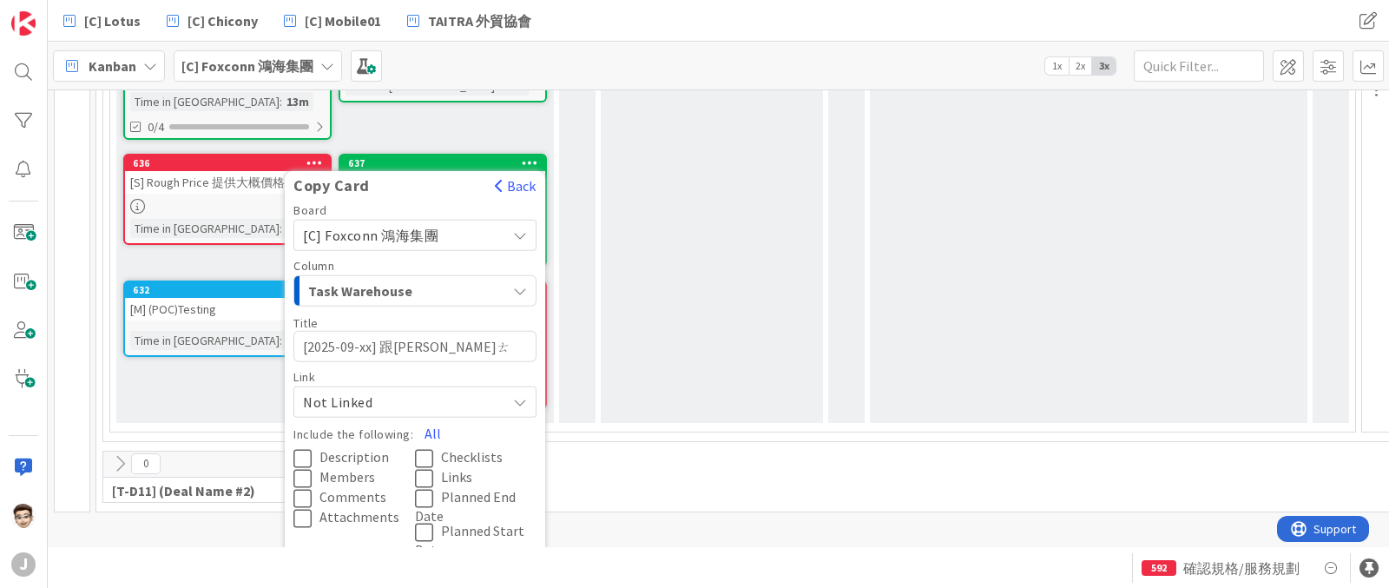
type textarea "[2025-09-xx] 跟Williamㄊㄠ"
type textarea "x"
type textarea "[2025-09-xx] 跟William討"
type textarea "x"
type textarea "[2025-09-xx] 跟William討ㄌㄨ"
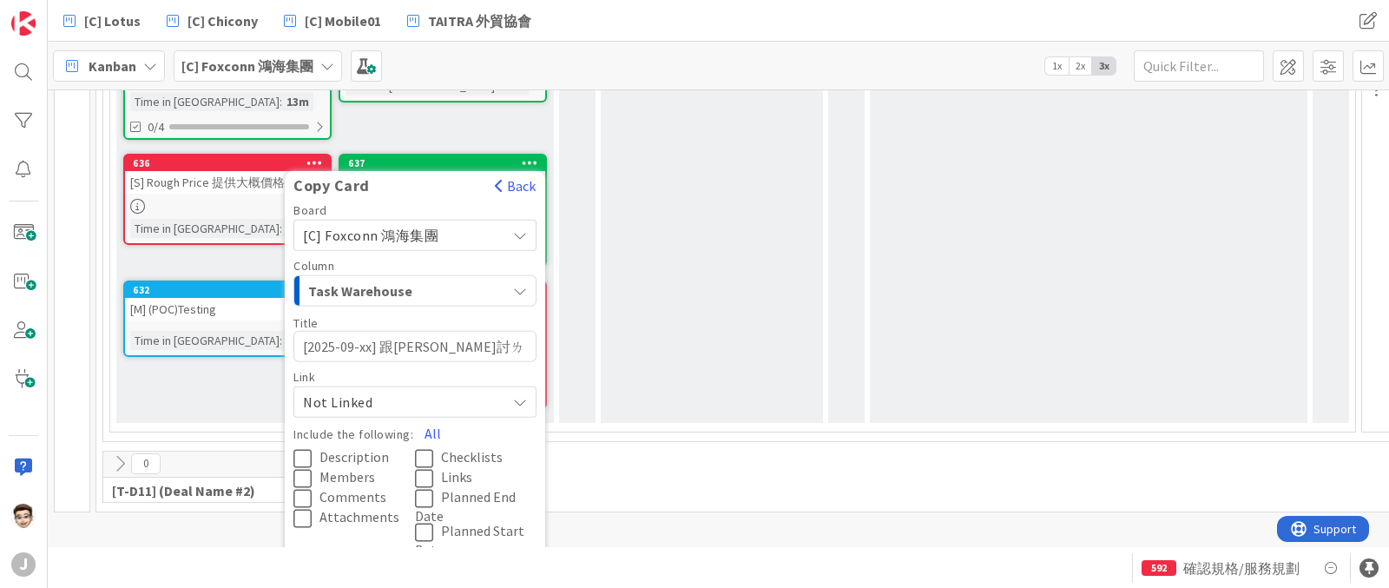
type textarea "x"
type textarea "[2025-09-xx] 跟William討論"
type textarea "x"
type textarea "[2025-09-xx] 跟William討論JF"
type textarea "x"
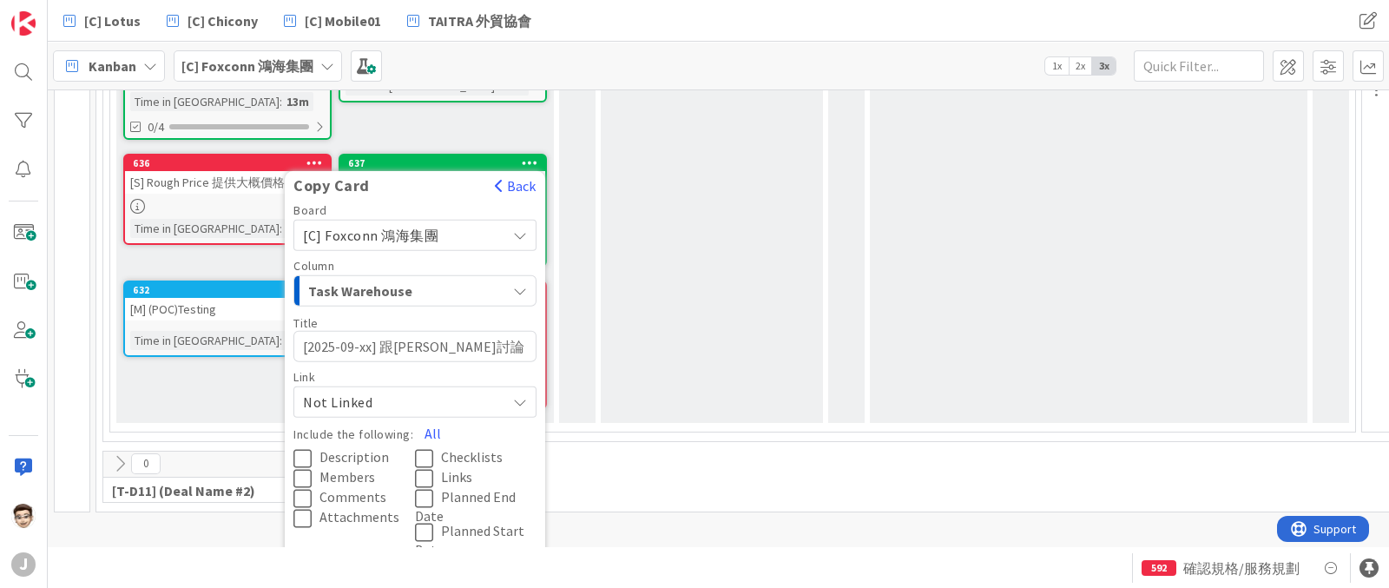
type textarea "[2025-09-xx] 跟William討論JFR"
type textarea "x"
type textarea "[2025-09-xx] 跟William討論JF"
type textarea "x"
type textarea "[2025-09-xx] 跟William討論JFTㄜ"
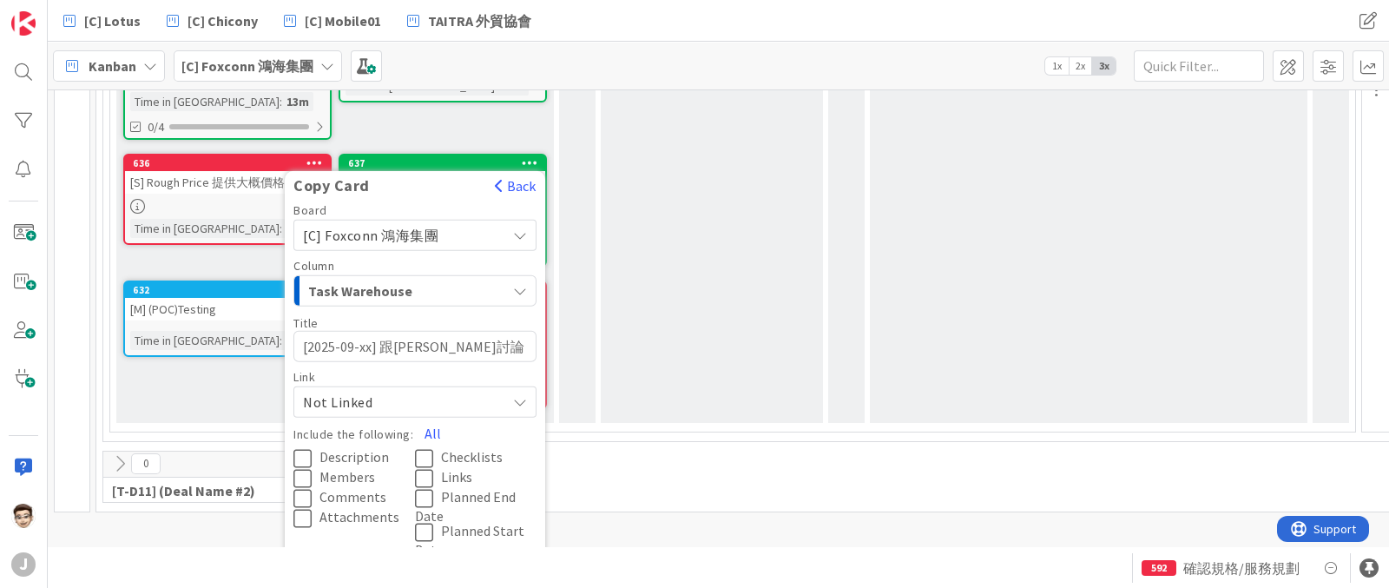
type textarea "x"
type textarea "[2025-09-xx] 跟William討論JFTㄉㄜ"
click at [438, 421] on button "All" at bounding box center [432, 432] width 39 height 31
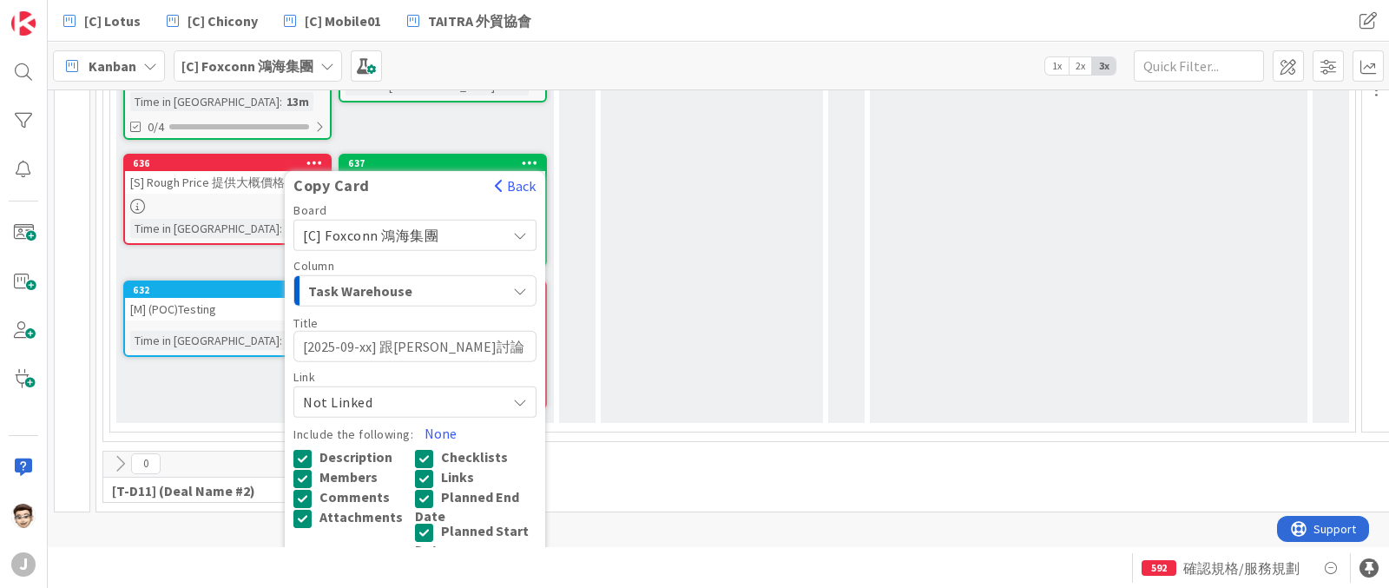
scroll to position [490, 0]
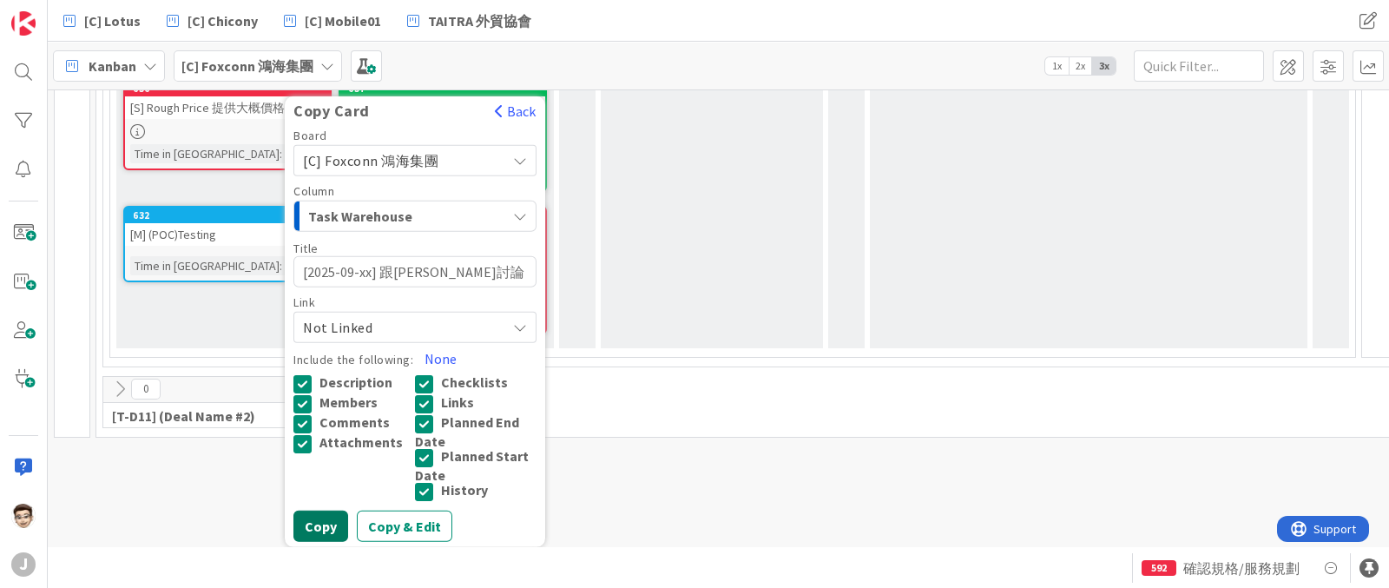
click at [332, 511] on button "Copy" at bounding box center [321, 525] width 55 height 31
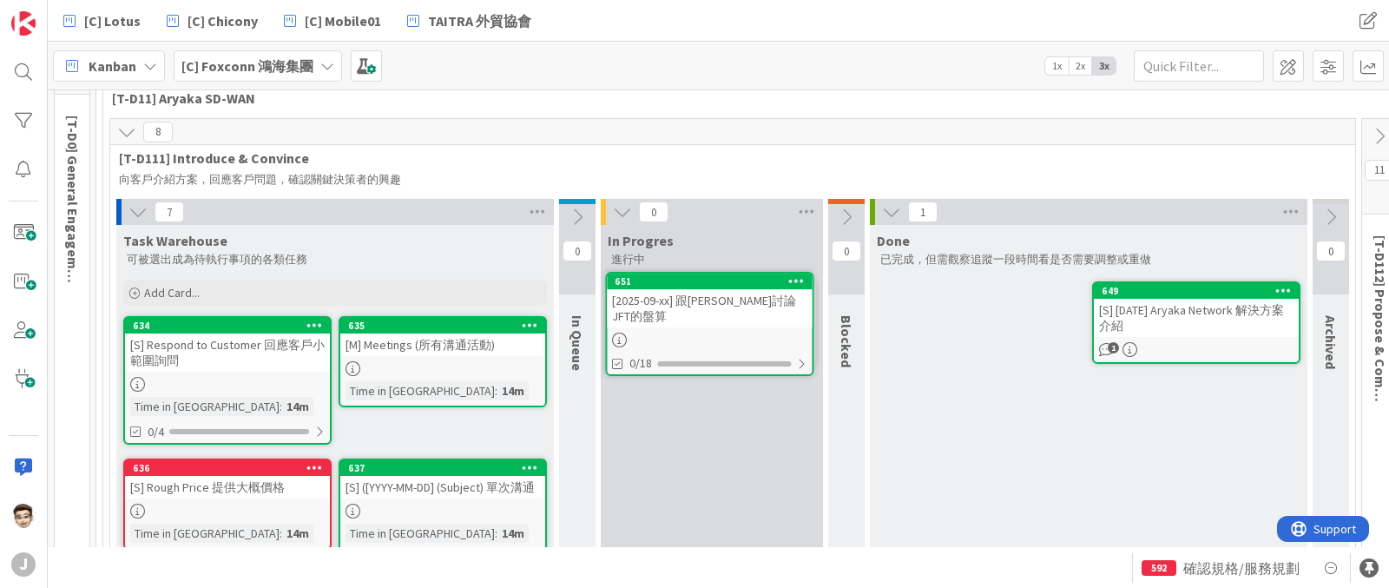
scroll to position [92, 0]
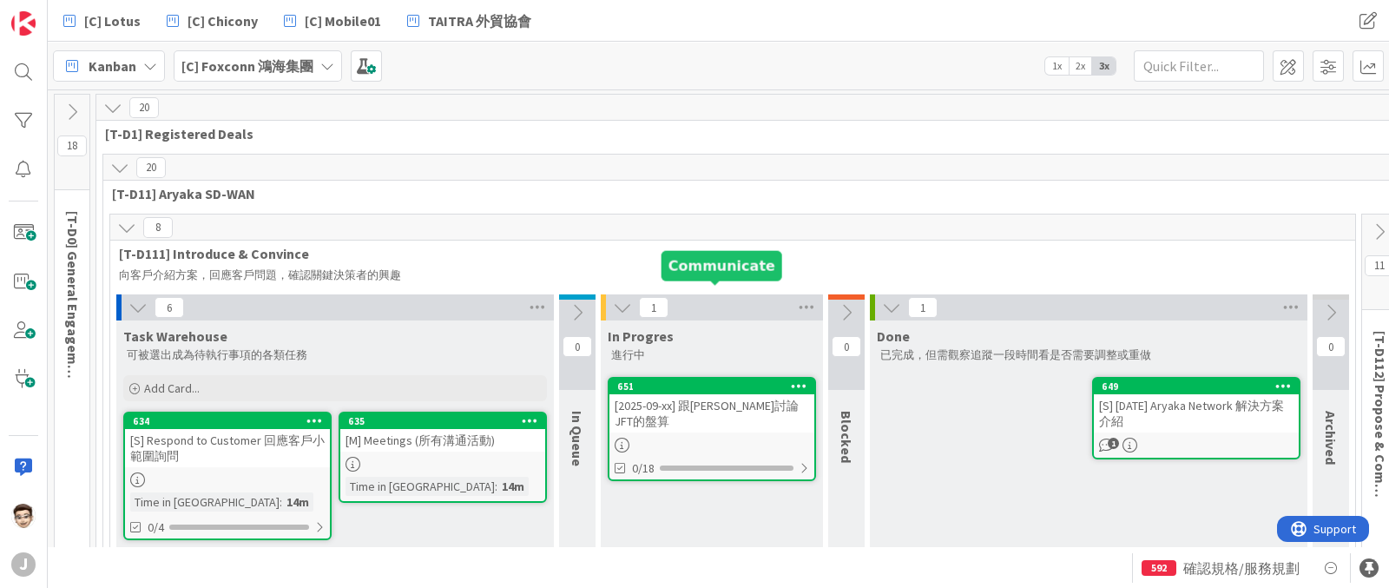
scroll to position [92, 0]
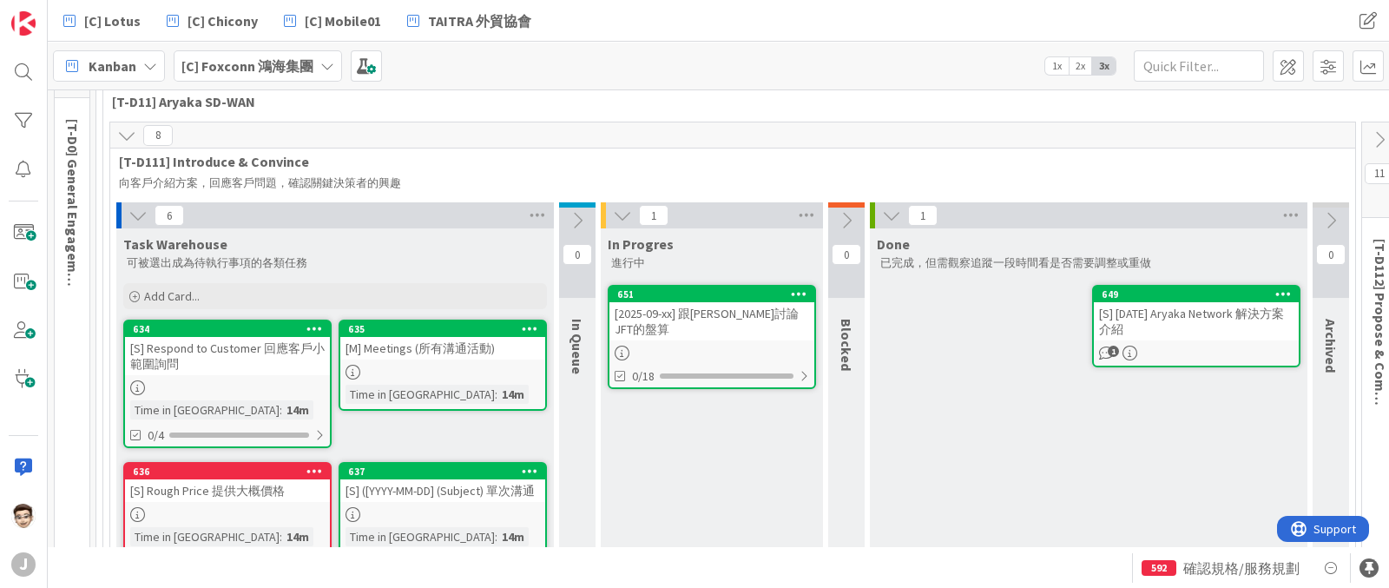
click at [624, 215] on icon at bounding box center [622, 215] width 19 height 19
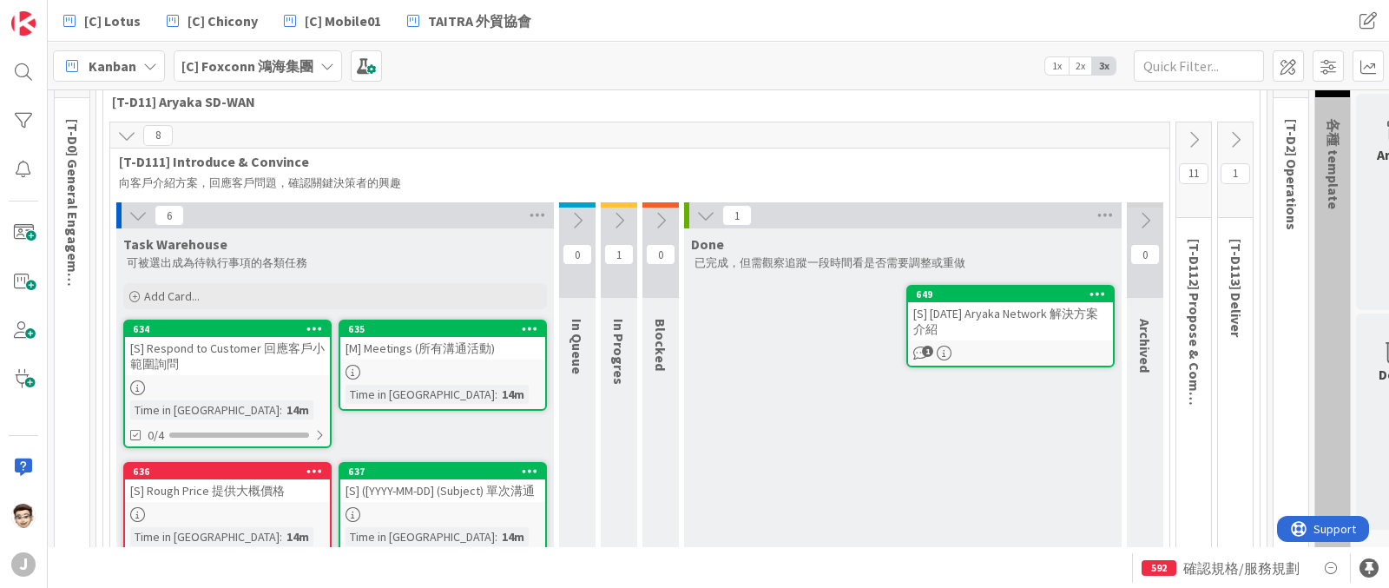
click at [581, 222] on icon at bounding box center [577, 220] width 19 height 19
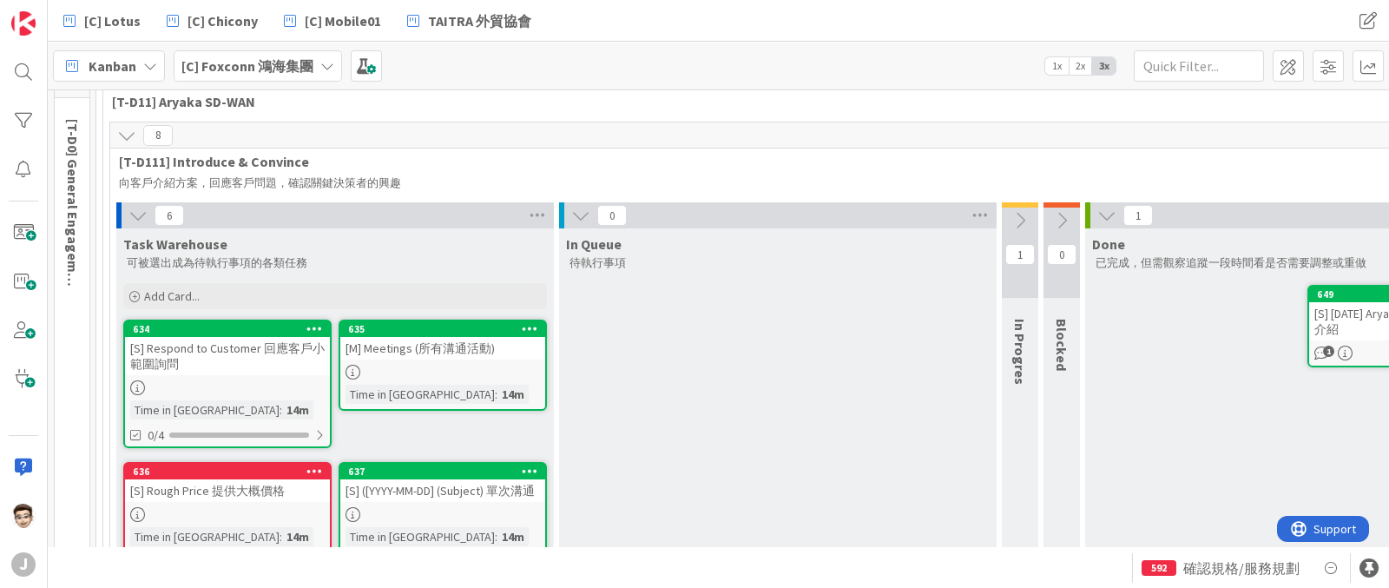
click at [1017, 222] on icon at bounding box center [1020, 220] width 19 height 19
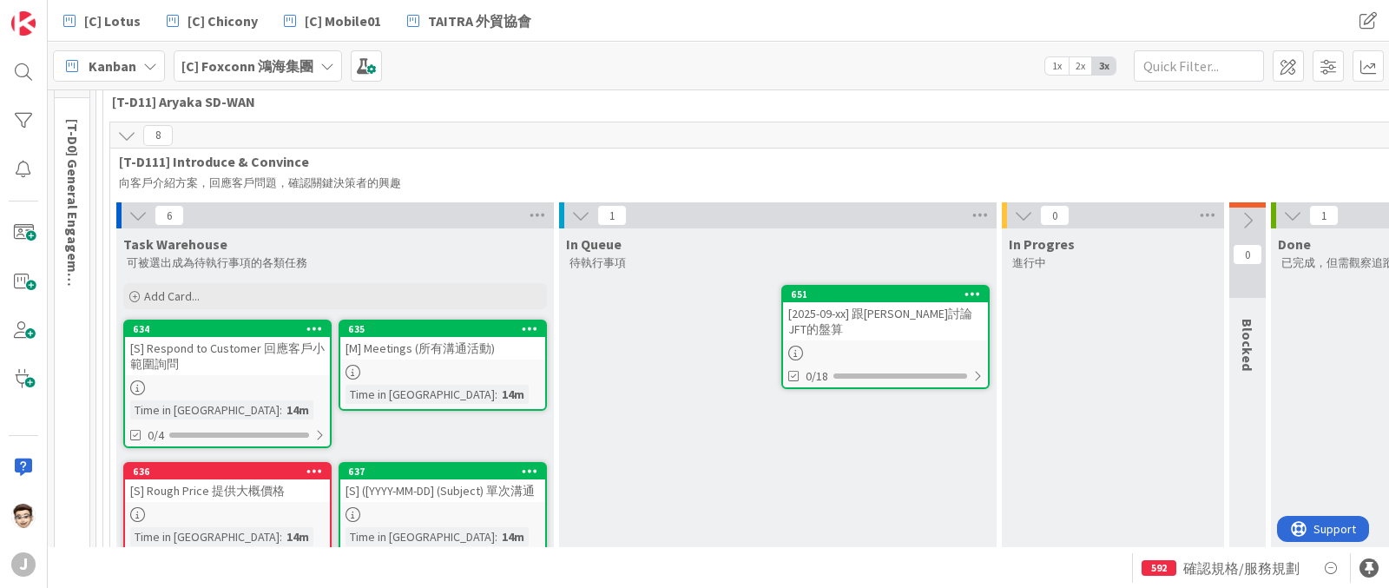
click at [1020, 218] on icon at bounding box center [1023, 215] width 19 height 19
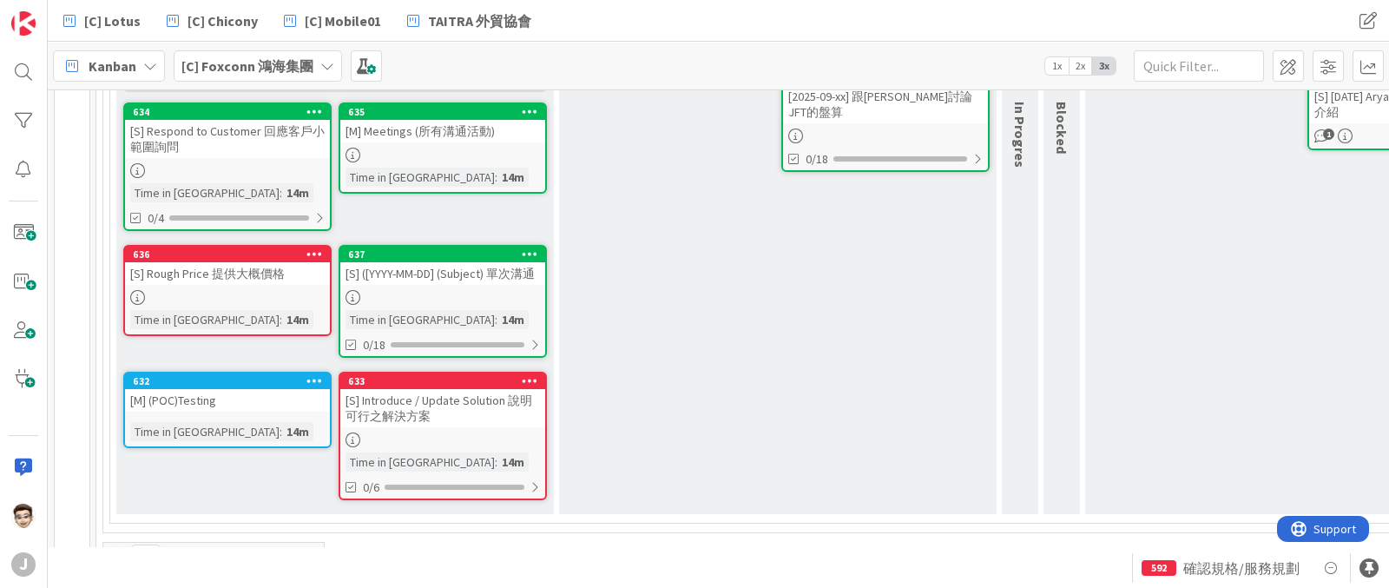
scroll to position [201, 0]
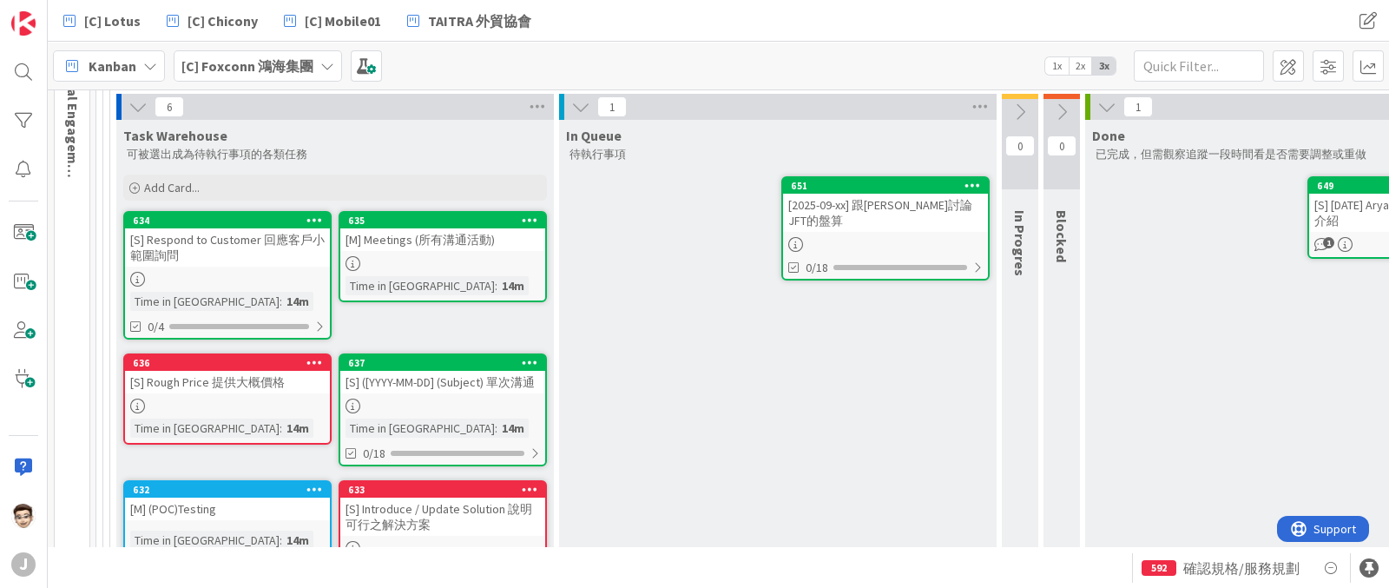
click at [525, 360] on icon at bounding box center [530, 362] width 16 height 12
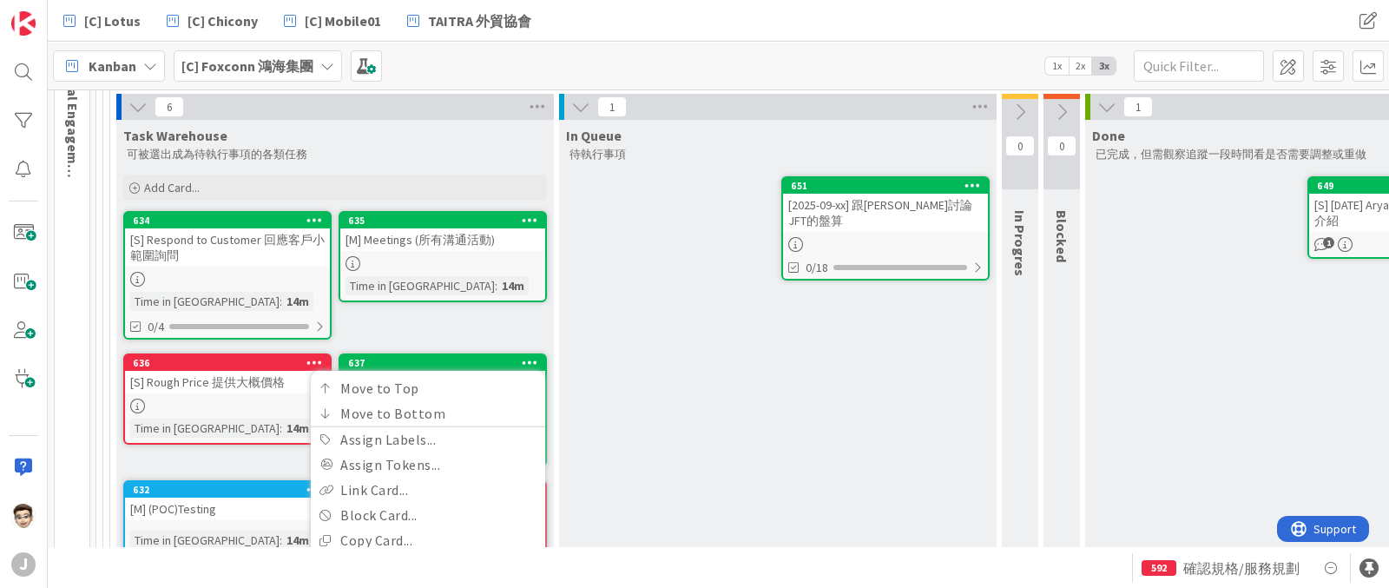
scroll to position [405, 0]
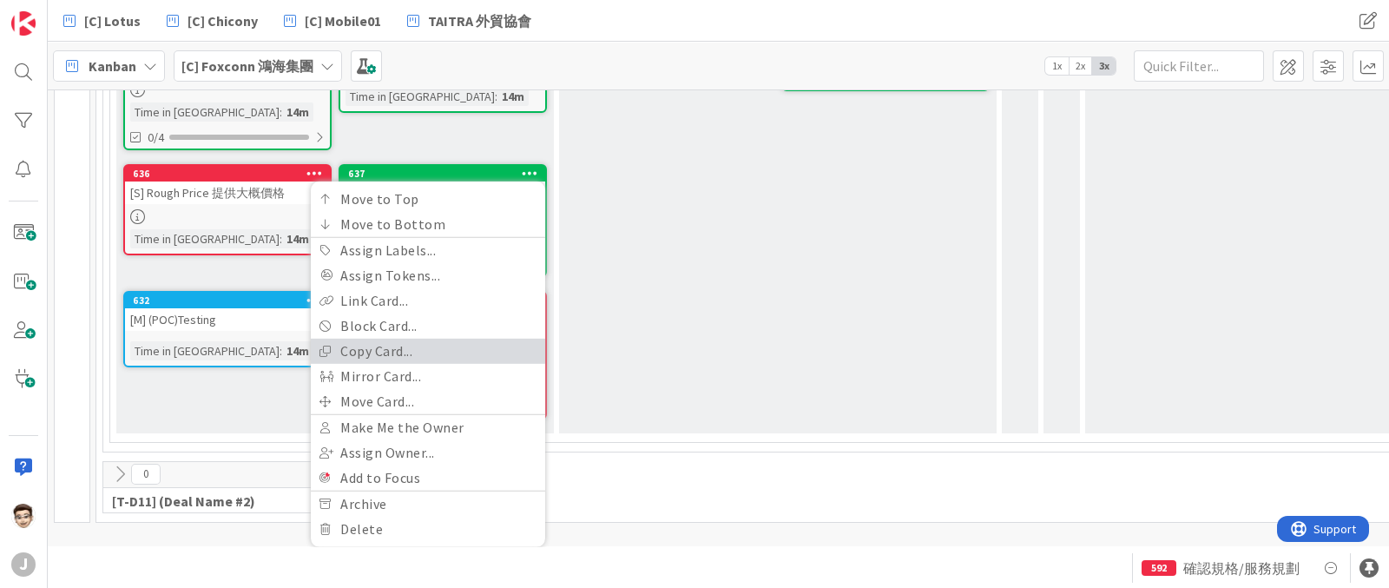
click at [444, 338] on link "Copy Card..." at bounding box center [428, 350] width 234 height 25
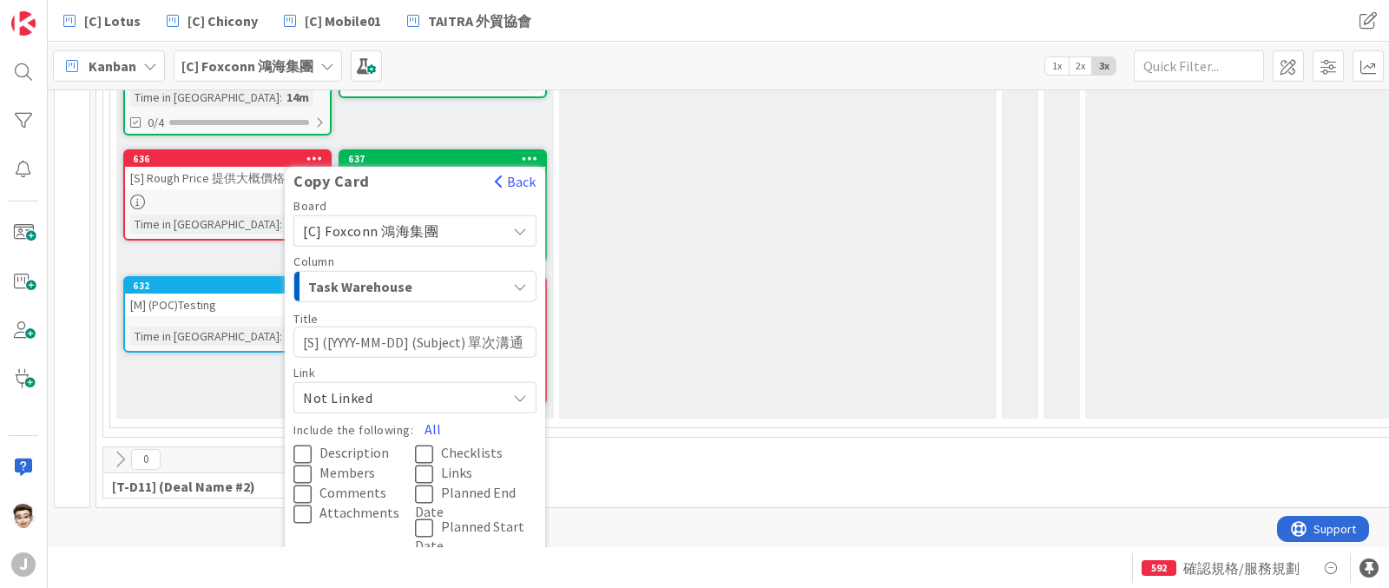
drag, startPoint x: 326, startPoint y: 339, endPoint x: 247, endPoint y: 346, distance: 79.4
click at [247, 346] on div "Task Warehouse 可被選出成為待執行事項的各類任務 Add Card... 635 [M] Meetings (所有溝通活動) Time in […" at bounding box center [335, 167] width 438 height 502
type textarea "x"
type textarea "[YYYY-MM-DD] (Subject) 單次溝通"
type textarea "x"
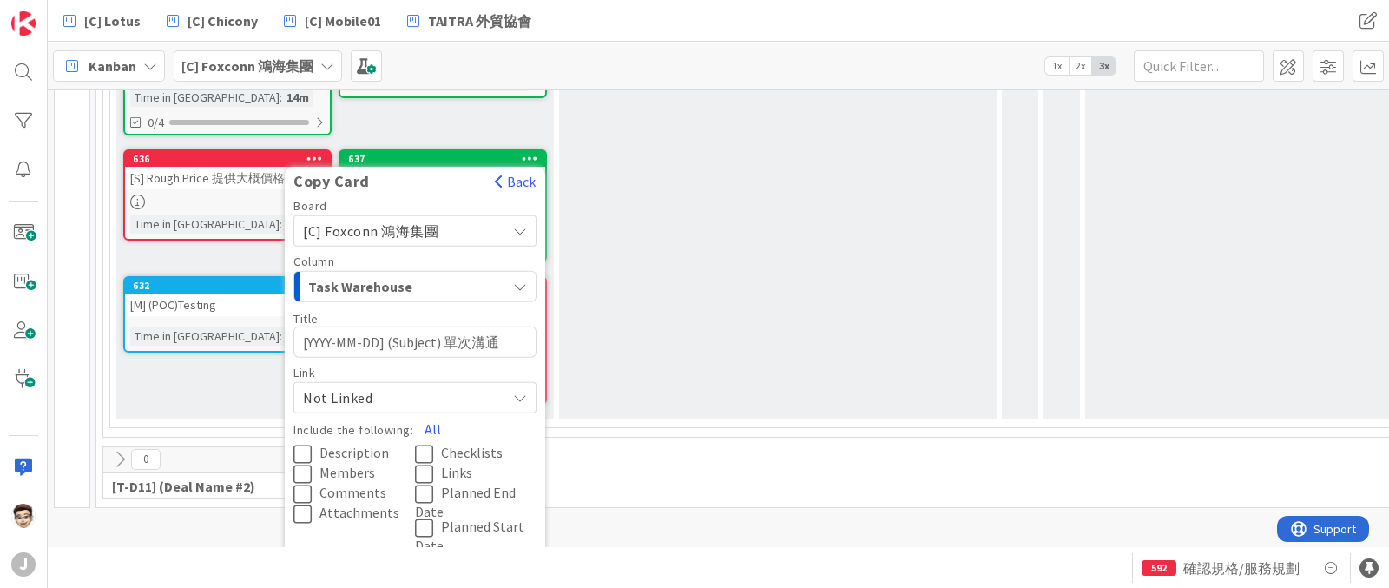
type textarea "[YYY-MM-DD] (Subject) 單次溝通"
type textarea "x"
type textarea "[YY-MM-DD] (Subject) 單次溝通"
type textarea "x"
type textarea "[Y-MM-DD] (Subject) 單次溝通"
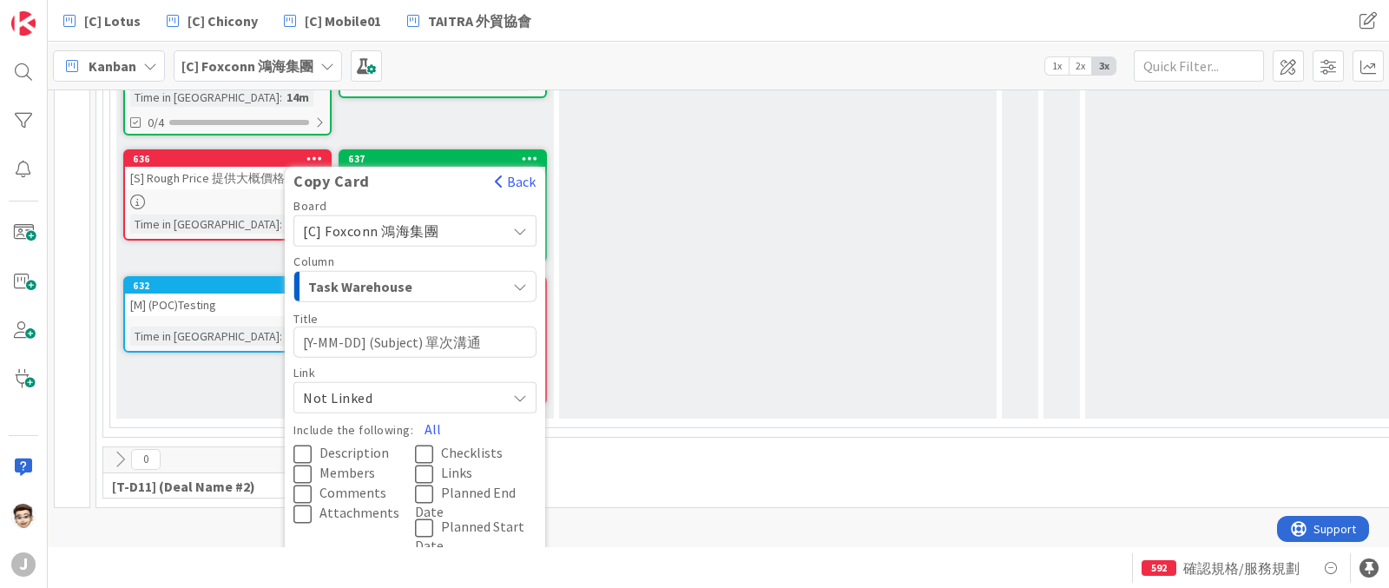
type textarea "x"
type textarea "[-MM-DD] (Subject) 單次溝通"
type textarea "x"
type textarea "[ㄉ-MM-DD] (Subject) 單次溝通"
type textarea "x"
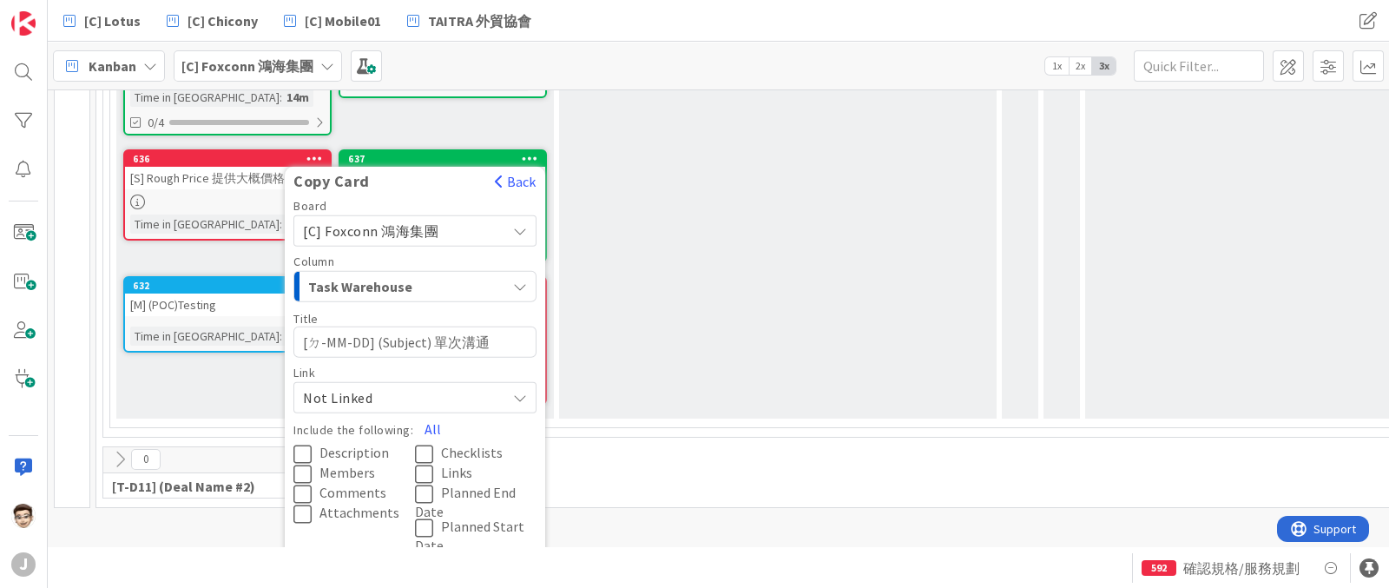
type textarea "[ㄉㄢ-MM-DD] (Subject) 單次溝通"
type textarea "x"
type textarea "[-MM-DD] (Subject) 單次溝通"
type textarea "x"
type textarea "[2-MM-DD] (Subject) 單次溝通"
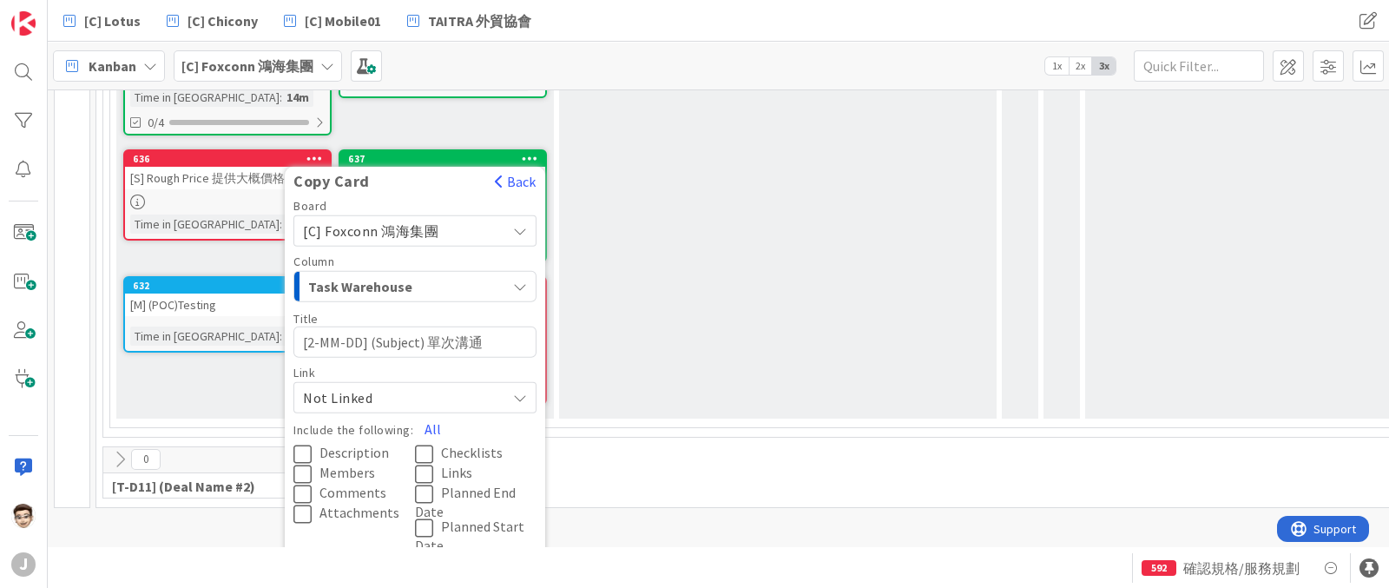
type textarea "x"
type textarea "[202-MM-DD] (Subject) 單次溝通"
type textarea "x"
type textarea "[2025-MM-DD] (Subject) 單次溝通"
type textarea "x"
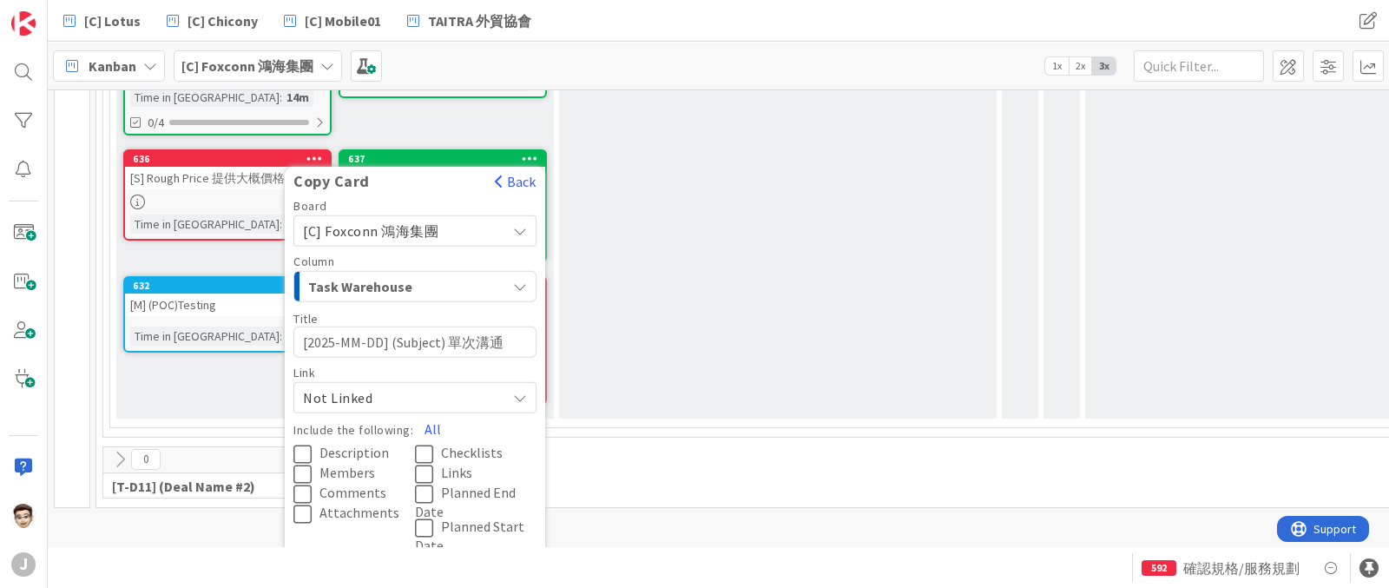
type textarea "[2025-M-DD] (Subject) 單次溝通"
type textarea "x"
type textarea "[2025--DD] (Subject) 單次溝通"
type textarea "x"
type textarea "[2025-0-DD] (Subject) 單次溝通"
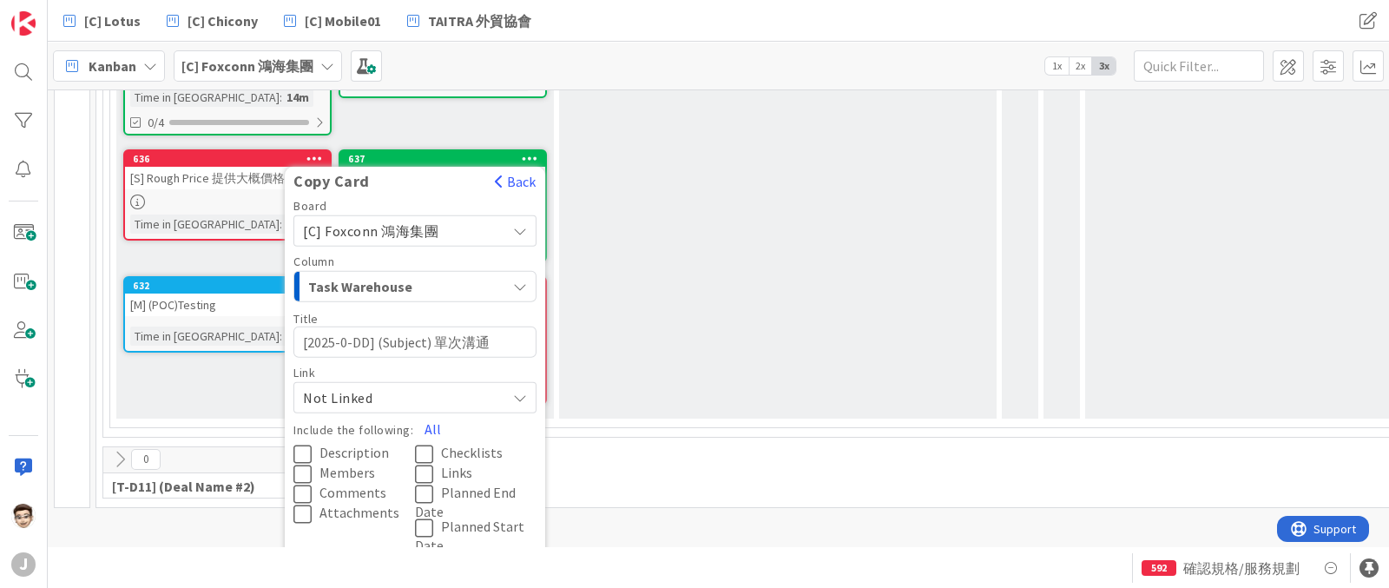
type textarea "x"
type textarea "[2025-09-DD] (Subject) 單次溝通"
type textarea "x"
type textarea "[2025-09-D] (Subject) 單次溝通"
type textarea "x"
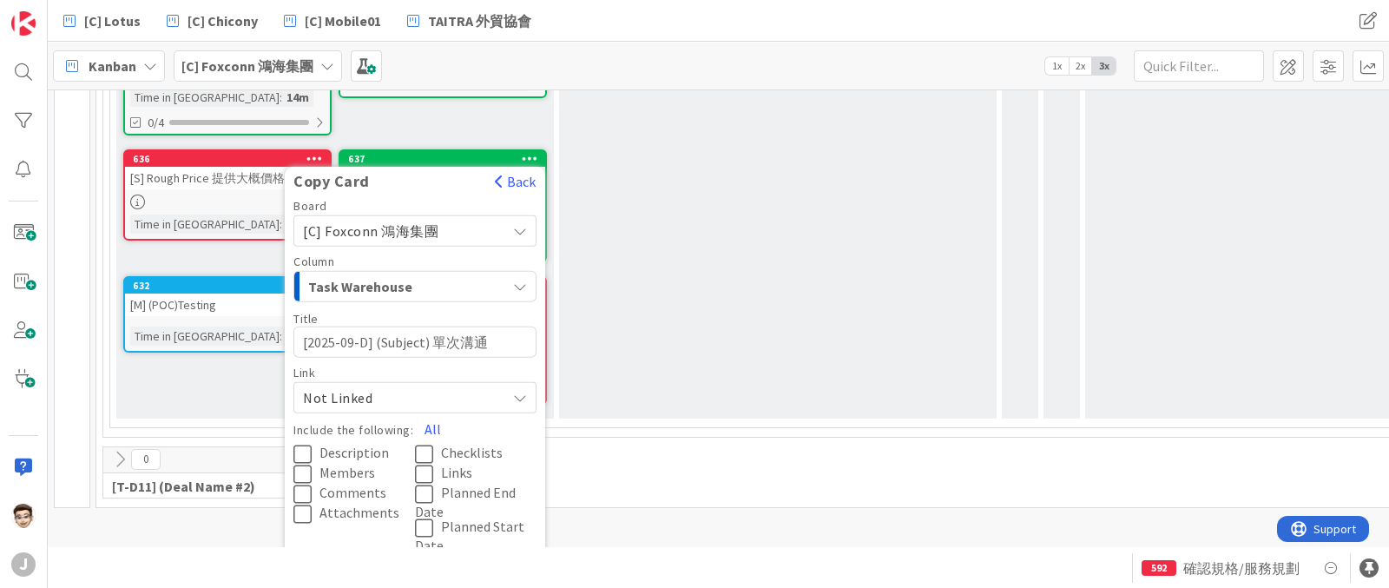
type textarea "[2025-09-] (Subject) 單次溝通"
type textarea "x"
type textarea "[2025-09-x] (Subject) 單次溝通"
type textarea "x"
type textarea "[2025-09-xx] (Subject) 單次溝通"
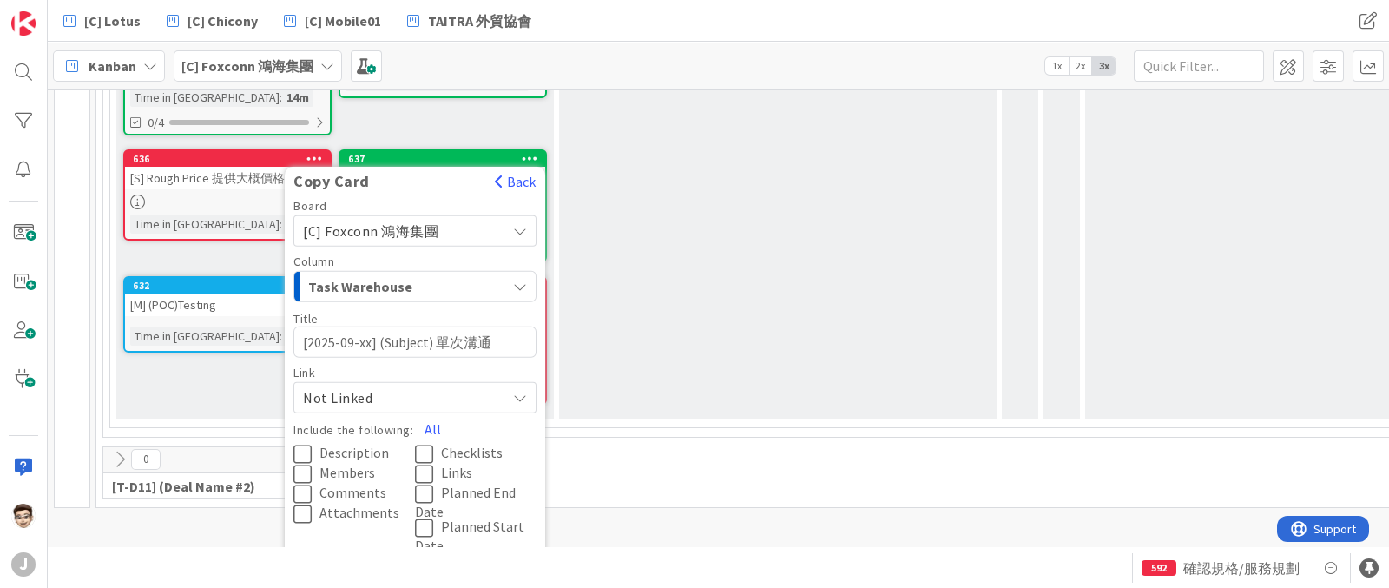
type textarea "x"
type textarea "[2025-09-xx]"
type textarea "x"
type textarea "[2025-09-xx] 3"
type textarea "x"
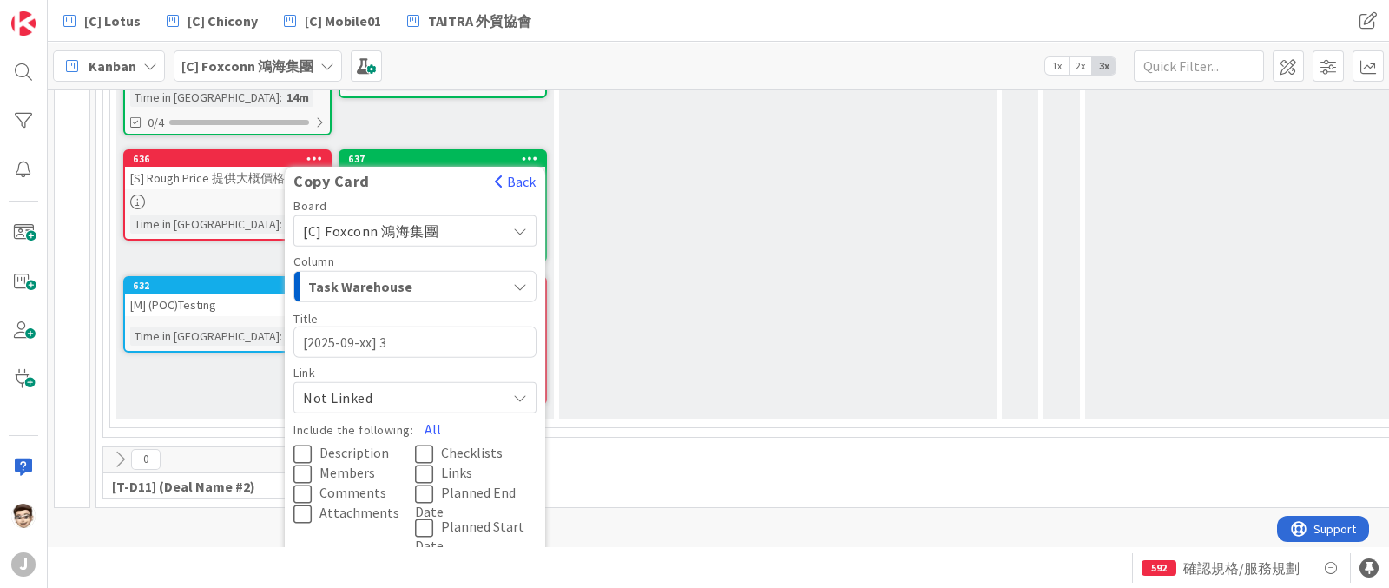
type textarea "[2025-09-xx]"
type textarea "x"
type textarea "[2025-09-xx] ㄑㄩ"
type textarea "x"
type textarea "[2025-09-xx] 卻"
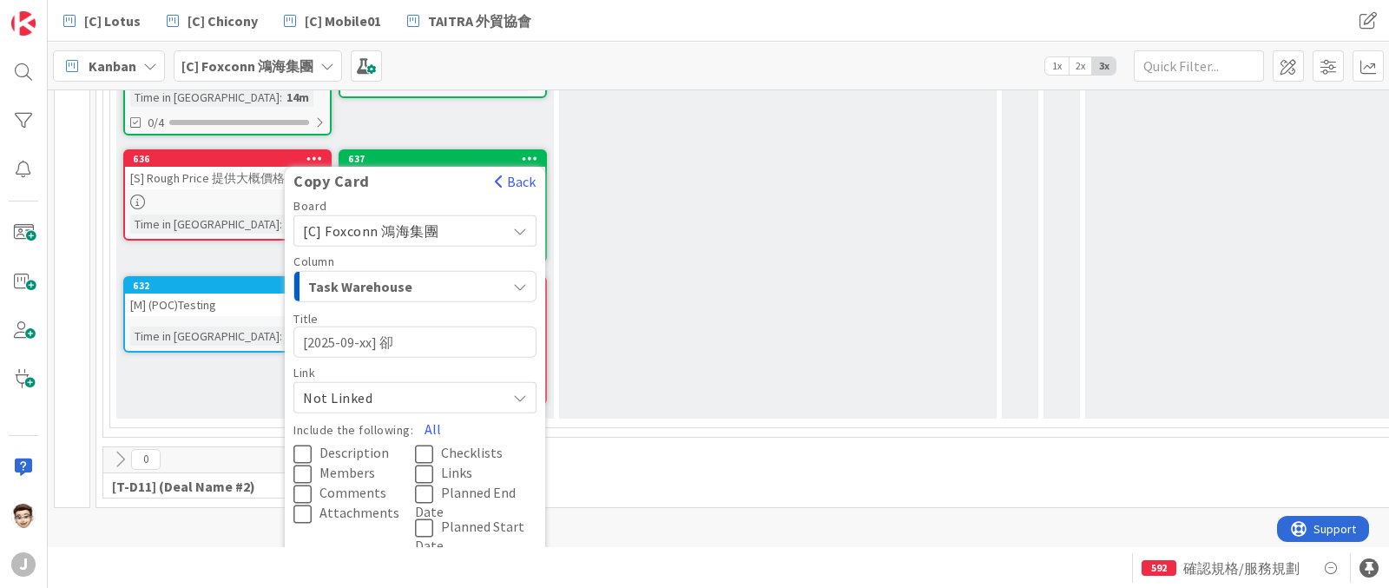
type textarea "x"
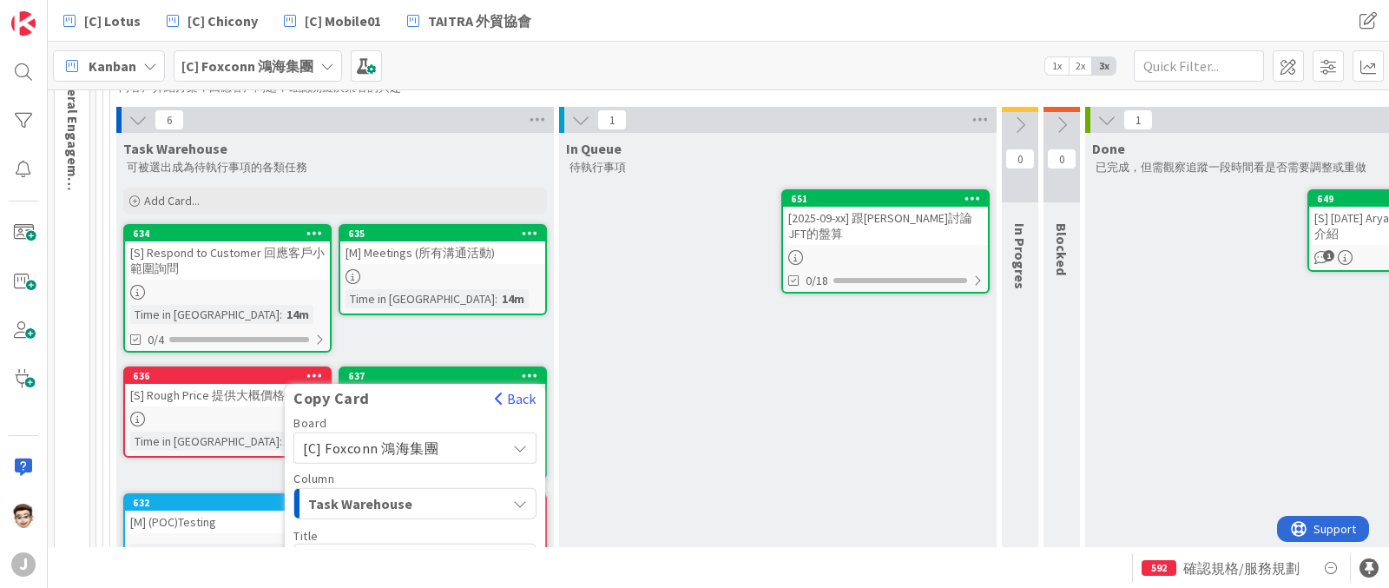
scroll to position [296, 0]
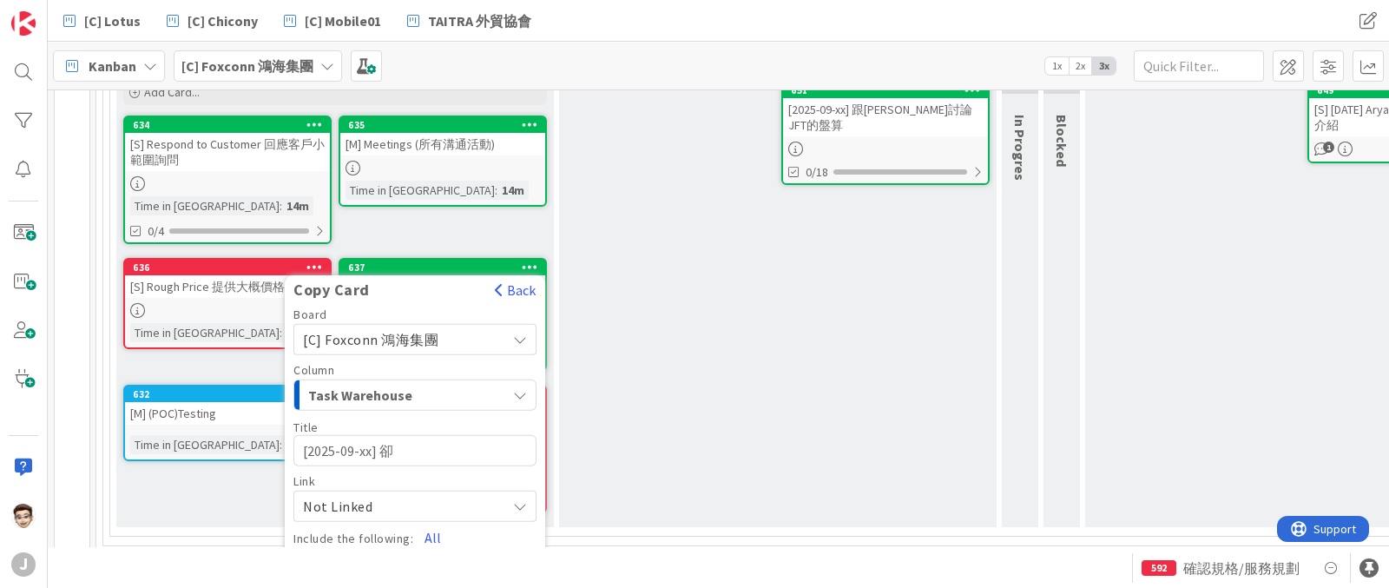
type textarea "[2025-09-xx] 卻"
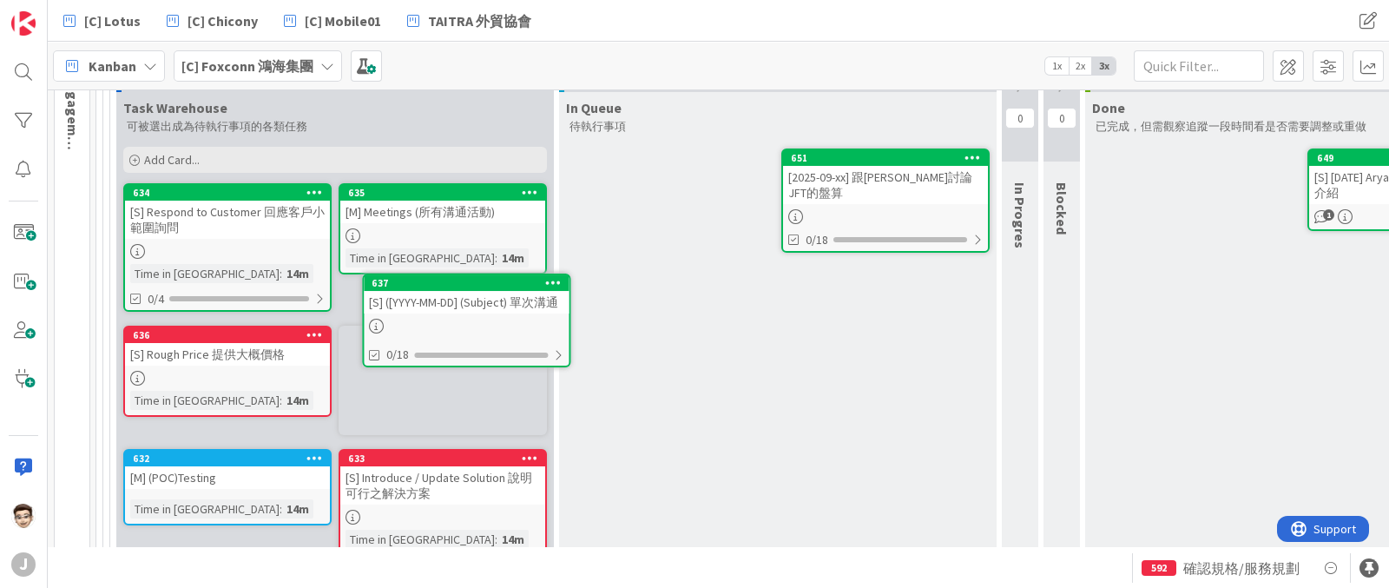
scroll to position [226, 0]
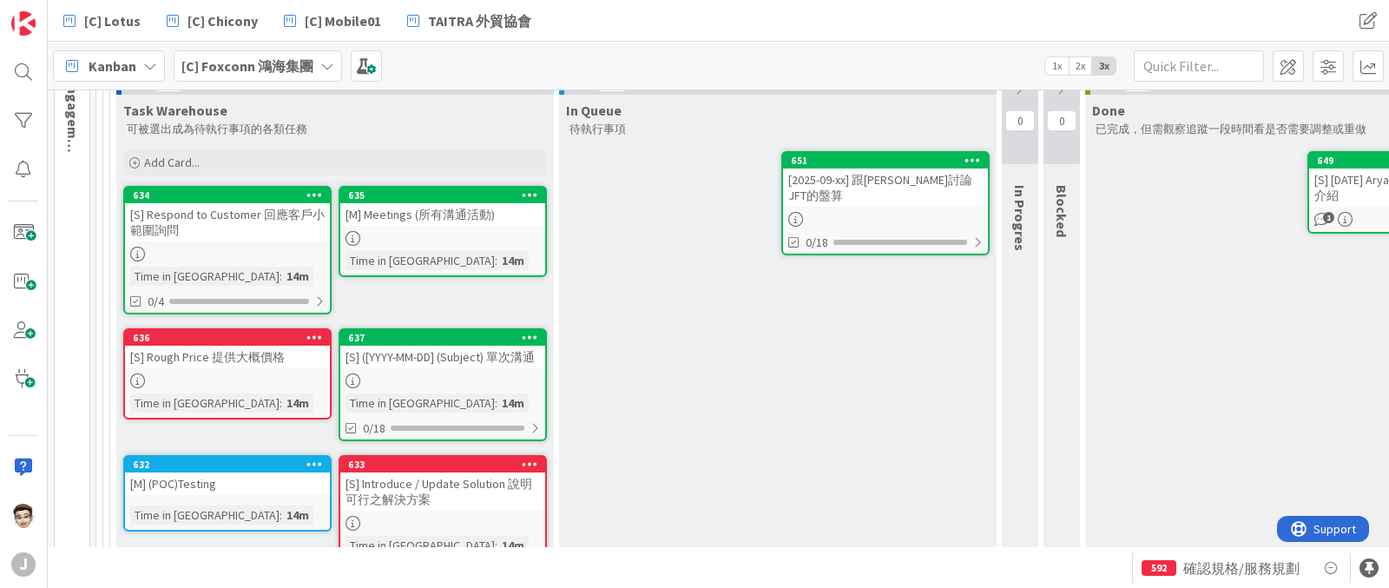
click at [462, 353] on div "[S] ([YYYY-MM-DD] (Subject) 單次溝通" at bounding box center [442, 357] width 205 height 23
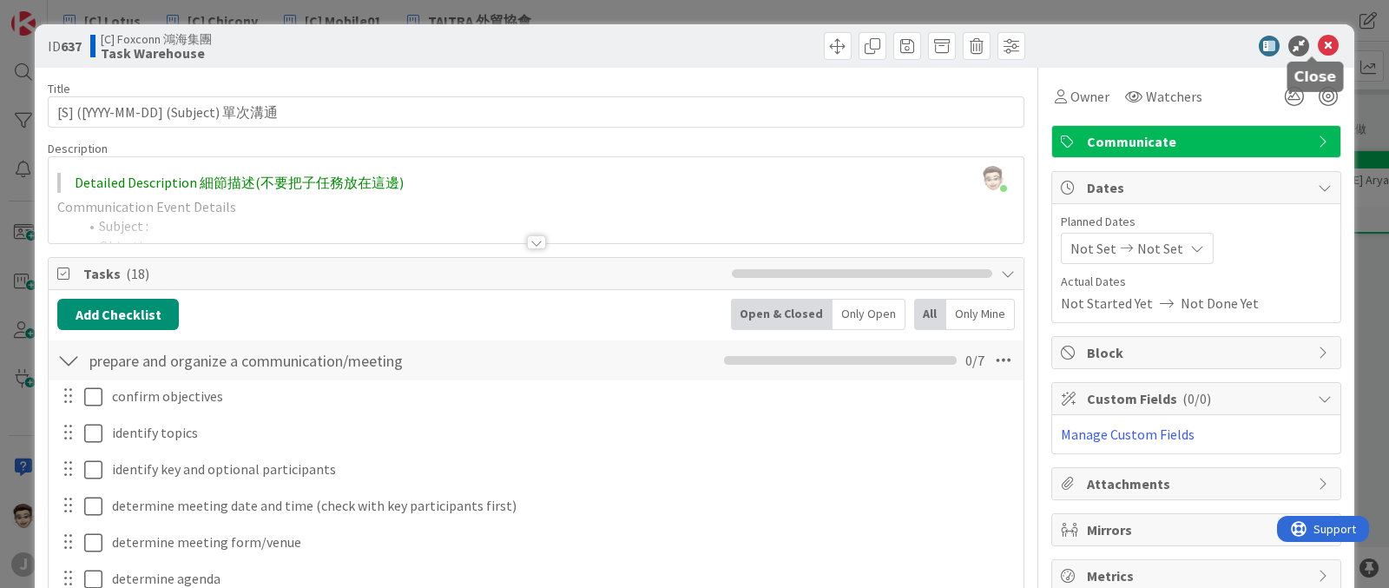
click at [1318, 45] on icon at bounding box center [1328, 46] width 21 height 21
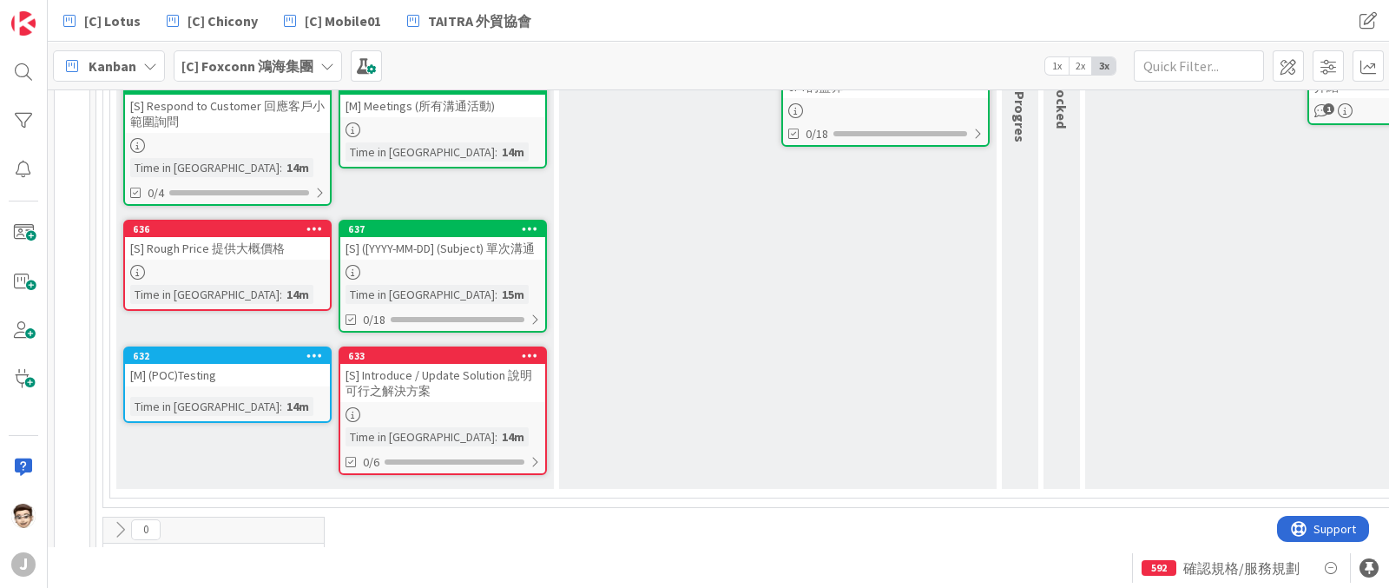
scroll to position [226, 0]
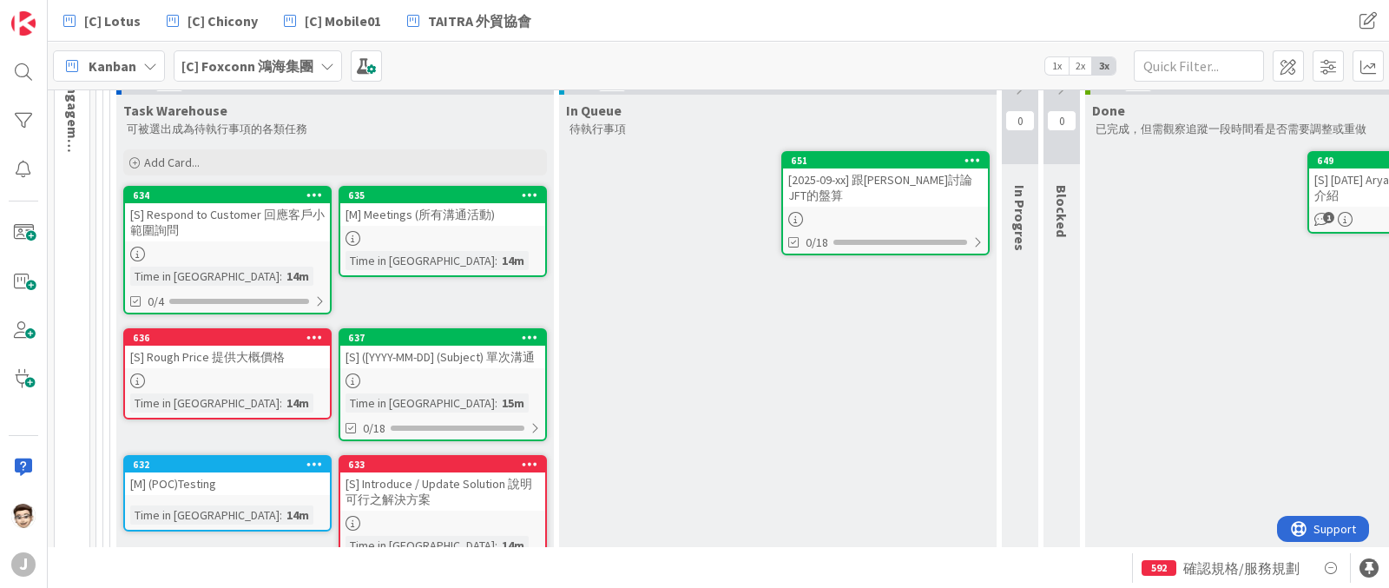
click at [531, 193] on icon at bounding box center [530, 194] width 16 height 12
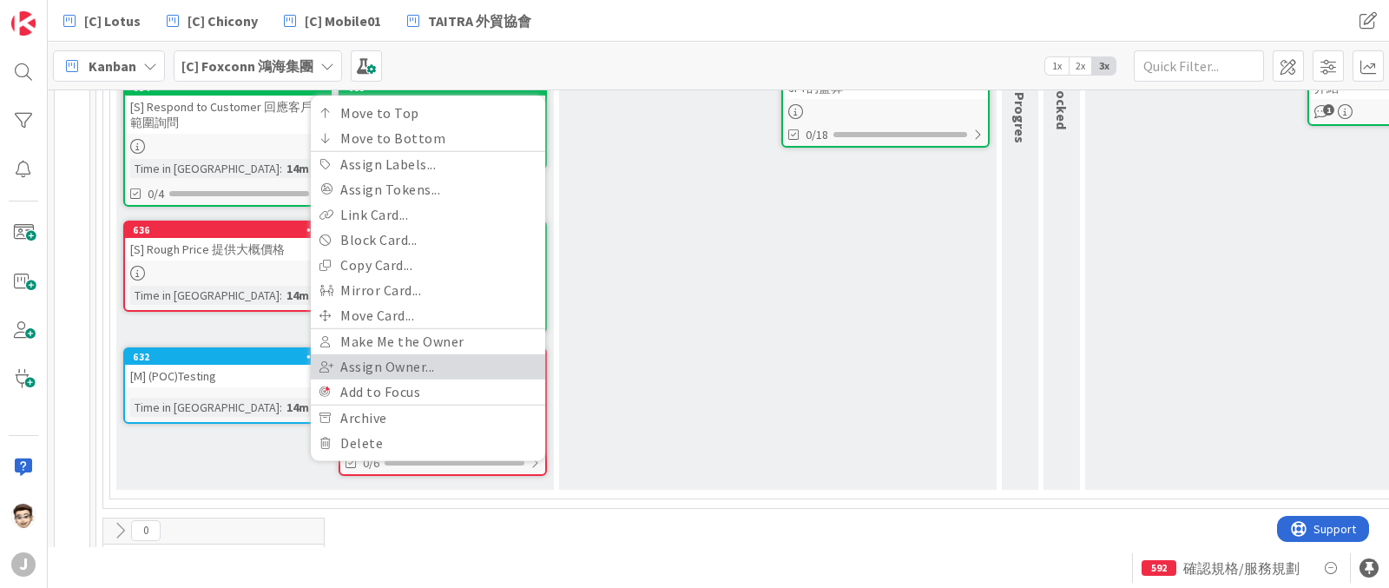
scroll to position [334, 0]
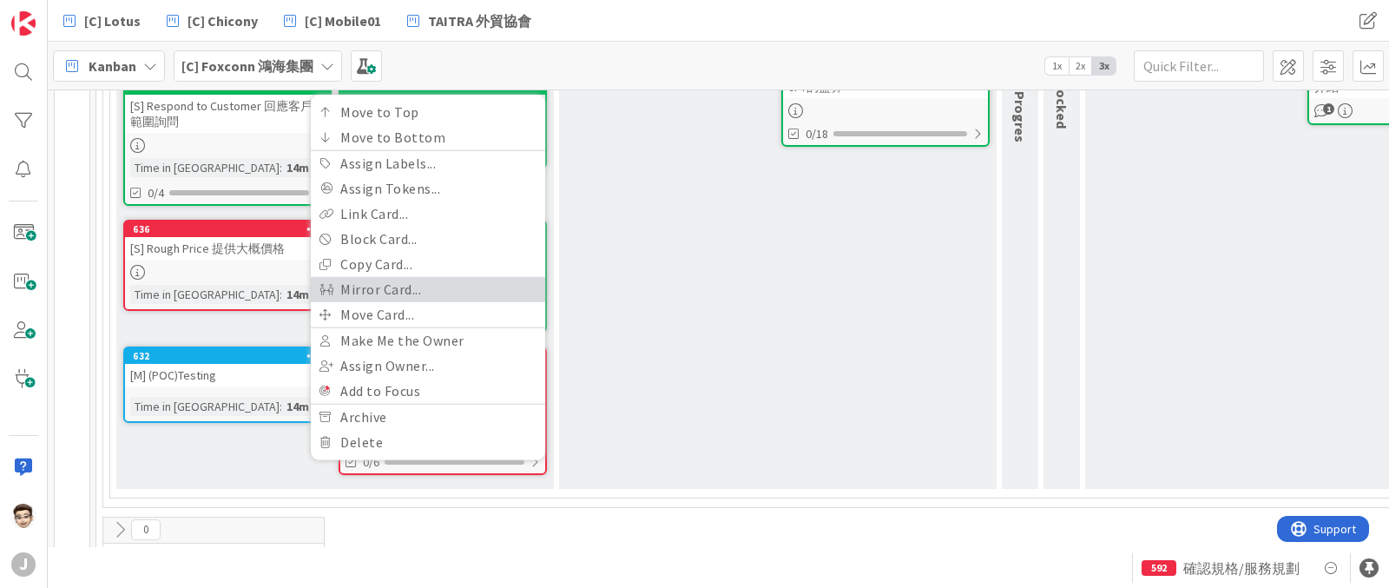
click at [486, 276] on link "Mirror Card..." at bounding box center [428, 288] width 234 height 25
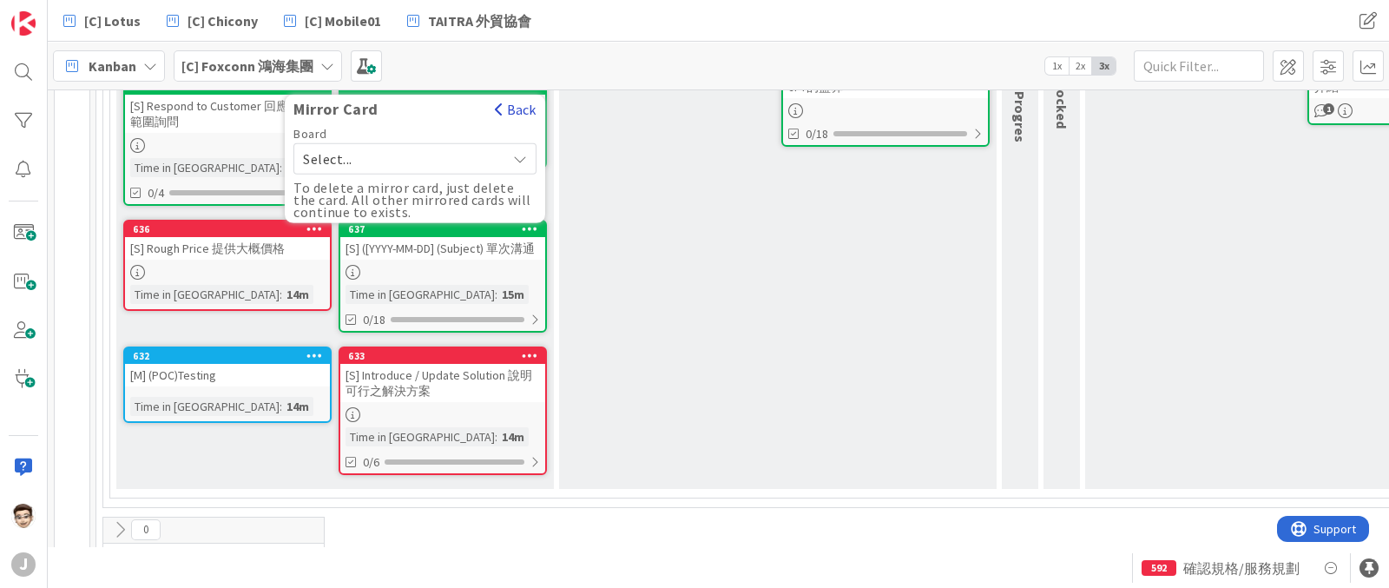
click at [520, 106] on button "Back" at bounding box center [515, 108] width 43 height 19
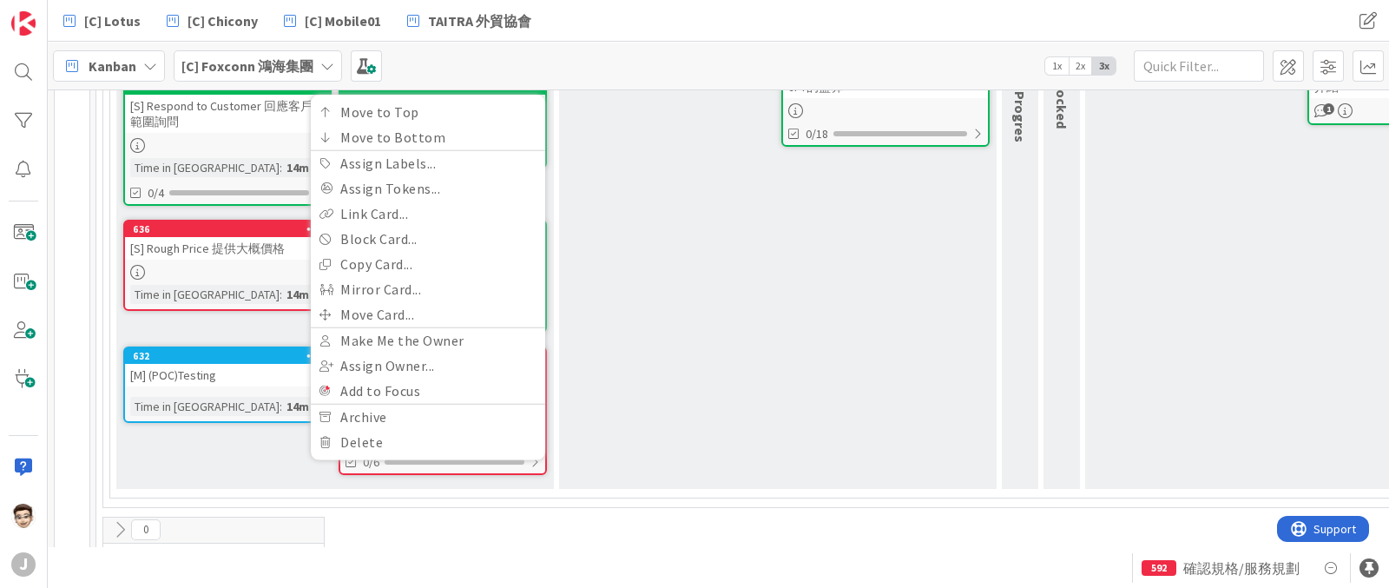
scroll to position [226, 0]
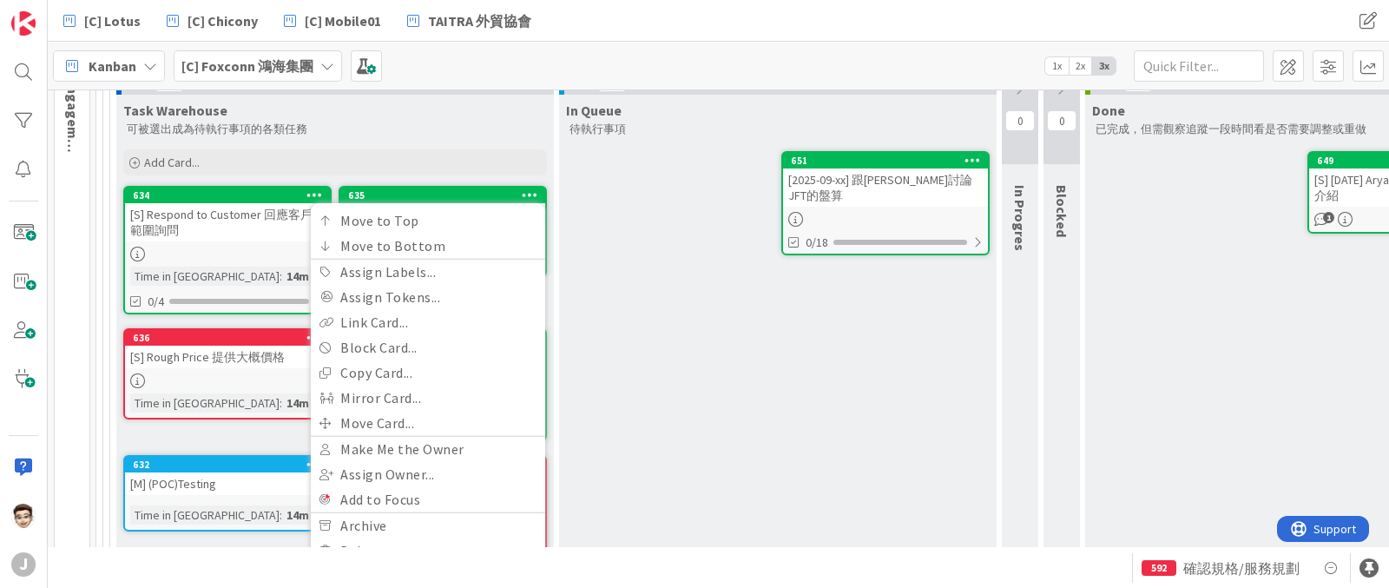
click at [664, 258] on div "In Queue 待執行事項 651 [2025-09-xx] 跟[PERSON_NAME]討論JFT的盤算 0/18" at bounding box center [778, 346] width 438 height 502
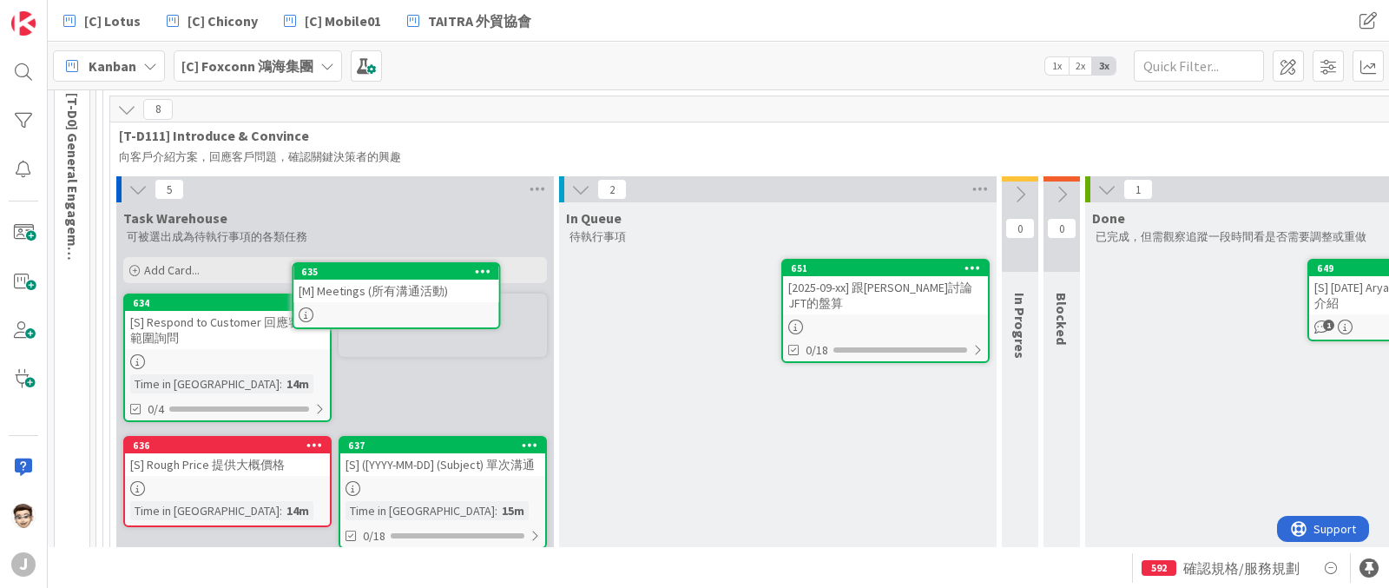
scroll to position [113, 0]
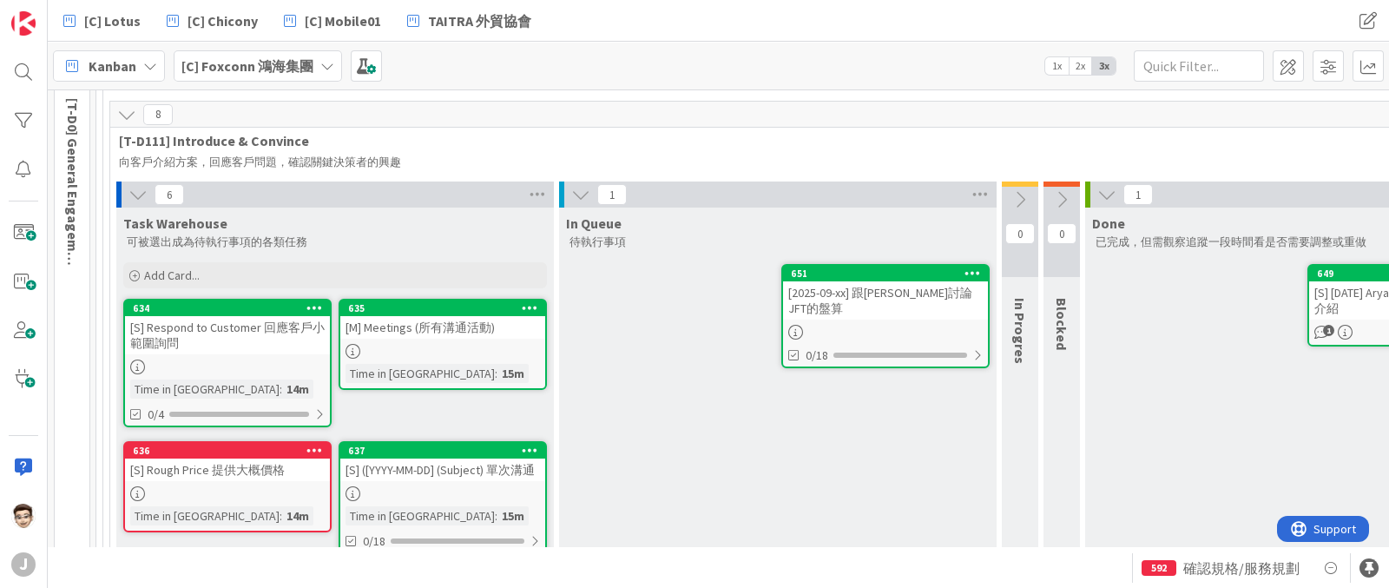
click at [524, 308] on icon at bounding box center [530, 307] width 16 height 12
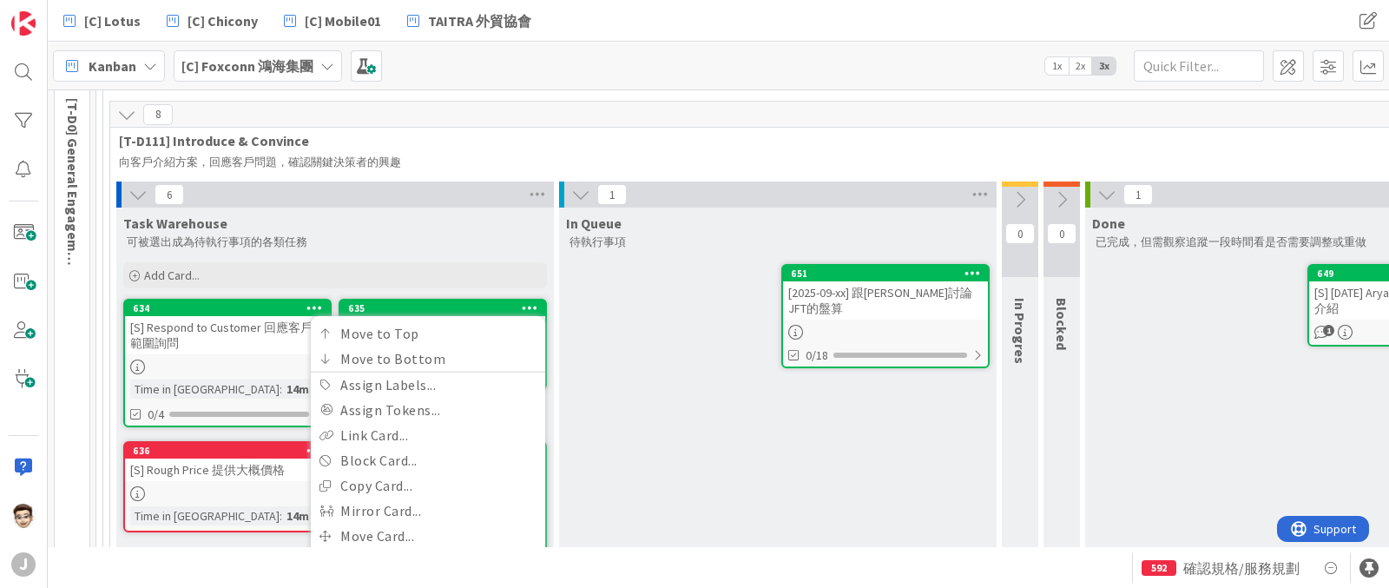
scroll to position [221, 0]
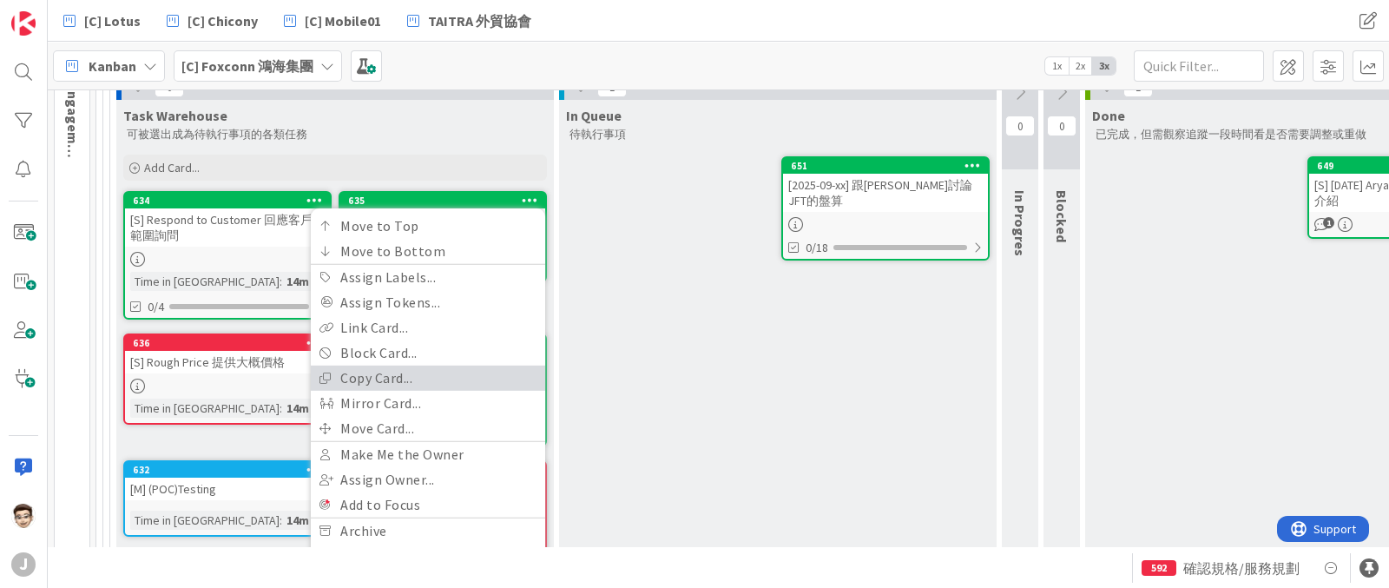
click at [443, 372] on link "Copy Card..." at bounding box center [428, 377] width 234 height 25
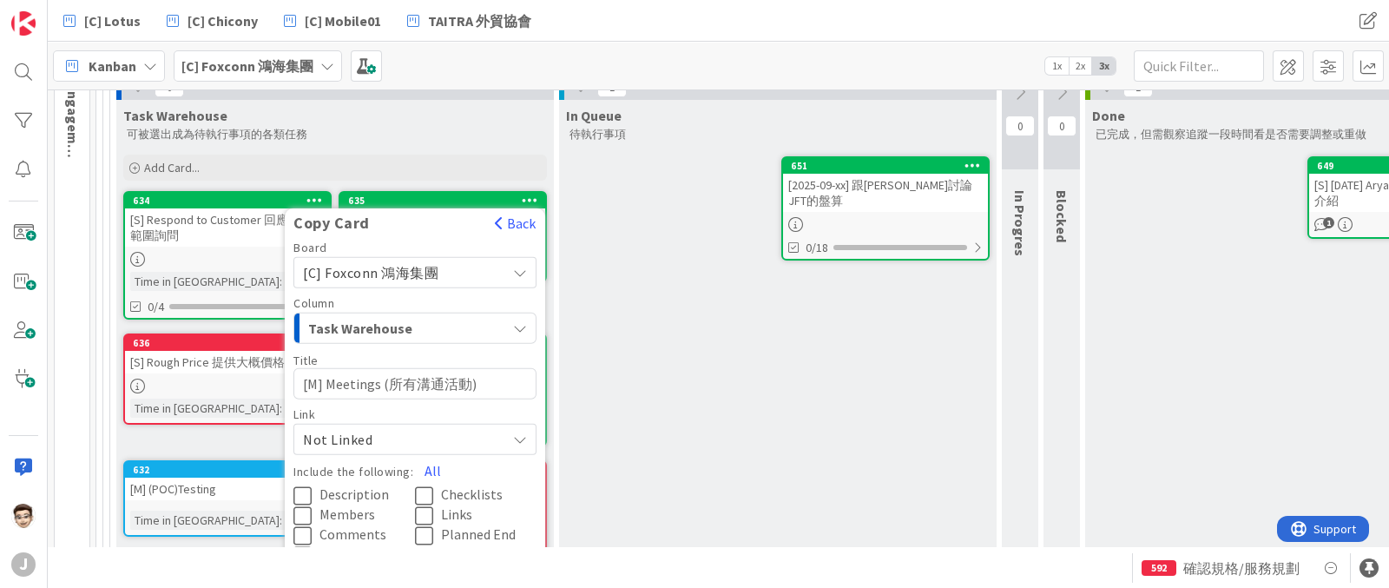
drag, startPoint x: 470, startPoint y: 379, endPoint x: 322, endPoint y: 379, distance: 147.6
click at [322, 379] on textarea "[M] Meetings (所有溝通活動)" at bounding box center [415, 382] width 243 height 31
type textarea "x"
type textarea "[M]"
type textarea "x"
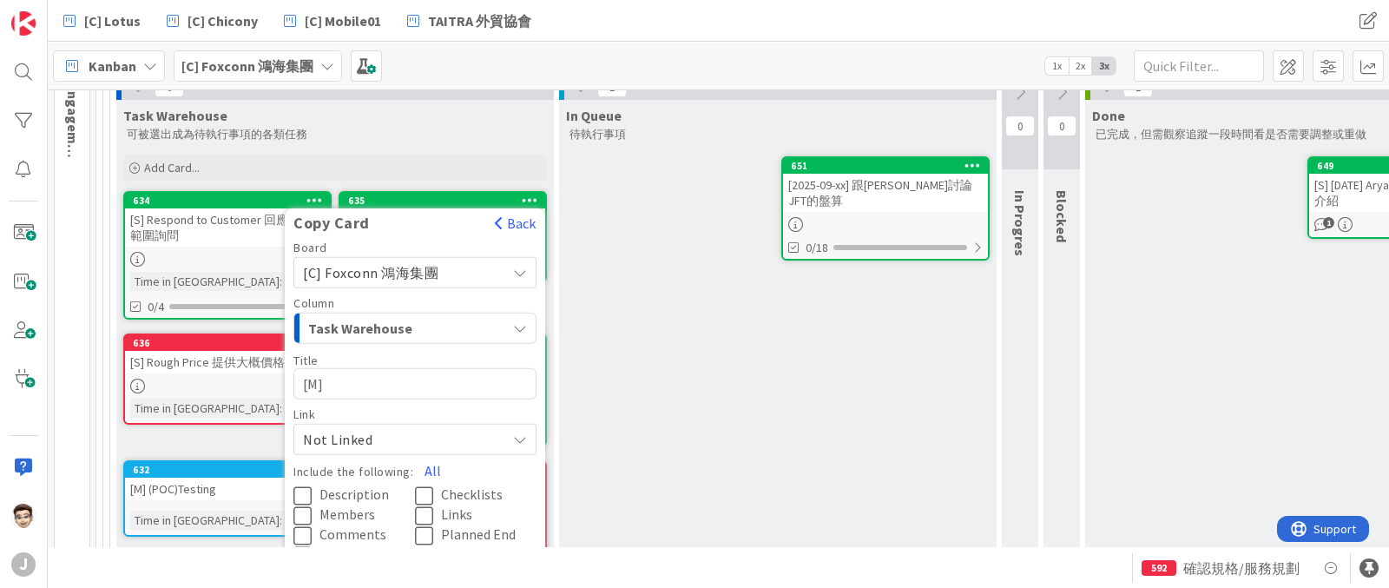
type textarea "[M] J"
type textarea "x"
type textarea "[M] JF"
type textarea "x"
type textarea "[M] JFT"
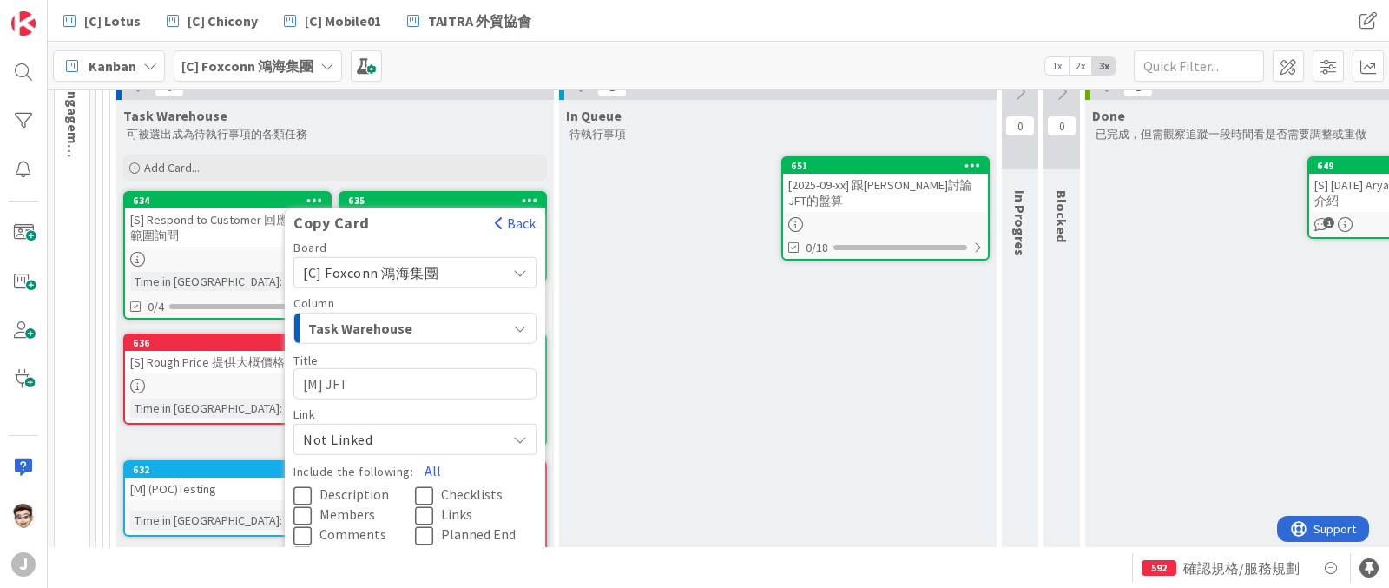
type textarea "x"
type textarea "[M] JF"
type textarea "x"
type textarea "[M] J"
type textarea "x"
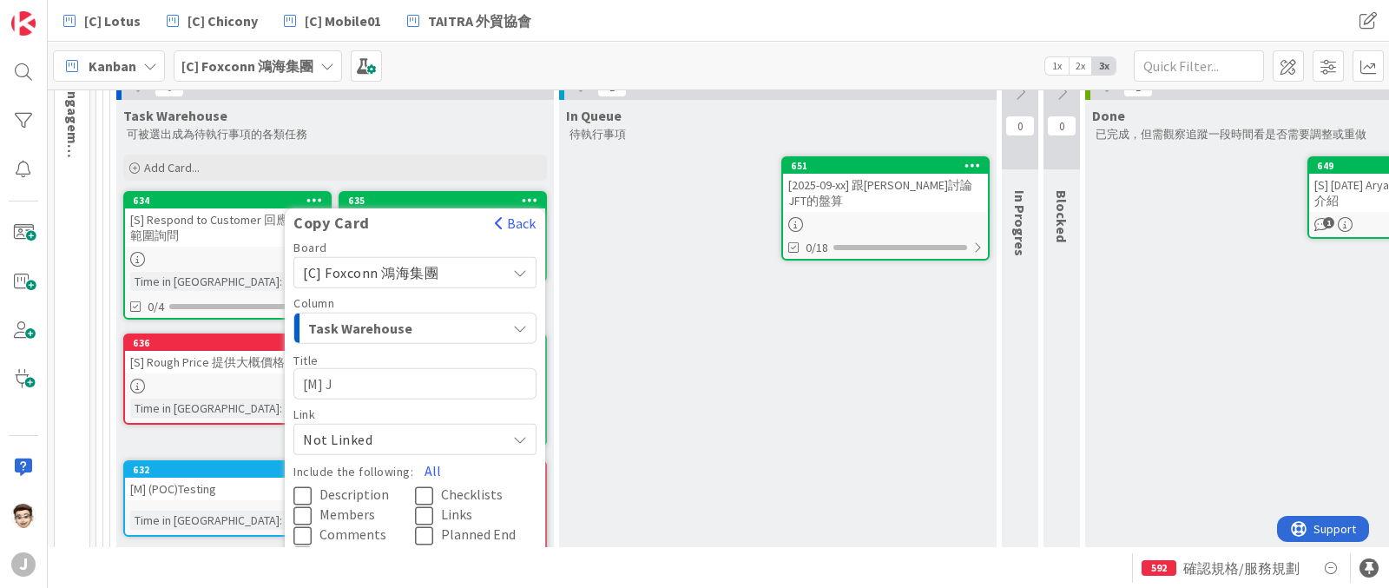
type textarea "[M]"
type textarea "x"
type textarea "[M] ㄑ"
type textarea "x"
type textarea "[M] ㄑㄩㄝ"
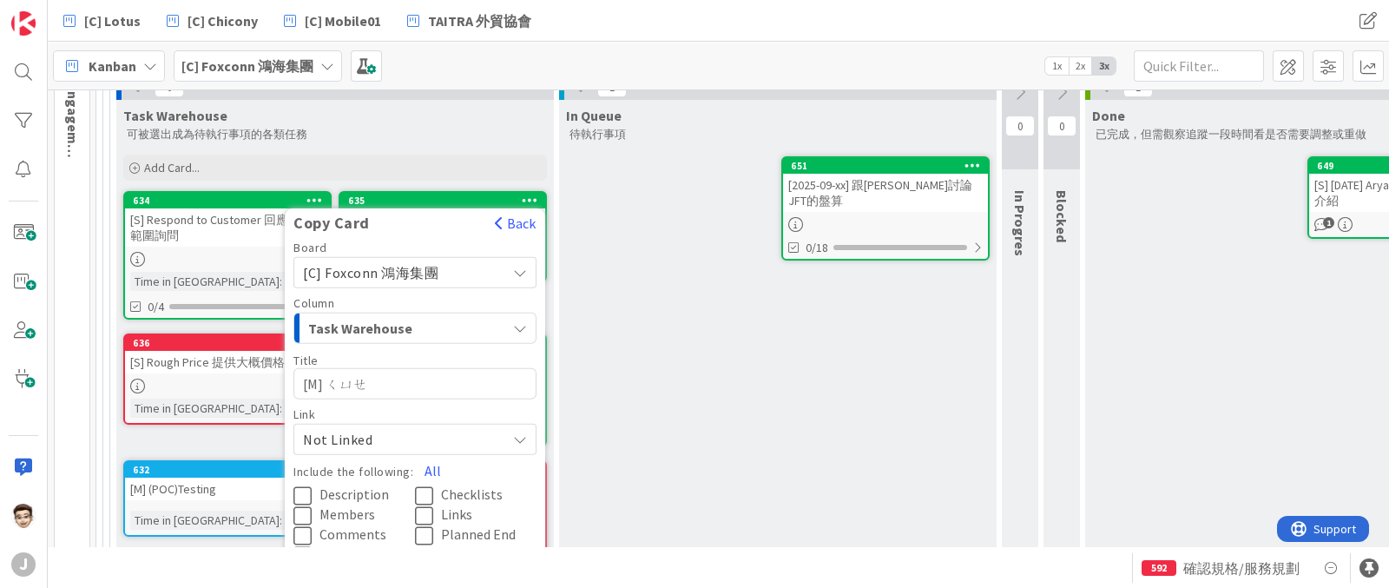
type textarea "x"
type textarea "[M] 卻"
type textarea "x"
type textarea "[M] 卻ㄖㄣ"
type textarea "x"
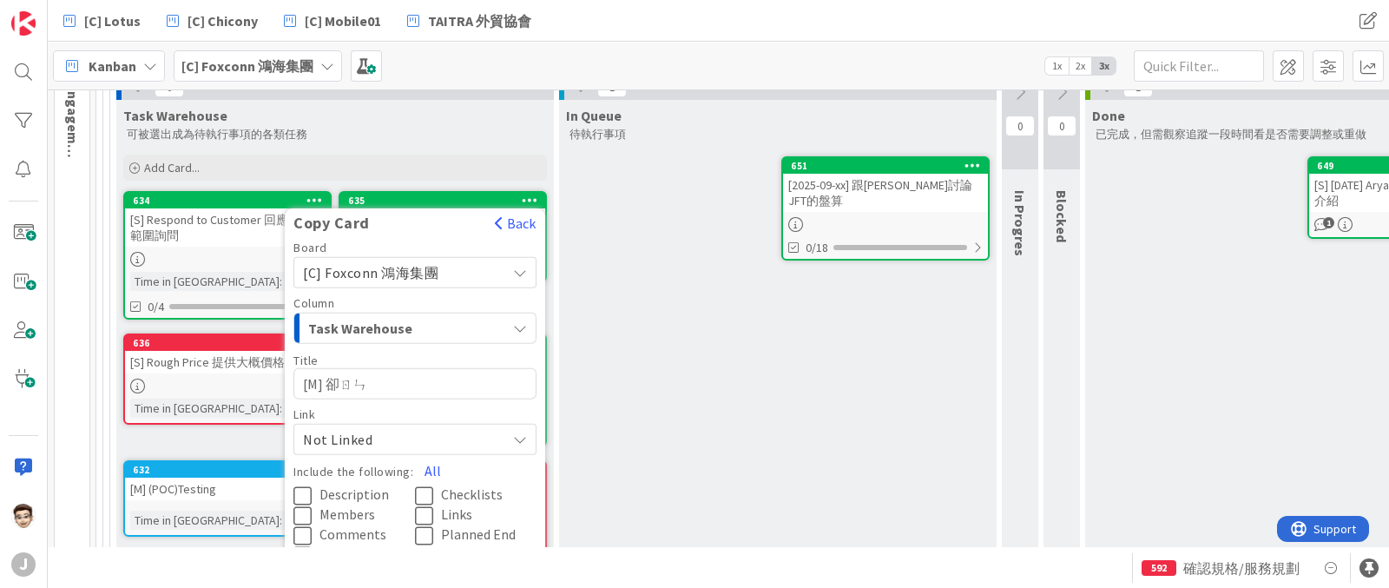
type textarea "[M] 確認"
type textarea "x"
type textarea "[M] 卻"
type textarea "x"
type textarea "[M]"
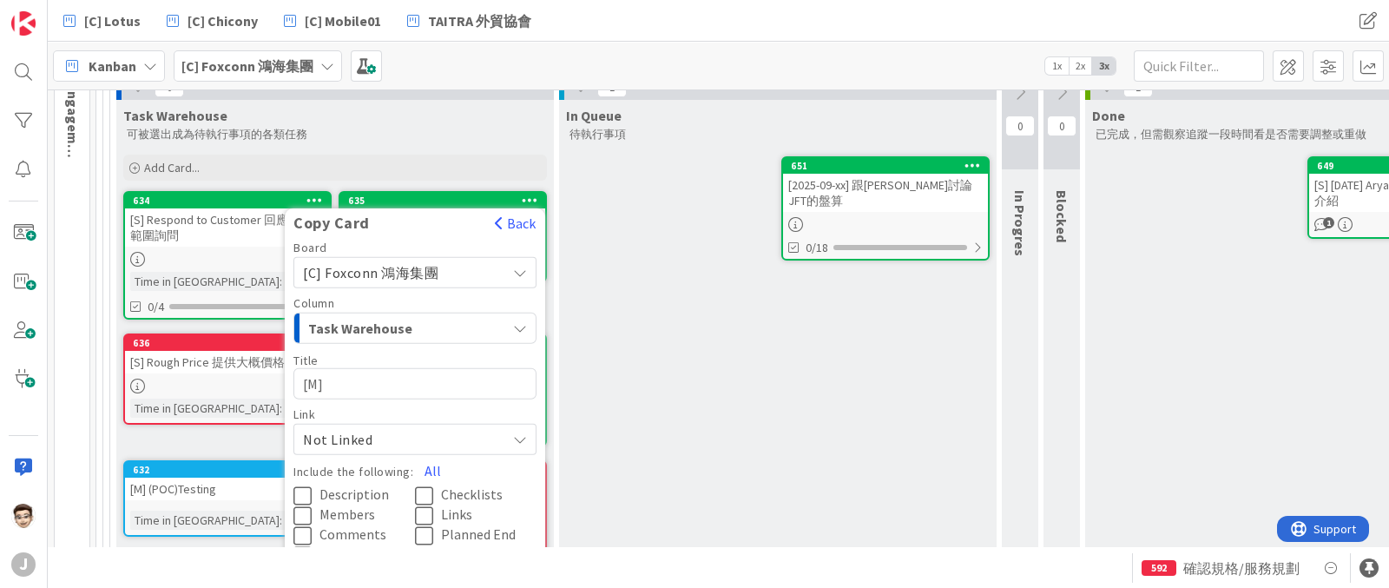
type textarea "x"
type textarea "[M] J"
type textarea "x"
type textarea "[M] JF"
type textarea "x"
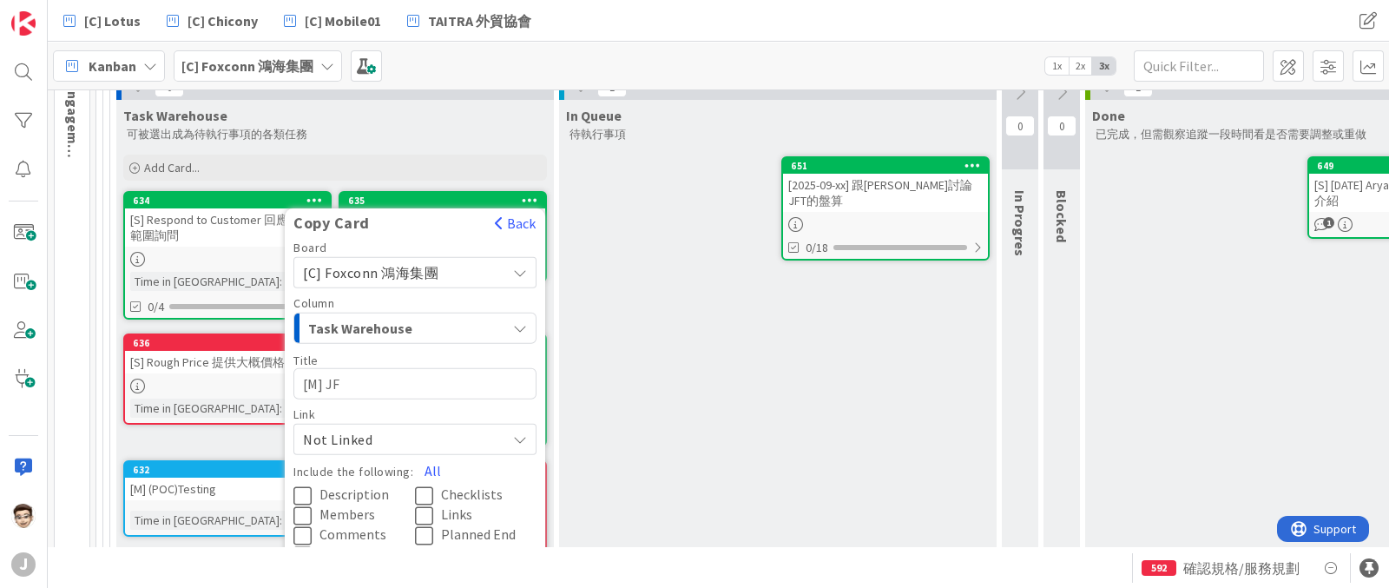
type textarea "[M] JFT"
type textarea "x"
type textarea "[M] JFTㄋㄟ"
type textarea "x"
type textarea "[M] JFT內"
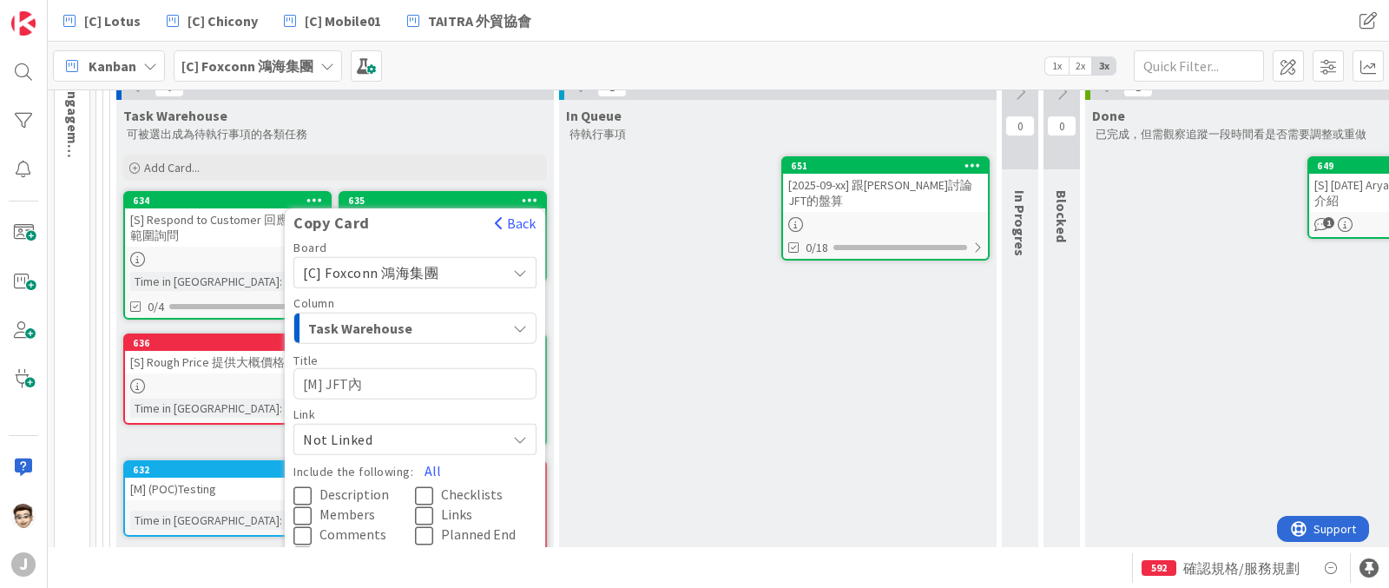
type textarea "x"
type textarea "[M] JFT內ㄅ"
type textarea "x"
type textarea "[M] JFT內部"
type textarea "x"
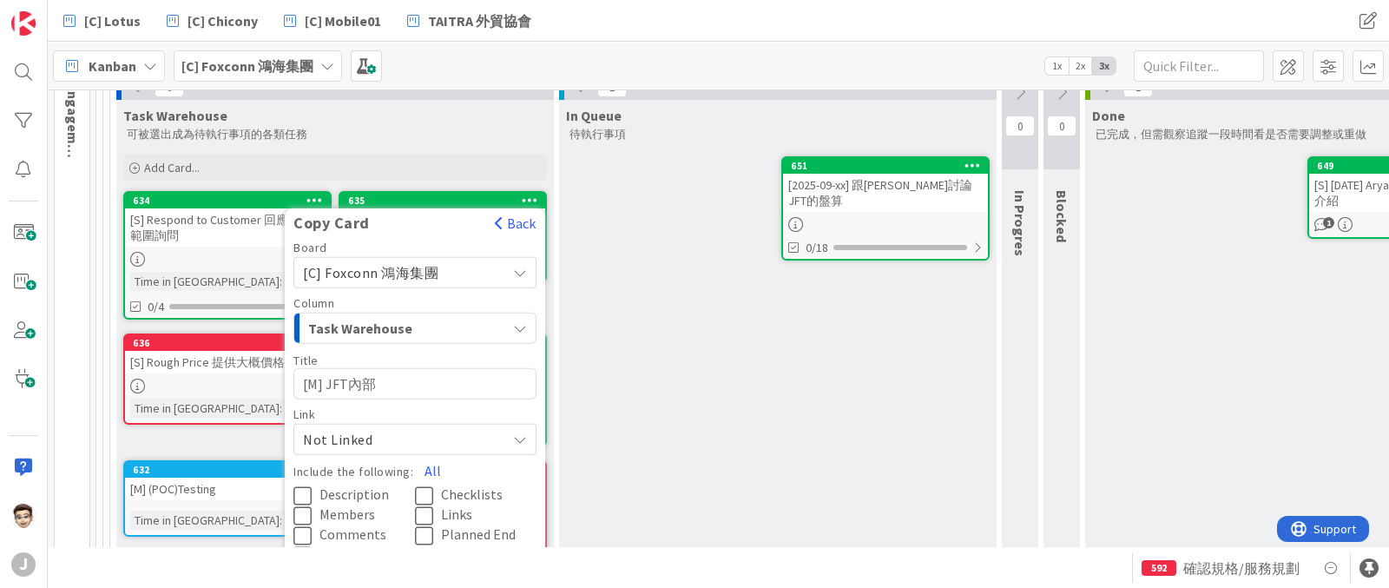
type textarea "[M] JFT內部ㄑ"
type textarea "x"
type textarea "[M] JFT內部ㄑㄩㄝ"
type textarea "x"
type textarea "[M] JFT內部卻"
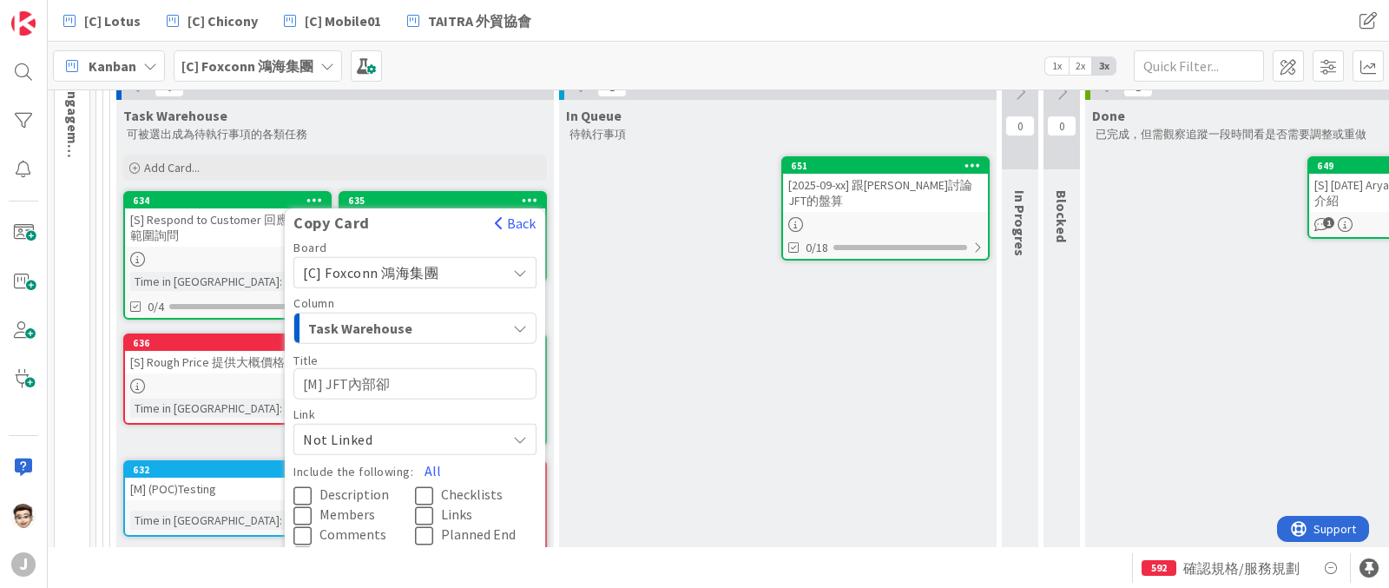
type textarea "x"
type textarea "[M] JFT內部卻ㄖㄣ"
type textarea "x"
type textarea "[M] JFT內部確認"
type textarea "x"
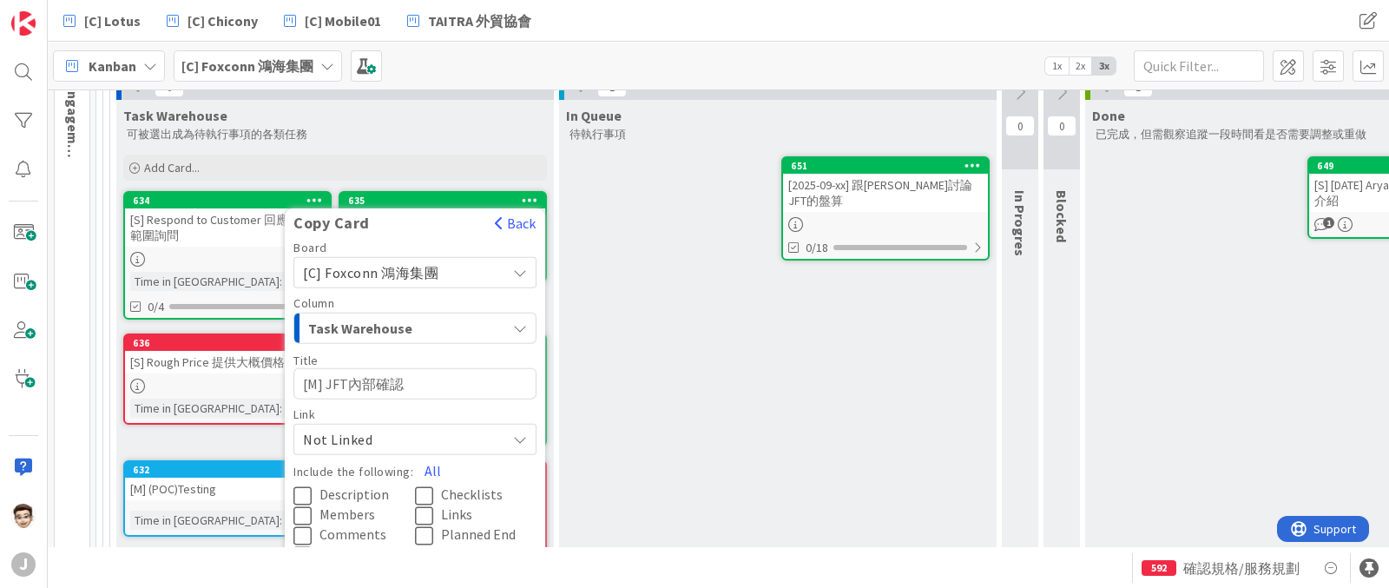
type textarea "[M] JFT內部確認ㄏ"
type textarea "x"
type textarea "[M] JFT內部確認ㄏㄜ"
type textarea "x"
type textarea "[M] JFT內部確認和"
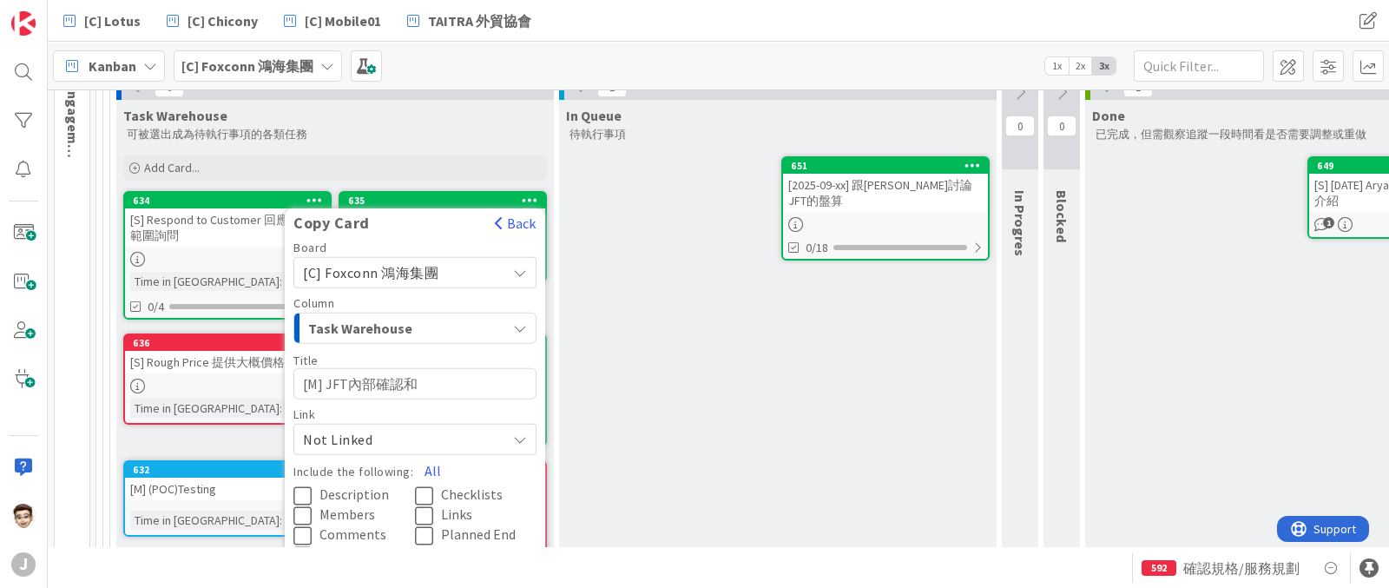
type textarea "x"
type textarea "[M] JFT內部確認和ㄗ"
type textarea "x"
type textarea "[M] JFT內部確認和ㄗㄨ"
type textarea "x"
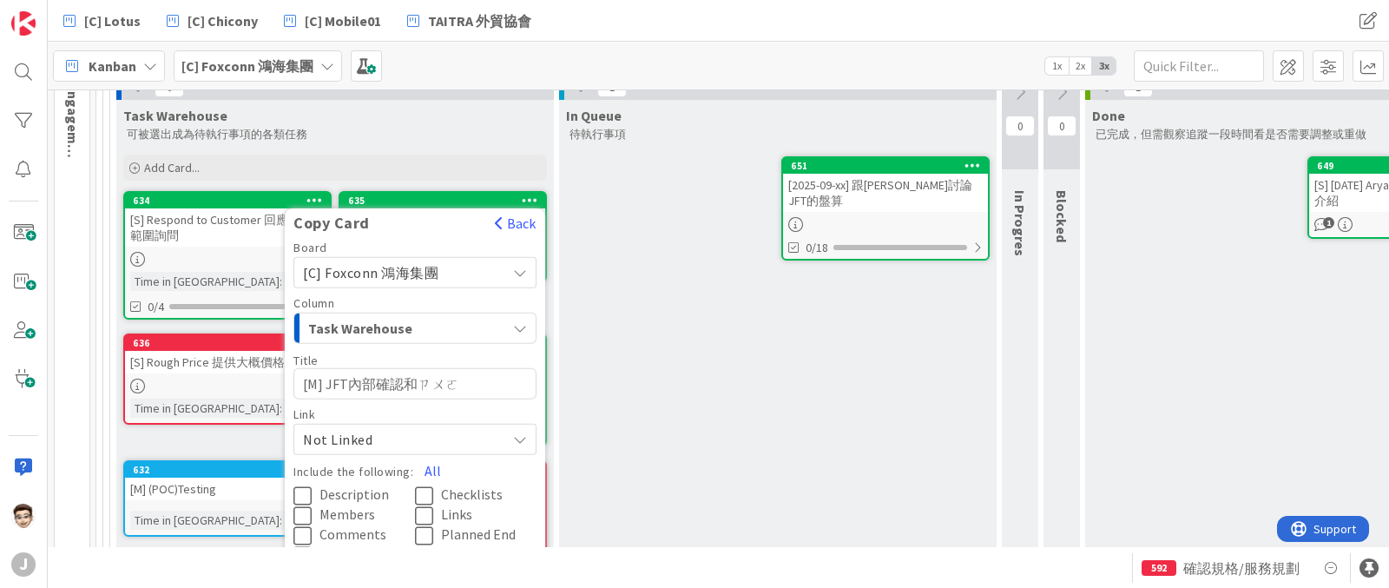
type textarea "[M] JFT內部確認合作"
type textarea "x"
type textarea "[M] JFT內部確認合作ㄇㄛ"
type textarea "x"
type textarea "[M] JFT內部確認合作模"
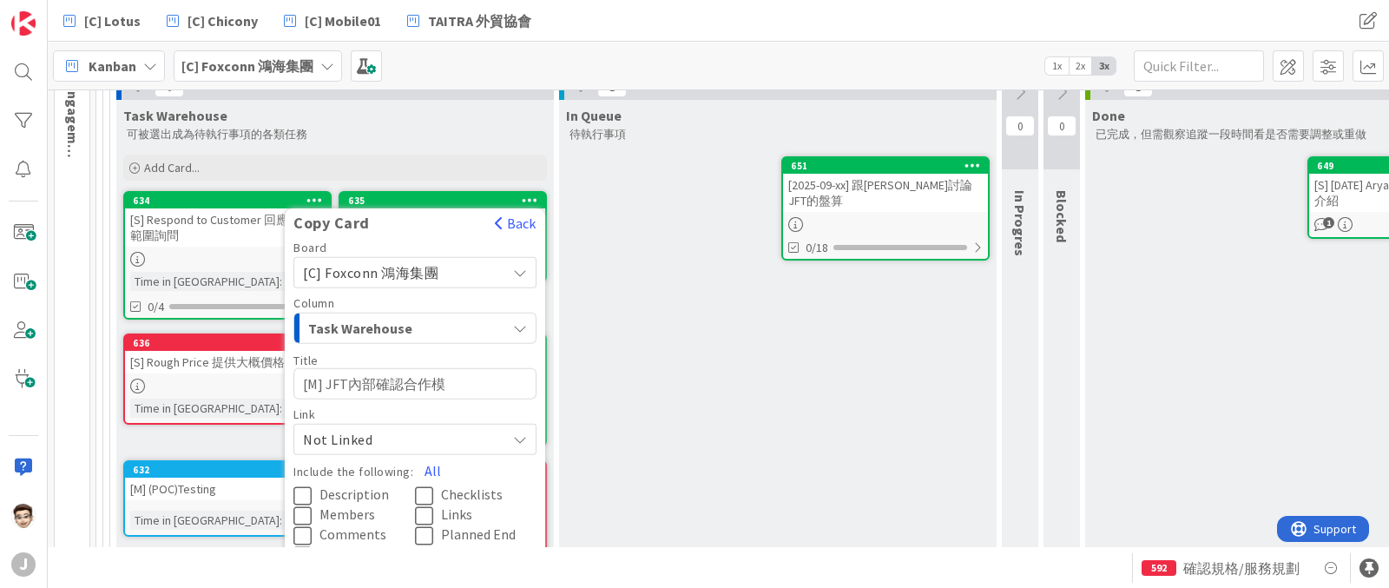
type textarea "x"
type textarea "[M] JFT內部確認合作模式"
type textarea "x"
type textarea "[M] JFT內部確認合作模式"
click at [436, 469] on button "All" at bounding box center [432, 469] width 39 height 31
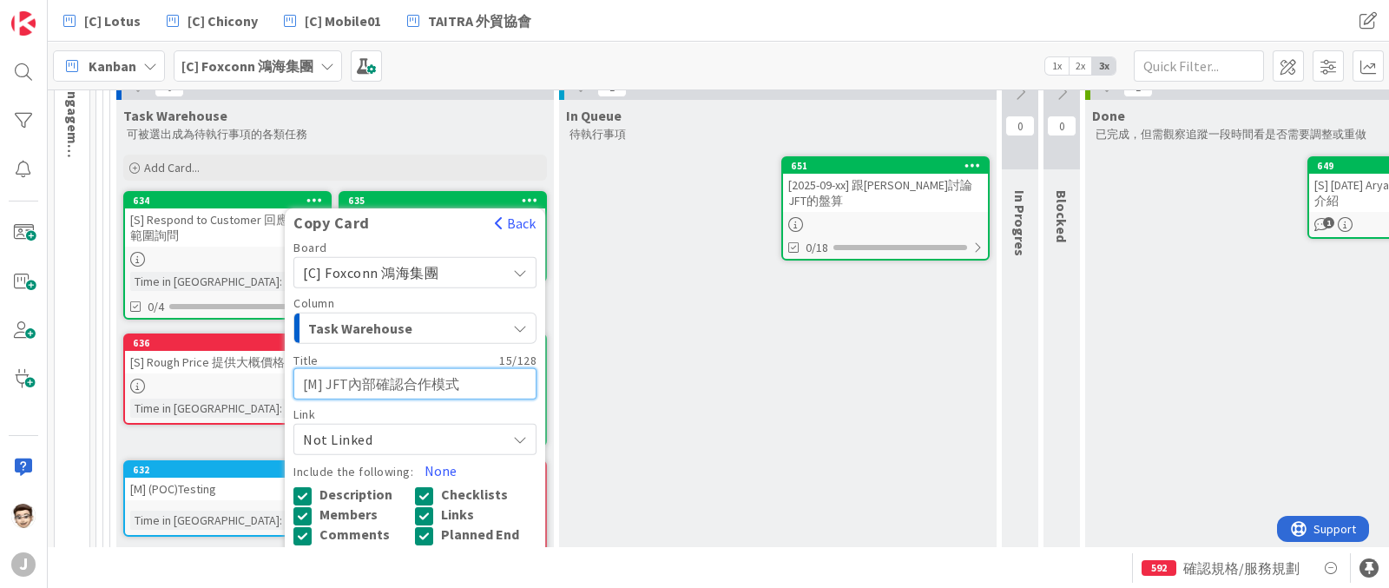
click at [406, 383] on textarea "[M] JFT內部確認合作模式" at bounding box center [415, 382] width 243 height 31
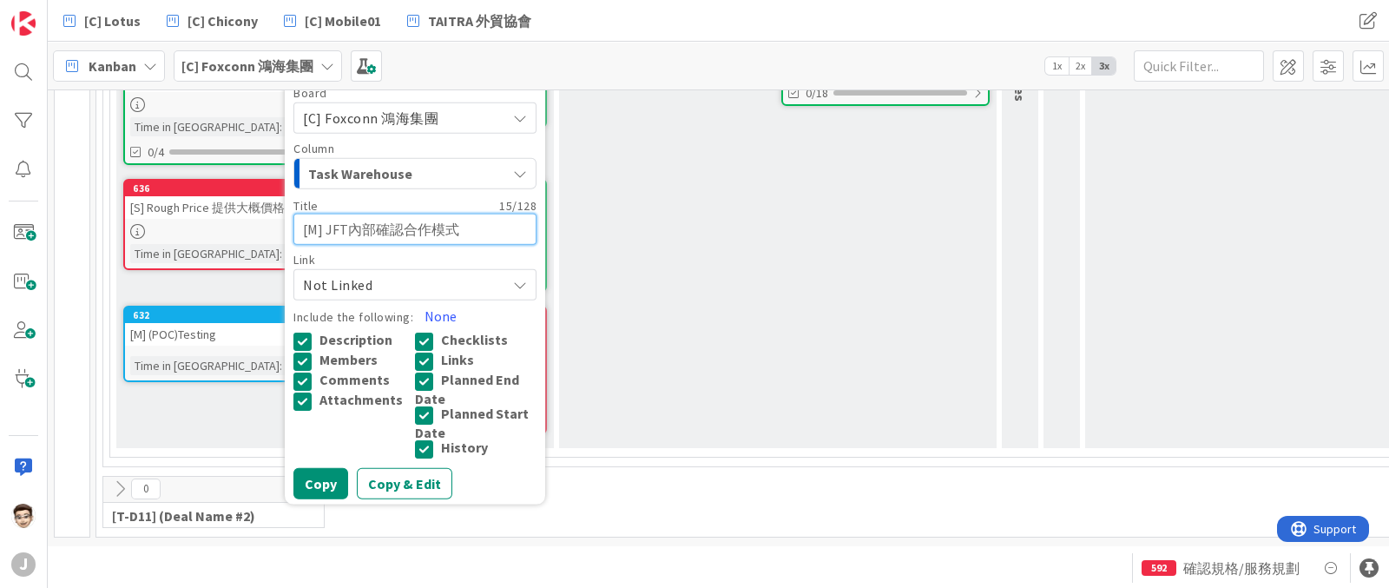
scroll to position [387, 0]
click at [376, 213] on textarea "[M] JFT內部確認合作模式" at bounding box center [415, 228] width 243 height 31
click at [406, 214] on textarea "[M] JFT內部確認合作模式" at bounding box center [415, 228] width 243 height 31
type textarea "x"
type textarea "[M] JFT內部確認ㄉ合作模式"
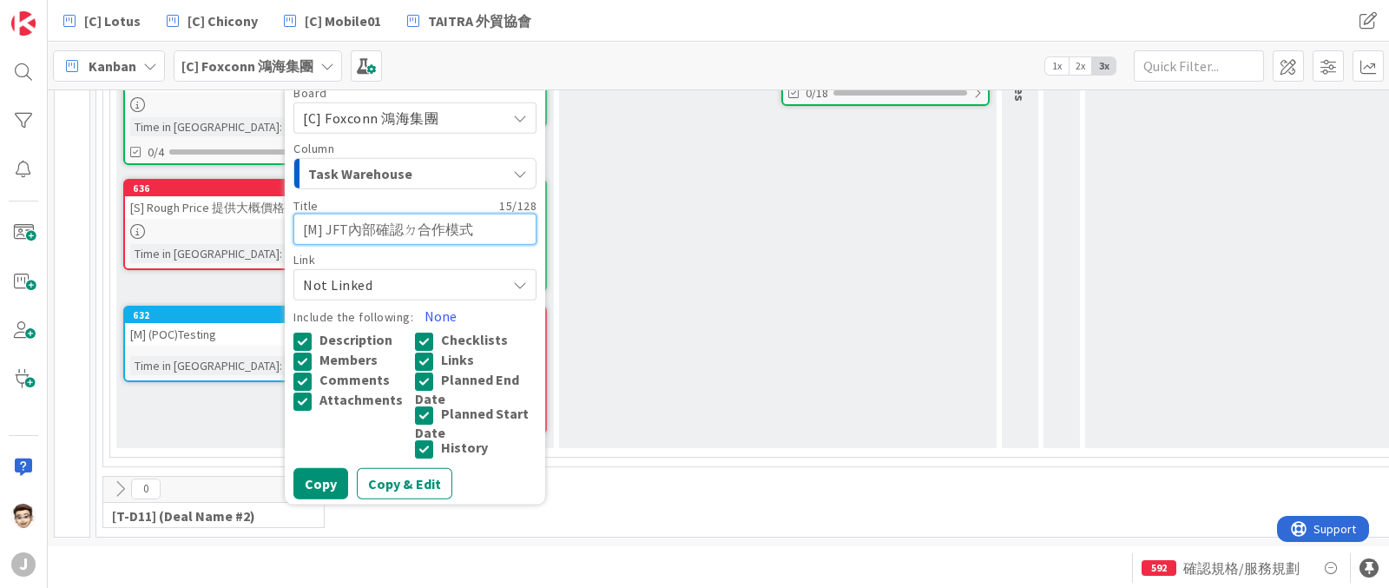
type textarea "x"
type textarea "[M] JFT內部確認ㄉㄨㄟ合作模式"
type textarea "x"
type textarea "[M] JFT內部確認對合作模式"
type textarea "x"
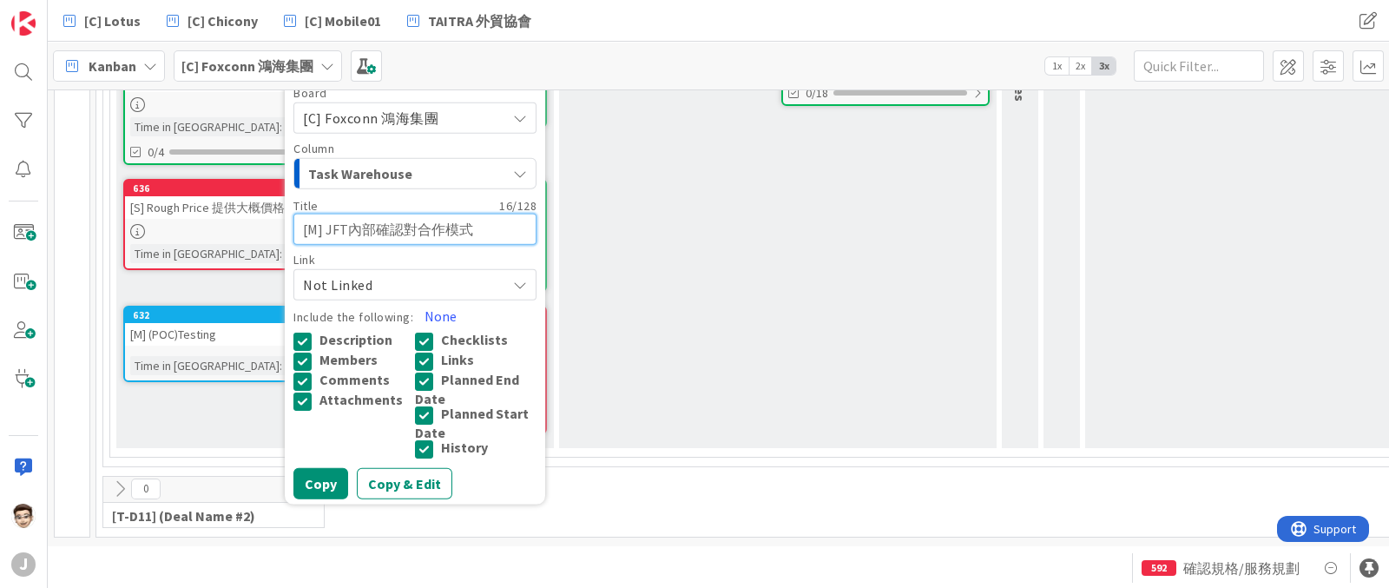
type textarea "[M] JFT內部確認對ㄧ合作模式"
type textarea "x"
type textarea "[M] JFT內部確認對ㄧㄥ合作模式"
type textarea "x"
type textarea "[M] JFT內部確認對應合作模式"
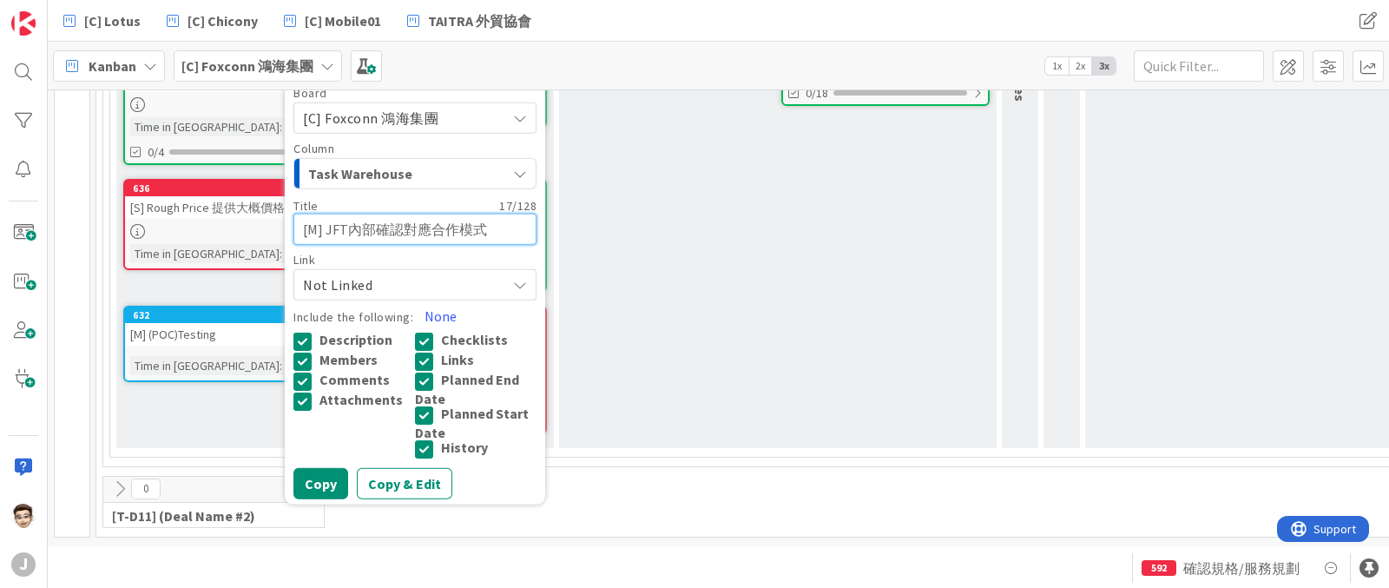
type textarea "x"
type textarea "[M] JFT內部確認對合作模式"
type textarea "x"
type textarea "[M] JFT內部確認合作模式"
click at [301, 467] on button "Copy" at bounding box center [321, 482] width 55 height 31
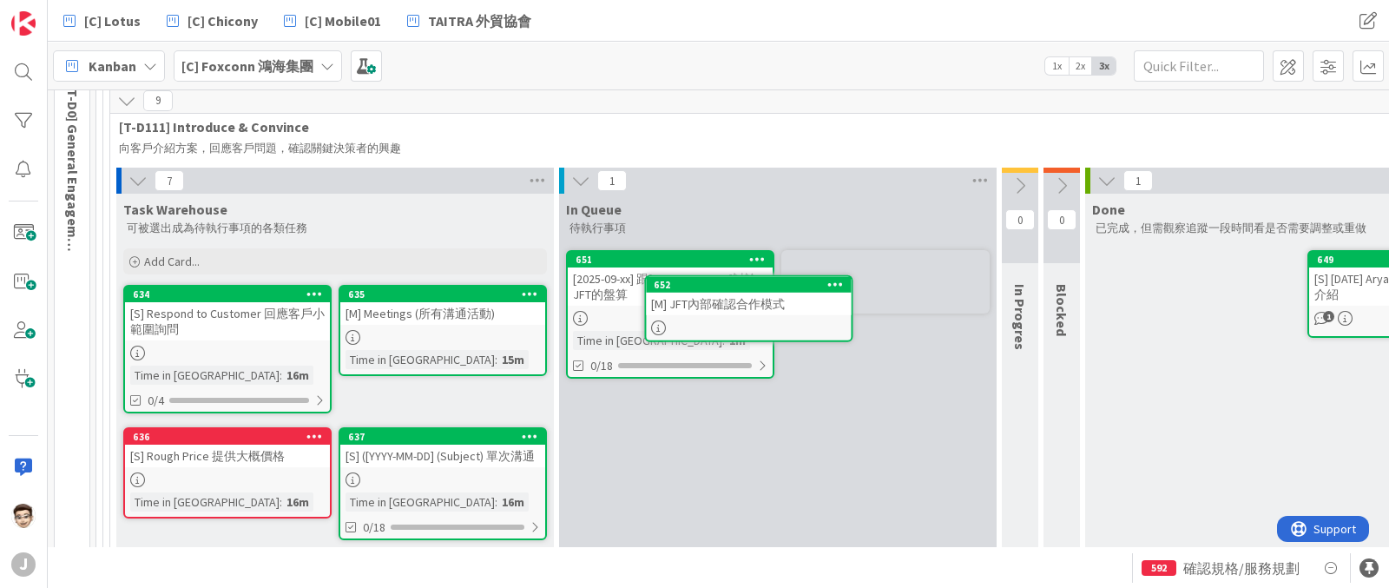
scroll to position [125, 0]
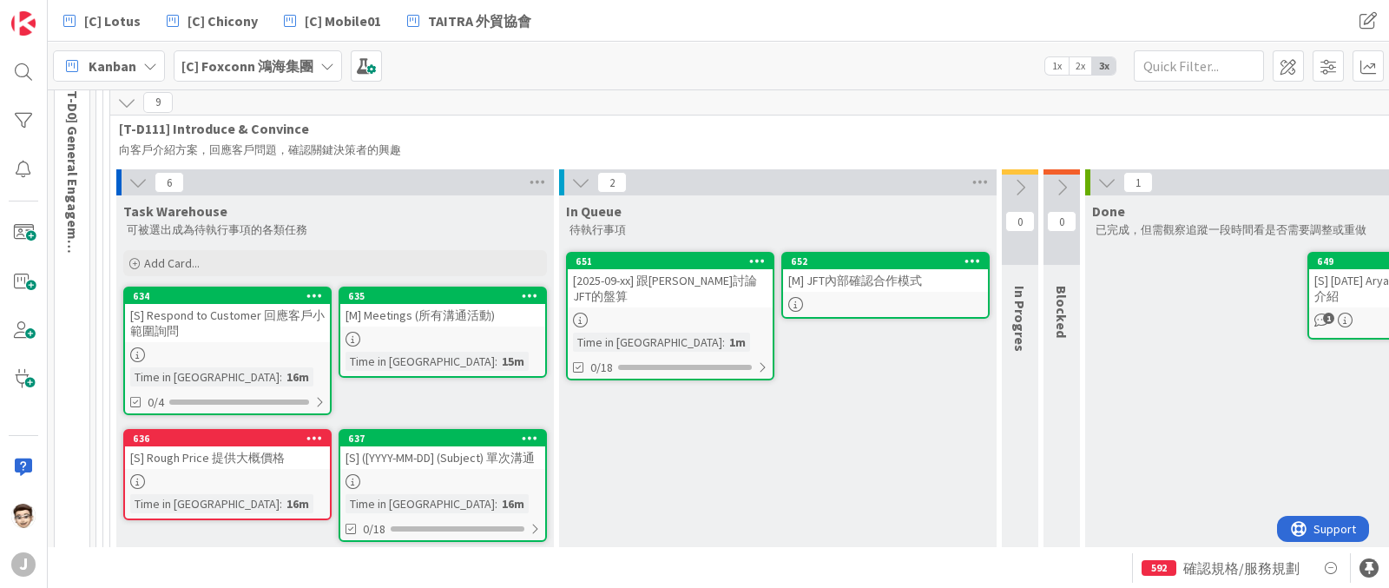
click at [967, 257] on icon at bounding box center [973, 260] width 16 height 12
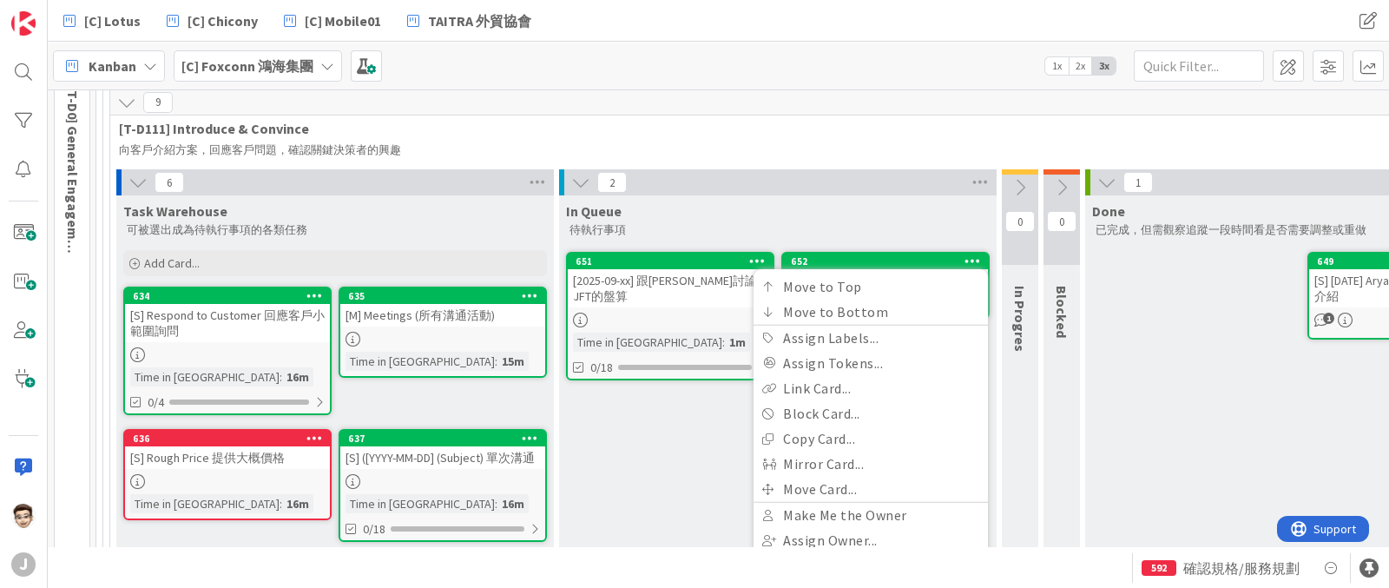
click at [702, 451] on div "In Queue 待執行事項 652 Move to Top Move to Bottom Assign Labels... Assign Tokens...…" at bounding box center [778, 446] width 438 height 502
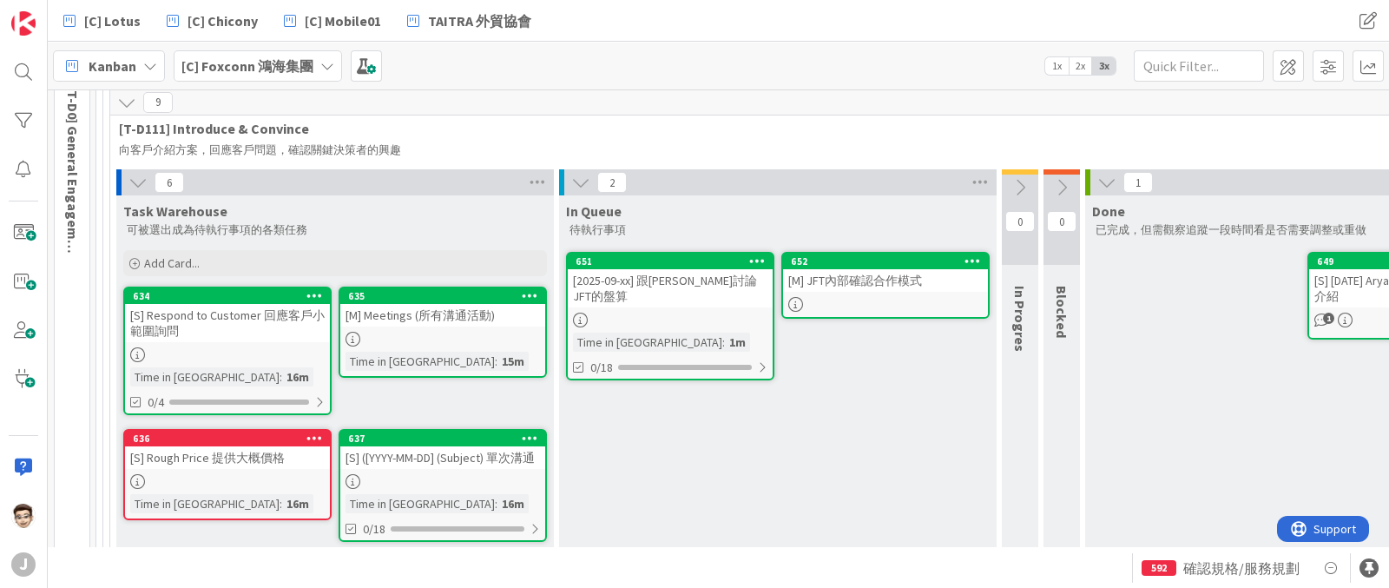
click at [864, 272] on div "[M] JFT內部確認合作模式" at bounding box center [885, 280] width 205 height 23
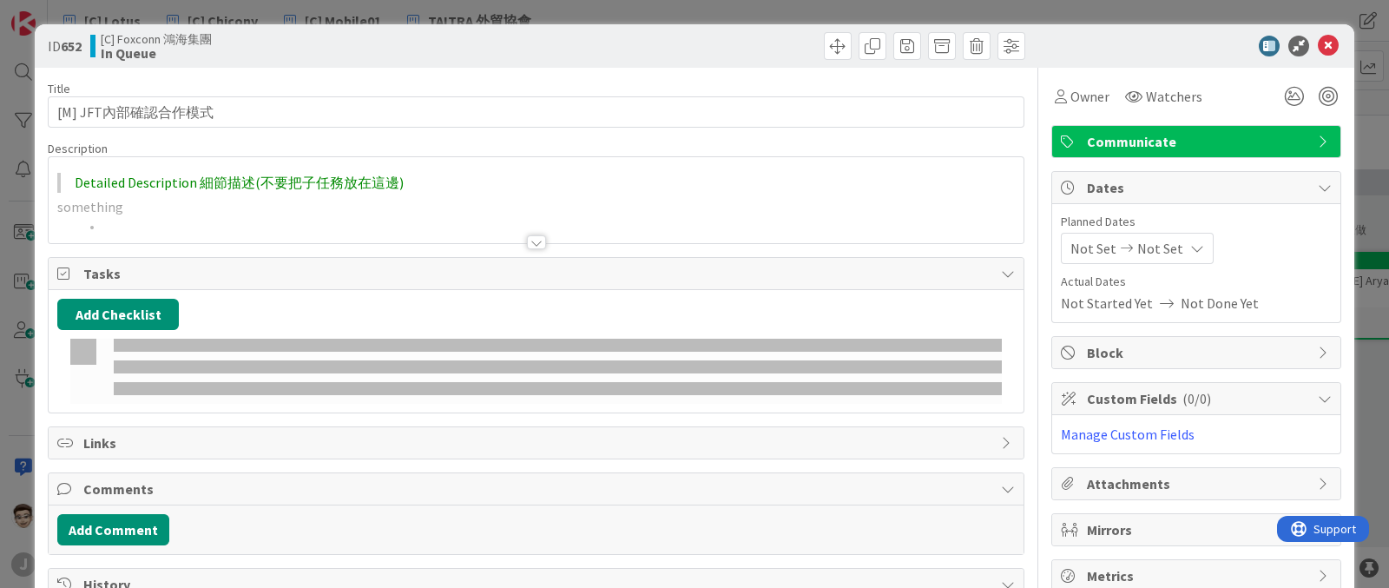
type textarea "x"
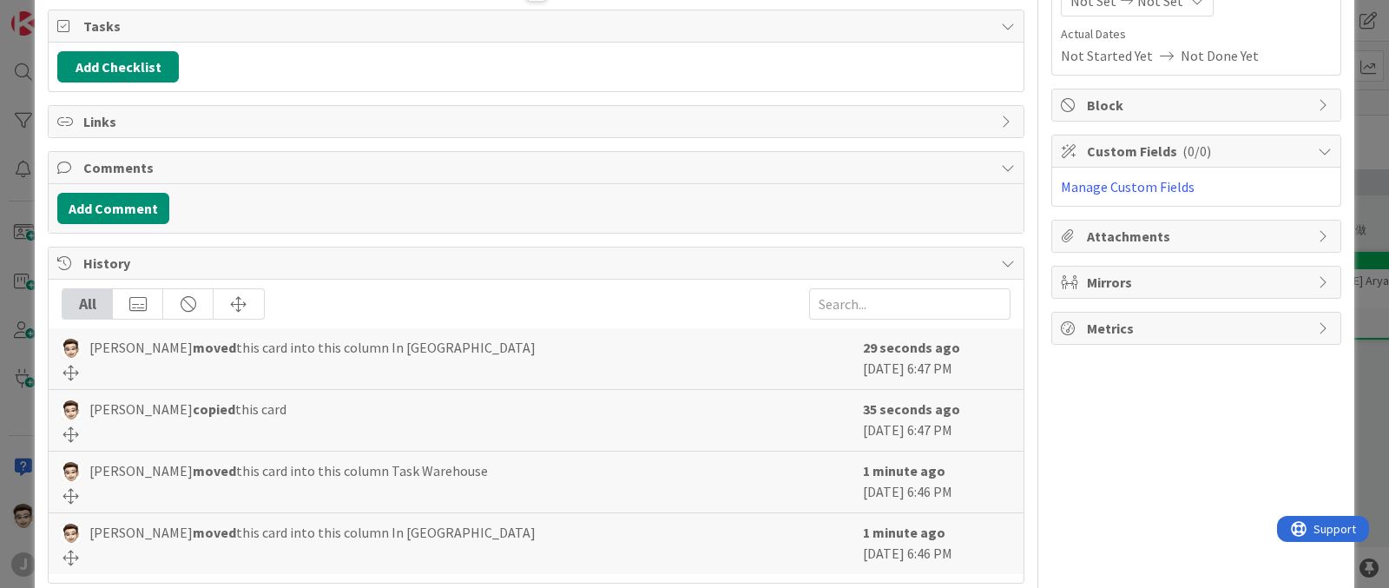
scroll to position [277, 0]
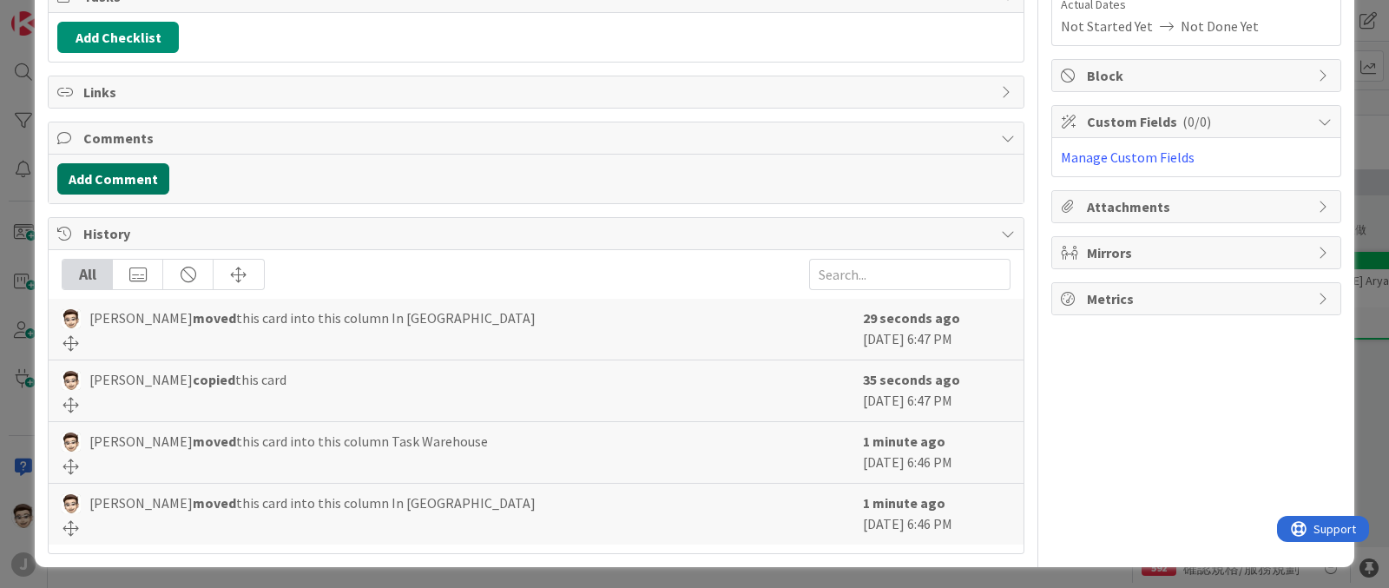
click at [87, 179] on button "Add Comment" at bounding box center [113, 178] width 112 height 31
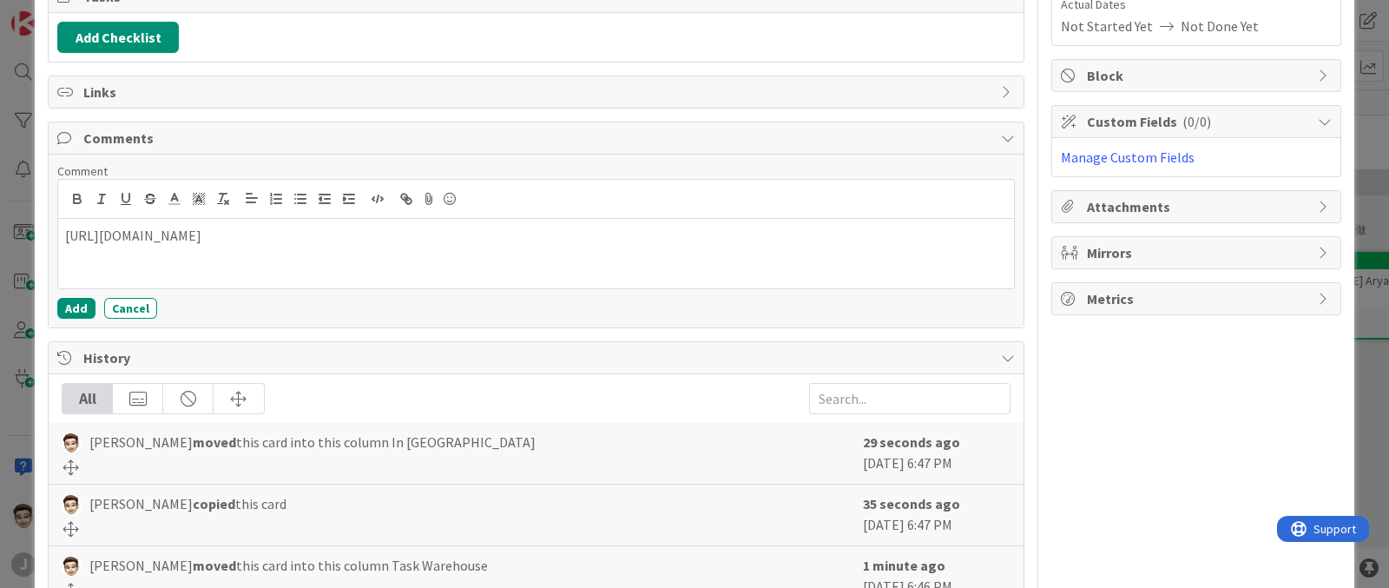
click at [66, 237] on p "[URL][DOMAIN_NAME]" at bounding box center [536, 236] width 942 height 20
click at [68, 307] on button "Add" at bounding box center [76, 308] width 38 height 21
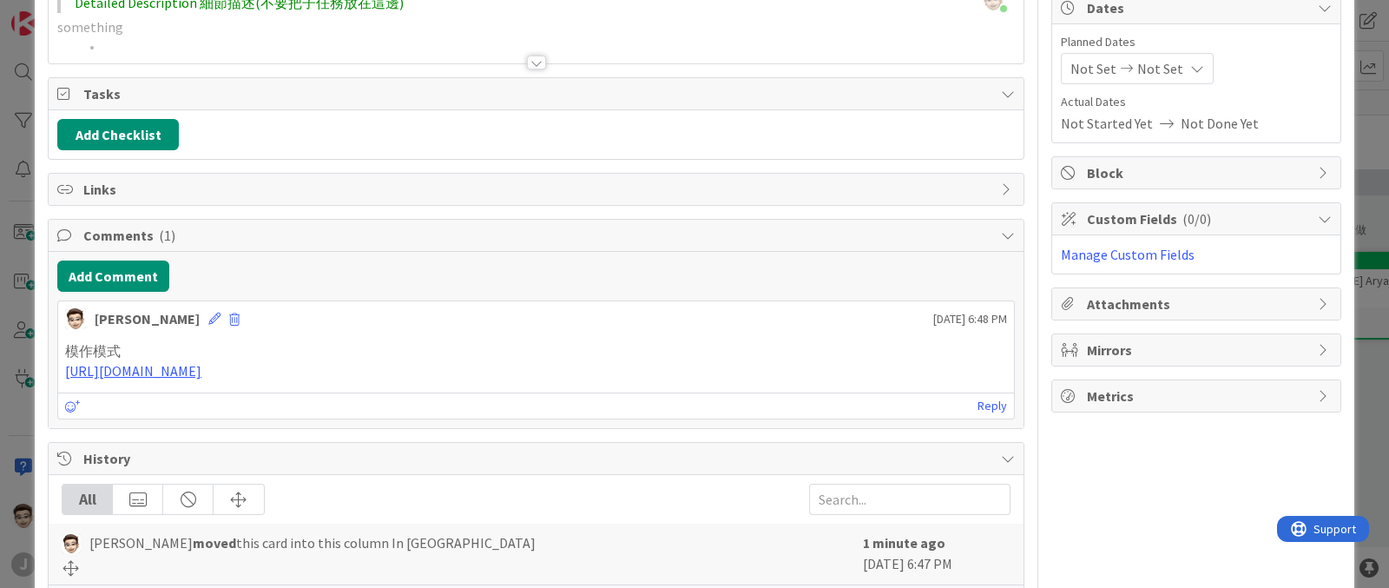
scroll to position [60, 0]
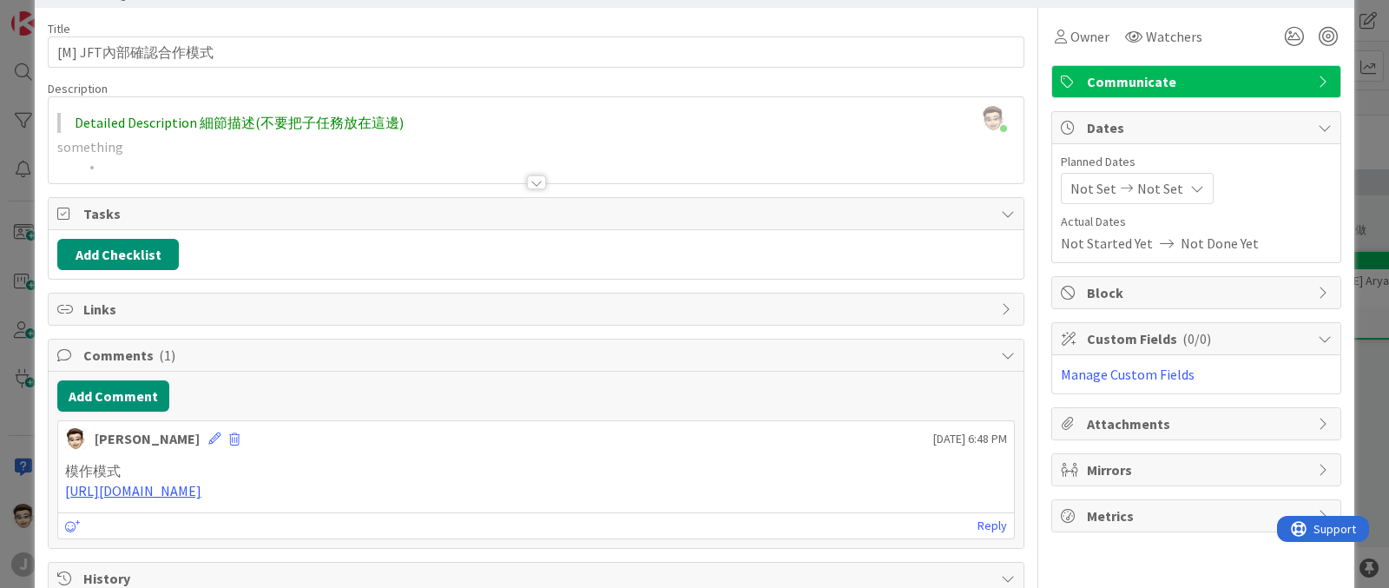
click at [4, 267] on div "ID 652 [C] Foxconn 鴻海集團 In Queue Title 15 / 128 [M] JFT內部確認合作模式 Description [PE…" at bounding box center [694, 294] width 1389 height 588
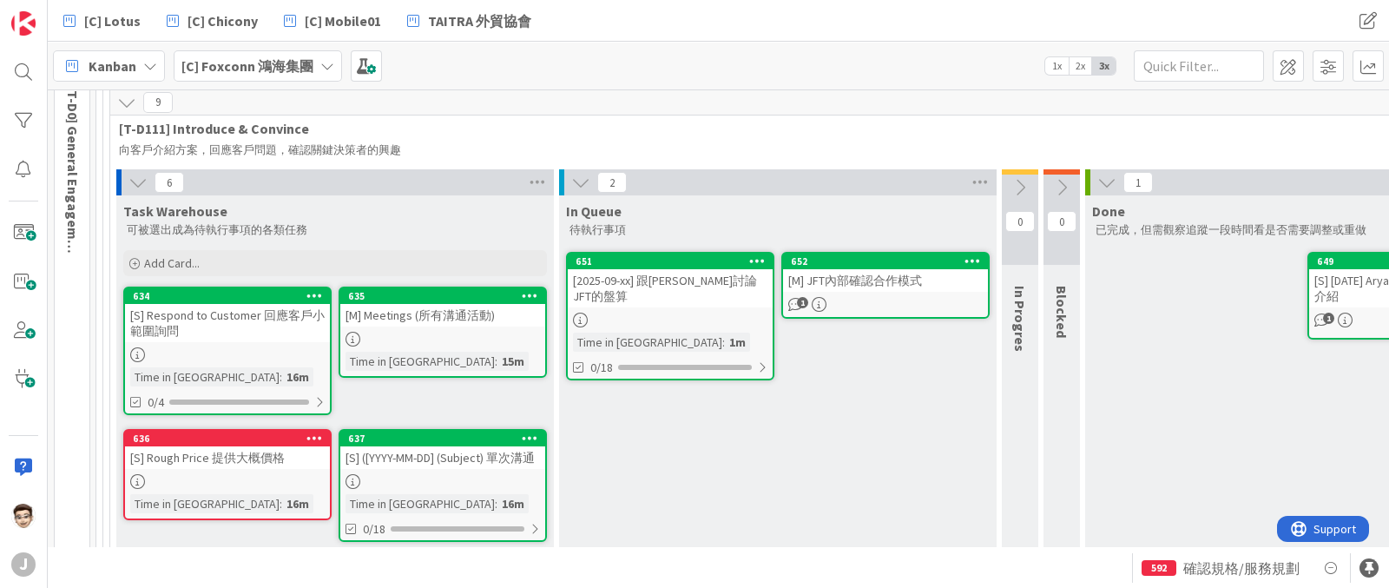
click at [687, 275] on div "[2025-09-xx] 跟[PERSON_NAME]討論JFT的盤算" at bounding box center [670, 288] width 205 height 38
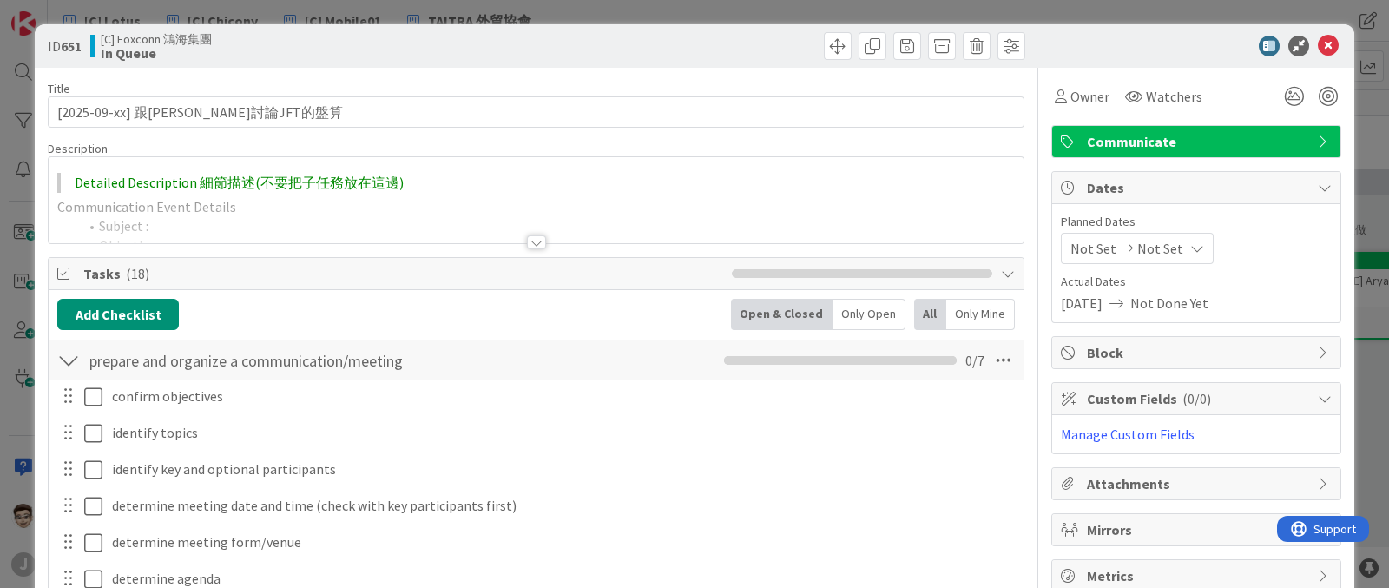
click at [0, 297] on div "ID 651 [C] Foxconn 鴻海集團 In Queue Title 29 / 128 [2025-09-xx] 跟[PERSON_NAME]討論JF…" at bounding box center [694, 294] width 1389 height 588
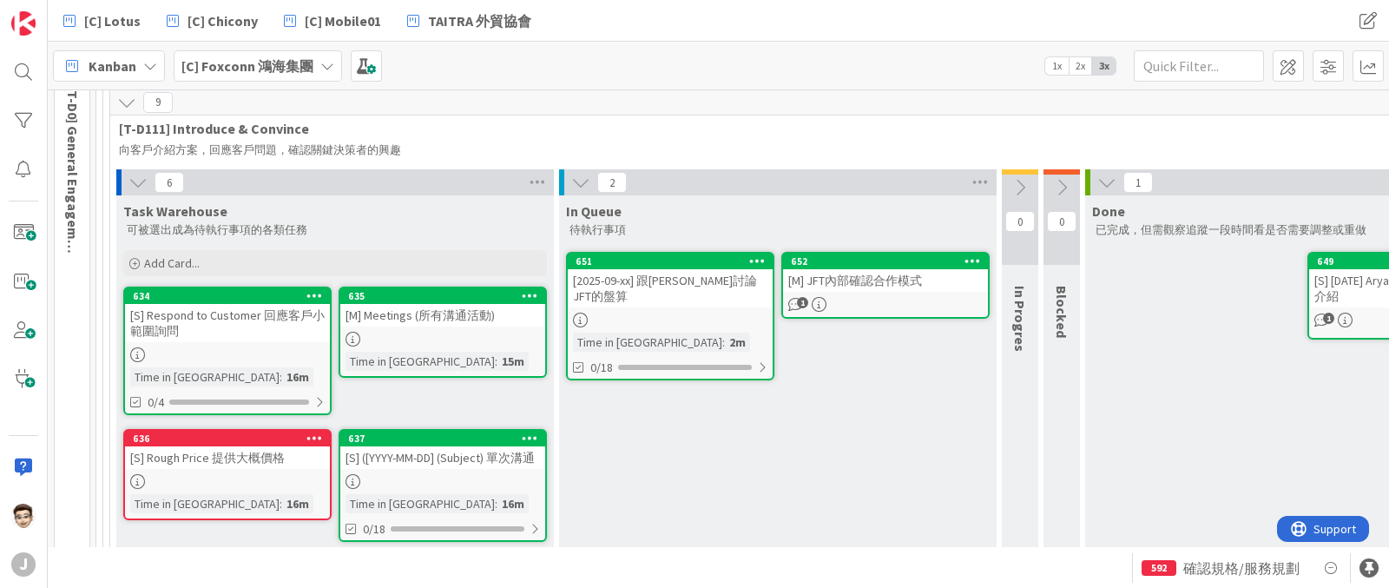
click at [1334, 282] on div "[S] [DATE] Aryaka Network 解決方案介紹" at bounding box center [1412, 288] width 205 height 38
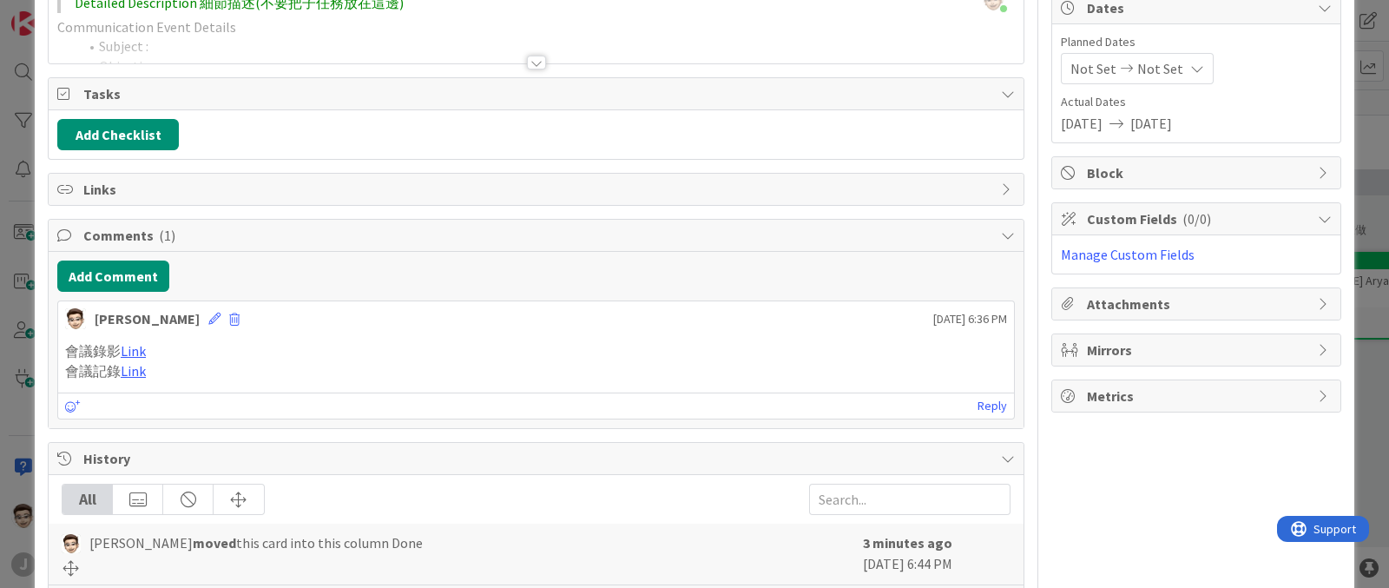
scroll to position [216, 0]
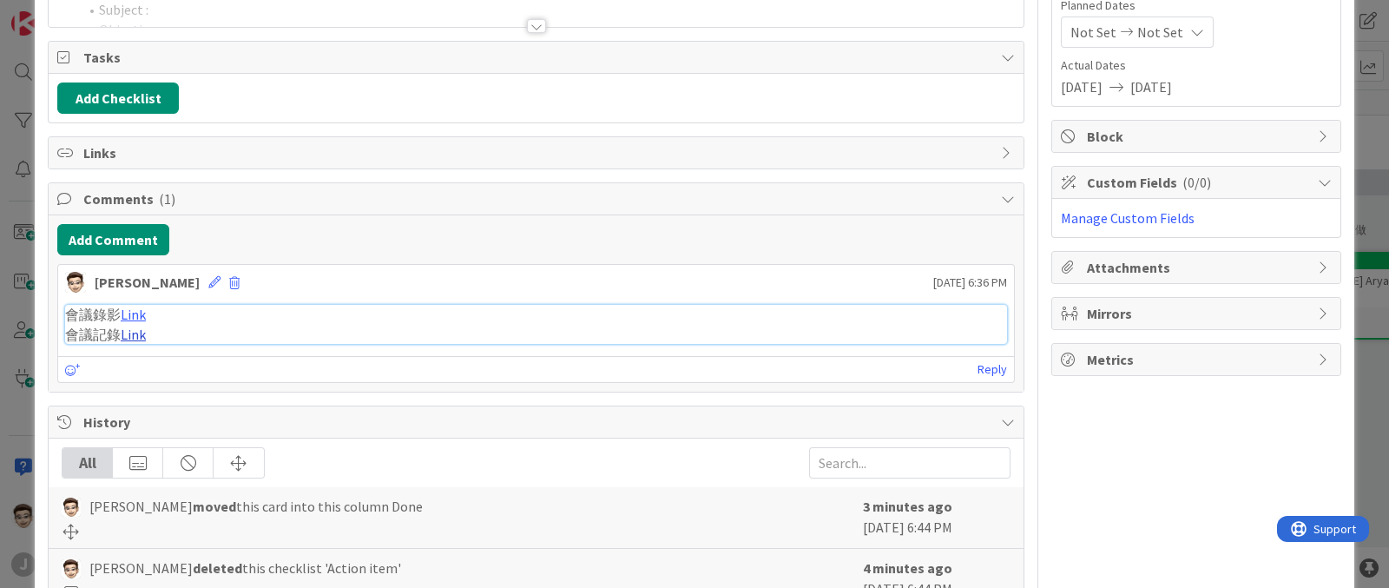
click at [146, 332] on link "Link" at bounding box center [133, 334] width 25 height 17
click at [0, 284] on div "ID 649 [C] Foxconn 鴻海集團 Done Title 36 / 128 [S] [DATE] Aryaka Network 解決方案介紹 De…" at bounding box center [694, 294] width 1389 height 588
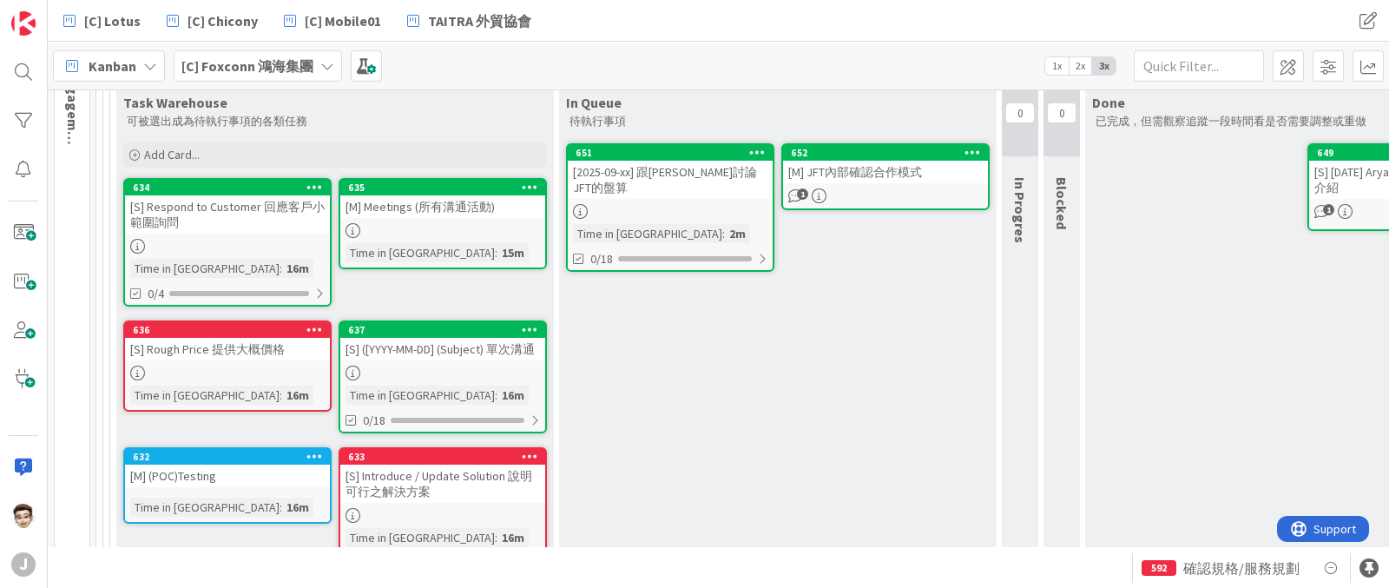
scroll to position [16, 0]
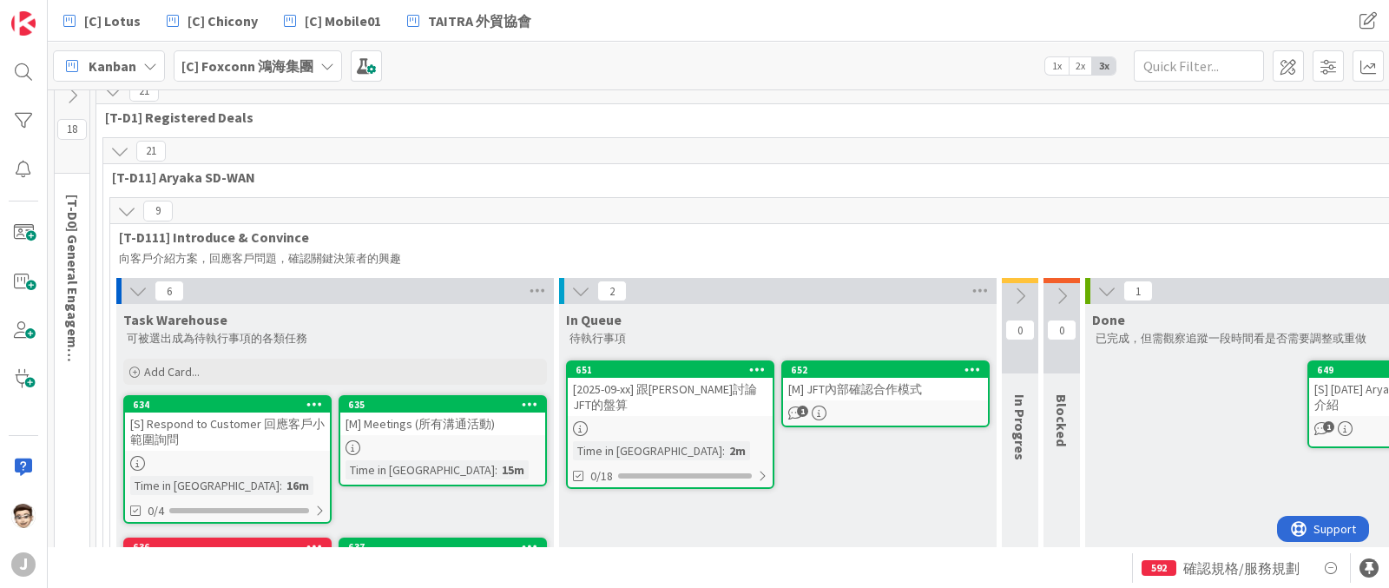
click at [133, 282] on icon at bounding box center [138, 290] width 19 height 19
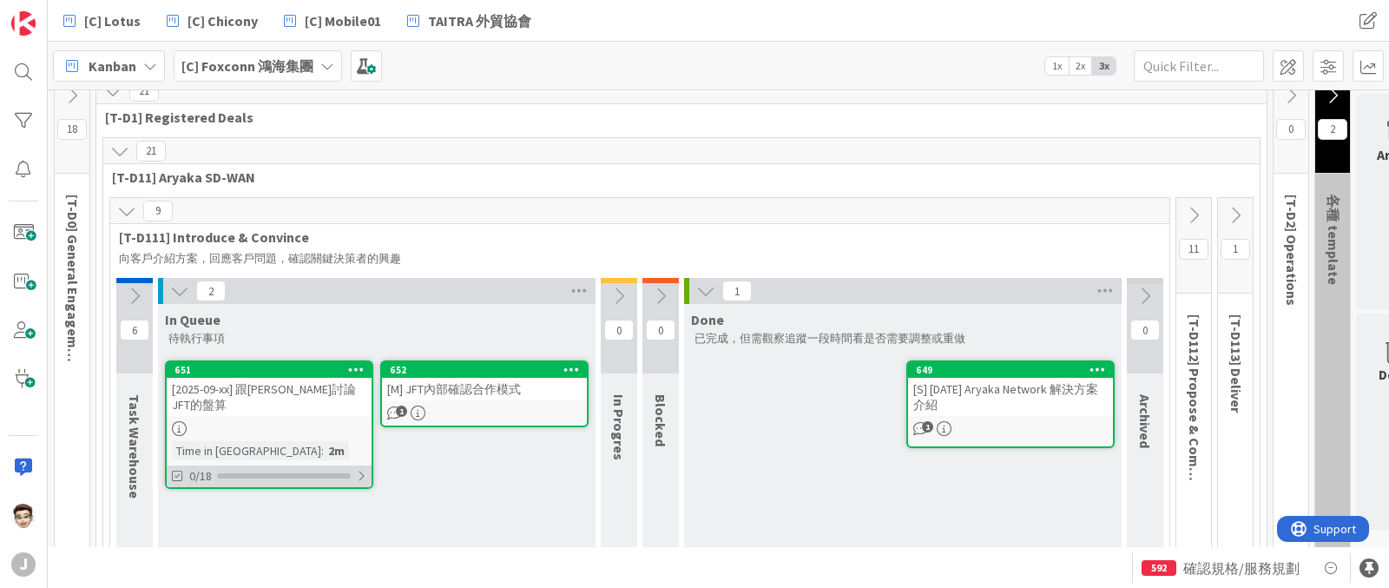
scroll to position [156, 0]
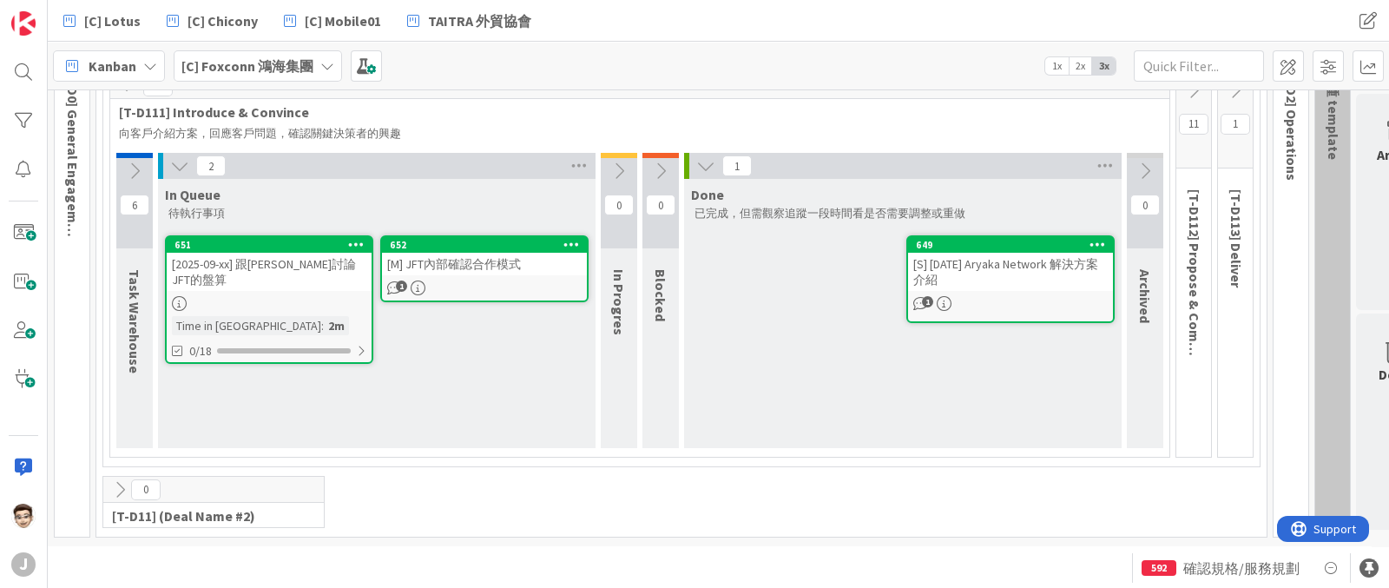
click at [583, 239] on div at bounding box center [571, 245] width 31 height 12
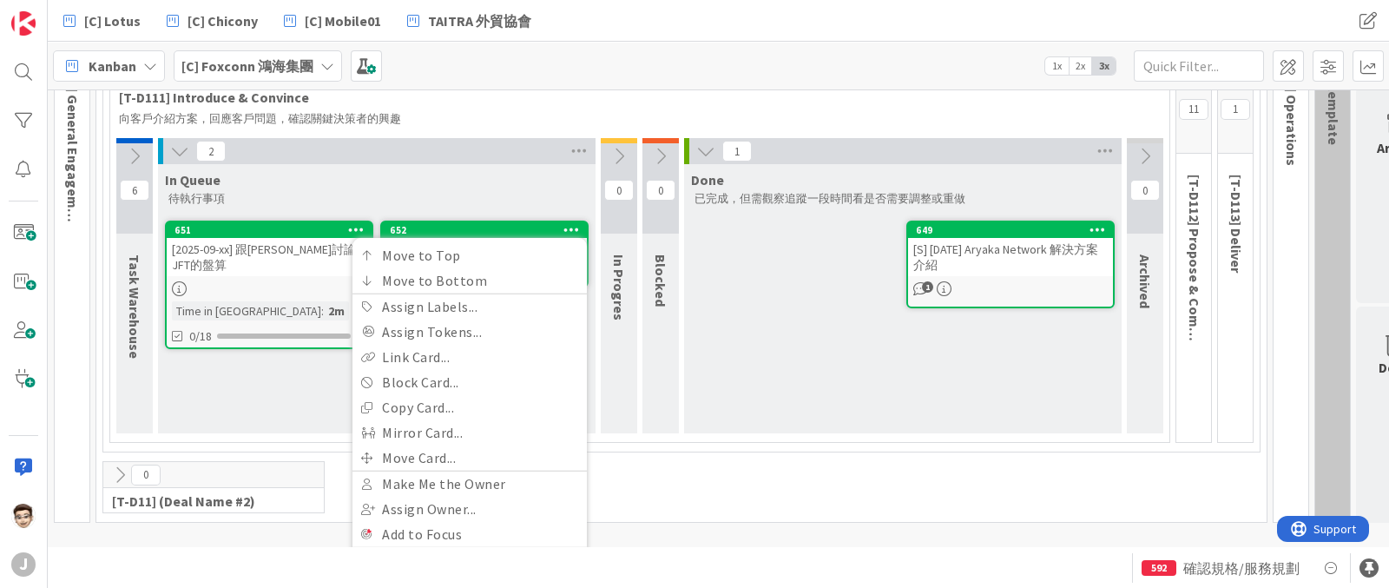
click at [447, 198] on p "待執行事項" at bounding box center [376, 199] width 417 height 14
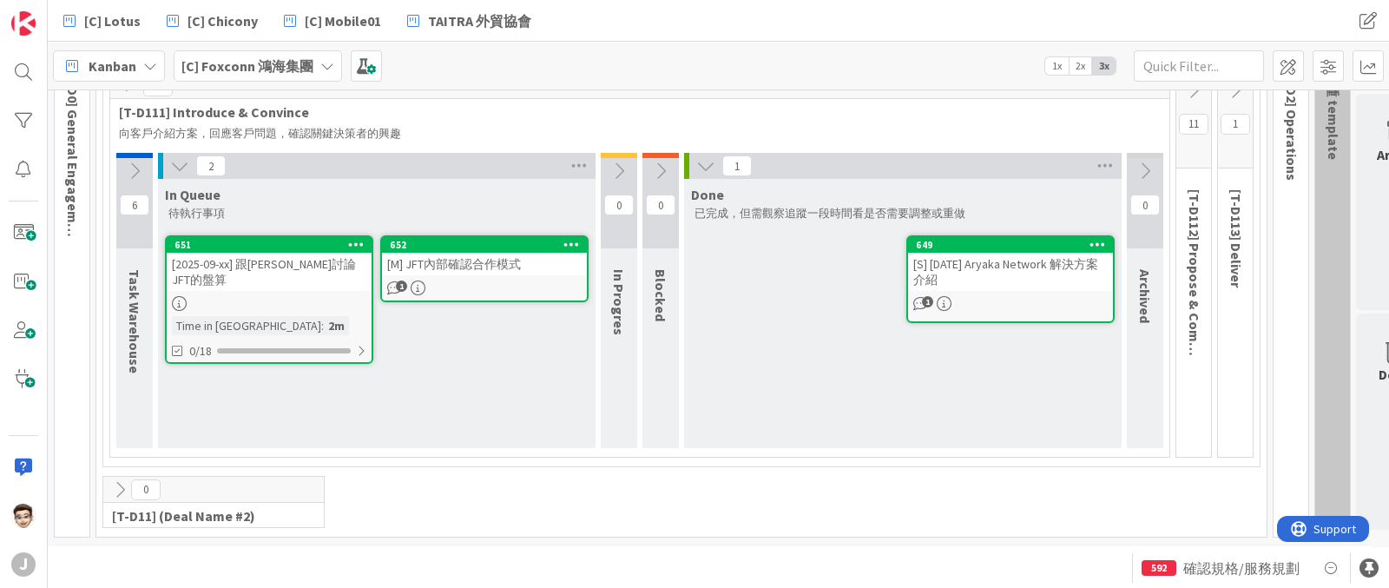
click at [352, 238] on icon at bounding box center [356, 244] width 16 height 12
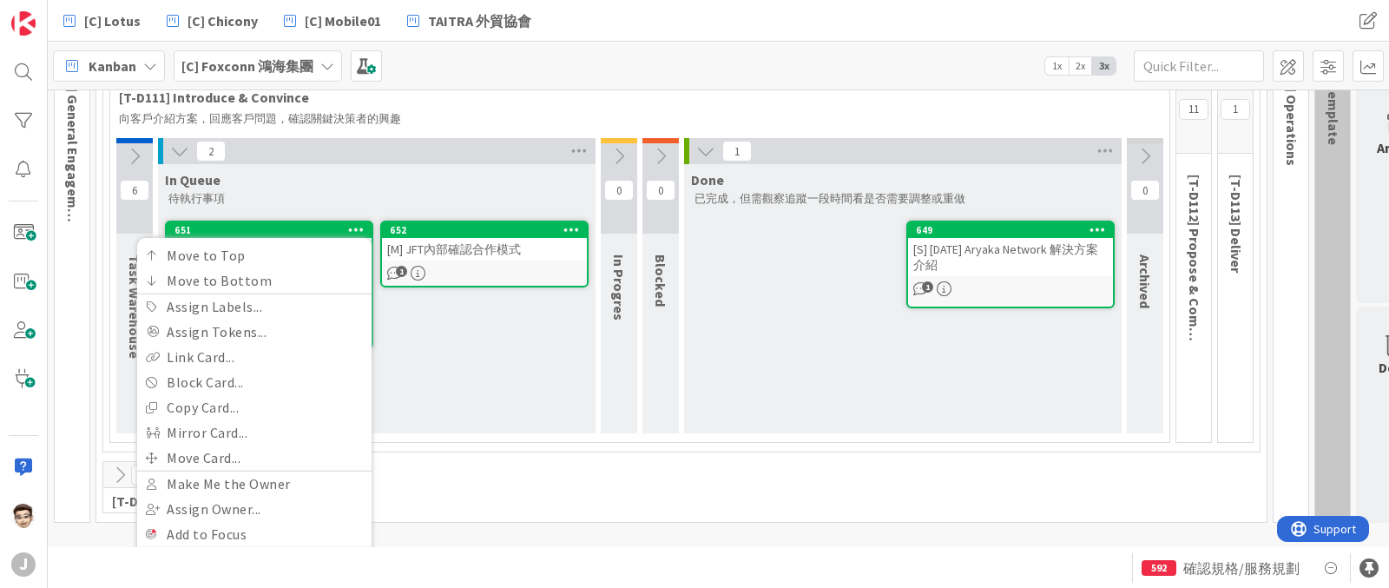
click at [485, 201] on p "待執行事項" at bounding box center [376, 199] width 417 height 14
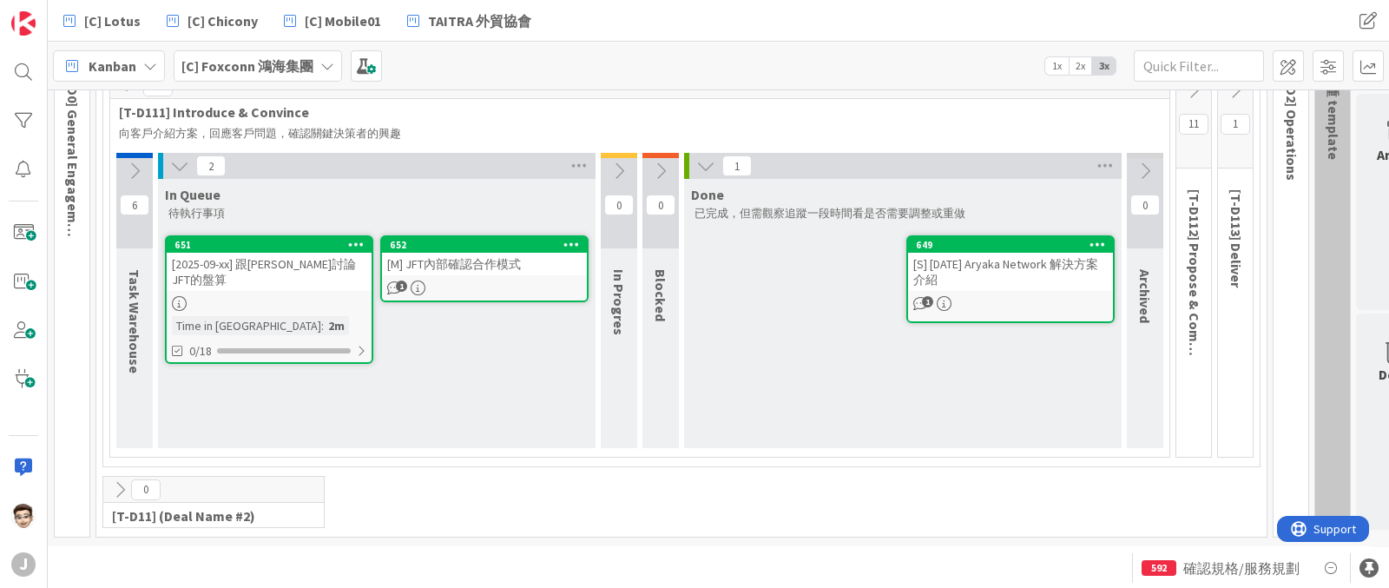
click at [571, 238] on icon at bounding box center [572, 244] width 16 height 12
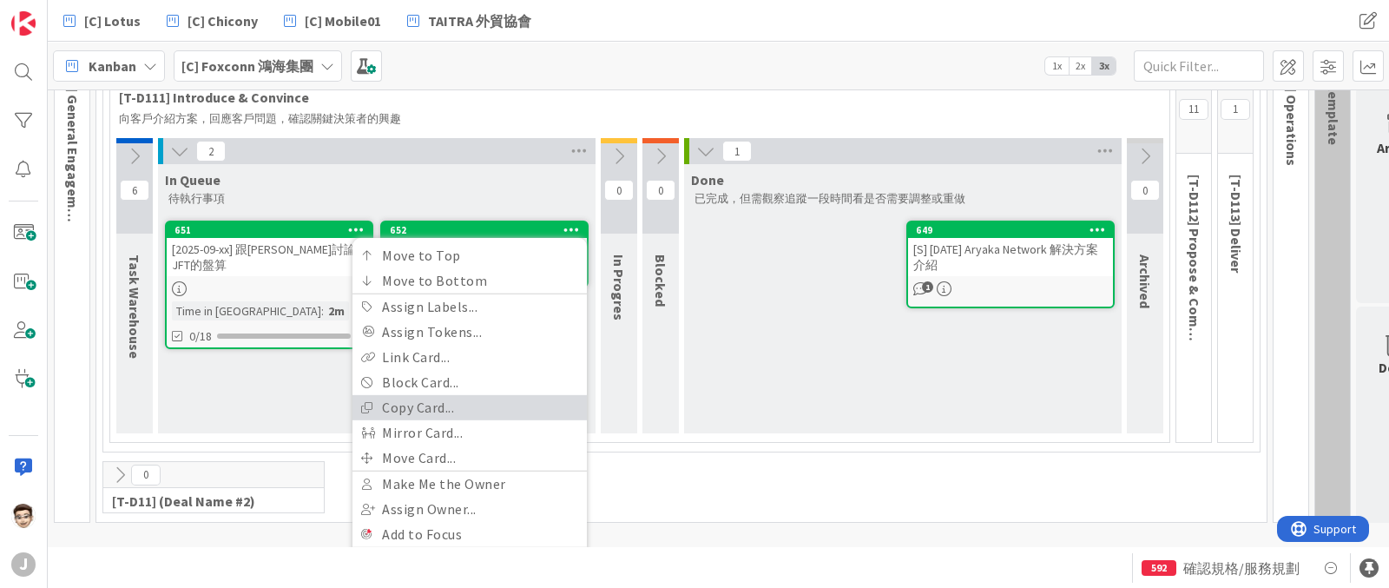
click at [471, 406] on link "Copy Card..." at bounding box center [470, 406] width 234 height 25
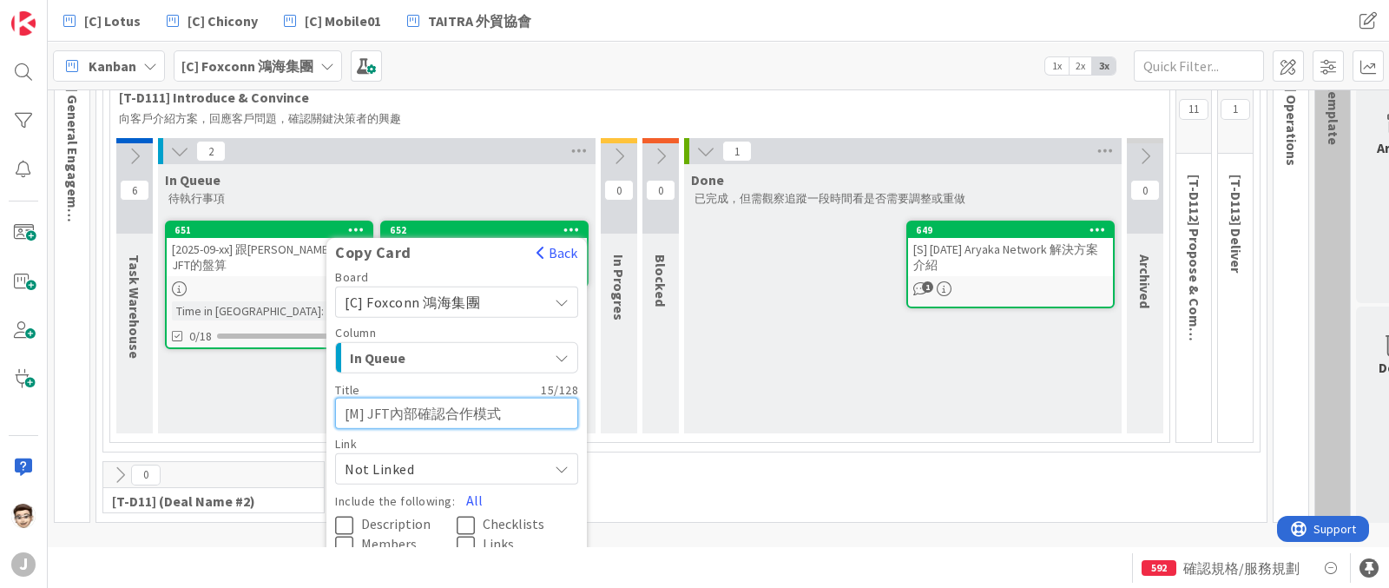
drag, startPoint x: 371, startPoint y: 415, endPoint x: 551, endPoint y: 412, distance: 179.8
click at [551, 412] on textarea "[M] JFT內部確認合作模式" at bounding box center [456, 412] width 243 height 31
type textarea "x"
type textarea "[M] J"
type textarea "x"
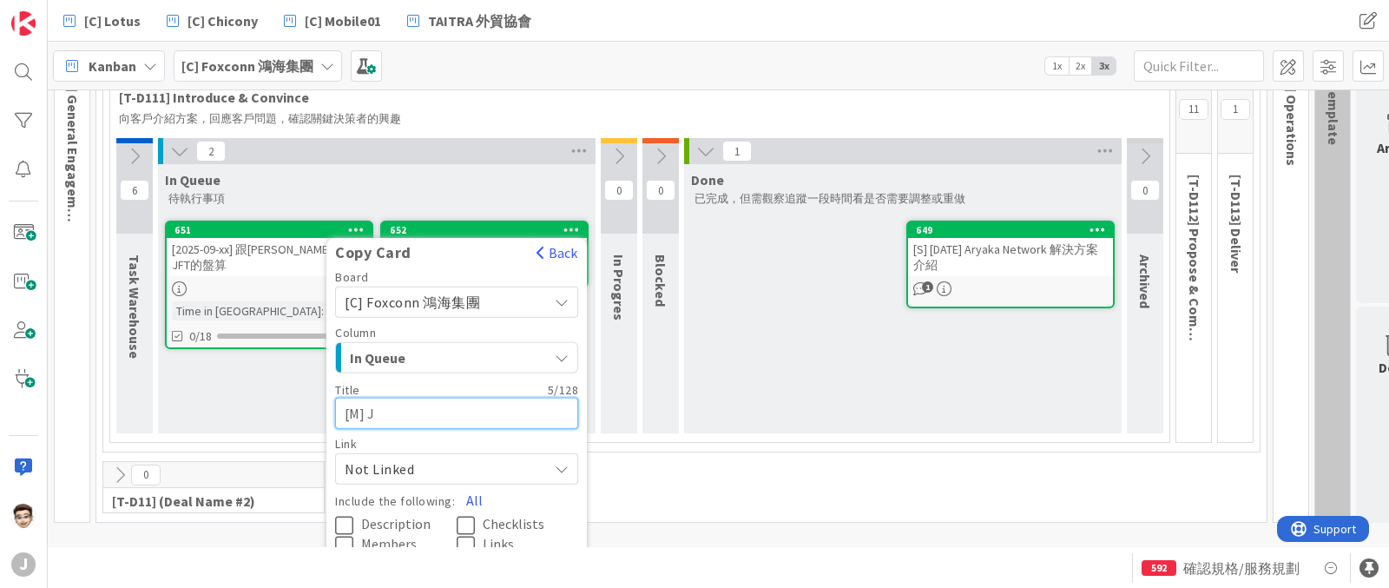
type textarea "[M]"
type textarea "x"
type textarea "[M] S"
type textarea "x"
type textarea "[M] St"
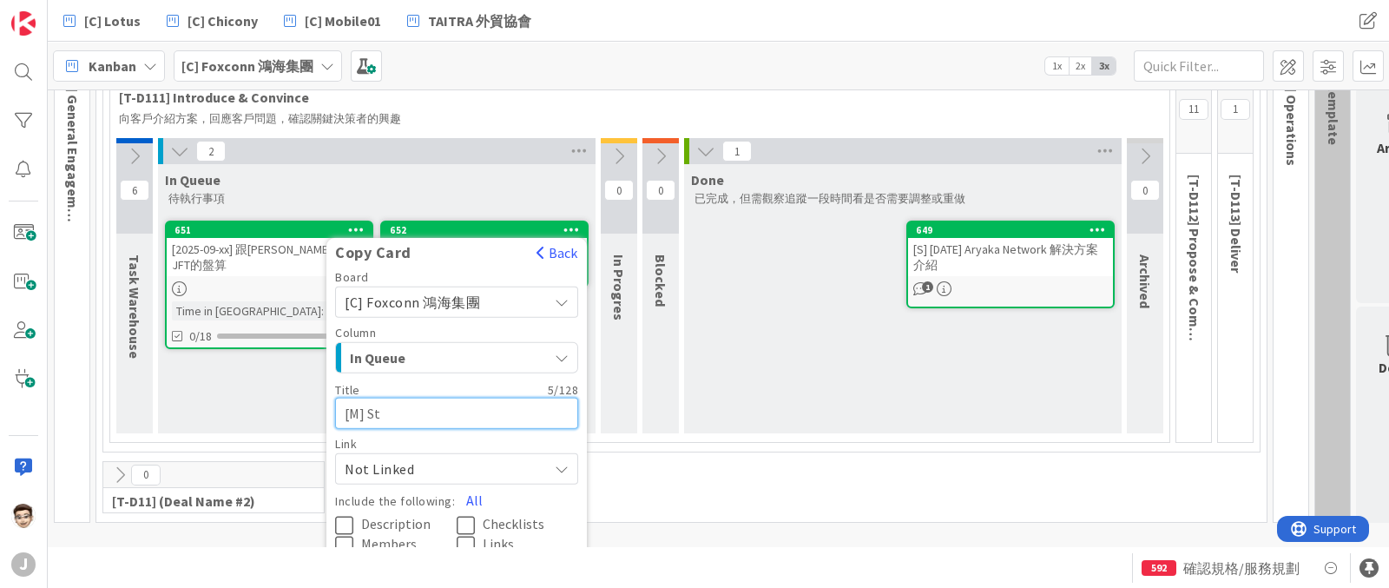
type textarea "x"
type textarea "[M] [PERSON_NAME]"
type textarea "x"
type textarea "[M] Stanle"
type textarea "x"
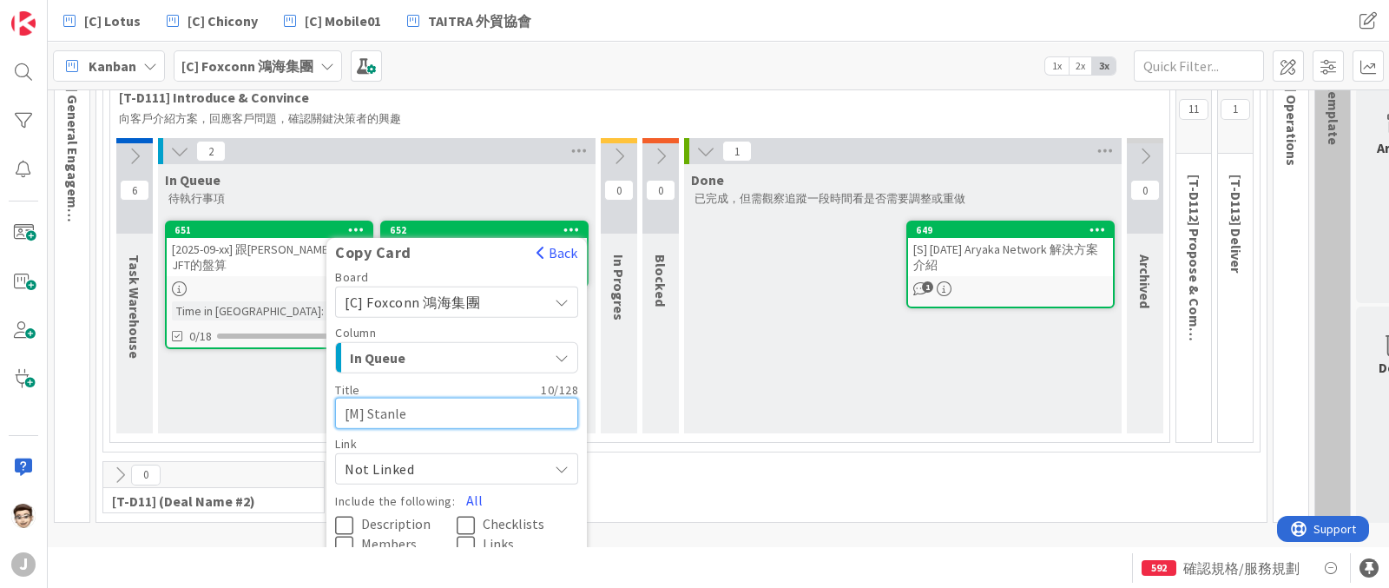
type textarea "[M] Stanley"
type textarea "x"
type textarea "[M] Stanle"
type textarea "x"
type textarea "[M] Stanl"
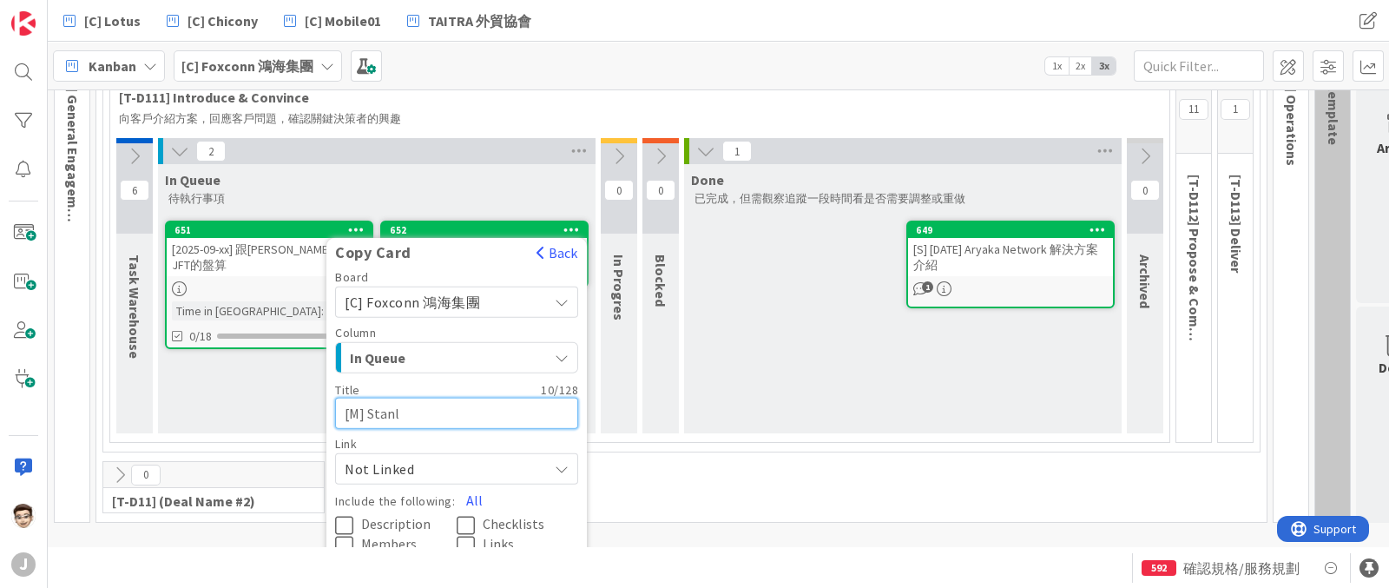
type textarea "x"
type textarea "[M] [PERSON_NAME]"
type textarea "x"
type textarea "[M] Sta"
type textarea "x"
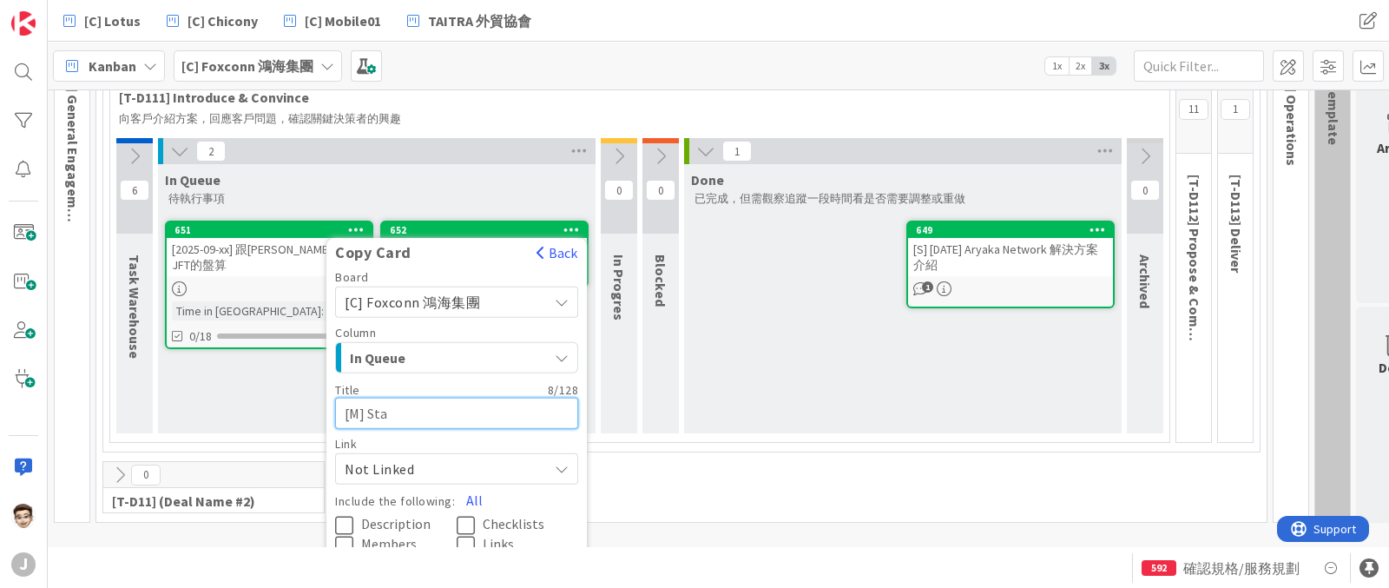
type textarea "[M] St"
type textarea "x"
type textarea "[M] S"
type textarea "x"
type textarea "[M]"
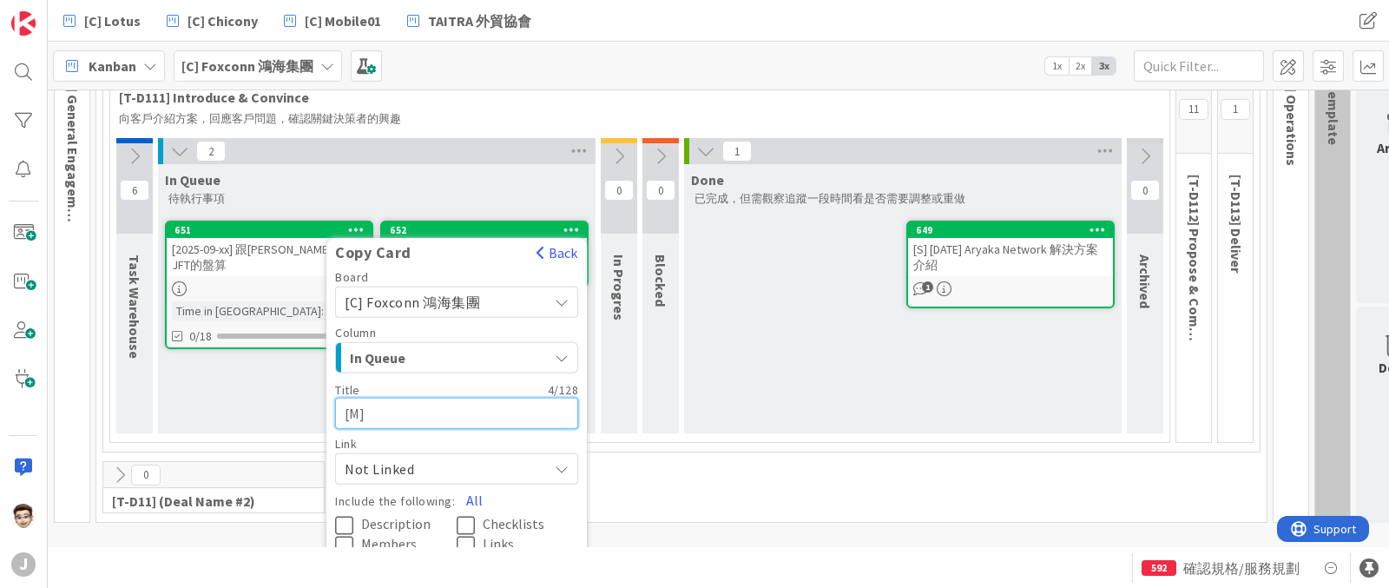
type textarea "x"
type textarea "[M] ㄑㄩ"
type textarea "x"
type textarea "[M] 卻"
type textarea "x"
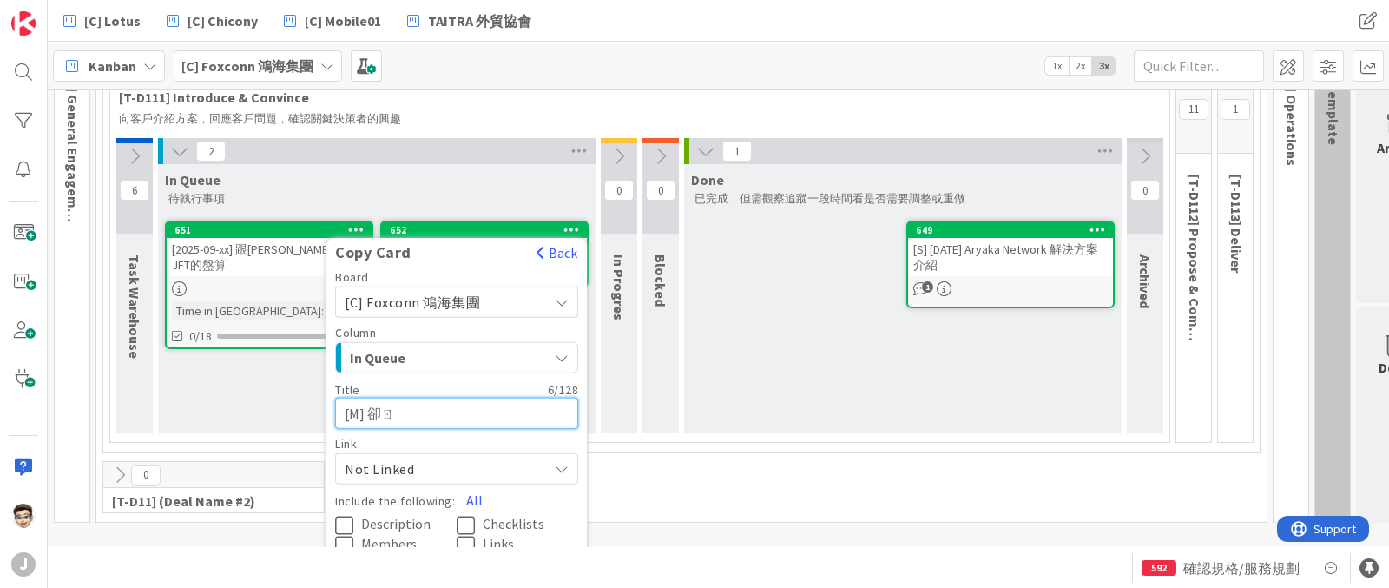
type textarea "[M] 卻ㄖㄣ"
type textarea "x"
type textarea "[M] 確認"
type textarea "x"
type textarea "[M] 確認ㄎㄜ"
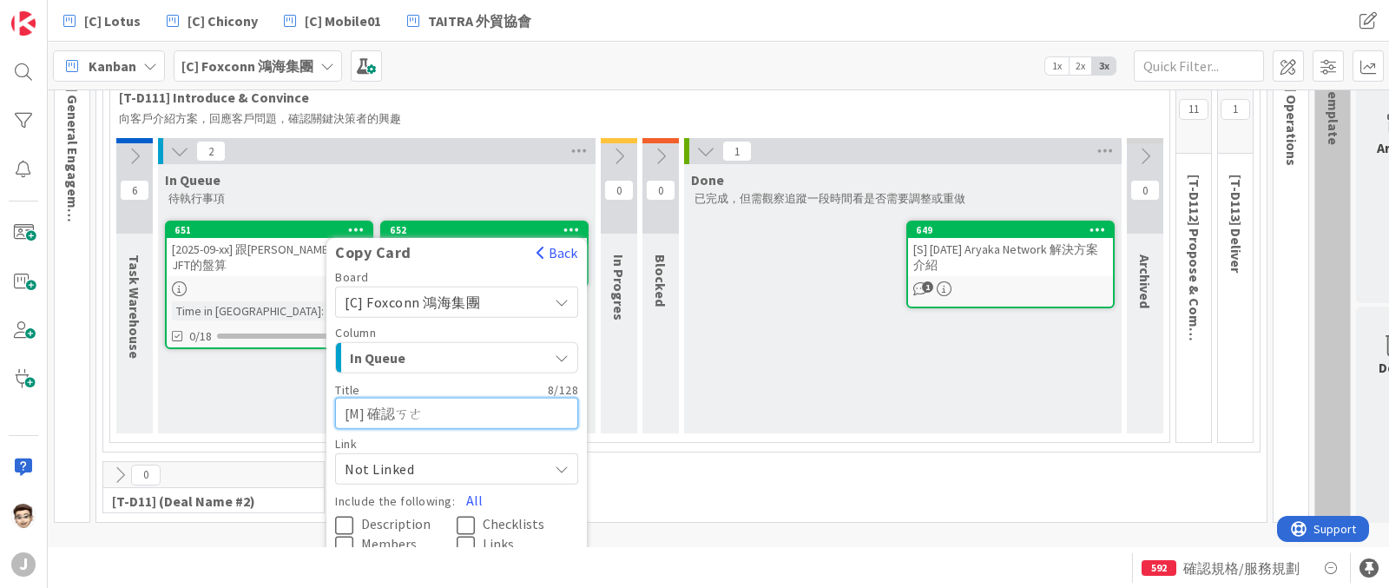
type textarea "x"
type textarea "[M] 確認克"
type textarea "x"
type textarea "[M] 確認克ㄏ"
type textarea "x"
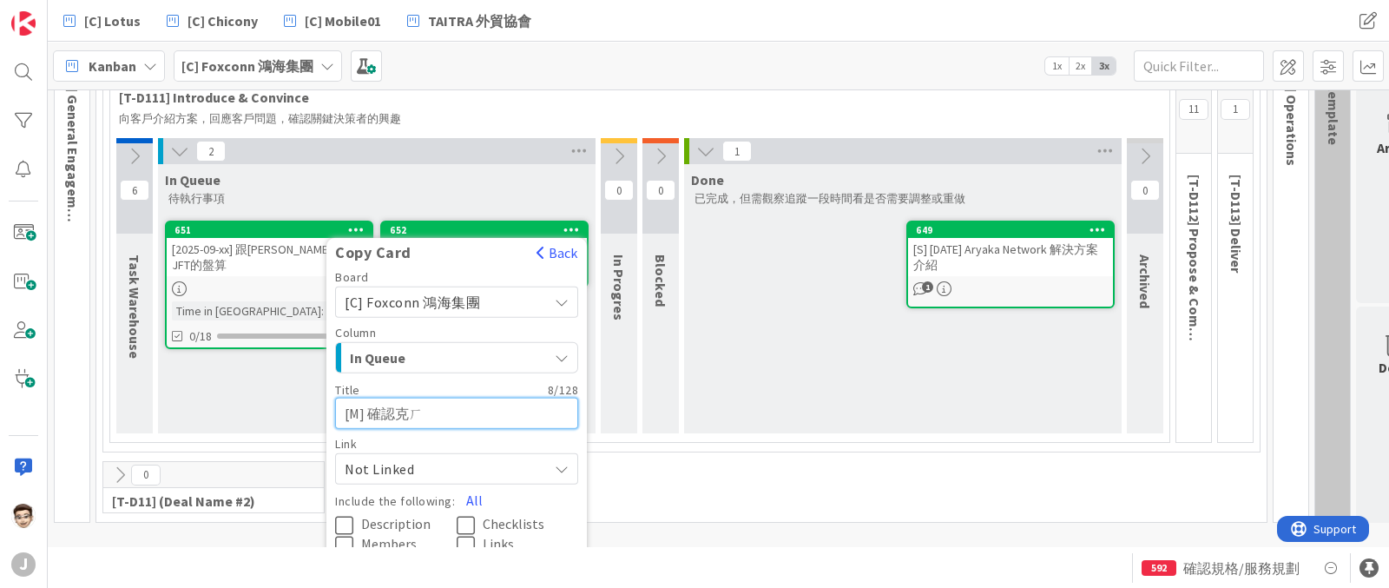
type textarea "[M] 確認克ㄏㄨ"
type textarea "x"
type textarea "[M] 確認客戶"
type textarea "x"
type textarea "[M] 確認客戶ㄇㄨ"
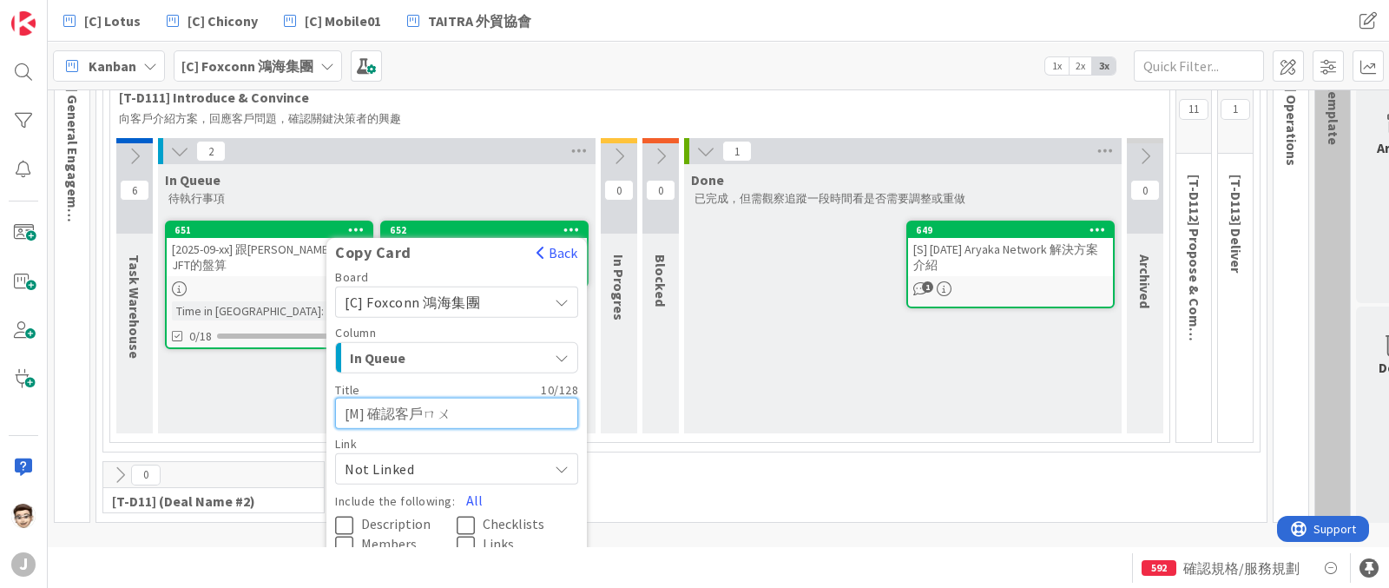
type textarea "x"
type textarea "[M] 確認客戶木"
type textarea "x"
type textarea "[M] 確認客戶木ㄑㄧ"
type textarea "x"
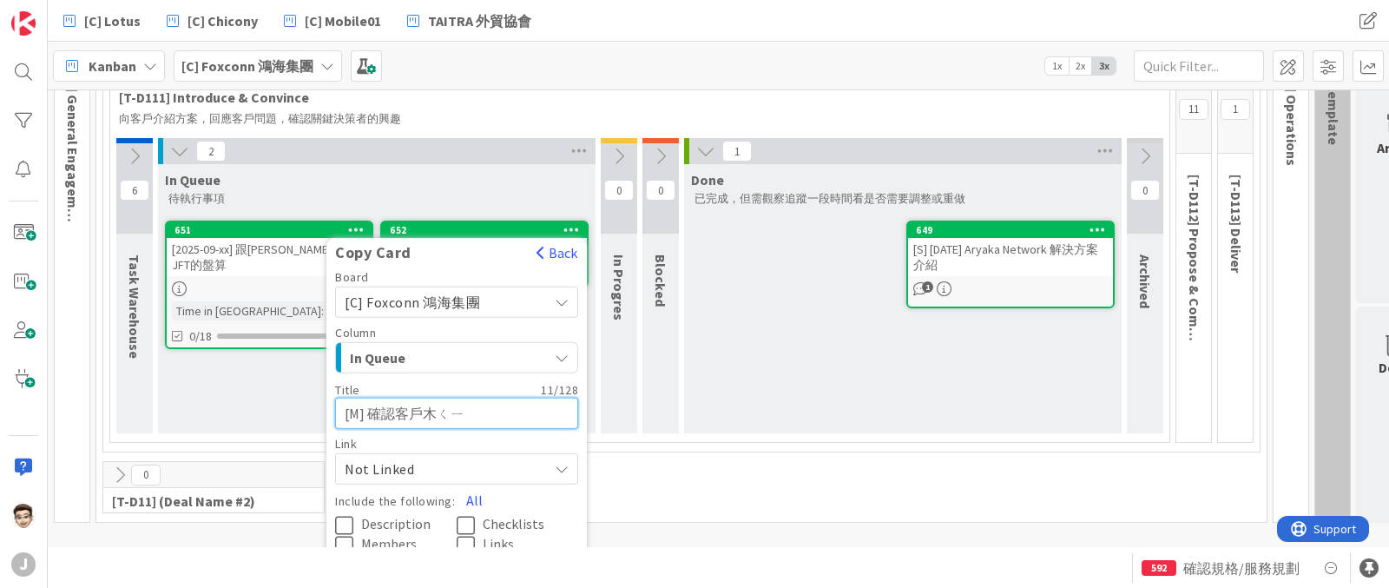
type textarea "[M] 確認客戶木ㄑㄧㄢ"
type textarea "x"
type textarea "[M] 確認客戶目前"
type textarea "x"
type textarea "[M] 確認客戶目前ㄓ"
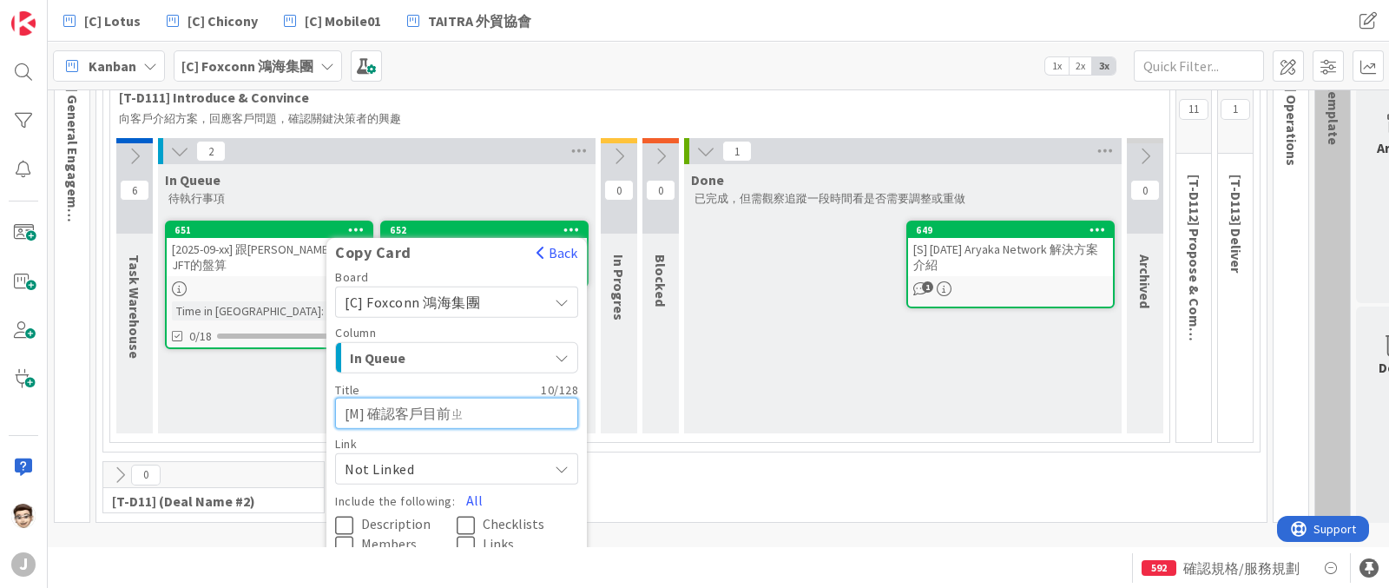
type textarea "x"
type textarea "[M] 確認客戶目前ㄓㄨㄤ"
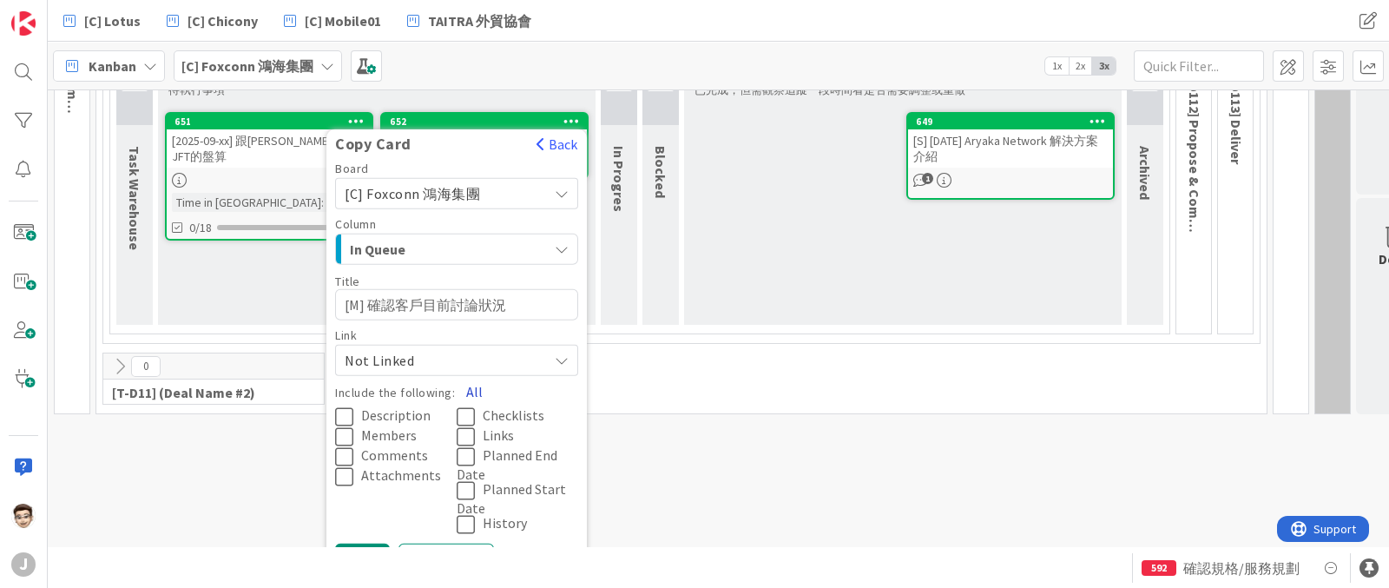
click at [480, 390] on button "All" at bounding box center [474, 390] width 39 height 31
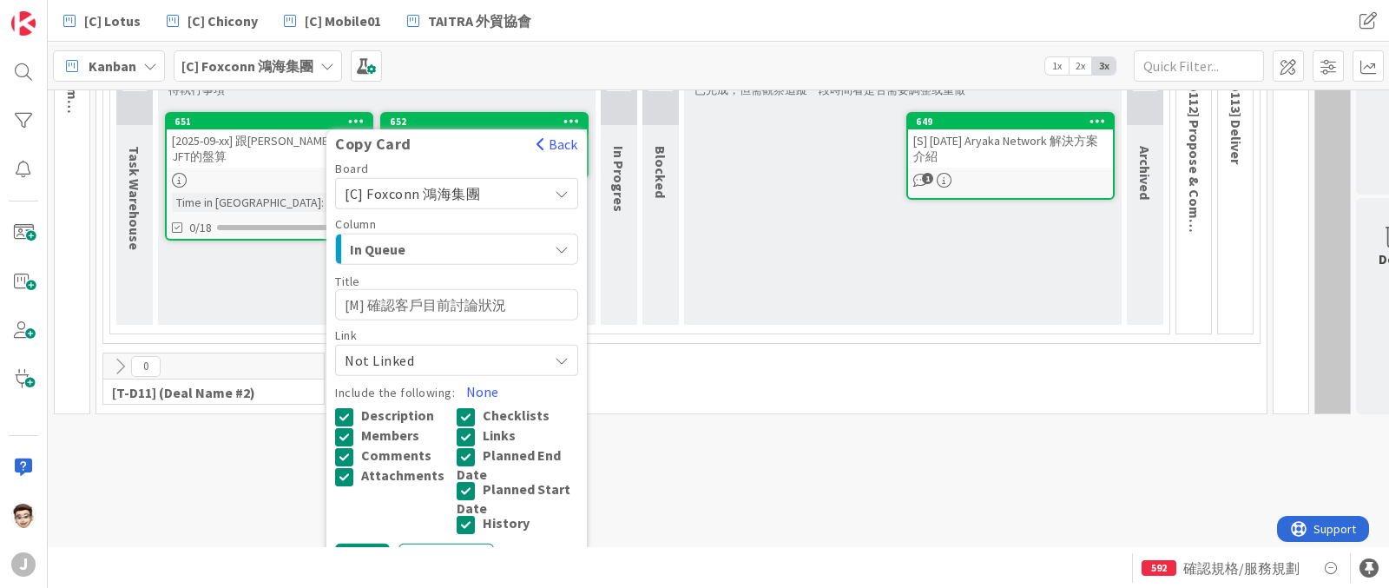
scroll to position [313, 0]
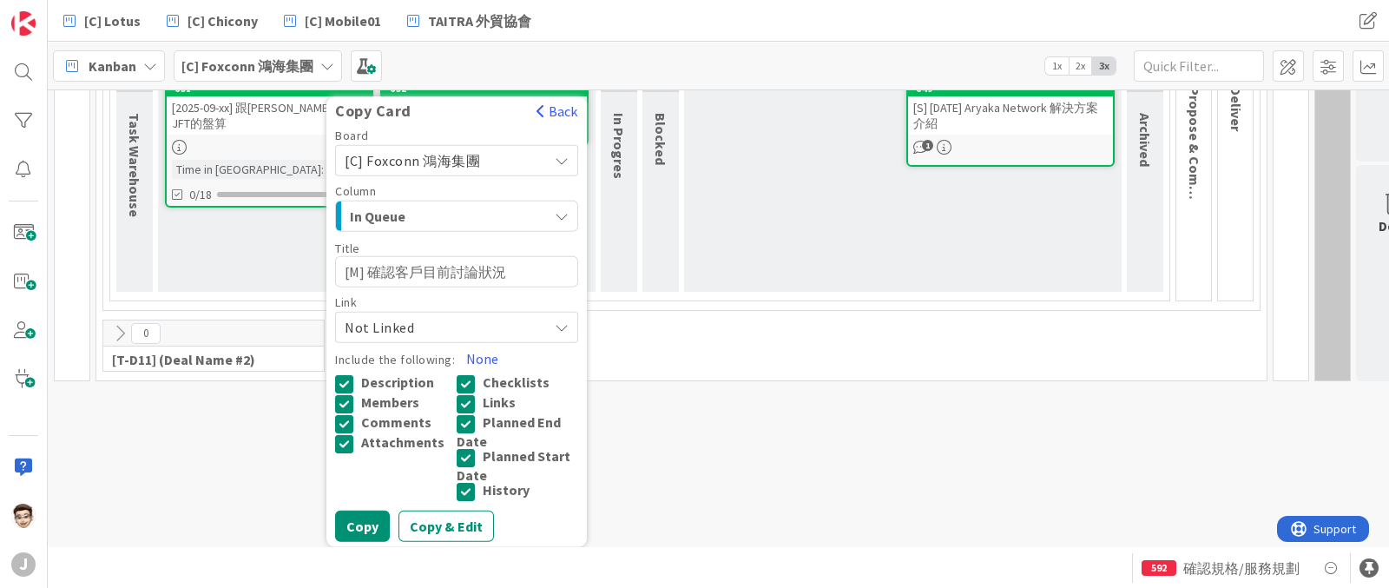
click at [369, 240] on div "Title 14 / 128" at bounding box center [456, 248] width 243 height 16
click at [370, 255] on textarea "[M] 確認客戶目前討論狀況" at bounding box center [456, 270] width 243 height 31
paste textarea "Kerwin"
click at [367, 510] on button "Copy" at bounding box center [362, 525] width 55 height 31
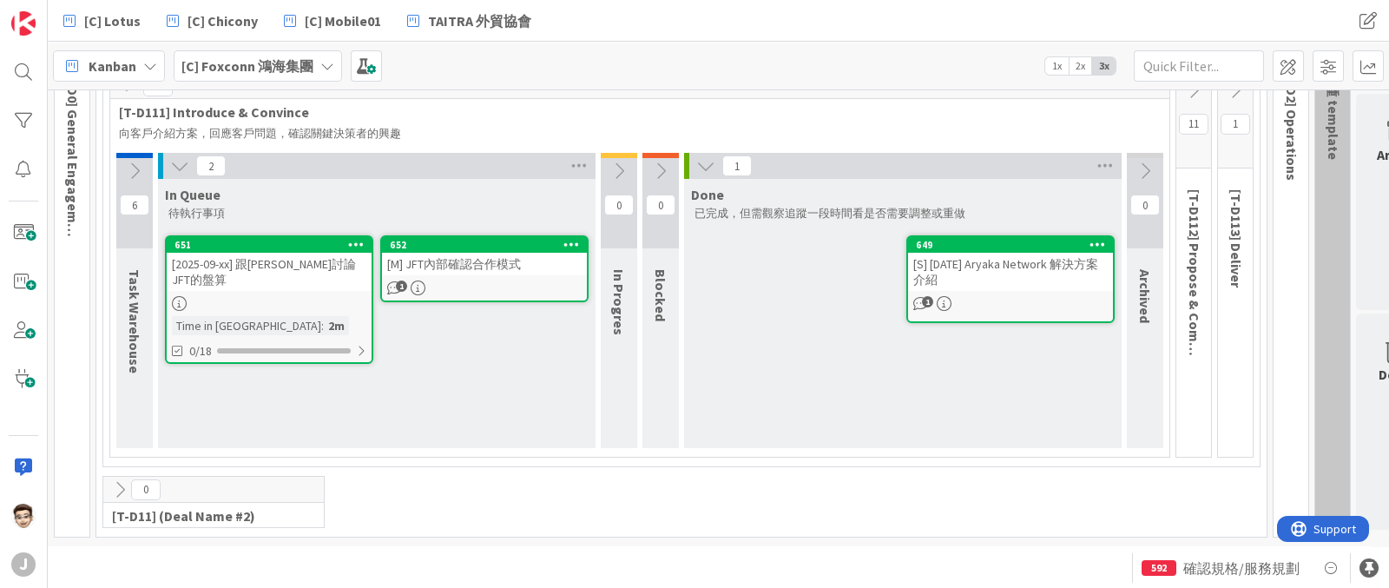
scroll to position [156, 0]
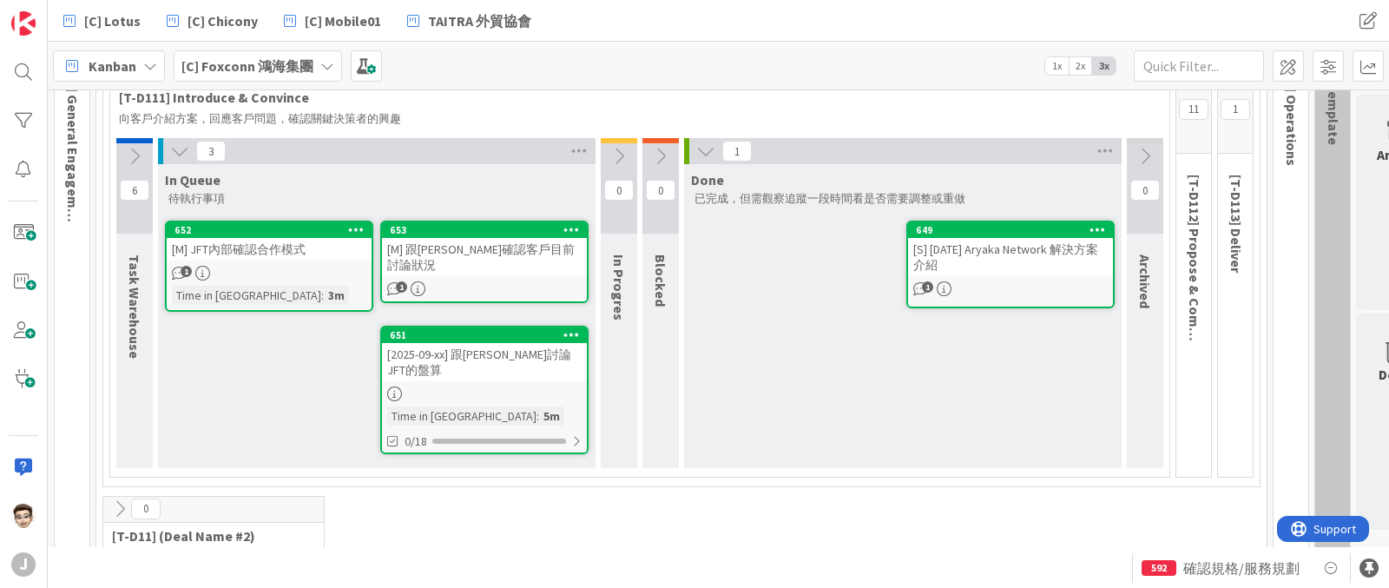
click at [477, 249] on div "[M] 跟[PERSON_NAME]確認客戶目前討論狀況" at bounding box center [484, 257] width 205 height 38
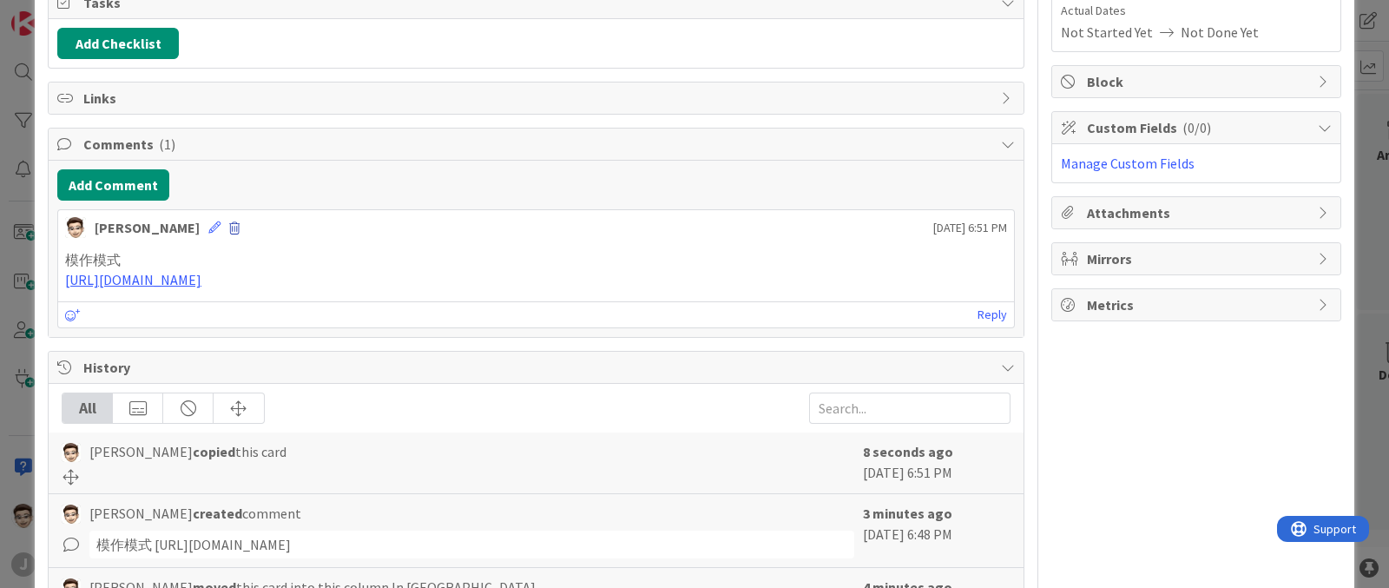
click at [229, 225] on span at bounding box center [234, 228] width 10 height 12
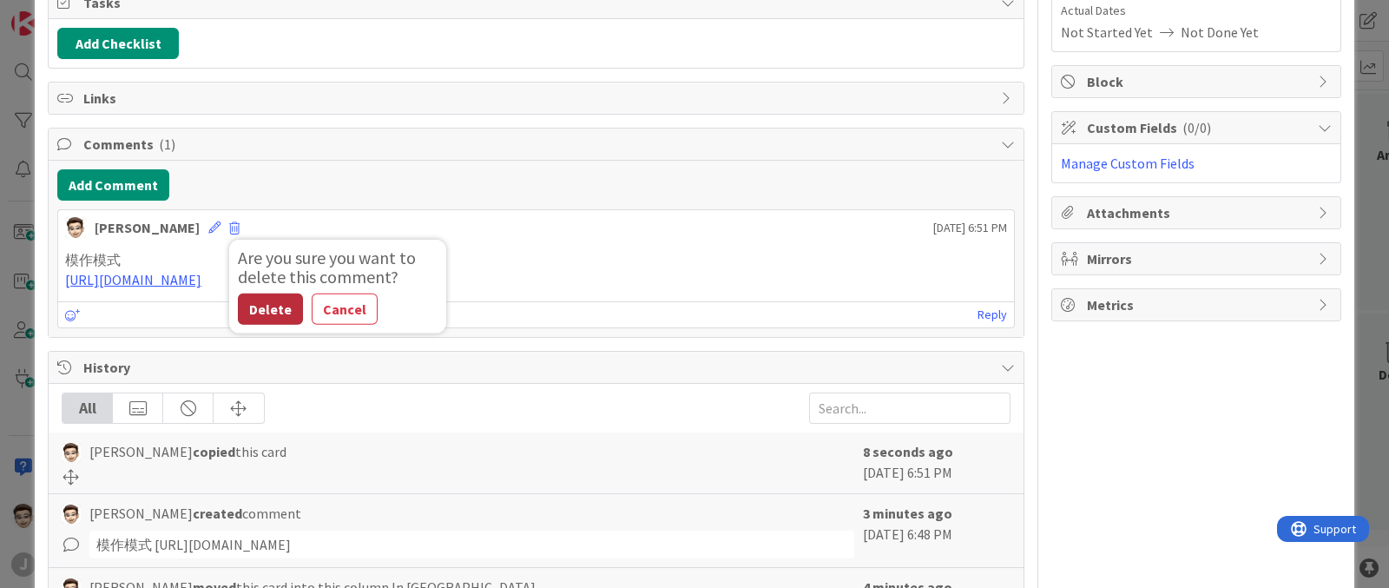
click at [238, 306] on button "Delete" at bounding box center [270, 309] width 65 height 31
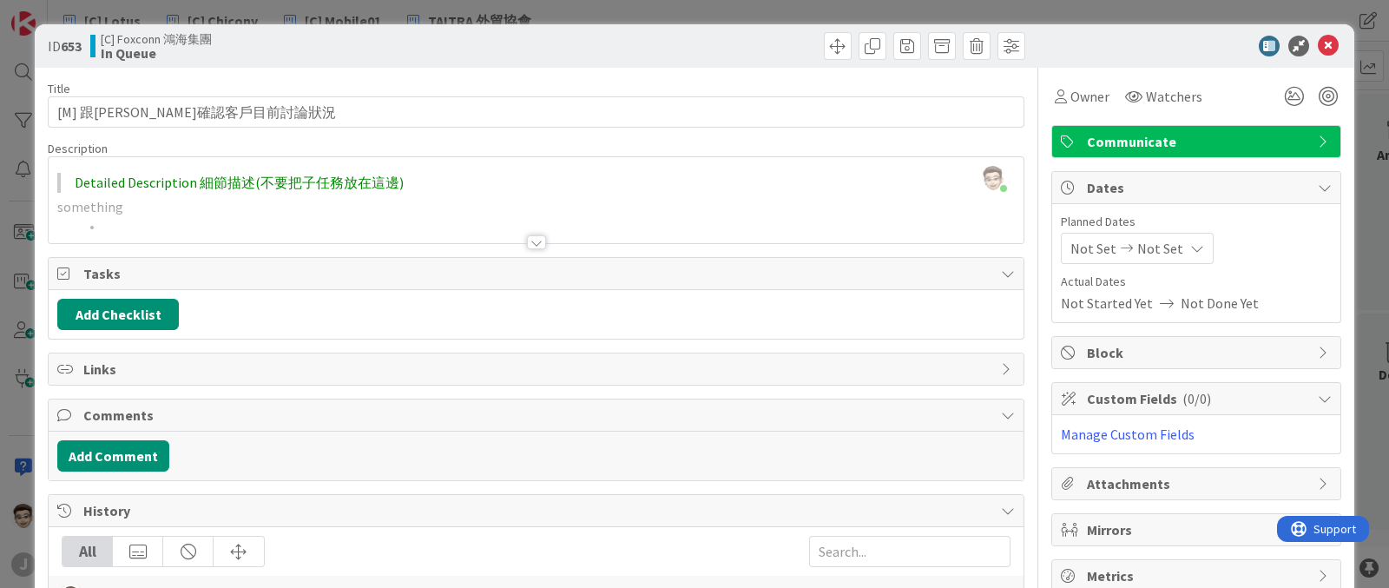
click at [1320, 41] on icon at bounding box center [1328, 46] width 21 height 21
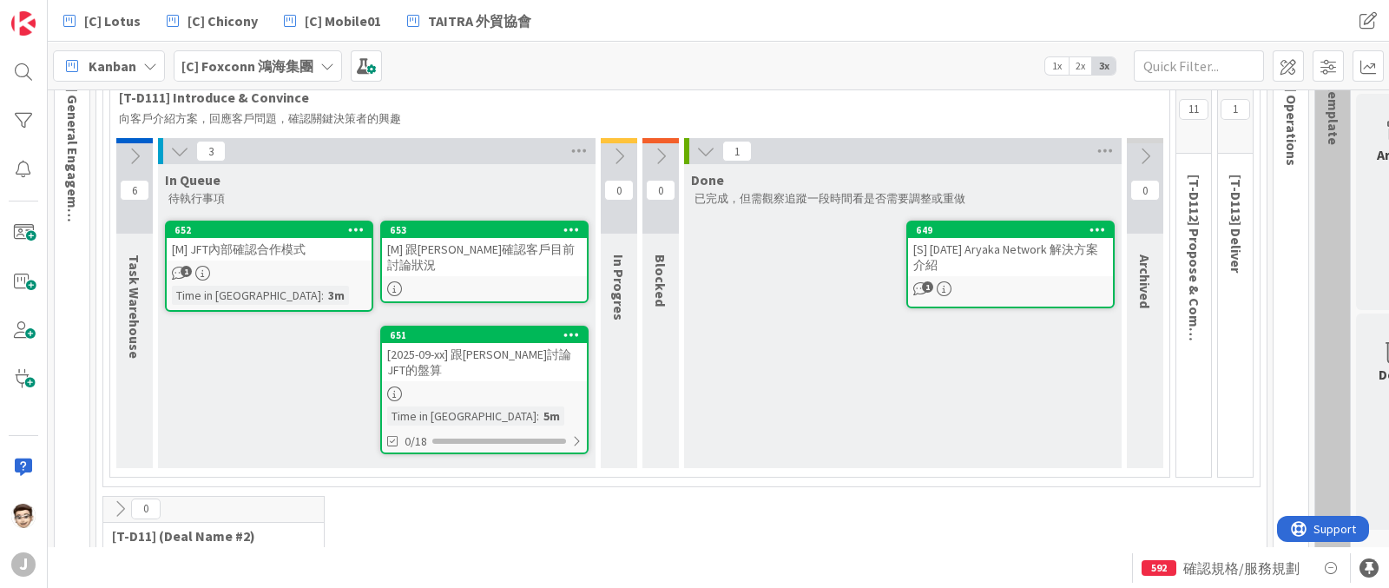
click at [488, 349] on div "[2025-09-xx] 跟[PERSON_NAME]討論JFT的盤算" at bounding box center [484, 362] width 205 height 38
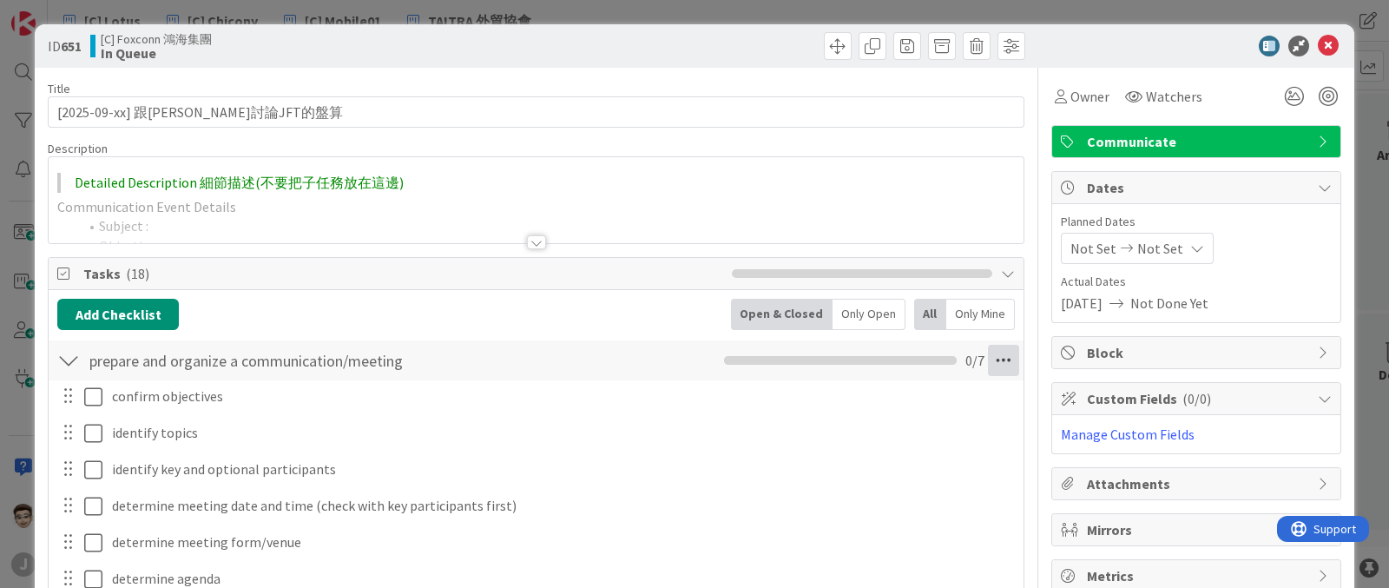
click at [994, 361] on icon at bounding box center [1003, 360] width 31 height 31
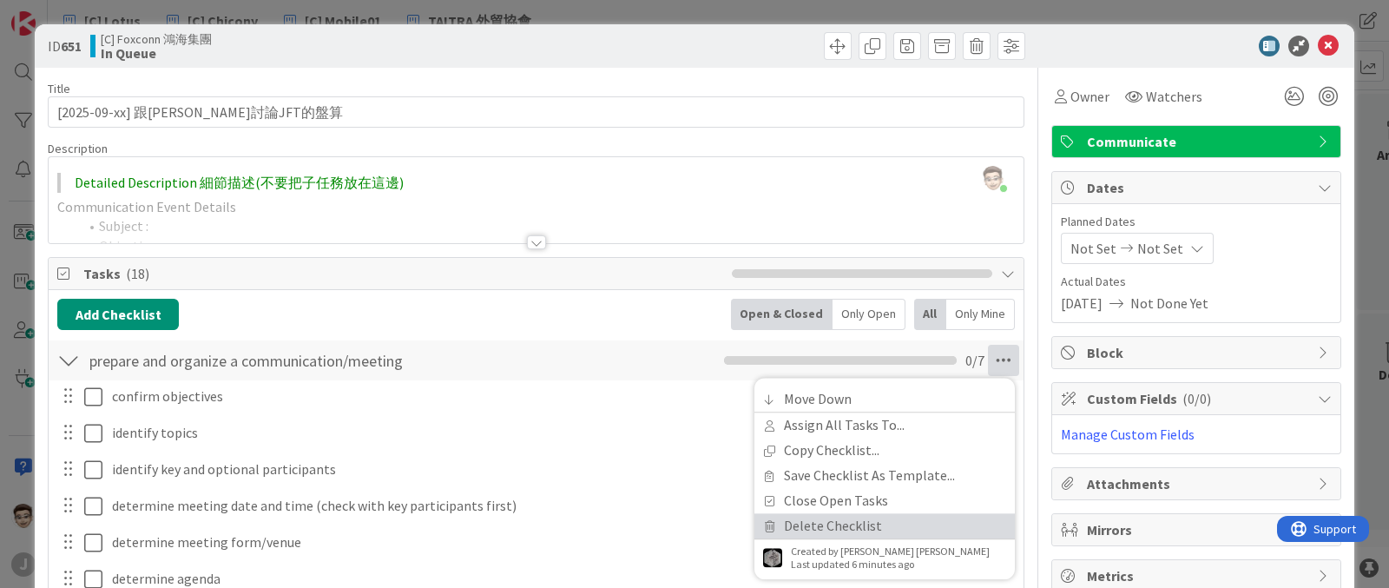
click at [898, 526] on link "Delete Checklist" at bounding box center [885, 525] width 261 height 25
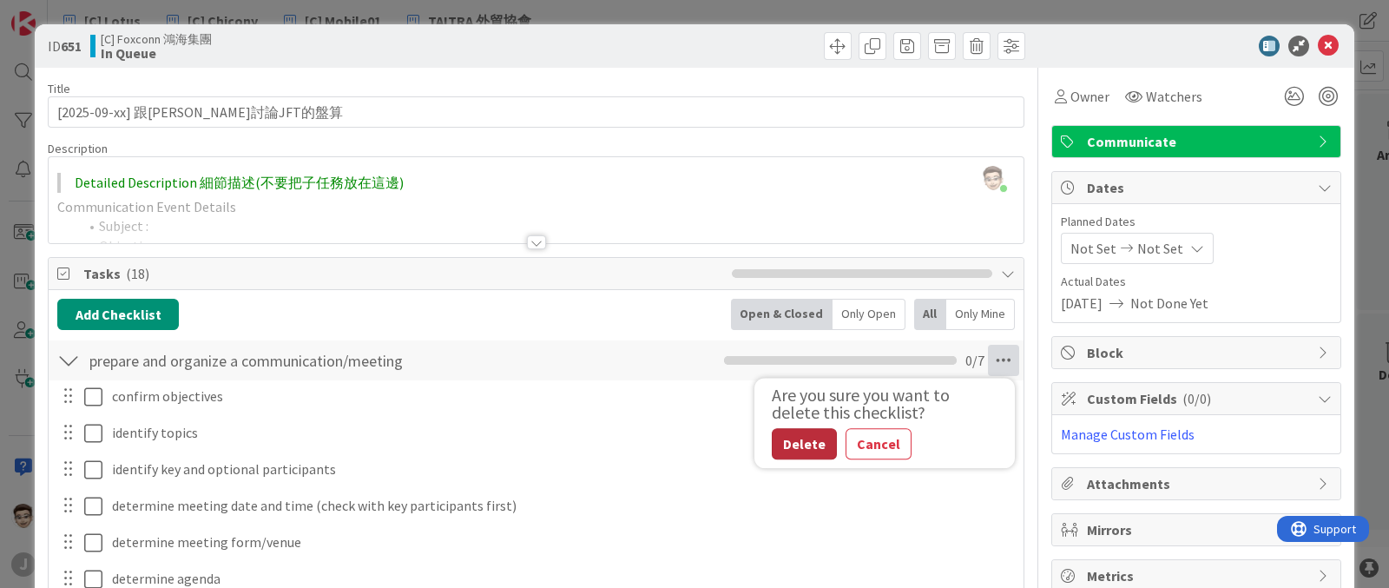
click at [801, 440] on button "Delete" at bounding box center [804, 443] width 65 height 31
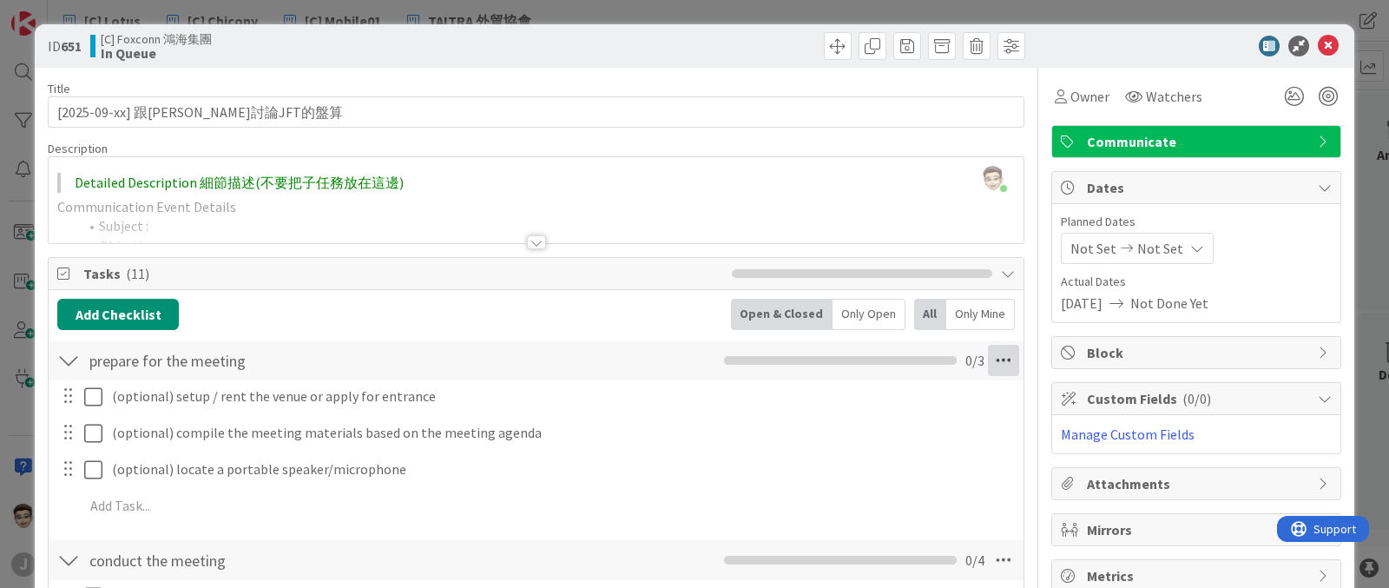
click at [993, 364] on icon at bounding box center [1003, 360] width 31 height 31
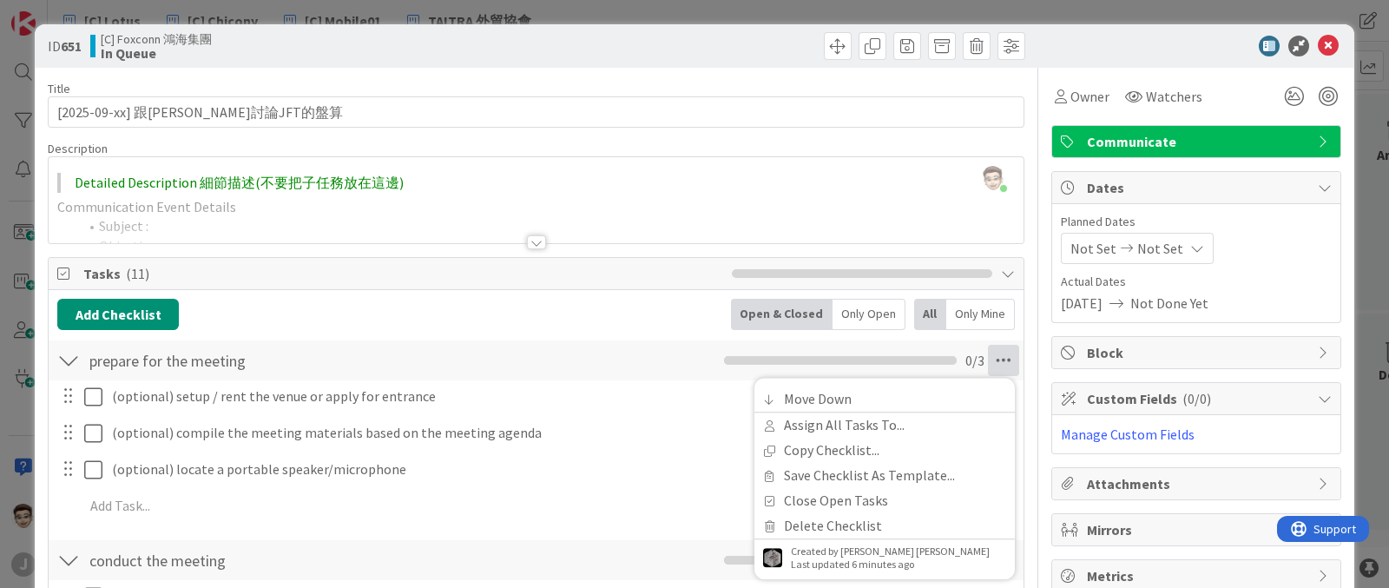
click at [842, 538] on hr at bounding box center [885, 538] width 261 height 1
click at [848, 527] on link "Delete Checklist" at bounding box center [885, 525] width 261 height 25
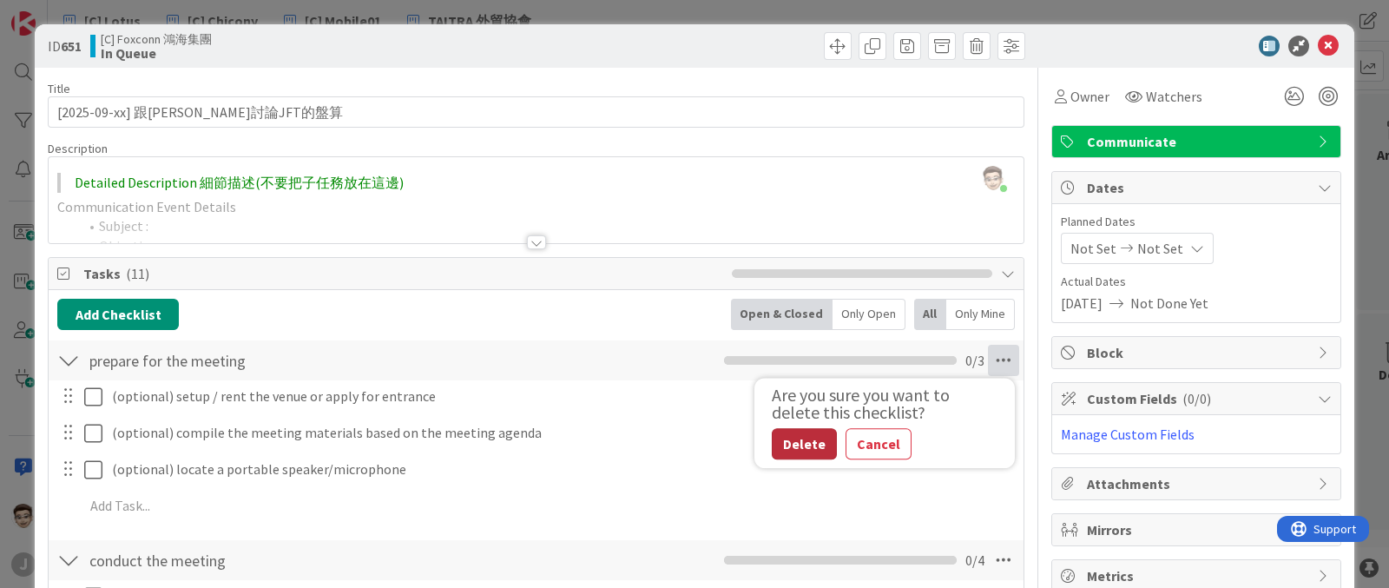
click at [793, 448] on button "Delete" at bounding box center [804, 443] width 65 height 31
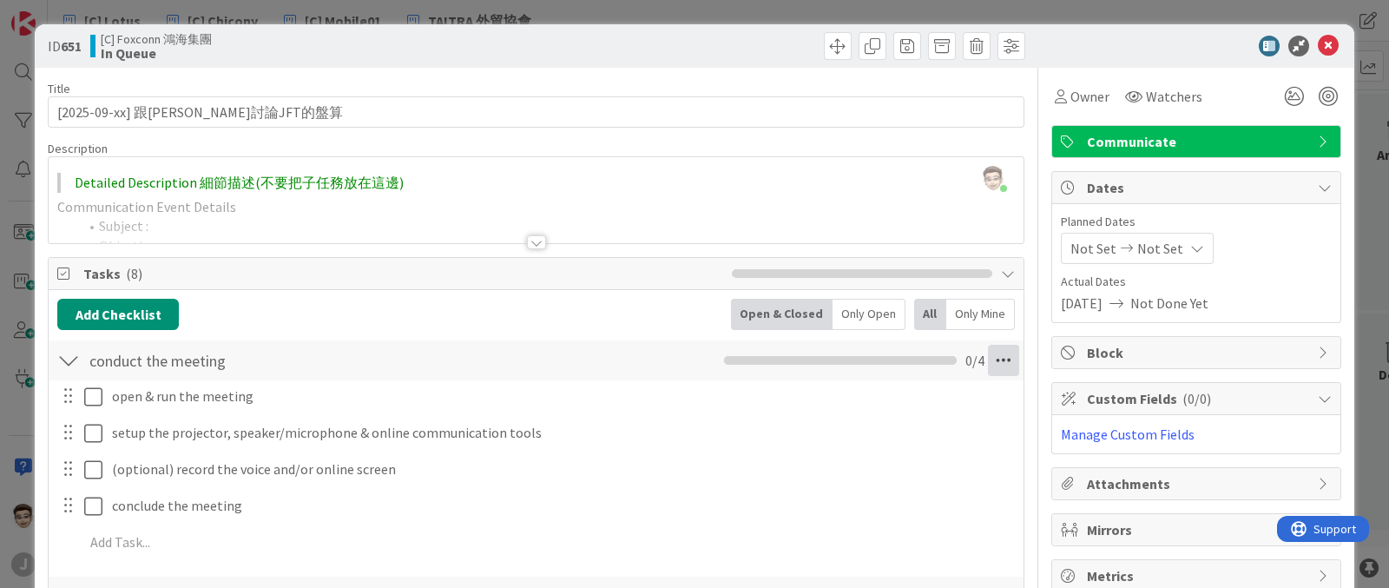
click at [994, 365] on icon at bounding box center [1003, 360] width 31 height 31
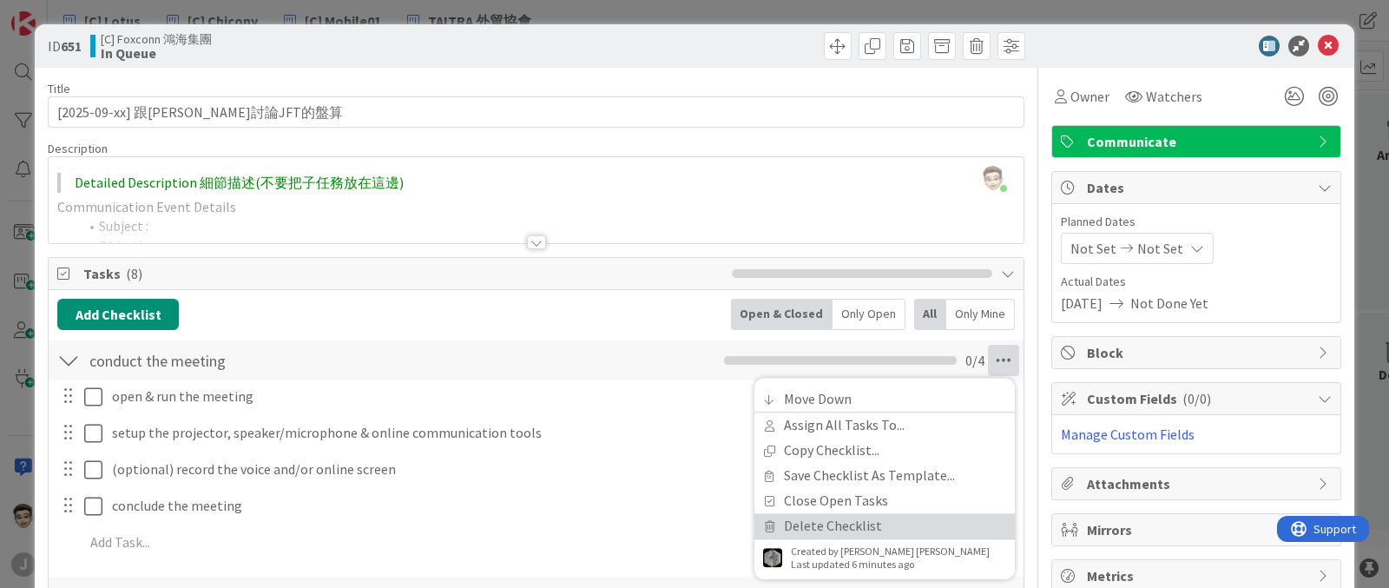
click at [848, 527] on link "Delete Checklist" at bounding box center [885, 525] width 261 height 25
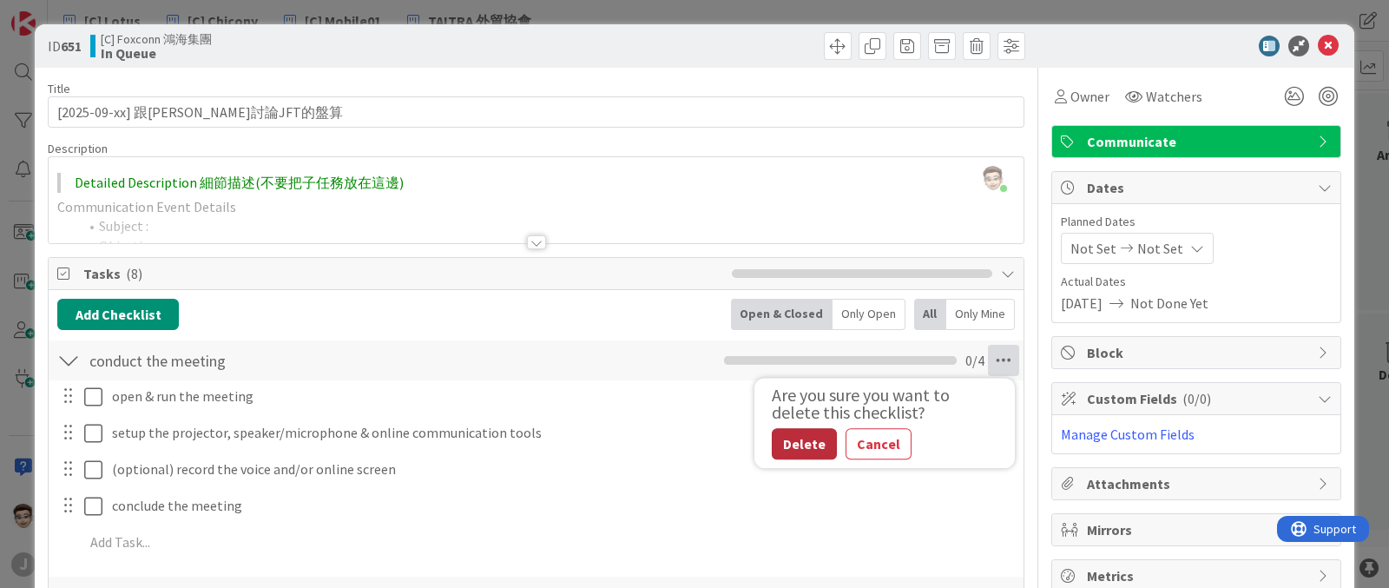
click at [795, 451] on button "Delete" at bounding box center [804, 443] width 65 height 31
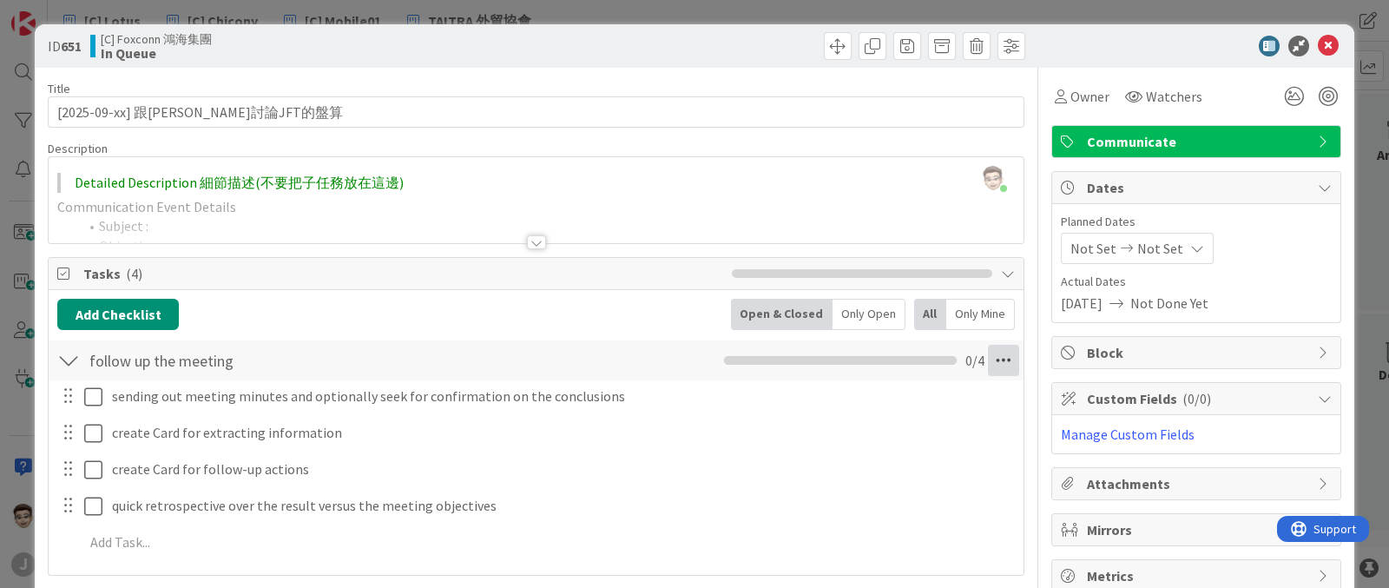
click at [988, 362] on icon at bounding box center [1003, 360] width 31 height 31
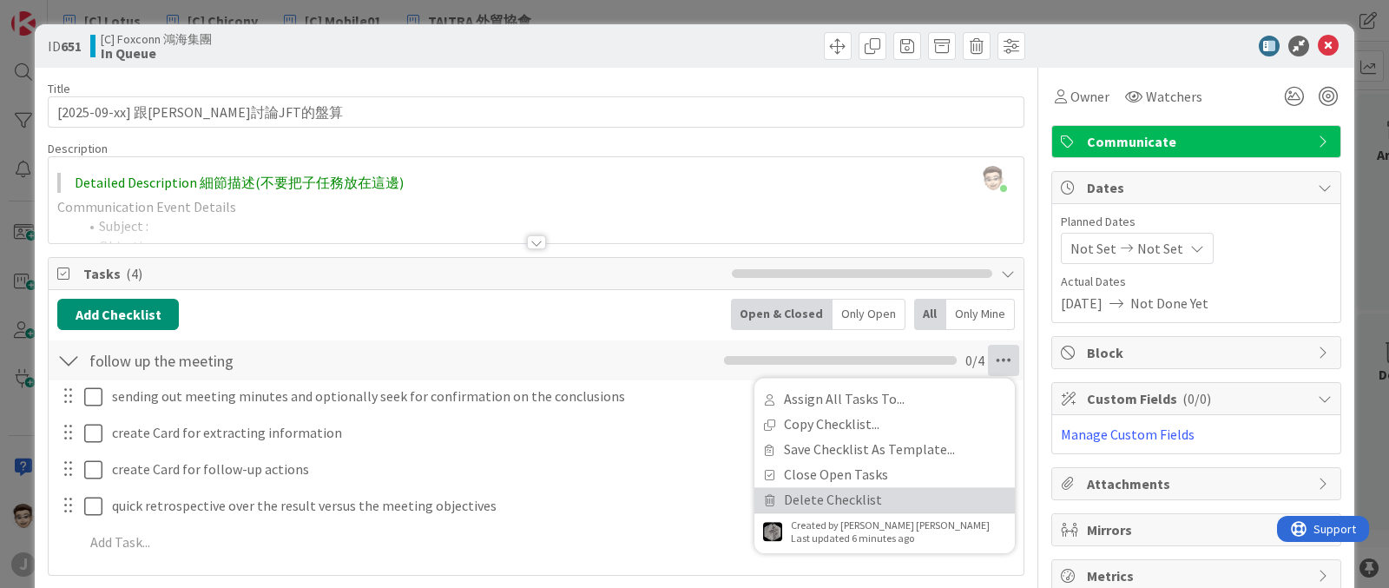
click at [851, 494] on link "Delete Checklist" at bounding box center [885, 499] width 261 height 25
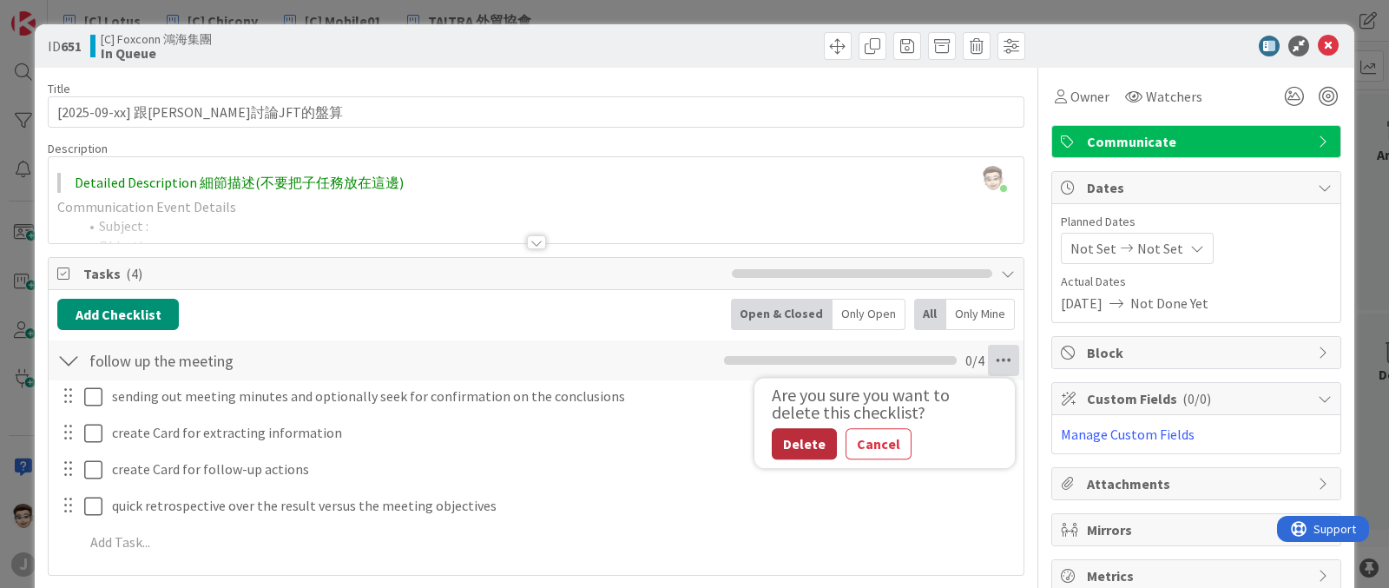
click at [782, 439] on button "Delete" at bounding box center [804, 443] width 65 height 31
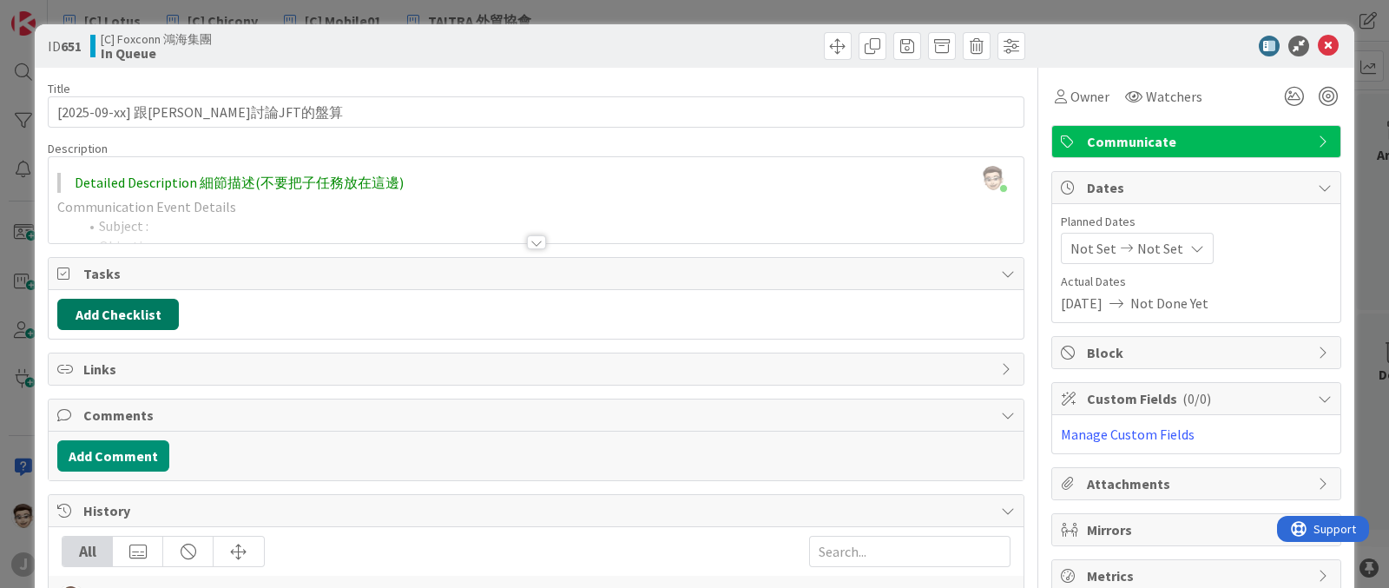
click at [148, 317] on button "Add Checklist" at bounding box center [118, 314] width 122 height 31
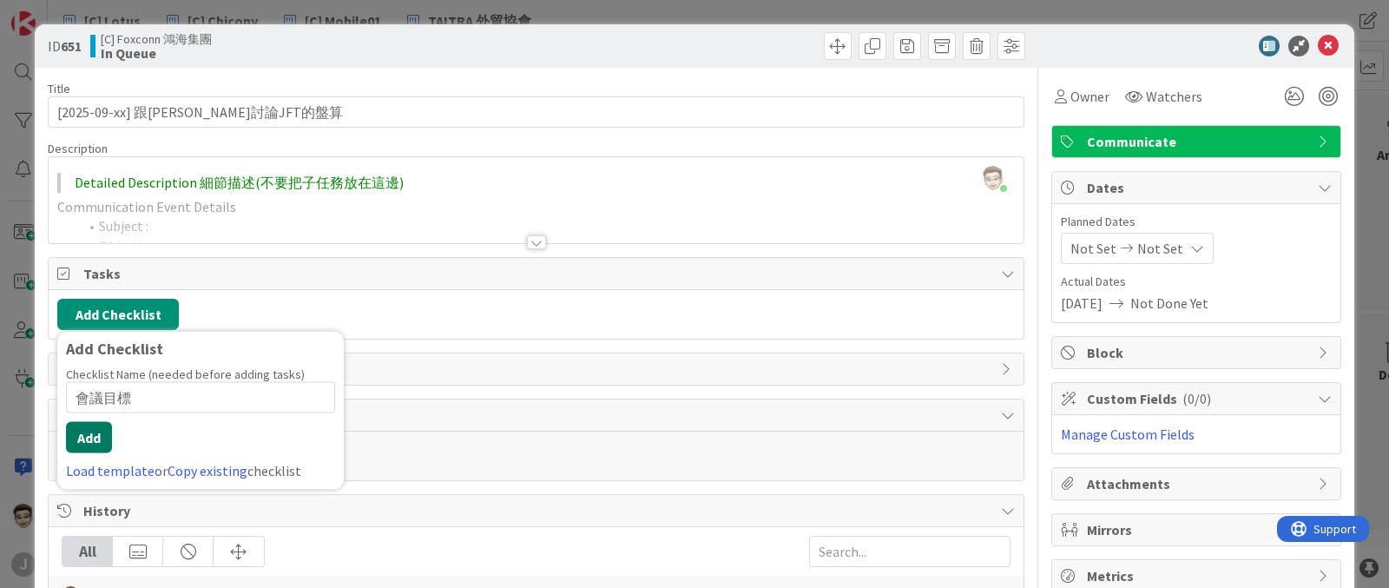
click at [93, 443] on button "Add" at bounding box center [89, 437] width 46 height 31
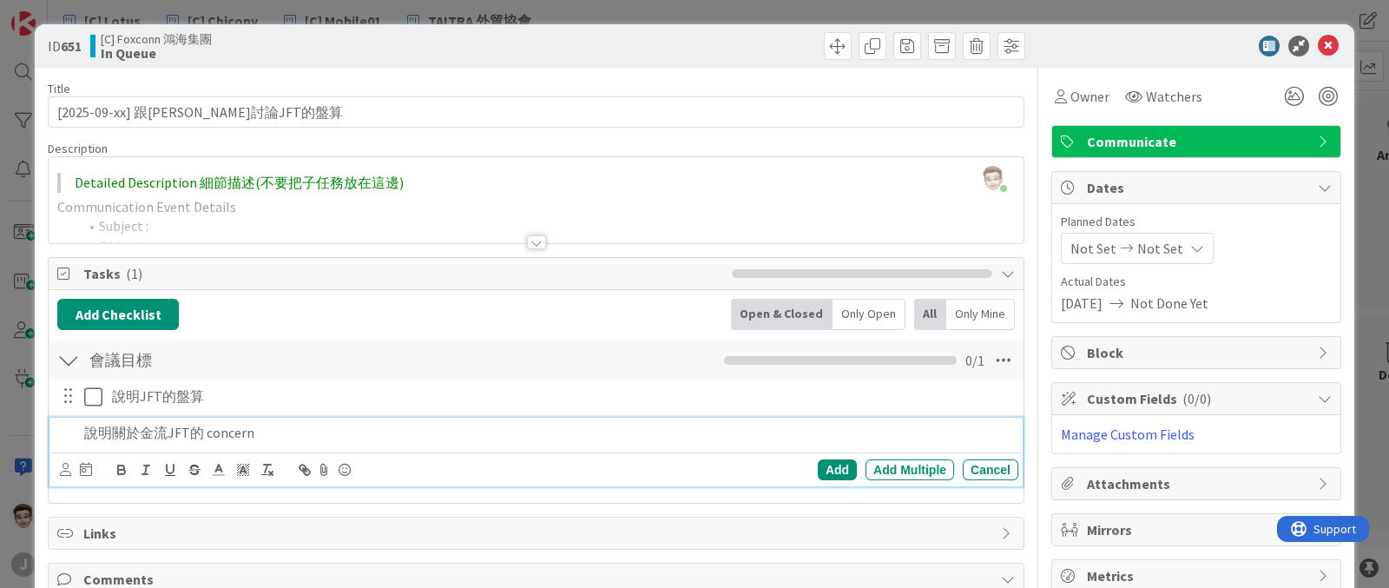
click at [213, 433] on p "說明關於金流JFT的 concern" at bounding box center [547, 433] width 927 height 20
click at [261, 435] on p "說明關於金流及付款條件 JFT的 concern" at bounding box center [547, 433] width 927 height 20
click at [818, 473] on div "Add" at bounding box center [837, 469] width 39 height 21
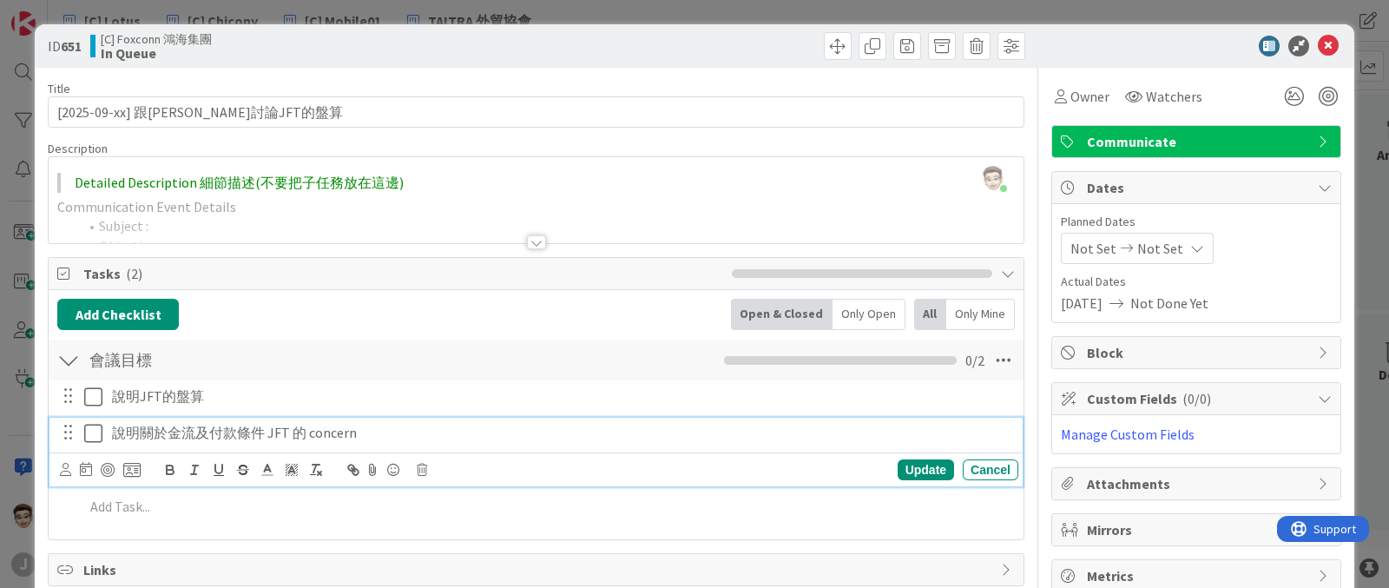
click at [126, 428] on p "說明關於金流及付款條件 JFT 的 concern" at bounding box center [562, 433] width 900 height 20
click at [130, 428] on p "說明關於金流及付款條件 JFT 的 concern" at bounding box center [562, 433] width 900 height 20
click at [129, 432] on p "說明關於金流及付款條件 JFT 的 concern" at bounding box center [562, 433] width 900 height 20
click at [139, 432] on p "說明關於金流及付款條件 JFT 的 concern" at bounding box center [562, 433] width 900 height 20
drag, startPoint x: 258, startPoint y: 425, endPoint x: 801, endPoint y: 440, distance: 543.0
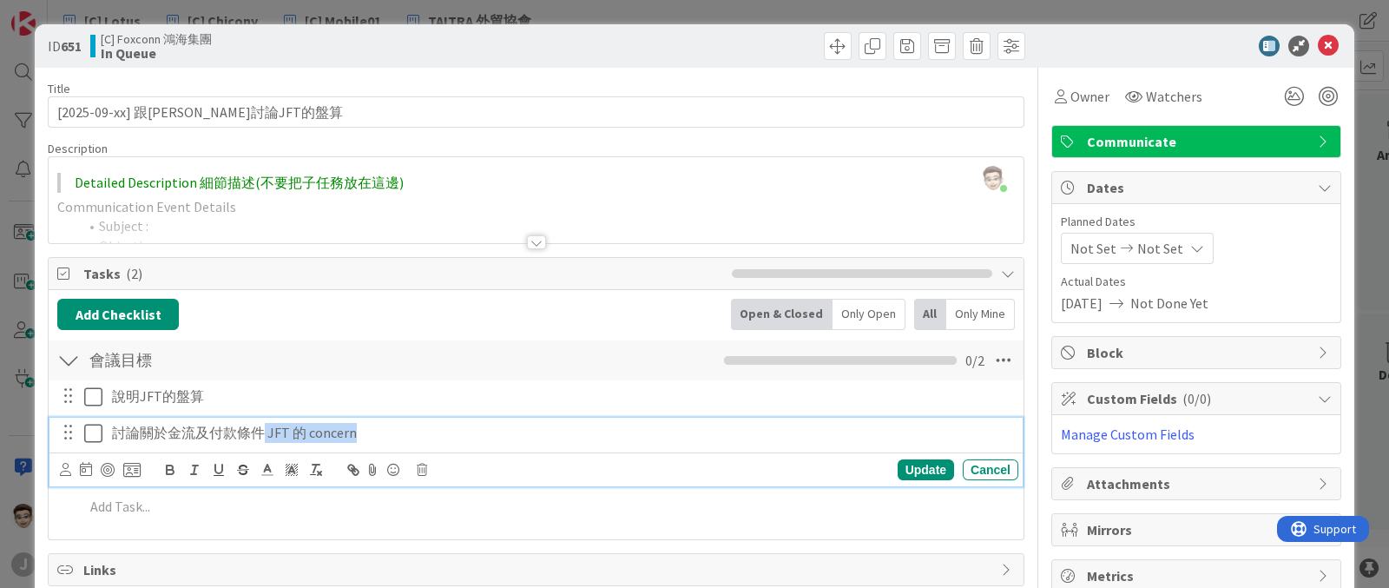
click at [801, 440] on p "討論關於金流及付款條件 JFT 的 concern" at bounding box center [562, 433] width 900 height 20
click at [931, 478] on div "Update" at bounding box center [926, 469] width 56 height 21
click at [175, 436] on p "討論關於金流及付款條件" at bounding box center [562, 433] width 900 height 20
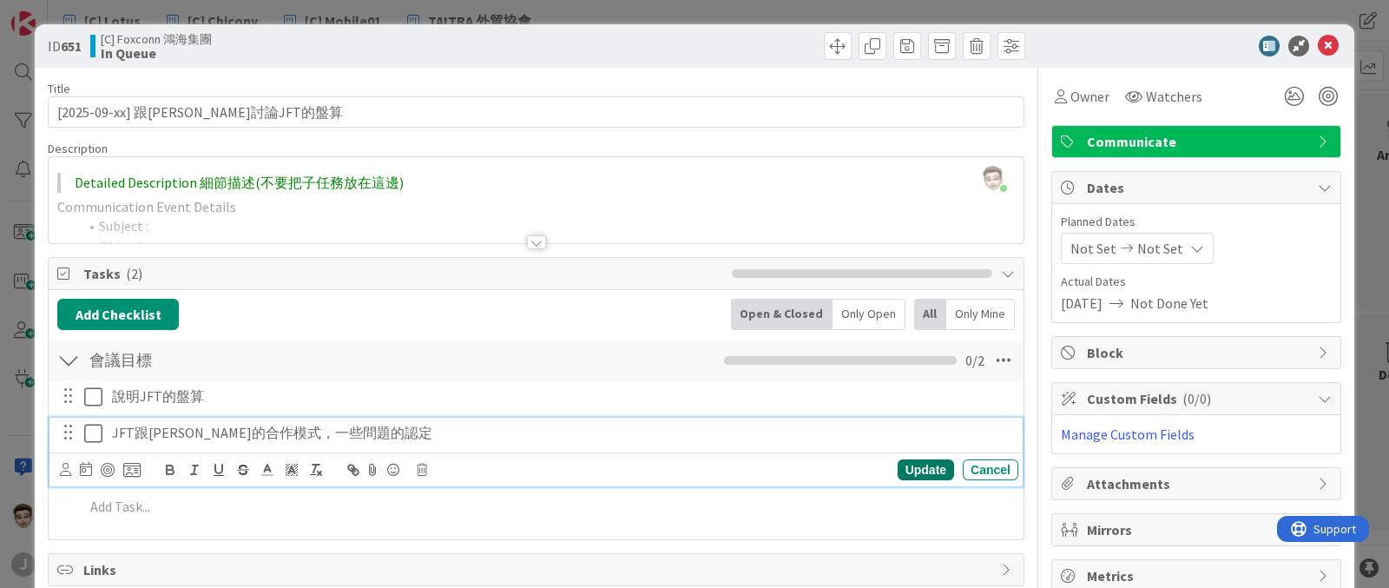
click at [898, 471] on div "Update" at bounding box center [926, 469] width 56 height 21
click at [417, 436] on p "JFT跟[PERSON_NAME]的合作模式，一些問題的認定" at bounding box center [562, 433] width 900 height 20
click at [925, 477] on div "Update" at bounding box center [926, 469] width 56 height 21
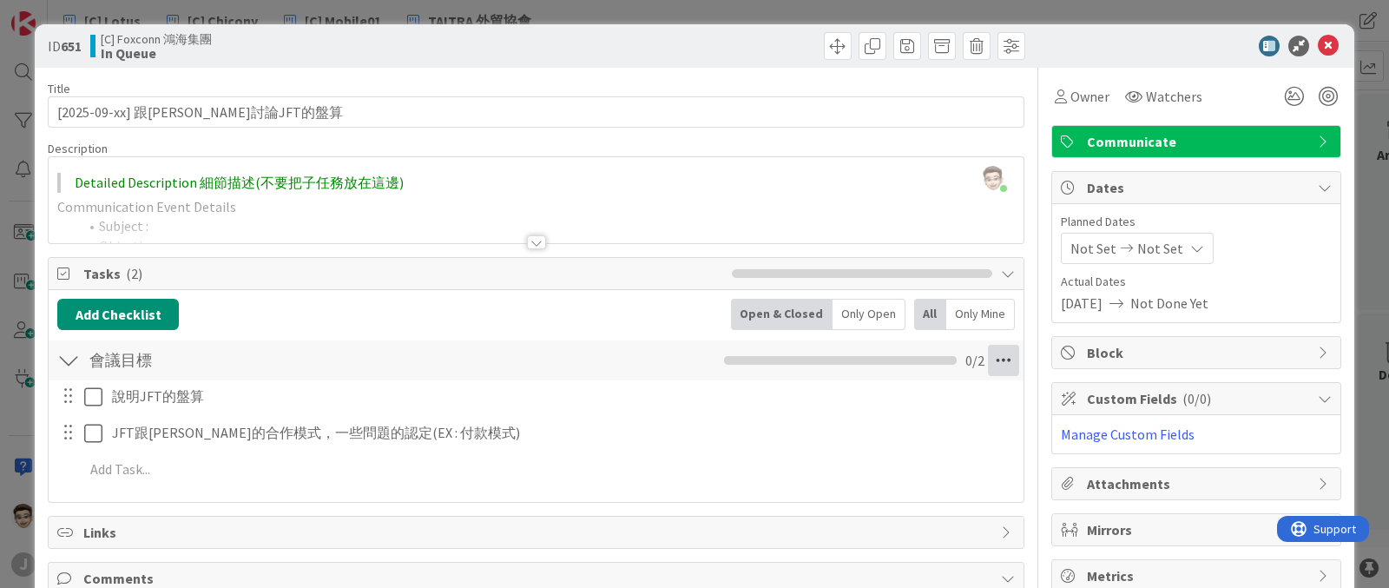
click at [992, 355] on icon at bounding box center [1003, 360] width 31 height 31
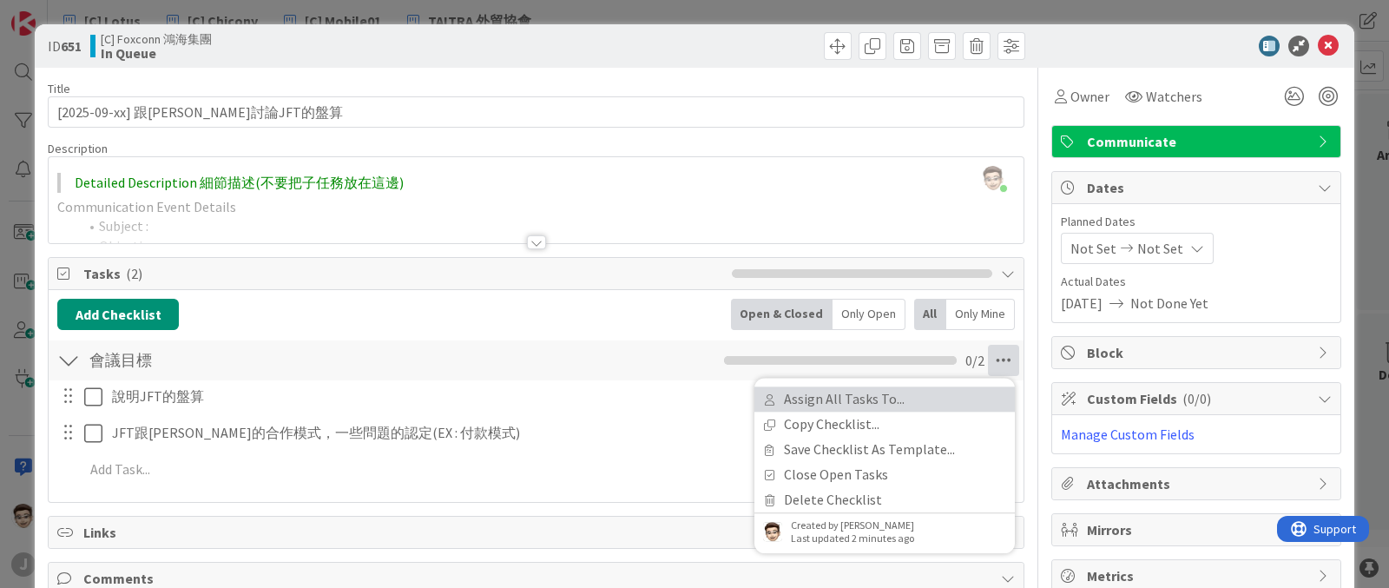
click at [907, 399] on link "Assign All Tasks To..." at bounding box center [885, 398] width 261 height 25
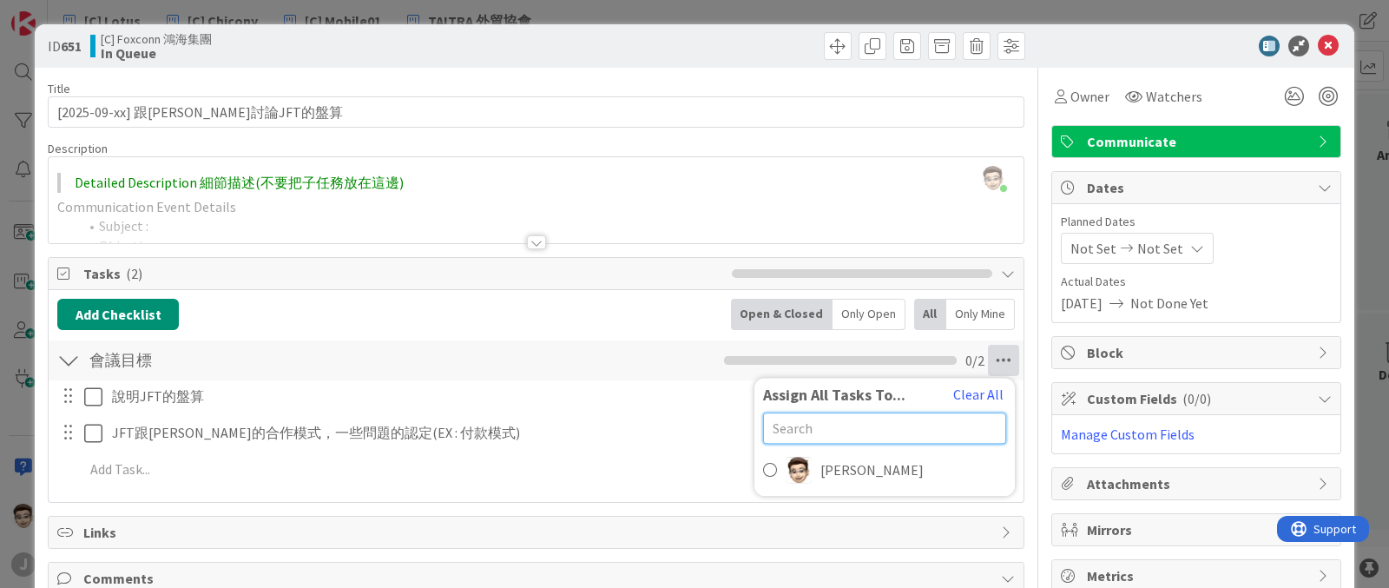
click at [877, 432] on input "text" at bounding box center [884, 427] width 243 height 31
click at [953, 394] on button "Clear All" at bounding box center [979, 394] width 52 height 23
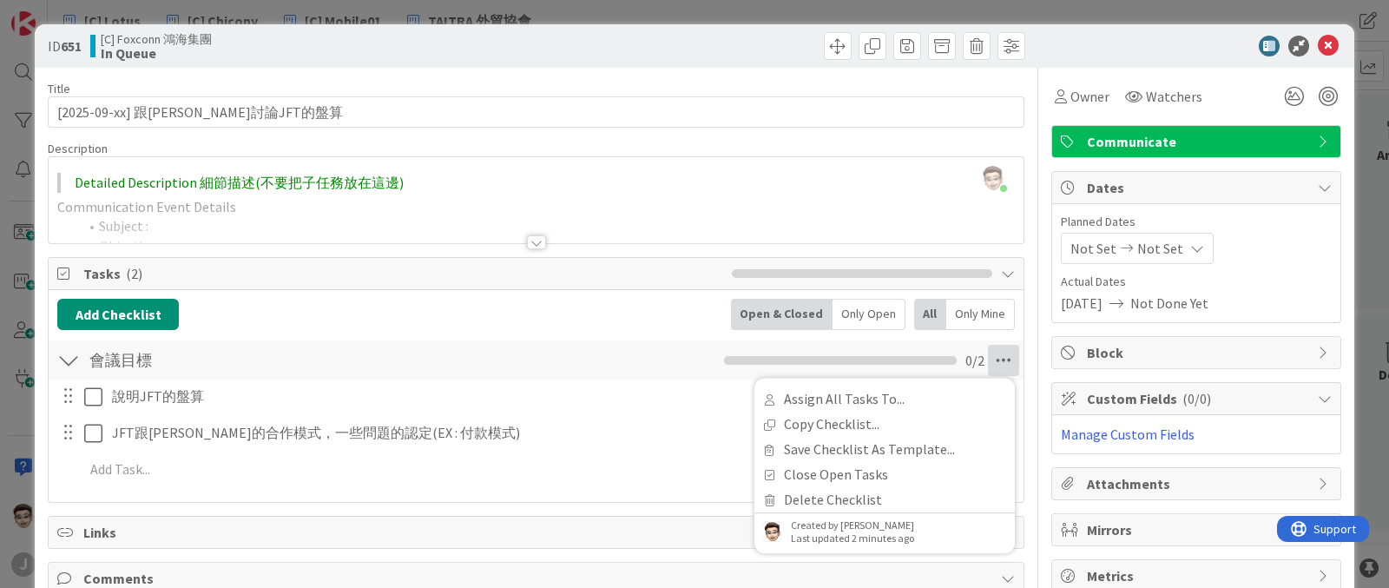
click at [630, 485] on div "說明JFT的盤算 Update Cancel JFT跟[PERSON_NAME]的合作模式，一些問題的認定(EX : 付款模式) Update Cancel …" at bounding box center [536, 435] width 958 height 111
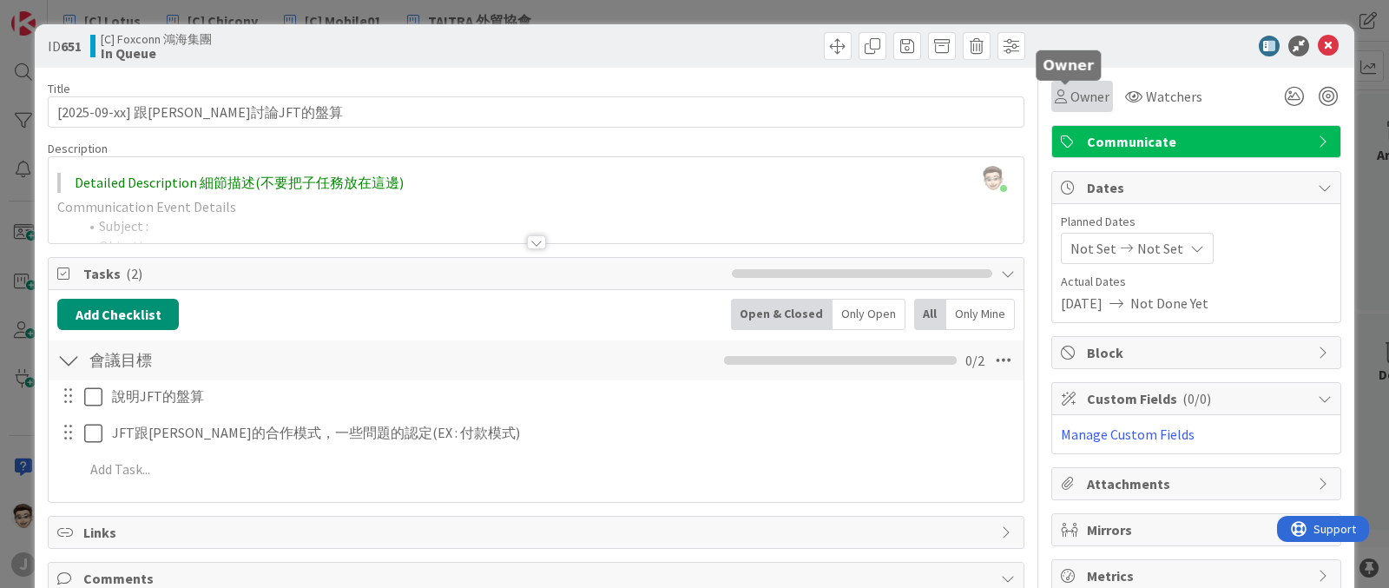
click at [1088, 98] on span "Owner" at bounding box center [1090, 96] width 39 height 21
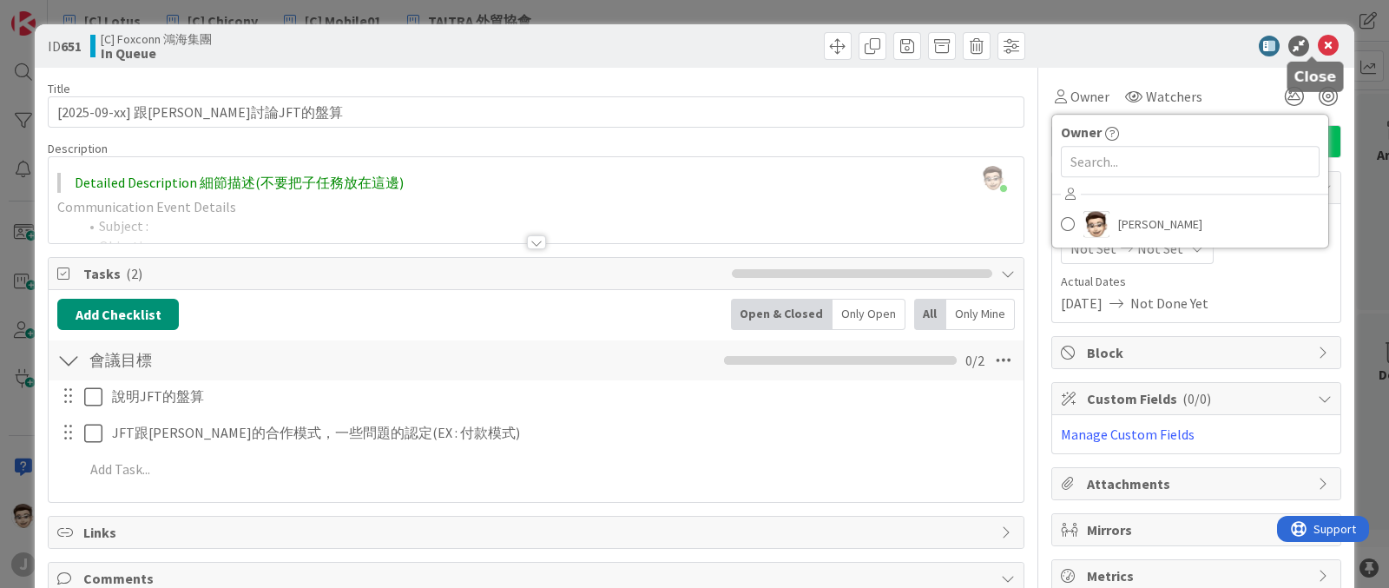
click at [1318, 47] on icon at bounding box center [1328, 46] width 21 height 21
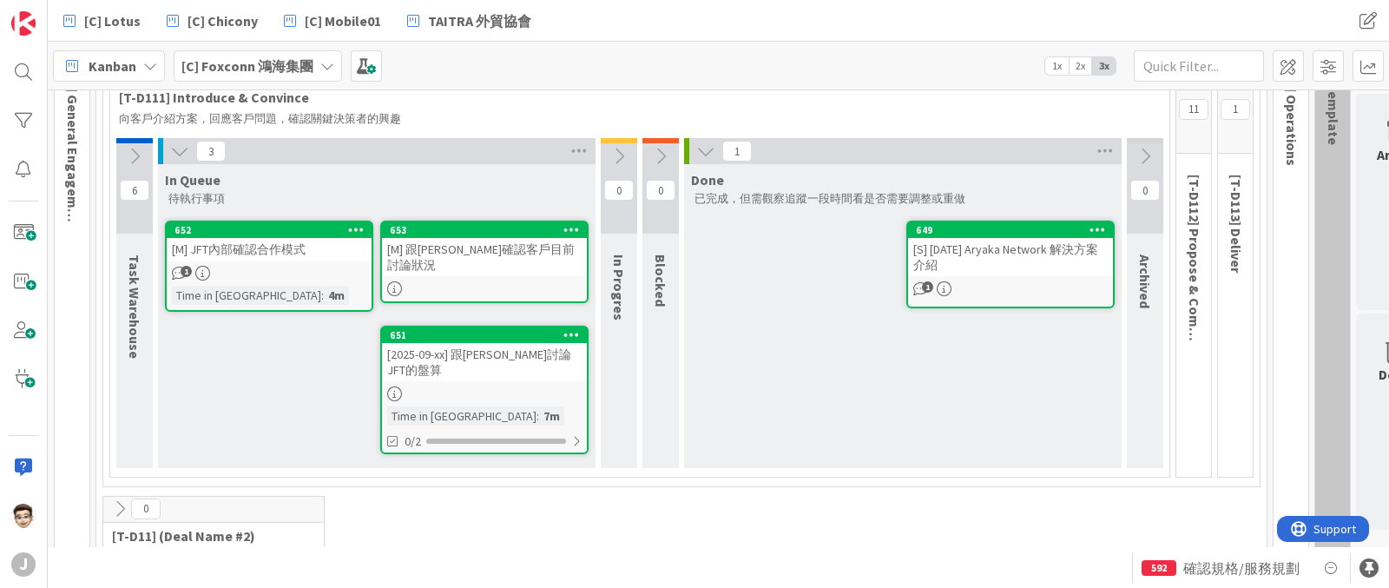
click at [693, 88] on div "Kanban [C] Foxconn 鴻海集團 1x 2x 3x" at bounding box center [719, 66] width 1342 height 48
click at [126, 149] on icon at bounding box center [134, 156] width 19 height 19
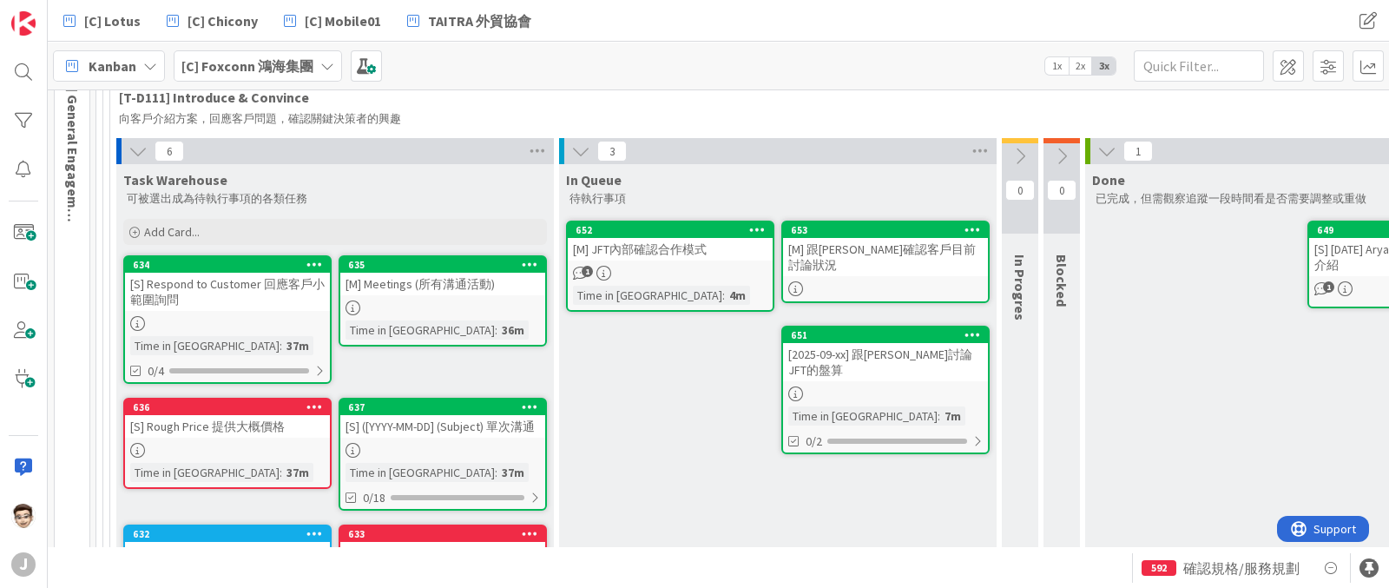
click at [524, 258] on icon at bounding box center [530, 264] width 16 height 12
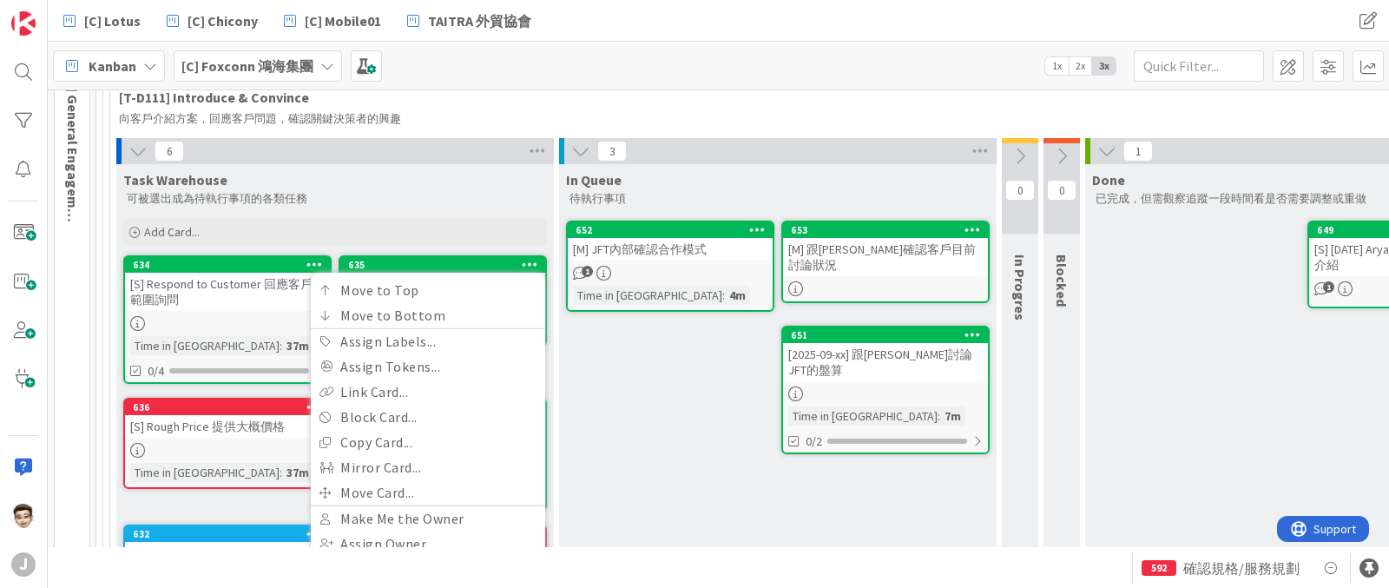
click at [768, 229] on div at bounding box center [757, 230] width 31 height 12
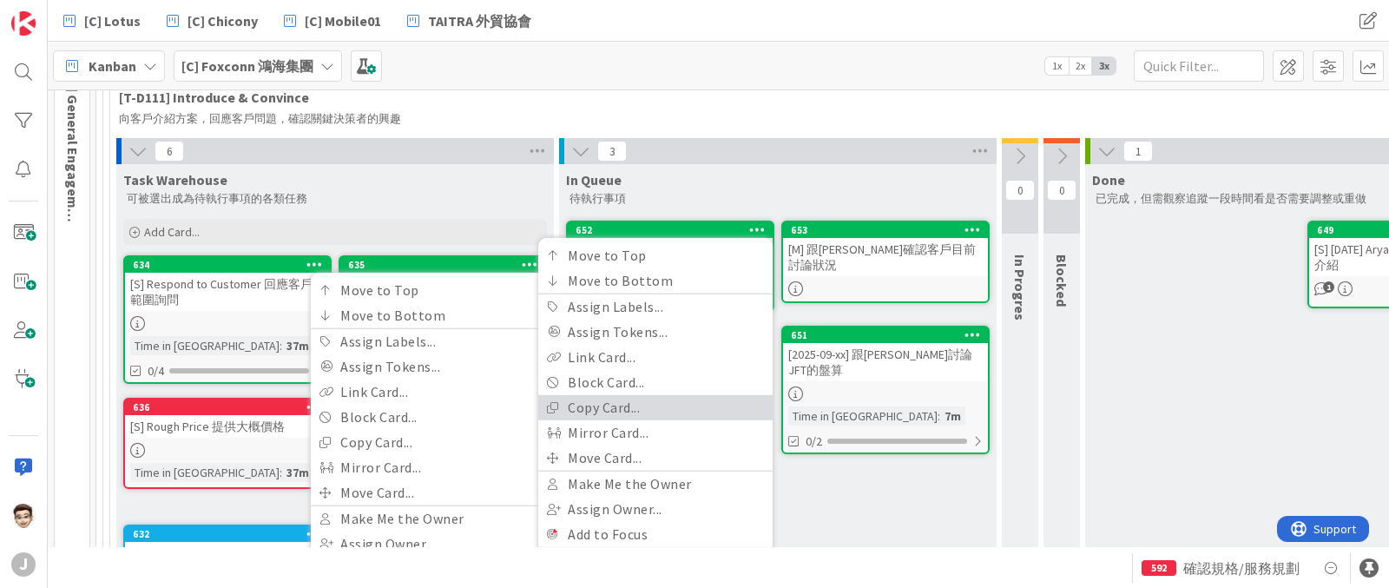
click at [693, 405] on link "Copy Card..." at bounding box center [655, 406] width 234 height 25
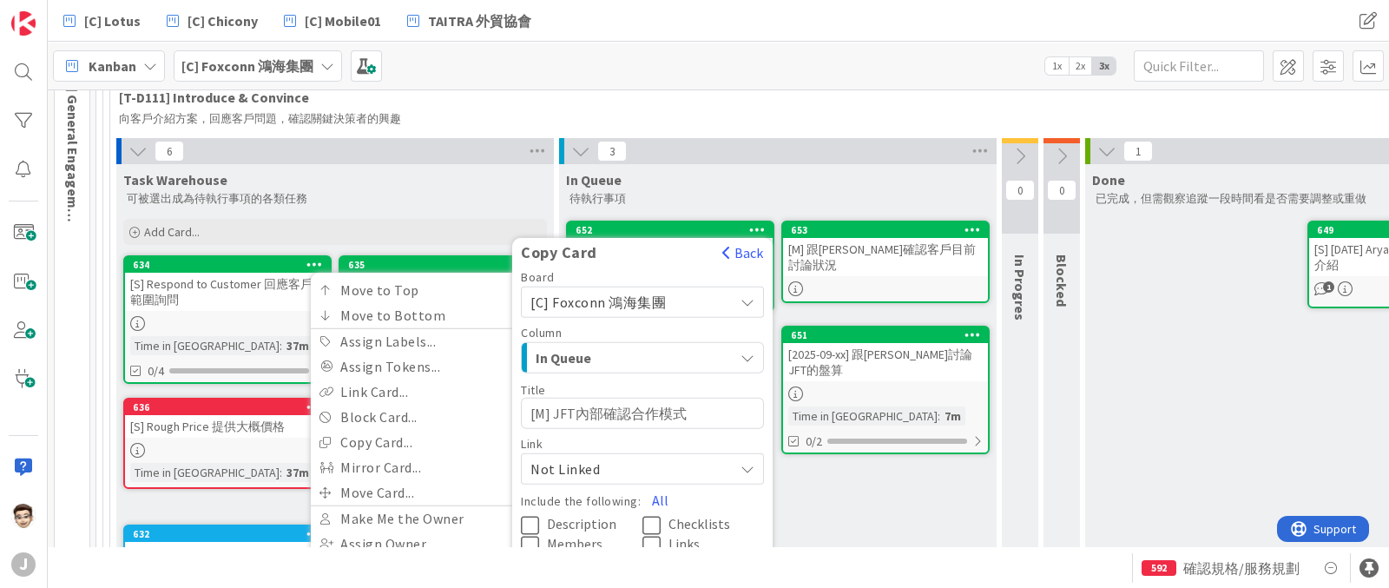
click at [693, 412] on textarea "[M] JFT內部確認合作模式" at bounding box center [642, 412] width 243 height 31
click at [692, 413] on textarea "[M] JFT內部確認合作模式" at bounding box center [642, 412] width 243 height 31
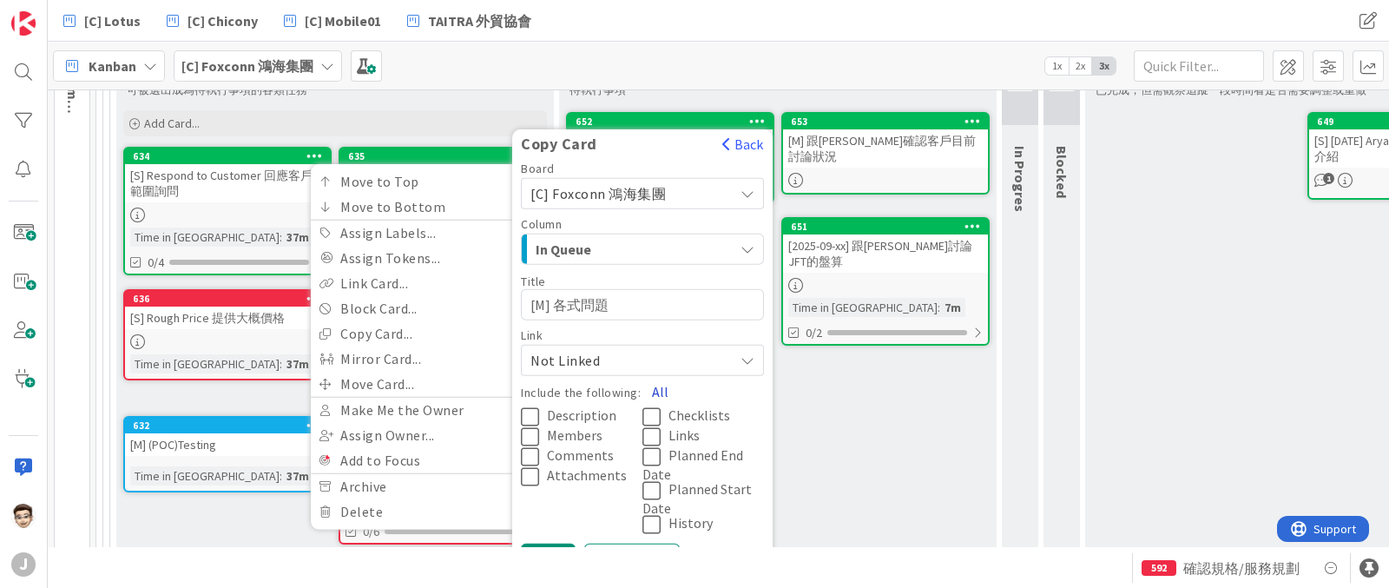
click at [657, 380] on button "All" at bounding box center [660, 390] width 39 height 31
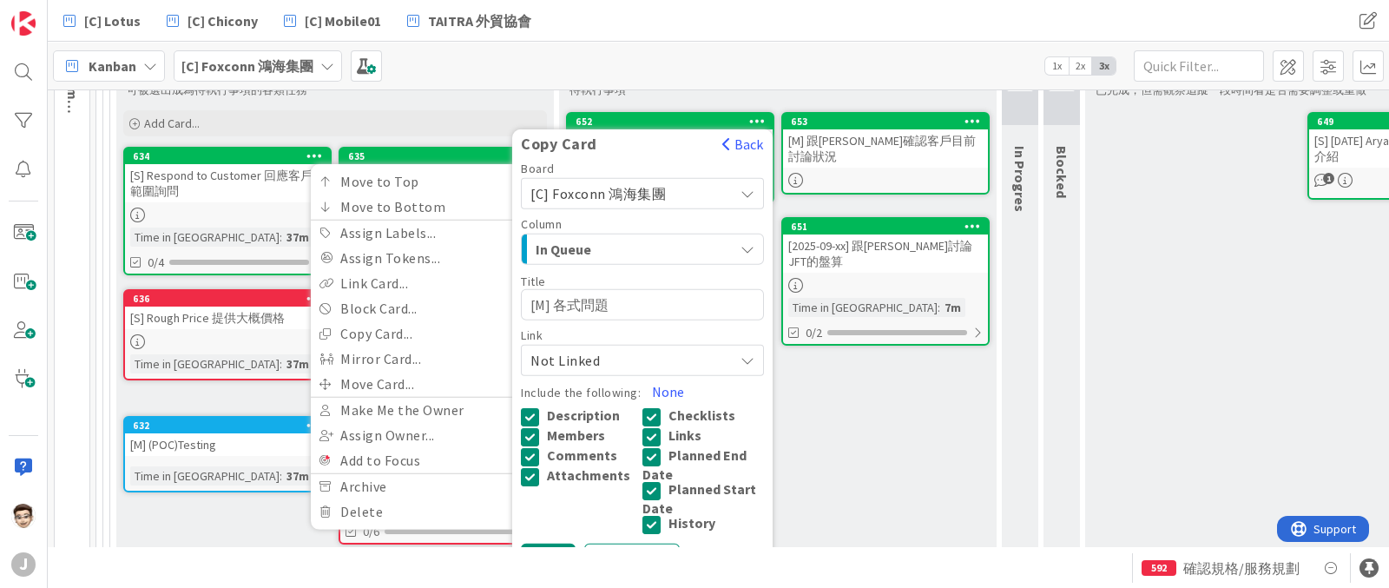
scroll to position [373, 0]
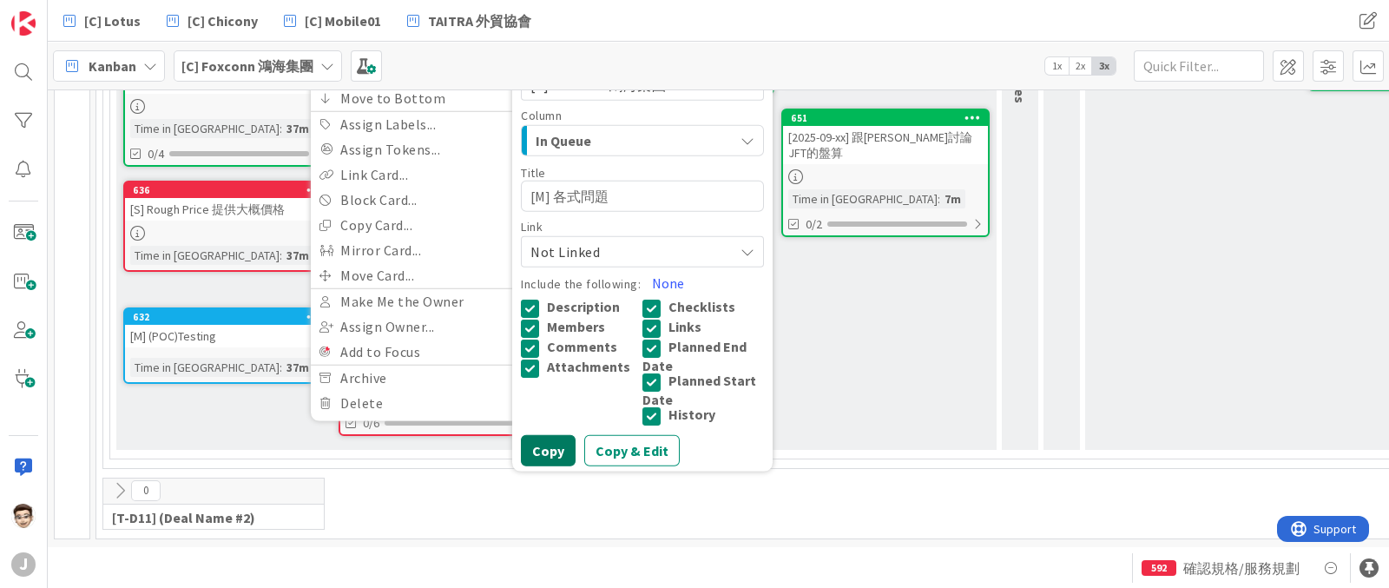
click at [554, 439] on button "Copy" at bounding box center [548, 449] width 55 height 31
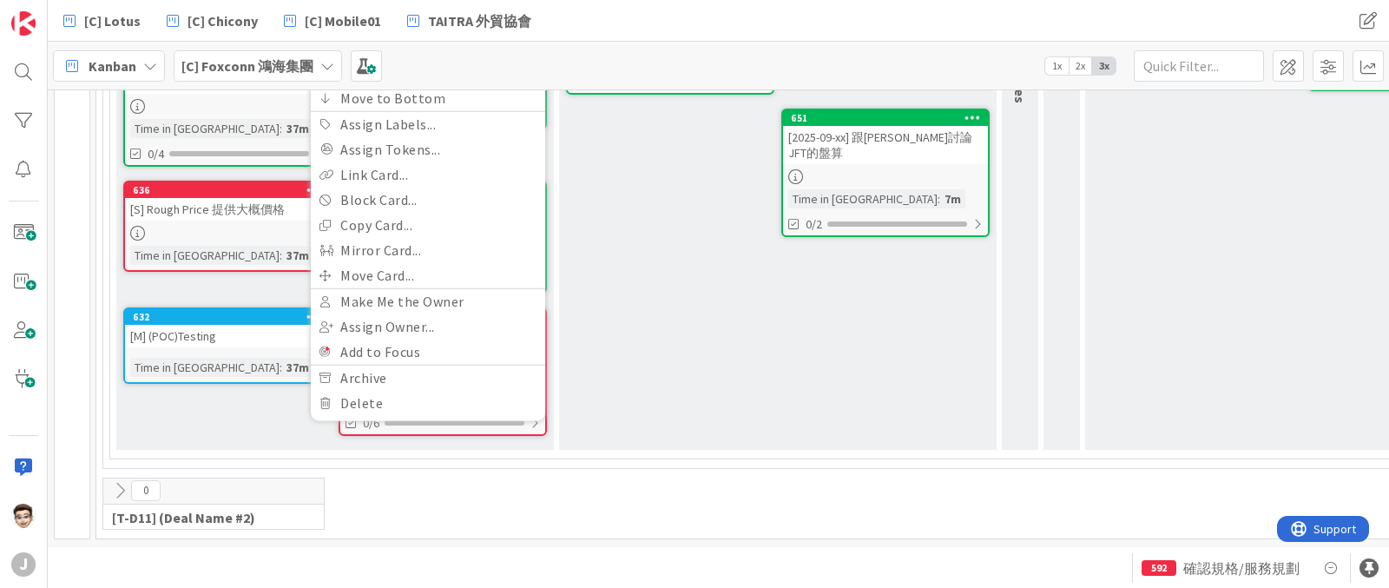
scroll to position [48, 0]
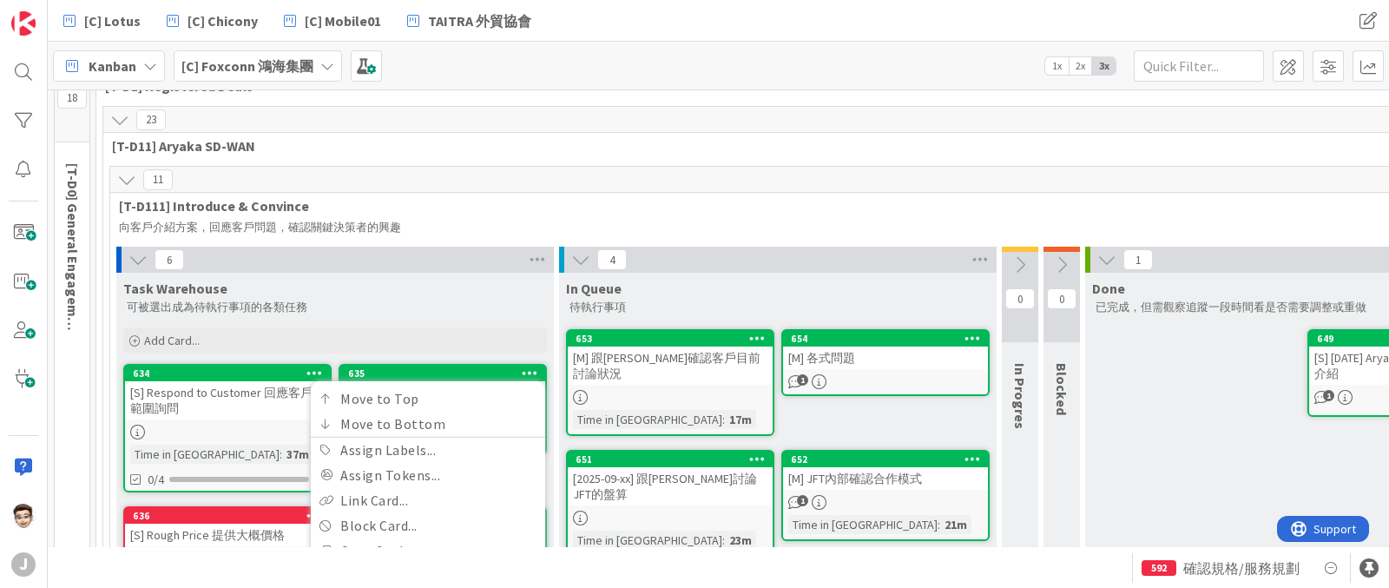
click at [866, 357] on div "[M] 各式問題" at bounding box center [885, 357] width 205 height 23
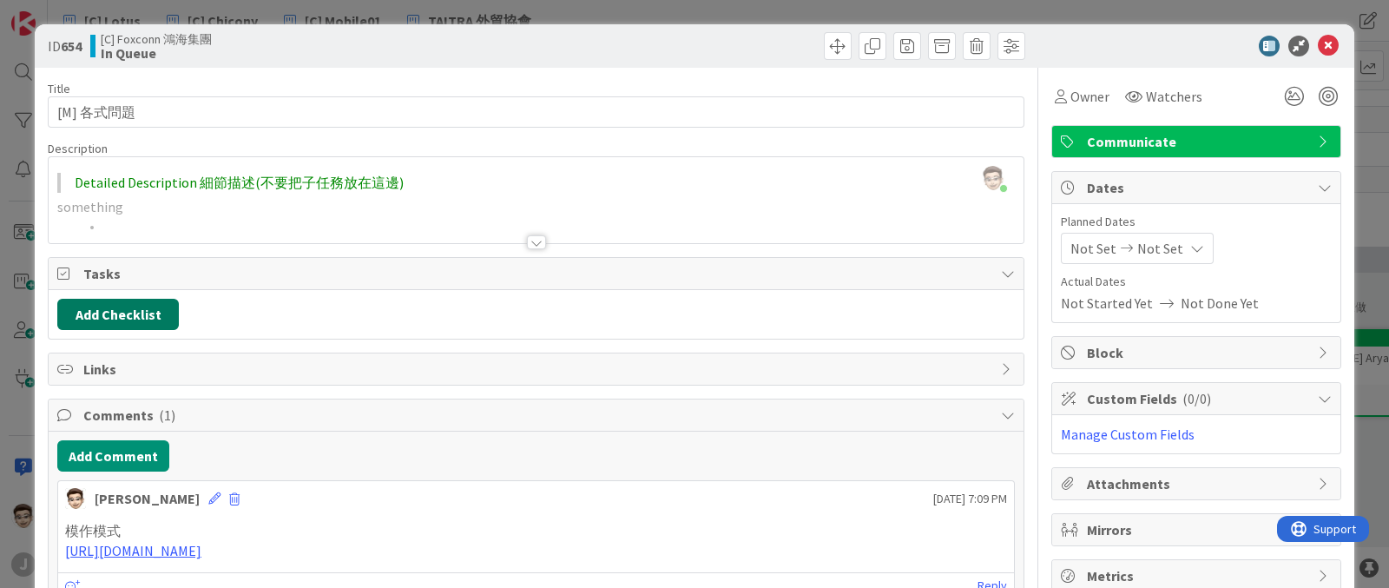
click at [157, 320] on button "Add Checklist" at bounding box center [118, 314] width 122 height 31
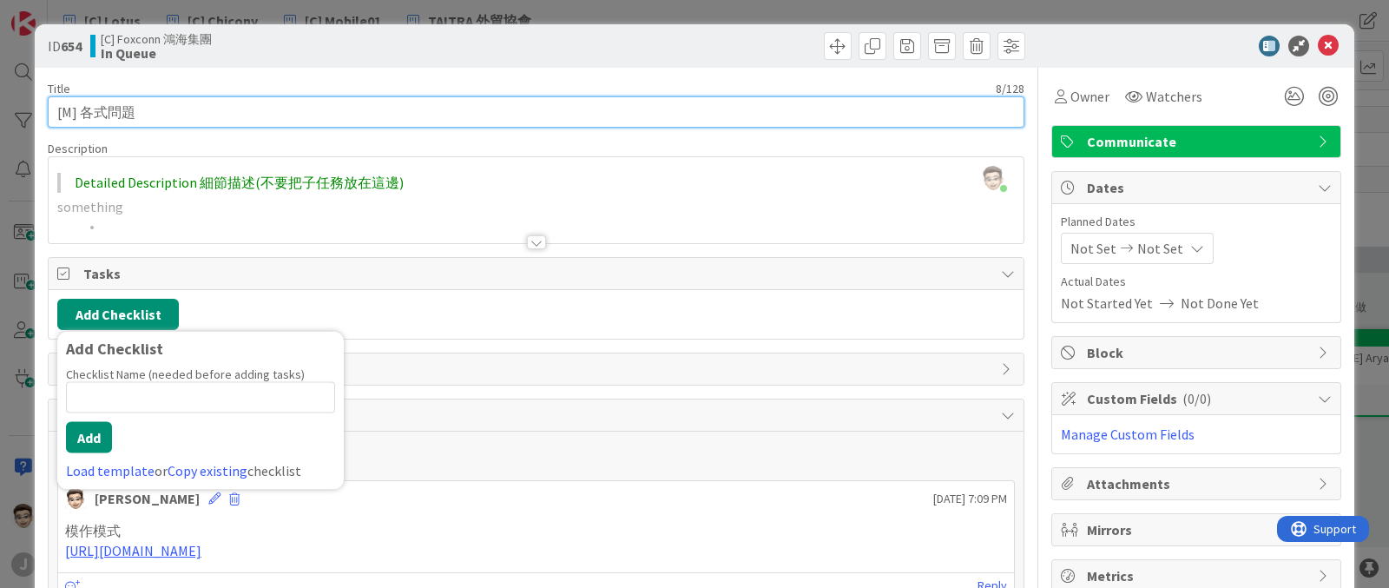
click at [332, 108] on input "[M] 各式問題" at bounding box center [536, 111] width 977 height 31
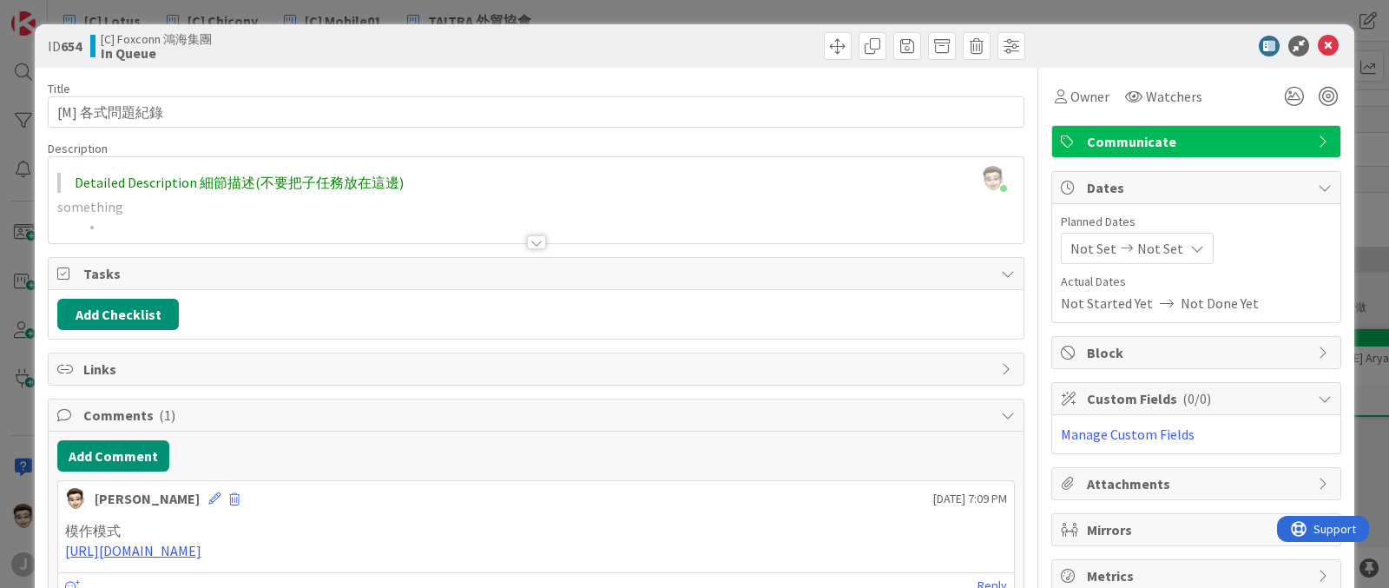
click at [527, 241] on div at bounding box center [536, 242] width 19 height 14
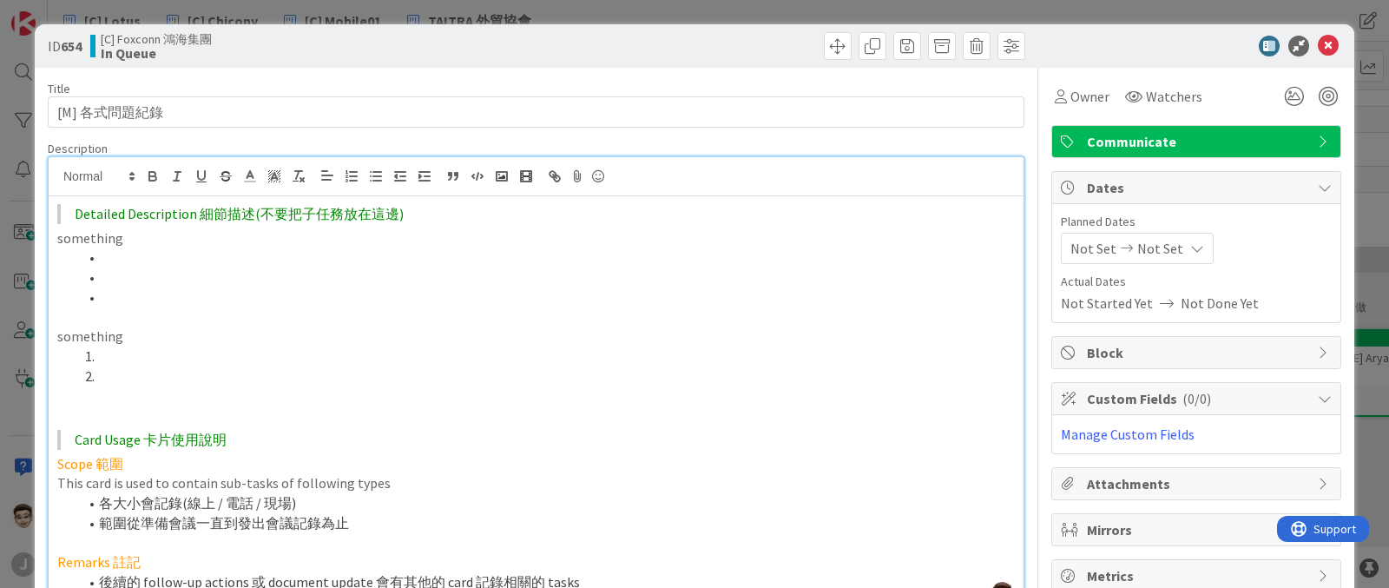
click at [360, 259] on li at bounding box center [546, 257] width 937 height 20
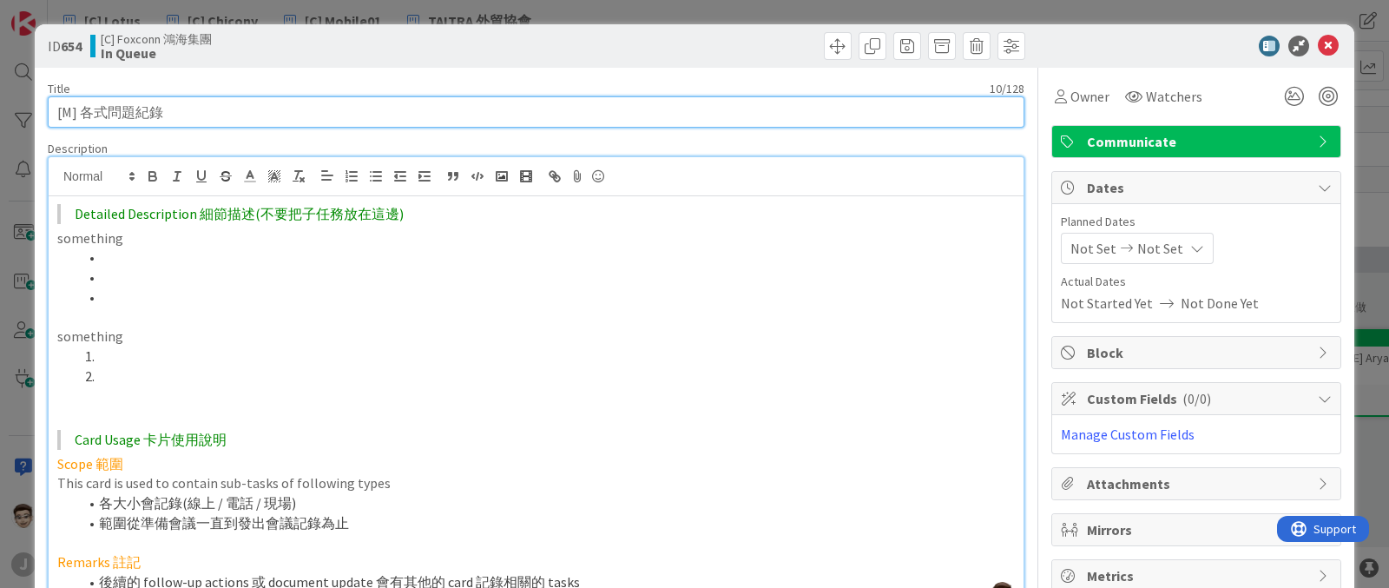
click at [219, 107] on input "[M] 各式問題紀錄" at bounding box center [536, 111] width 977 height 31
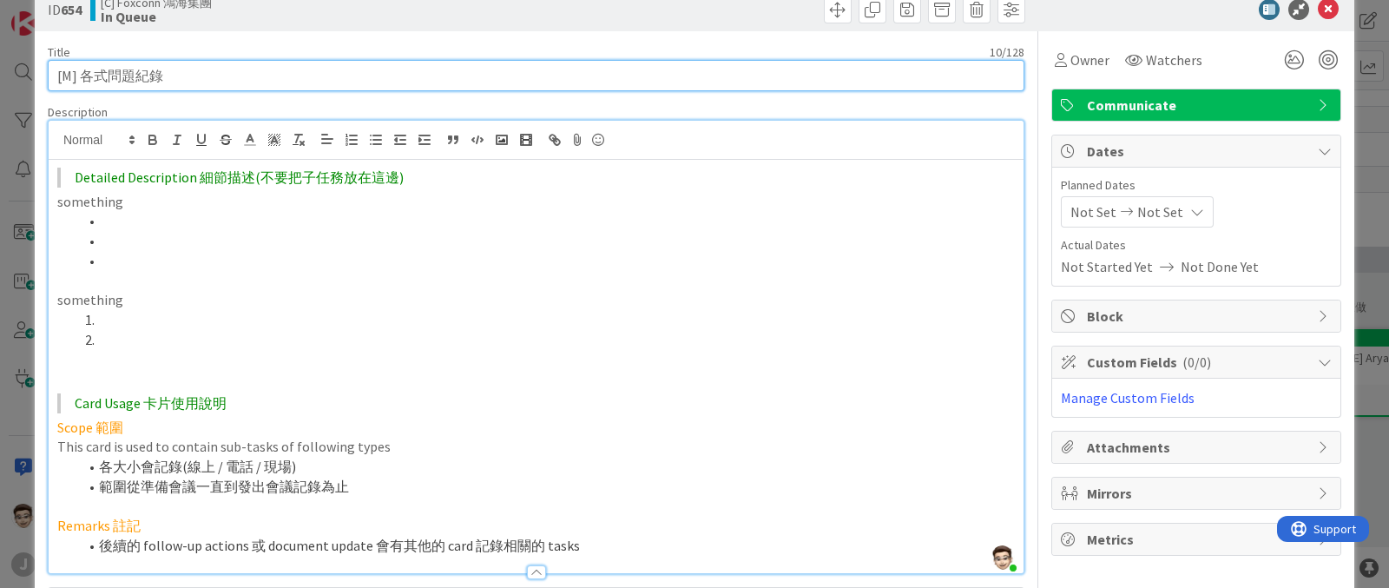
scroll to position [108, 0]
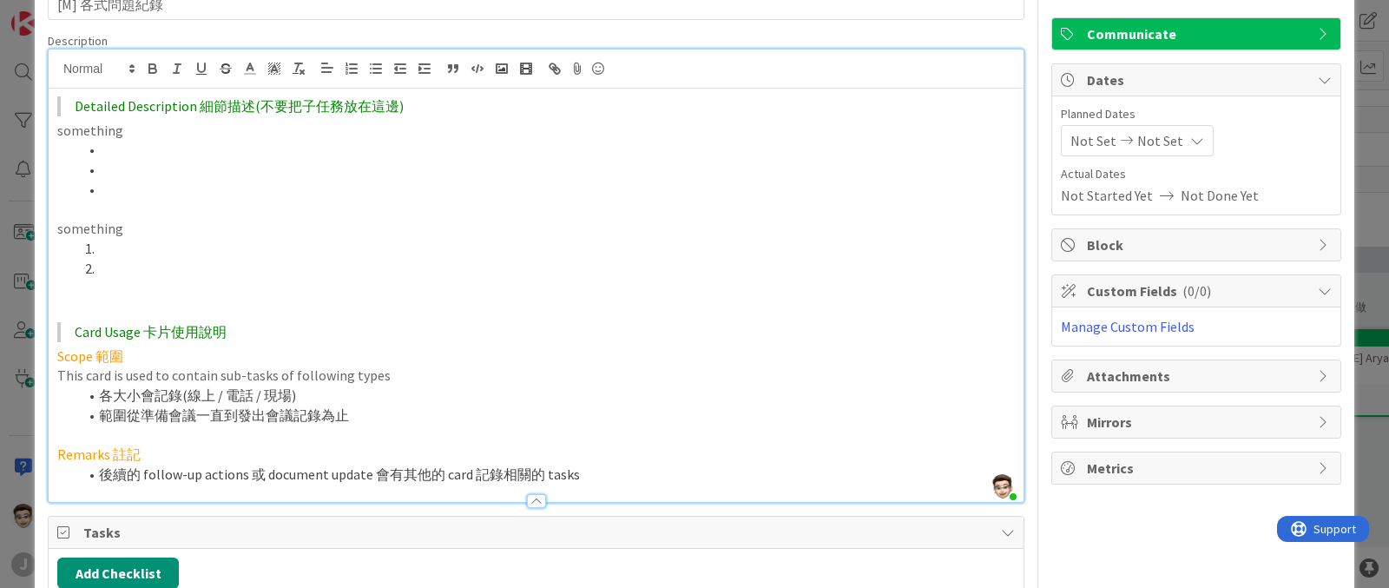
click at [538, 499] on div at bounding box center [536, 493] width 975 height 18
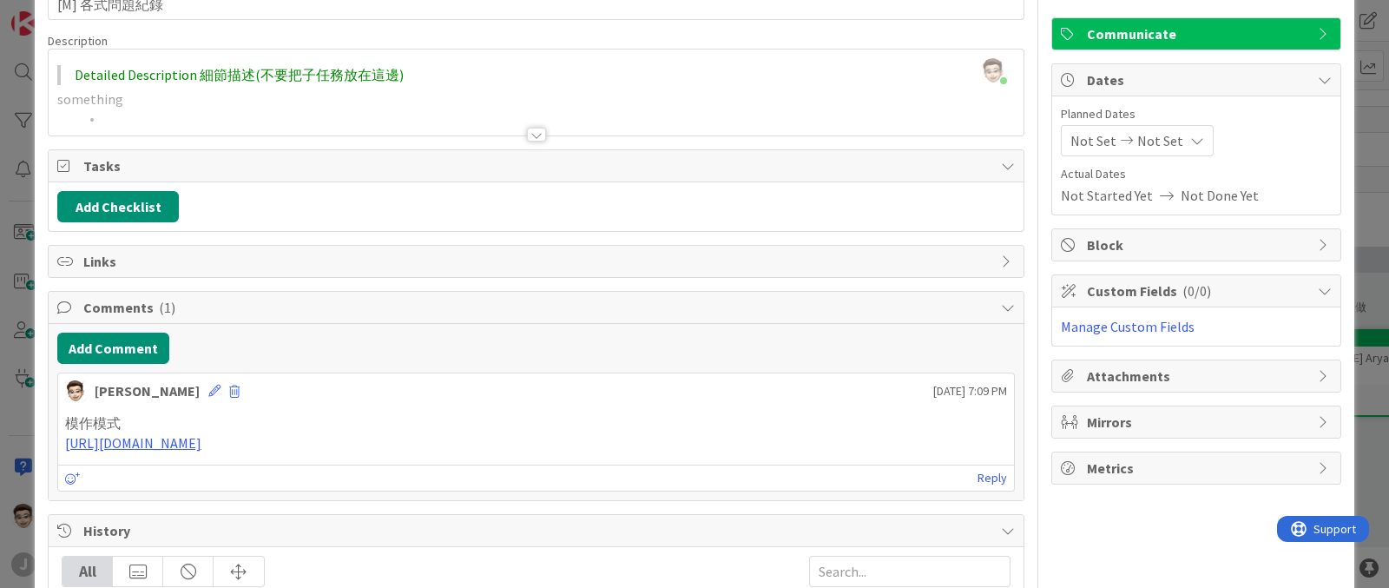
scroll to position [0, 0]
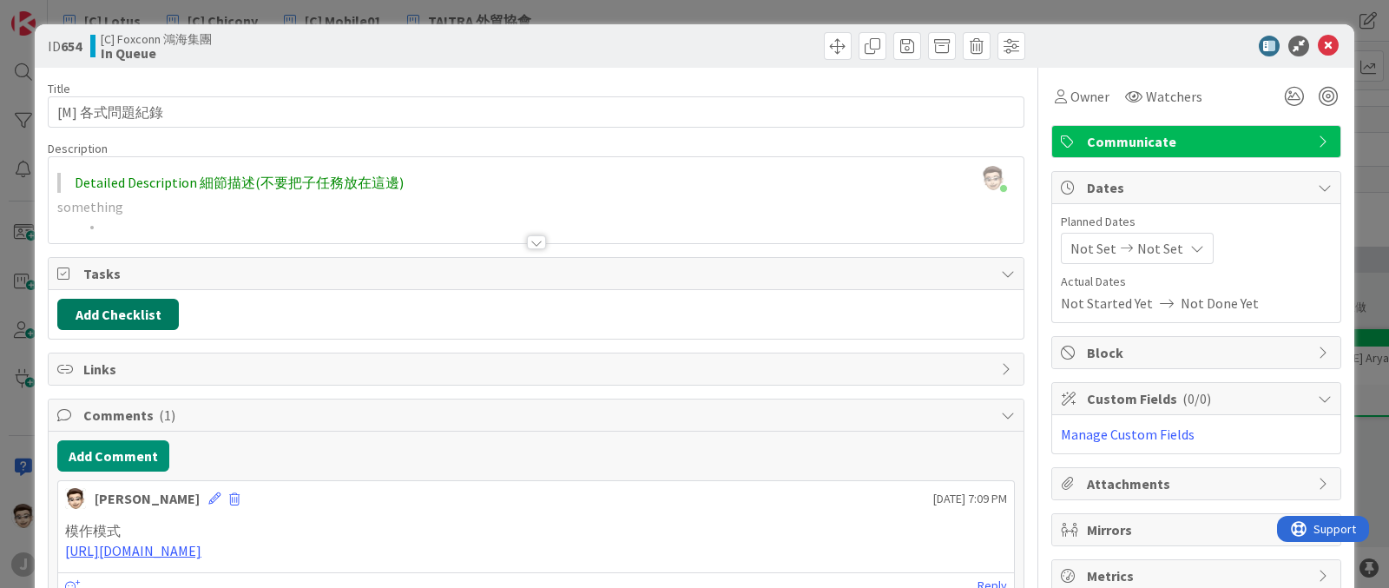
click at [151, 307] on button "Add Checklist" at bounding box center [118, 314] width 122 height 31
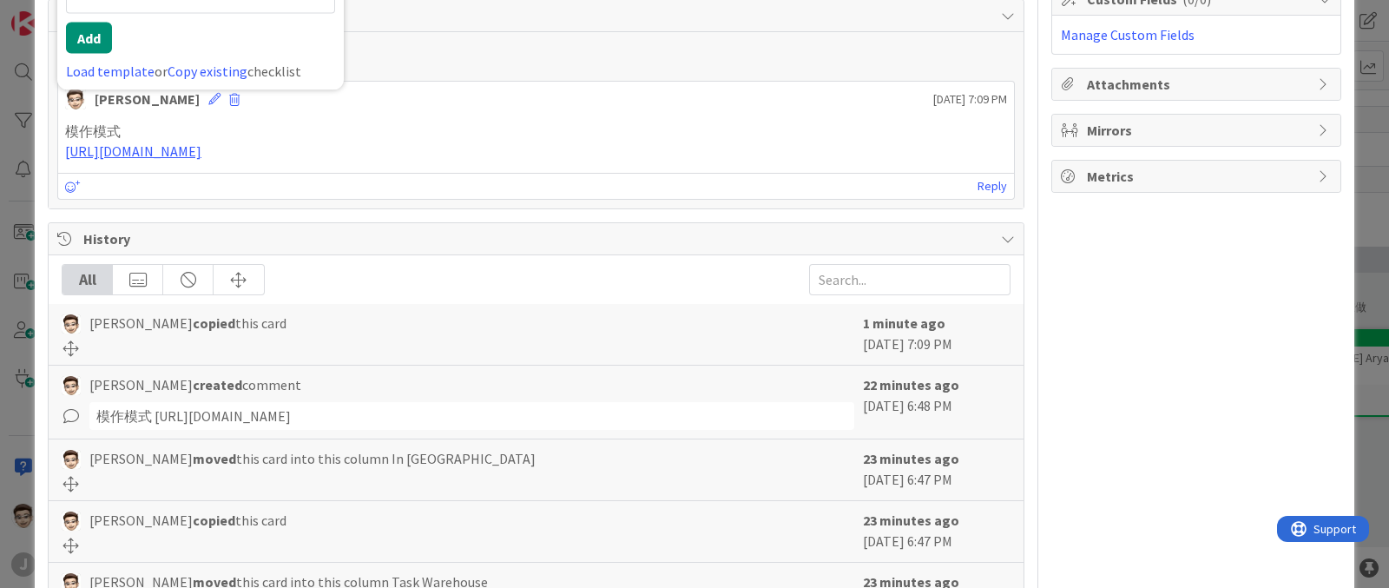
scroll to position [182, 0]
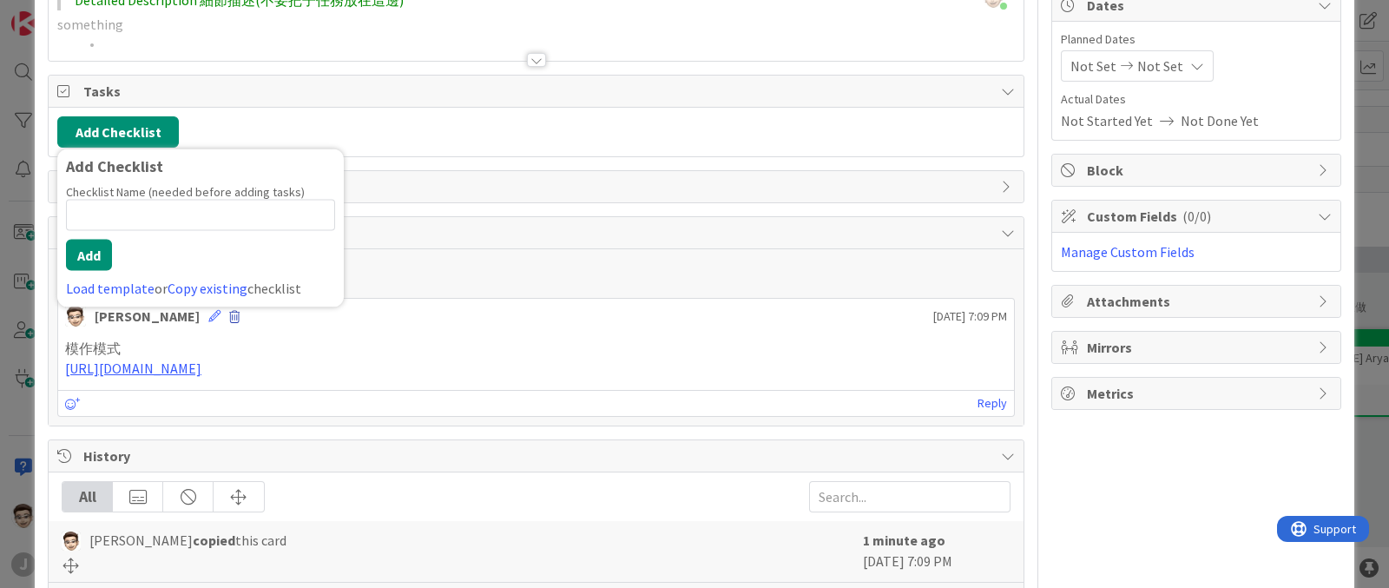
click at [229, 312] on span at bounding box center [234, 317] width 10 height 12
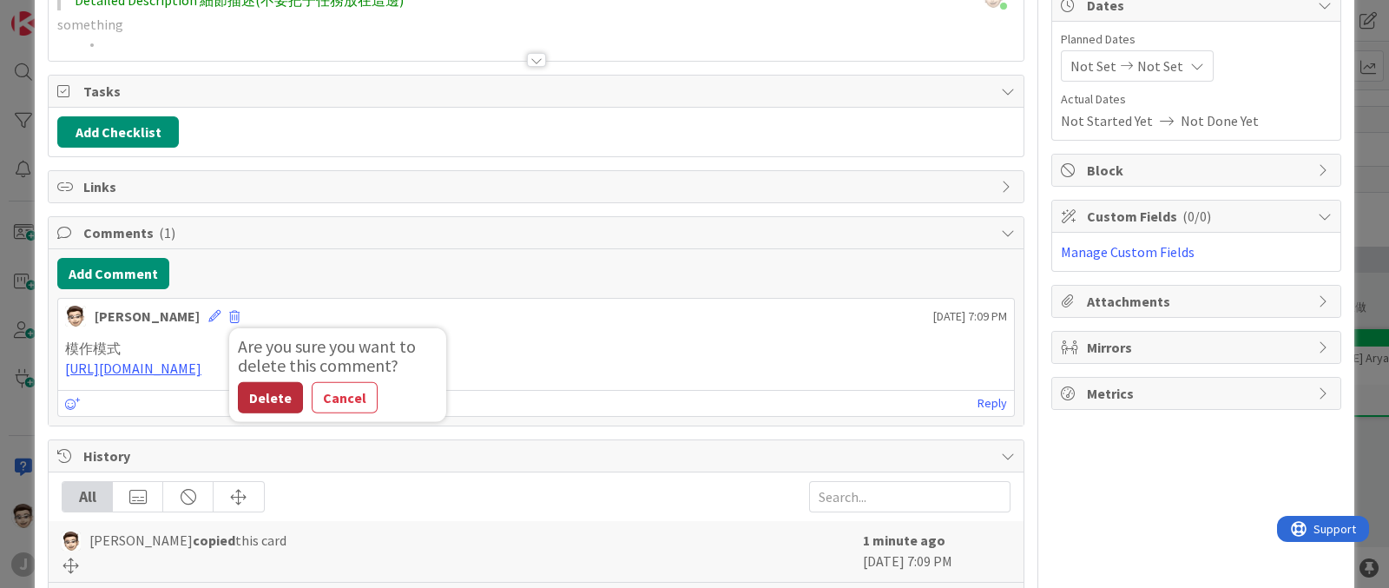
click at [238, 384] on button "Delete" at bounding box center [270, 397] width 65 height 31
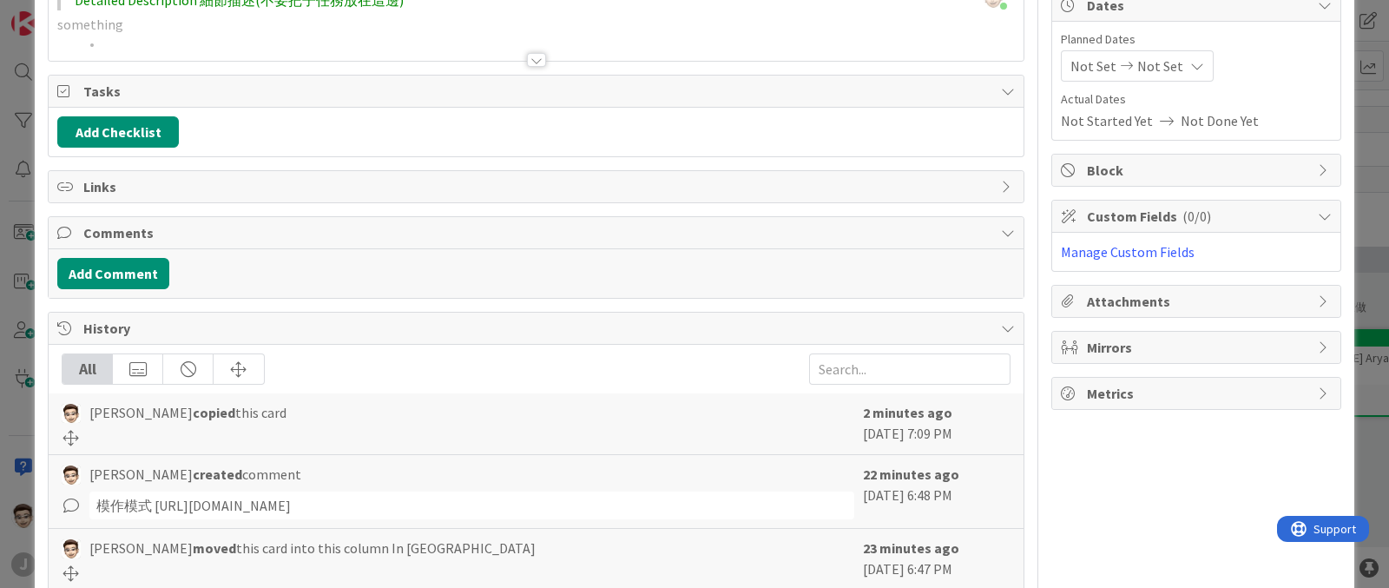
scroll to position [0, 0]
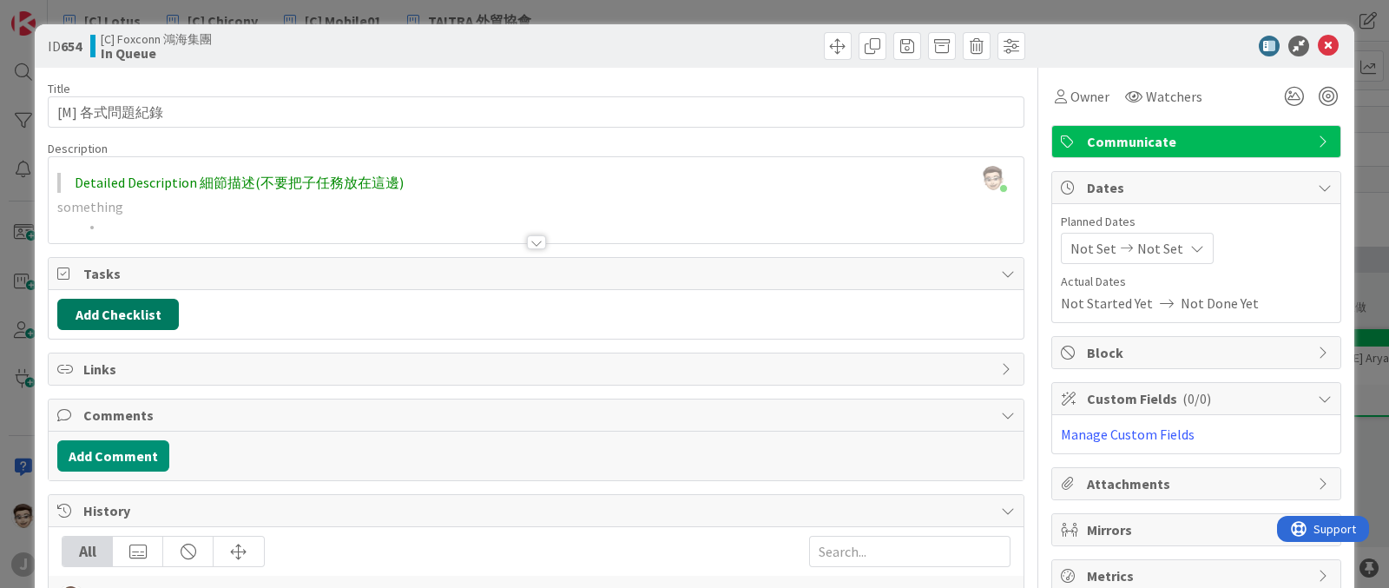
click at [170, 307] on button "Add Checklist" at bounding box center [118, 314] width 122 height 31
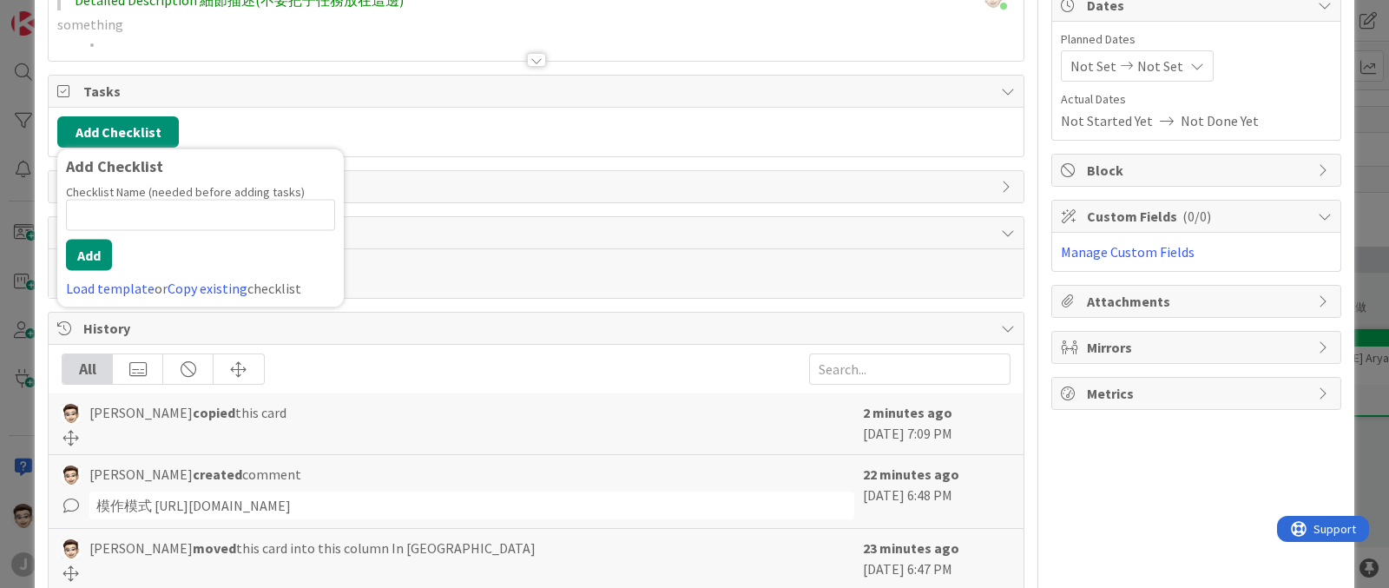
scroll to position [74, 0]
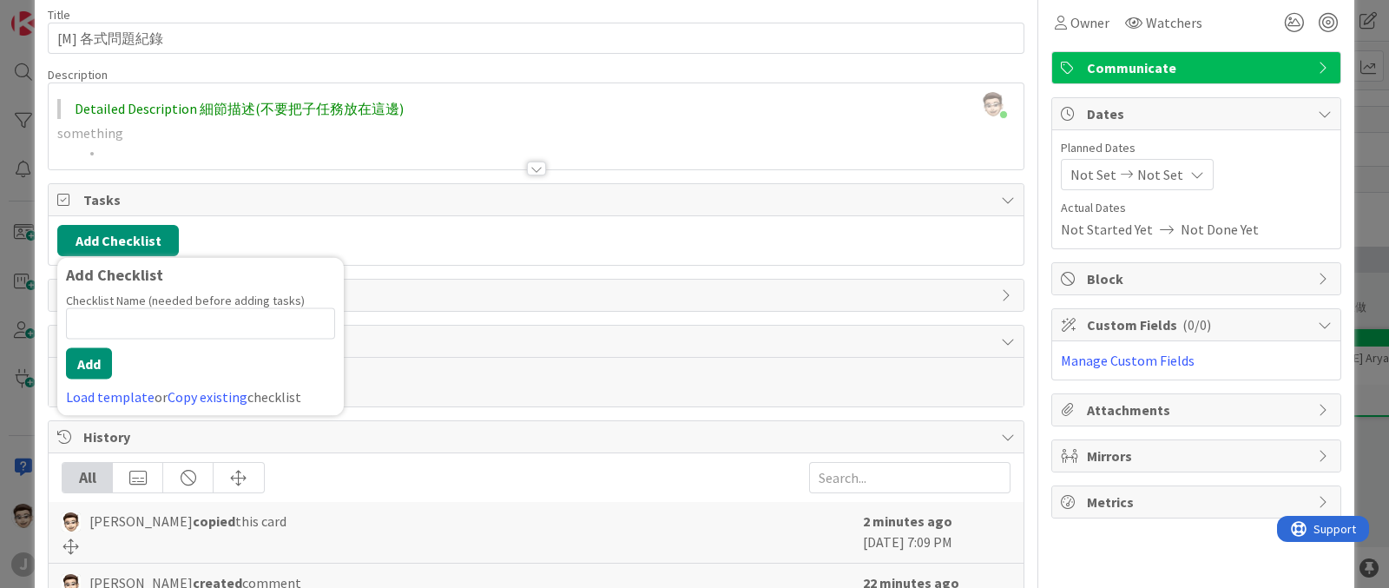
click at [349, 236] on div "Add Checklist Add Checklist Checklist Name (needed before adding tasks) 0 / 64 …" at bounding box center [536, 240] width 958 height 31
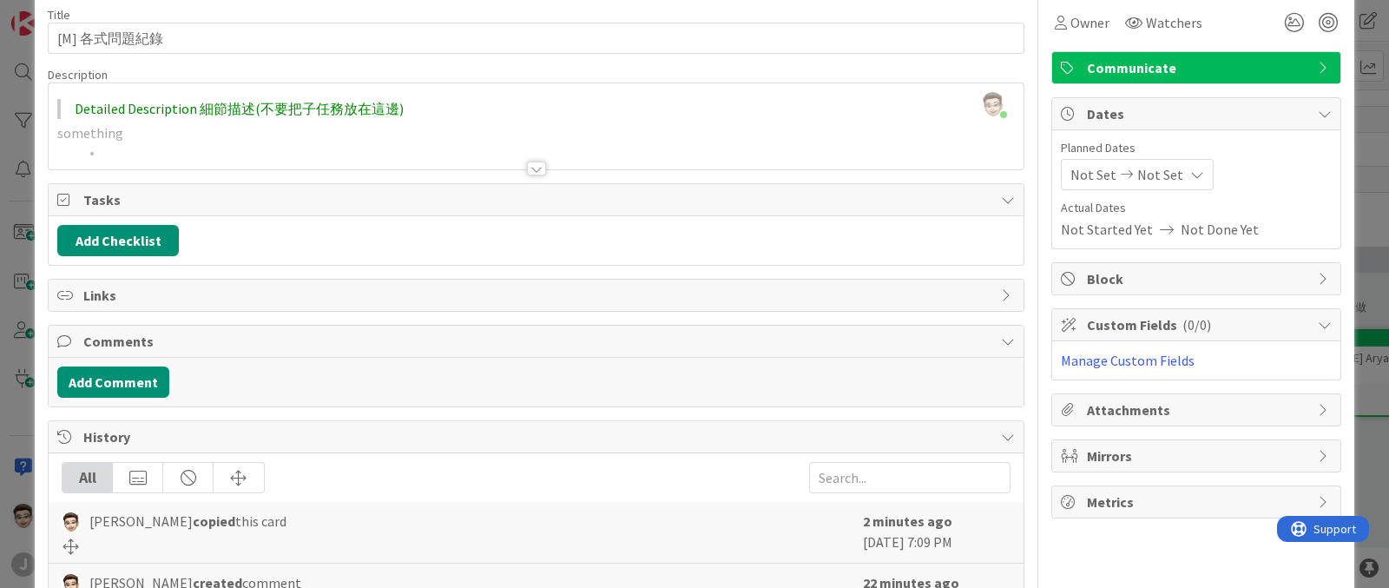
click at [527, 166] on div at bounding box center [536, 169] width 19 height 14
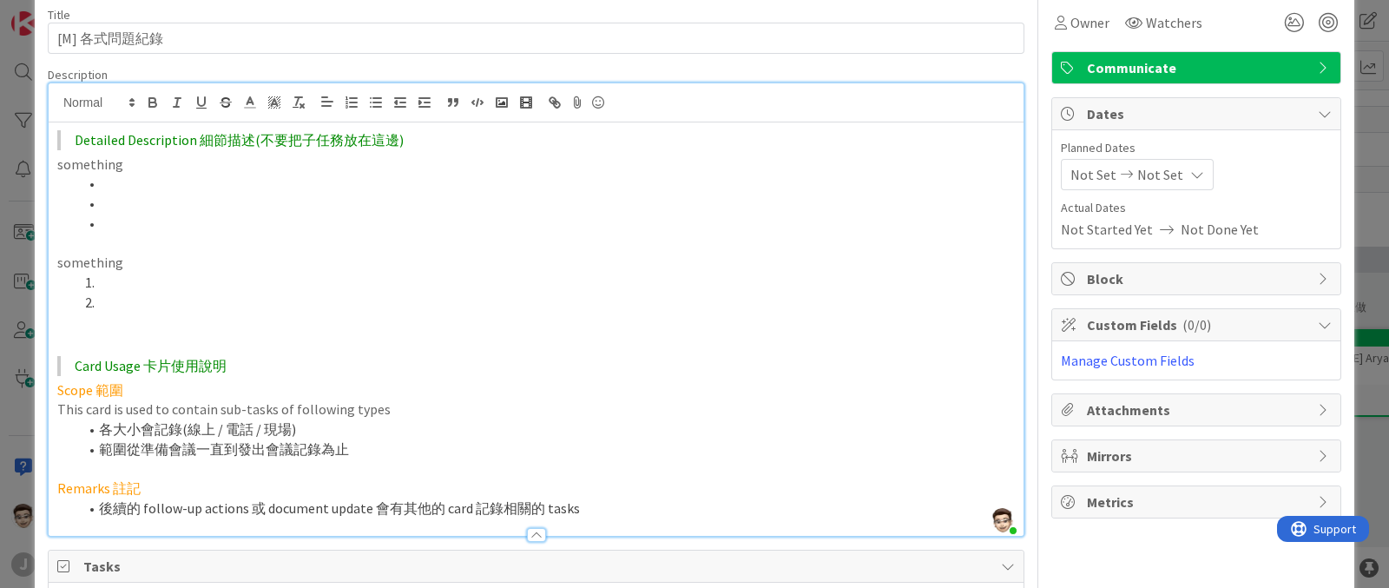
click at [258, 196] on li at bounding box center [546, 204] width 937 height 20
click at [249, 162] on p "something" at bounding box center [536, 165] width 958 height 20
drag, startPoint x: 55, startPoint y: 161, endPoint x: 125, endPoint y: 231, distance: 99.5
click at [125, 231] on div "Detailed Description 細節描述(不要把子任務放在這邊) something something Card Usage 卡片使用說明 Sco…" at bounding box center [536, 328] width 975 height 413
click at [234, 214] on li at bounding box center [546, 224] width 937 height 20
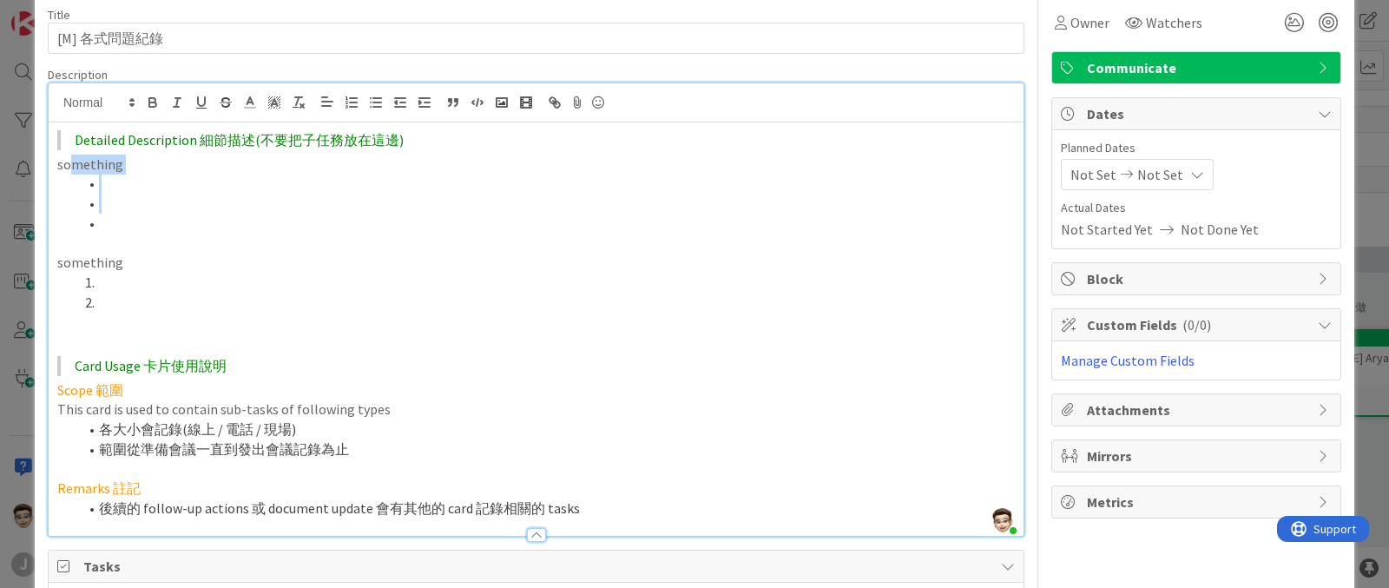
drag, startPoint x: 234, startPoint y: 213, endPoint x: 70, endPoint y: 171, distance: 169.3
click at [70, 171] on div "Detailed Description 細節描述(不要把子任務放在這邊) something something Card Usage 卡片使用說明 Sco…" at bounding box center [536, 328] width 975 height 413
click at [99, 185] on li at bounding box center [546, 184] width 937 height 20
drag, startPoint x: 112, startPoint y: 220, endPoint x: 60, endPoint y: 160, distance: 79.4
click at [60, 160] on div "Detailed Description 細節描述(不要把子任務放在這邊) something something Card Usage 卡片使用說明 Sco…" at bounding box center [536, 328] width 975 height 413
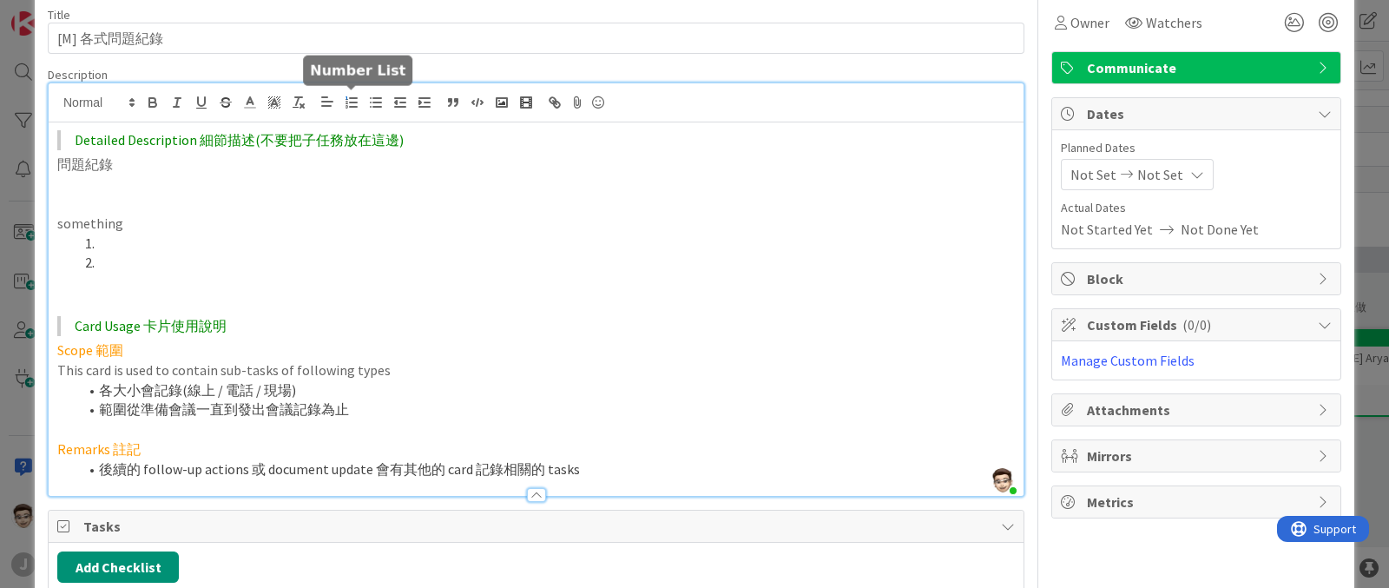
click at [352, 96] on icon "button" at bounding box center [352, 103] width 16 height 16
drag, startPoint x: 163, startPoint y: 174, endPoint x: 26, endPoint y: 167, distance: 137.4
click at [26, 167] on div "ID 654 [C] Foxconn 鴻海集團 In Queue Title 10 / 128 [M] 各式問題紀錄 Description [PERSON_…" at bounding box center [694, 294] width 1389 height 588
click at [67, 169] on p "問題紀錄" at bounding box center [536, 165] width 958 height 20
drag, startPoint x: 100, startPoint y: 180, endPoint x: 44, endPoint y: 164, distance: 57.7
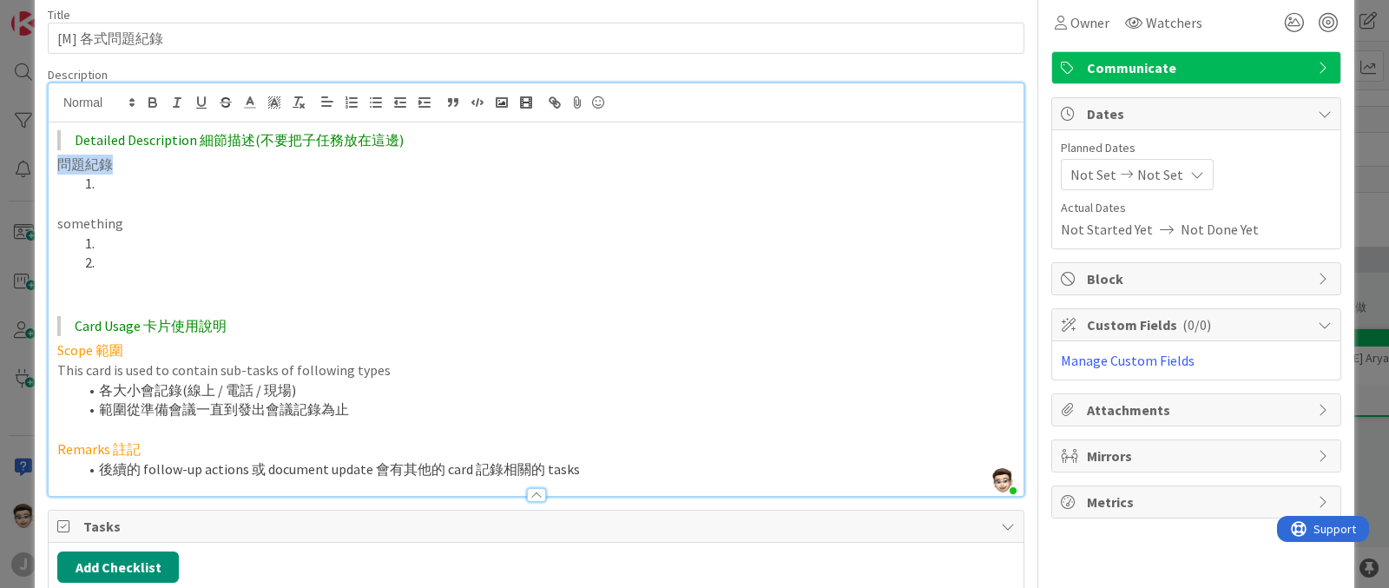
click at [44, 164] on div "ID 654 [C] Foxconn 鴻海集團 In Queue Title 10 / 128 [M] 各式問題紀錄 Description [PERSON_…" at bounding box center [695, 576] width 1320 height 1250
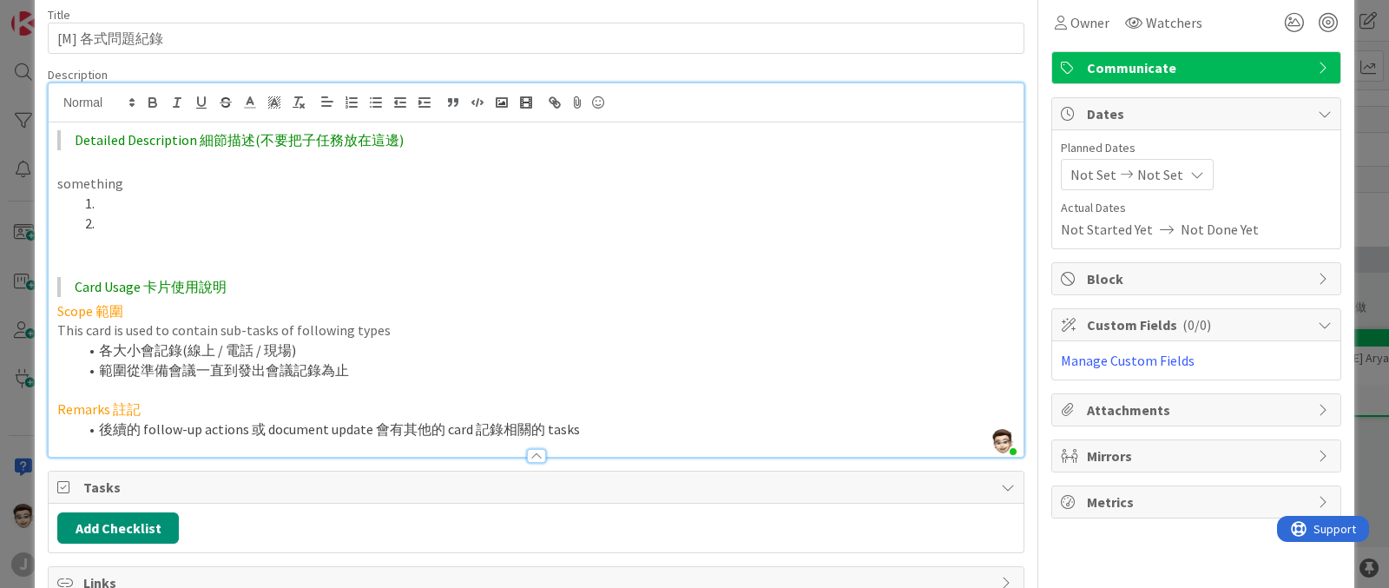
click at [533, 458] on div at bounding box center [536, 456] width 19 height 14
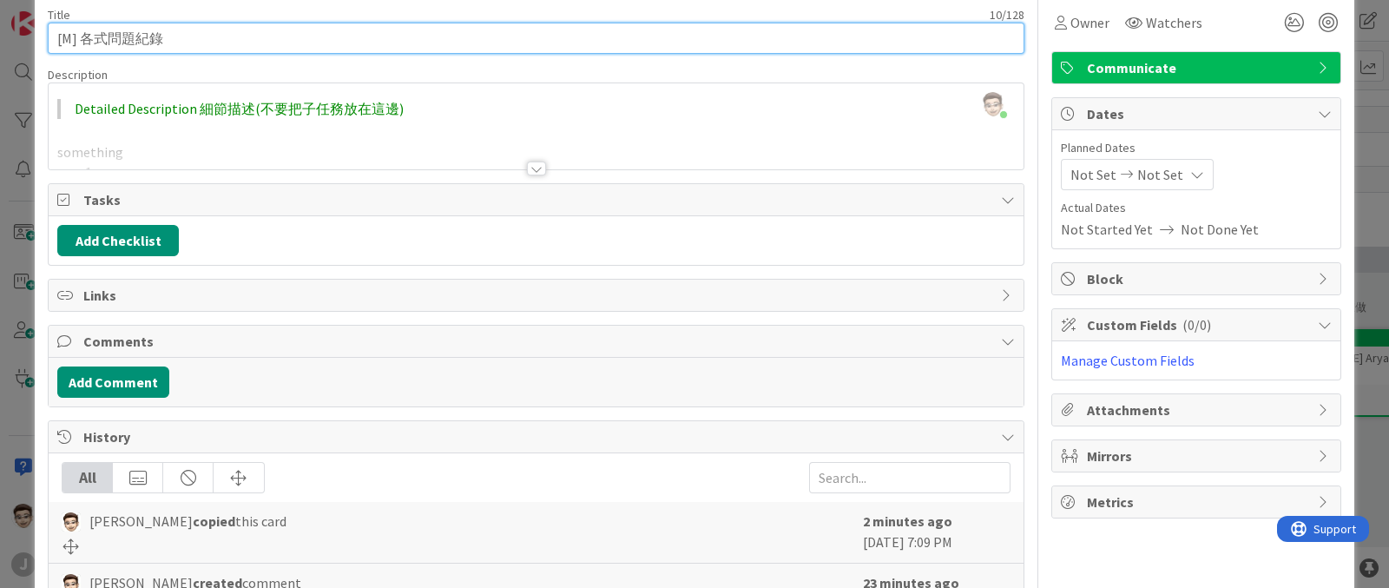
click at [139, 33] on input "[M] 各式問題紀錄" at bounding box center [536, 38] width 977 height 31
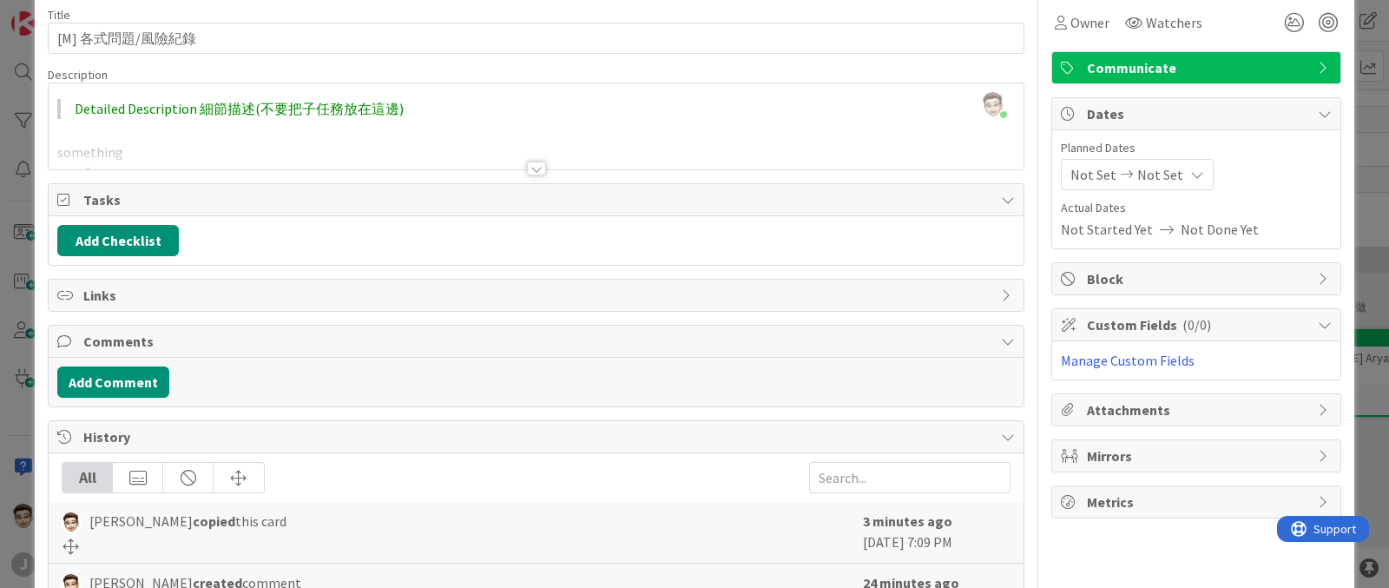
click at [623, 175] on div "Title 13 / 128 [M] 各式問題/風險紀錄 Description [PERSON_NAME] joined 2 m ago Detailed …" at bounding box center [536, 427] width 977 height 867
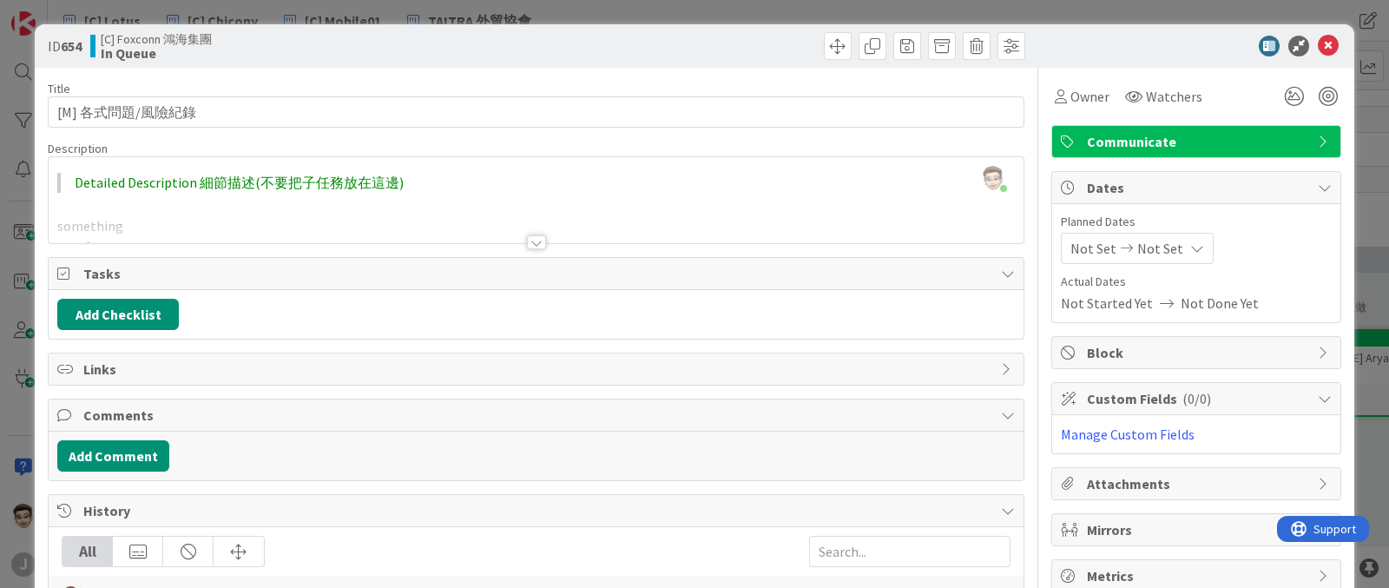
scroll to position [216, 0]
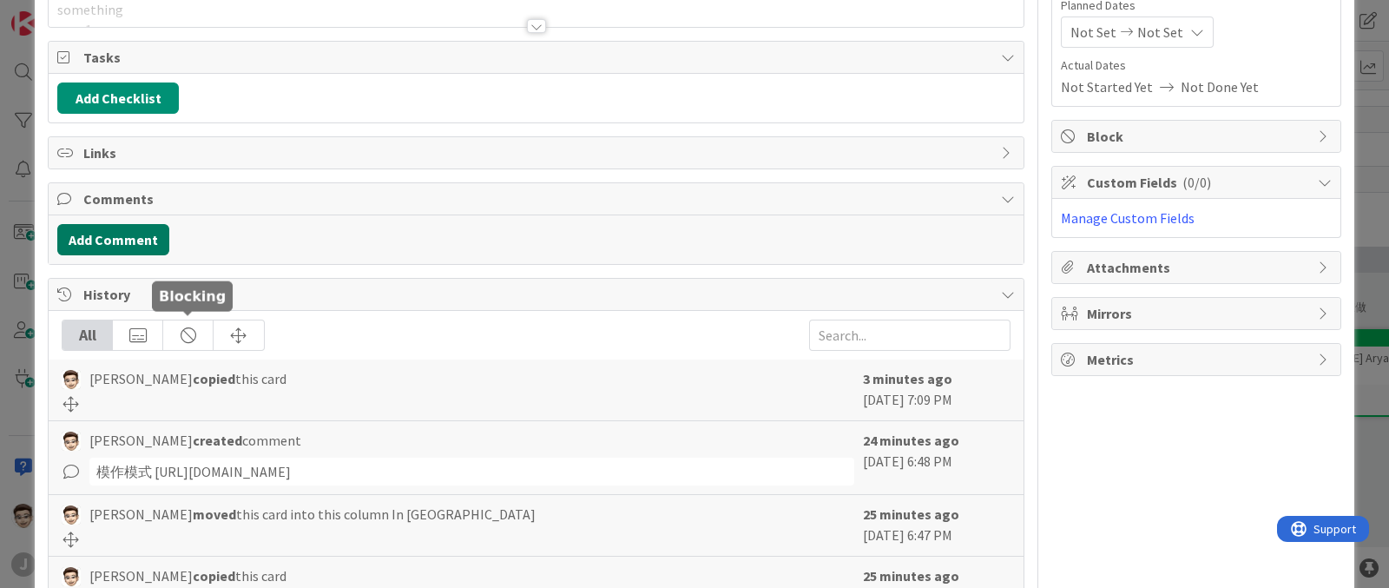
click at [112, 234] on button "Add Comment" at bounding box center [113, 239] width 112 height 31
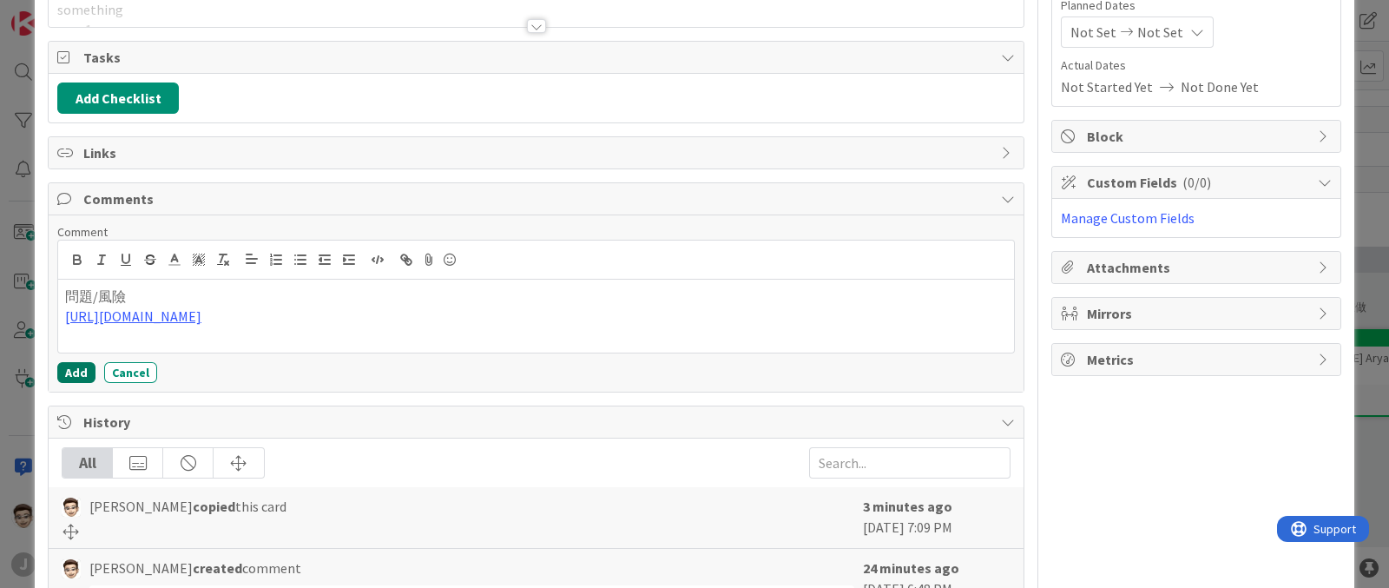
click at [83, 363] on button "Add" at bounding box center [76, 372] width 38 height 21
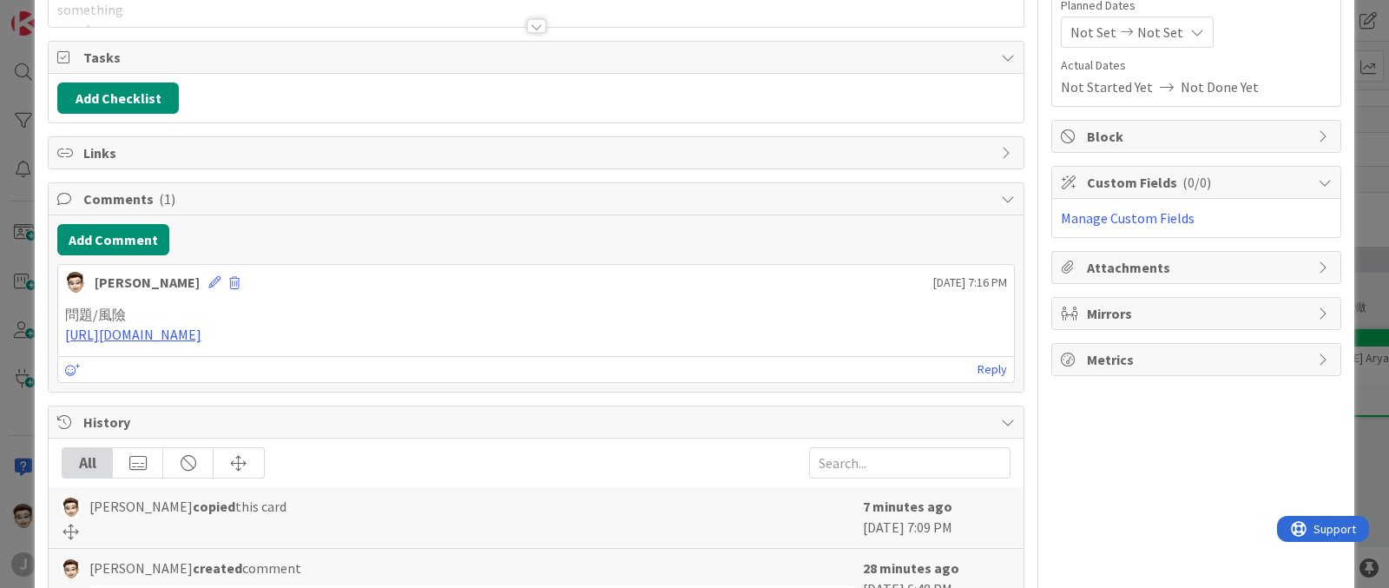
click at [1, 214] on div "ID 654 [C] Foxconn 鴻海集團 In Queue Title 13 / 128 [M] 各式問題/風險紀錄 Description [PERS…" at bounding box center [694, 294] width 1389 height 588
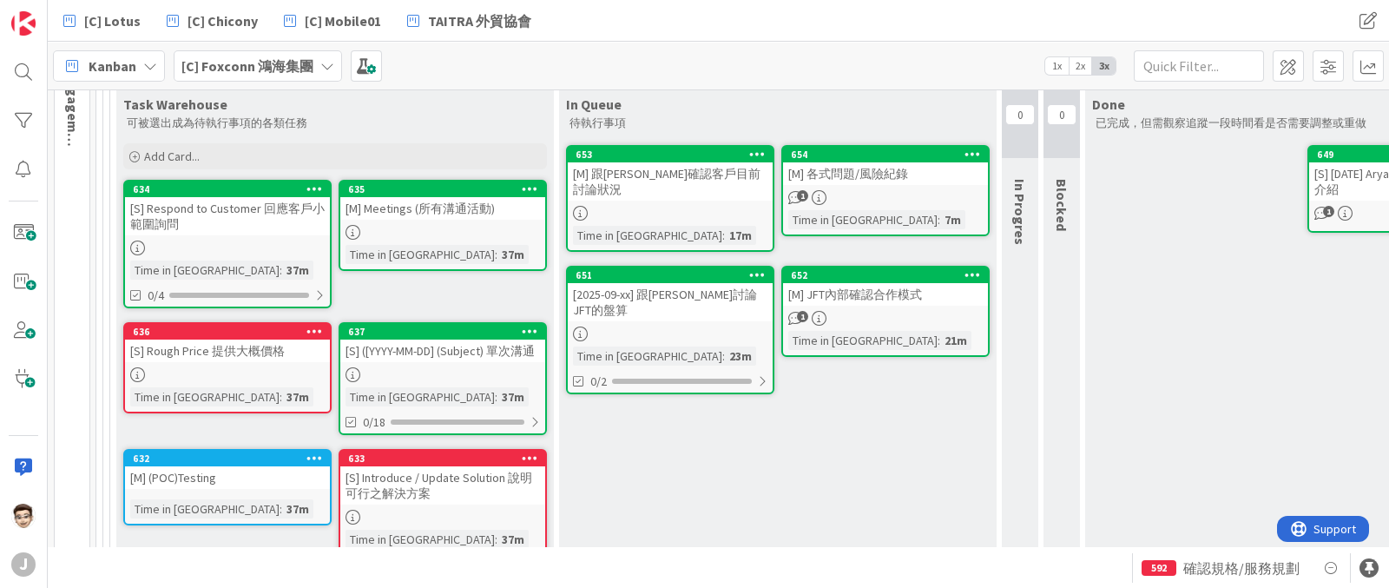
scroll to position [165, 0]
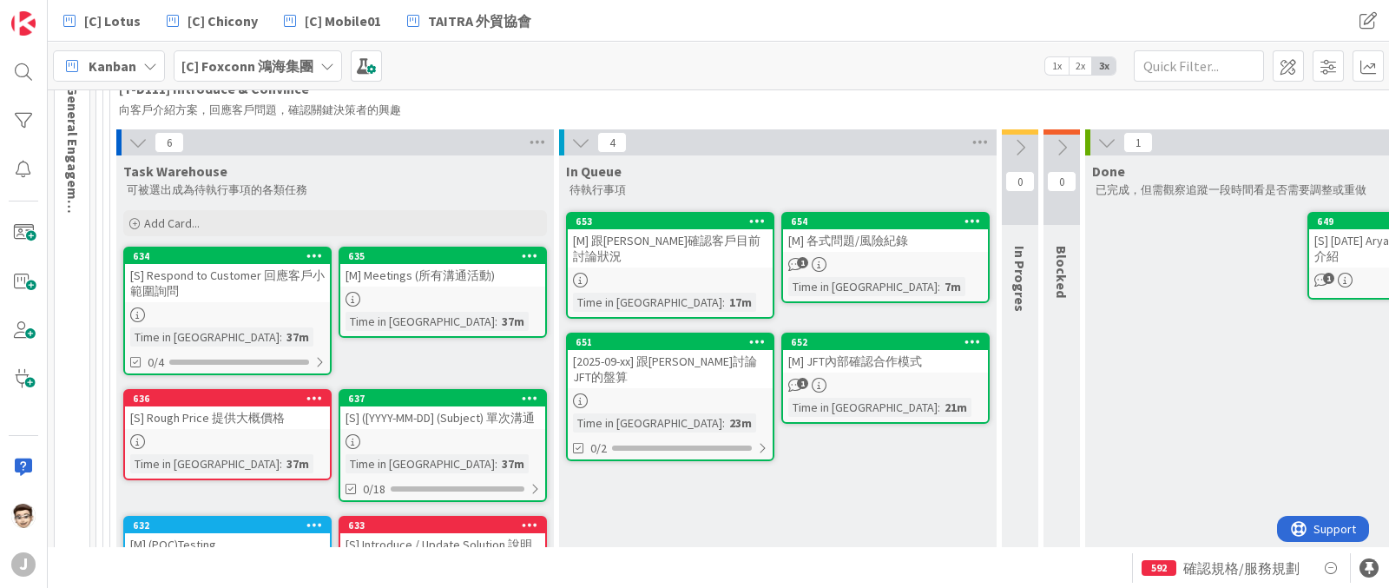
click at [142, 143] on icon at bounding box center [138, 142] width 19 height 19
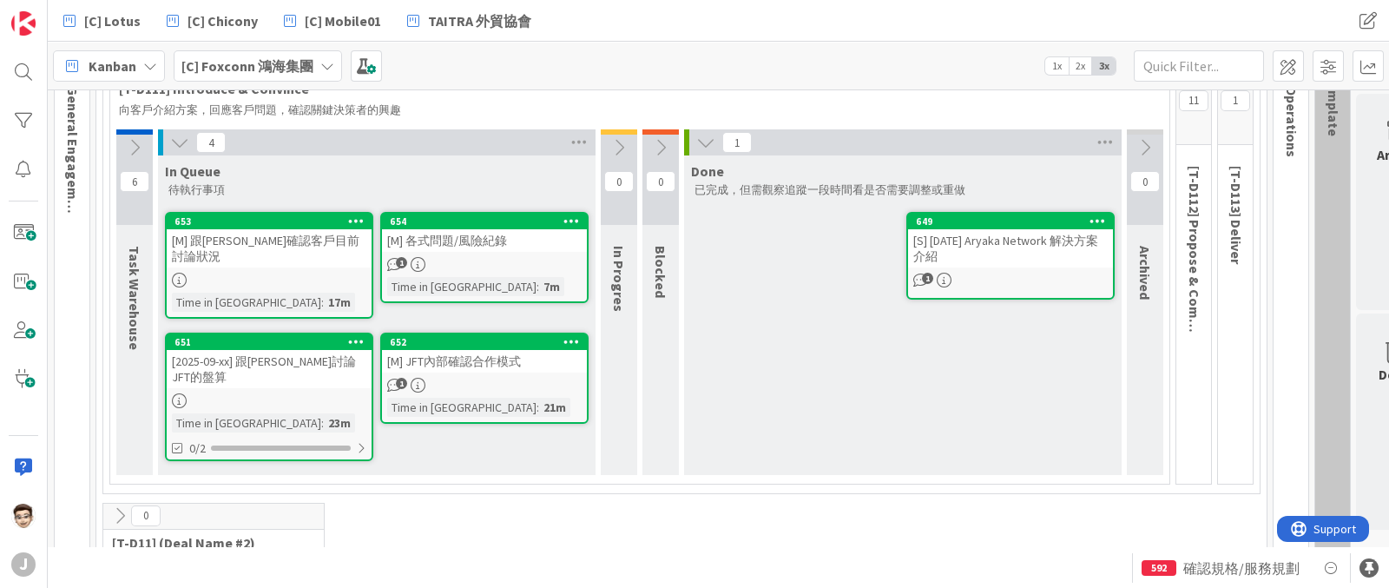
click at [320, 246] on div "[M] 跟[PERSON_NAME]確認客戶目前討論狀況" at bounding box center [269, 248] width 205 height 38
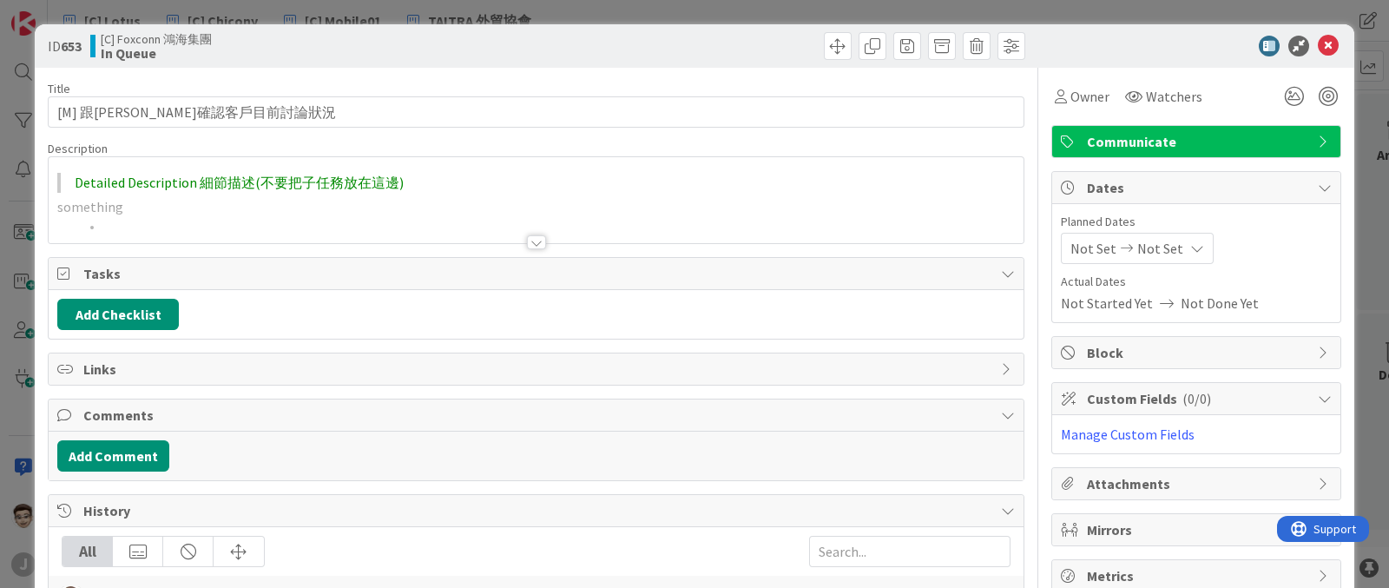
click at [340, 216] on div at bounding box center [536, 221] width 975 height 44
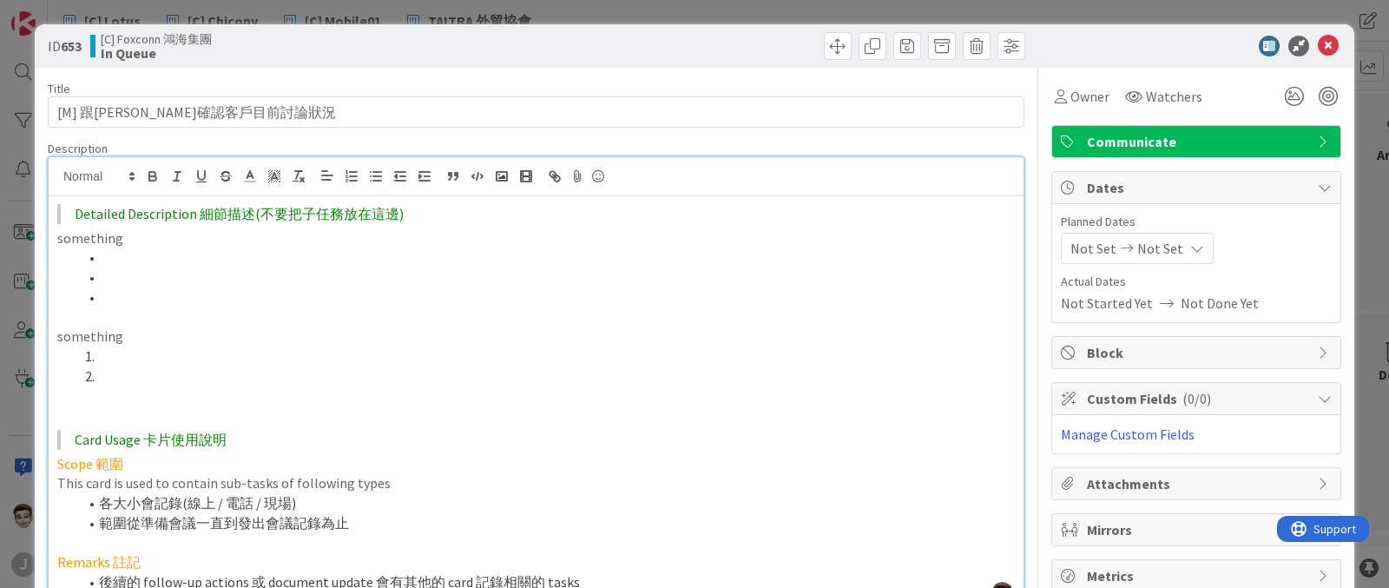
click at [269, 232] on p "something" at bounding box center [536, 238] width 958 height 20
drag, startPoint x: 113, startPoint y: 370, endPoint x: 80, endPoint y: 259, distance: 116.0
click at [80, 259] on div "Detailed Description 細節描述(不要把子任務放在這邊) something something Card Usage 卡片使用說明 Sco…" at bounding box center [536, 402] width 975 height 413
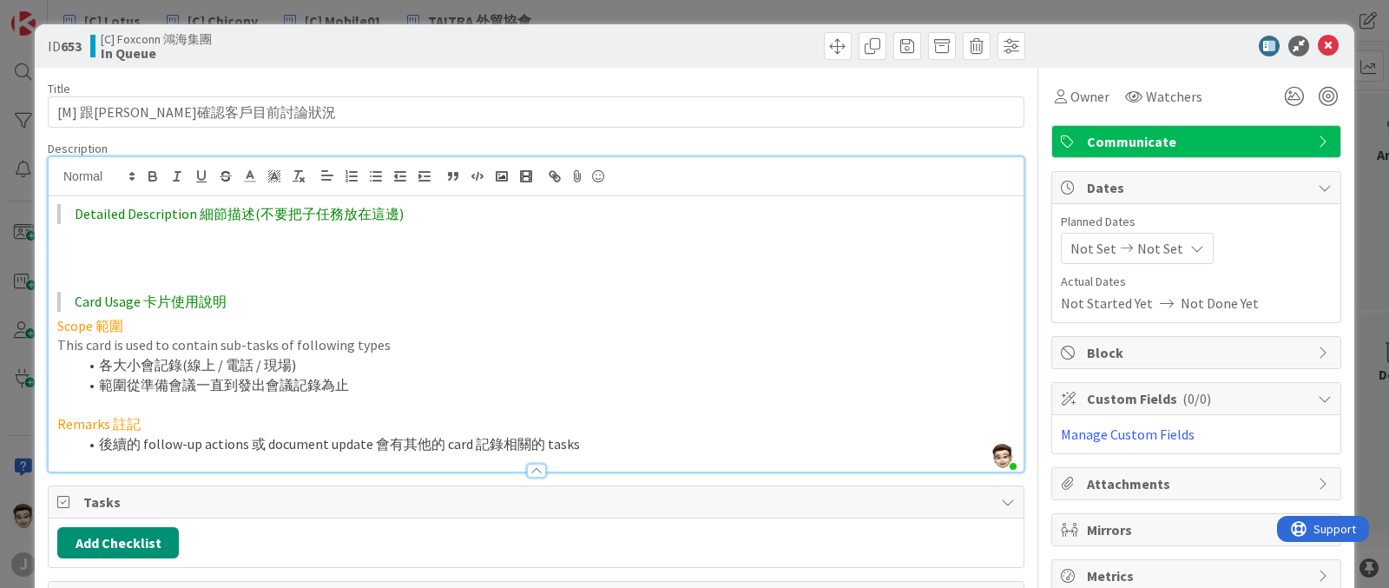
click at [153, 256] on p at bounding box center [536, 257] width 958 height 20
click at [167, 241] on p at bounding box center [536, 238] width 958 height 20
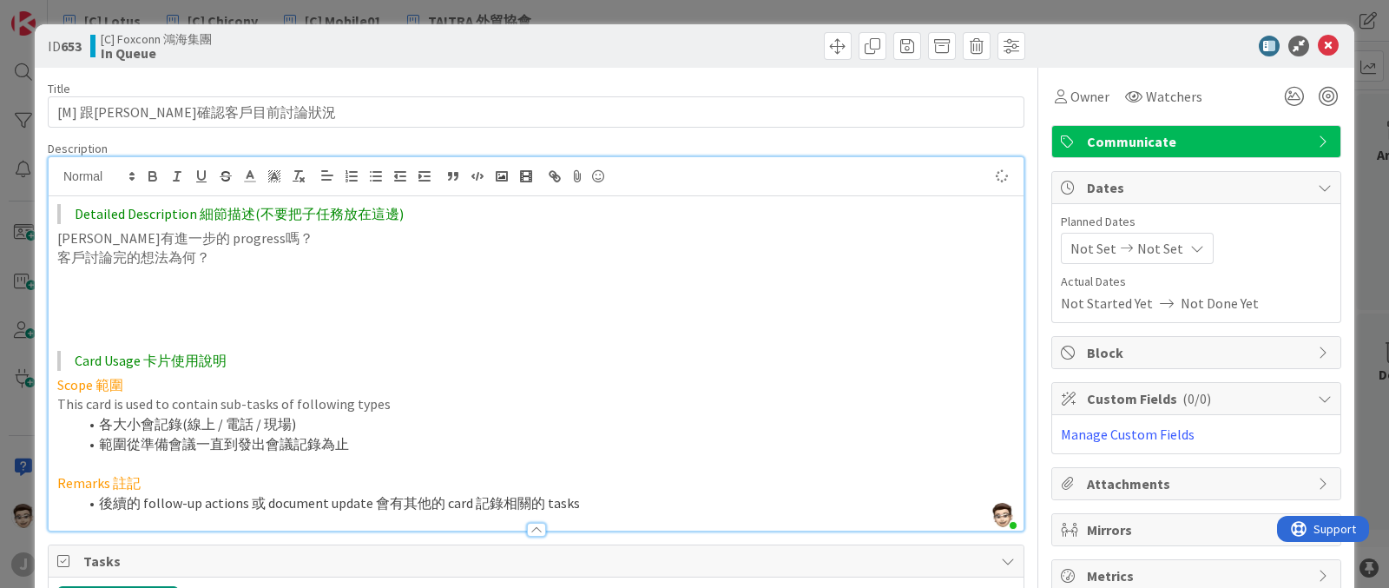
click at [76, 258] on p "客戶討論完的想法為何？" at bounding box center [536, 257] width 958 height 20
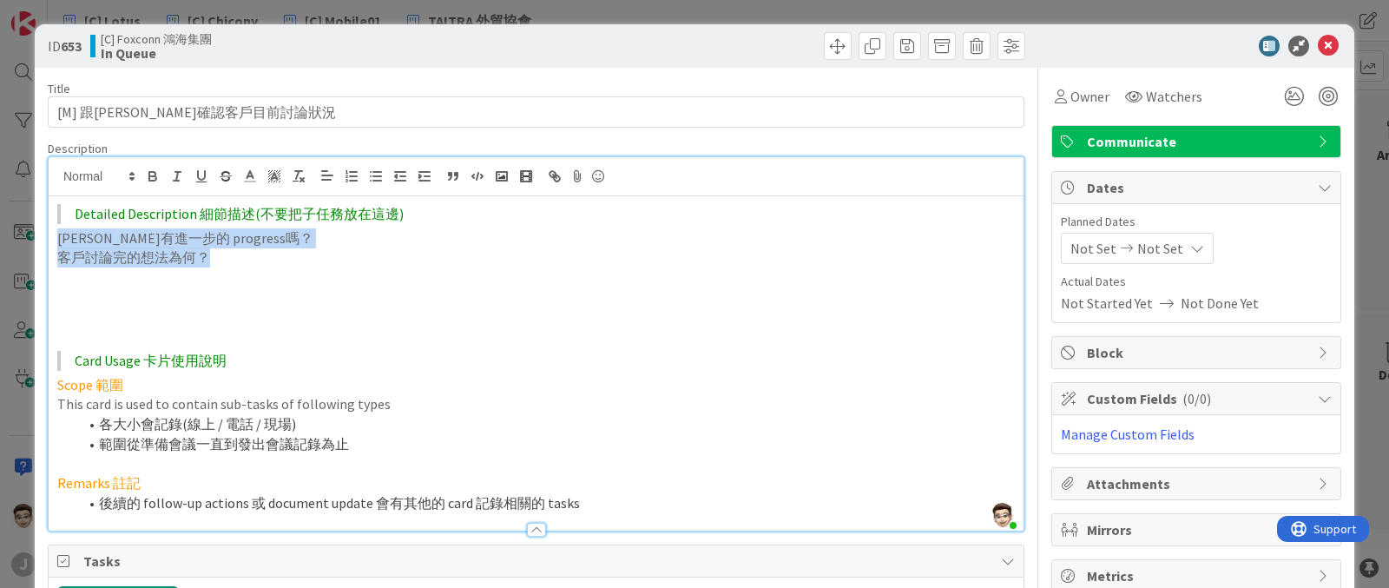
drag, startPoint x: 211, startPoint y: 259, endPoint x: 48, endPoint y: 242, distance: 164.1
click at [49, 242] on div "Detailed Description 細節描述(不要把子任務放在這邊) [PERSON_NAME]有進一步的 progress嗎？ 客戶討論完的想法為何？…" at bounding box center [536, 363] width 975 height 334
click at [356, 174] on icon "button" at bounding box center [352, 176] width 16 height 16
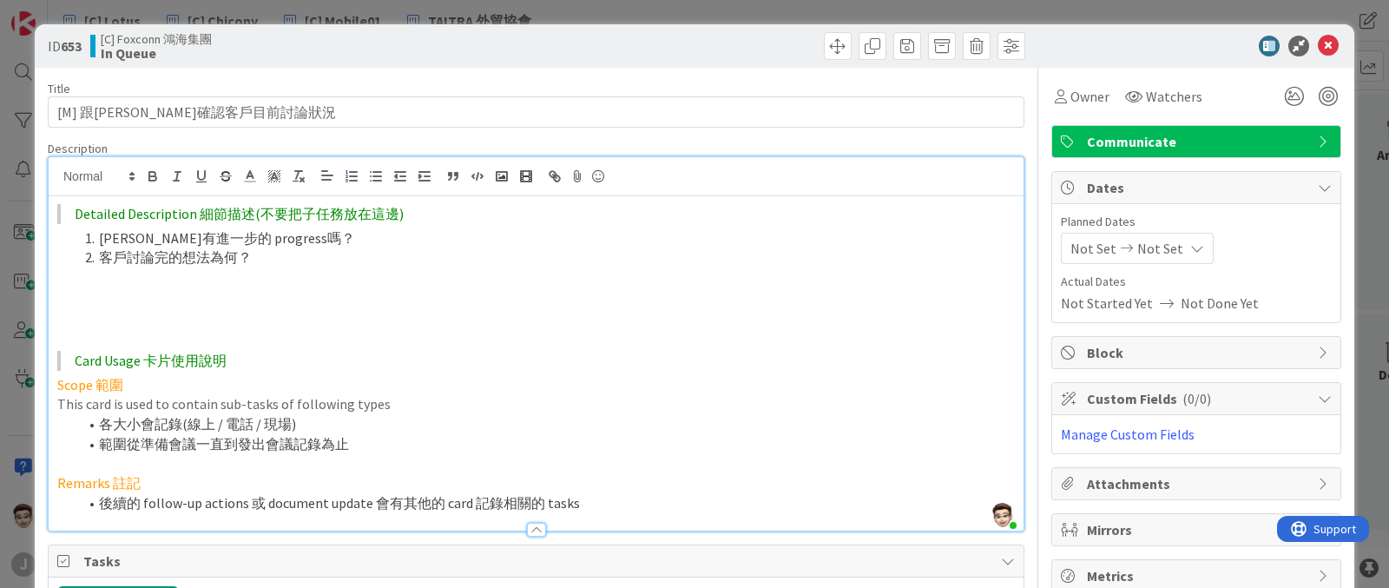
click at [572, 332] on p at bounding box center [536, 337] width 958 height 20
click at [1318, 41] on icon at bounding box center [1328, 46] width 21 height 21
